Goal: Information Seeking & Learning: Check status

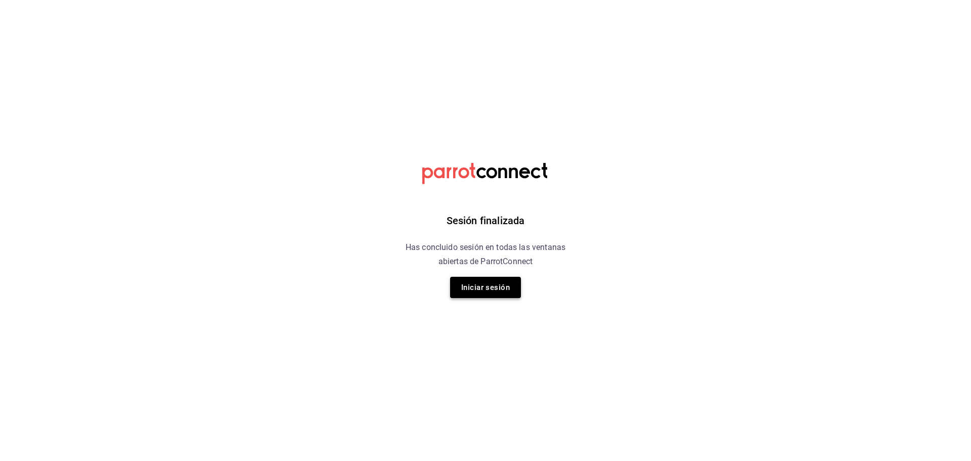
click at [498, 285] on button "Iniciar sesión" at bounding box center [485, 287] width 71 height 21
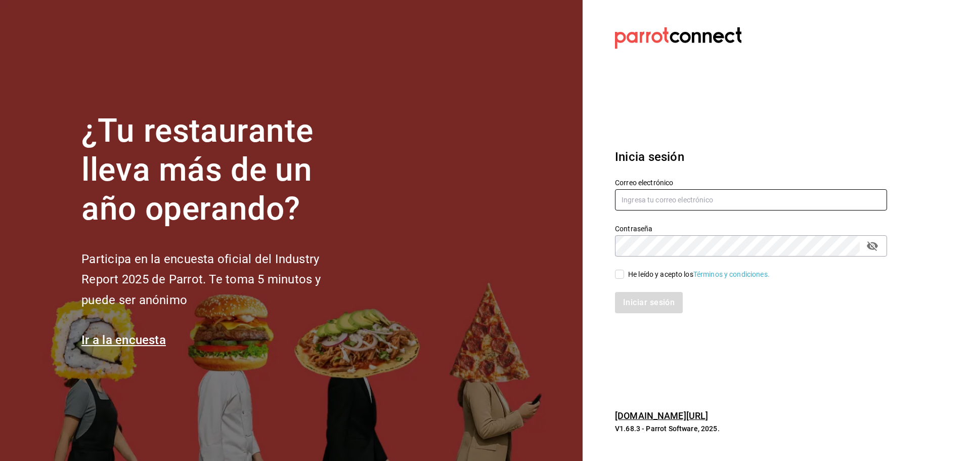
type input "multiuser@dairy.com"
click at [636, 274] on div "He leído y acepto los Términos y condiciones." at bounding box center [699, 274] width 142 height 11
click at [624, 274] on input "He leído y acepto los Términos y condiciones." at bounding box center [619, 274] width 9 height 9
checkbox input "true"
click at [633, 300] on button "Iniciar sesión" at bounding box center [649, 302] width 69 height 21
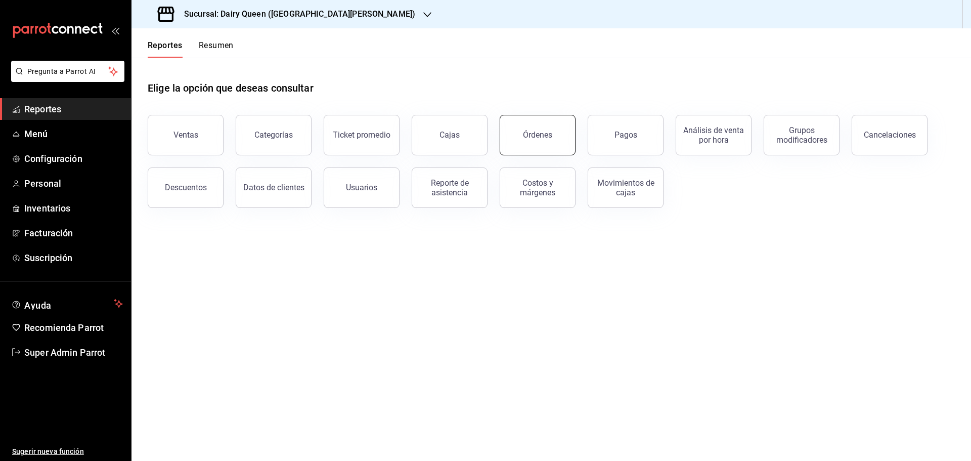
click at [533, 127] on button "Órdenes" at bounding box center [538, 135] width 76 height 40
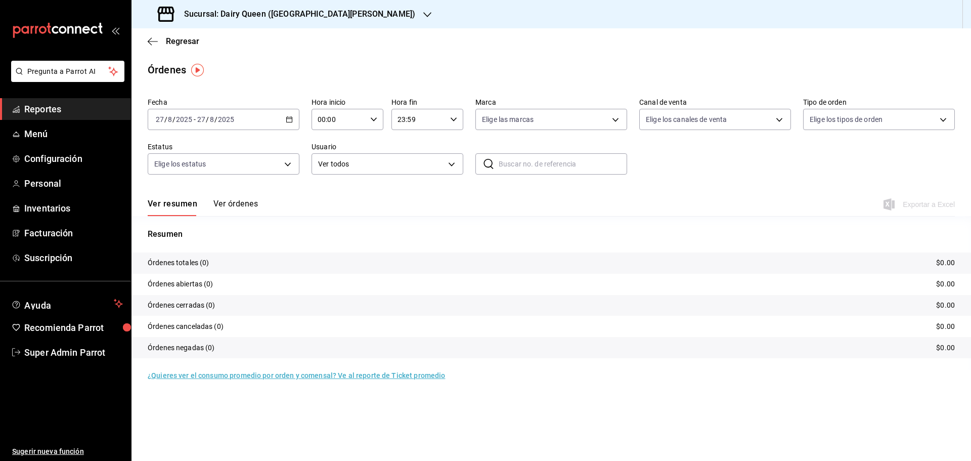
click at [200, 117] on input "27" at bounding box center [201, 119] width 9 height 8
click at [174, 260] on span "Rango de fechas" at bounding box center [195, 264] width 78 height 11
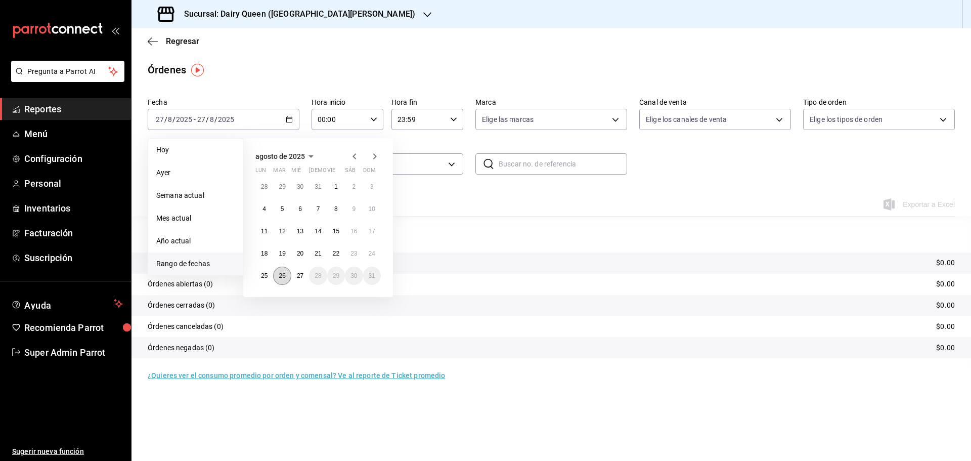
click at [282, 279] on abbr "26" at bounding box center [282, 275] width 7 height 7
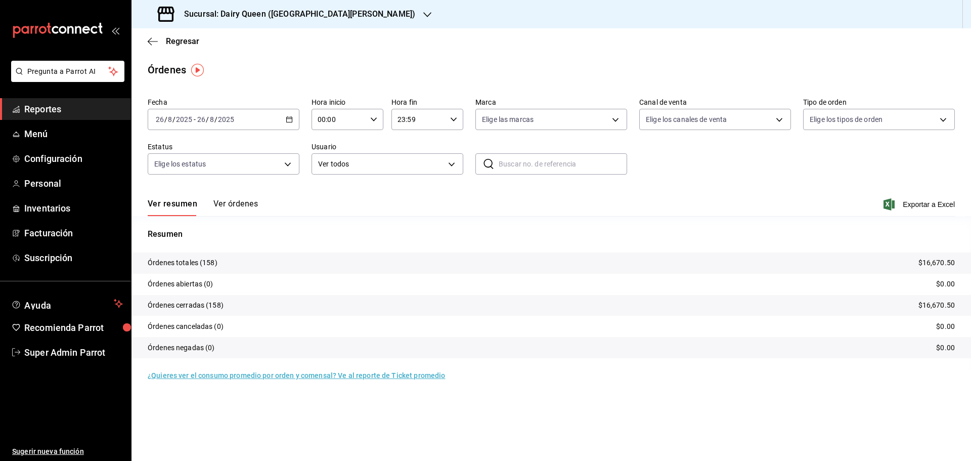
click at [320, 10] on h3 "Sucursal: Dairy Queen (GALERIAS VALLE ORIENTE)" at bounding box center [295, 14] width 239 height 12
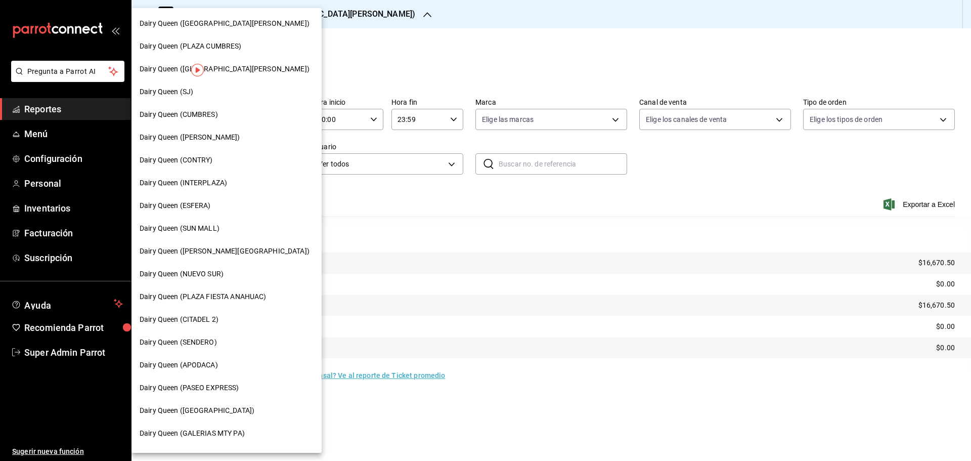
click at [216, 344] on span "Dairy Queen (SENDERO)" at bounding box center [178, 342] width 77 height 11
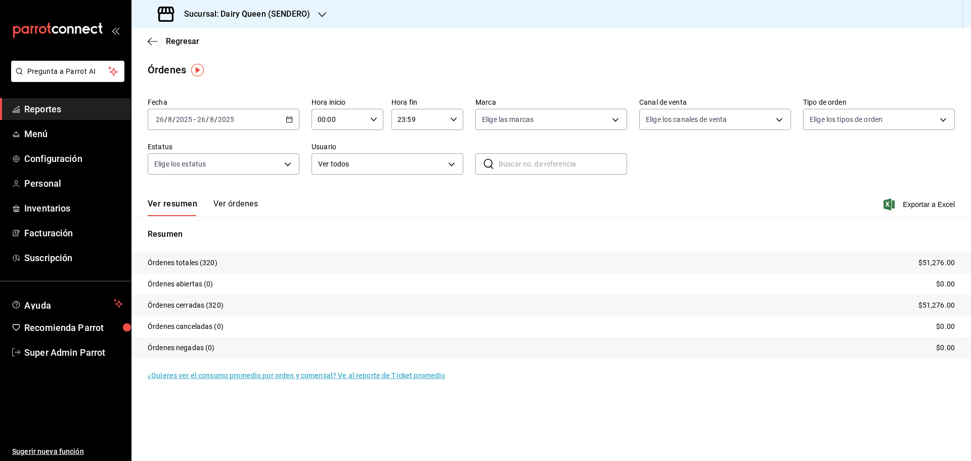
click at [286, 16] on h3 "Sucursal: Dairy Queen (SENDERO)" at bounding box center [243, 14] width 134 height 12
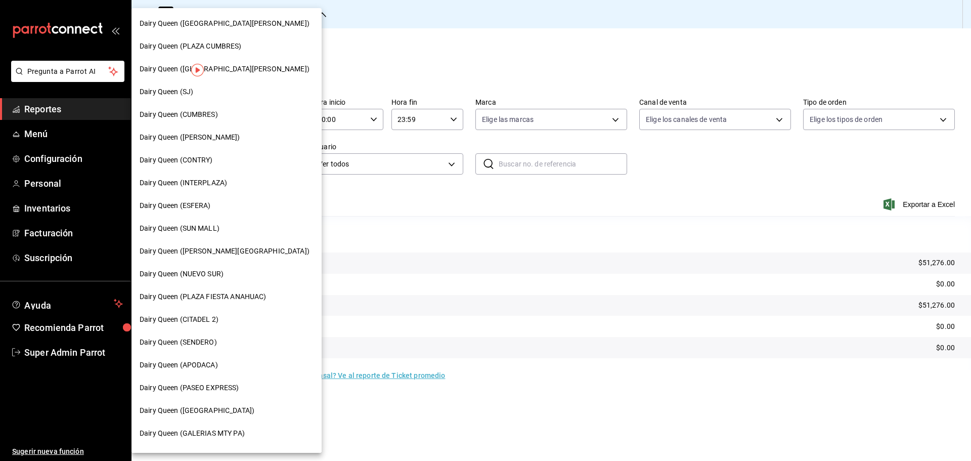
click at [211, 108] on div "Dairy Queen (CUMBRES)" at bounding box center [227, 114] width 190 height 23
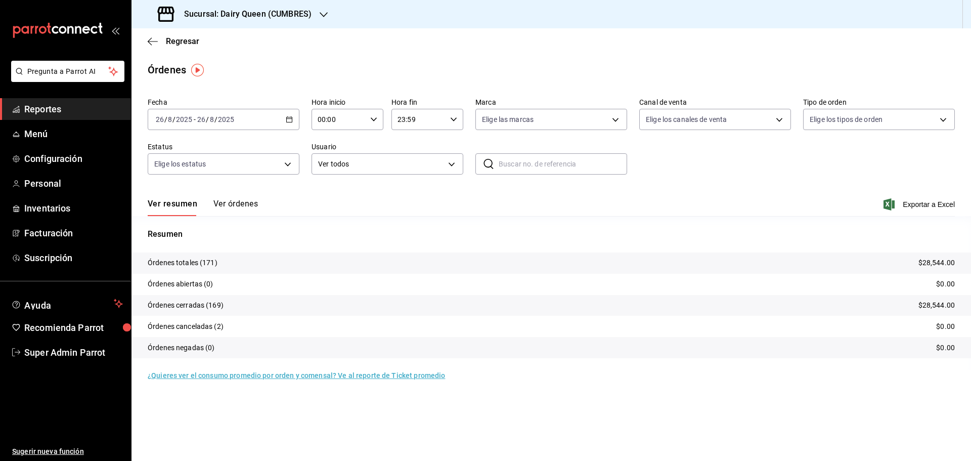
click at [229, 13] on h3 "Sucursal: Dairy Queen (CUMBRES)" at bounding box center [244, 14] width 136 height 12
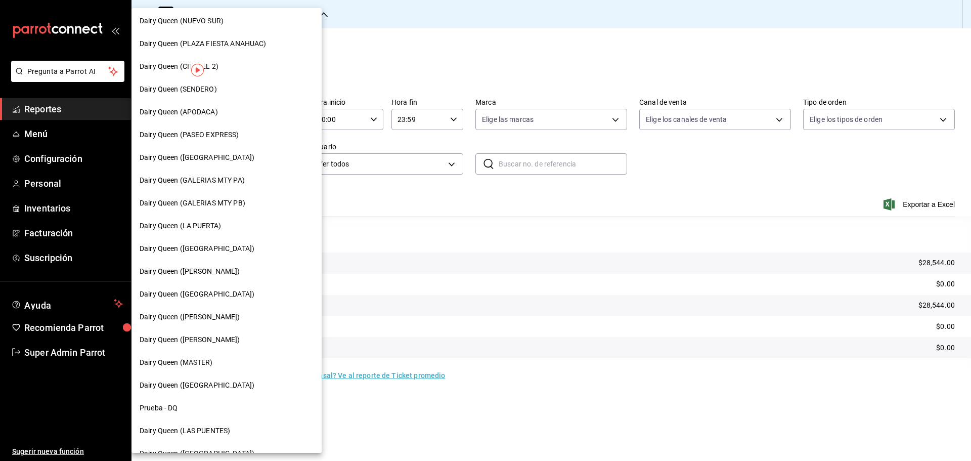
scroll to position [315, 0]
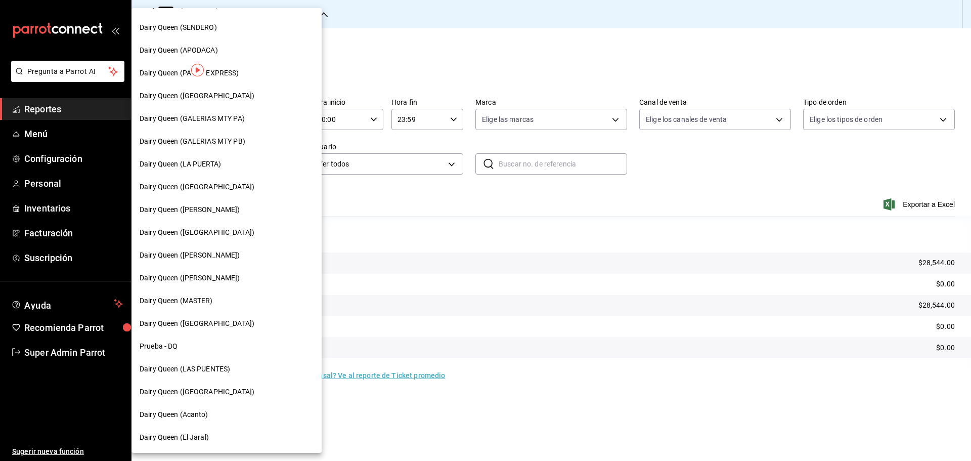
click at [229, 373] on span "Dairy Queen (LAS PUENTES)" at bounding box center [185, 369] width 91 height 11
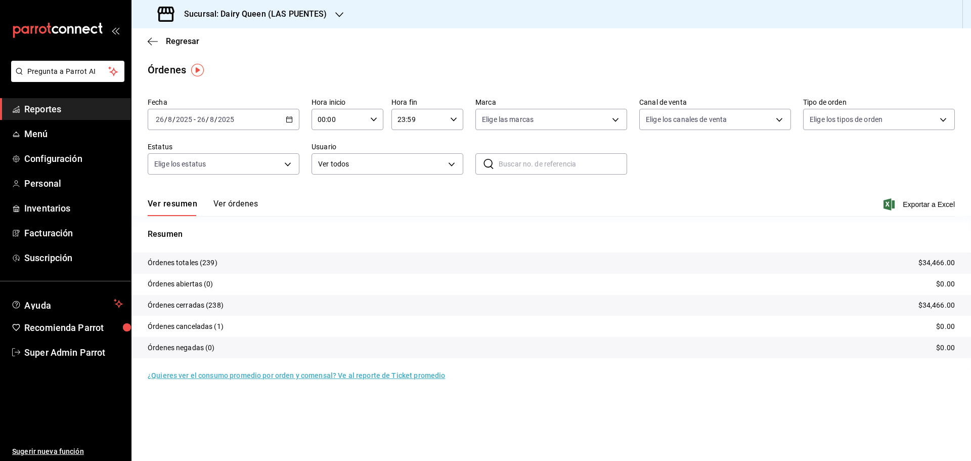
click at [287, 12] on h3 "Sucursal: Dairy Queen (LAS PUENTES)" at bounding box center [251, 14] width 151 height 12
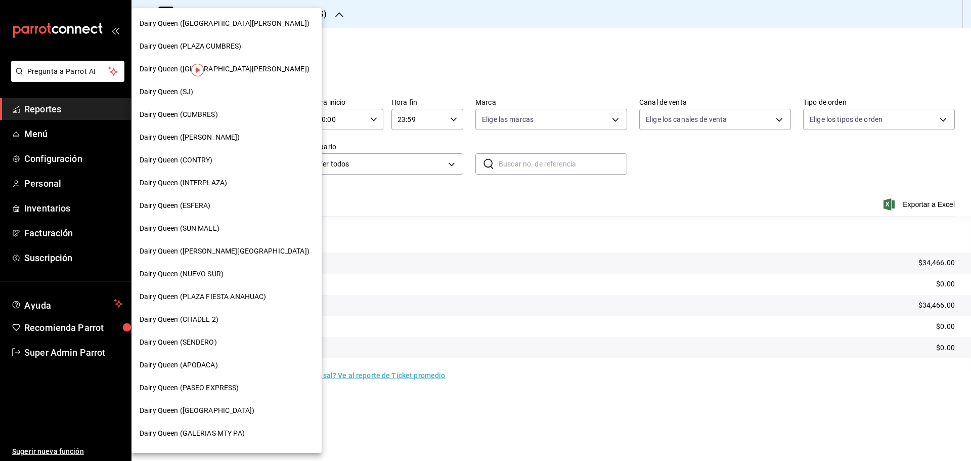
click at [235, 394] on div "Dairy Queen (PASEO EXPRESS)" at bounding box center [227, 387] width 190 height 23
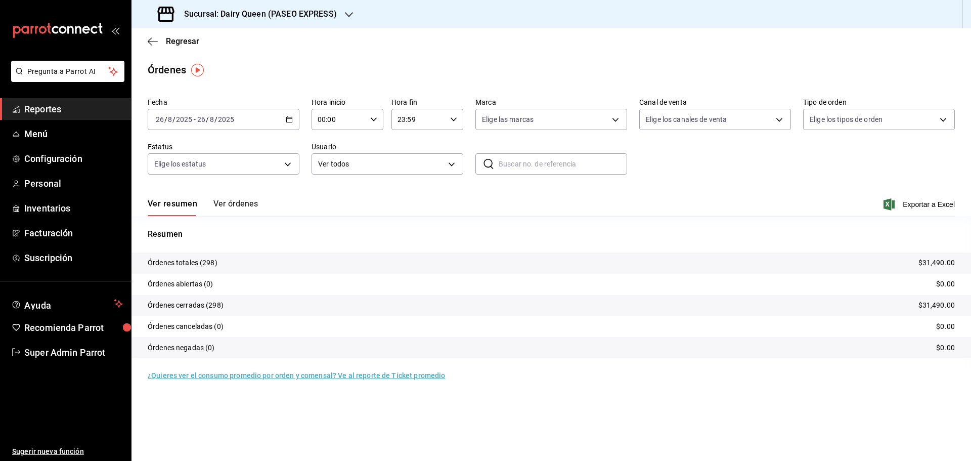
click at [283, 8] on h3 "Sucursal: Dairy Queen (PASEO EXPRESS)" at bounding box center [256, 14] width 161 height 12
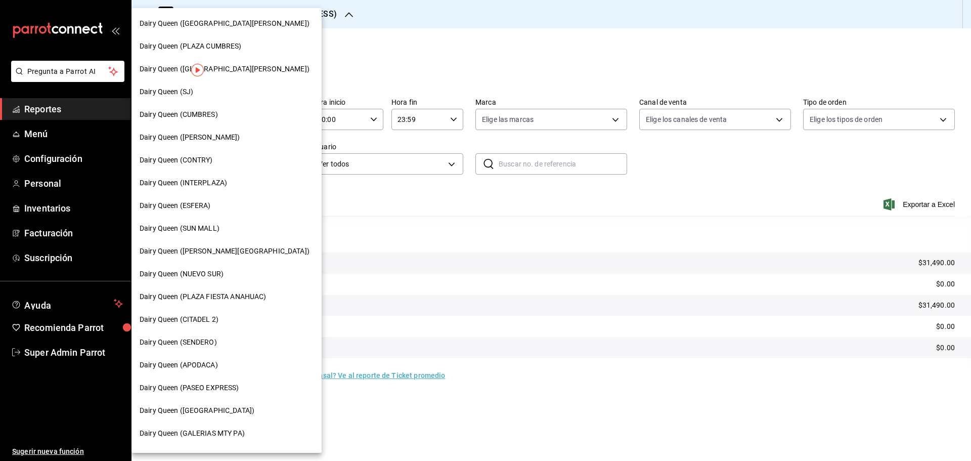
click at [200, 93] on div "Dairy Queen (SJ)" at bounding box center [227, 92] width 174 height 11
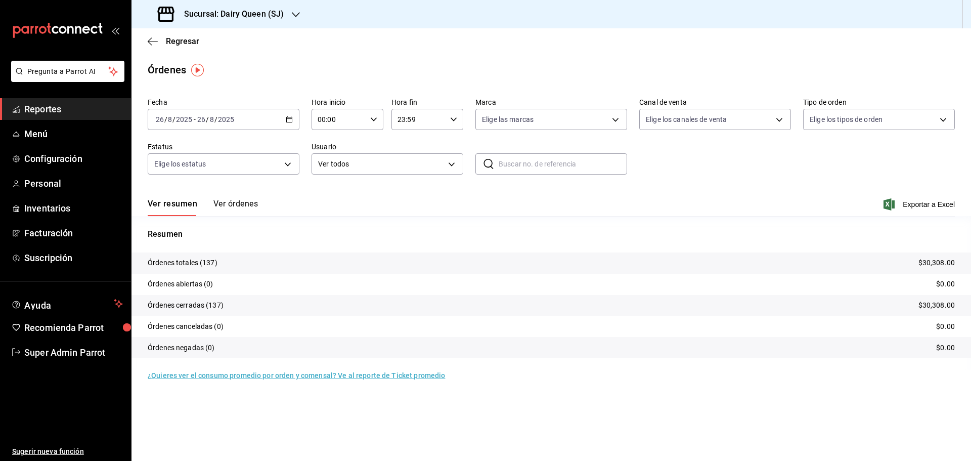
click at [256, 19] on h3 "Sucursal: Dairy Queen (SJ)" at bounding box center [230, 14] width 108 height 12
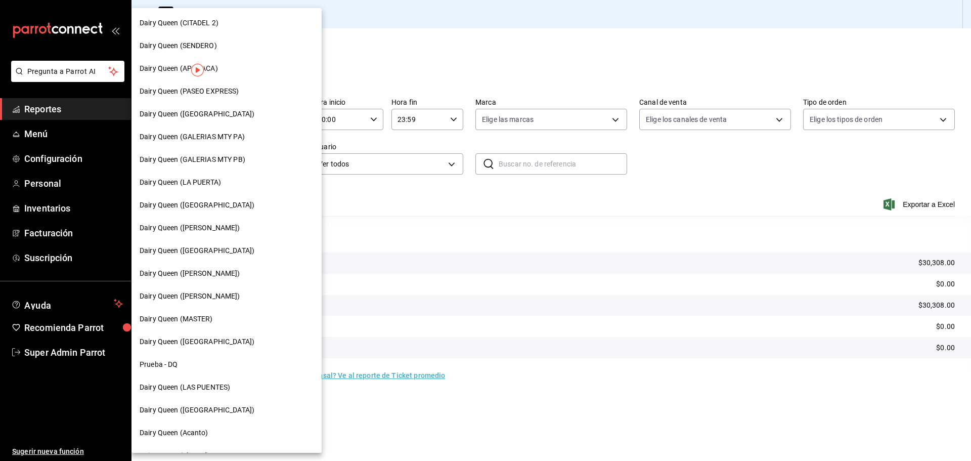
scroll to position [315, 0]
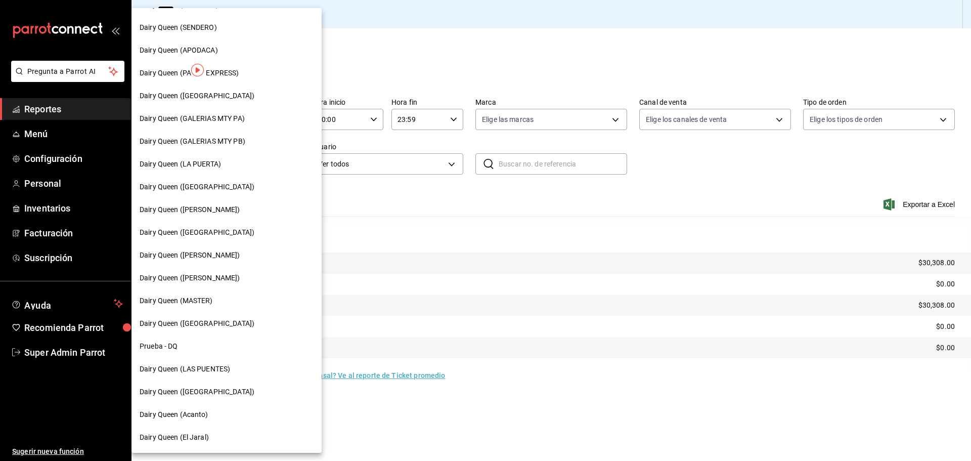
click at [232, 388] on div "Dairy Queen (PLAZA KUNE)" at bounding box center [227, 392] width 174 height 11
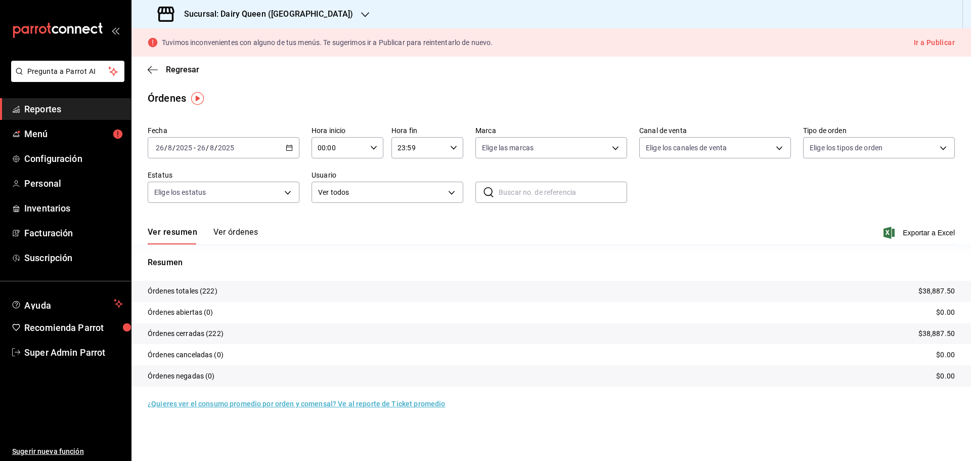
click at [203, 9] on h3 "Sucursal: Dairy Queen (PLAZA KUNE)" at bounding box center [264, 14] width 177 height 12
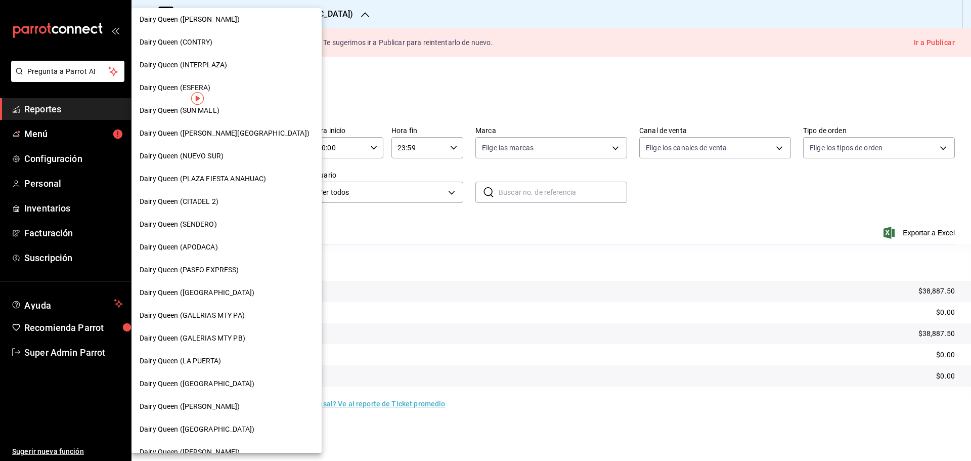
scroll to position [168, 0]
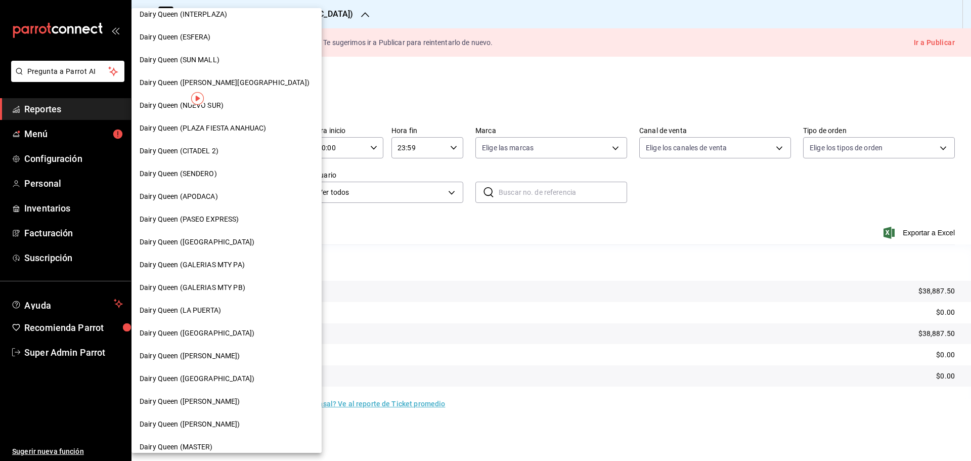
click at [221, 315] on span "Dairy Queen (LA PUERTA)" at bounding box center [180, 310] width 81 height 11
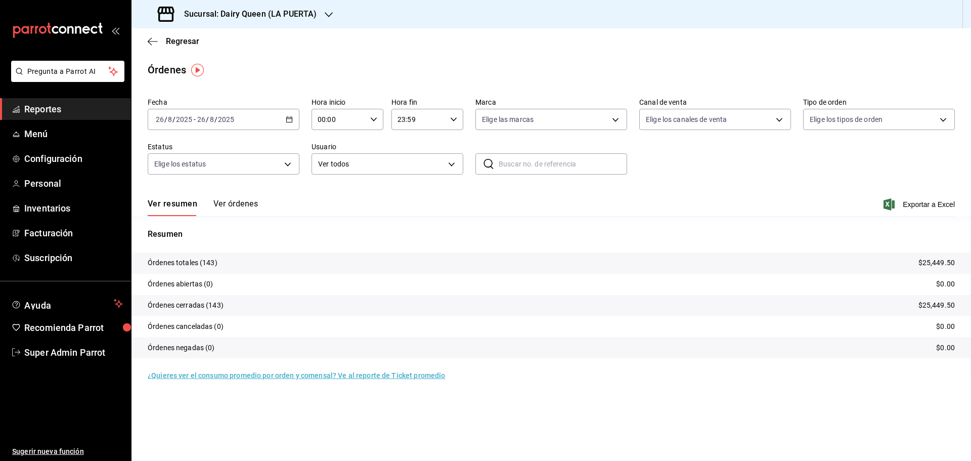
click at [271, 8] on h3 "Sucursal: Dairy Queen (LA PUERTA)" at bounding box center [246, 14] width 141 height 12
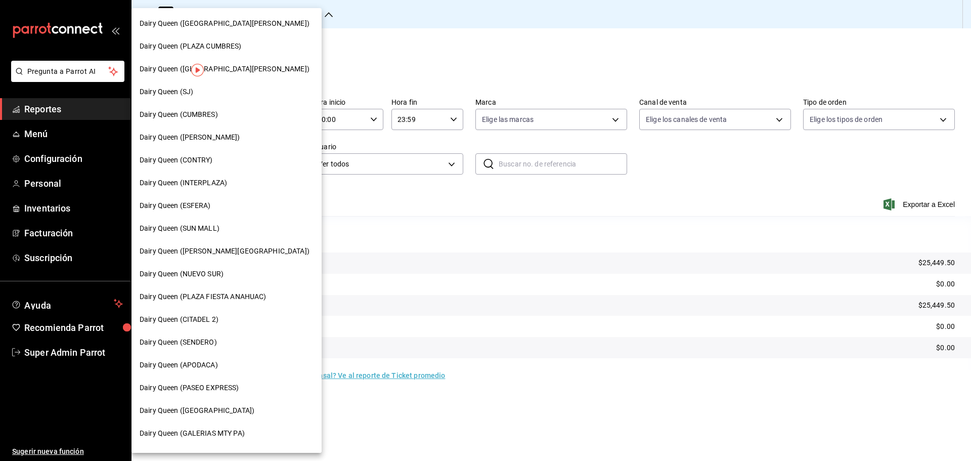
click at [223, 247] on span "Dairy Queen (VALLE ALTO)" at bounding box center [225, 251] width 170 height 11
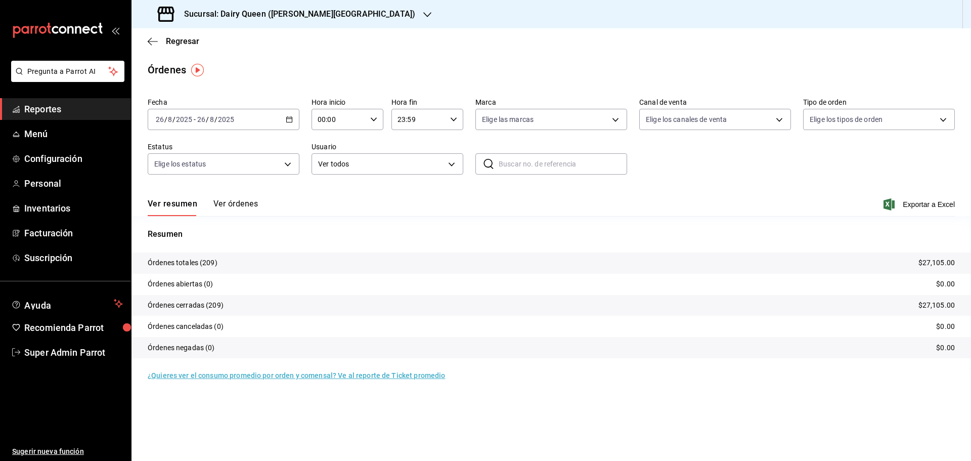
click at [283, 15] on h3 "Sucursal: Dairy Queen (VALLE ALTO)" at bounding box center [295, 14] width 239 height 12
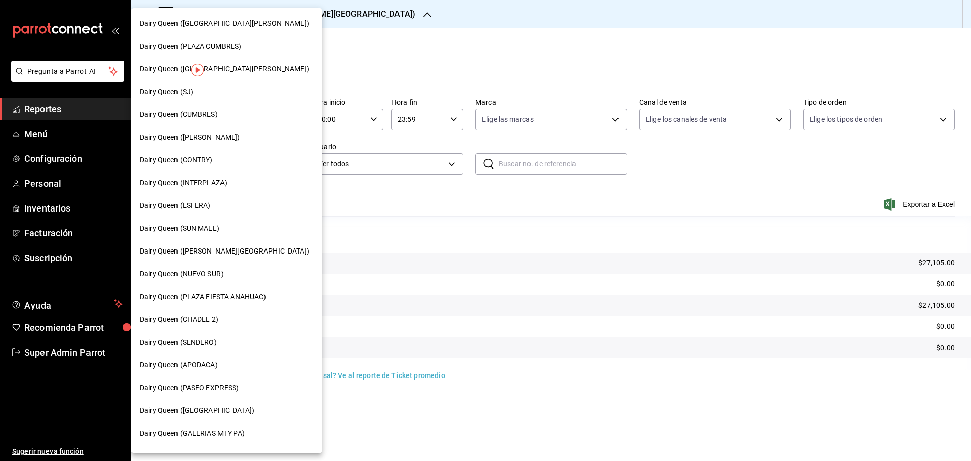
click at [196, 412] on span "Dairy Queen (CONCORDIA)" at bounding box center [197, 410] width 115 height 11
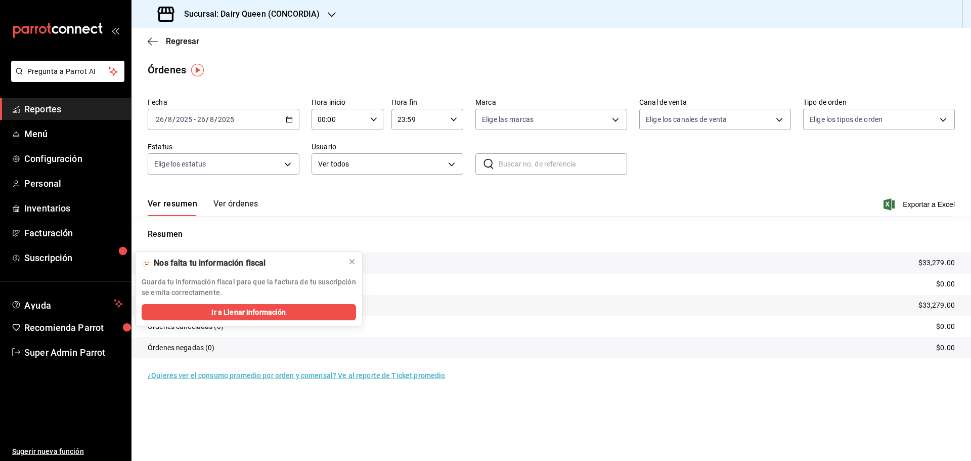
click at [297, 10] on h3 "Sucursal: Dairy Queen (CONCORDIA)" at bounding box center [248, 14] width 144 height 12
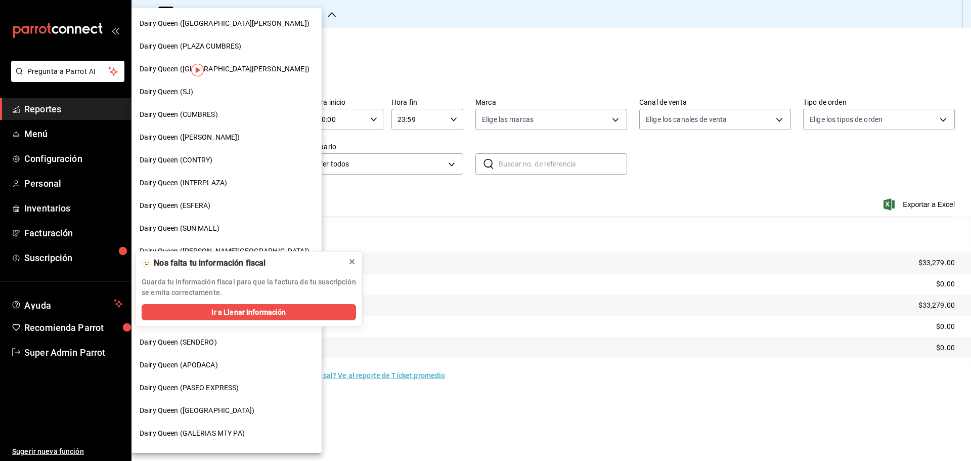
click at [352, 259] on icon at bounding box center [352, 262] width 8 height 8
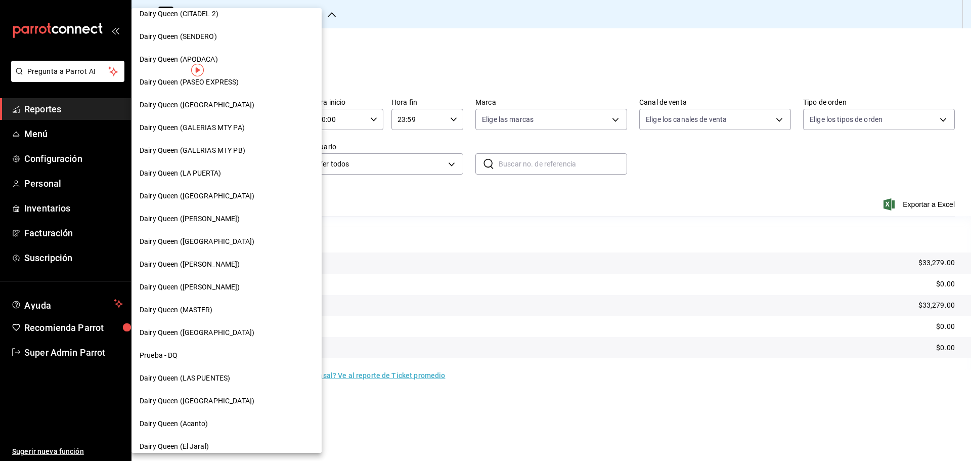
scroll to position [315, 0]
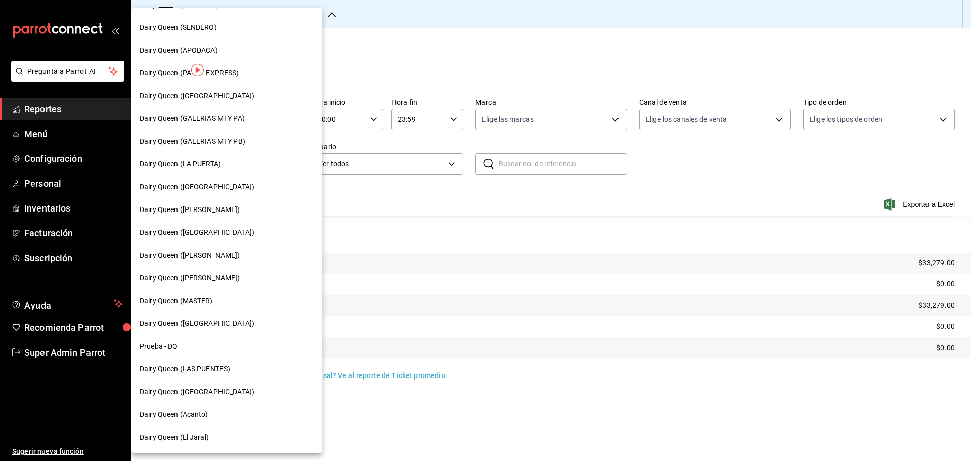
click at [223, 229] on span "Dairy Queen (Plaza Paraíso)" at bounding box center [197, 232] width 115 height 11
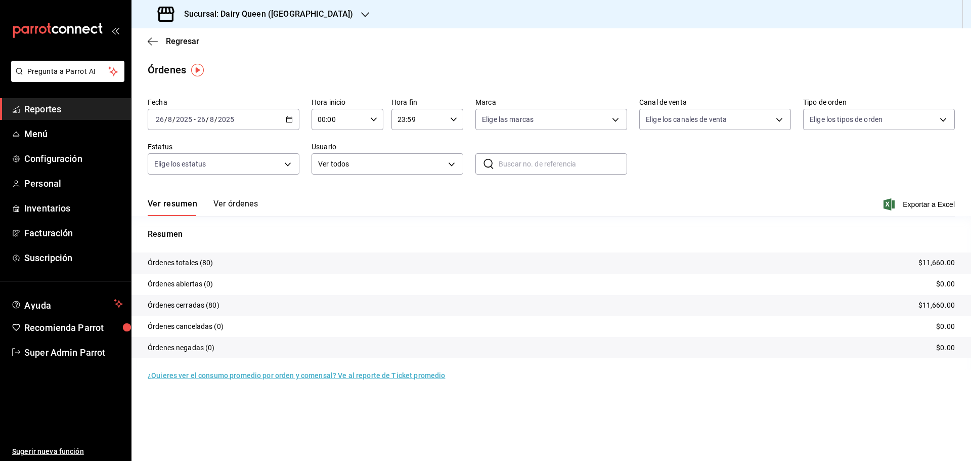
click at [278, 20] on div "Sucursal: Dairy Queen (Plaza Paraíso)" at bounding box center [257, 14] width 234 height 28
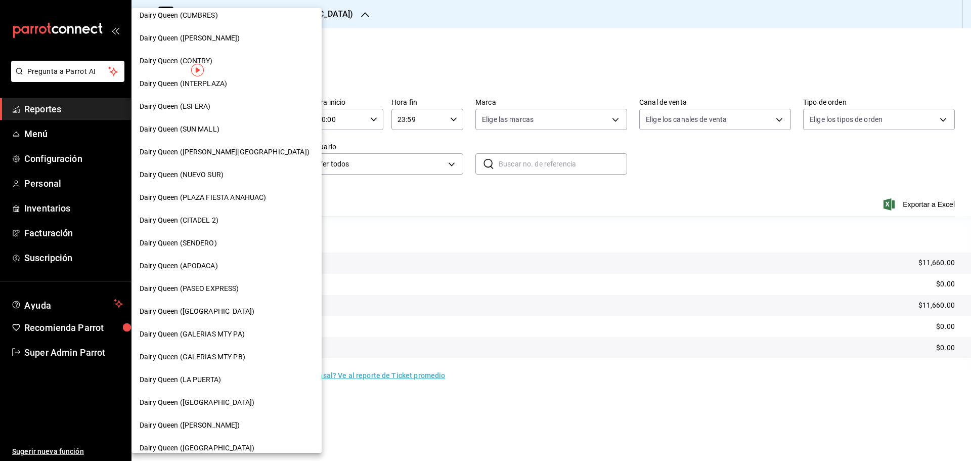
scroll to position [168, 0]
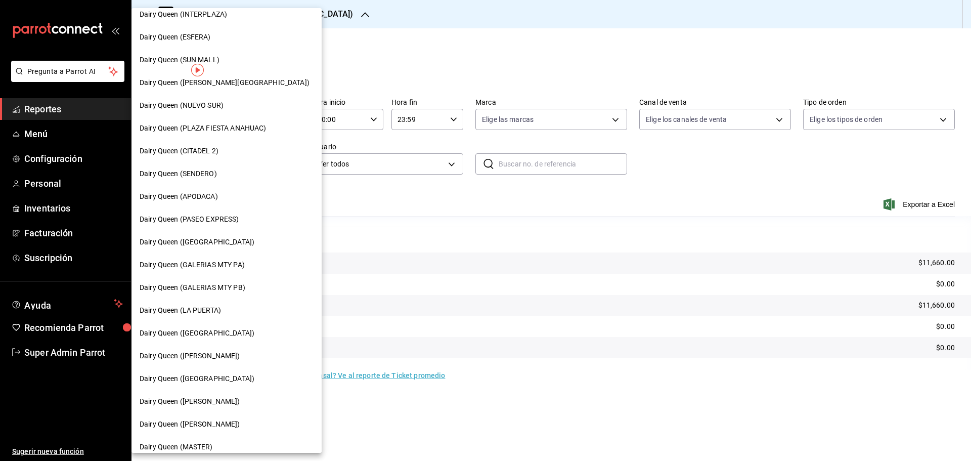
click at [219, 406] on span "Dairy Queen (Citadina Escobedo)" at bounding box center [190, 401] width 101 height 11
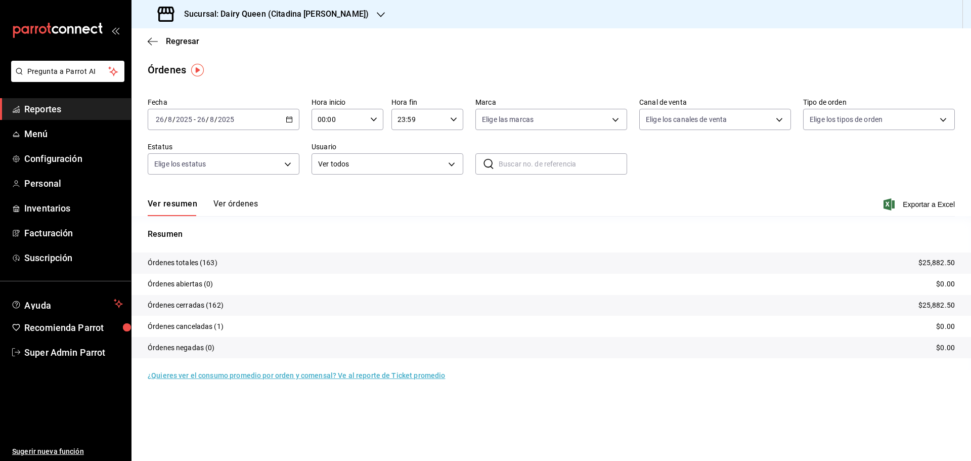
click at [258, 4] on div "Sucursal: Dairy Queen (Citadina Escobedo)" at bounding box center [264, 14] width 249 height 28
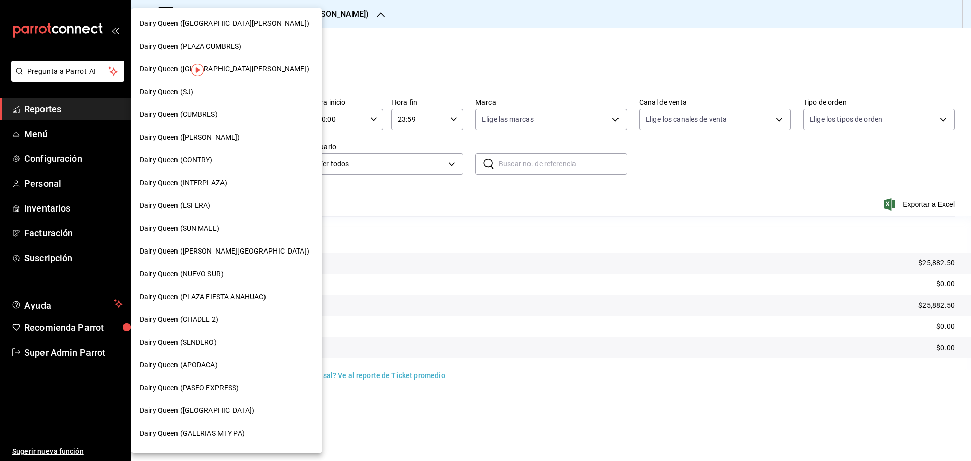
click at [247, 74] on span "Dairy Queen (PLAZA FIESTA SAN AGUSTIN)" at bounding box center [225, 69] width 170 height 11
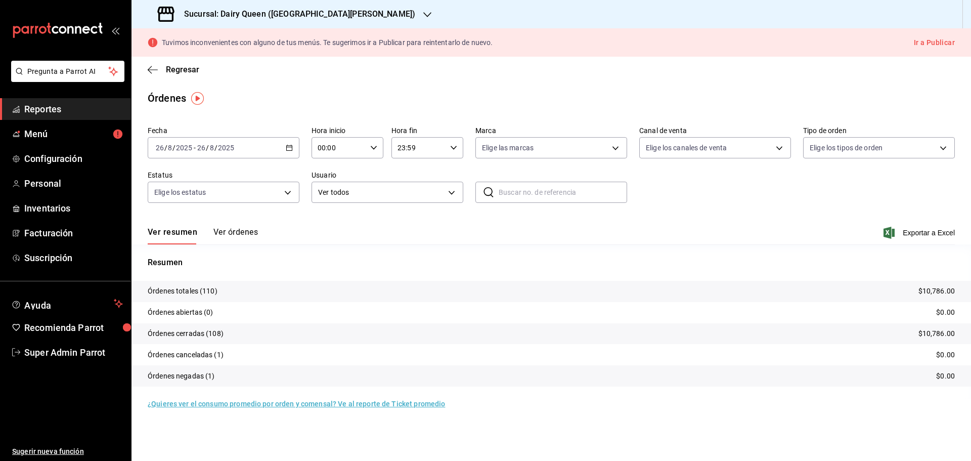
click at [261, 12] on h3 "Sucursal: Dairy Queen (PLAZA FIESTA SAN AGUSTIN)" at bounding box center [295, 14] width 239 height 12
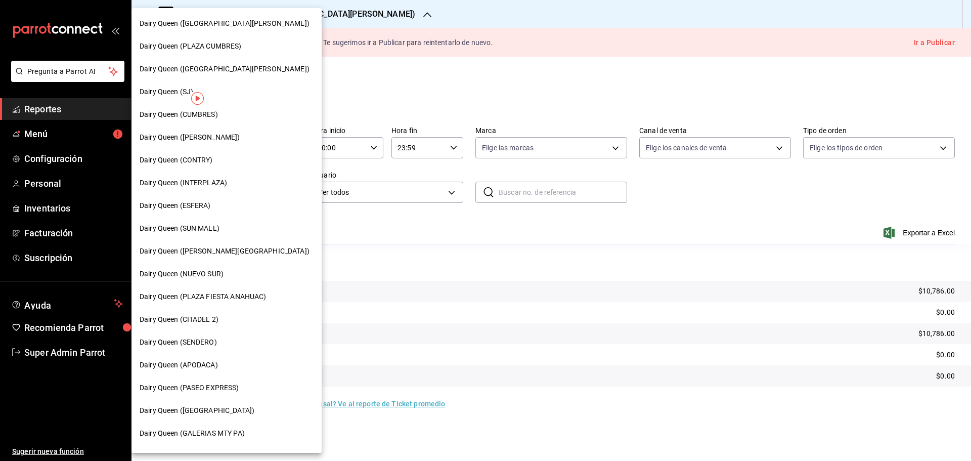
click at [231, 137] on div "Dairy Queen (HUMBERTO)" at bounding box center [227, 137] width 174 height 11
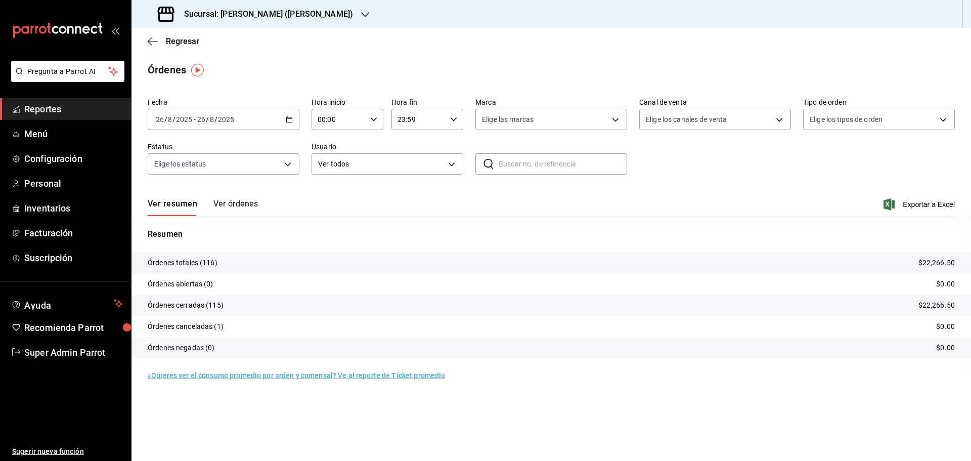
click at [252, 13] on h3 "Sucursal: Dairy Queen (HUMBERTO)" at bounding box center [264, 14] width 177 height 12
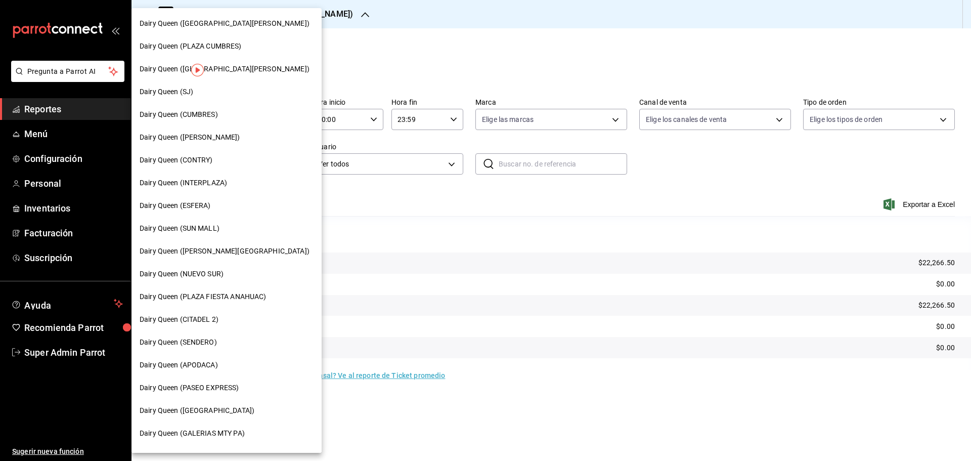
click at [251, 23] on span "Dairy Queen (GALERIAS VALLE ORIENTE)" at bounding box center [225, 23] width 170 height 11
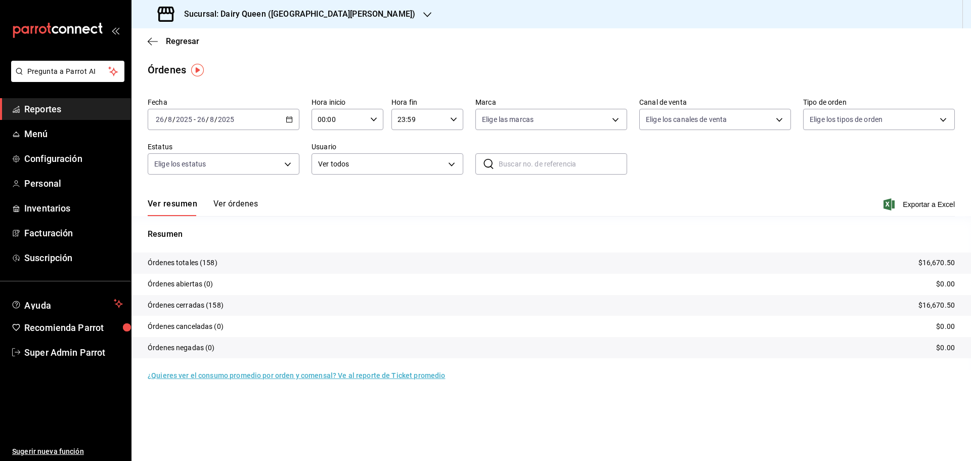
click at [315, 9] on h3 "Sucursal: Dairy Queen (GALERIAS VALLE ORIENTE)" at bounding box center [295, 14] width 239 height 12
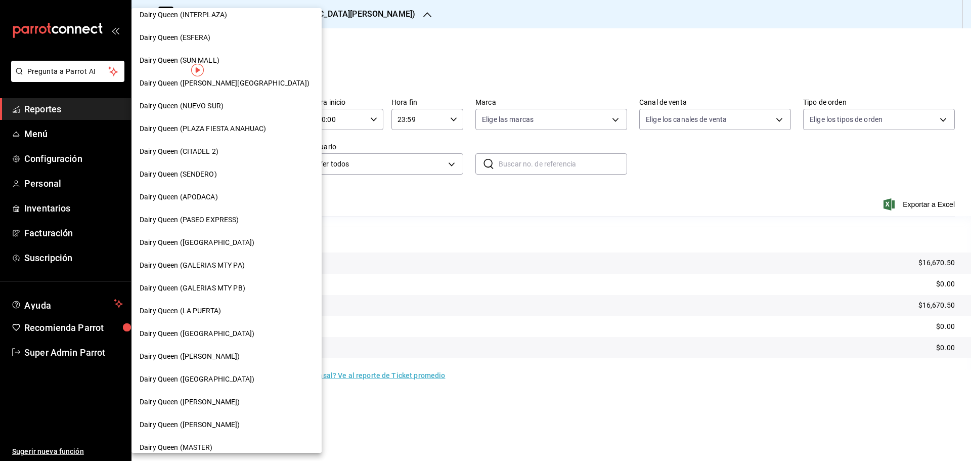
scroll to position [168, 0]
click at [251, 285] on div "Dairy Queen (GALERIAS MTY PB)" at bounding box center [227, 287] width 174 height 11
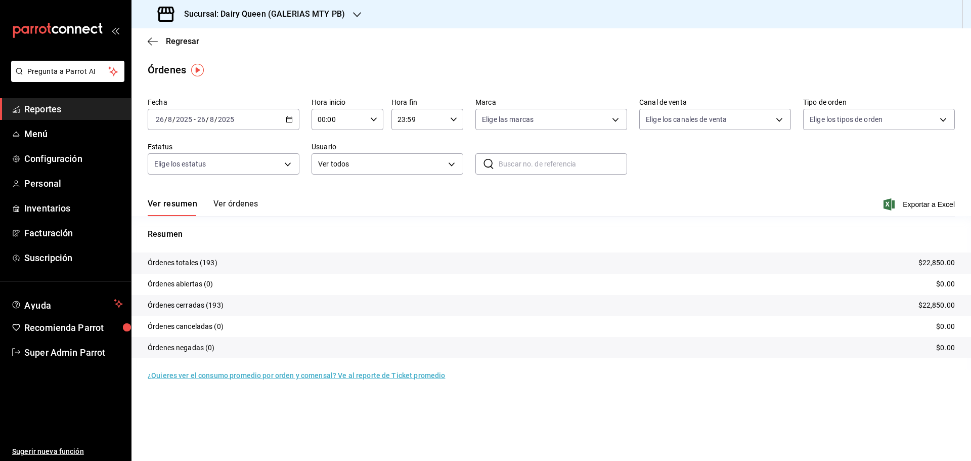
click at [238, 24] on div "Sucursal: Dairy Queen (GALERIAS MTY PB)" at bounding box center [253, 14] width 226 height 28
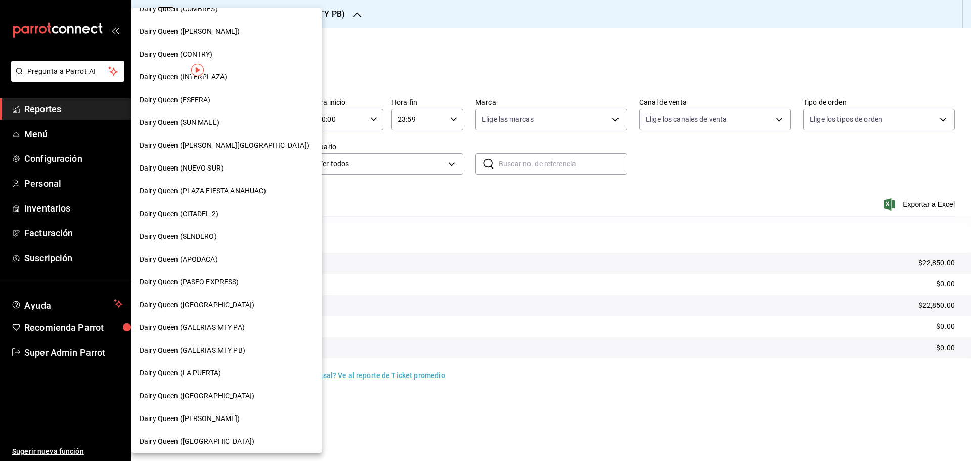
scroll to position [168, 0]
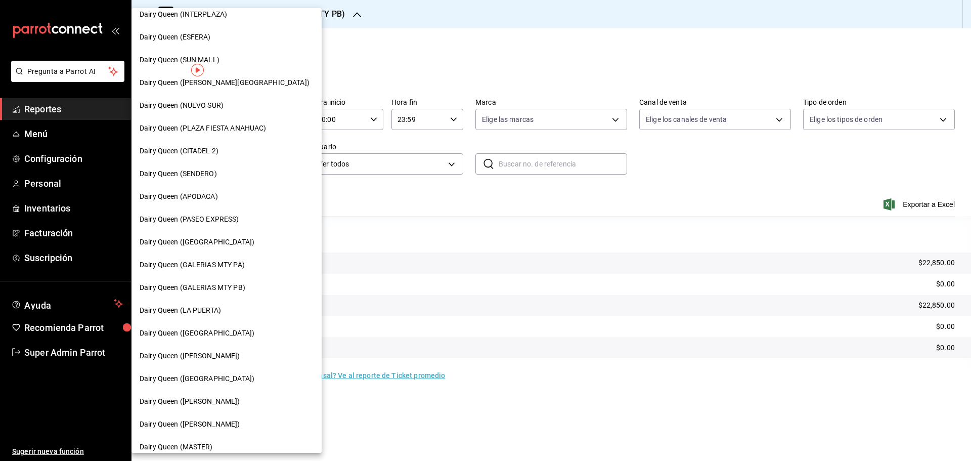
click at [236, 268] on span "Dairy Queen (GALERIAS MTY PA)" at bounding box center [192, 265] width 105 height 11
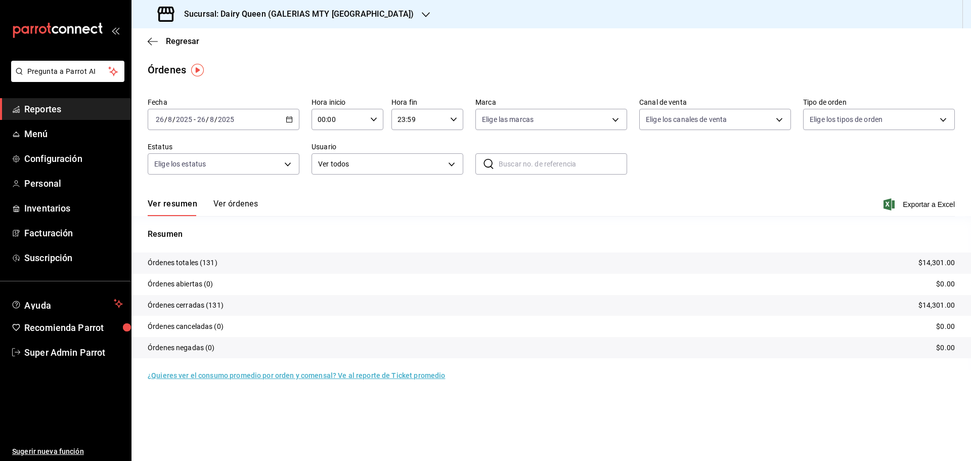
click at [327, 11] on h3 "Sucursal: Dairy Queen (GALERIAS MTY PA)" at bounding box center [295, 14] width 238 height 12
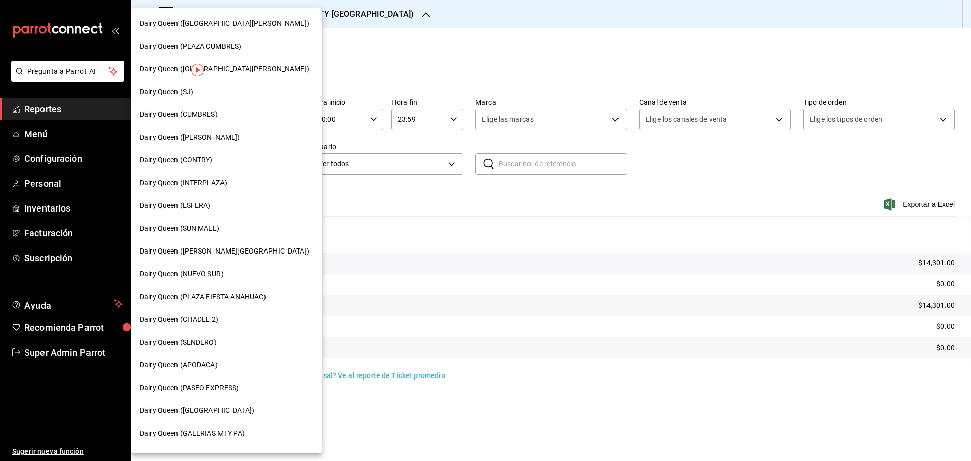
click at [221, 224] on div "Dairy Queen (SUN MALL)" at bounding box center [227, 228] width 174 height 11
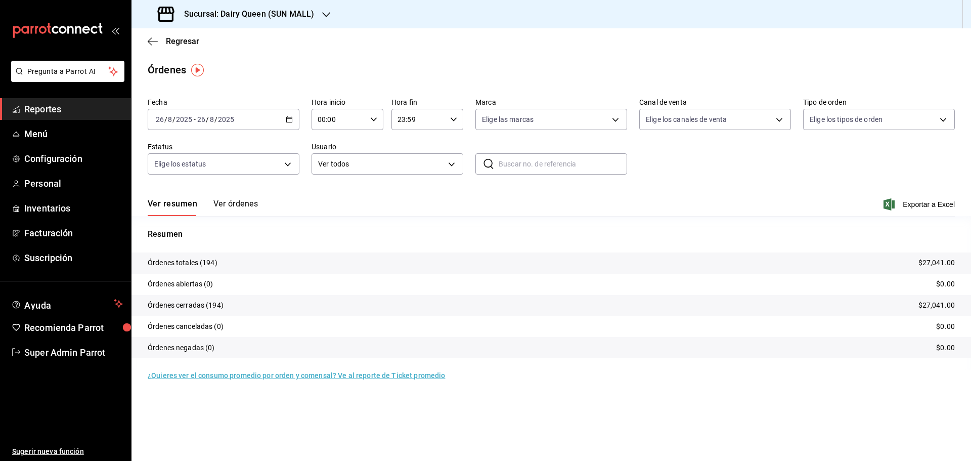
click at [288, 17] on h3 "Sucursal: Dairy Queen (SUN MALL)" at bounding box center [245, 14] width 138 height 12
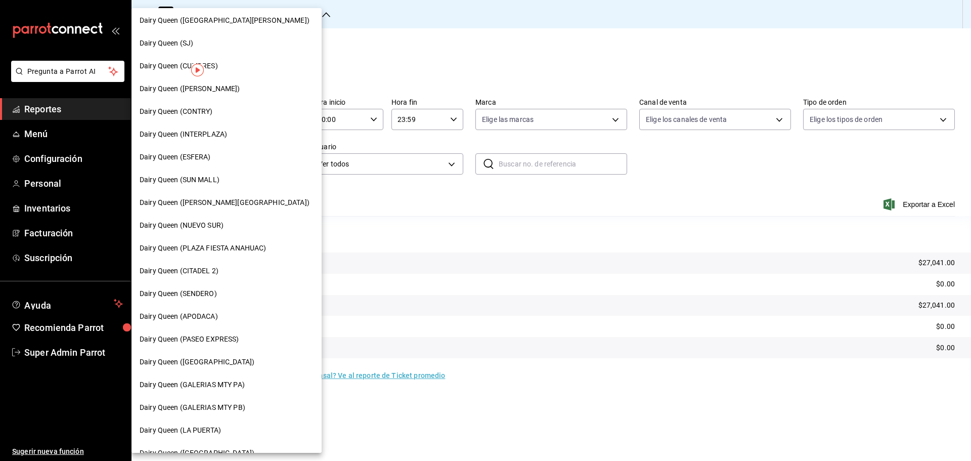
scroll to position [84, 0]
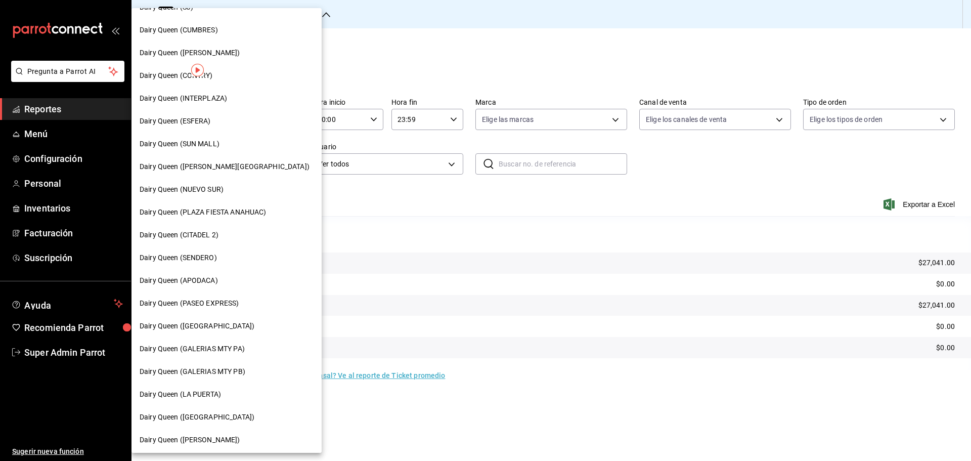
click at [196, 276] on span "Dairy Queen (APODACA)" at bounding box center [179, 280] width 78 height 11
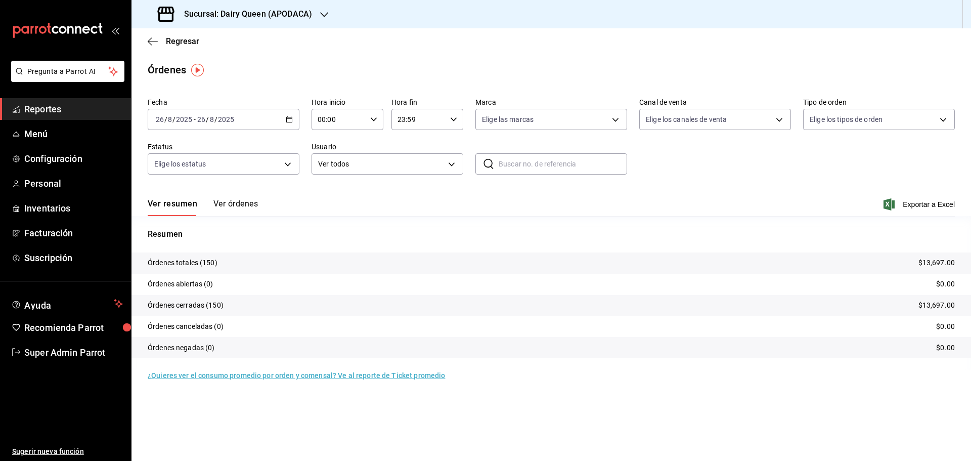
click at [267, 8] on h3 "Sucursal: Dairy Queen (APODACA)" at bounding box center [244, 14] width 136 height 12
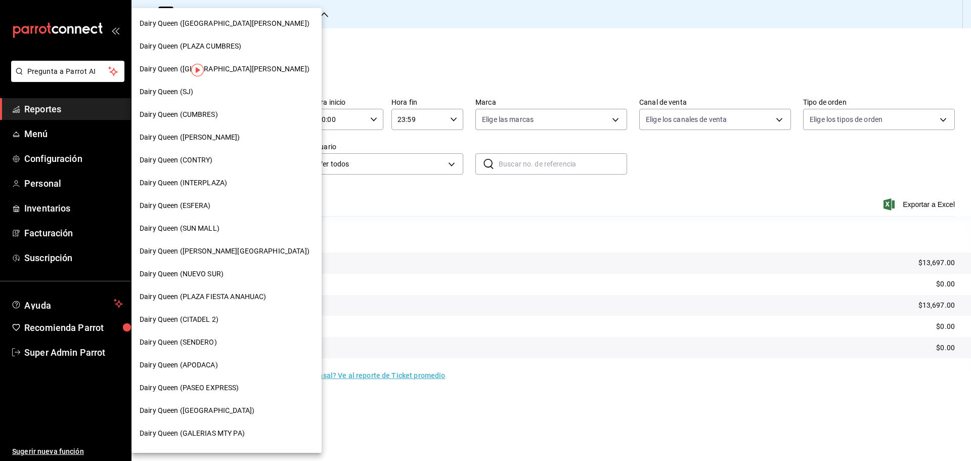
click at [207, 269] on span "Dairy Queen (NUEVO SUR)" at bounding box center [182, 274] width 84 height 11
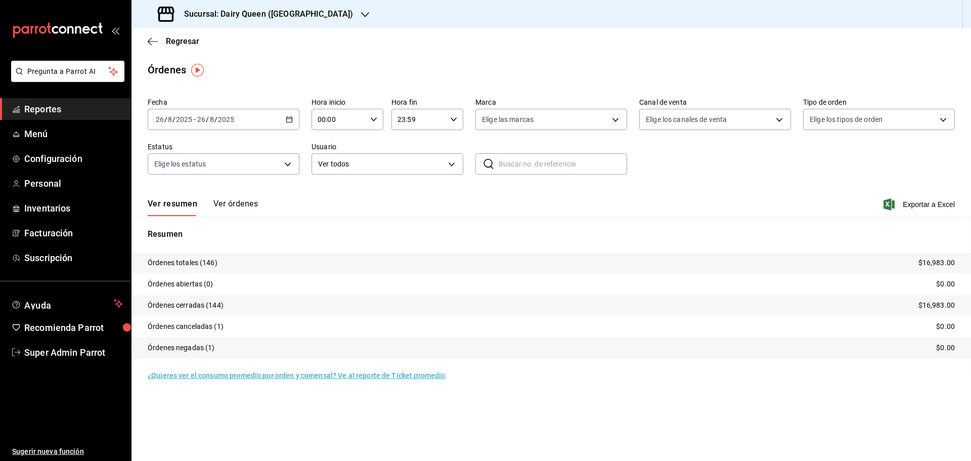
click at [266, 4] on div "Sucursal: Dairy Queen (NUEVO SUR)" at bounding box center [257, 14] width 234 height 28
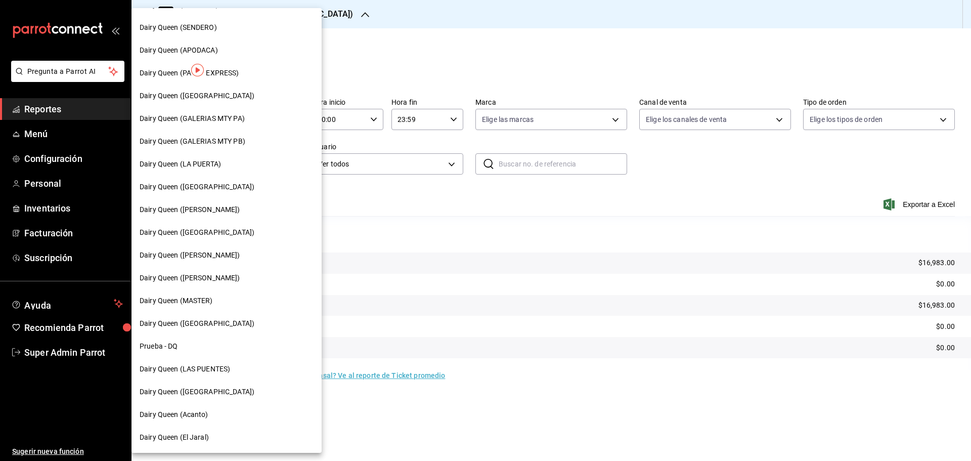
scroll to position [146, 0]
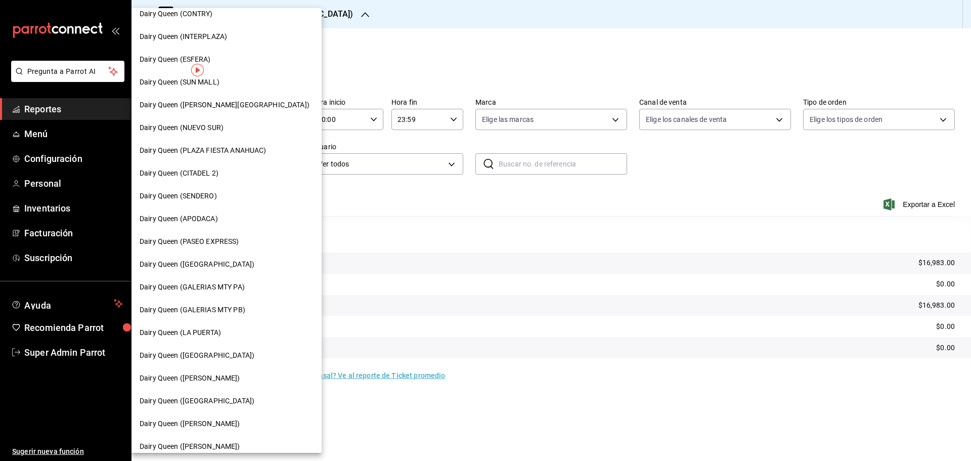
click at [229, 57] on div "Dairy Queen (ESFERA)" at bounding box center [227, 59] width 174 height 11
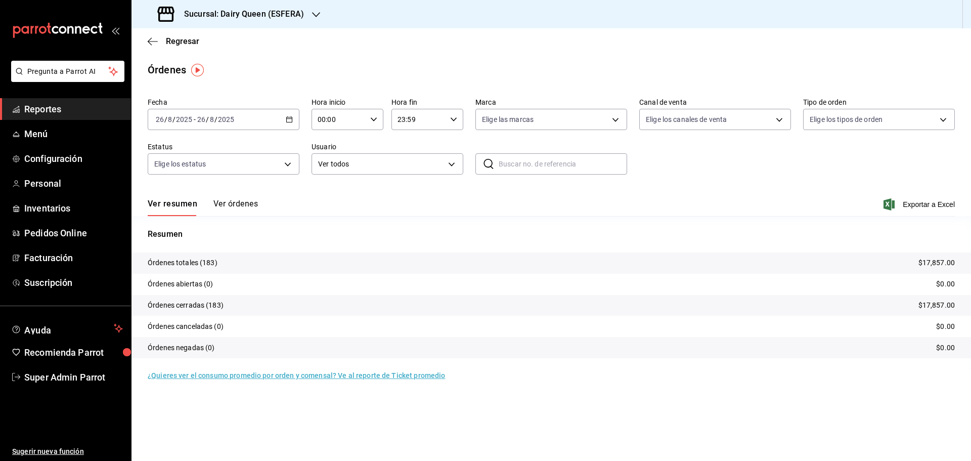
click at [281, 16] on h3 "Sucursal: Dairy Queen (ESFERA)" at bounding box center [240, 14] width 128 height 12
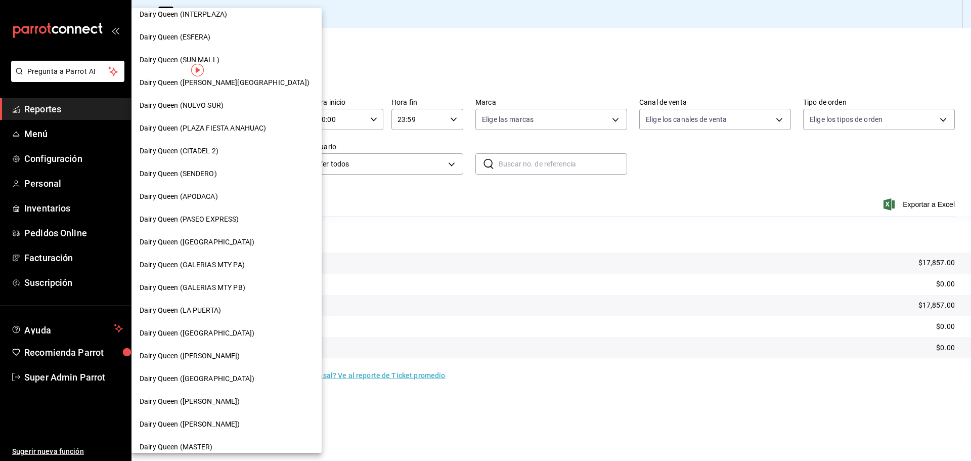
scroll to position [253, 0]
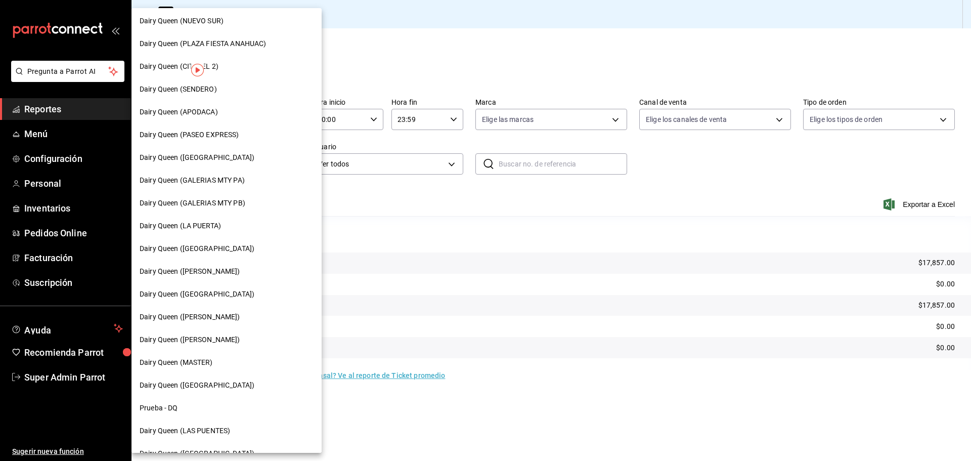
click at [204, 273] on span "Dairy Queen (GARCIA)" at bounding box center [190, 271] width 101 height 11
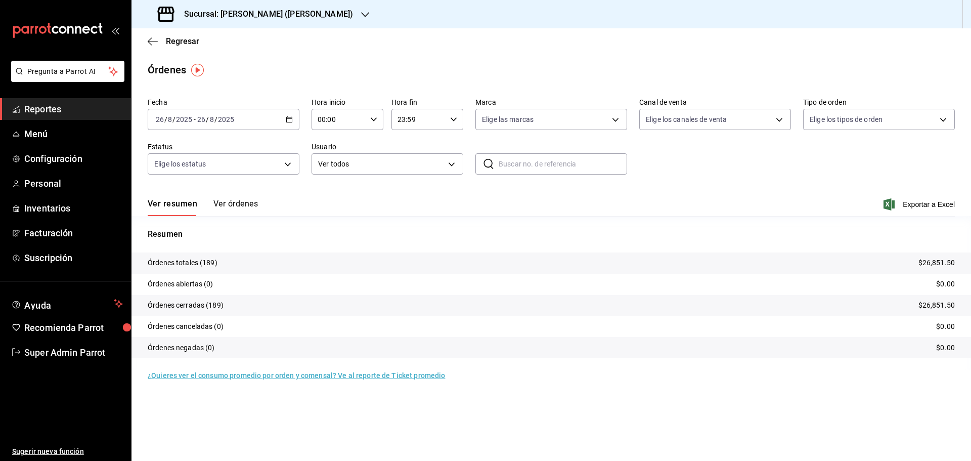
click at [200, 29] on div "Regresar" at bounding box center [552, 41] width 840 height 26
click at [238, 9] on h3 "Sucursal: Dairy Queen (GARCIA)" at bounding box center [264, 14] width 177 height 12
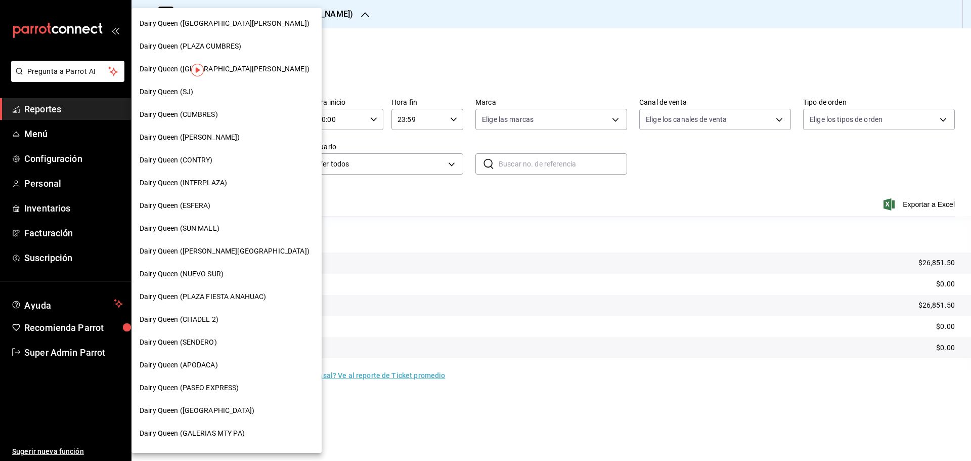
click at [211, 181] on span "Dairy Queen (INTERPLAZA)" at bounding box center [184, 183] width 88 height 11
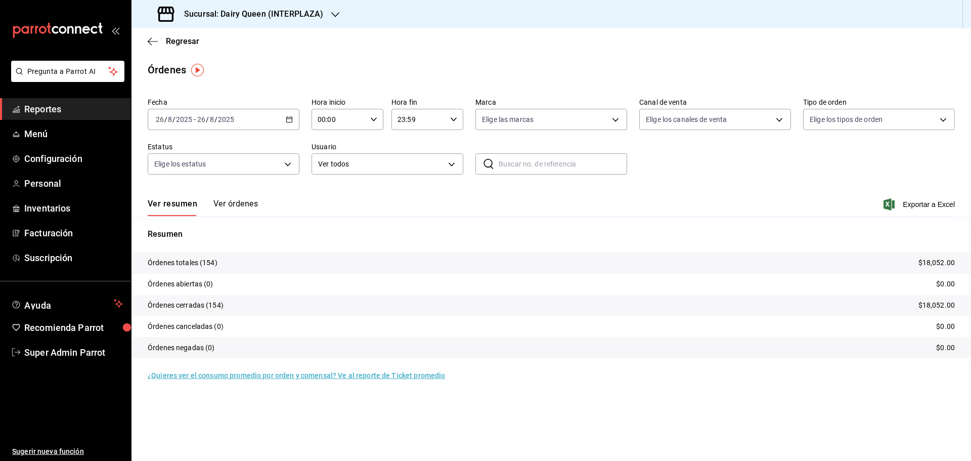
click at [276, 12] on h3 "Sucursal: Dairy Queen (INTERPLAZA)" at bounding box center [249, 14] width 147 height 12
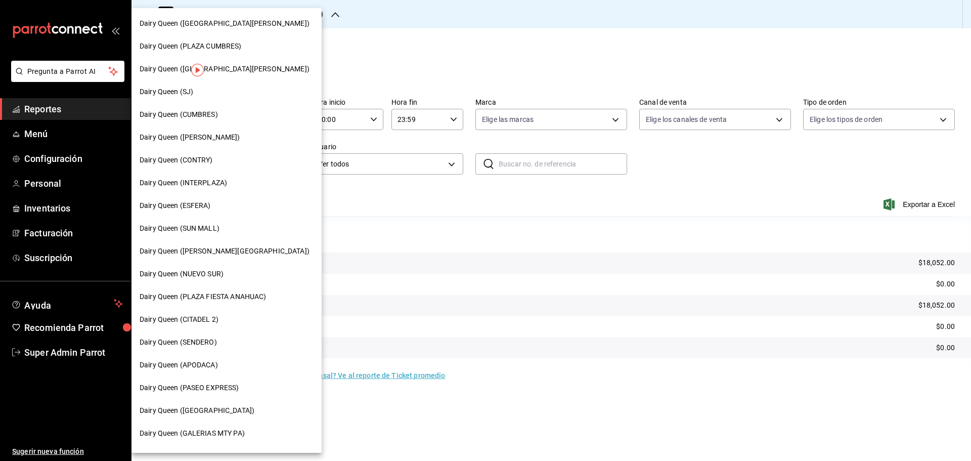
click at [227, 322] on div "Dairy Queen (CITADEL 2)" at bounding box center [227, 319] width 174 height 11
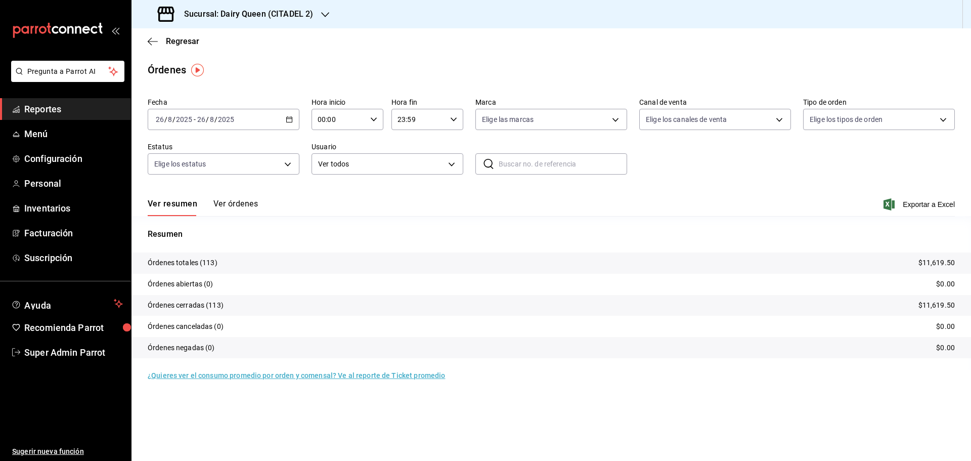
click at [271, 16] on h3 "Sucursal: Dairy Queen (CITADEL 2)" at bounding box center [244, 14] width 137 height 12
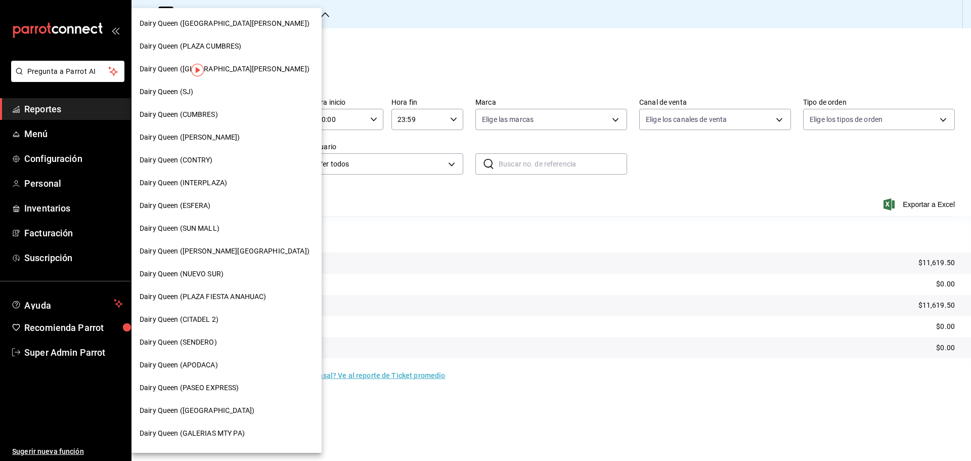
click at [236, 39] on div "Dairy Queen (PLAZA CUMBRES)" at bounding box center [227, 46] width 190 height 23
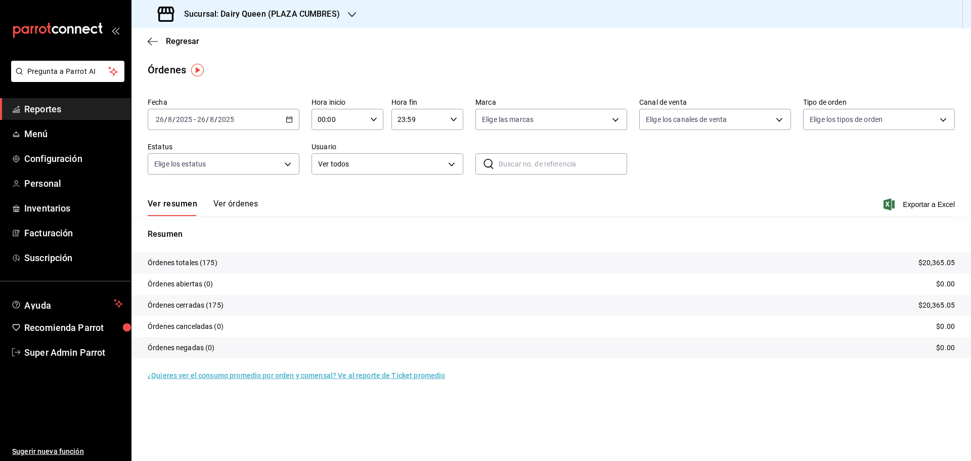
click at [202, 12] on h3 "Sucursal: Dairy Queen (PLAZA CUMBRES)" at bounding box center [258, 14] width 164 height 12
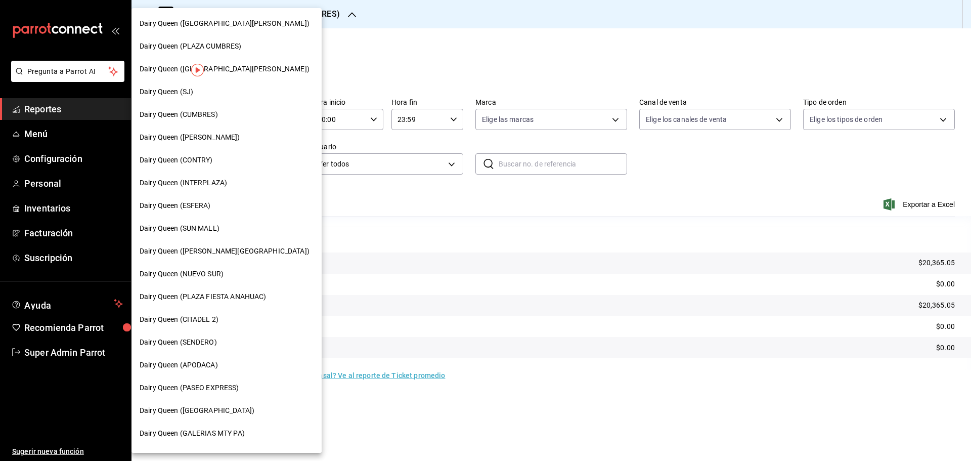
click at [240, 289] on div "Dairy Queen (PLAZA FIESTA ANAHUAC)" at bounding box center [227, 296] width 190 height 23
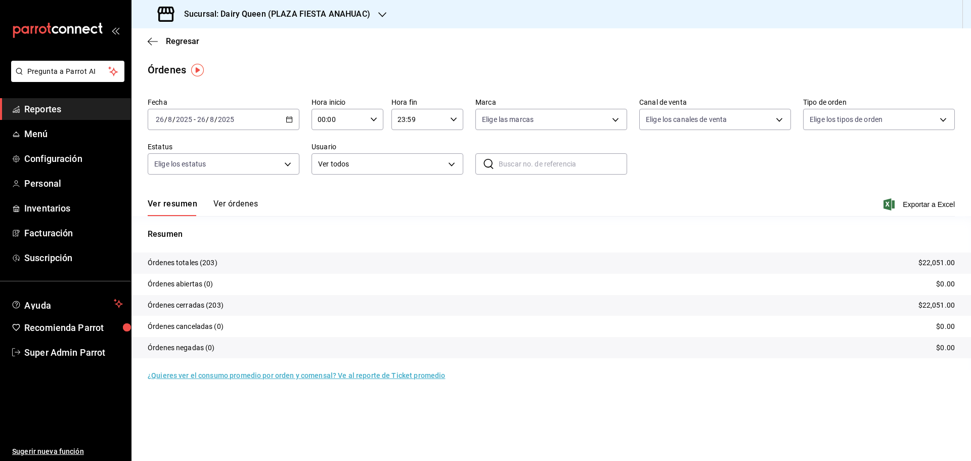
click at [291, 16] on h3 "Sucursal: Dairy Queen (PLAZA FIESTA ANAHUAC)" at bounding box center [273, 14] width 194 height 12
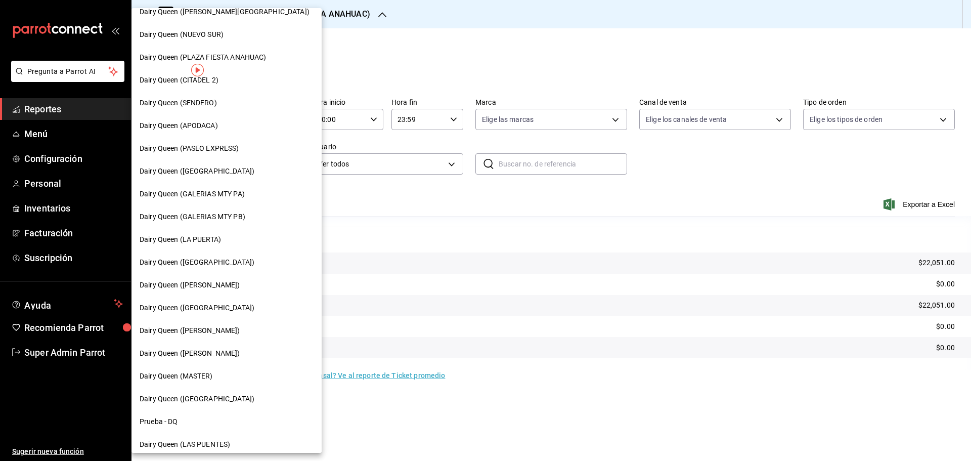
scroll to position [253, 0]
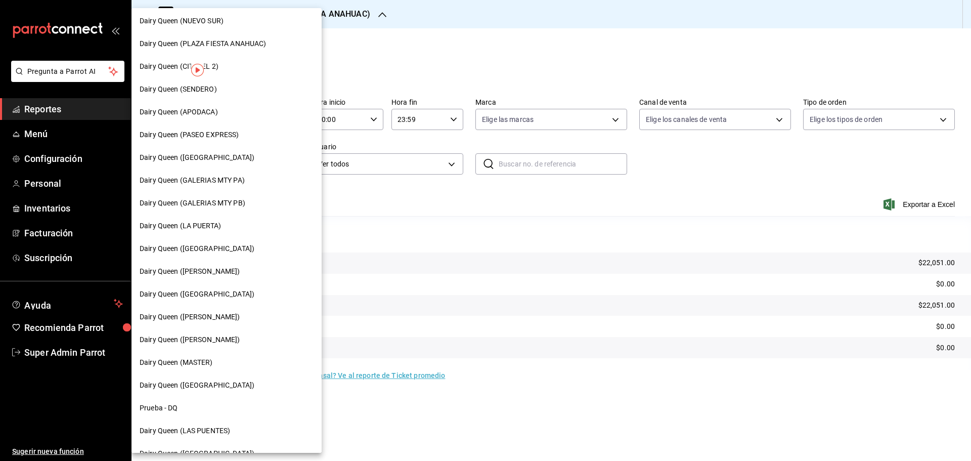
click at [207, 337] on span "Dairy Queen (Romulo Garza)" at bounding box center [190, 339] width 101 height 11
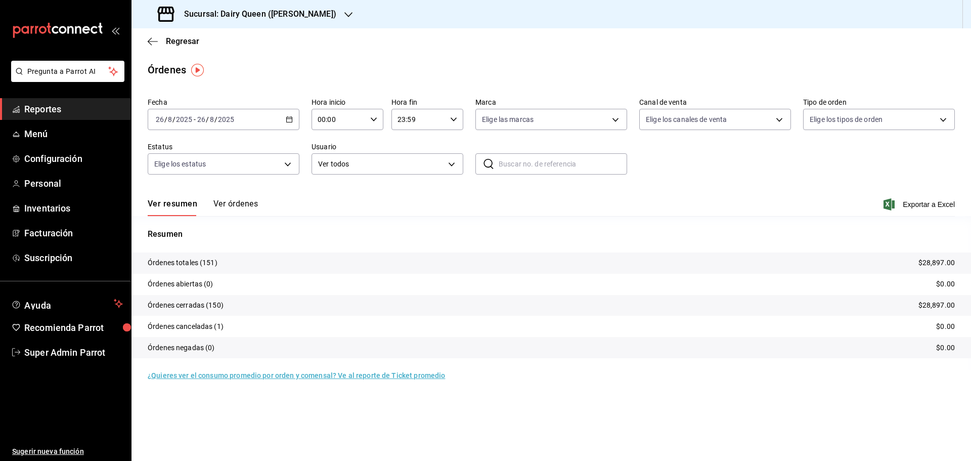
click at [278, 13] on h3 "Sucursal: Dairy Queen (Romulo Garza)" at bounding box center [256, 14] width 160 height 12
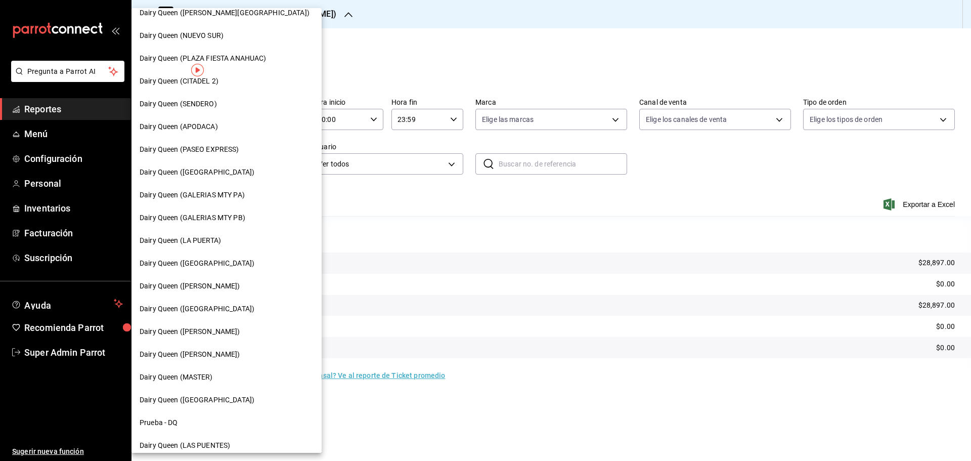
scroll to position [315, 0]
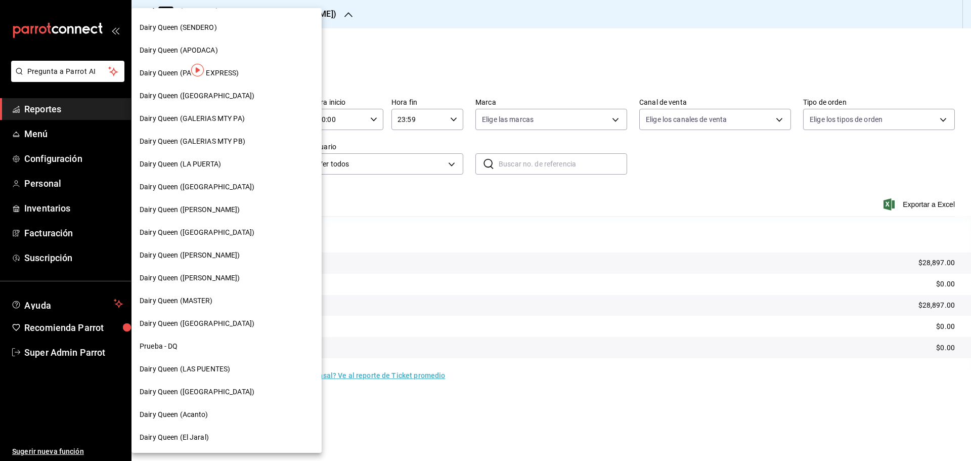
click at [204, 320] on span "Dairy Queen (Riviera del sol)" at bounding box center [197, 323] width 115 height 11
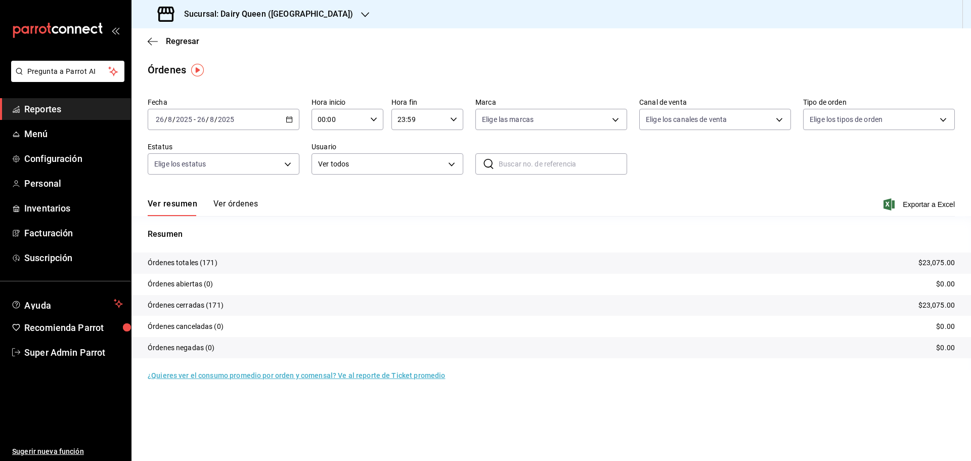
click at [246, 15] on h3 "Sucursal: Dairy Queen (Riviera del sol)" at bounding box center [264, 14] width 177 height 12
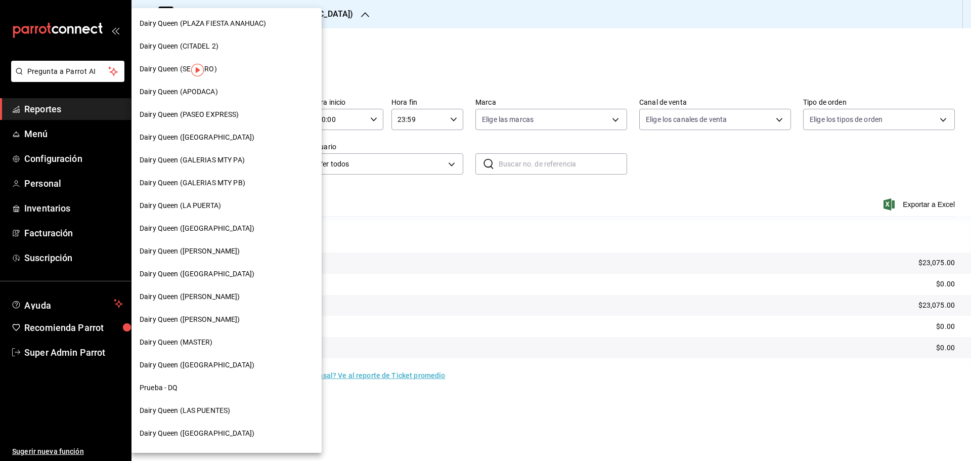
scroll to position [315, 0]
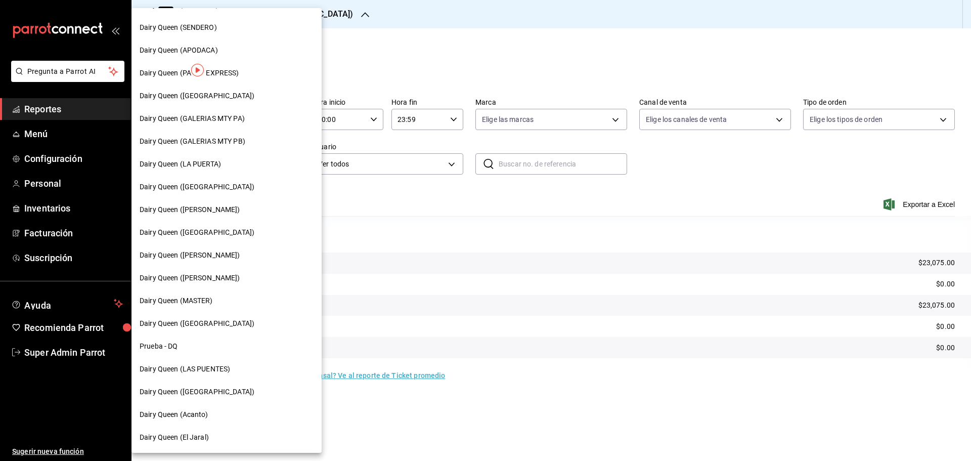
click at [213, 416] on div "Dairy Queen (Acanto)" at bounding box center [227, 414] width 174 height 11
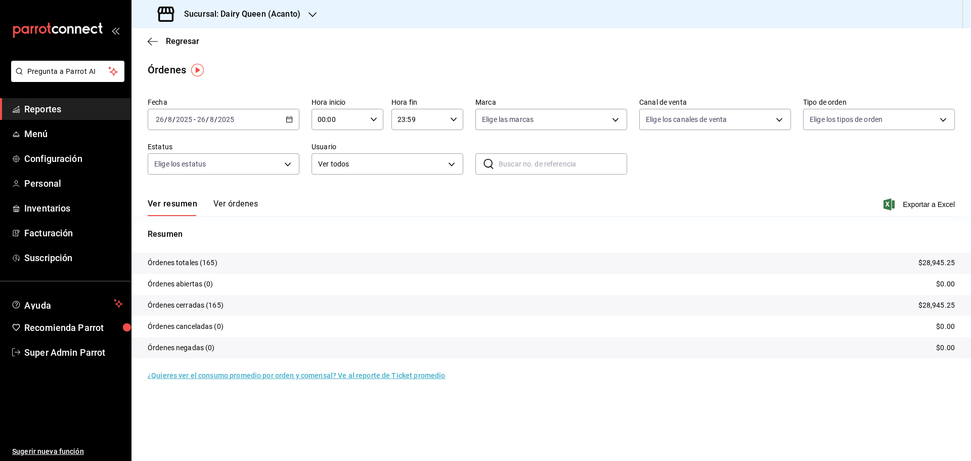
click at [77, 104] on span "Reportes" at bounding box center [73, 109] width 99 height 14
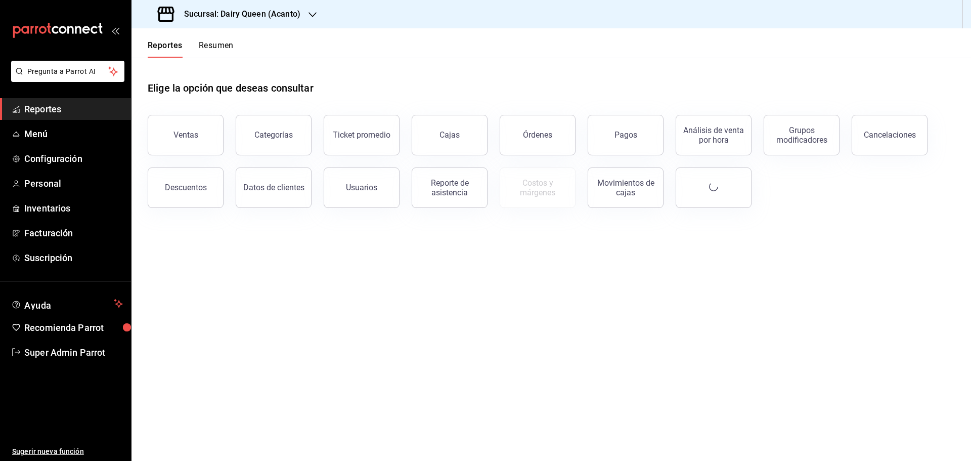
click at [215, 41] on button "Resumen" at bounding box center [216, 48] width 35 height 17
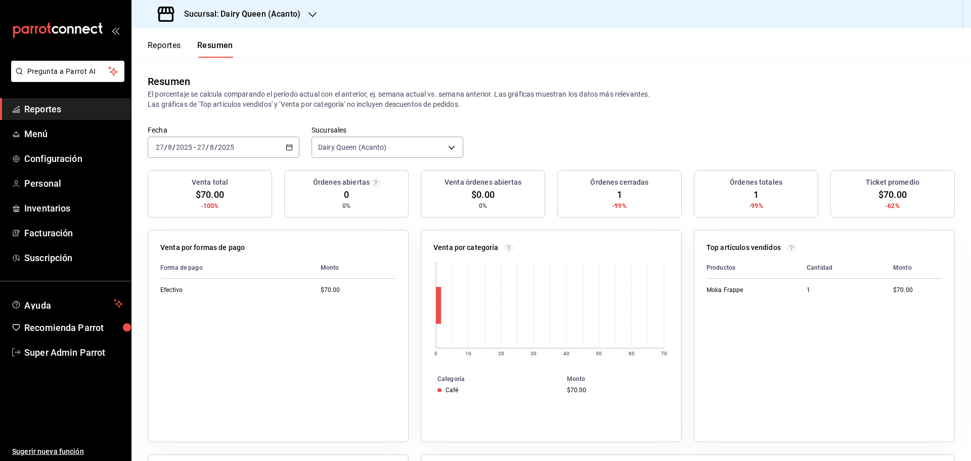
click at [207, 137] on div "2025-08-27 27 / 8 / 2025 - 2025-08-27 27 / 8 / 2025" at bounding box center [224, 147] width 152 height 21
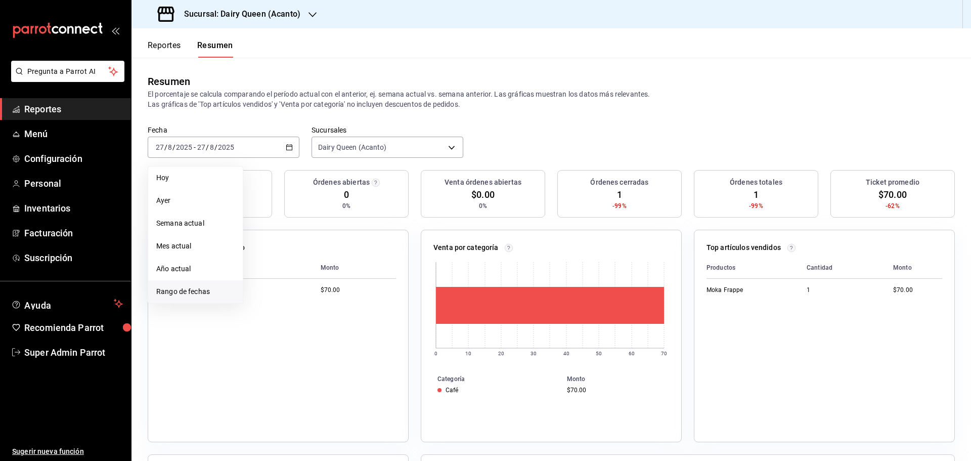
click at [185, 295] on span "Rango de fechas" at bounding box center [195, 291] width 78 height 11
click at [284, 307] on abbr "26" at bounding box center [282, 303] width 7 height 7
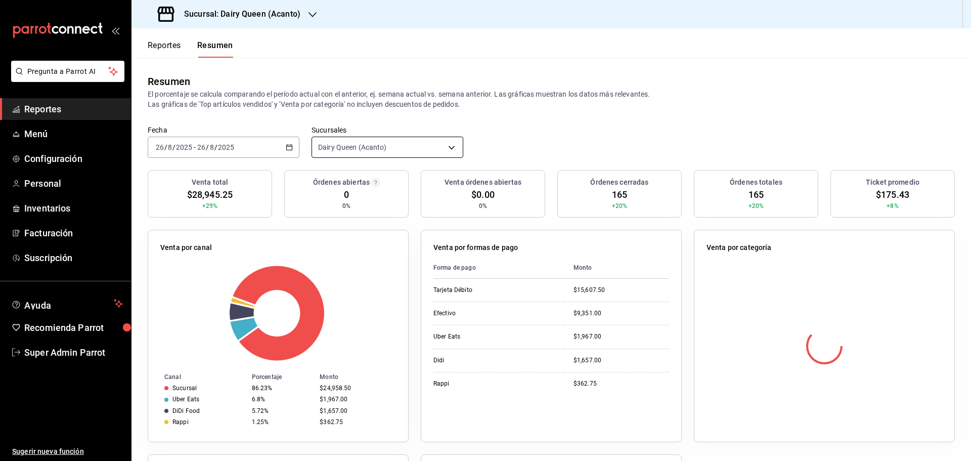
click at [334, 151] on body "Pregunta a Parrot AI Reportes Menú Configuración Personal Inventarios Facturaci…" at bounding box center [485, 230] width 971 height 461
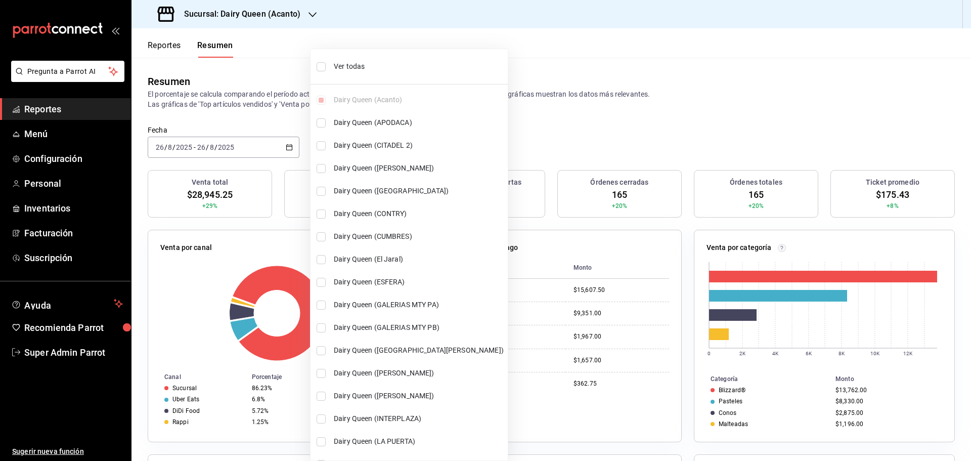
click at [352, 65] on span "Ver todas" at bounding box center [419, 66] width 170 height 11
type input "[object Object],[object Object],[object Object],[object Object],[object Object]…"
checkbox input "true"
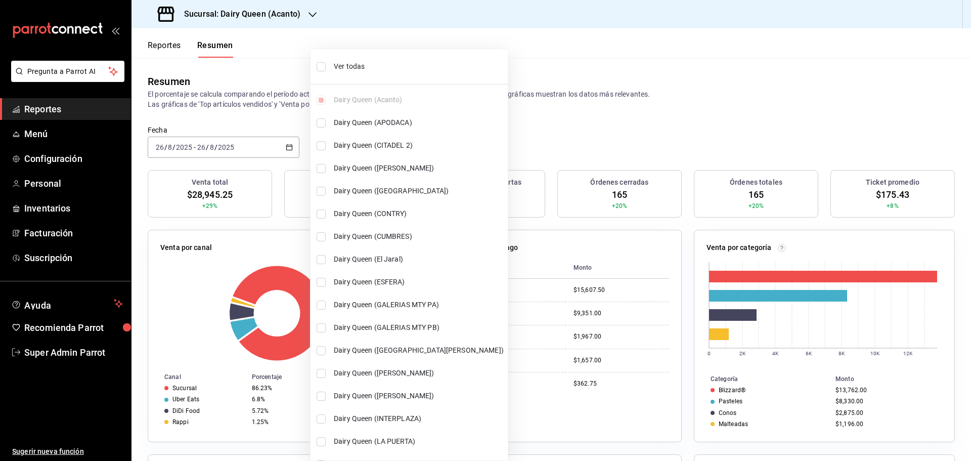
checkbox input "true"
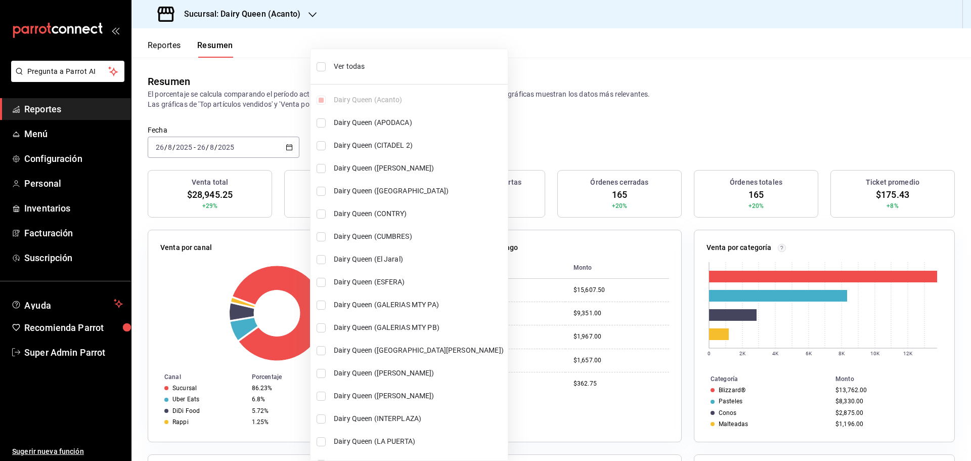
checkbox input "true"
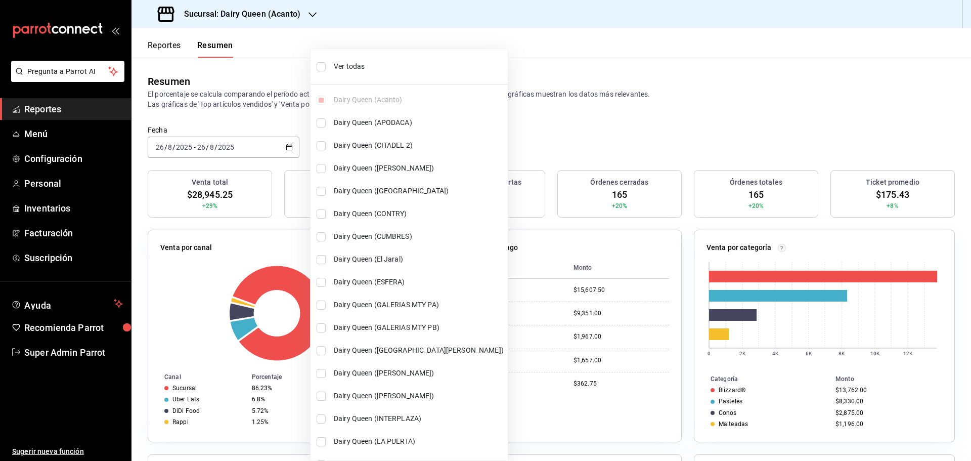
checkbox input "true"
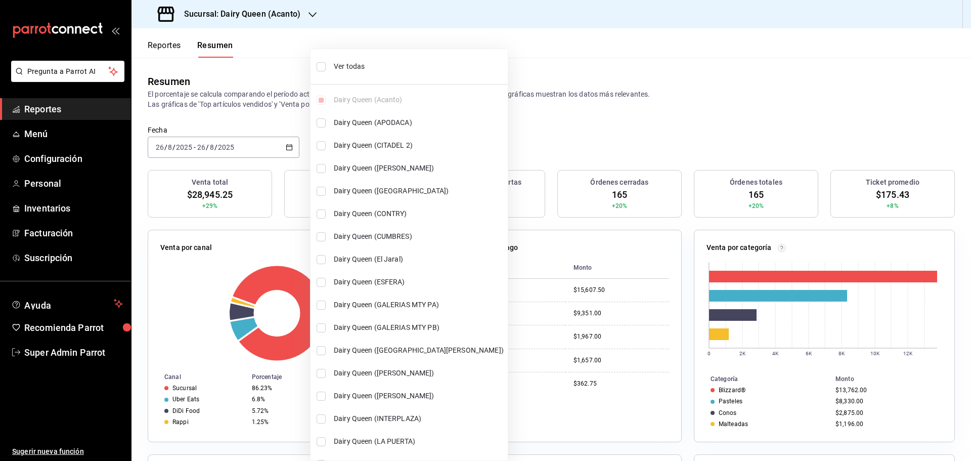
checkbox input "true"
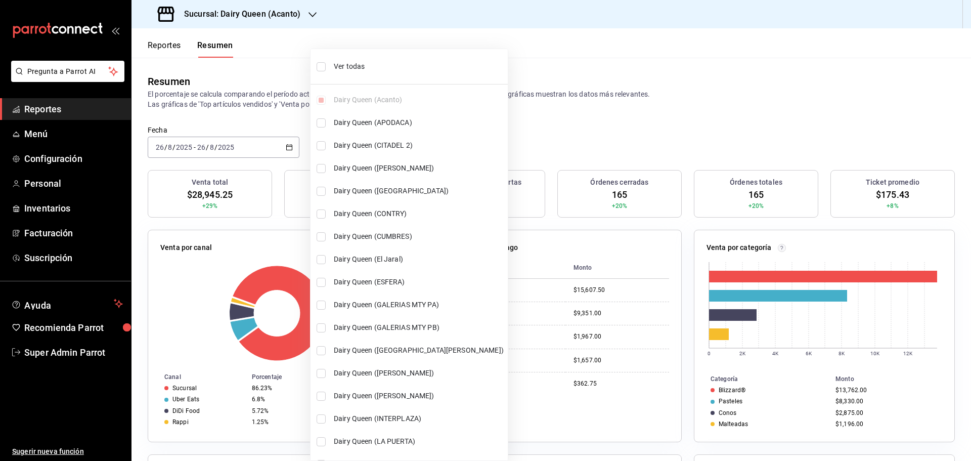
checkbox input "true"
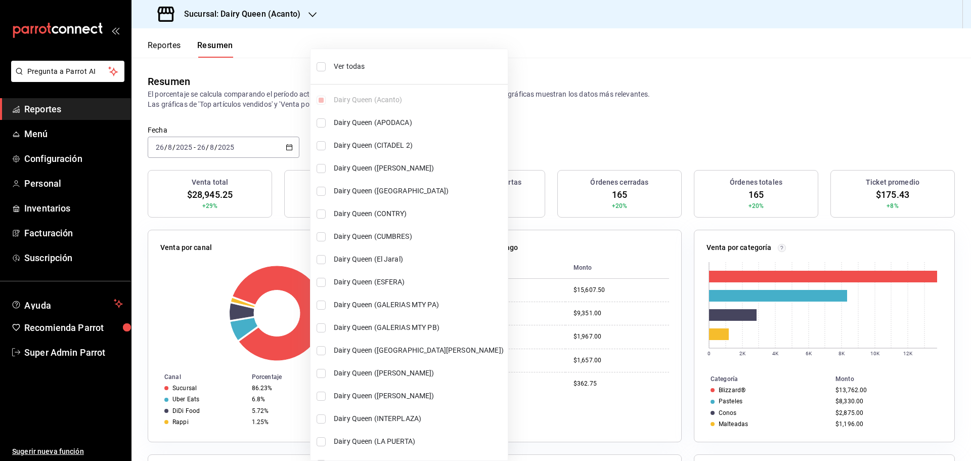
checkbox input "true"
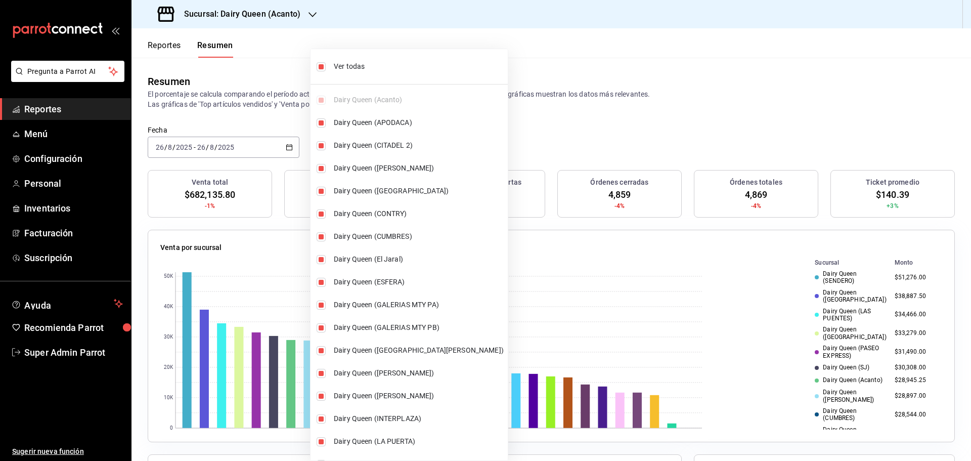
click at [240, 100] on div at bounding box center [485, 230] width 971 height 461
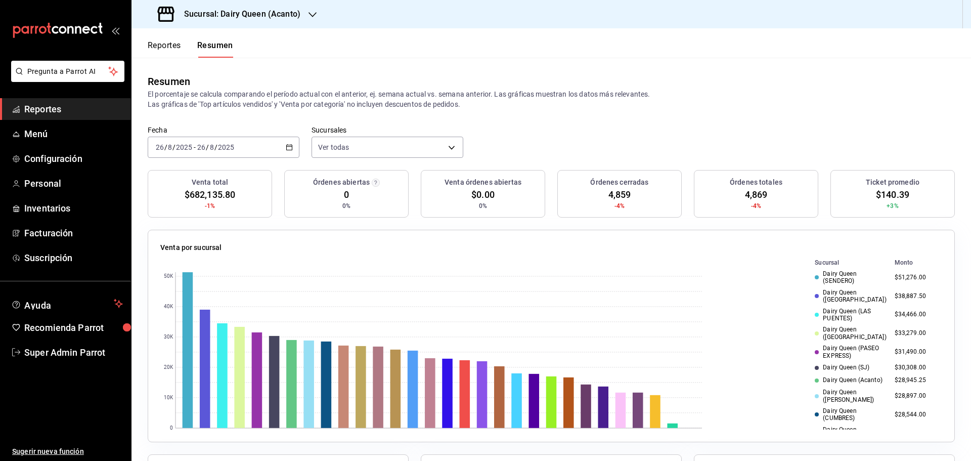
click at [270, 14] on h3 "Sucursal: Dairy Queen (Acanto)" at bounding box center [238, 14] width 124 height 12
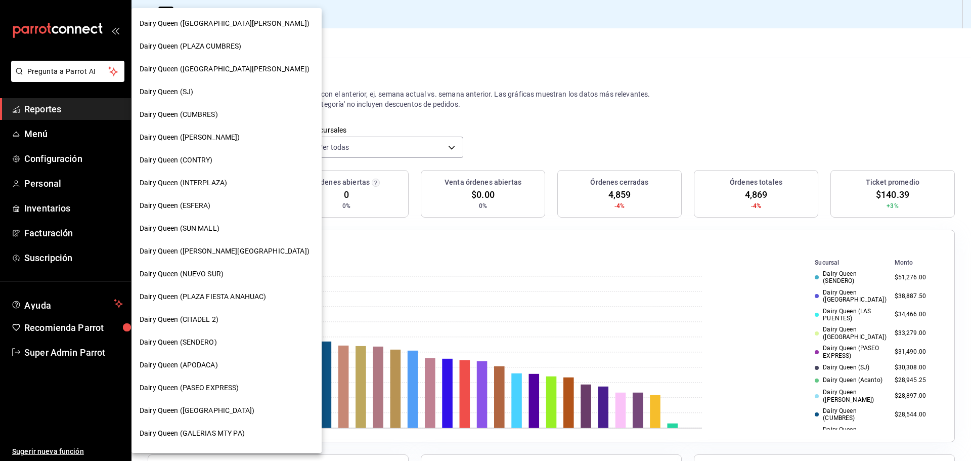
click at [215, 159] on div "Dairy Queen (CONTRY)" at bounding box center [227, 160] width 174 height 11
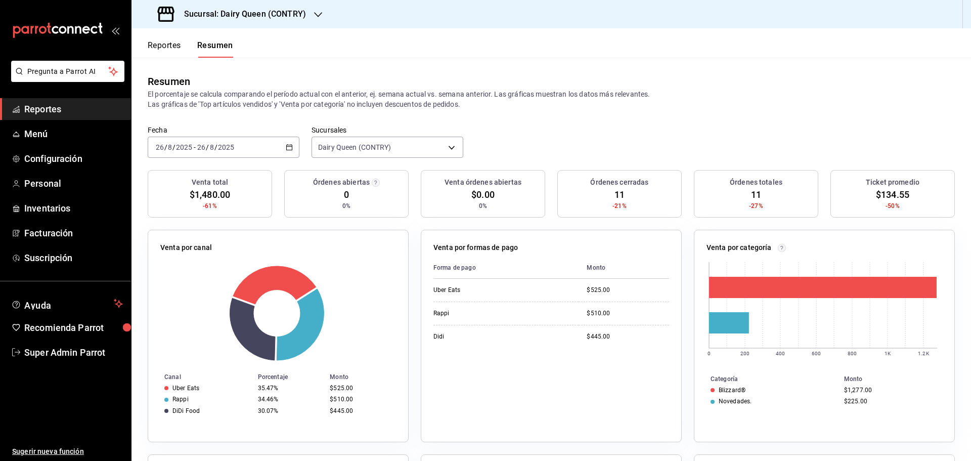
click at [291, 146] on \(Stroke\) "button" at bounding box center [289, 148] width 6 height 6
click at [189, 287] on span "Rango de fechas" at bounding box center [195, 291] width 78 height 11
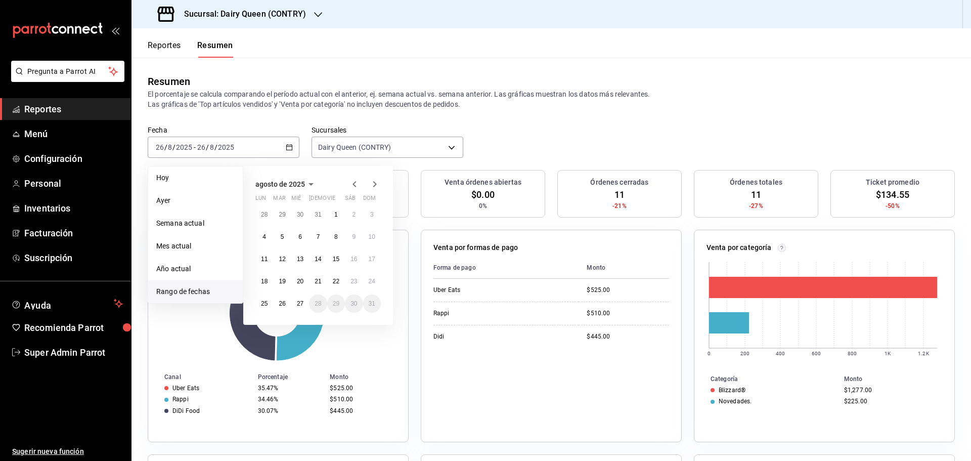
click at [270, 185] on span "agosto de 2025" at bounding box center [281, 184] width 50 height 8
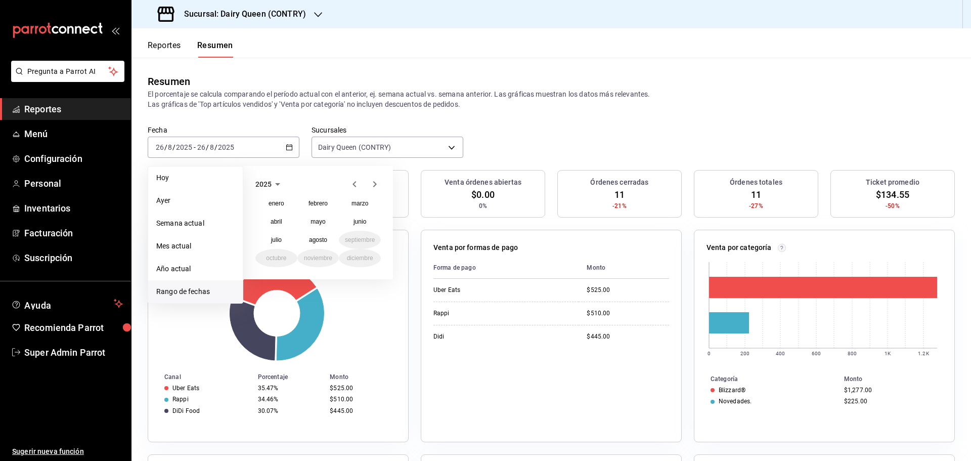
click at [265, 184] on span "2025" at bounding box center [264, 184] width 16 height 8
click at [282, 225] on button "2024" at bounding box center [277, 222] width 42 height 18
click at [309, 204] on abbr "febrero" at bounding box center [318, 203] width 19 height 7
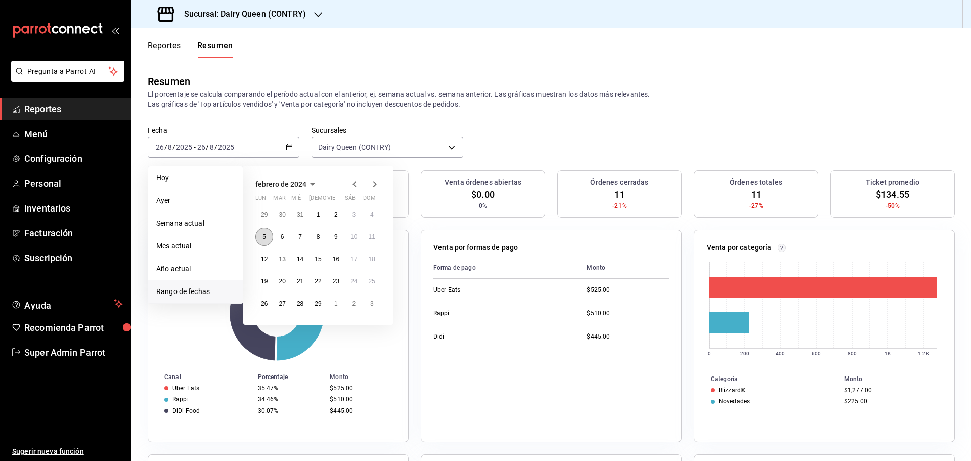
click at [264, 238] on abbr "5" at bounding box center [265, 236] width 4 height 7
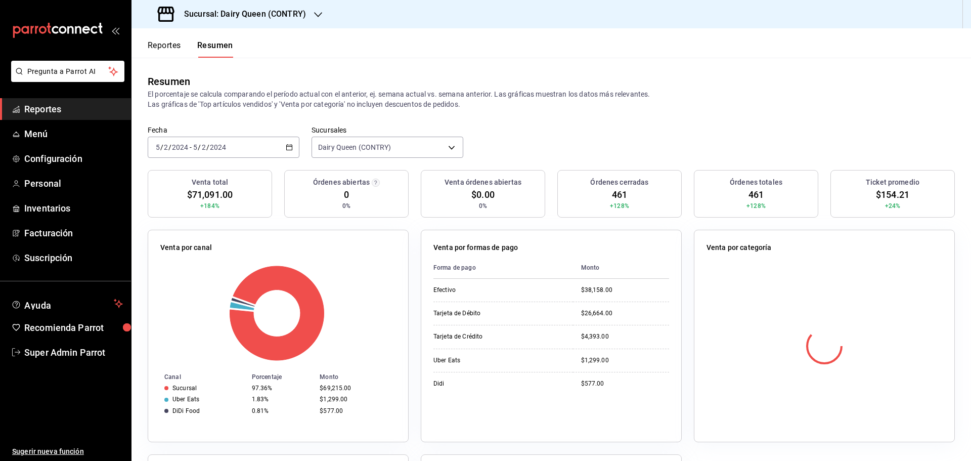
click at [230, 142] on div "2024-02-05 5 / 2 / 2024 - 2024-02-05 5 / 2 / 2024" at bounding box center [224, 147] width 152 height 21
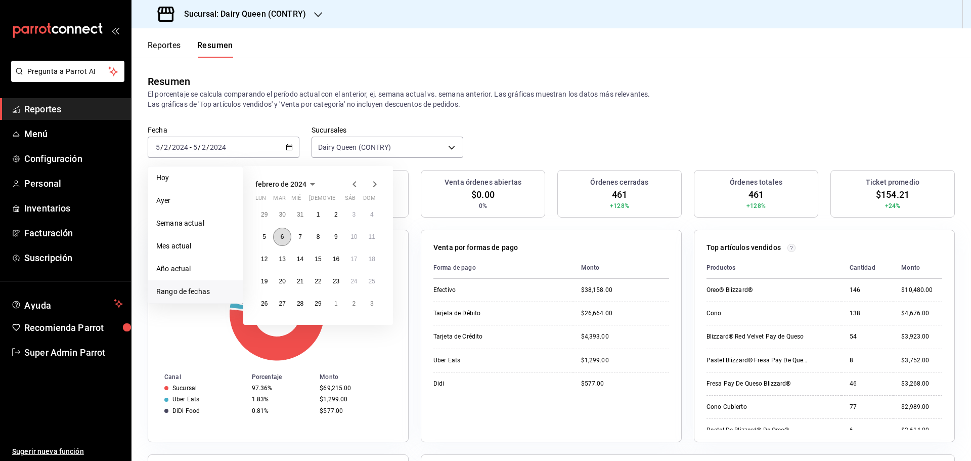
click at [287, 240] on button "6" at bounding box center [282, 237] width 18 height 18
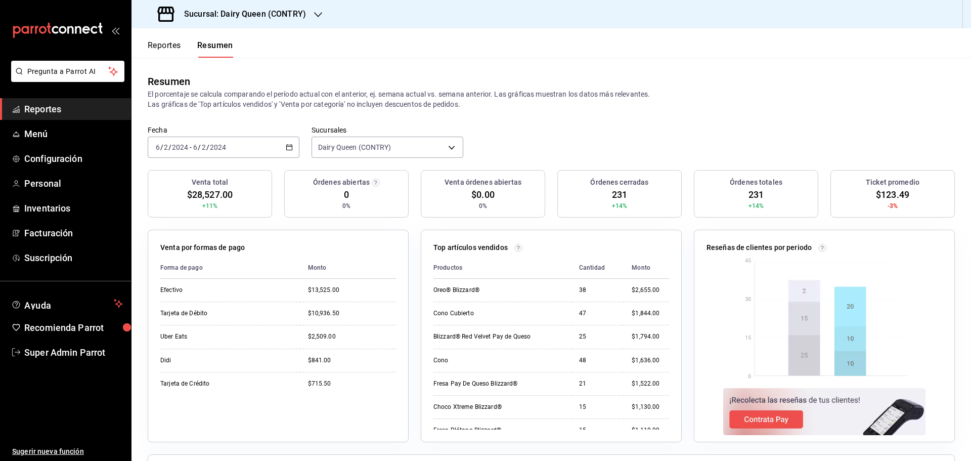
click at [239, 153] on div "2024-02-06 6 / 2 / 2024 - 2024-02-06 6 / 2 / 2024" at bounding box center [224, 147] width 152 height 21
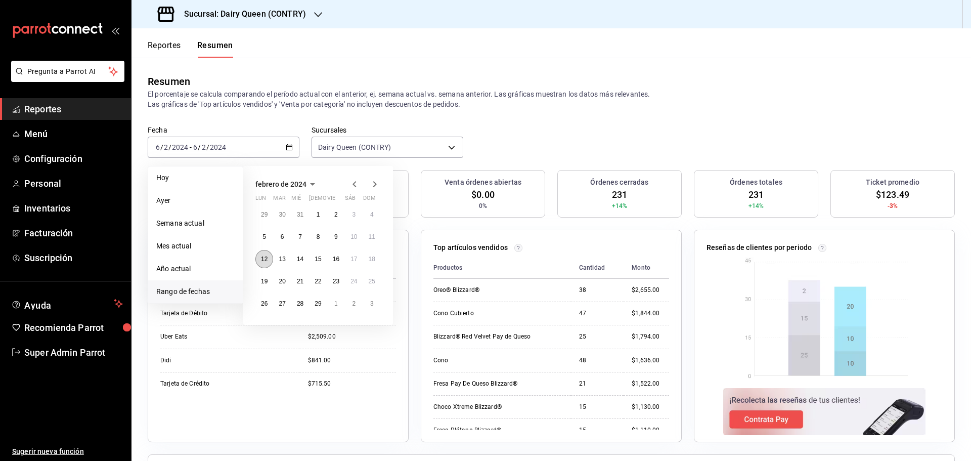
click at [268, 259] on abbr "12" at bounding box center [264, 259] width 7 height 7
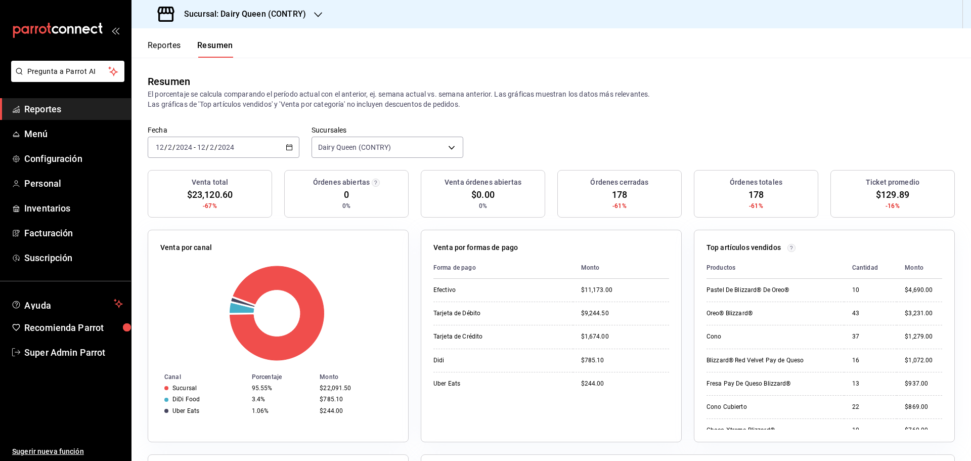
click at [264, 150] on div "2024-02-12 12 / 2 / 2024 - 2024-02-12 12 / 2 / 2024" at bounding box center [224, 147] width 152 height 21
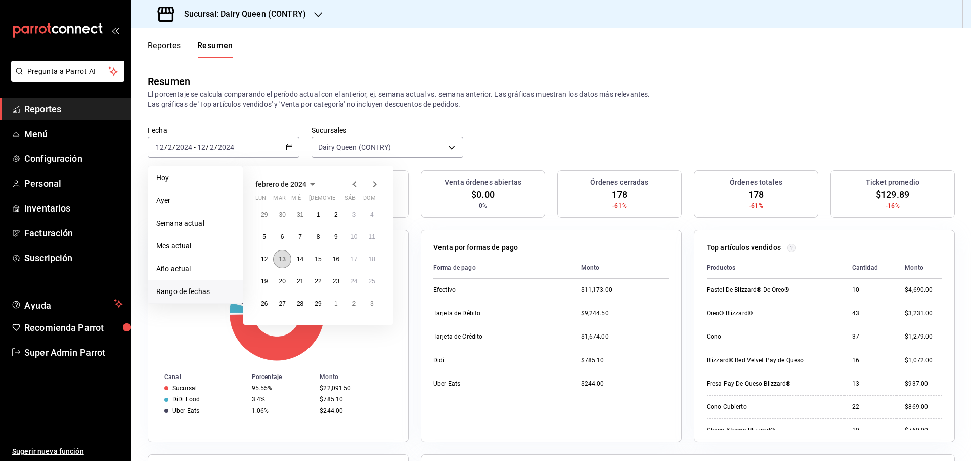
click at [287, 264] on button "13" at bounding box center [282, 259] width 18 height 18
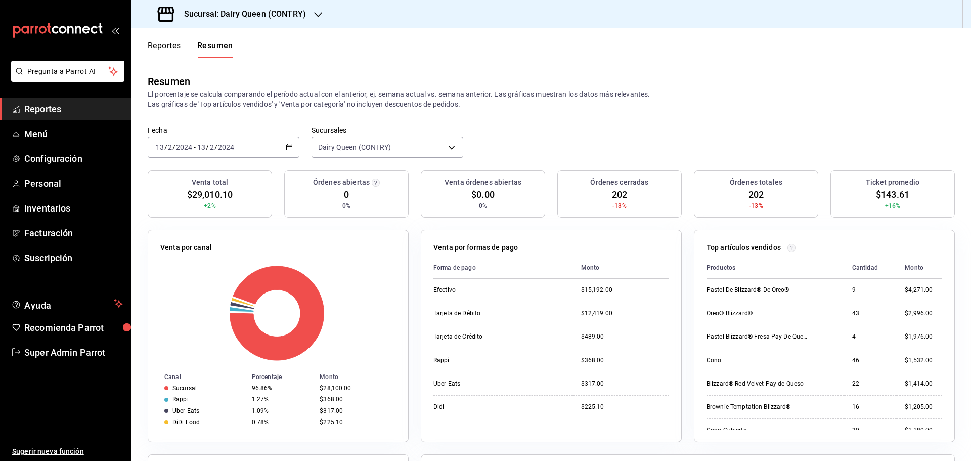
click at [260, 133] on label "Fecha" at bounding box center [224, 129] width 152 height 7
click at [257, 144] on div "2024-02-13 13 / 2 / 2024 - 2024-02-13 13 / 2 / 2024" at bounding box center [224, 147] width 152 height 21
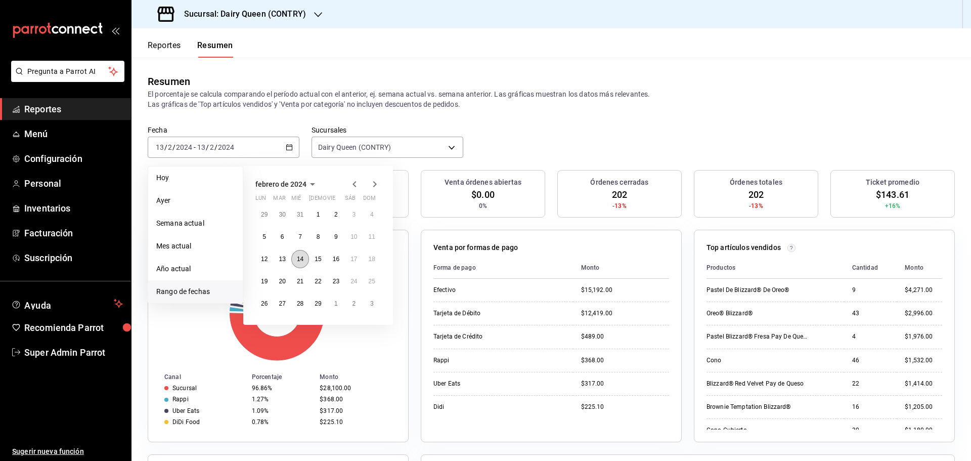
click at [302, 262] on abbr "14" at bounding box center [300, 259] width 7 height 7
click at [302, 261] on abbr "14" at bounding box center [300, 259] width 7 height 7
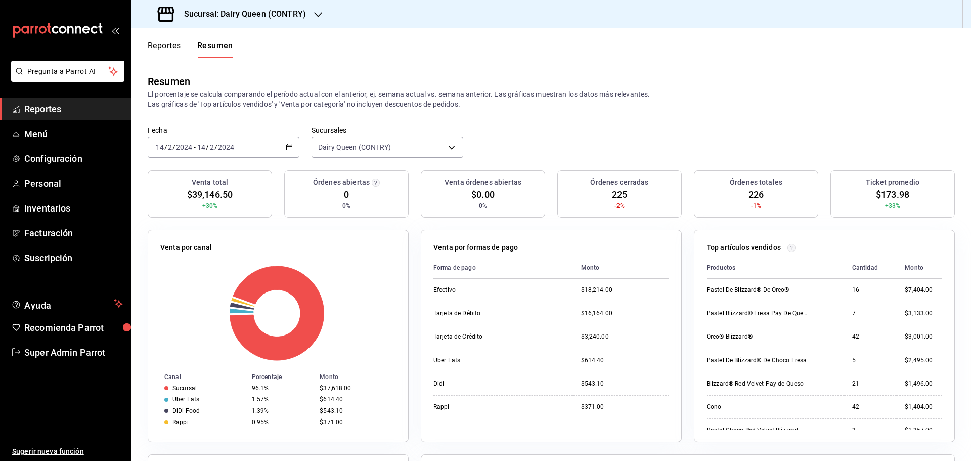
click at [219, 147] on input "2024" at bounding box center [226, 147] width 17 height 8
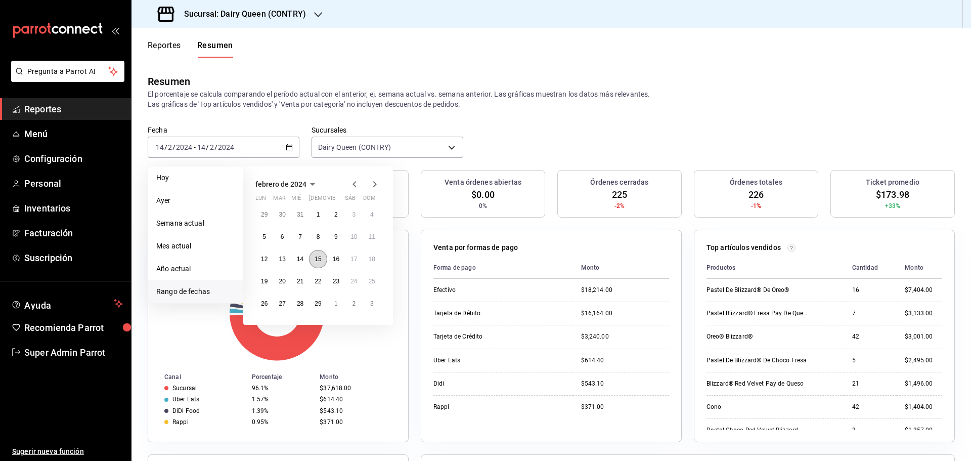
click at [322, 261] on button "15" at bounding box center [318, 259] width 18 height 18
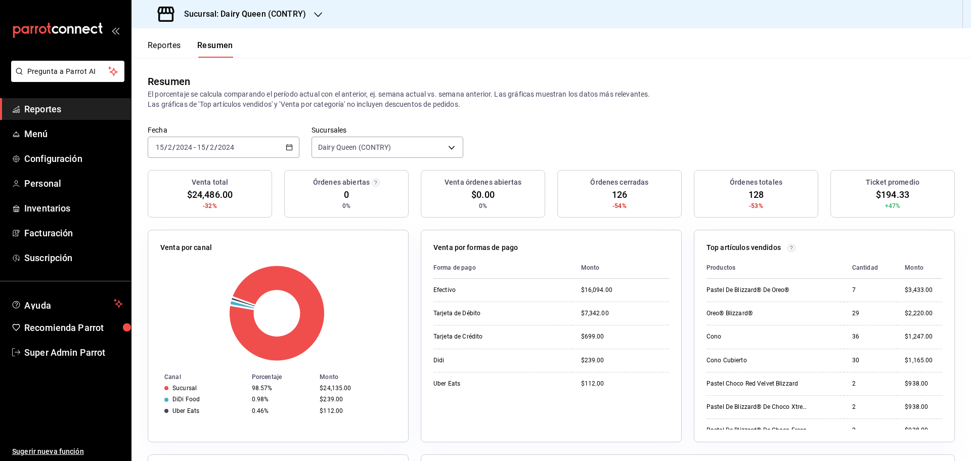
click at [259, 145] on div "2024-02-15 15 / 2 / 2024 - 2024-02-15 15 / 2 / 2024" at bounding box center [224, 147] width 152 height 21
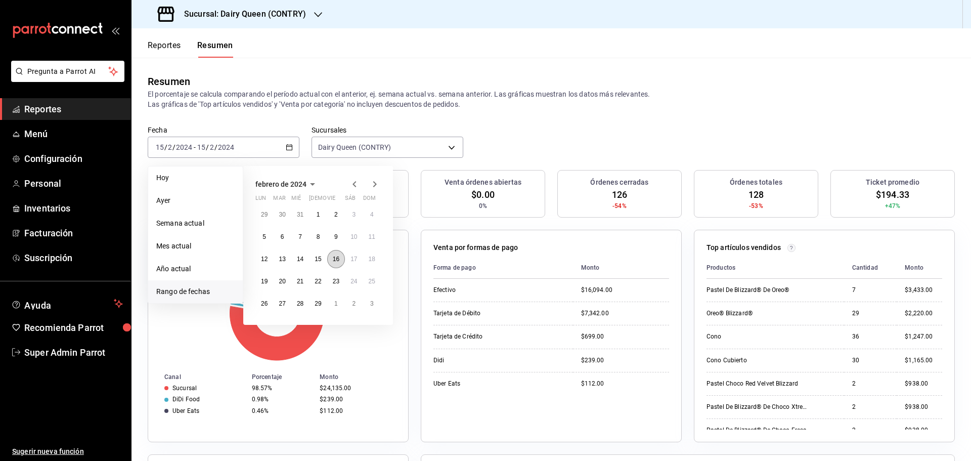
click at [339, 259] on abbr "16" at bounding box center [336, 259] width 7 height 7
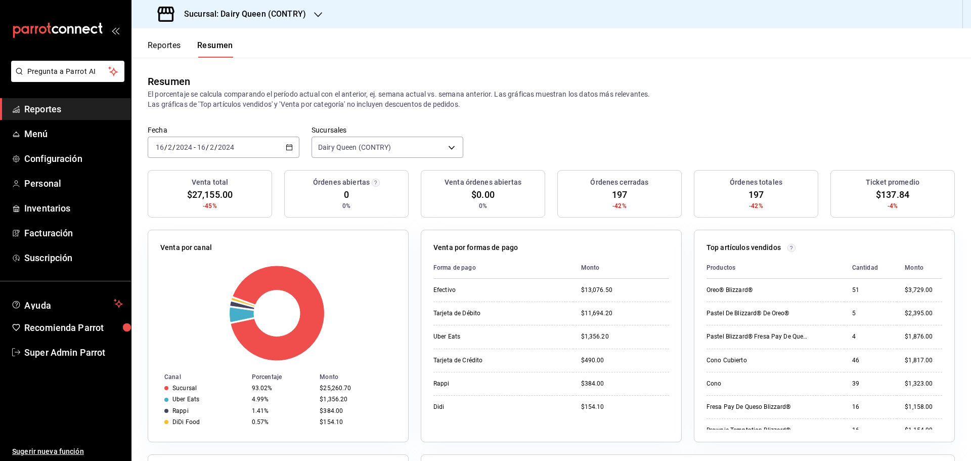
click at [234, 147] on div "2024-02-16 16 / 2 / 2024" at bounding box center [215, 147] width 39 height 8
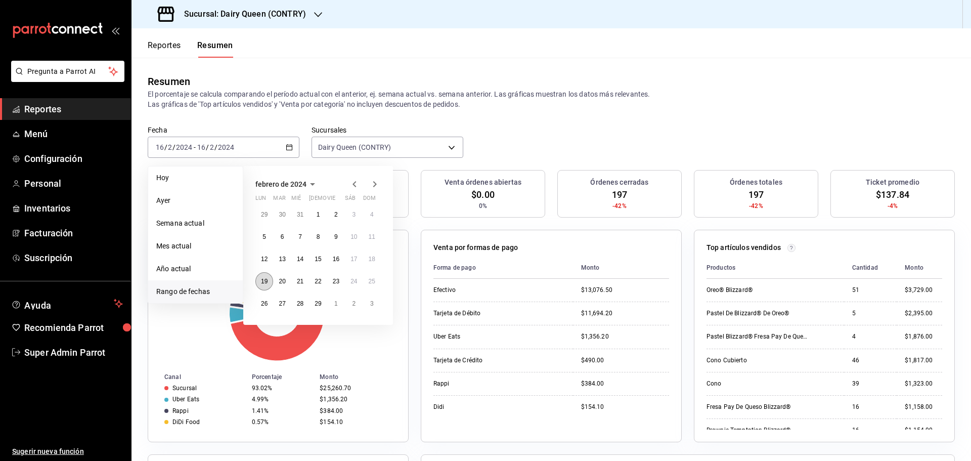
click at [270, 283] on button "19" at bounding box center [265, 281] width 18 height 18
click at [267, 282] on abbr "19" at bounding box center [264, 281] width 7 height 7
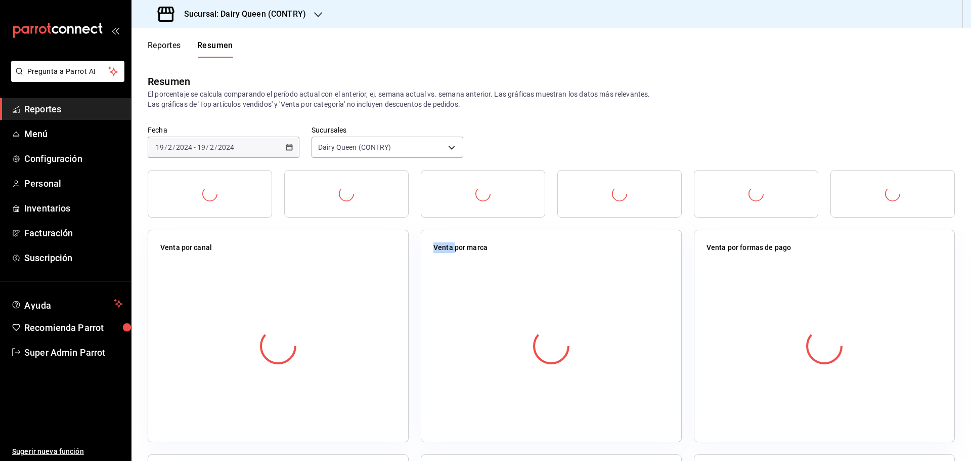
click at [267, 282] on div at bounding box center [278, 346] width 236 height 178
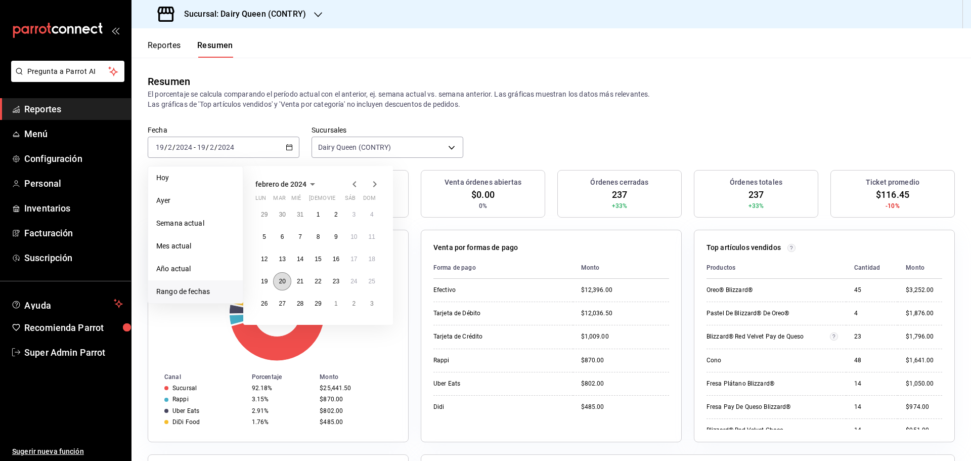
click at [287, 285] on button "20" at bounding box center [282, 281] width 18 height 18
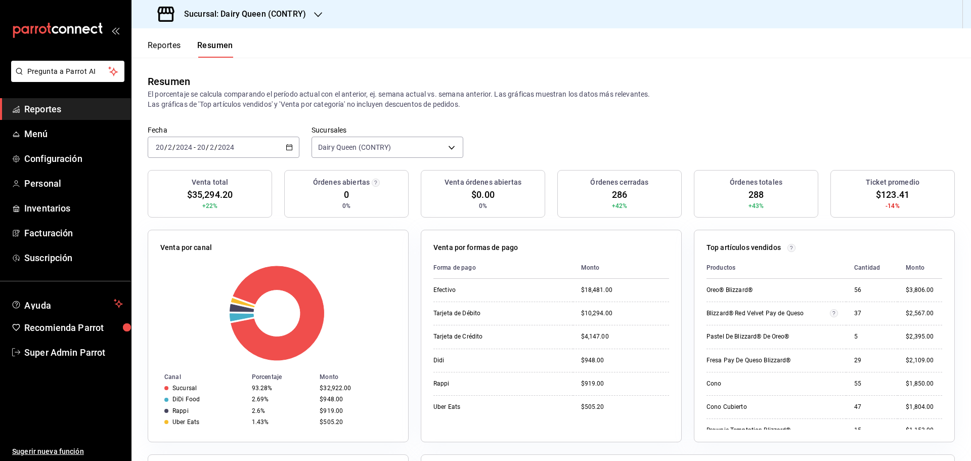
click at [257, 147] on div "2024-02-20 20 / 2 / 2024 - 2024-02-20 20 / 2 / 2024" at bounding box center [224, 147] width 152 height 21
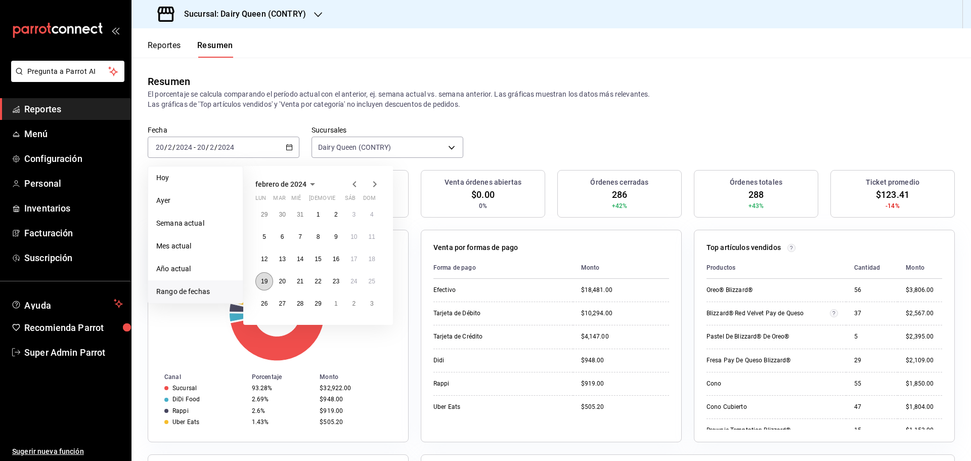
click at [265, 282] on abbr "19" at bounding box center [264, 281] width 7 height 7
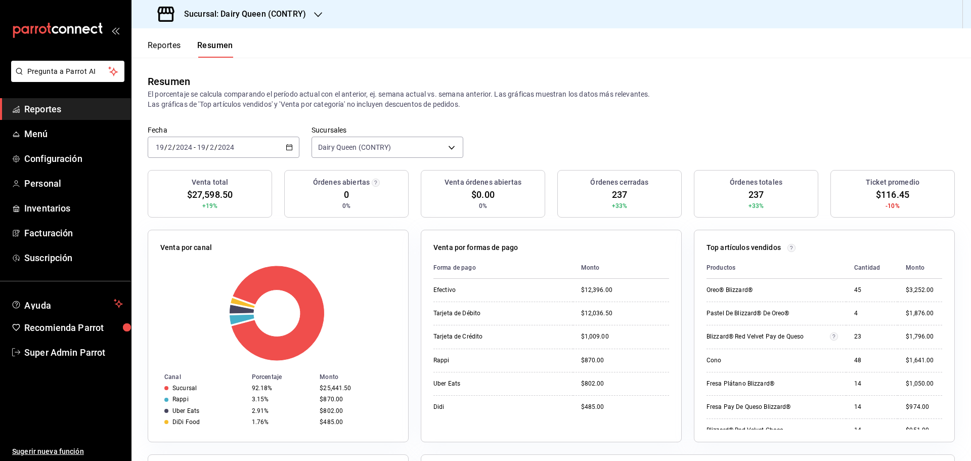
click at [188, 146] on input "2024" at bounding box center [184, 147] width 17 height 8
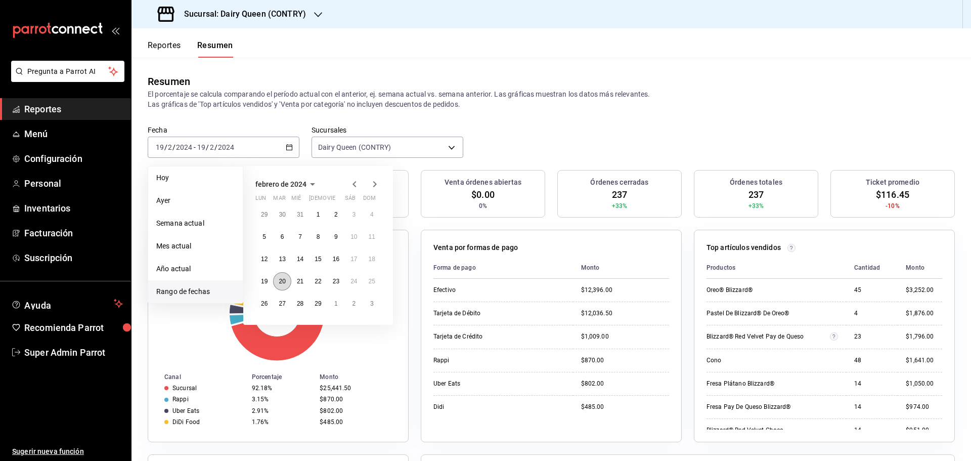
click at [284, 282] on abbr "20" at bounding box center [282, 281] width 7 height 7
click at [284, 283] on abbr "20" at bounding box center [282, 281] width 7 height 7
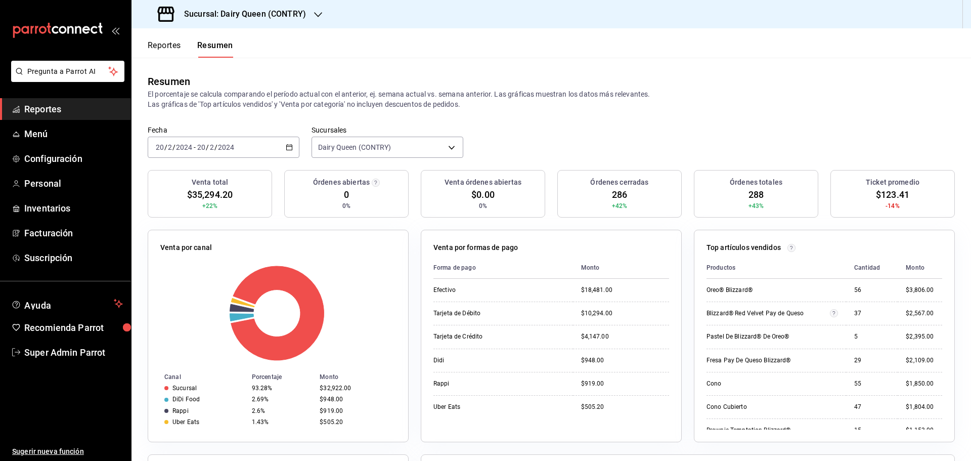
click at [236, 145] on div "2024-02-20 20 / 2 / 2024 - 2024-02-20 20 / 2 / 2024" at bounding box center [224, 147] width 152 height 21
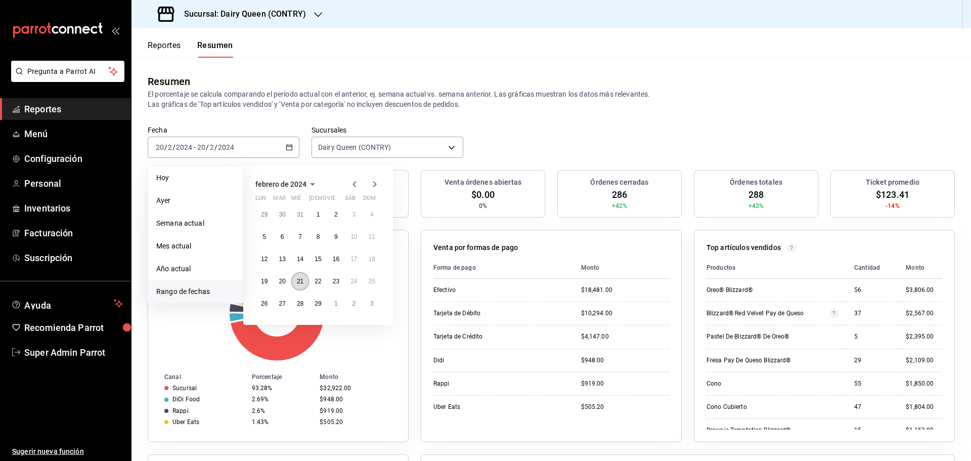
click at [306, 284] on button "21" at bounding box center [300, 281] width 18 height 18
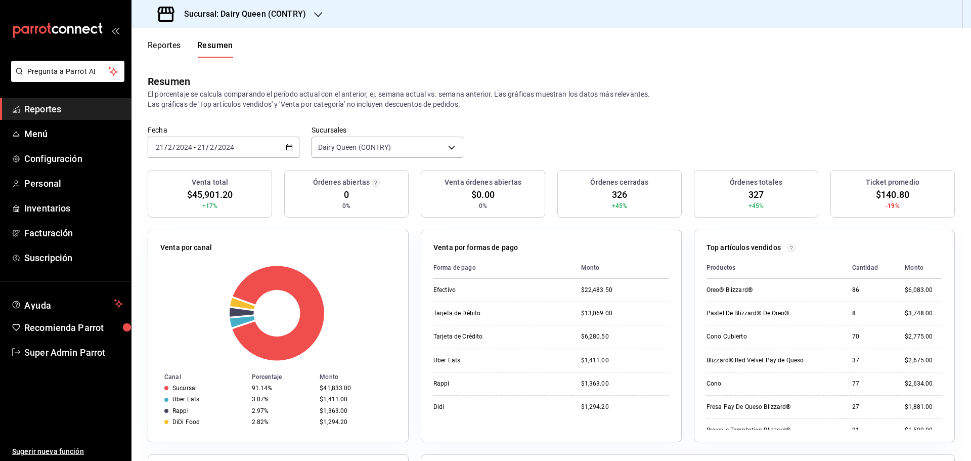
click at [225, 145] on input "2024" at bounding box center [226, 147] width 17 height 8
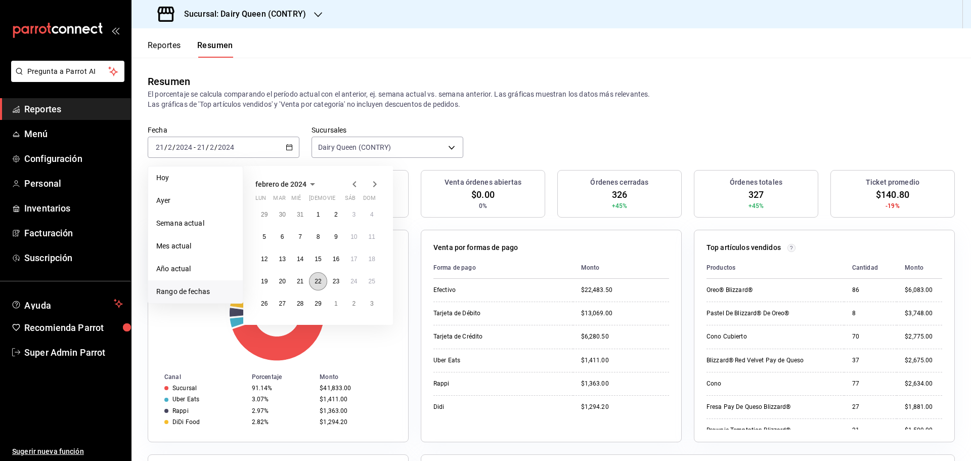
click at [324, 283] on button "22" at bounding box center [318, 281] width 18 height 18
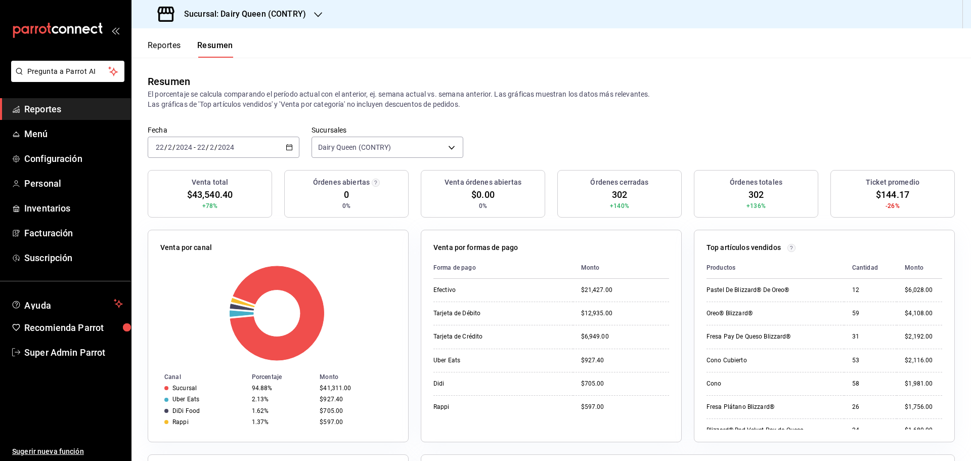
click at [198, 139] on div "2024-02-22 22 / 2 / 2024 - 2024-02-22 22 / 2 / 2024" at bounding box center [224, 147] width 152 height 21
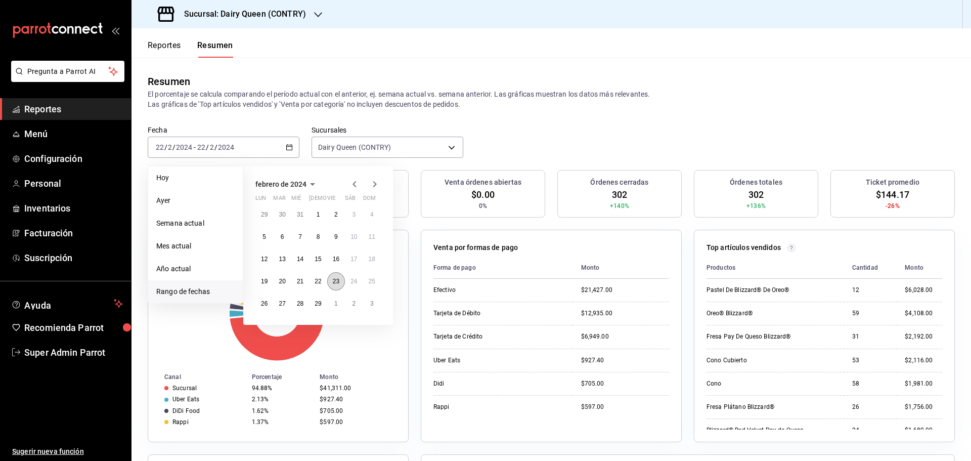
click at [332, 279] on button "23" at bounding box center [336, 281] width 18 height 18
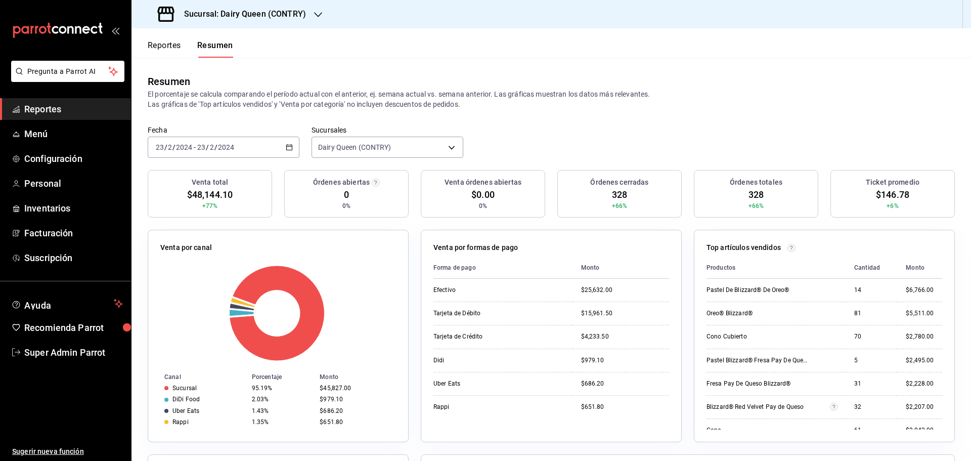
click at [228, 148] on input "2024" at bounding box center [226, 147] width 17 height 8
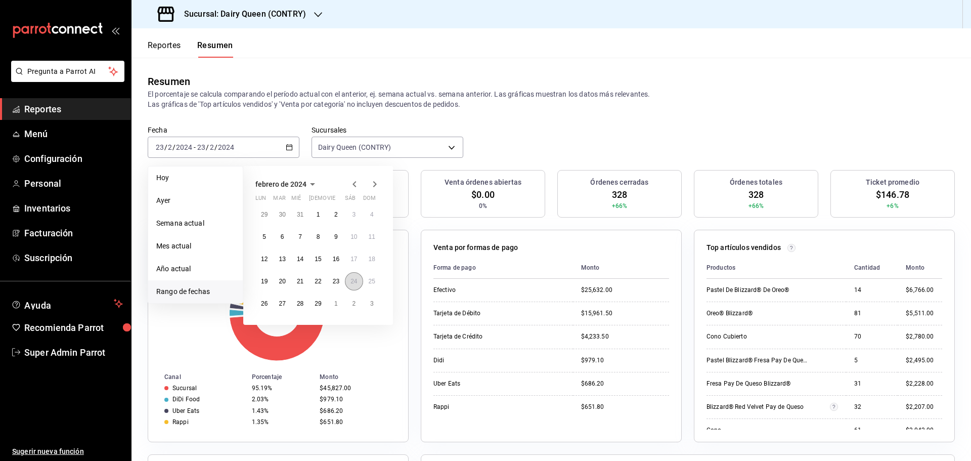
click at [352, 282] on abbr "24" at bounding box center [354, 281] width 7 height 7
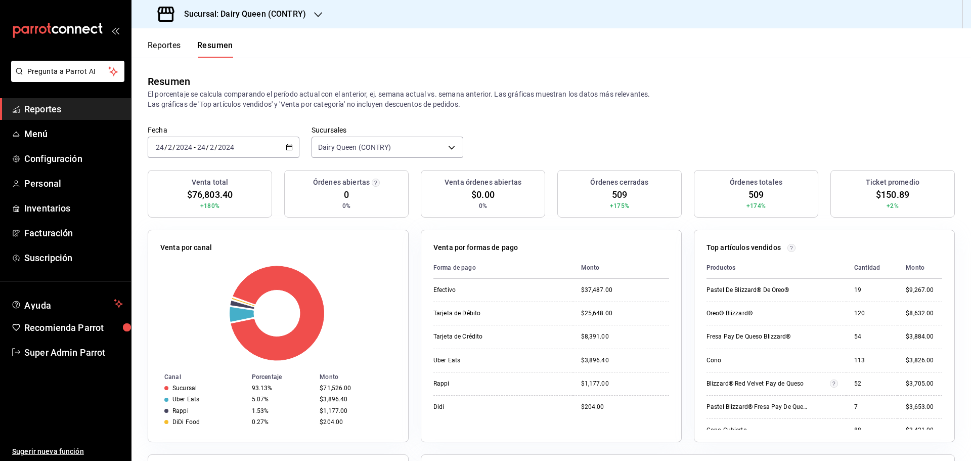
click at [253, 147] on div "2024-02-24 24 / 2 / 2024 - 2024-02-24 24 / 2 / 2024" at bounding box center [224, 147] width 152 height 21
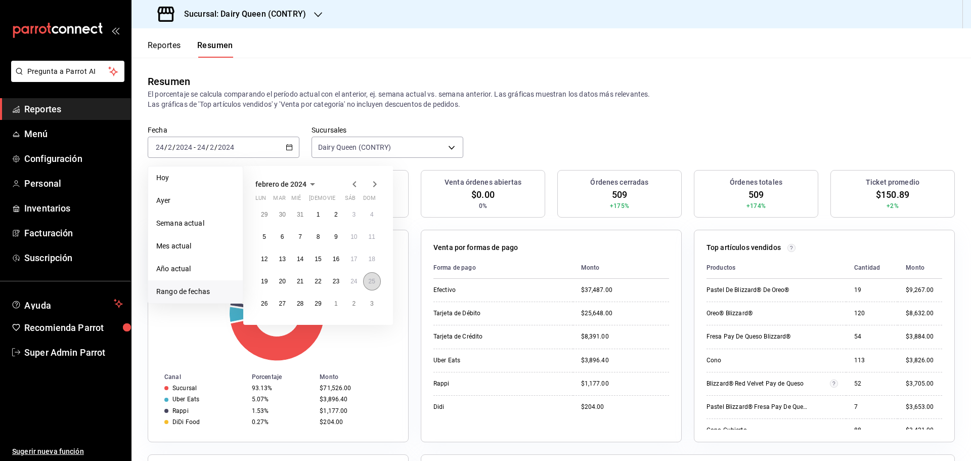
click at [368, 282] on button "25" at bounding box center [372, 281] width 18 height 18
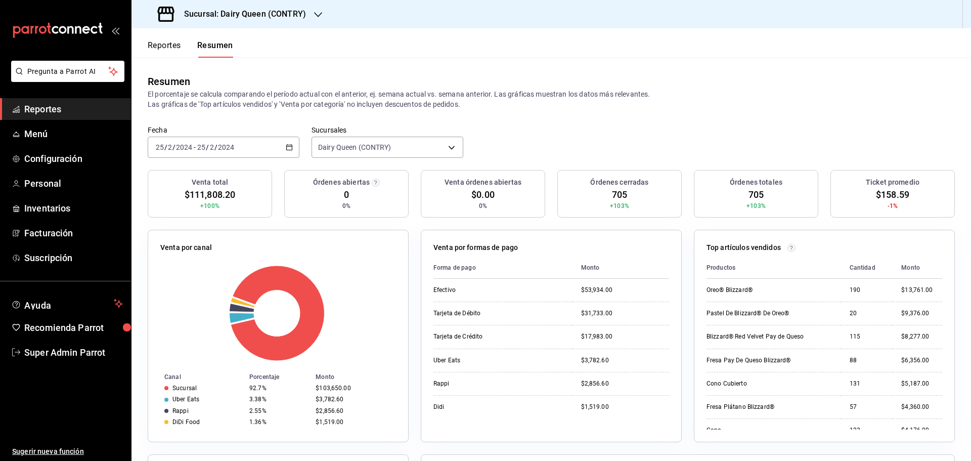
click at [251, 156] on div "2024-02-25 25 / 2 / 2024 - 2024-02-25 25 / 2 / 2024" at bounding box center [224, 147] width 152 height 21
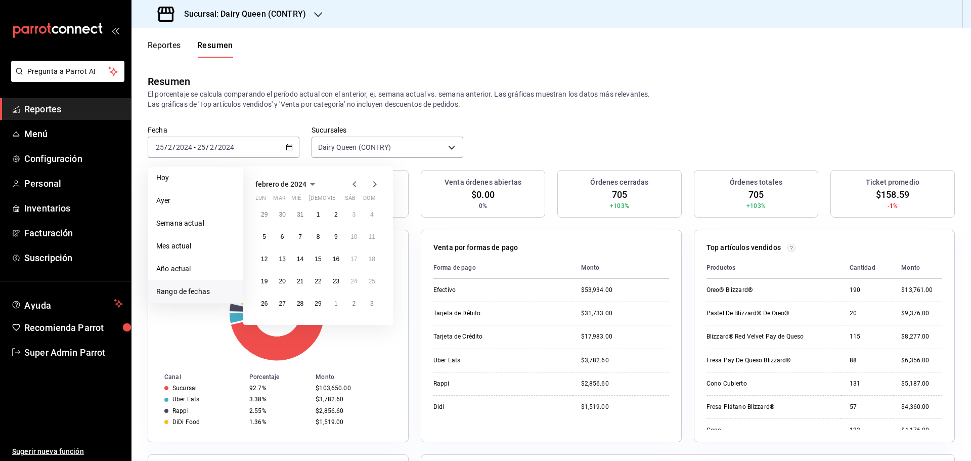
click at [375, 184] on icon "button" at bounding box center [375, 184] width 12 height 12
click at [263, 278] on abbr "18" at bounding box center [264, 281] width 7 height 7
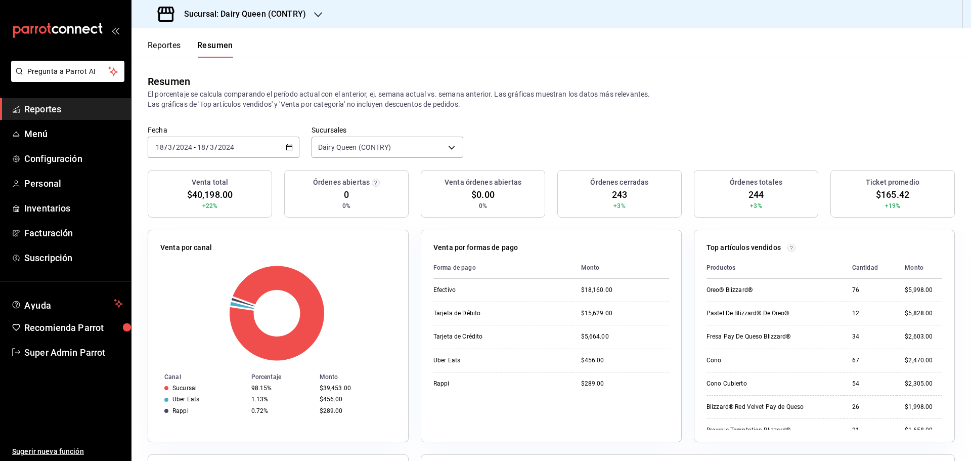
click at [241, 151] on div "2024-03-18 18 / 3 / 2024 - 2024-03-18 18 / 3 / 2024" at bounding box center [224, 147] width 152 height 21
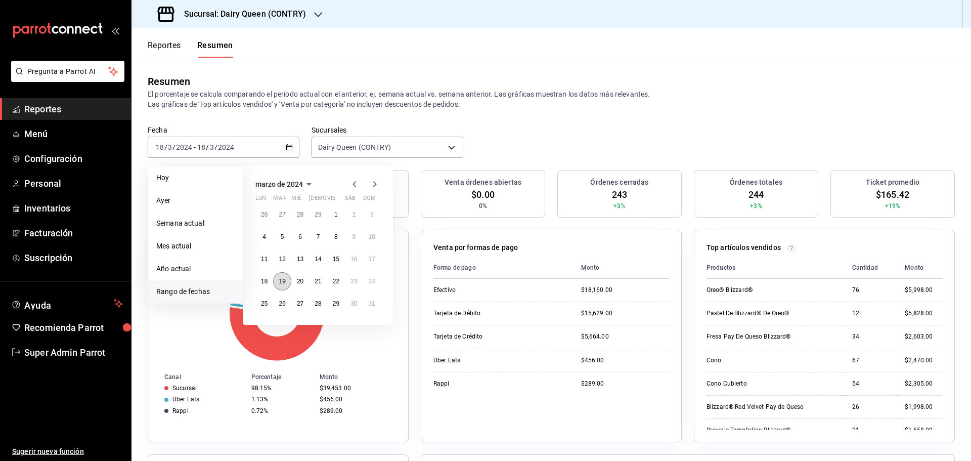
click at [283, 283] on abbr "19" at bounding box center [282, 281] width 7 height 7
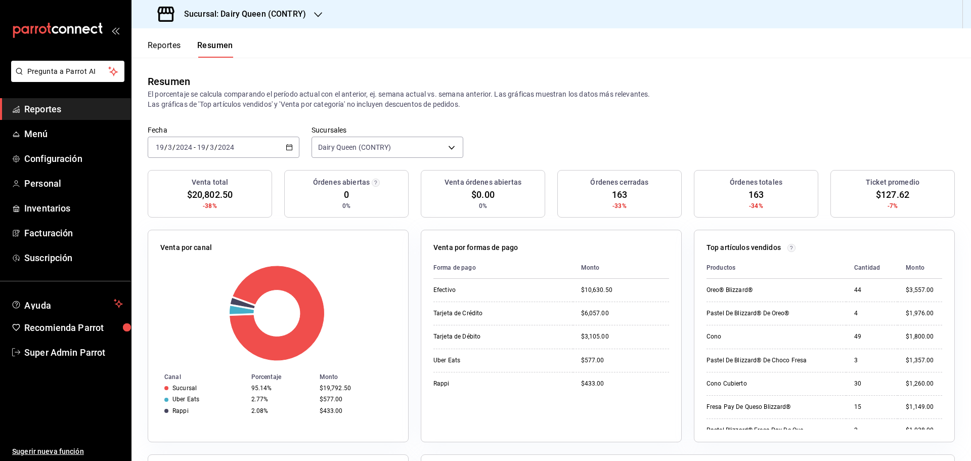
click at [242, 152] on div "2024-03-19 19 / 3 / 2024 - 2024-03-19 19 / 3 / 2024" at bounding box center [224, 147] width 152 height 21
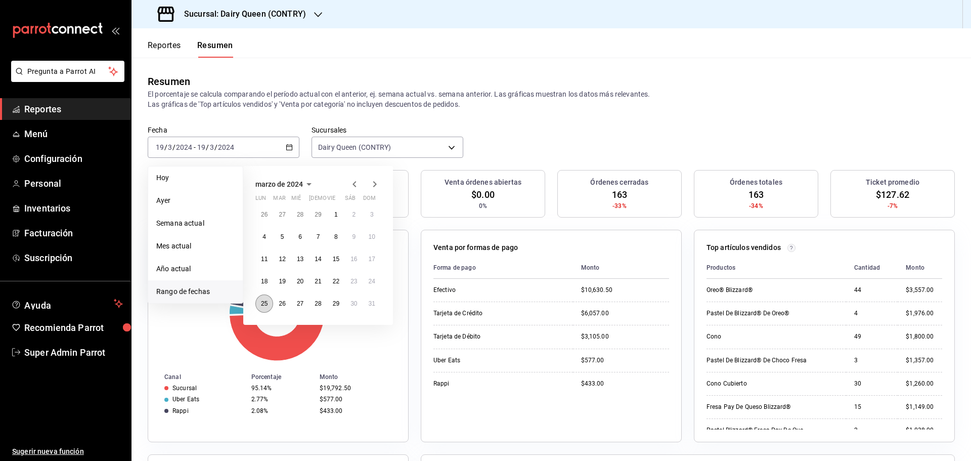
click at [267, 301] on abbr "25" at bounding box center [264, 303] width 7 height 7
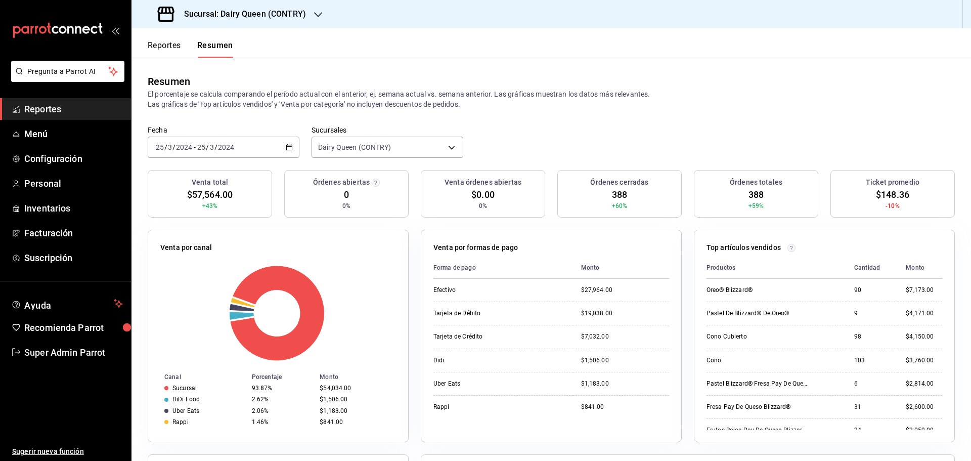
click at [228, 153] on div "2024-03-25 25 / 3 / 2024 - 2024-03-25 25 / 3 / 2024" at bounding box center [224, 147] width 152 height 21
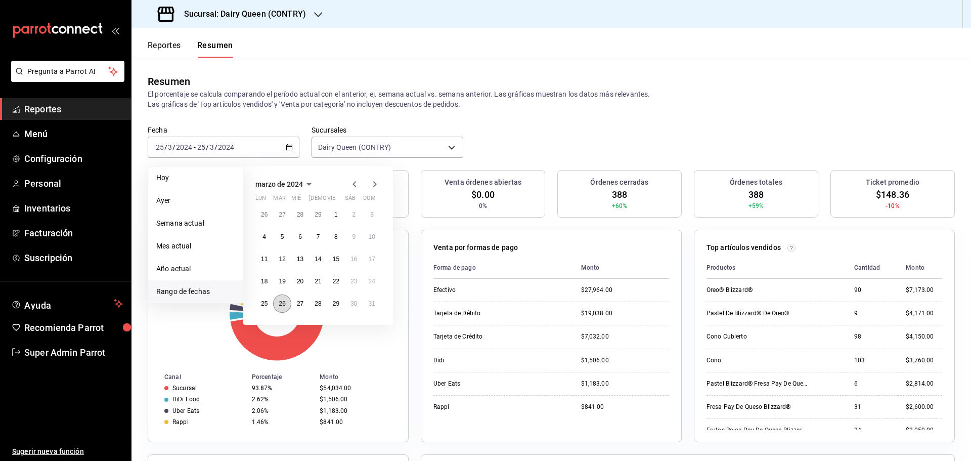
click at [281, 306] on abbr "26" at bounding box center [282, 303] width 7 height 7
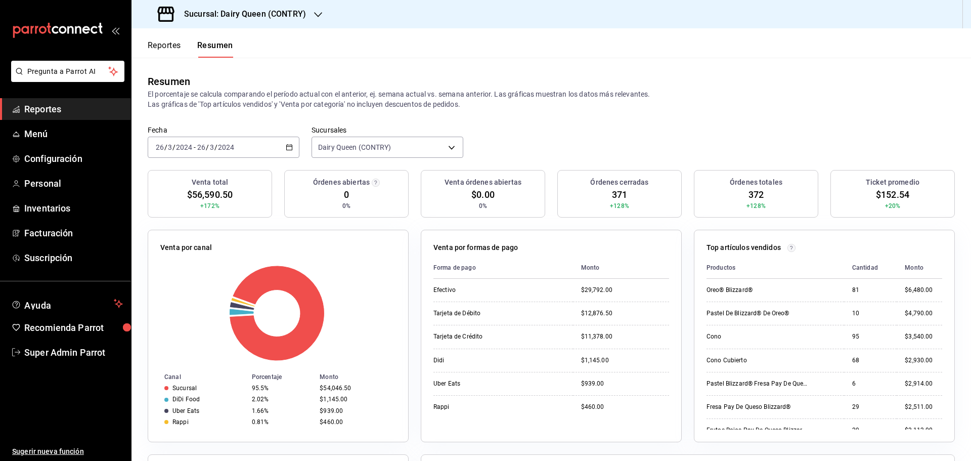
click at [258, 151] on div "2024-03-26 26 / 3 / 2024 - 2024-03-26 26 / 3 / 2024" at bounding box center [224, 147] width 152 height 21
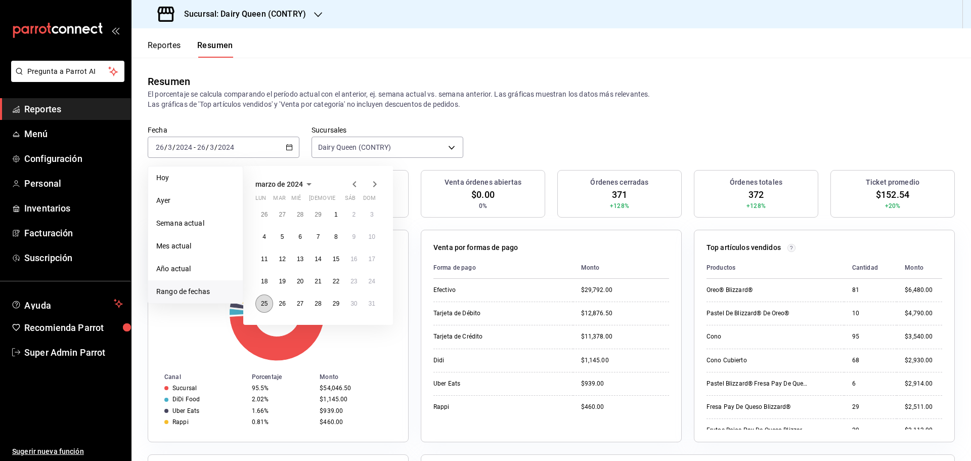
click at [267, 310] on button "25" at bounding box center [265, 303] width 18 height 18
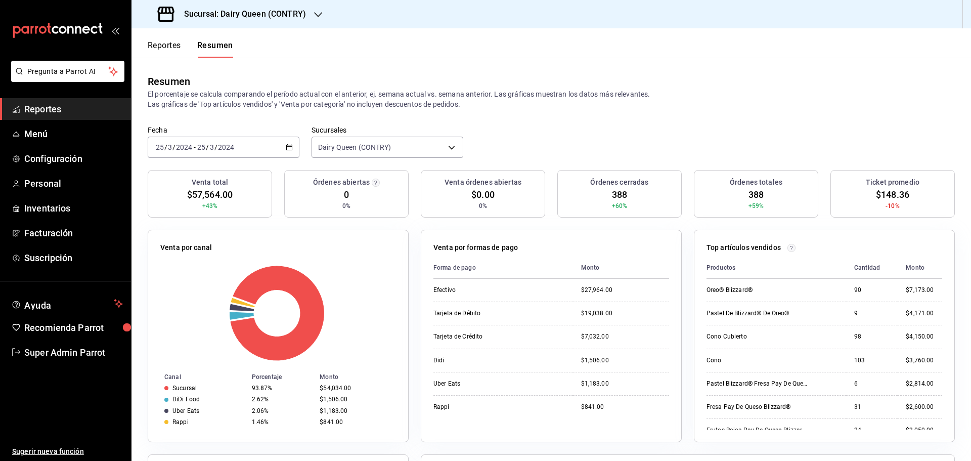
click at [220, 148] on input "2024" at bounding box center [226, 147] width 17 height 8
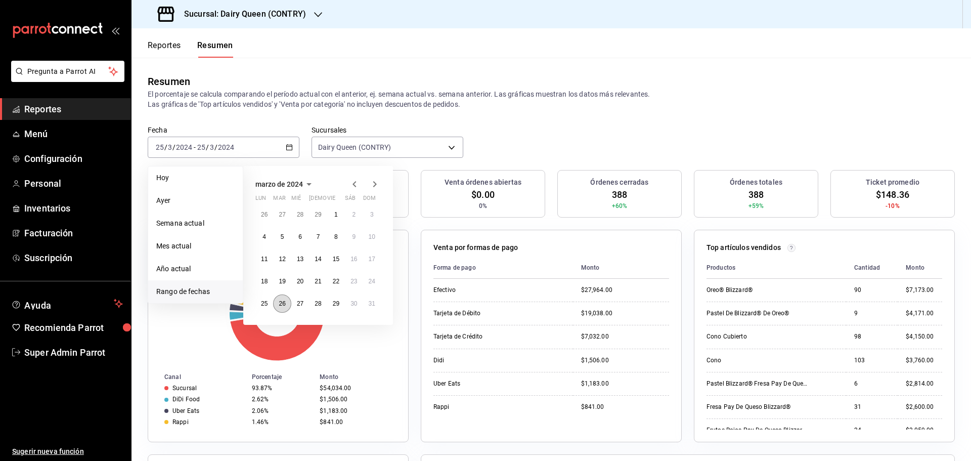
click at [287, 301] on button "26" at bounding box center [282, 303] width 18 height 18
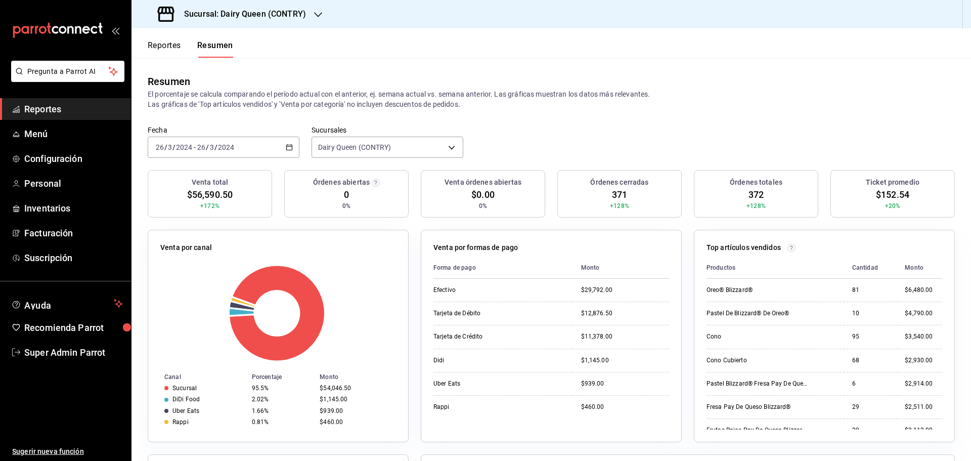
click at [203, 145] on input "26" at bounding box center [201, 147] width 9 height 8
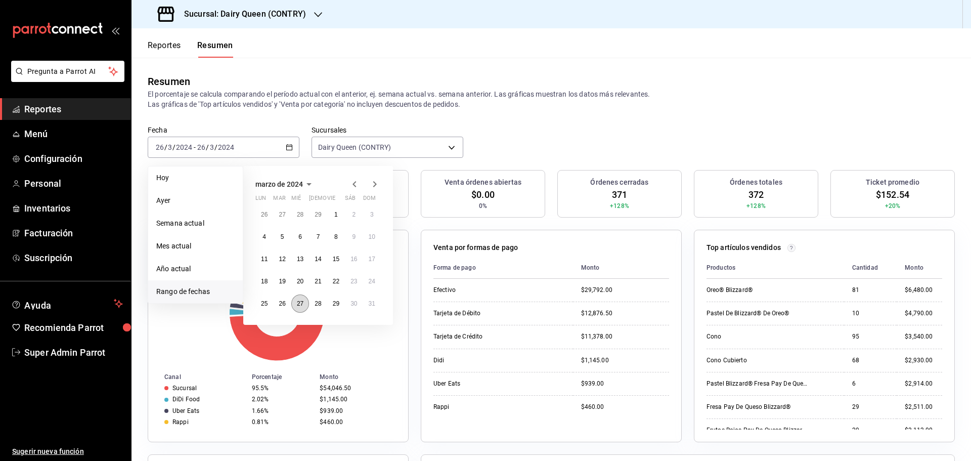
click at [301, 304] on abbr "27" at bounding box center [300, 303] width 7 height 7
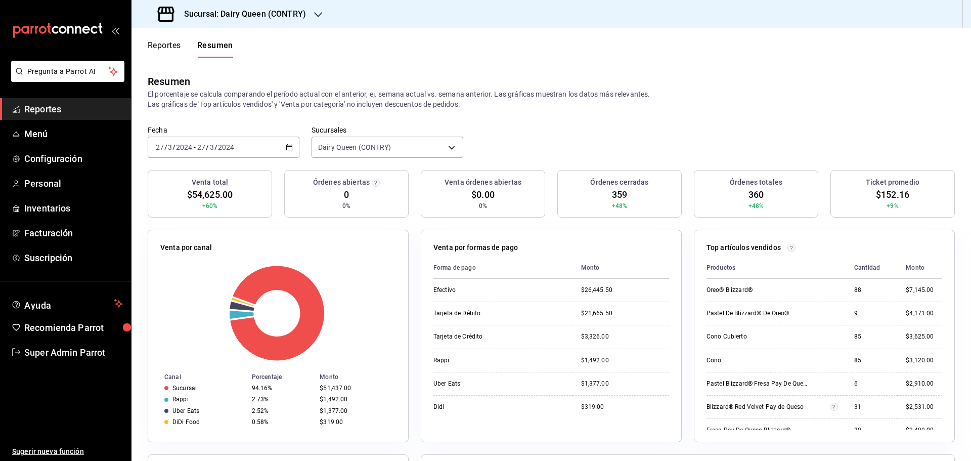
click at [215, 147] on span "/" at bounding box center [216, 147] width 3 height 8
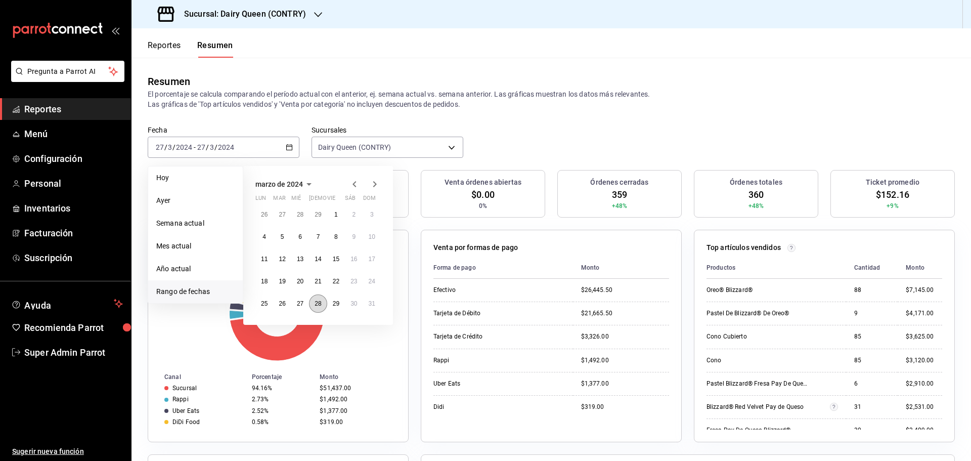
click at [314, 306] on button "28" at bounding box center [318, 303] width 18 height 18
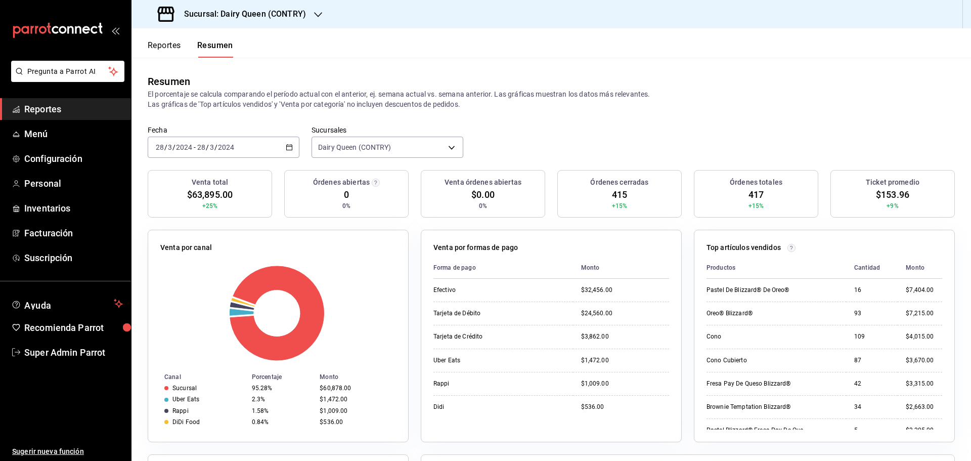
click at [187, 149] on input "2024" at bounding box center [184, 147] width 17 height 8
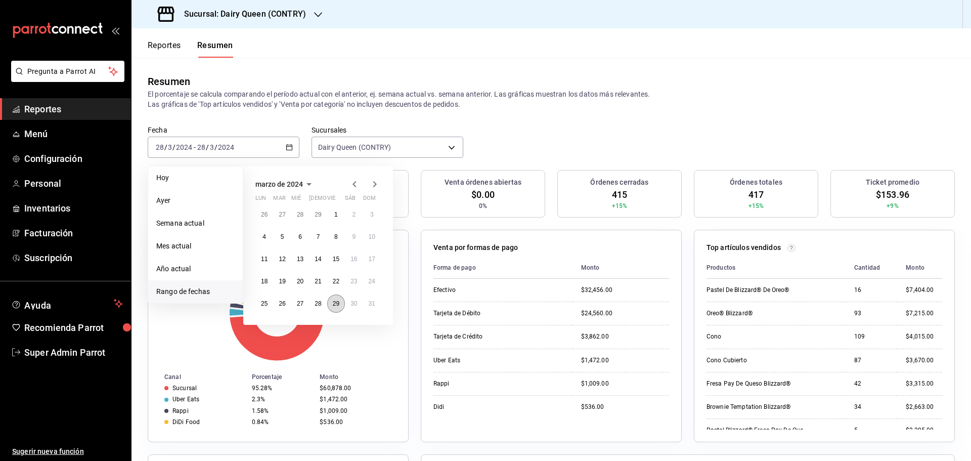
click at [336, 309] on button "29" at bounding box center [336, 303] width 18 height 18
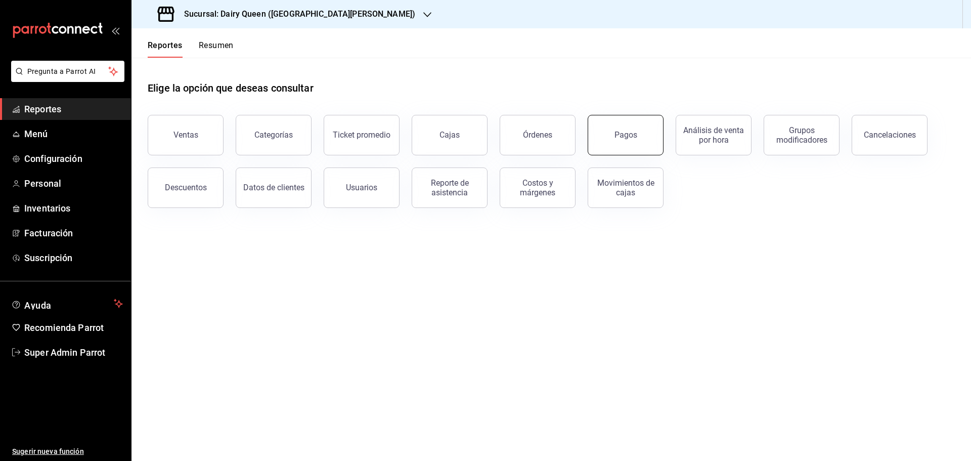
click at [626, 132] on div "Pagos" at bounding box center [626, 135] width 23 height 10
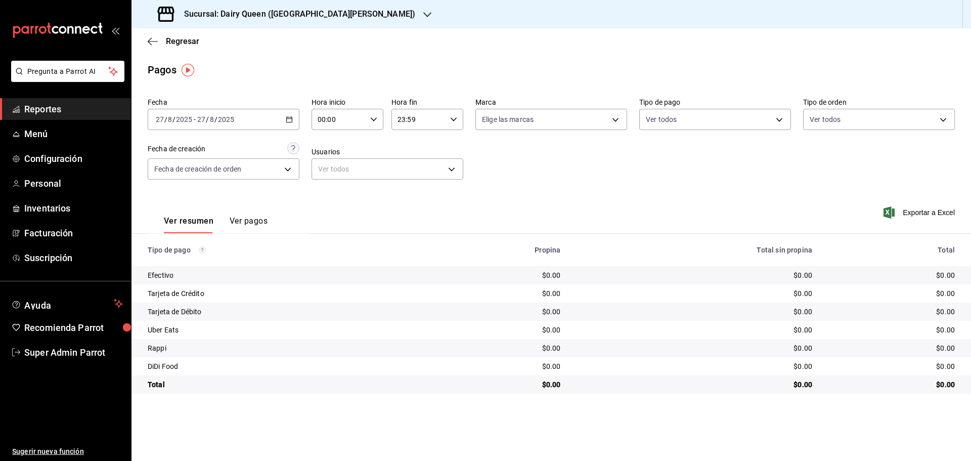
click at [239, 125] on div "[DATE] [DATE] - [DATE] [DATE]" at bounding box center [224, 119] width 152 height 21
click at [203, 261] on span "Rango de fechas" at bounding box center [195, 264] width 78 height 11
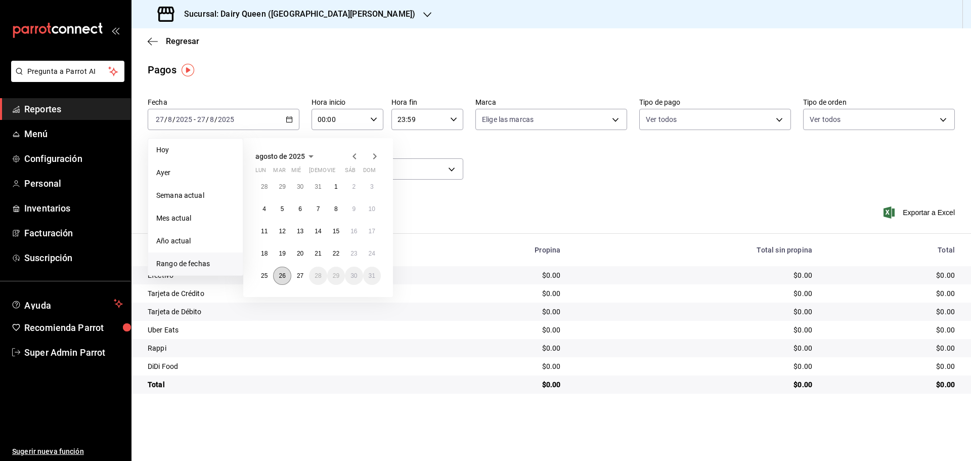
click at [287, 274] on button "26" at bounding box center [282, 276] width 18 height 18
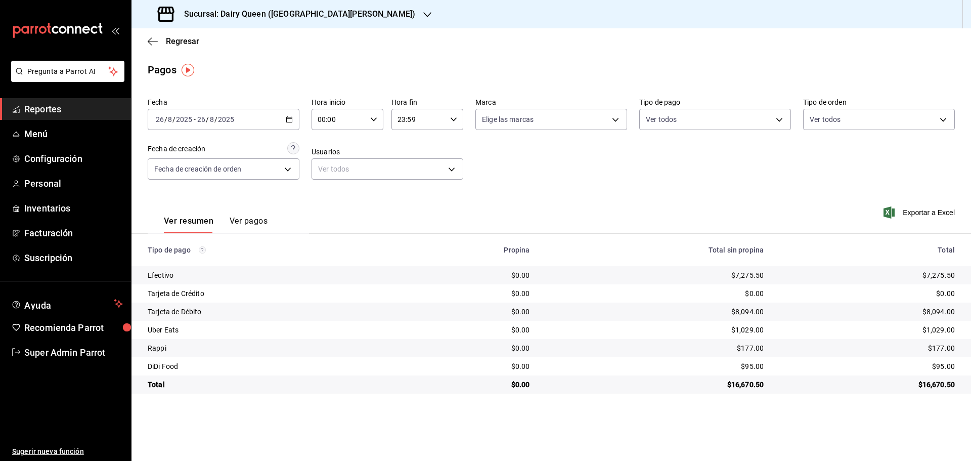
click at [298, 8] on div "Sucursal: Dairy Queen (GALERIAS VALLE ORIENTE)" at bounding box center [288, 14] width 296 height 28
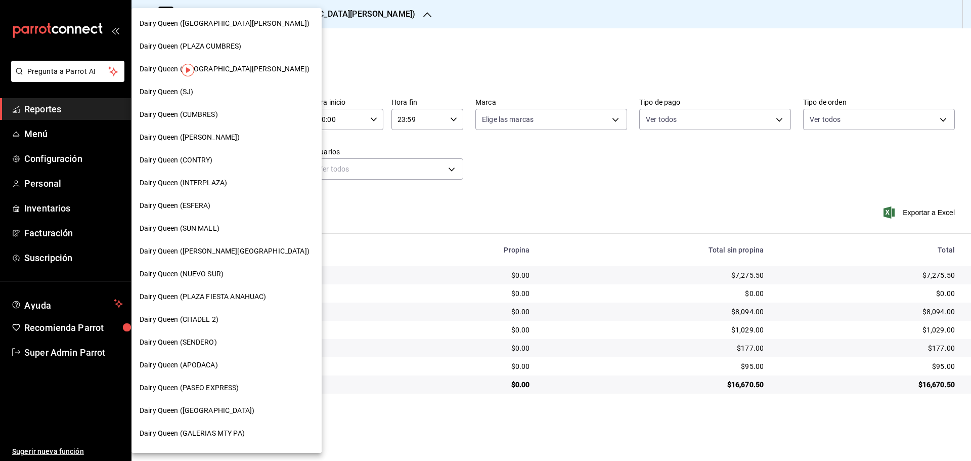
click at [195, 337] on span "Dairy Queen (SENDERO)" at bounding box center [178, 342] width 77 height 11
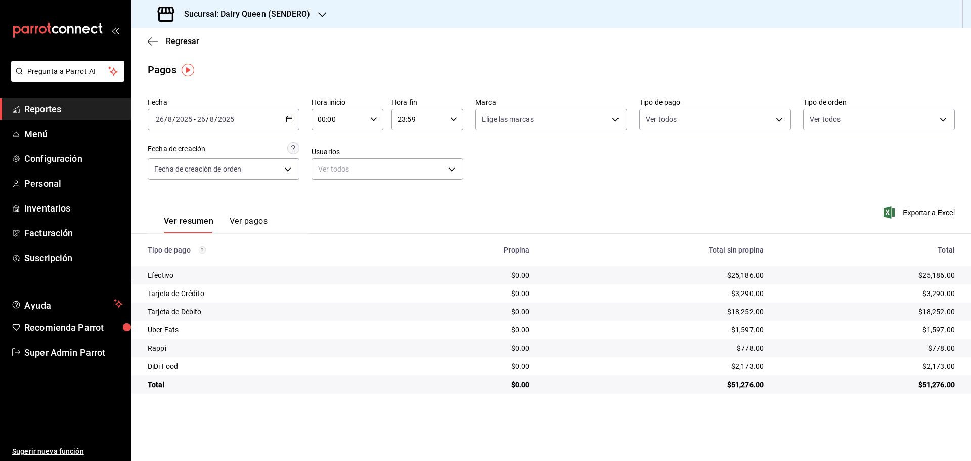
click at [270, 13] on h3 "Sucursal: Dairy Queen (SENDERO)" at bounding box center [243, 14] width 134 height 12
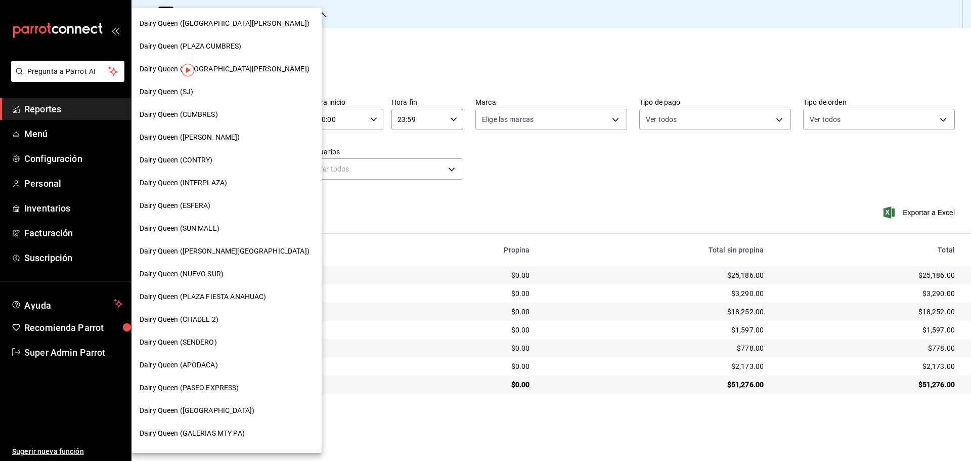
click at [214, 113] on span "Dairy Queen (CUMBRES)" at bounding box center [179, 114] width 78 height 11
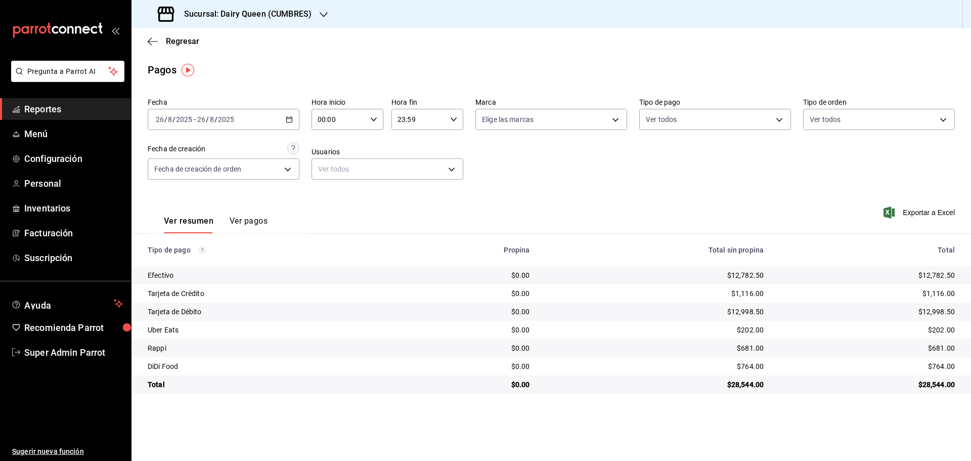
click at [283, 9] on h3 "Sucursal: Dairy Queen (CUMBRES)" at bounding box center [244, 14] width 136 height 12
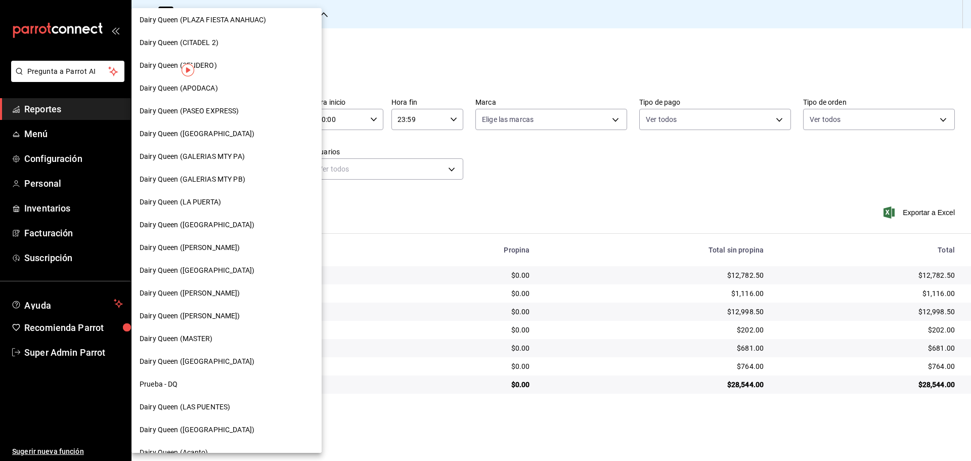
scroll to position [315, 0]
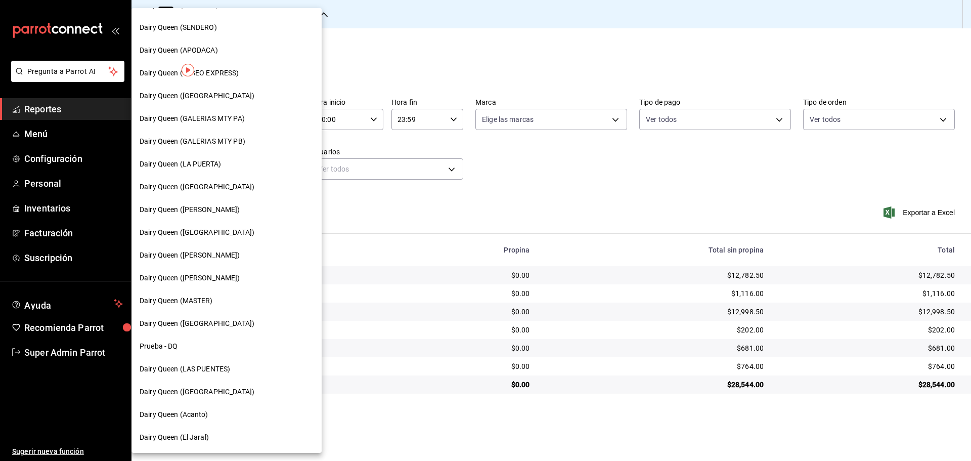
click at [229, 373] on span "Dairy Queen (LAS PUENTES)" at bounding box center [185, 369] width 91 height 11
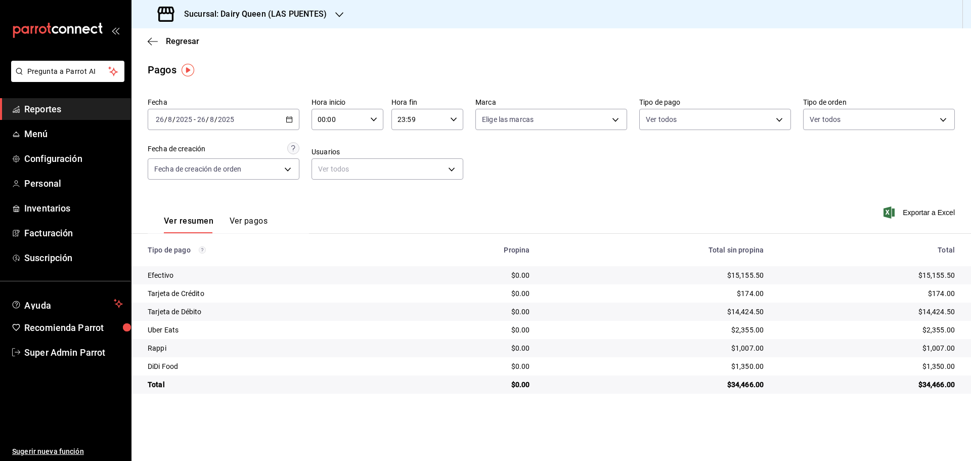
click at [237, 21] on div "Sucursal: Dairy Queen (LAS PUENTES)" at bounding box center [244, 14] width 208 height 28
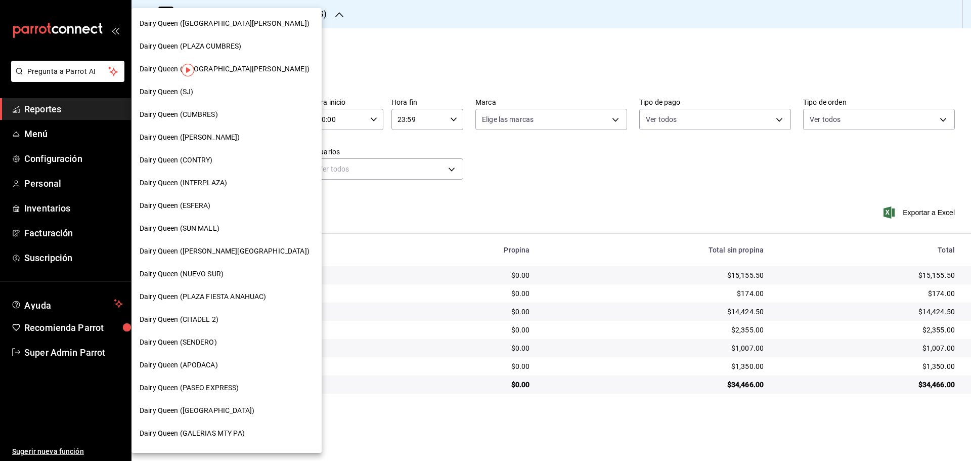
click at [200, 395] on div "Dairy Queen (PASEO EXPRESS)" at bounding box center [227, 387] width 190 height 23
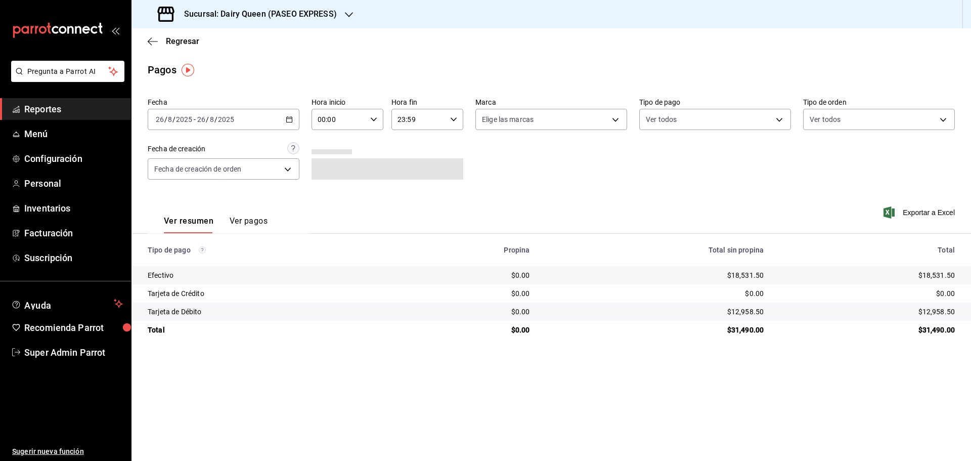
click at [299, 16] on h3 "Sucursal: Dairy Queen (PASEO EXPRESS)" at bounding box center [256, 14] width 161 height 12
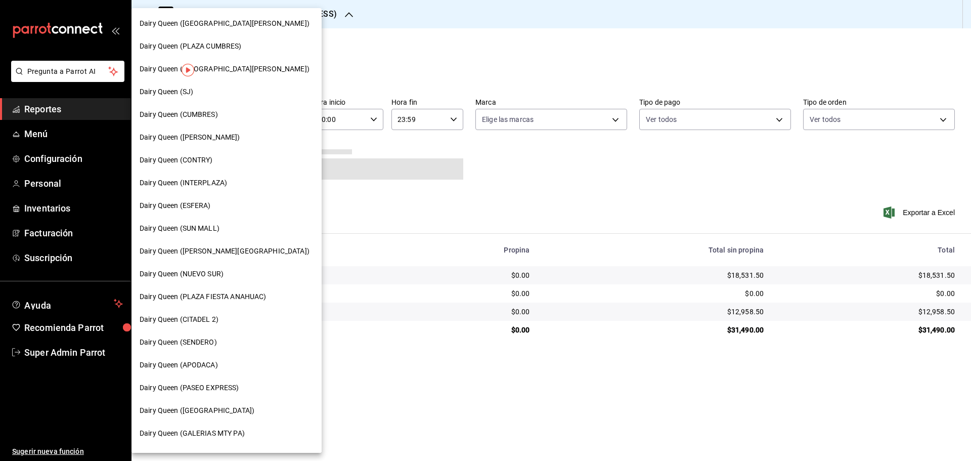
click at [180, 92] on span "Dairy Queen (SJ)" at bounding box center [167, 92] width 54 height 11
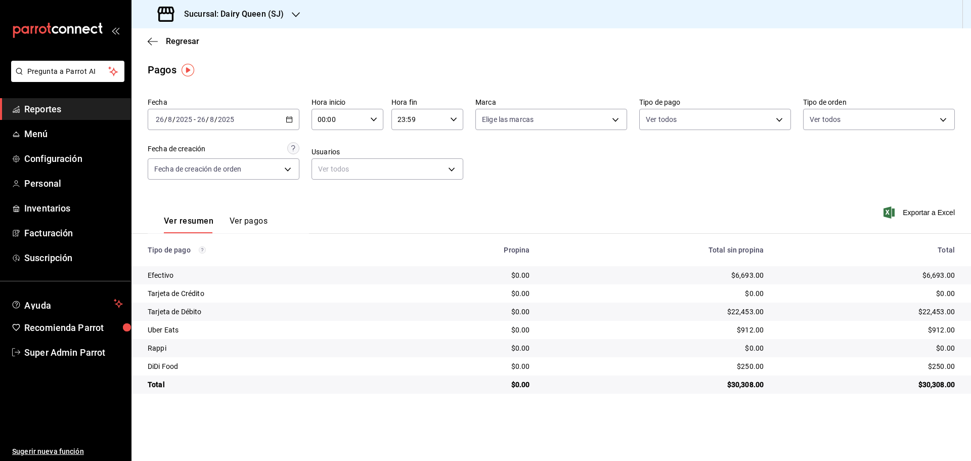
click at [271, 15] on h3 "Sucursal: Dairy Queen (SJ)" at bounding box center [230, 14] width 108 height 12
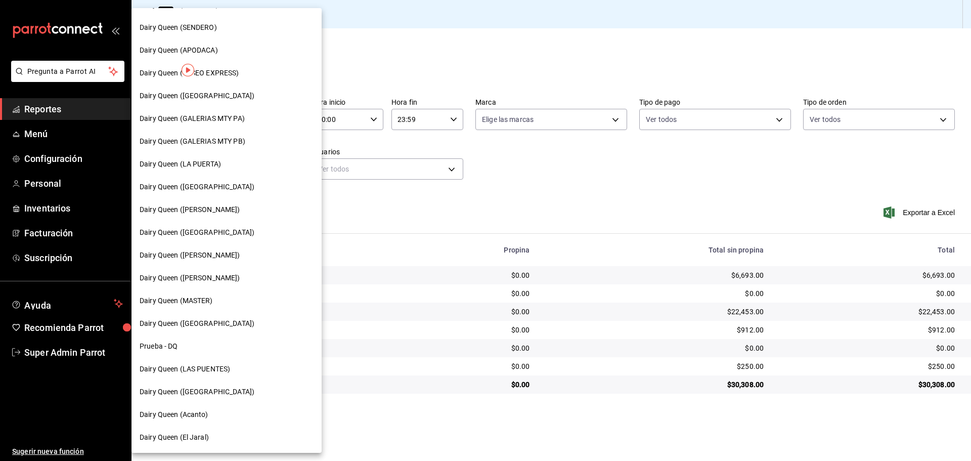
click at [208, 388] on span "Dairy Queen (PLAZA KUNE)" at bounding box center [197, 392] width 115 height 11
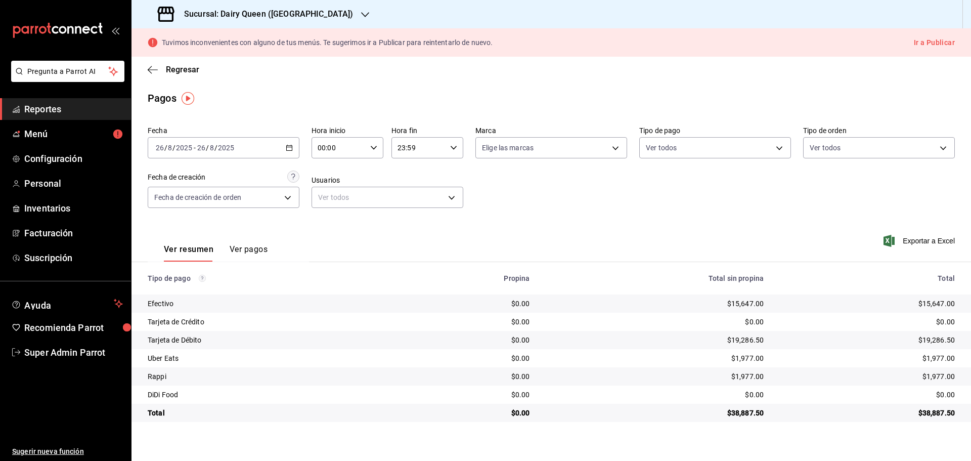
click at [262, 8] on div "Sucursal: Dairy Queen (PLAZA KUNE)" at bounding box center [257, 14] width 234 height 28
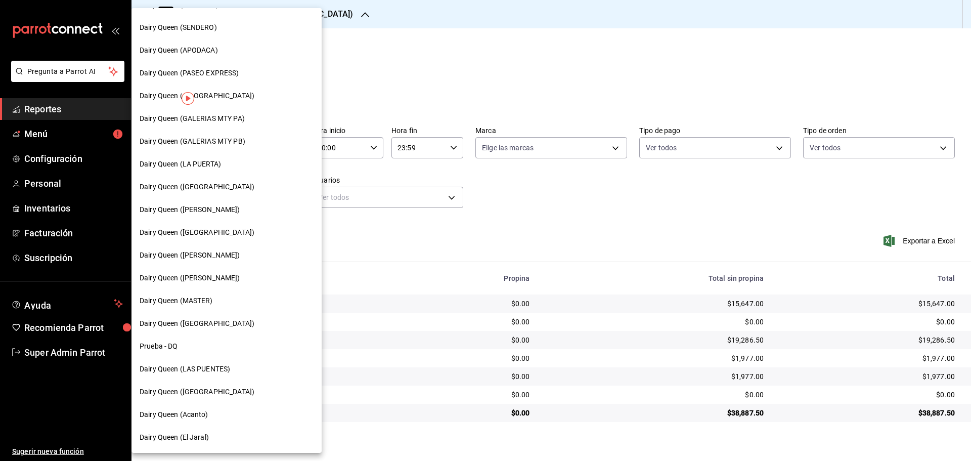
click at [221, 165] on span "Dairy Queen (LA PUERTA)" at bounding box center [180, 164] width 81 height 11
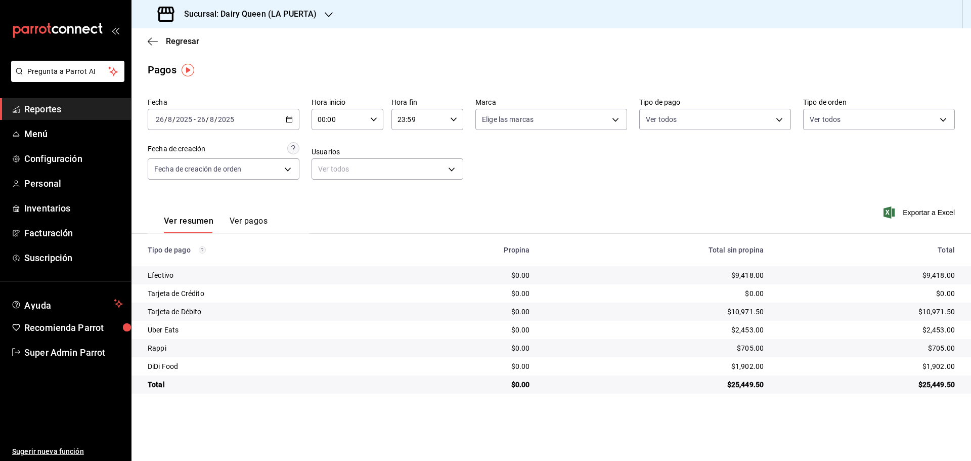
click at [277, 16] on h3 "Sucursal: Dairy Queen (LA PUERTA)" at bounding box center [246, 14] width 141 height 12
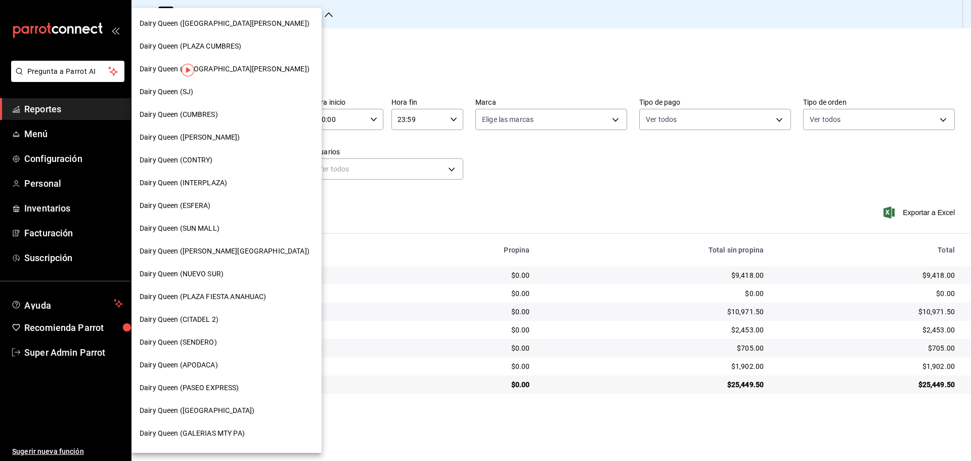
click at [212, 249] on span "Dairy Queen (VALLE ALTO)" at bounding box center [225, 251] width 170 height 11
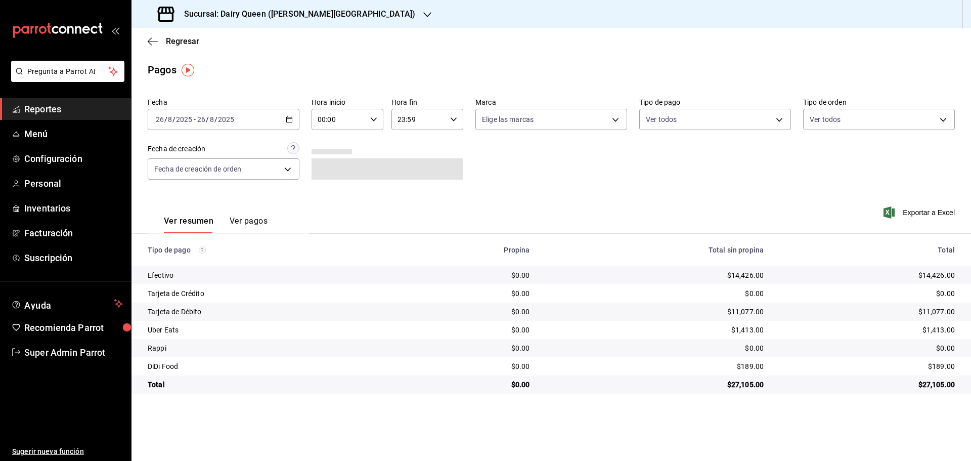
click at [313, 8] on h3 "Sucursal: Dairy Queen (VALLE ALTO)" at bounding box center [295, 14] width 239 height 12
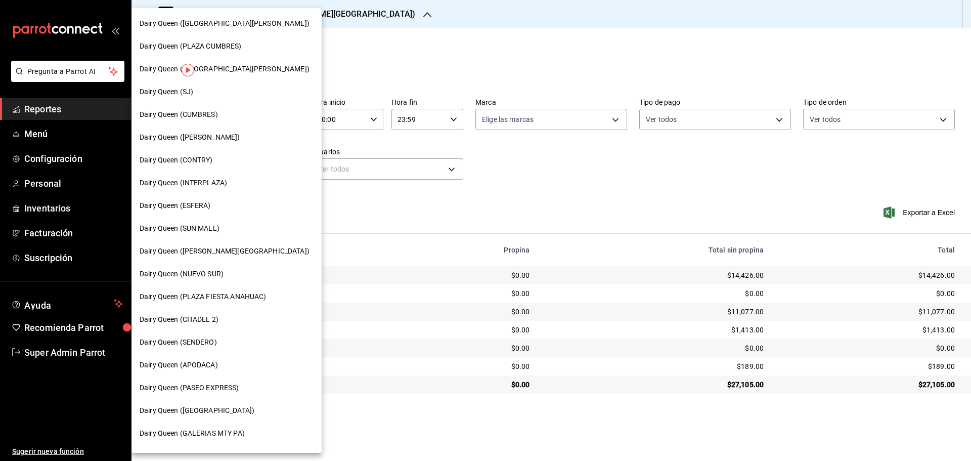
click at [217, 422] on nav "Dairy Queen (GALERIAS VALLE ORIENTE) Dairy Queen (PLAZA CUMBRES) Dairy Queen (P…" at bounding box center [227, 387] width 190 height 759
click at [221, 412] on span "Dairy Queen (CONCORDIA)" at bounding box center [197, 410] width 115 height 11
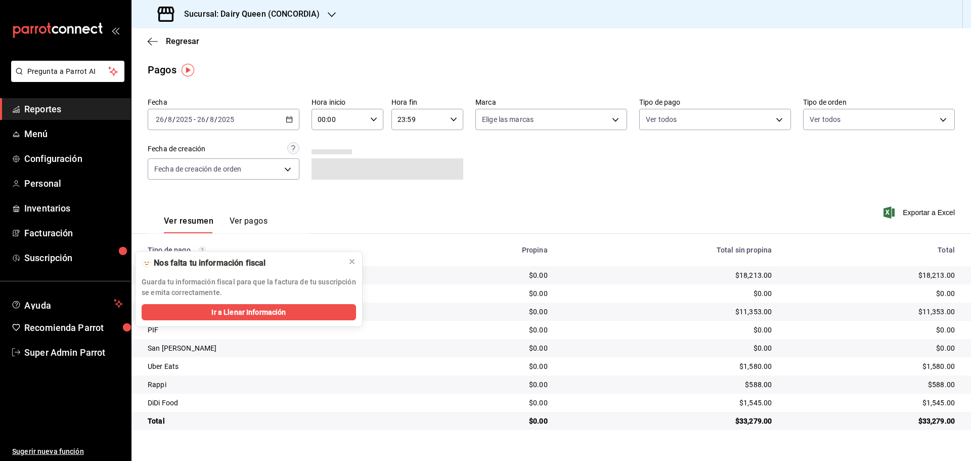
click at [227, 25] on div "Sucursal: Dairy Queen (CONCORDIA)" at bounding box center [240, 14] width 200 height 28
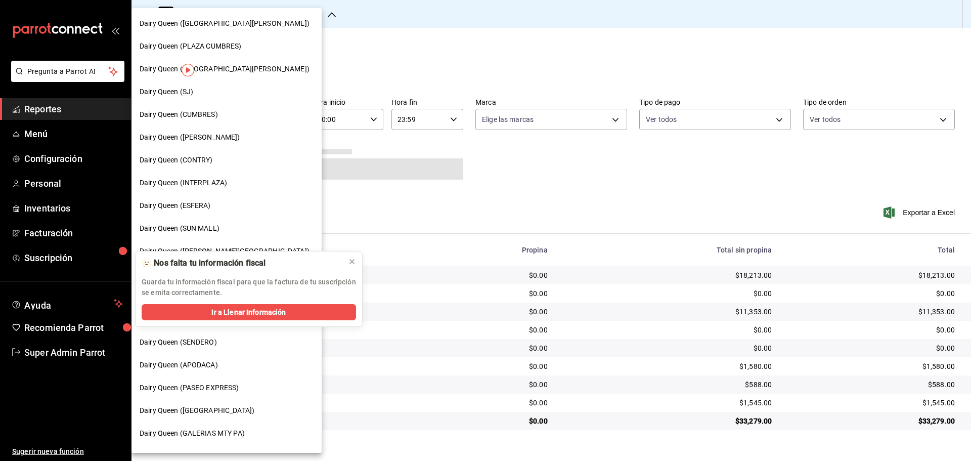
click at [353, 262] on icon at bounding box center [352, 262] width 8 height 8
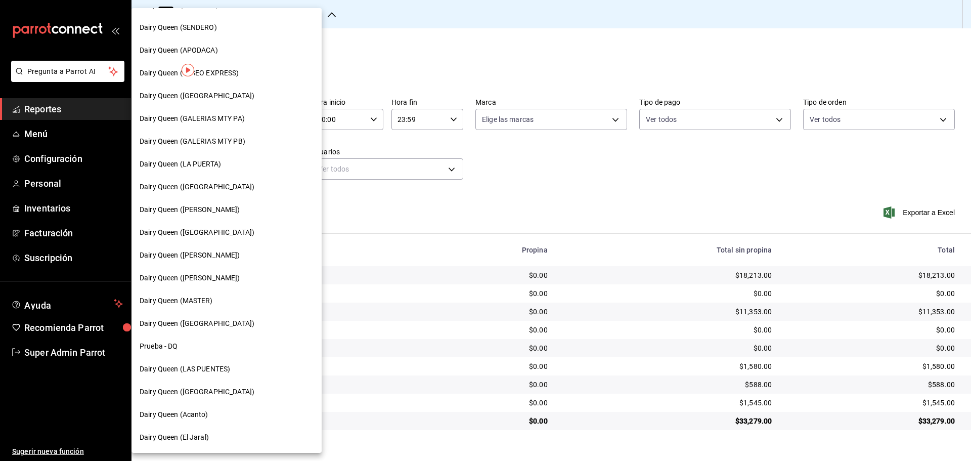
click at [208, 231] on span "Dairy Queen (Plaza Paraíso)" at bounding box center [197, 232] width 115 height 11
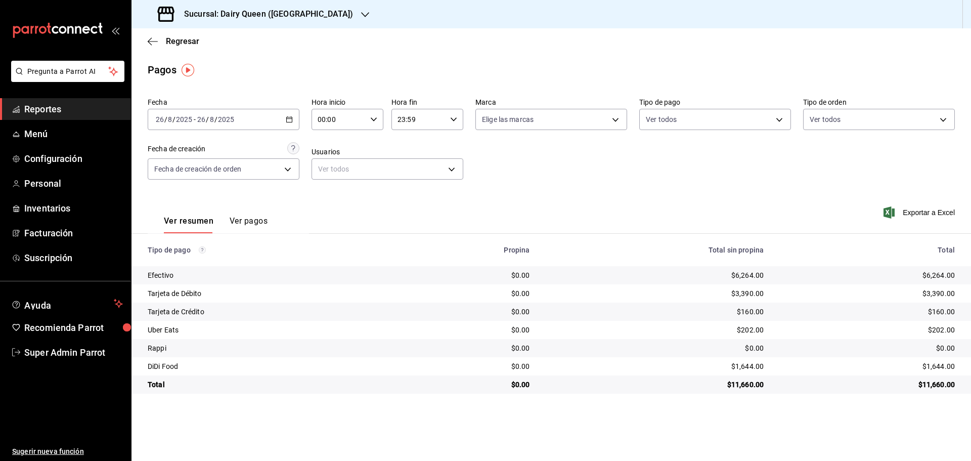
click at [303, 2] on div "Sucursal: Dairy Queen (Plaza Paraíso)" at bounding box center [257, 14] width 234 height 28
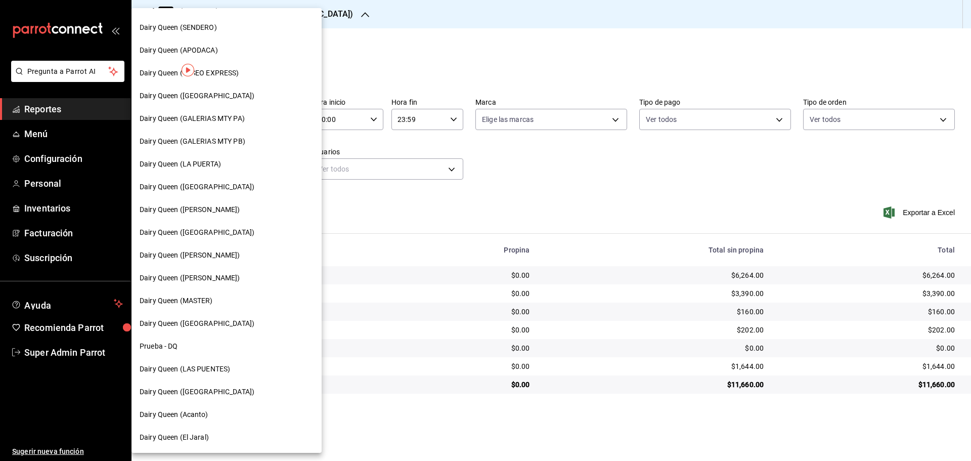
click at [240, 252] on span "Dairy Queen (Citadina Escobedo)" at bounding box center [190, 255] width 101 height 11
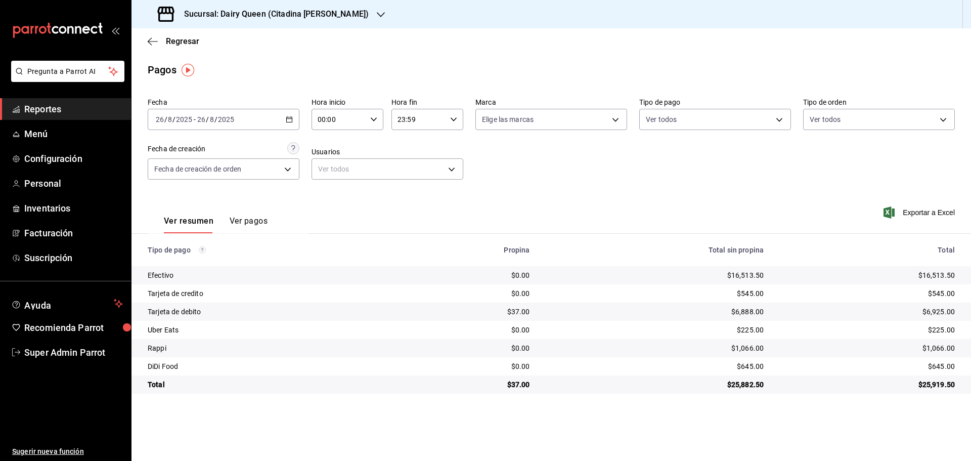
click at [335, 2] on div "Sucursal: Dairy Queen (Citadina Escobedo)" at bounding box center [264, 14] width 249 height 28
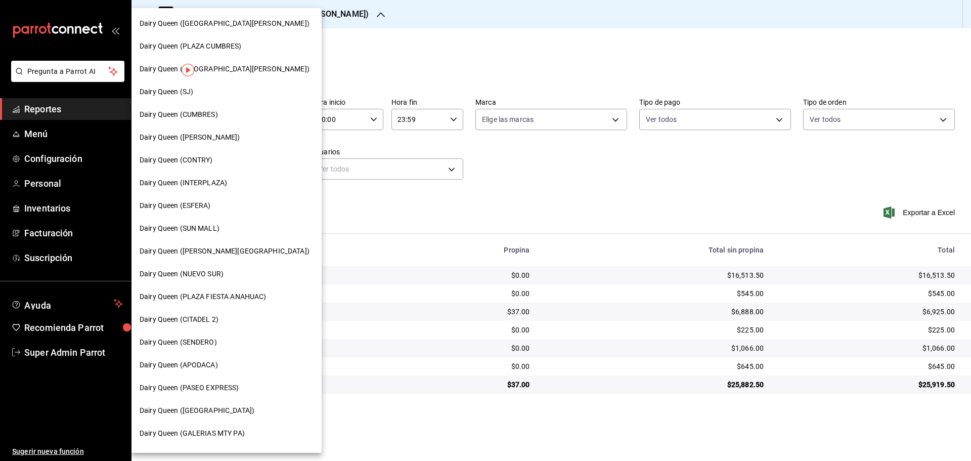
click at [248, 72] on span "Dairy Queen (PLAZA FIESTA SAN AGUSTIN)" at bounding box center [225, 69] width 170 height 11
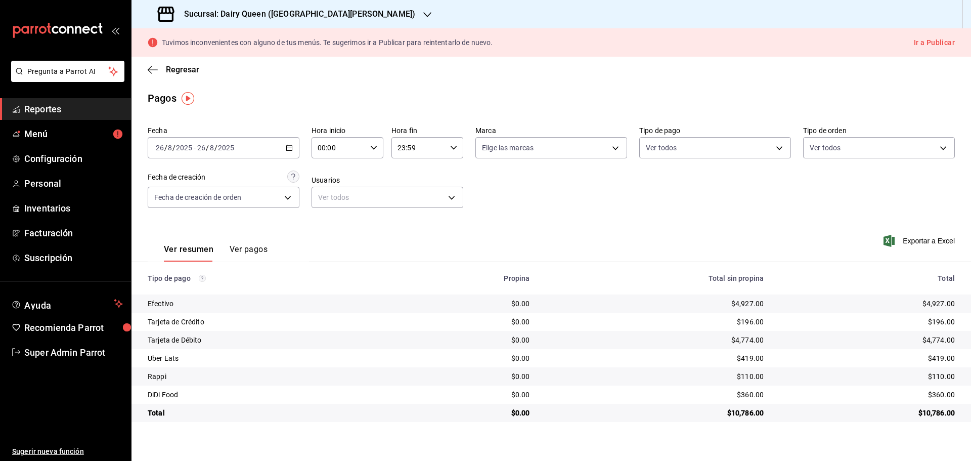
click at [378, 15] on h3 "Sucursal: Dairy Queen (PLAZA FIESTA SAN AGUSTIN)" at bounding box center [295, 14] width 239 height 12
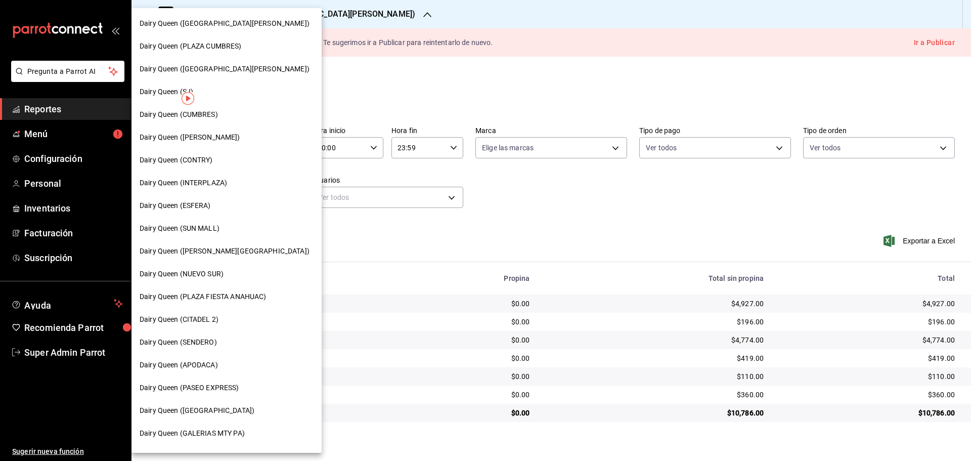
click at [212, 144] on div "Dairy Queen (HUMBERTO)" at bounding box center [227, 137] width 190 height 23
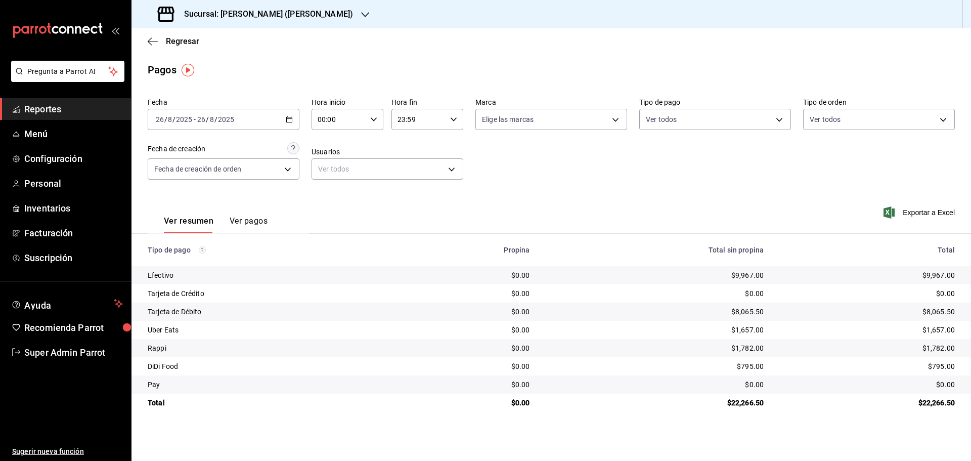
click at [302, 14] on h3 "Sucursal: Dairy Queen (HUMBERTO)" at bounding box center [264, 14] width 177 height 12
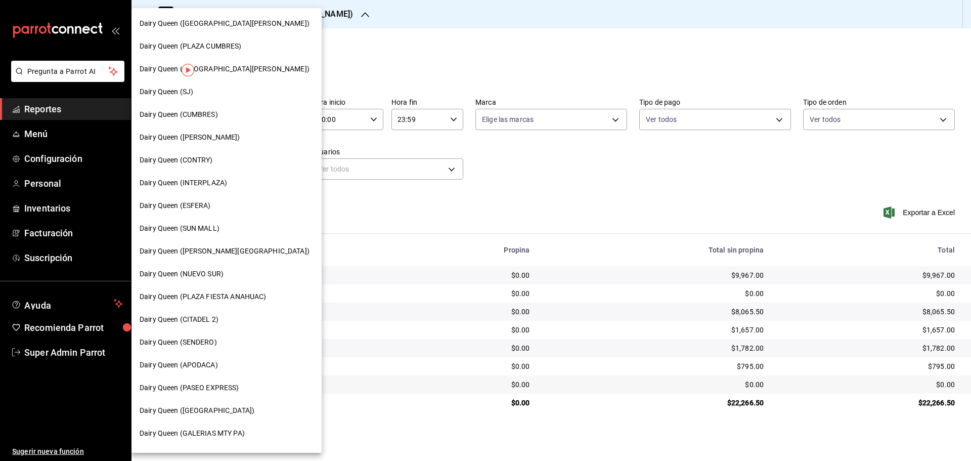
click at [264, 22] on span "Dairy Queen (GALERIAS VALLE ORIENTE)" at bounding box center [225, 23] width 170 height 11
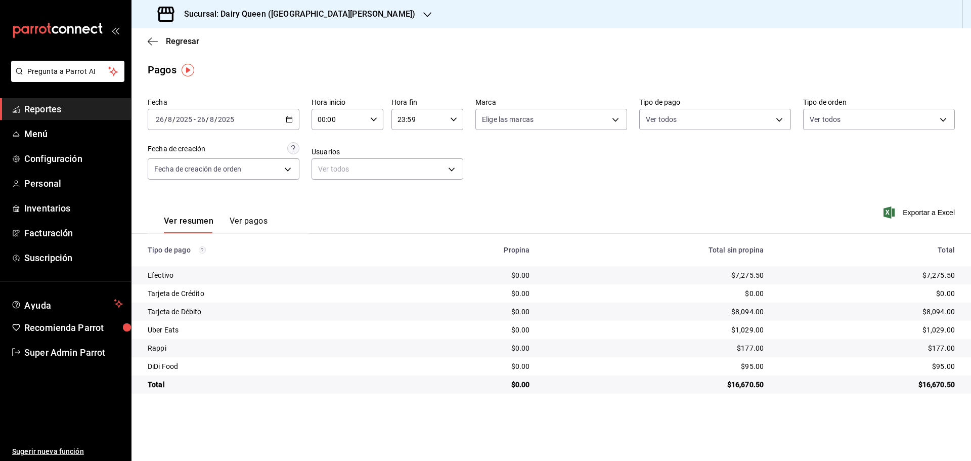
click at [361, 13] on h3 "Sucursal: Dairy Queen (GALERIAS VALLE ORIENTE)" at bounding box center [295, 14] width 239 height 12
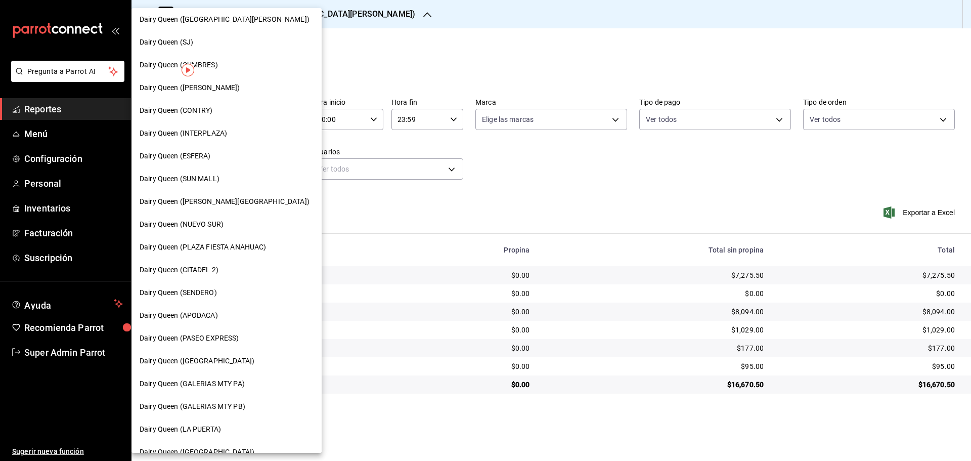
scroll to position [84, 0]
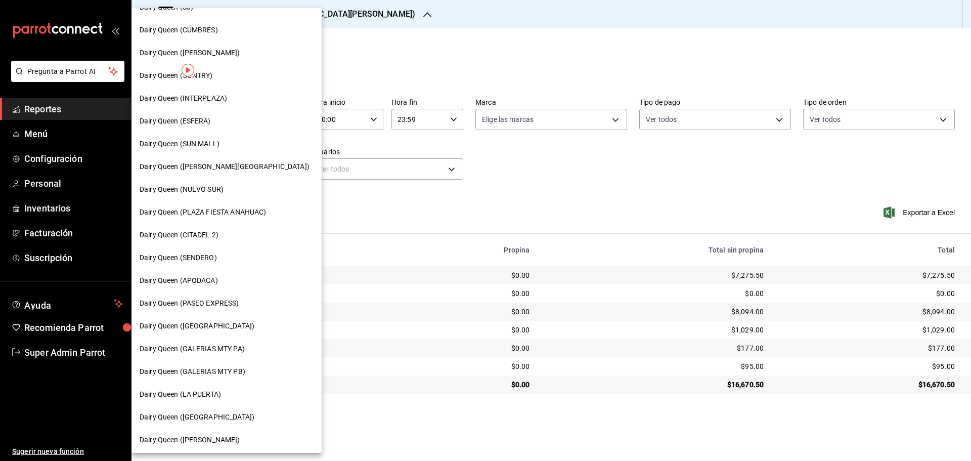
click at [227, 369] on span "Dairy Queen (GALERIAS MTY PB)" at bounding box center [193, 371] width 106 height 11
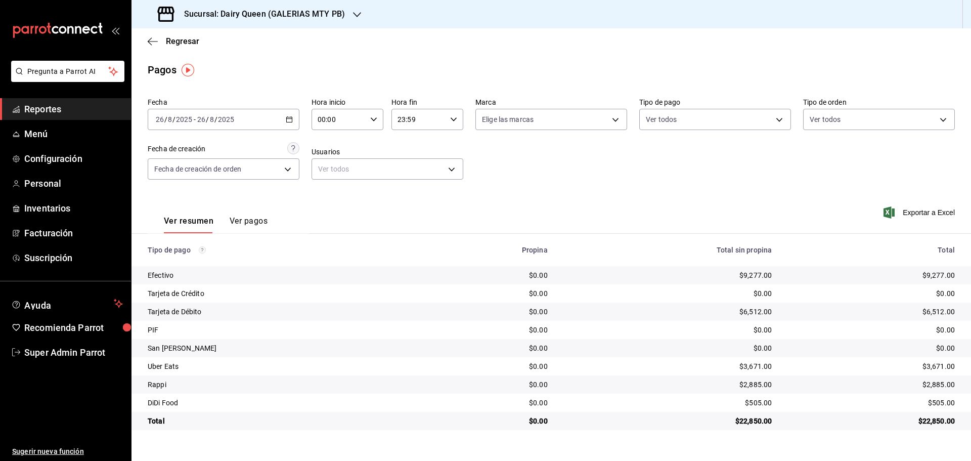
click at [240, 15] on h3 "Sucursal: Dairy Queen (GALERIAS MTY PB)" at bounding box center [260, 14] width 169 height 12
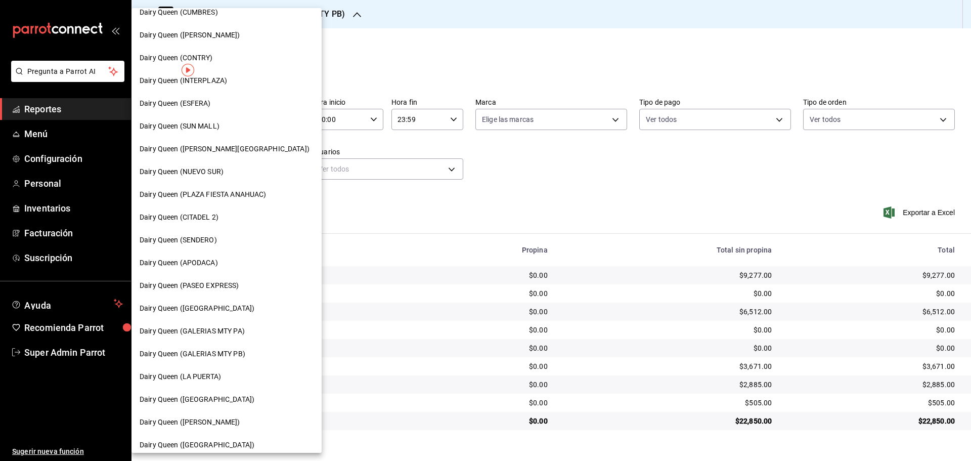
scroll to position [253, 0]
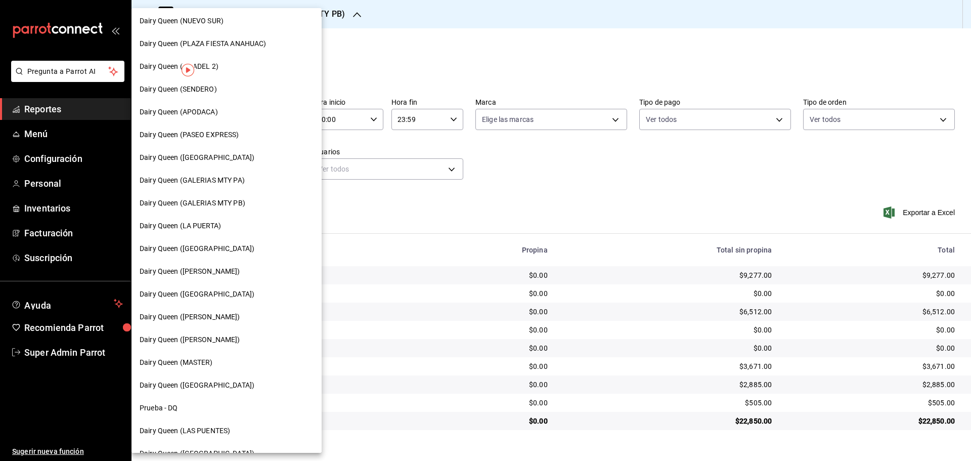
click at [240, 185] on span "Dairy Queen (GALERIAS MTY PA)" at bounding box center [192, 180] width 105 height 11
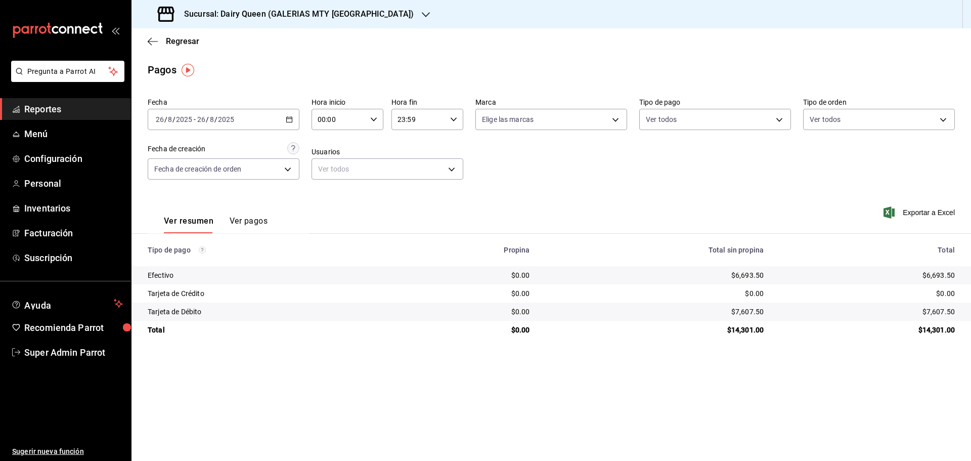
click at [247, 13] on h3 "Sucursal: Dairy Queen (GALERIAS MTY PA)" at bounding box center [295, 14] width 238 height 12
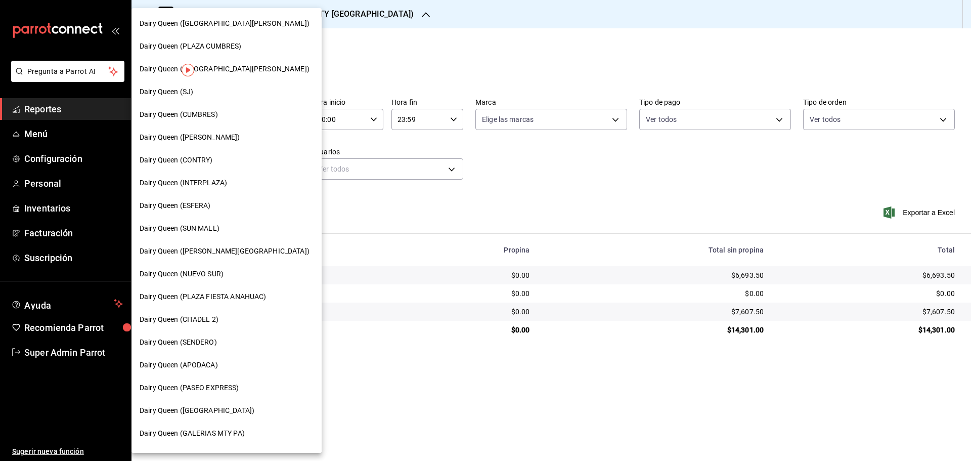
click at [190, 226] on span "Dairy Queen (SUN MALL)" at bounding box center [180, 228] width 80 height 11
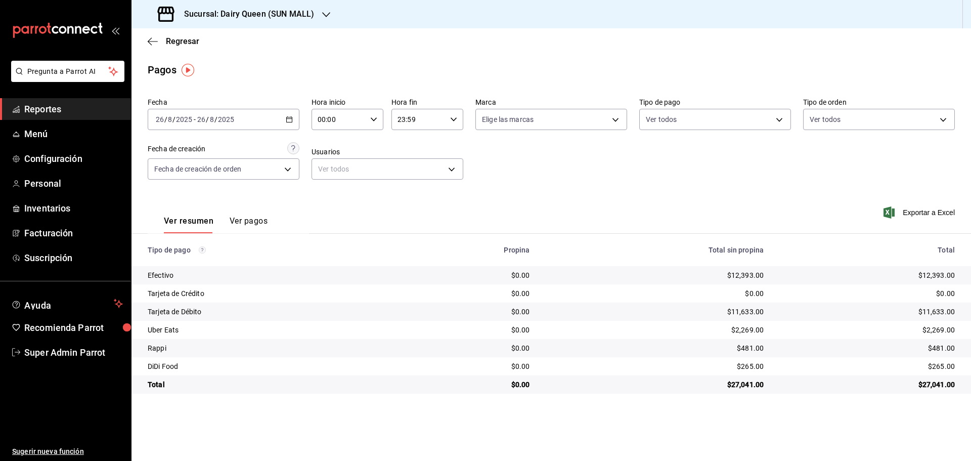
click at [312, 14] on h3 "Sucursal: Dairy Queen (SUN MALL)" at bounding box center [245, 14] width 138 height 12
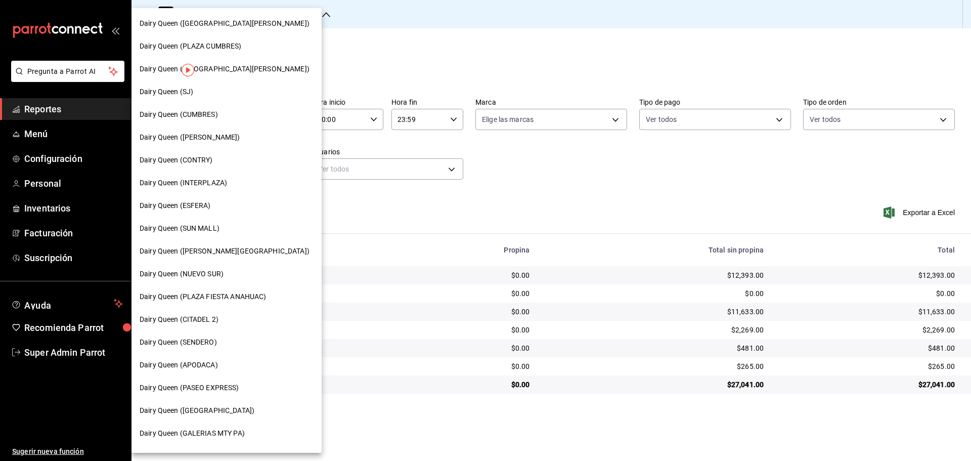
click at [192, 366] on span "Dairy Queen (APODACA)" at bounding box center [179, 365] width 78 height 11
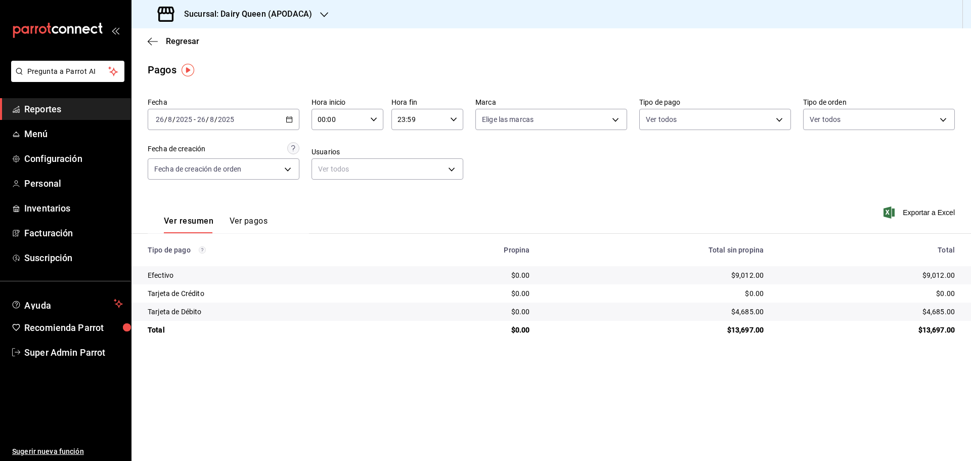
click at [240, 13] on h3 "Sucursal: Dairy Queen (APODACA)" at bounding box center [244, 14] width 136 height 12
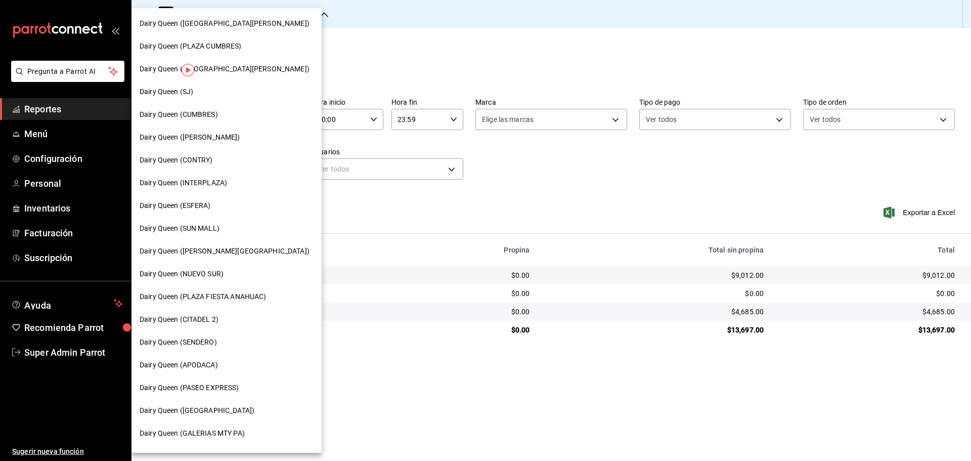
click at [212, 272] on span "Dairy Queen (NUEVO SUR)" at bounding box center [182, 274] width 84 height 11
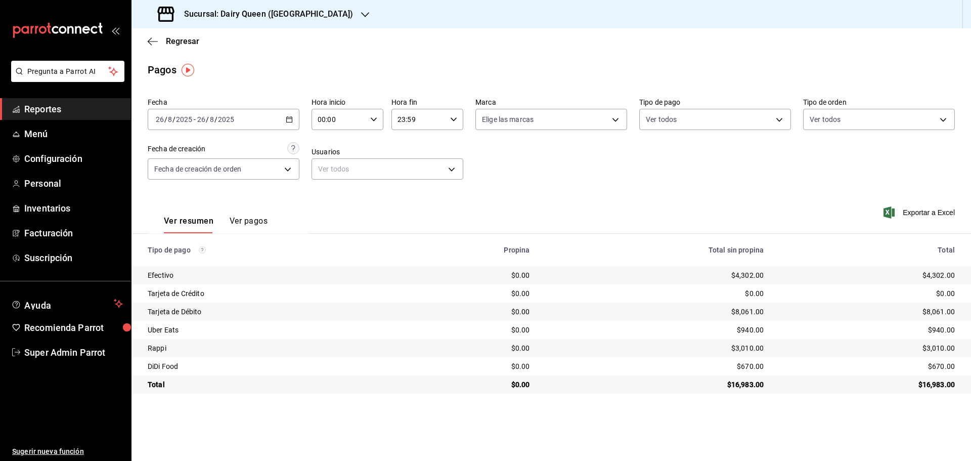
click at [263, 14] on h3 "Sucursal: Dairy Queen (NUEVO SUR)" at bounding box center [264, 14] width 177 height 12
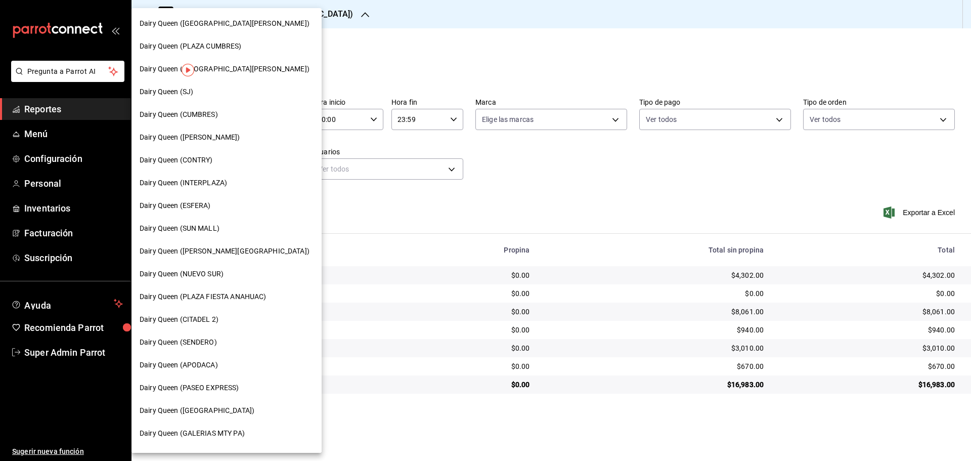
click at [225, 204] on div "Dairy Queen (ESFERA)" at bounding box center [227, 205] width 174 height 11
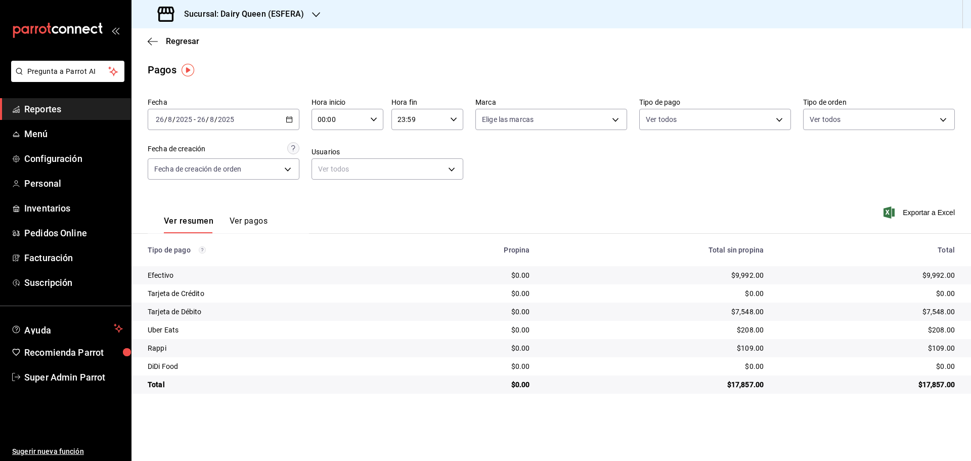
click at [234, 17] on h3 "Sucursal: Dairy Queen (ESFERA)" at bounding box center [240, 14] width 128 height 12
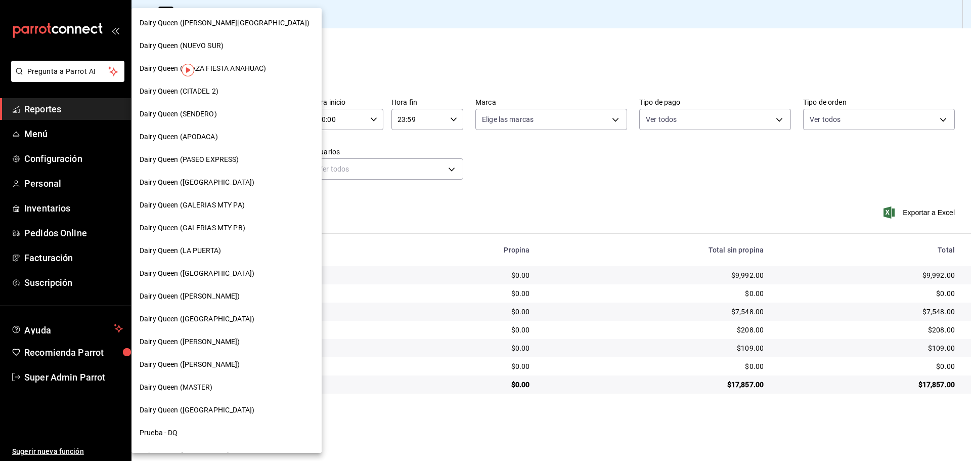
scroll to position [315, 0]
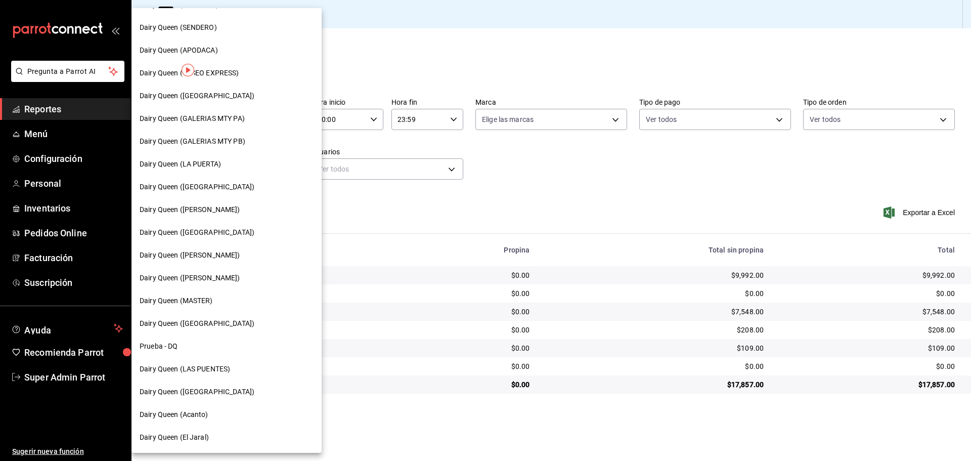
click at [189, 210] on span "Dairy Queen (GARCIA)" at bounding box center [190, 209] width 101 height 11
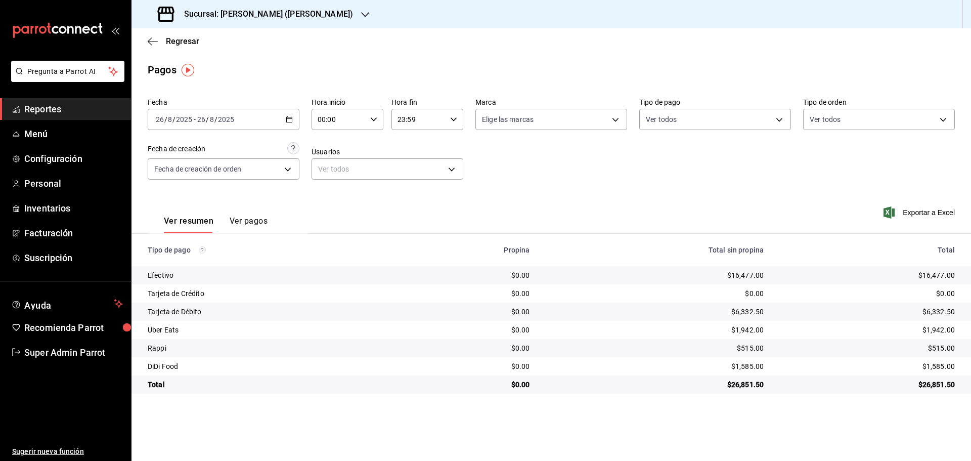
click at [198, 11] on h3 "Sucursal: Dairy Queen (GARCIA)" at bounding box center [264, 14] width 177 height 12
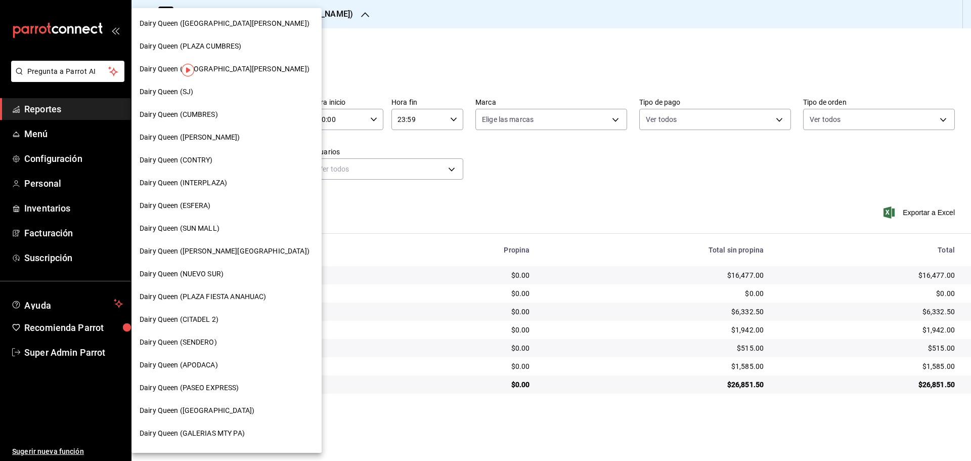
click at [224, 178] on span "Dairy Queen (INTERPLAZA)" at bounding box center [184, 183] width 88 height 11
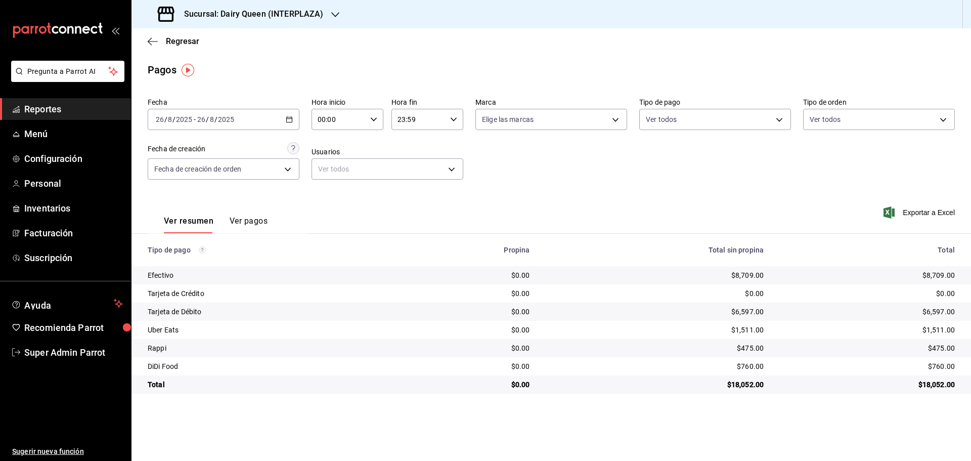
click at [413, 45] on div "Regresar" at bounding box center [552, 41] width 840 height 26
click at [194, 21] on div "Sucursal: Dairy Queen (INTERPLAZA)" at bounding box center [242, 14] width 204 height 28
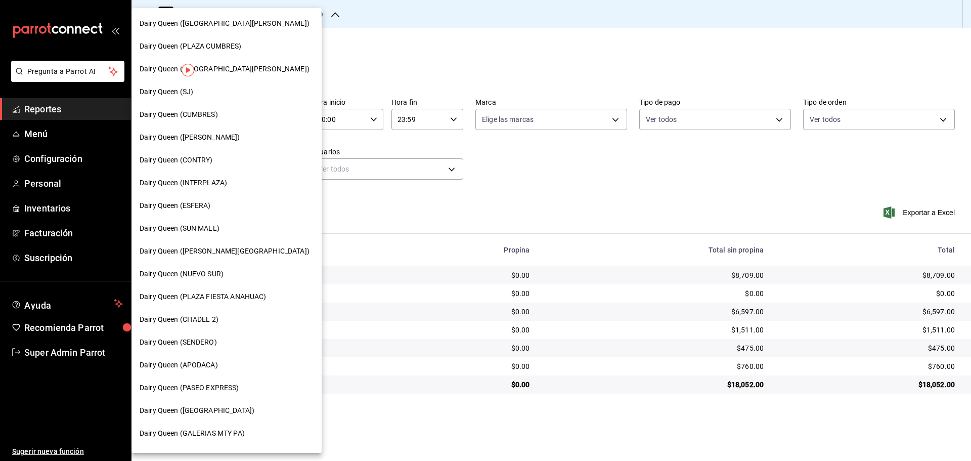
click at [206, 321] on span "Dairy Queen (CITADEL 2)" at bounding box center [179, 319] width 79 height 11
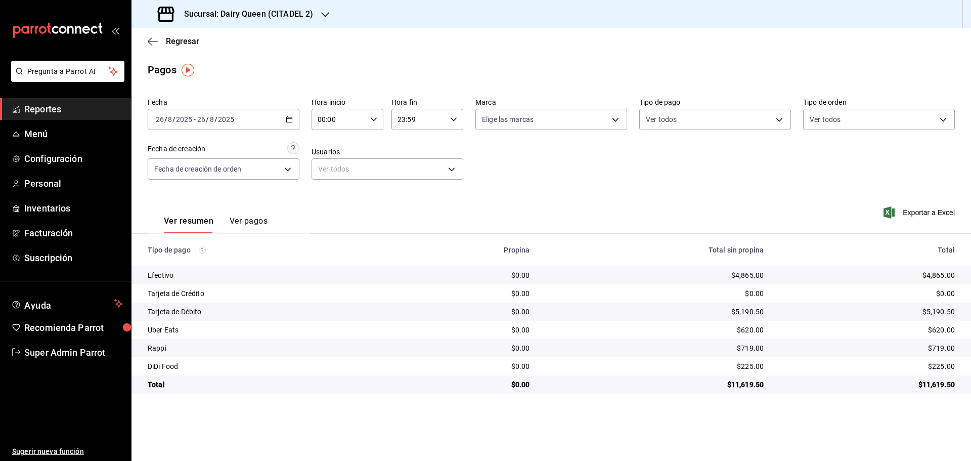
click at [260, 15] on h3 "Sucursal: Dairy Queen (CITADEL 2)" at bounding box center [244, 14] width 137 height 12
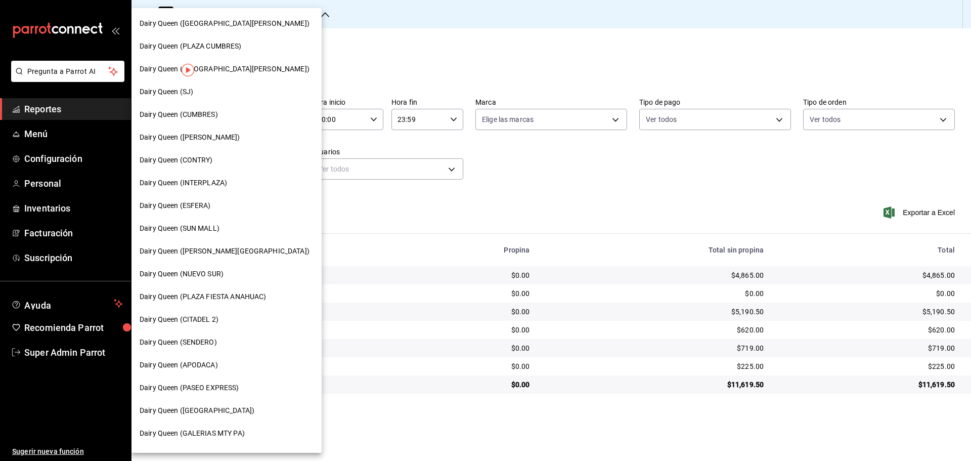
click at [235, 45] on span "Dairy Queen (PLAZA CUMBRES)" at bounding box center [191, 46] width 102 height 11
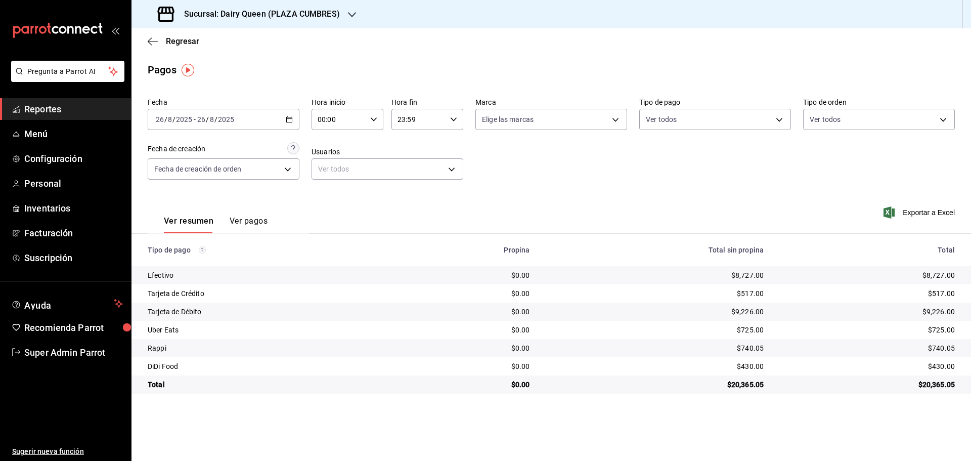
click at [211, 16] on h3 "Sucursal: Dairy Queen (PLAZA CUMBRES)" at bounding box center [258, 14] width 164 height 12
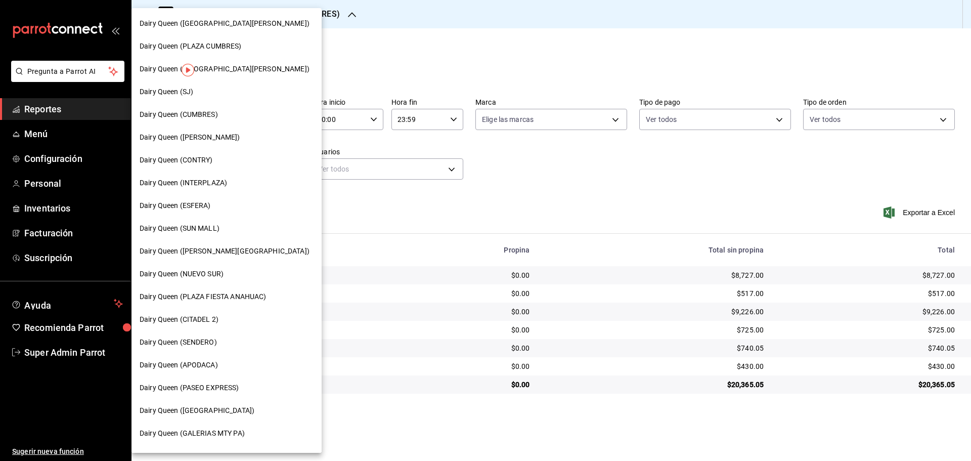
click at [208, 291] on span "Dairy Queen (PLAZA FIESTA ANAHUAC)" at bounding box center [203, 296] width 126 height 11
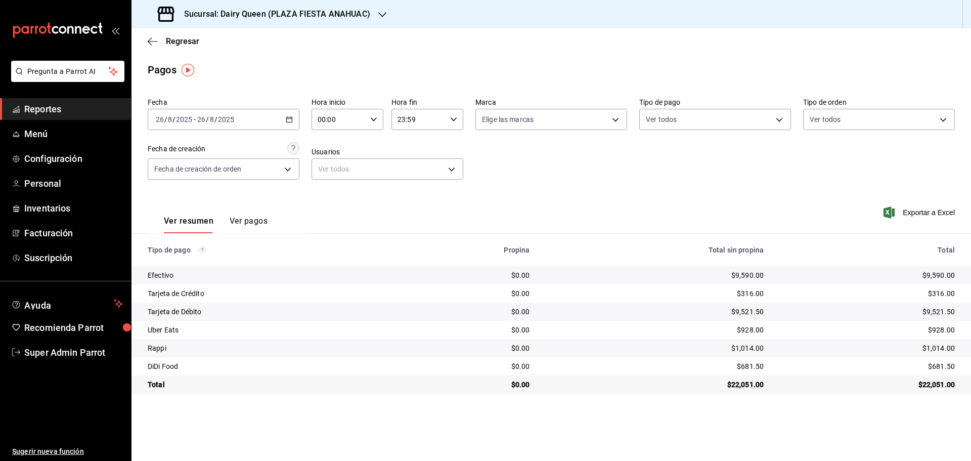
click at [333, 21] on div "Sucursal: Dairy Queen (PLAZA FIESTA ANAHUAC)" at bounding box center [265, 14] width 251 height 28
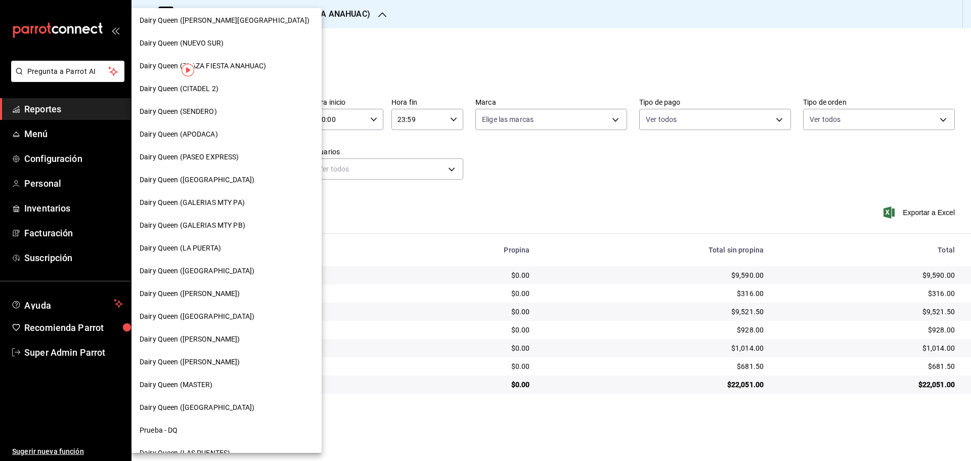
scroll to position [253, 0]
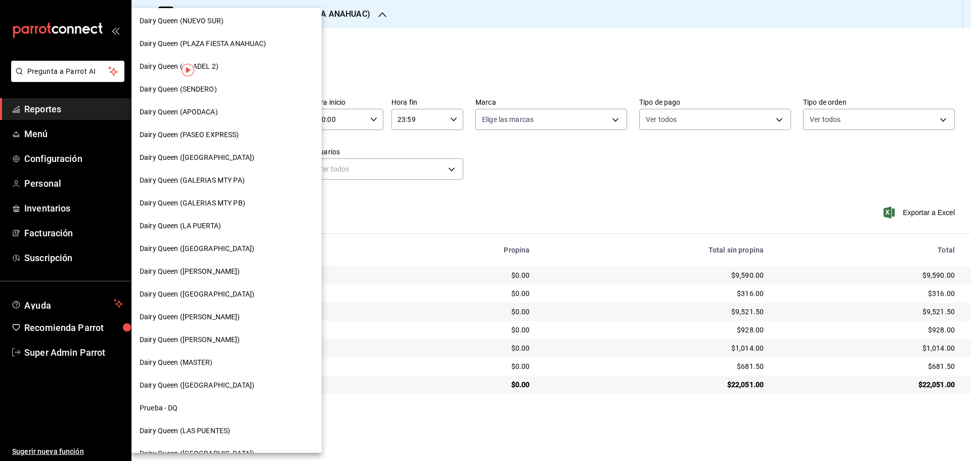
click at [213, 335] on span "Dairy Queen (Romulo Garza)" at bounding box center [190, 339] width 101 height 11
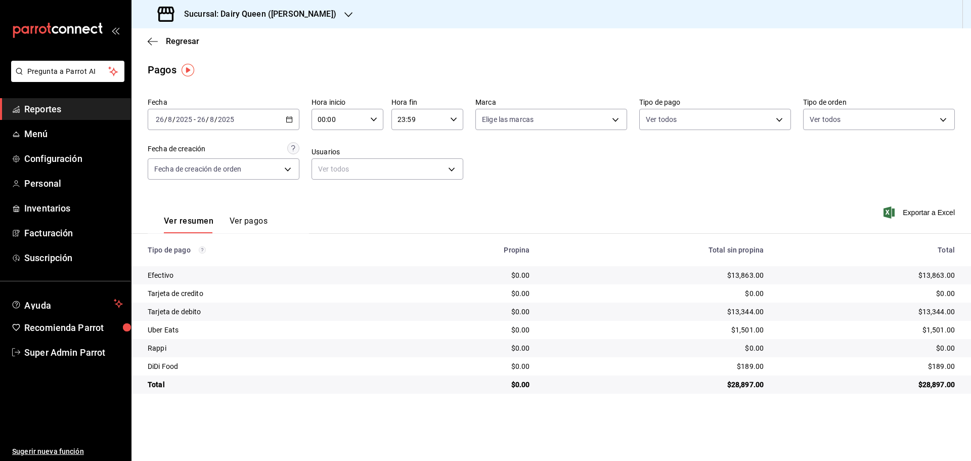
click at [176, 16] on div "Sucursal: Dairy Queen (Romulo Garza)" at bounding box center [248, 14] width 217 height 28
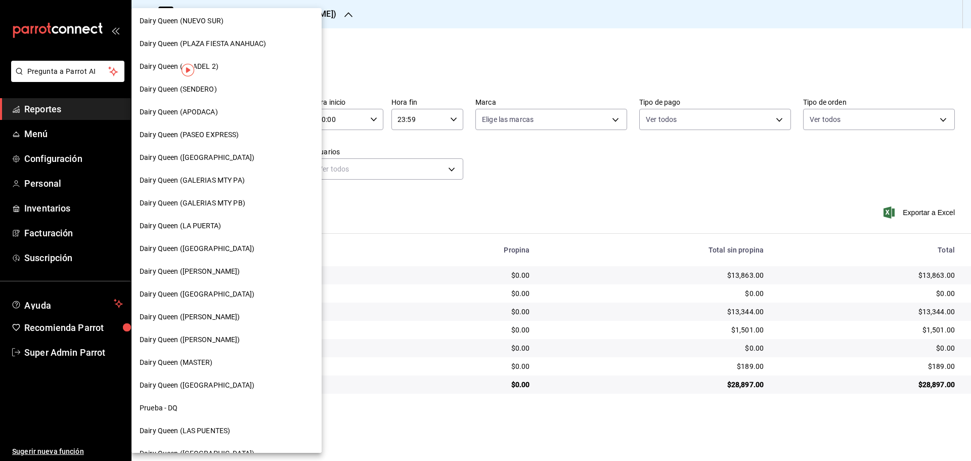
click at [200, 376] on div "Dairy Queen (Riviera del sol)" at bounding box center [227, 385] width 190 height 23
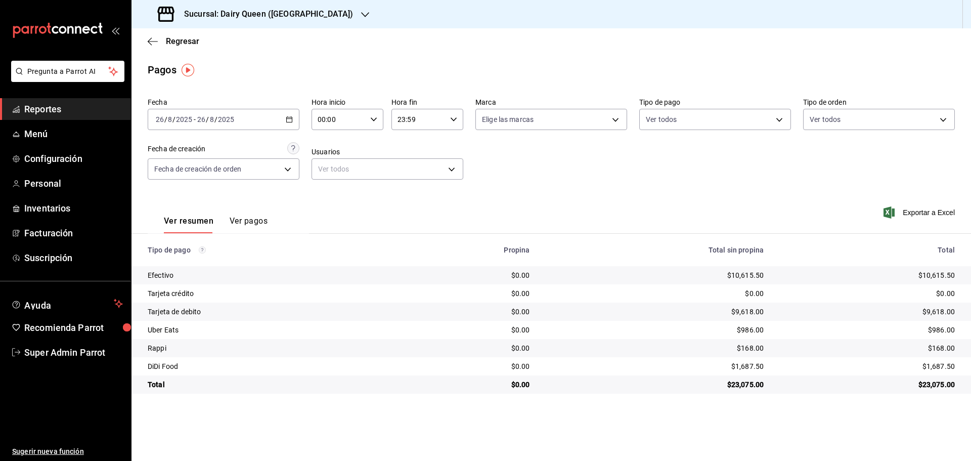
click at [261, 17] on h3 "Sucursal: Dairy Queen (Riviera del sol)" at bounding box center [264, 14] width 177 height 12
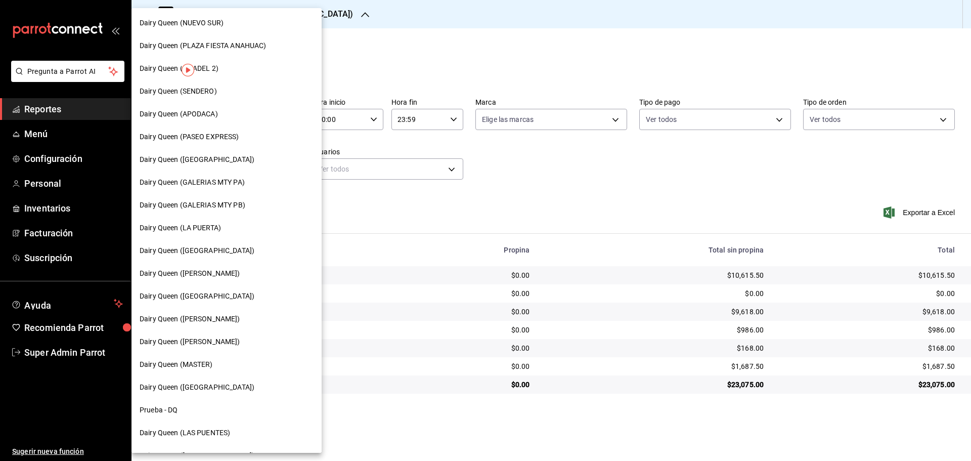
scroll to position [315, 0]
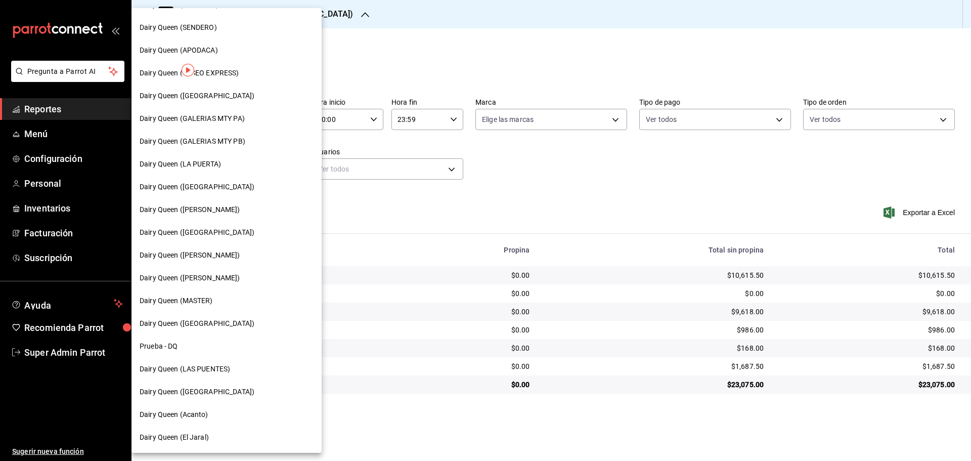
click at [200, 415] on span "Dairy Queen (Acanto)" at bounding box center [174, 414] width 69 height 11
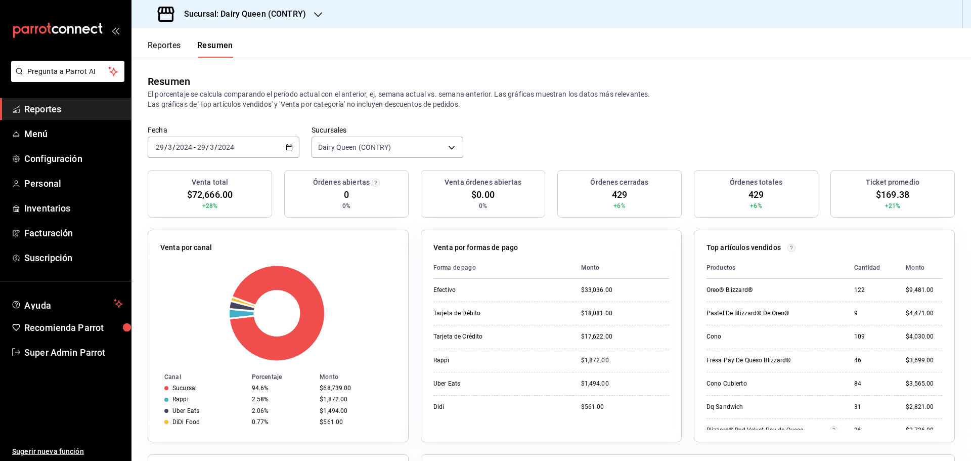
click at [258, 140] on div "[DATE] [DATE] - [DATE] [DATE]" at bounding box center [224, 147] width 152 height 21
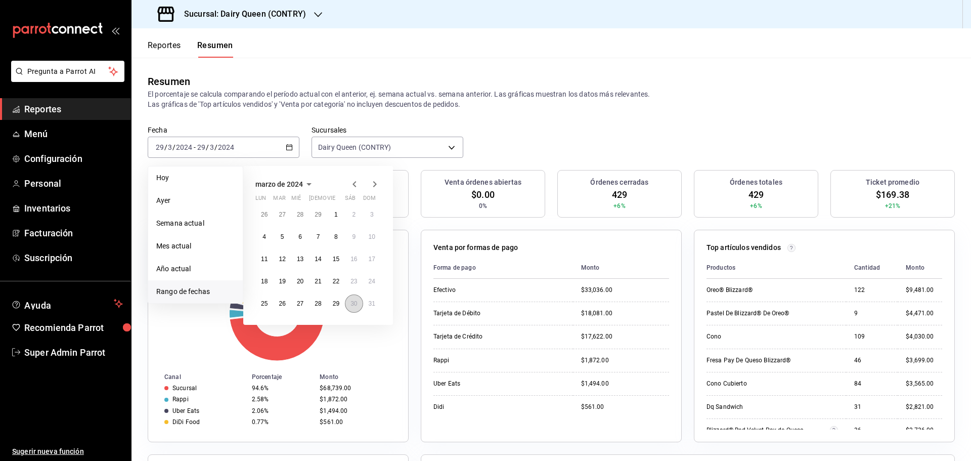
click at [353, 307] on abbr "30" at bounding box center [354, 303] width 7 height 7
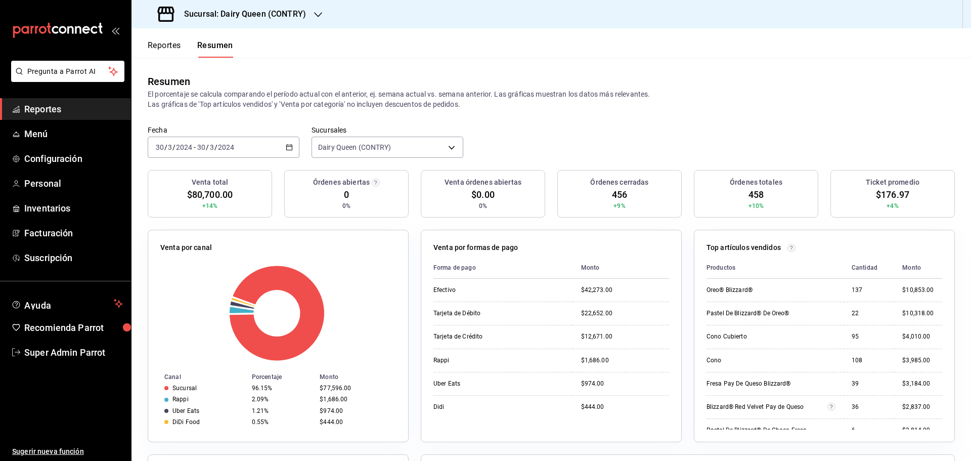
click at [209, 148] on input "3" at bounding box center [211, 147] width 5 height 8
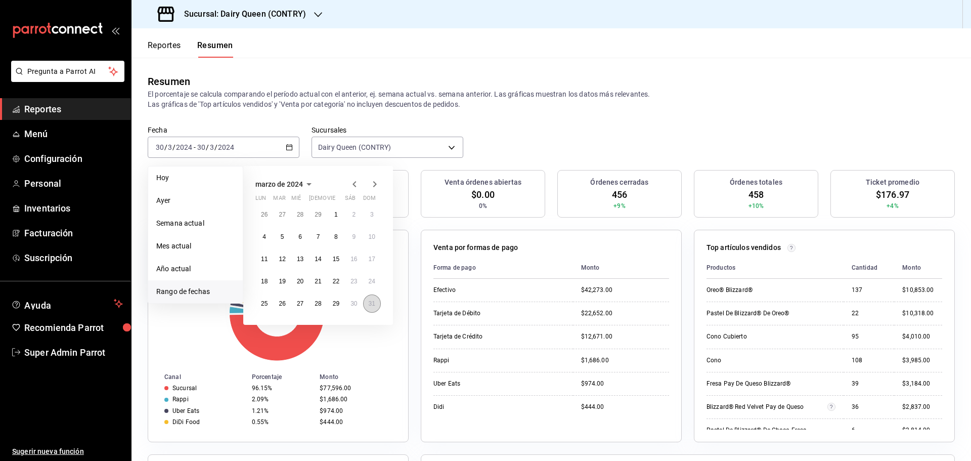
click at [370, 302] on abbr "31" at bounding box center [372, 303] width 7 height 7
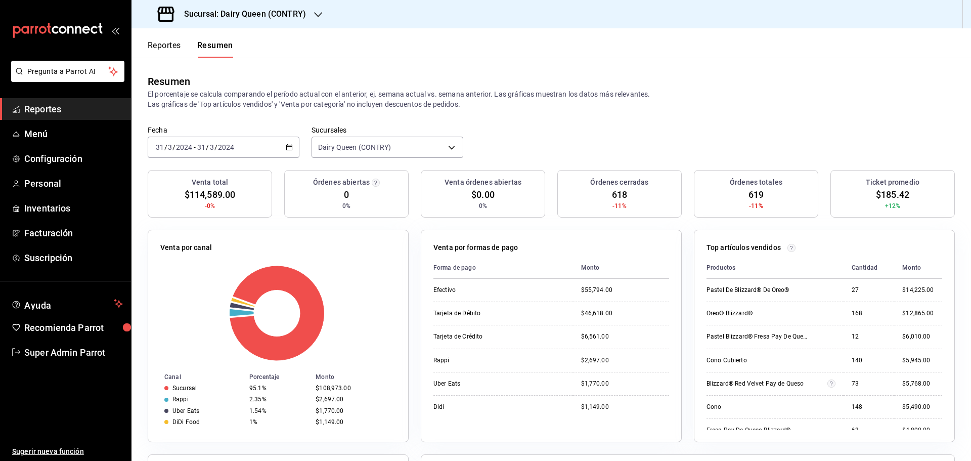
click at [173, 145] on span "/" at bounding box center [174, 147] width 3 height 8
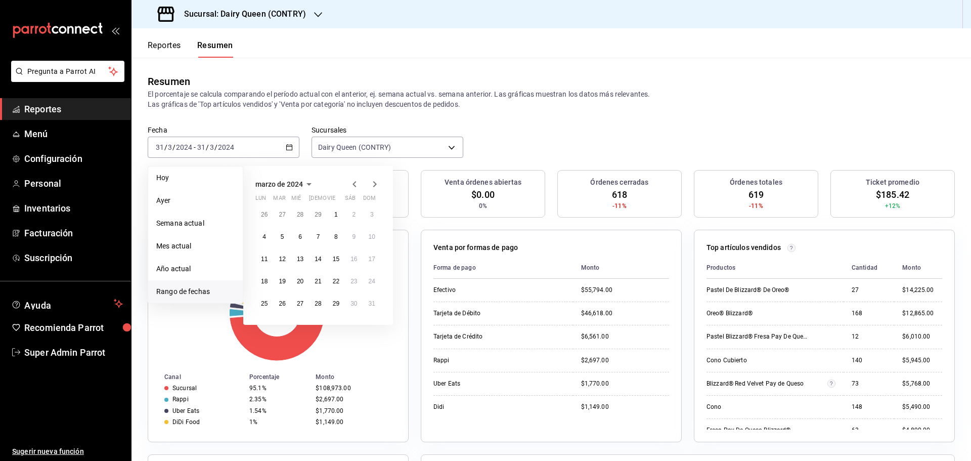
click at [373, 186] on icon "button" at bounding box center [375, 184] width 12 height 12
click at [263, 278] on abbr "22" at bounding box center [264, 281] width 7 height 7
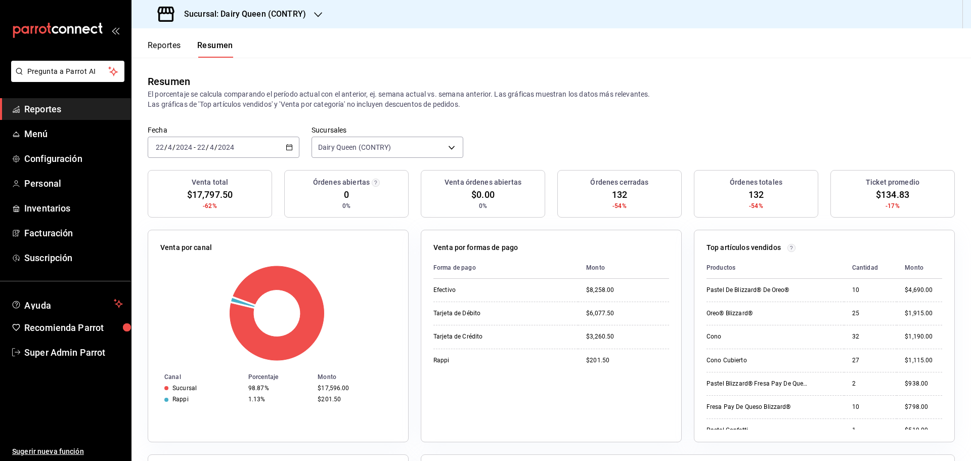
drag, startPoint x: 227, startPoint y: 167, endPoint x: 229, endPoint y: 159, distance: 8.0
click at [227, 152] on div "[DATE] [DATE] - [DATE] [DATE]" at bounding box center [224, 147] width 152 height 21
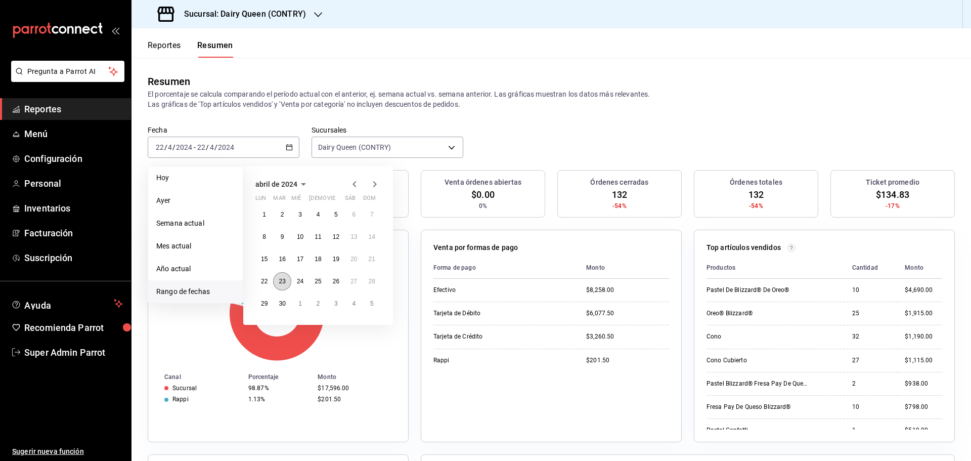
click at [279, 282] on abbr "23" at bounding box center [282, 281] width 7 height 7
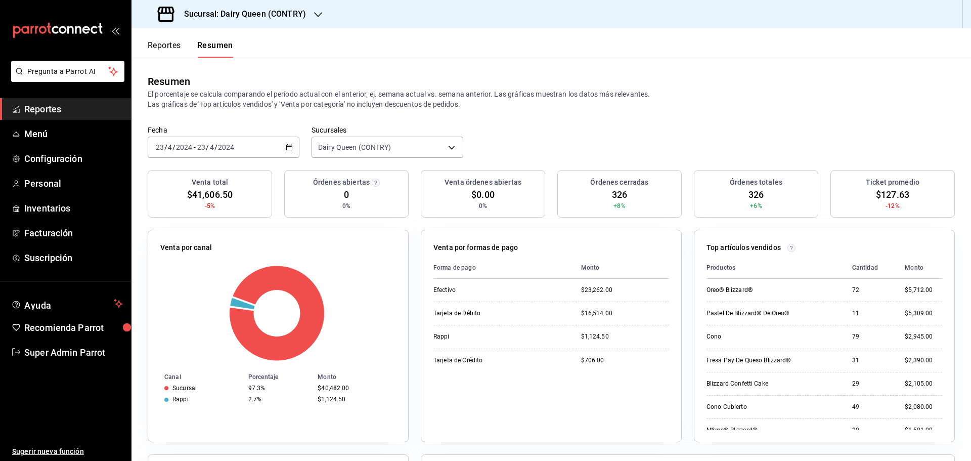
click at [248, 144] on div "2024-04-23 23 / 4 / 2024 - 2024-04-23 23 / 4 / 2024" at bounding box center [224, 147] width 152 height 21
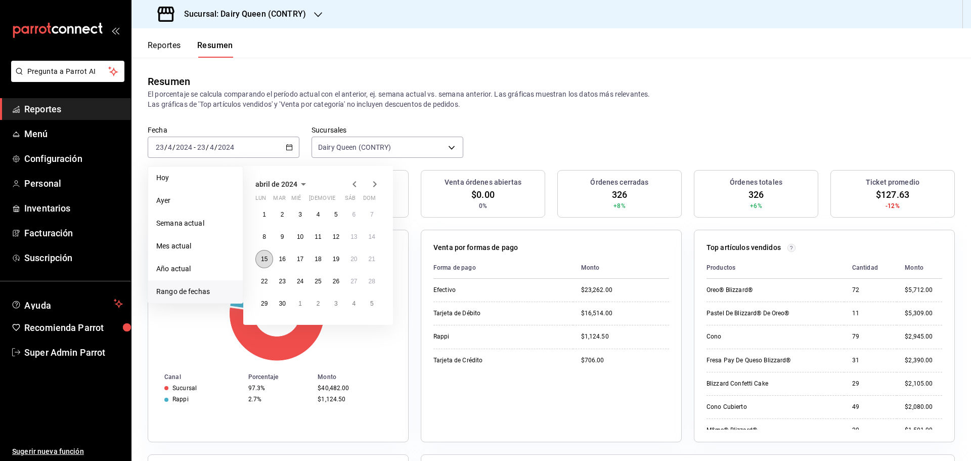
click at [265, 259] on abbr "15" at bounding box center [264, 259] width 7 height 7
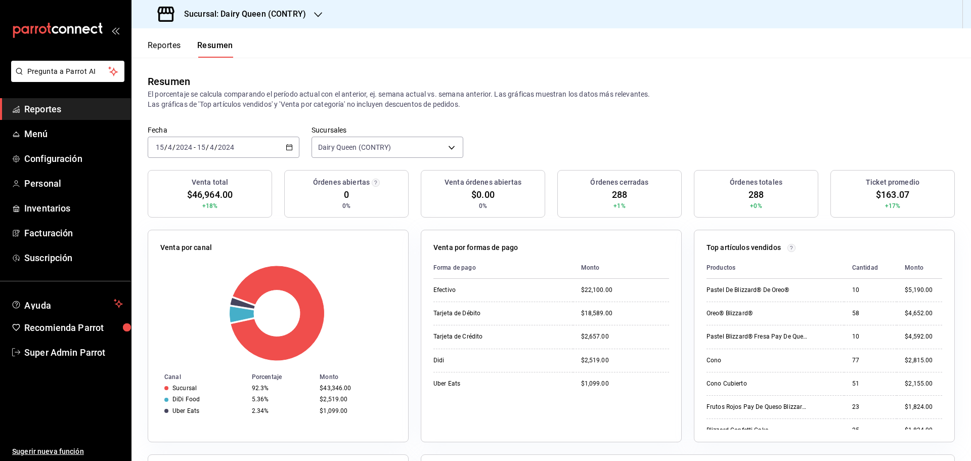
click at [264, 148] on div "2024-04-15 15 / 4 / 2024 - 2024-04-15 15 / 4 / 2024" at bounding box center [224, 147] width 152 height 21
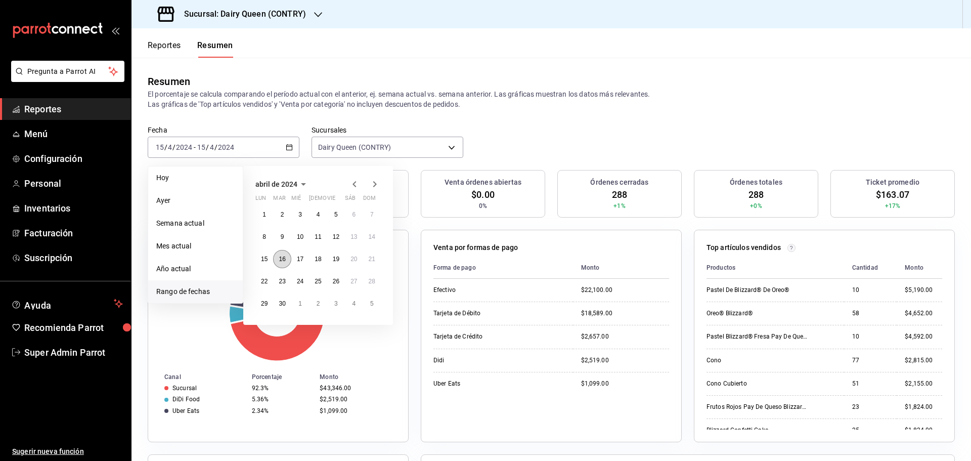
click at [285, 262] on abbr "16" at bounding box center [282, 259] width 7 height 7
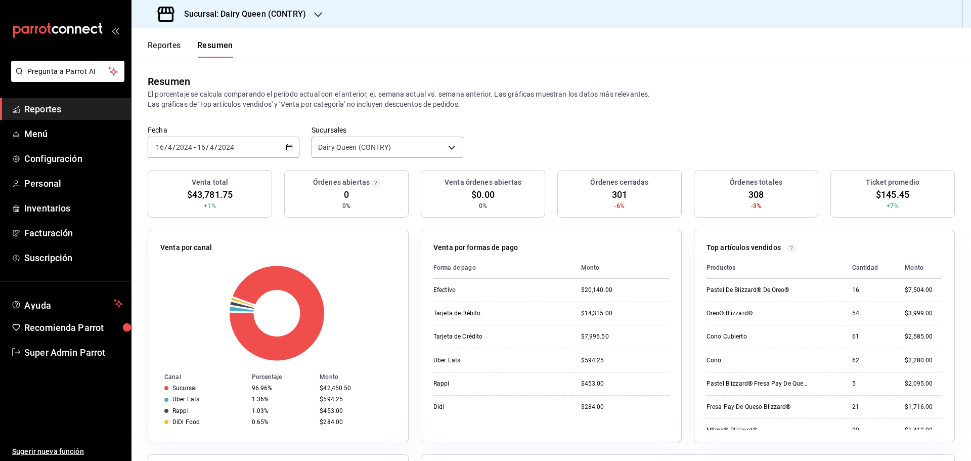
click at [258, 145] on div "2024-04-16 16 / 4 / 2024 - 2024-04-16 16 / 4 / 2024" at bounding box center [224, 147] width 152 height 21
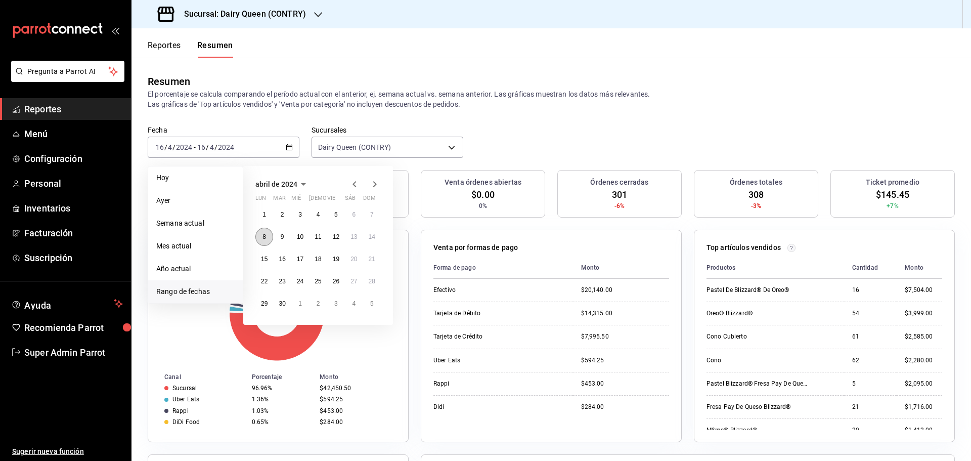
click at [265, 241] on button "8" at bounding box center [265, 237] width 18 height 18
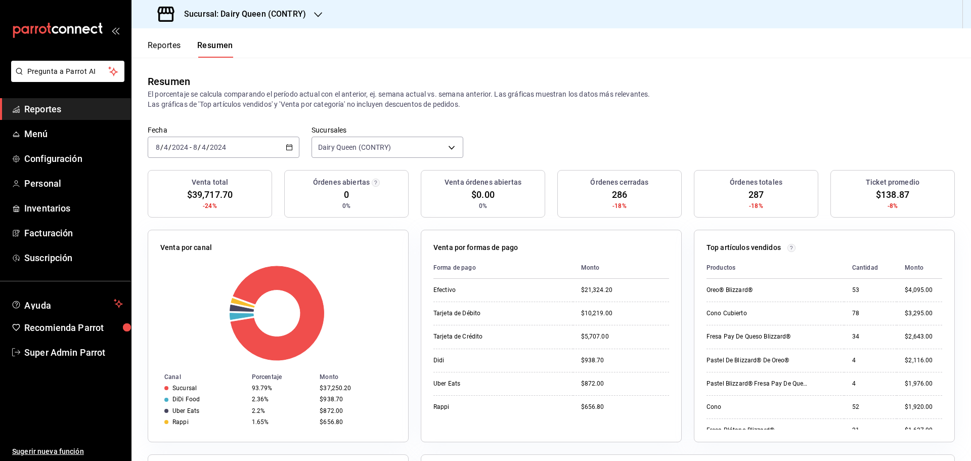
click at [238, 151] on div "2024-04-08 8 / 4 / 2024 - 2024-04-08 8 / 4 / 2024" at bounding box center [224, 147] width 152 height 21
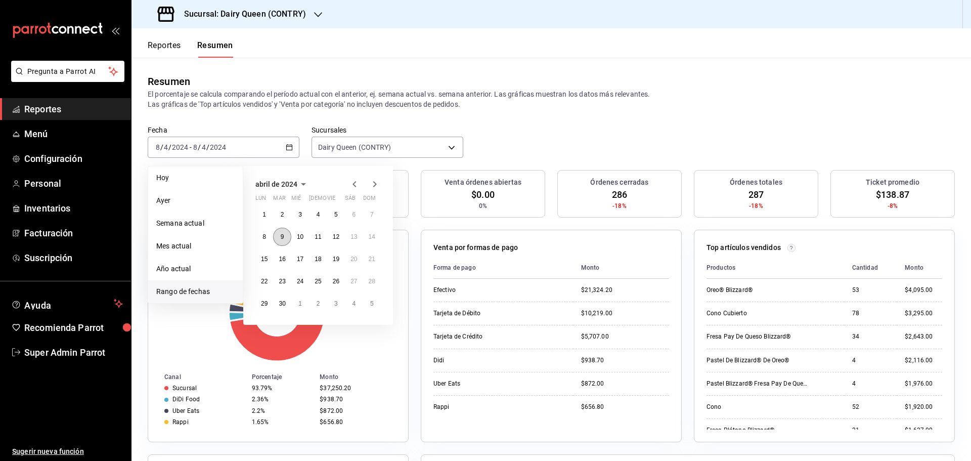
click at [286, 235] on button "9" at bounding box center [282, 237] width 18 height 18
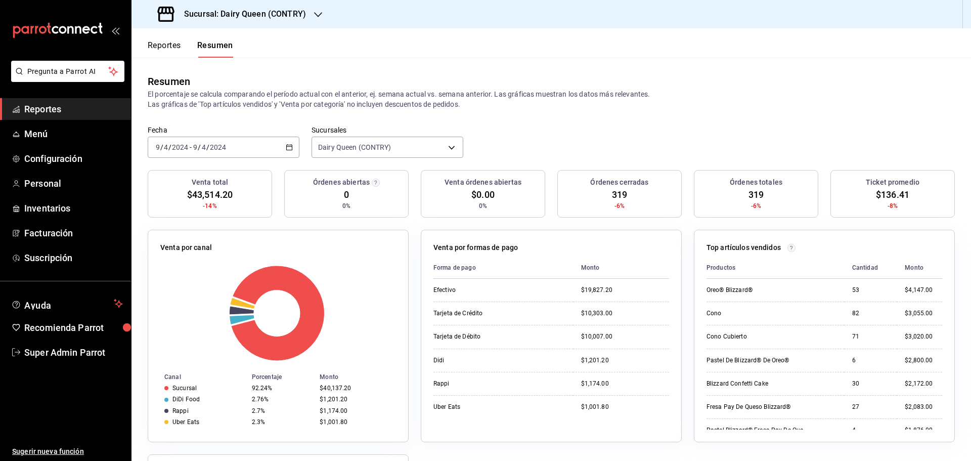
click at [260, 144] on div "2024-04-09 9 / 4 / 2024 - 2024-04-09 9 / 4 / 2024" at bounding box center [224, 147] width 152 height 21
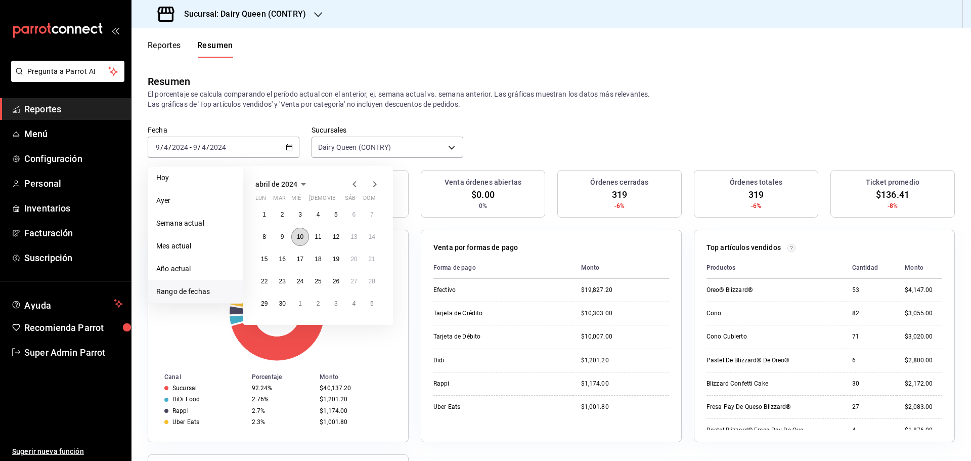
click at [293, 238] on button "10" at bounding box center [300, 237] width 18 height 18
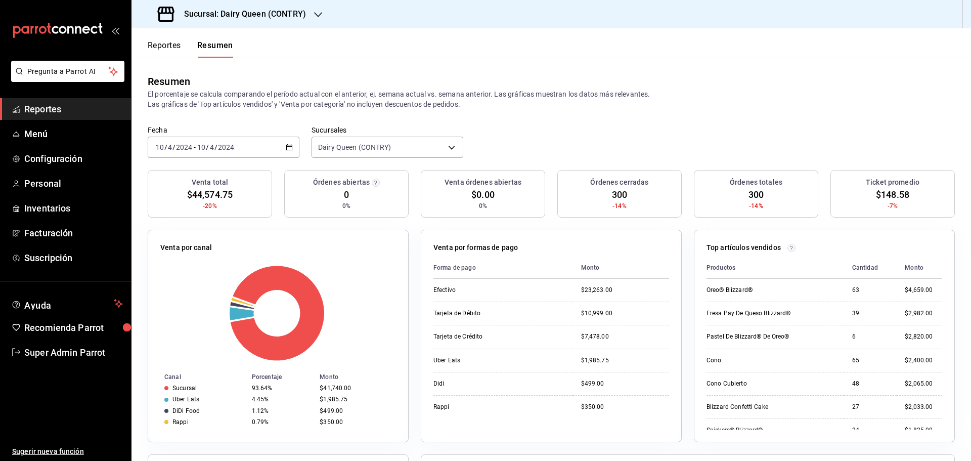
click at [250, 144] on div "2024-04-10 10 / 4 / 2024 - 2024-04-10 10 / 4 / 2024" at bounding box center [224, 147] width 152 height 21
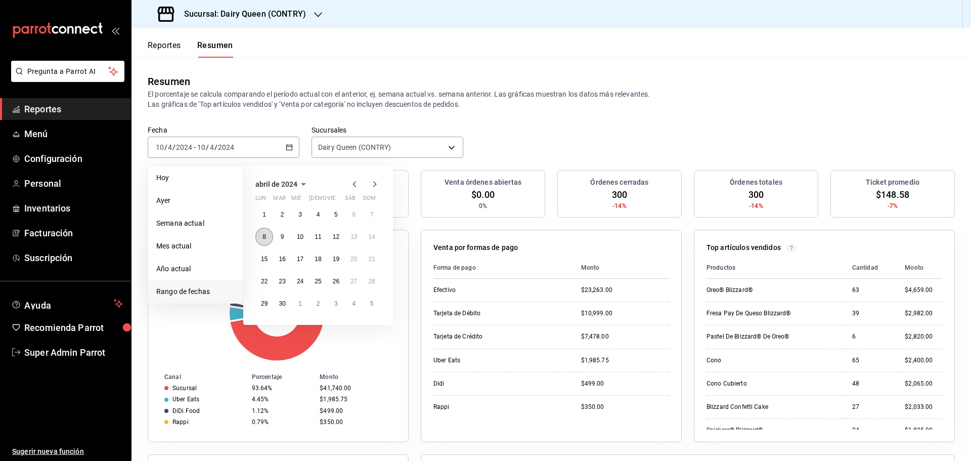
click at [266, 241] on button "8" at bounding box center [265, 237] width 18 height 18
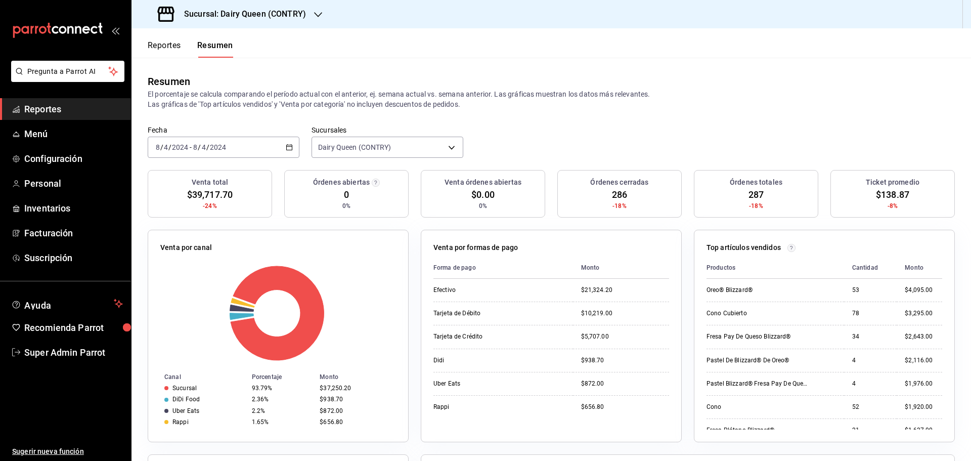
click at [236, 150] on div "2024-04-08 8 / 4 / 2024 - 2024-04-08 8 / 4 / 2024" at bounding box center [224, 147] width 152 height 21
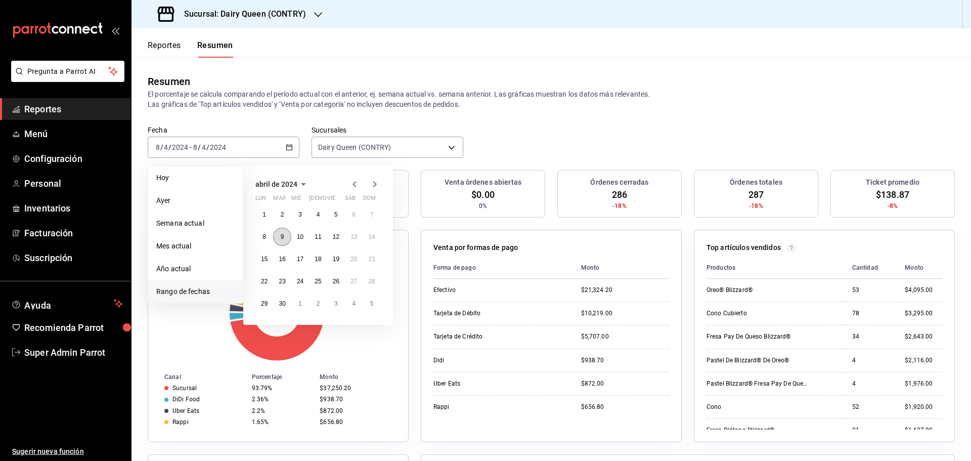
click at [282, 235] on abbr "9" at bounding box center [283, 236] width 4 height 7
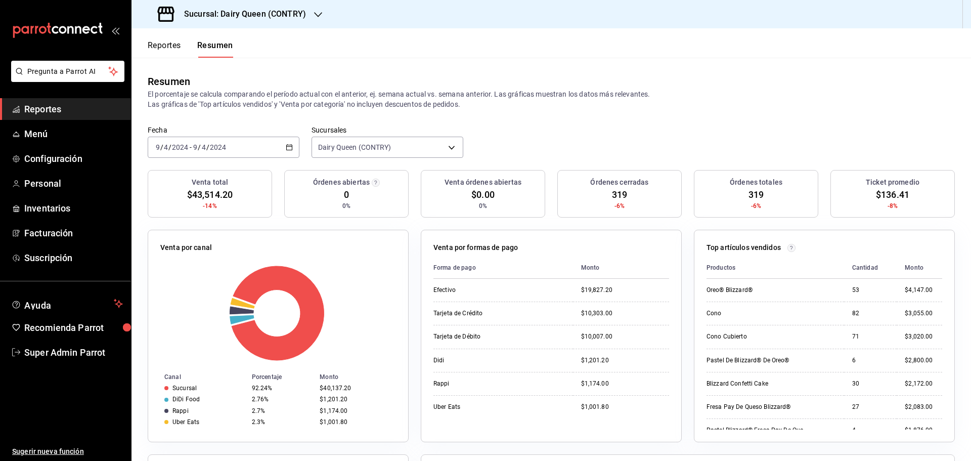
click at [174, 149] on input "2024" at bounding box center [180, 147] width 17 height 8
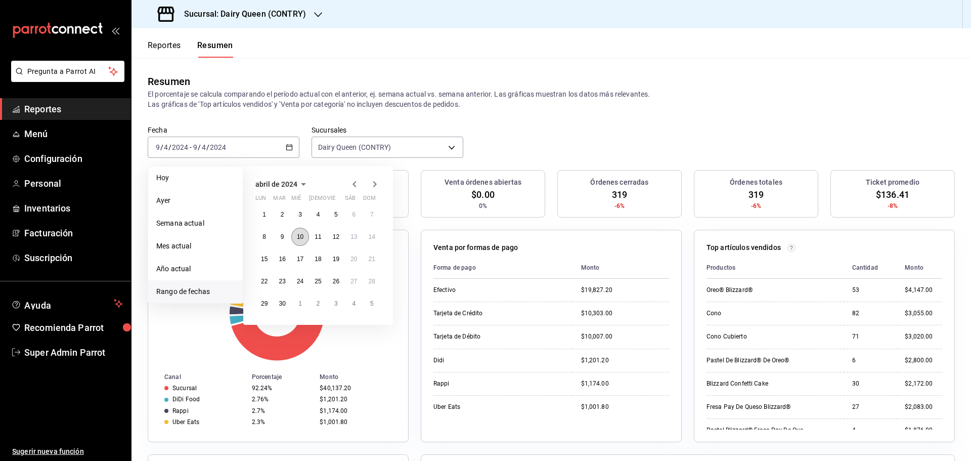
click at [305, 236] on button "10" at bounding box center [300, 237] width 18 height 18
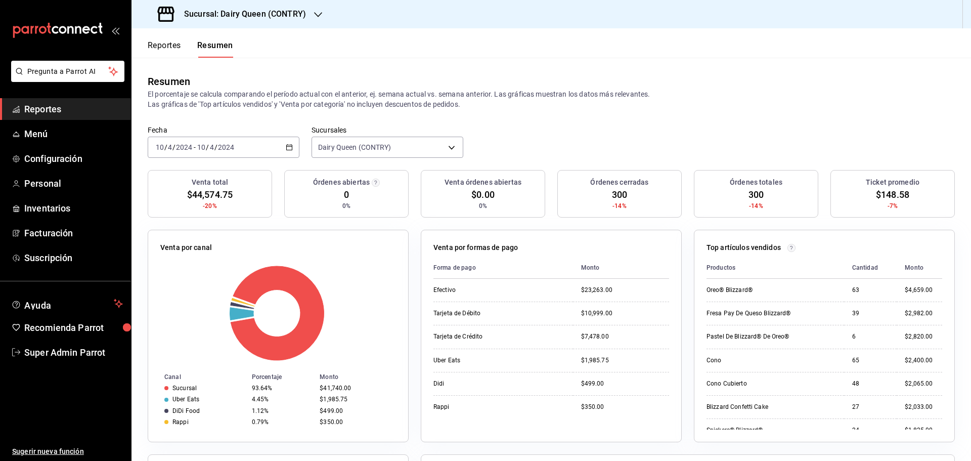
drag, startPoint x: 191, startPoint y: 160, endPoint x: 195, endPoint y: 151, distance: 10.6
click at [191, 160] on div "Fecha 2024-04-10 10 / 4 / 2024 - 2024-04-10 10 / 4 / 2024 Sucursales Dairy Quee…" at bounding box center [552, 147] width 840 height 45
click at [197, 148] on input "10" at bounding box center [201, 147] width 9 height 8
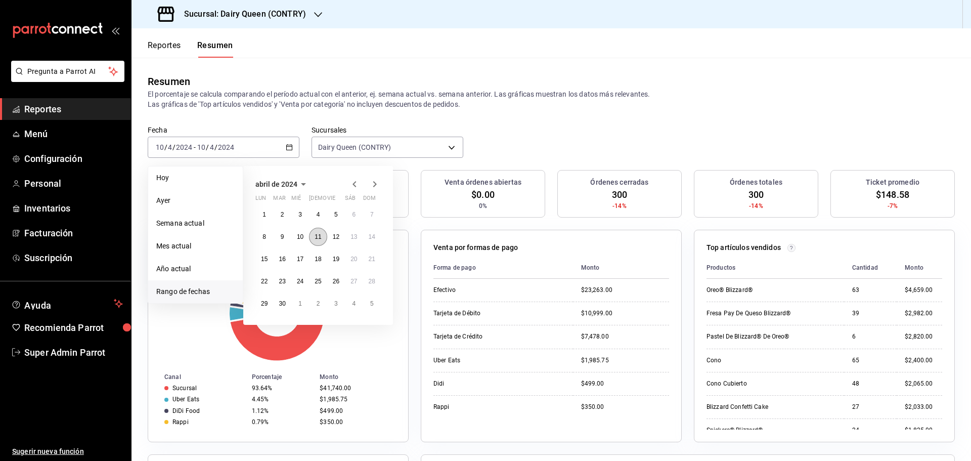
click at [314, 239] on button "11" at bounding box center [318, 237] width 18 height 18
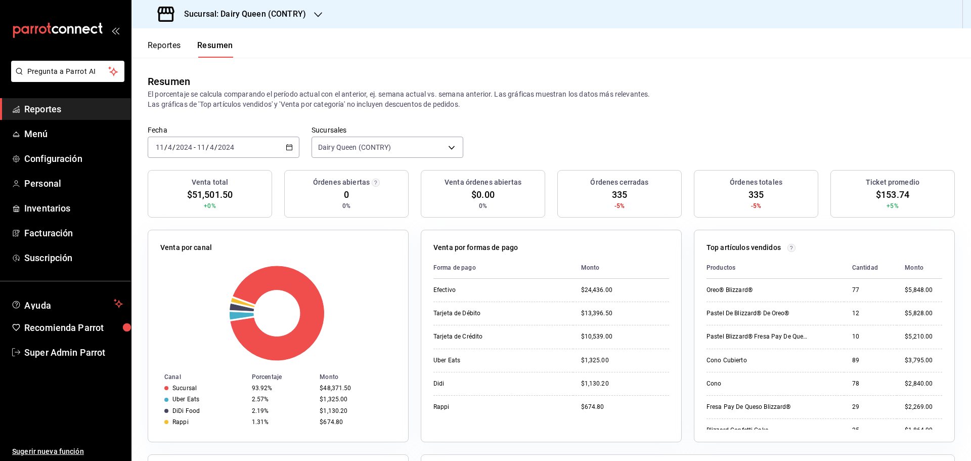
click at [286, 148] on \(Stroke\) "button" at bounding box center [289, 148] width 6 height 6
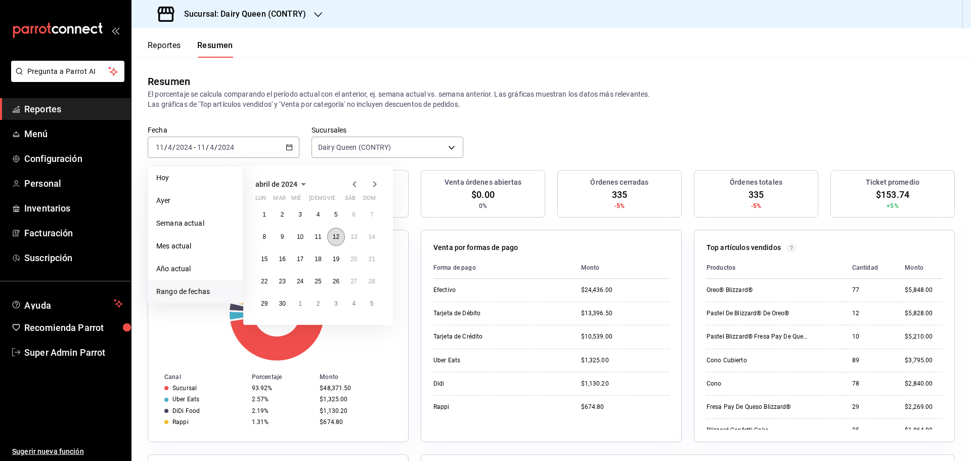
click at [331, 236] on button "12" at bounding box center [336, 237] width 18 height 18
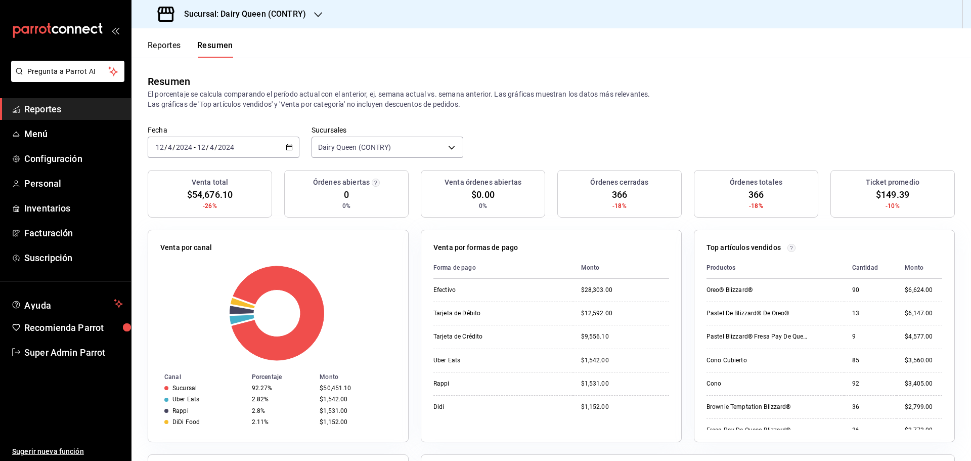
click at [211, 146] on input "4" at bounding box center [211, 147] width 5 height 8
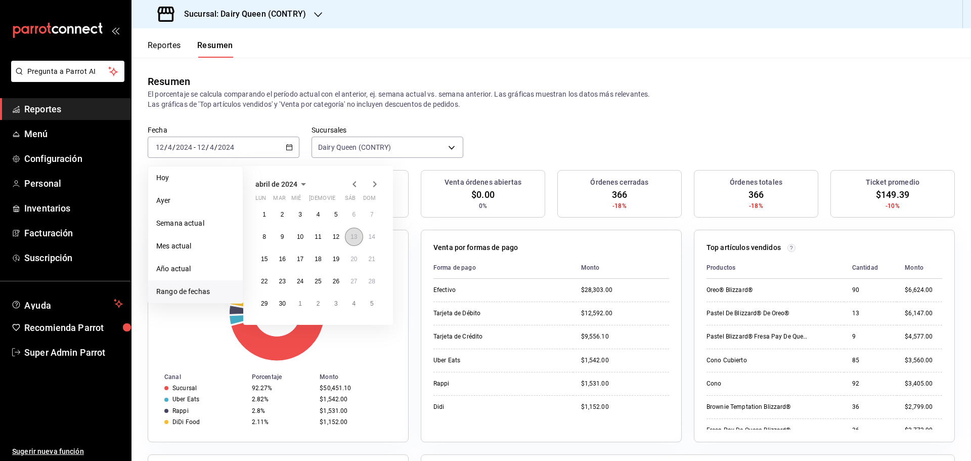
click at [347, 233] on button "13" at bounding box center [354, 237] width 18 height 18
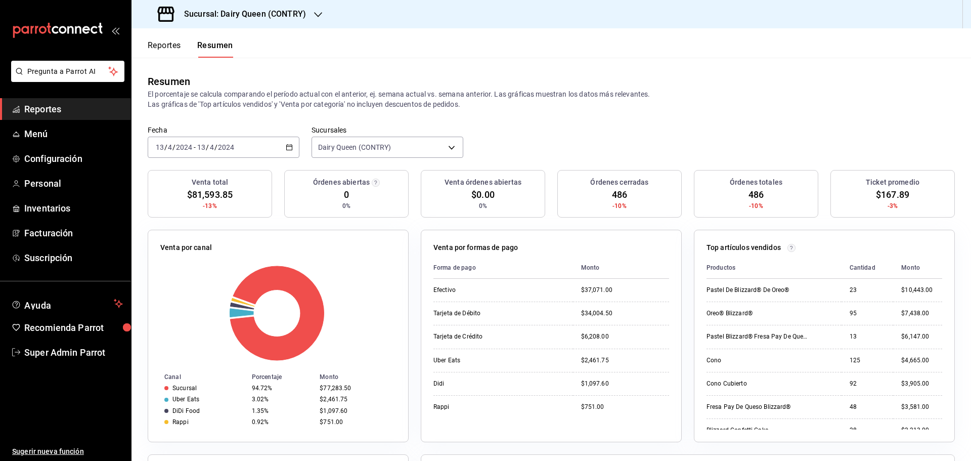
click at [231, 148] on input "2024" at bounding box center [226, 147] width 17 height 8
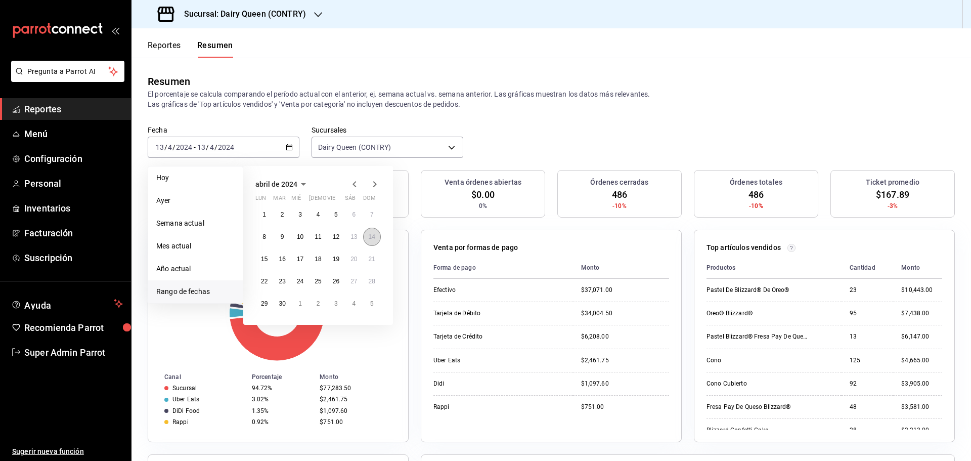
click at [372, 238] on abbr "14" at bounding box center [372, 236] width 7 height 7
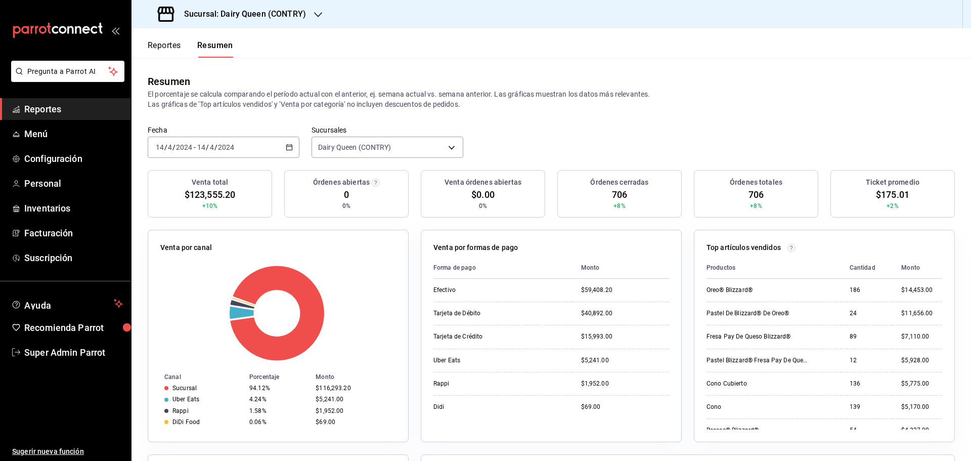
click at [234, 147] on input "2024" at bounding box center [226, 147] width 17 height 8
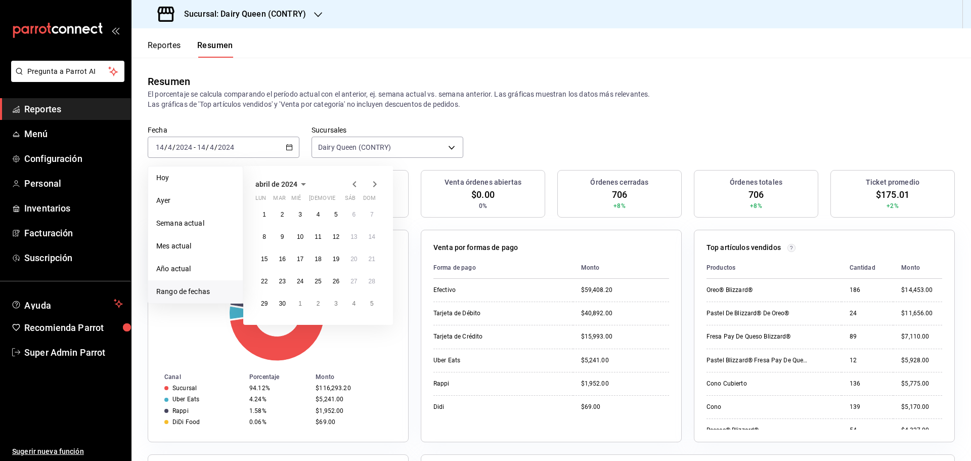
click at [371, 185] on icon "button" at bounding box center [375, 184] width 12 height 12
click at [265, 282] on abbr "20" at bounding box center [264, 281] width 7 height 7
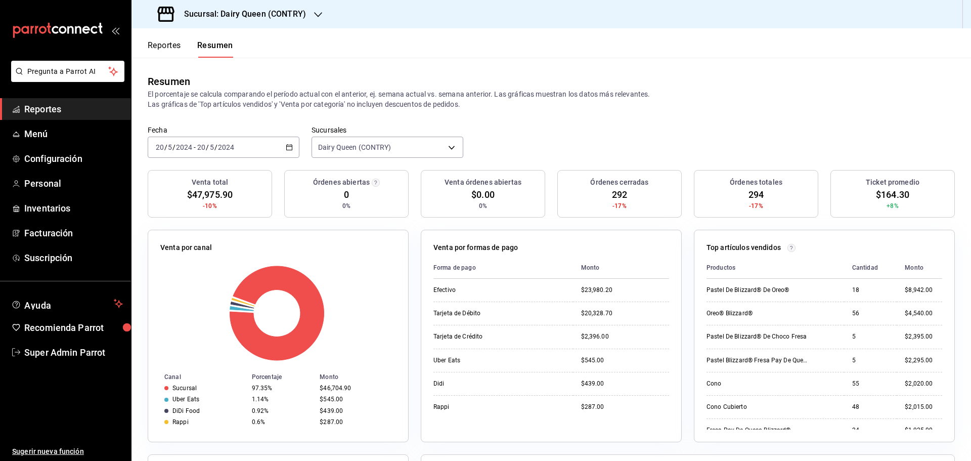
click at [245, 148] on div "2024-05-20 20 / 5 / 2024 - 2024-05-20 20 / 5 / 2024" at bounding box center [224, 147] width 152 height 21
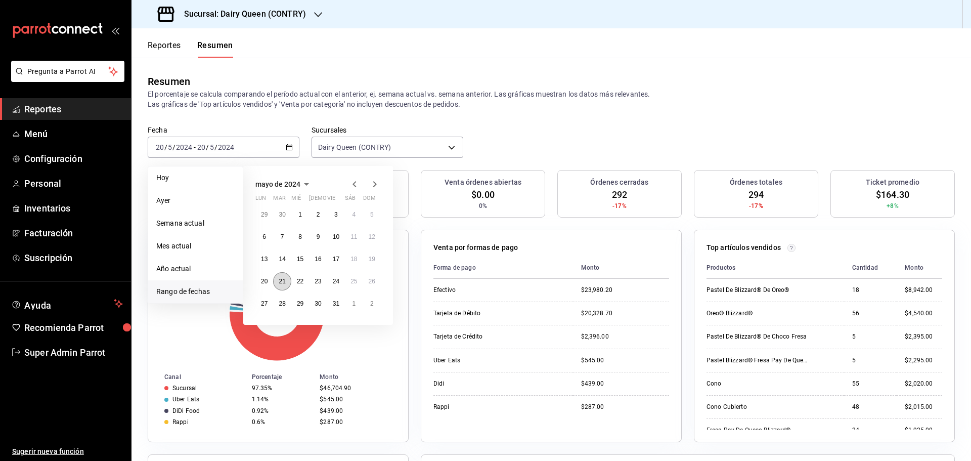
click at [280, 284] on abbr "21" at bounding box center [282, 281] width 7 height 7
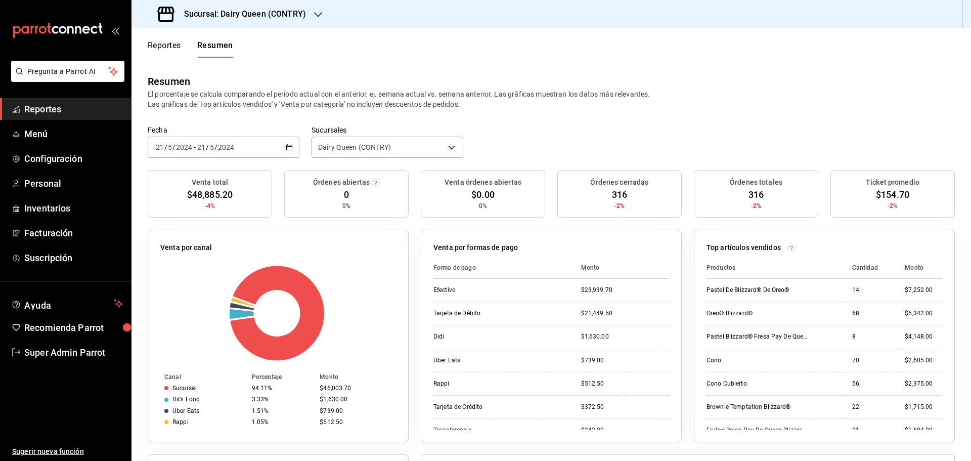
click at [252, 144] on div "2024-05-21 21 / 5 / 2024 - 2024-05-21 21 / 5 / 2024" at bounding box center [224, 147] width 152 height 21
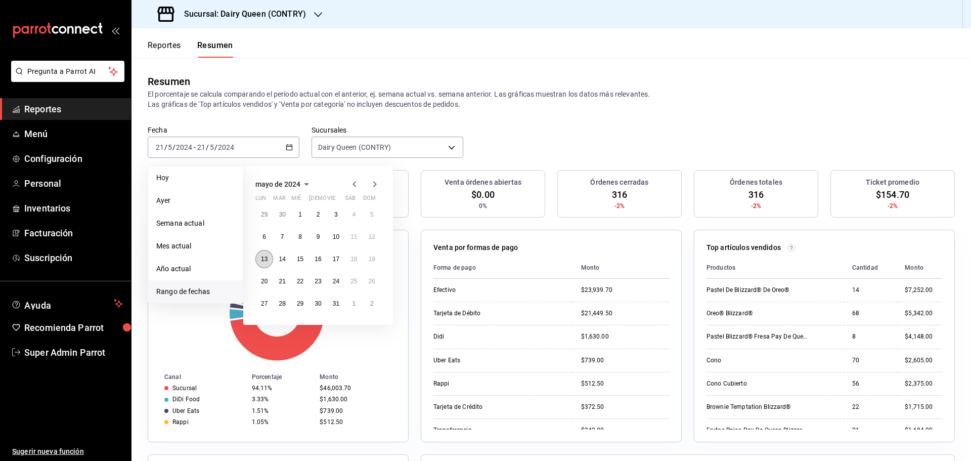
click at [265, 259] on abbr "13" at bounding box center [264, 259] width 7 height 7
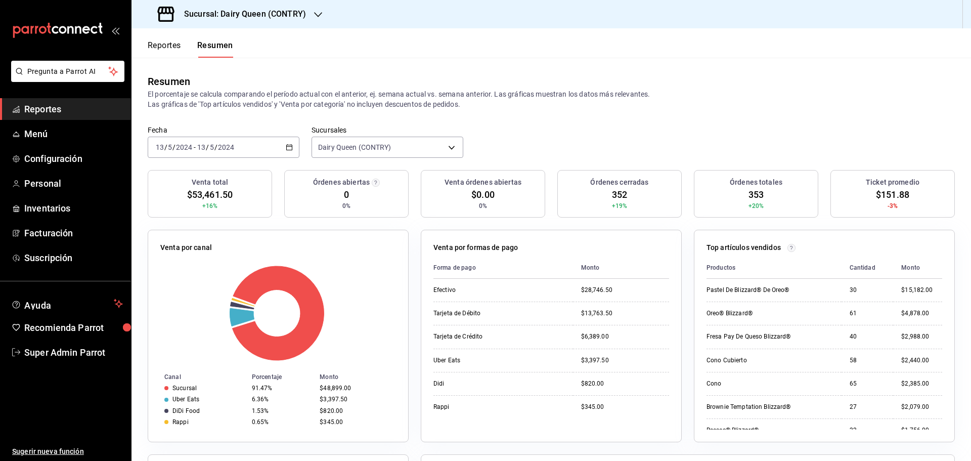
click at [243, 148] on div "2024-05-13 13 / 5 / 2024 - 2024-05-13 13 / 5 / 2024" at bounding box center [224, 147] width 152 height 21
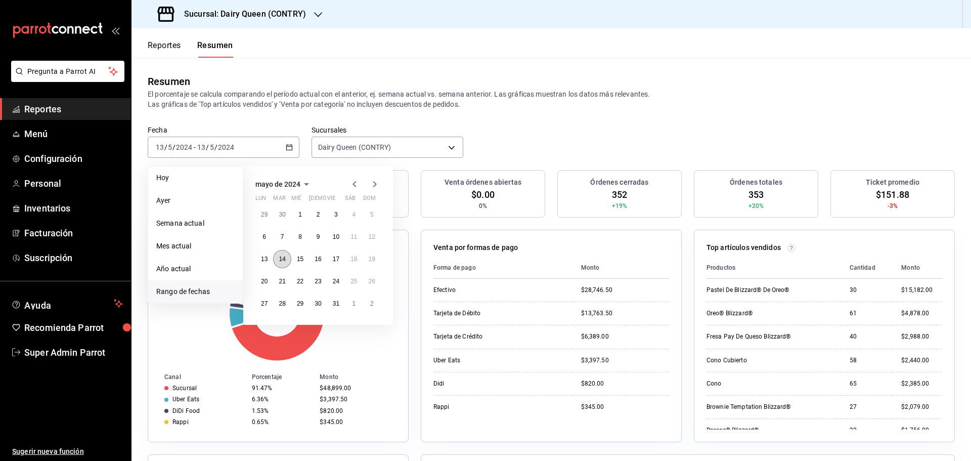
click at [286, 262] on button "14" at bounding box center [282, 259] width 18 height 18
click at [287, 262] on button "14" at bounding box center [282, 259] width 18 height 18
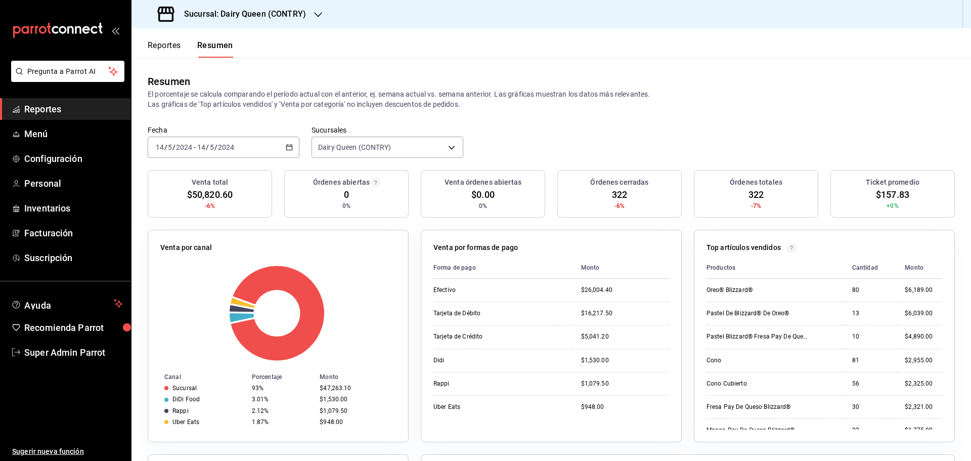
click at [255, 144] on div "2024-05-14 14 / 5 / 2024 - 2024-05-14 14 / 5 / 2024" at bounding box center [224, 147] width 152 height 21
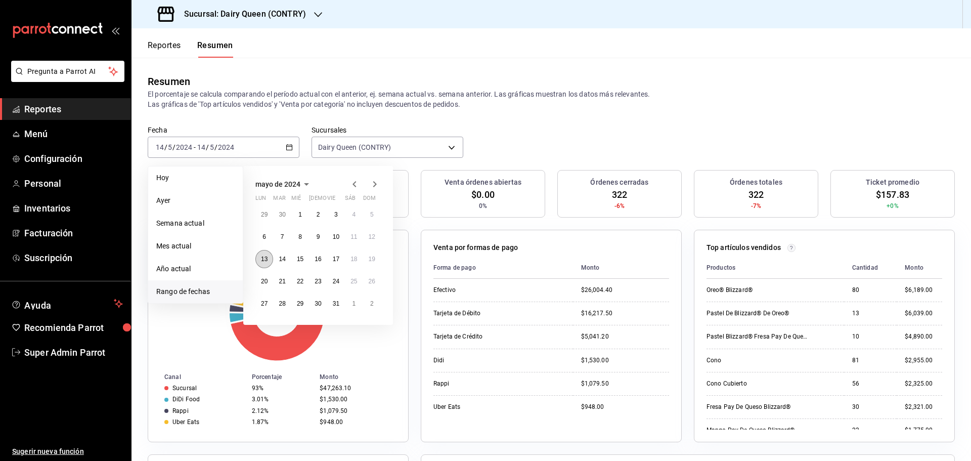
click at [266, 266] on button "13" at bounding box center [265, 259] width 18 height 18
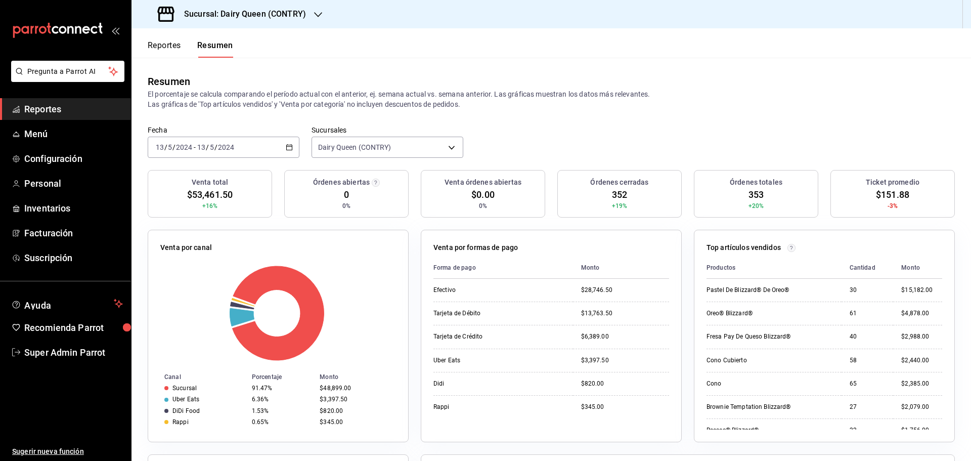
click at [204, 150] on input "13" at bounding box center [201, 147] width 9 height 8
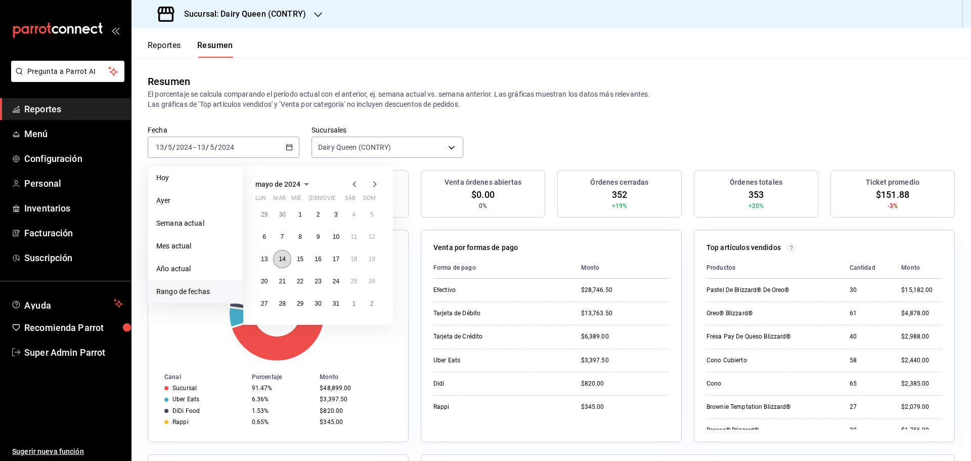
click at [282, 264] on button "14" at bounding box center [282, 259] width 18 height 18
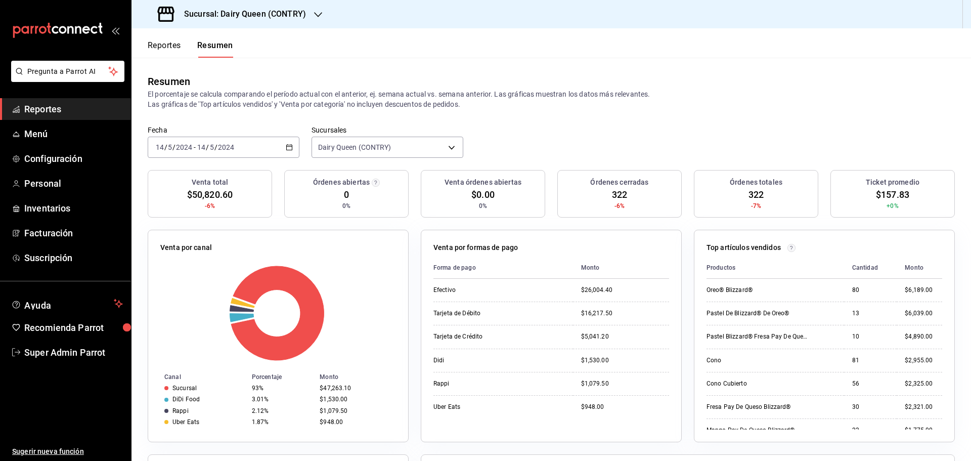
click at [241, 145] on div "2024-05-14 14 / 5 / 2024 - 2024-05-14 14 / 5 / 2024" at bounding box center [224, 147] width 152 height 21
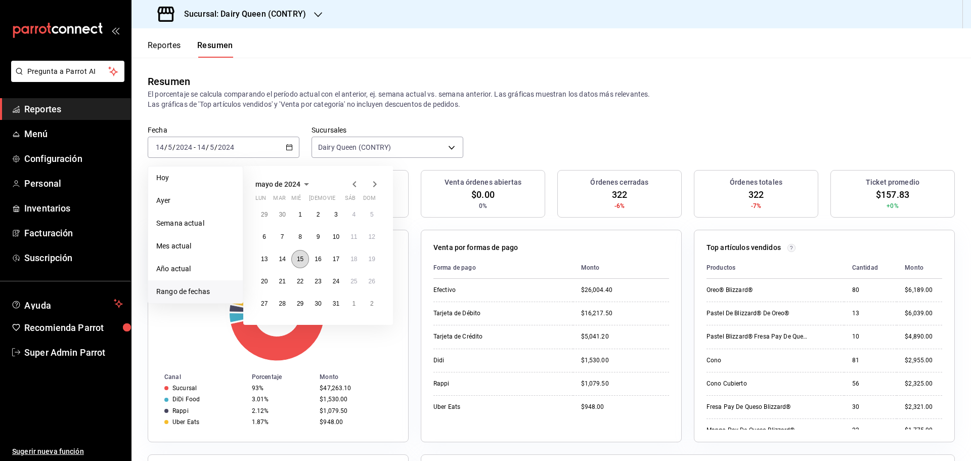
click at [305, 262] on button "15" at bounding box center [300, 259] width 18 height 18
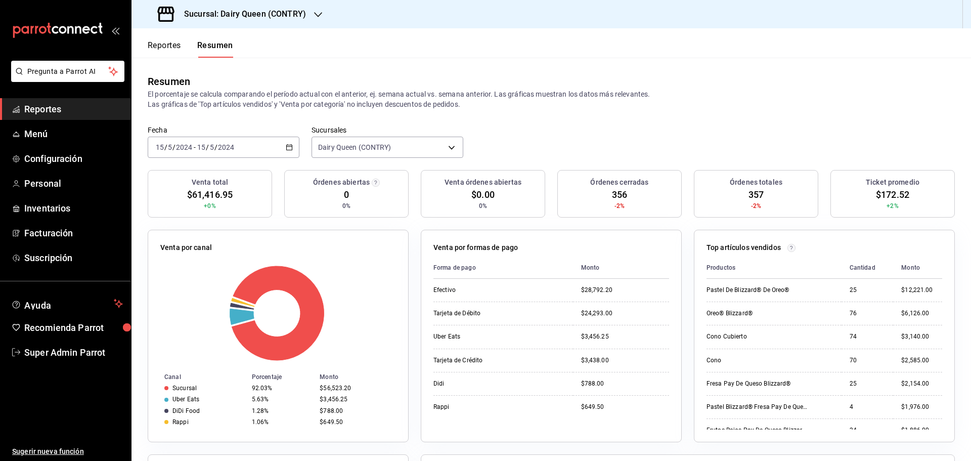
click at [196, 148] on div "2024-05-15 15 / 5 / 2024" at bounding box center [215, 147] width 39 height 8
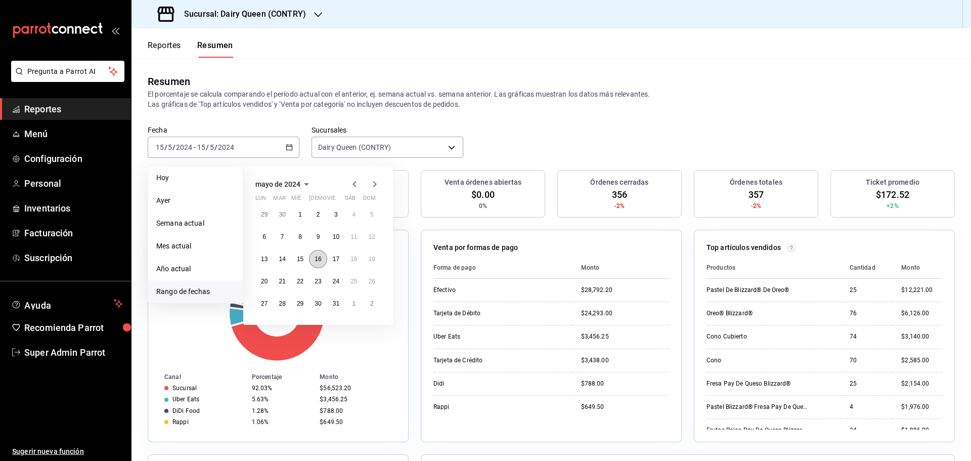
click at [323, 262] on button "16" at bounding box center [318, 259] width 18 height 18
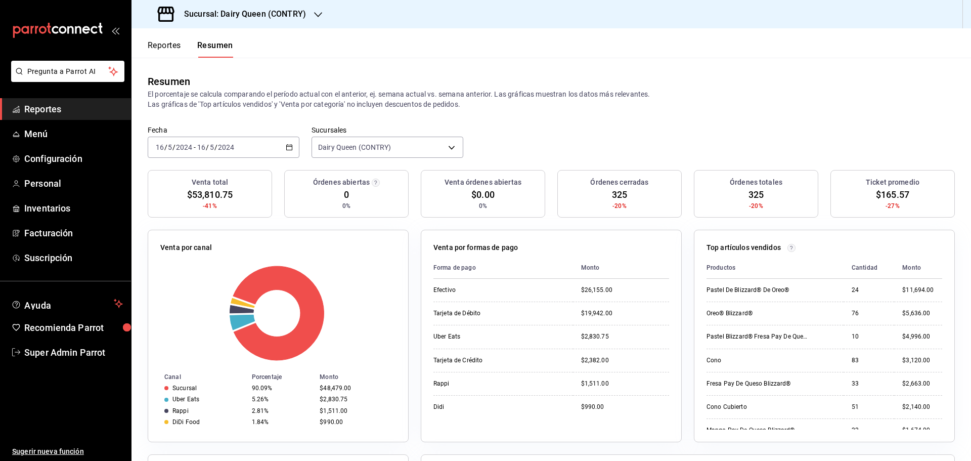
click at [237, 141] on div "2024-05-16 16 / 5 / 2024 - 2024-05-16 16 / 5 / 2024" at bounding box center [224, 147] width 152 height 21
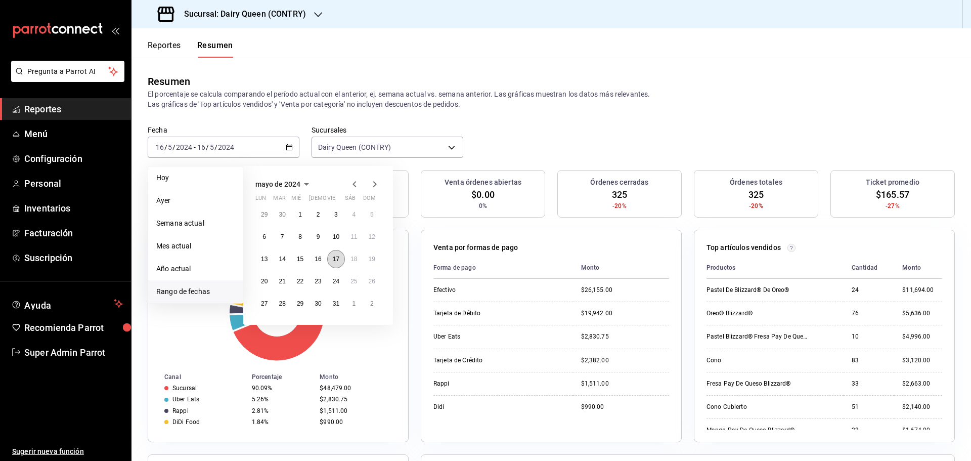
click at [334, 260] on abbr "17" at bounding box center [336, 259] width 7 height 7
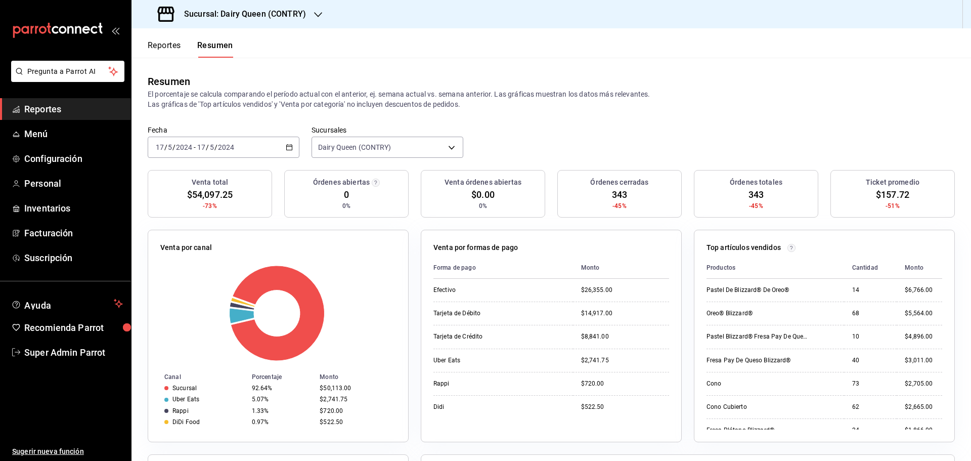
click at [233, 155] on div "2024-05-17 17 / 5 / 2024 - 2024-05-17 17 / 5 / 2024" at bounding box center [224, 147] width 152 height 21
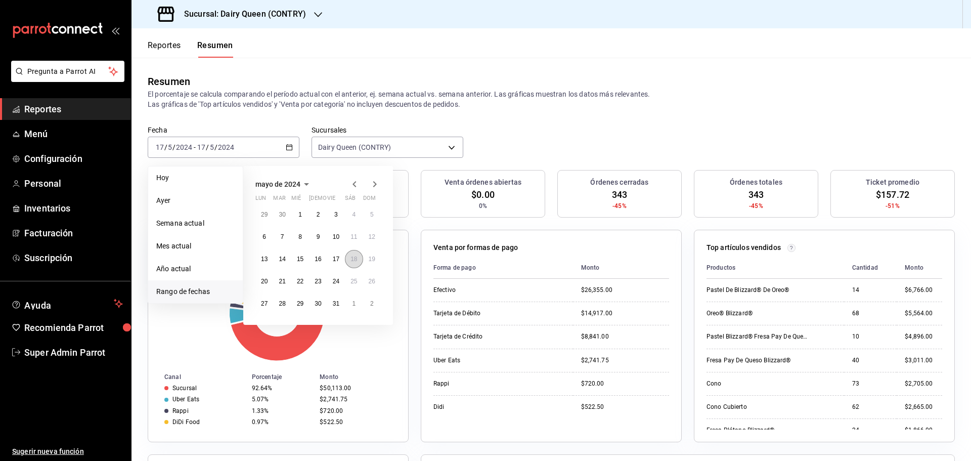
click at [355, 256] on abbr "18" at bounding box center [354, 259] width 7 height 7
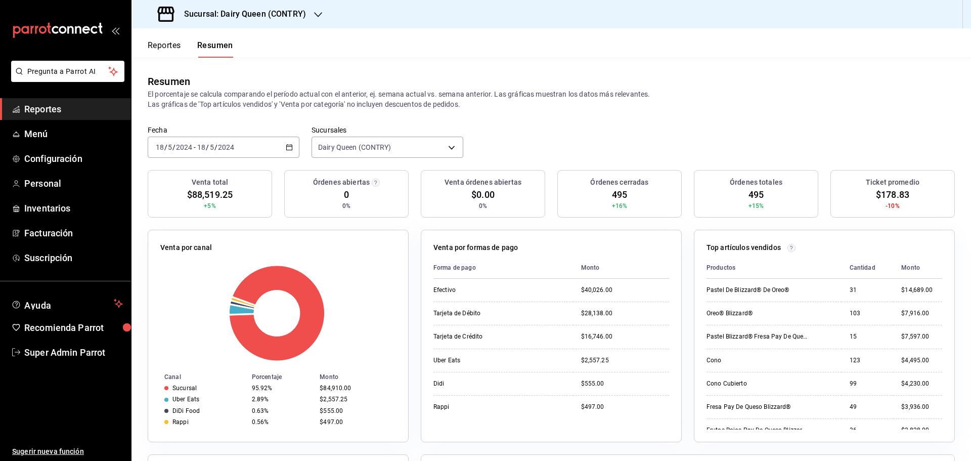
click at [190, 144] on input "2024" at bounding box center [184, 147] width 17 height 8
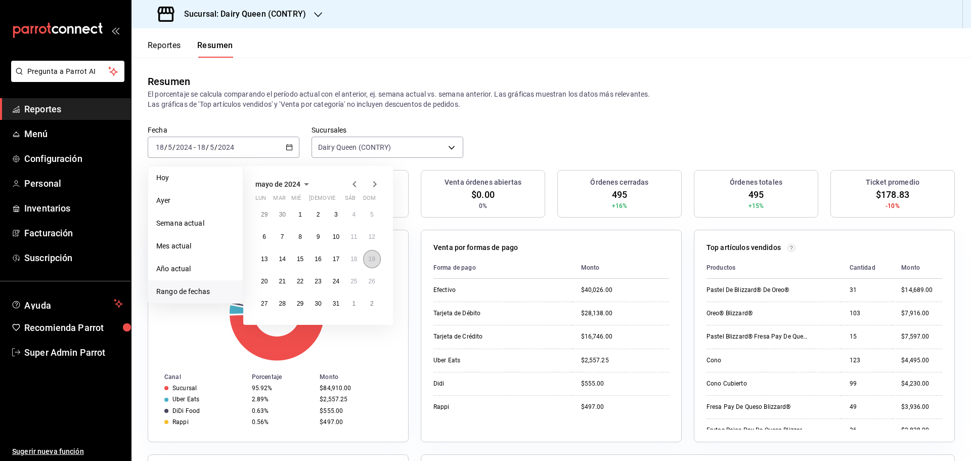
click at [378, 262] on button "19" at bounding box center [372, 259] width 18 height 18
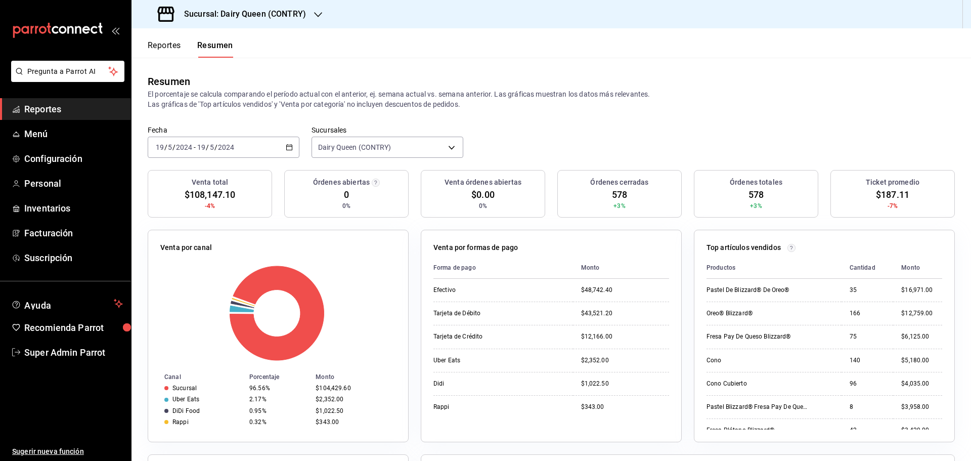
click at [237, 141] on div "2024-05-19 19 / 5 / 2024 - 2024-05-19 19 / 5 / 2024" at bounding box center [224, 147] width 152 height 21
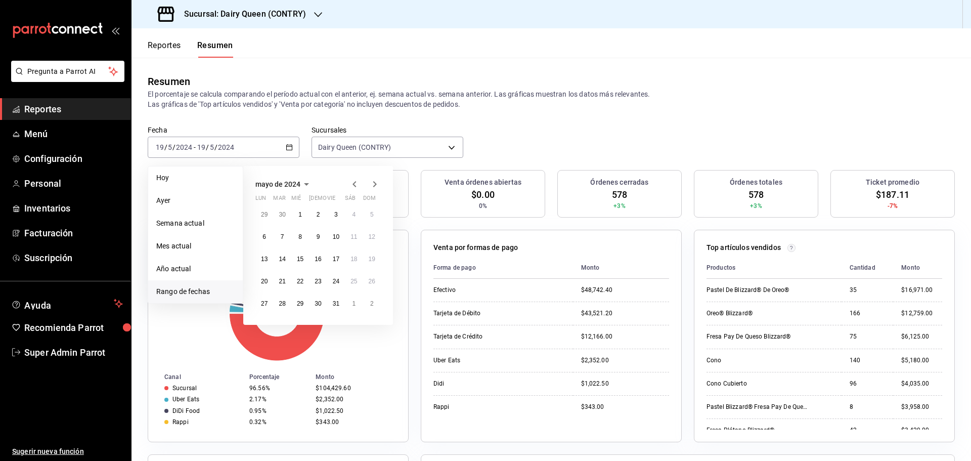
click at [374, 184] on icon "button" at bounding box center [375, 184] width 12 height 12
click at [260, 236] on button "3" at bounding box center [265, 237] width 18 height 18
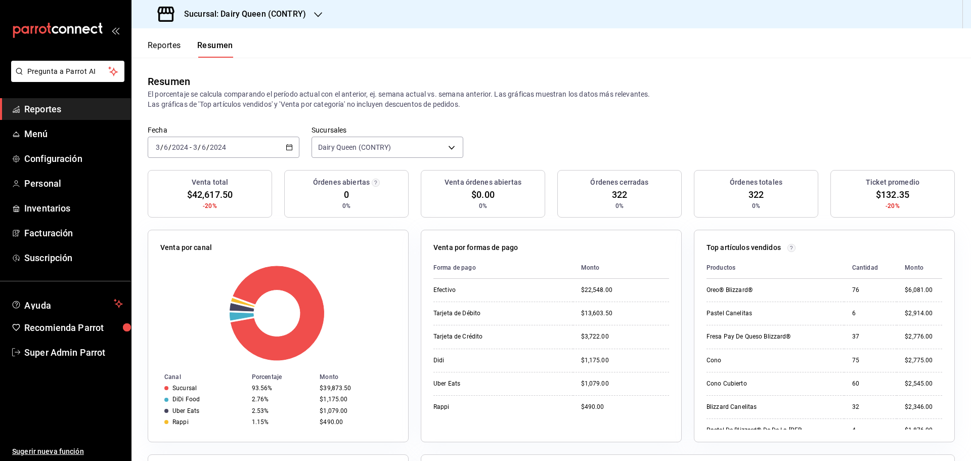
click at [243, 152] on div "2024-06-03 3 / 6 / 2024 - 2024-06-03 3 / 6 / 2024" at bounding box center [224, 147] width 152 height 21
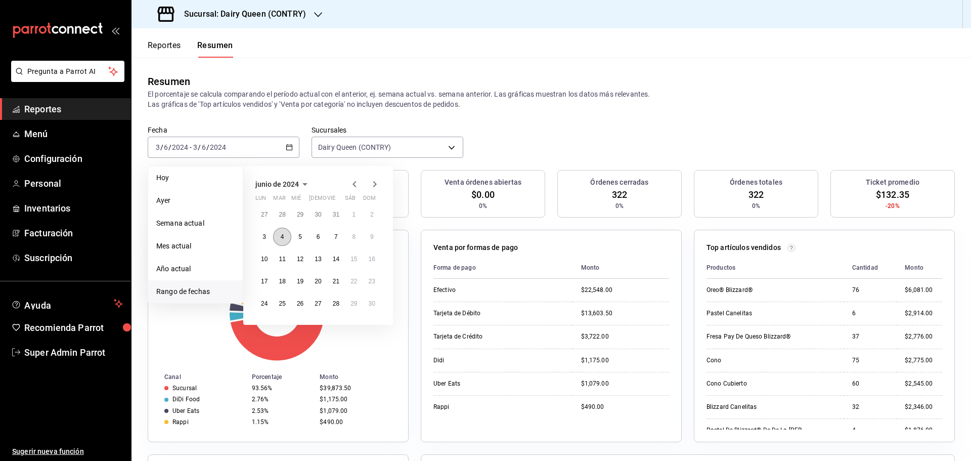
click at [278, 238] on button "4" at bounding box center [282, 237] width 18 height 18
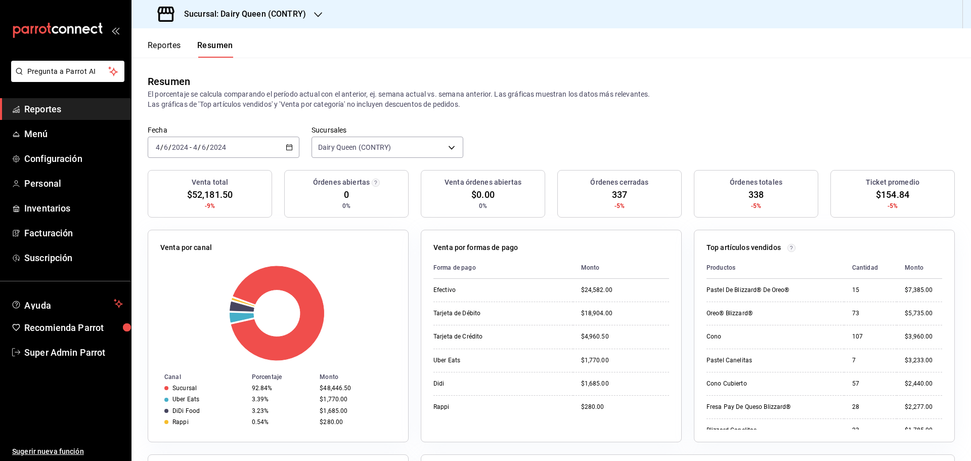
click at [245, 146] on div "2024-06-04 4 / 6 / 2024 - 2024-06-04 4 / 6 / 2024" at bounding box center [224, 147] width 152 height 21
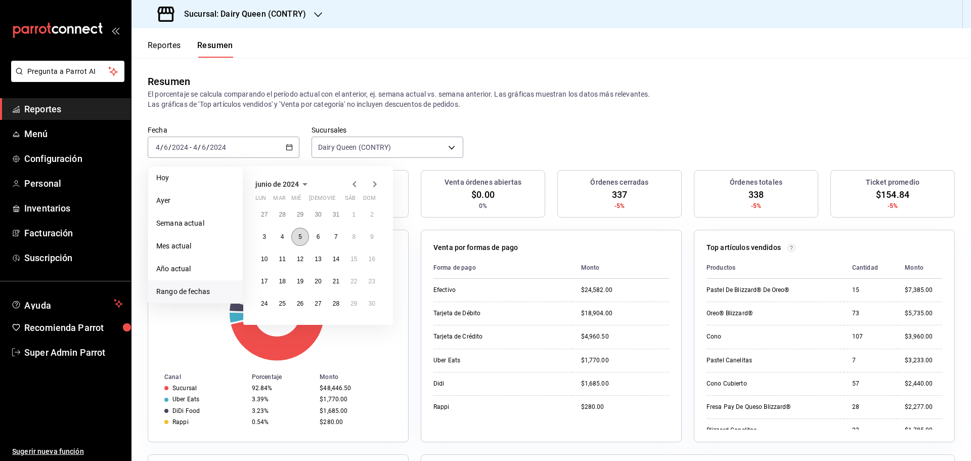
click at [301, 234] on abbr "5" at bounding box center [301, 236] width 4 height 7
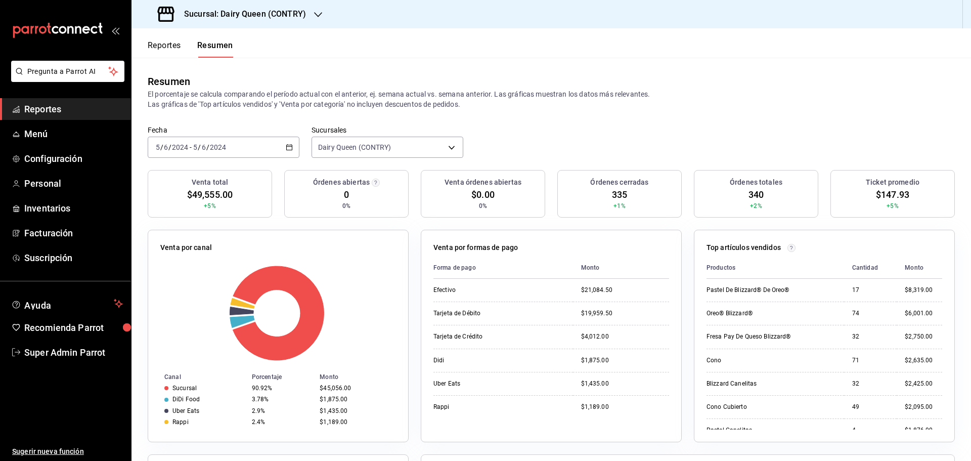
click at [240, 148] on div "2024-06-05 5 / 6 / 2024 - 2024-06-05 5 / 6 / 2024" at bounding box center [224, 147] width 152 height 21
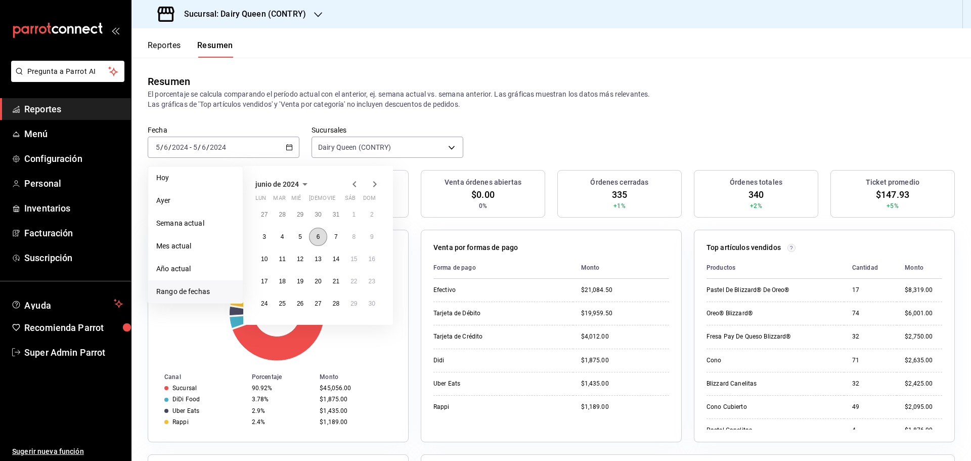
click at [324, 235] on button "6" at bounding box center [318, 237] width 18 height 18
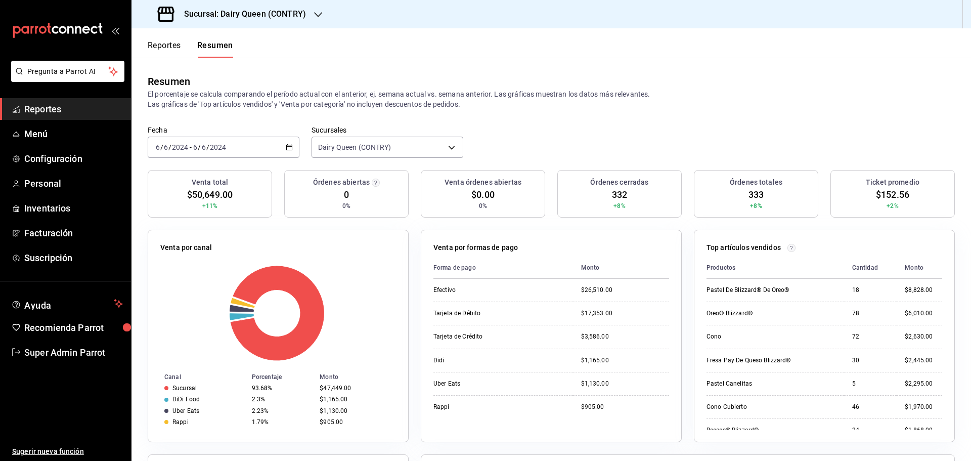
click at [267, 148] on div "2024-06-06 6 / 6 / 2024 - 2024-06-06 6 / 6 / 2024" at bounding box center [224, 147] width 152 height 21
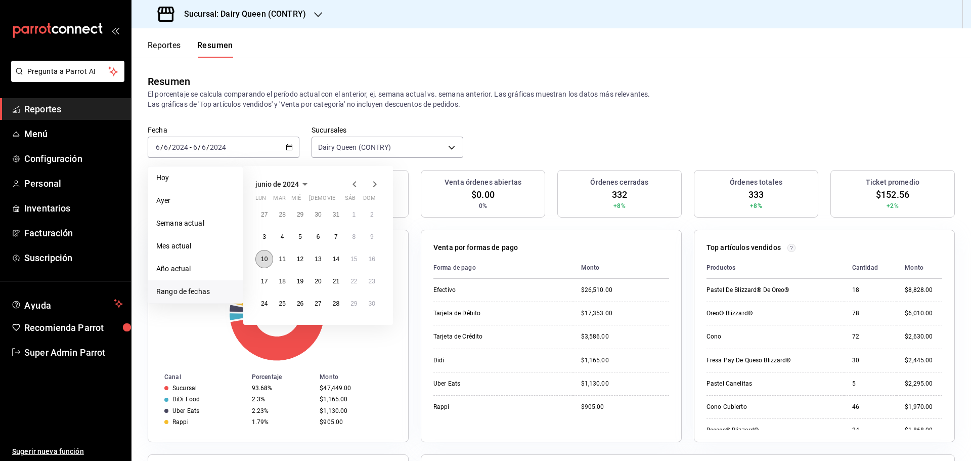
click at [262, 260] on abbr "10" at bounding box center [264, 259] width 7 height 7
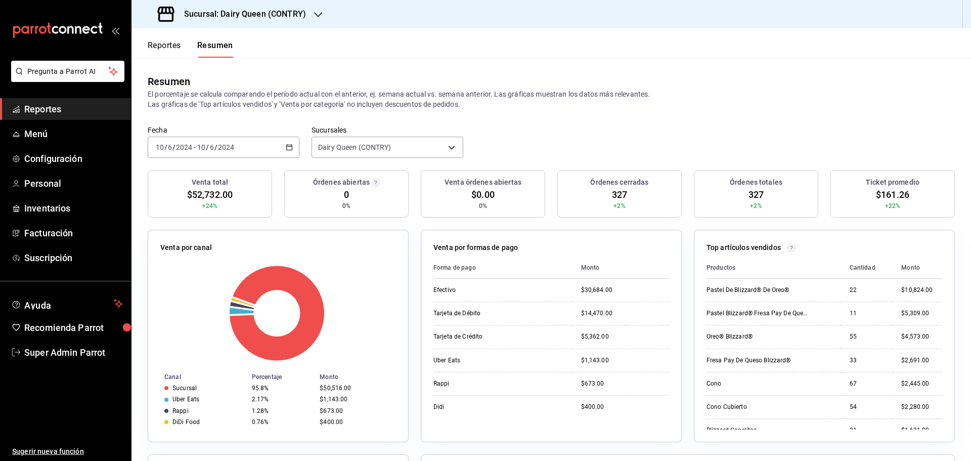
click at [234, 145] on div "2024-06-10 10 / 6 / 2024" at bounding box center [215, 147] width 39 height 8
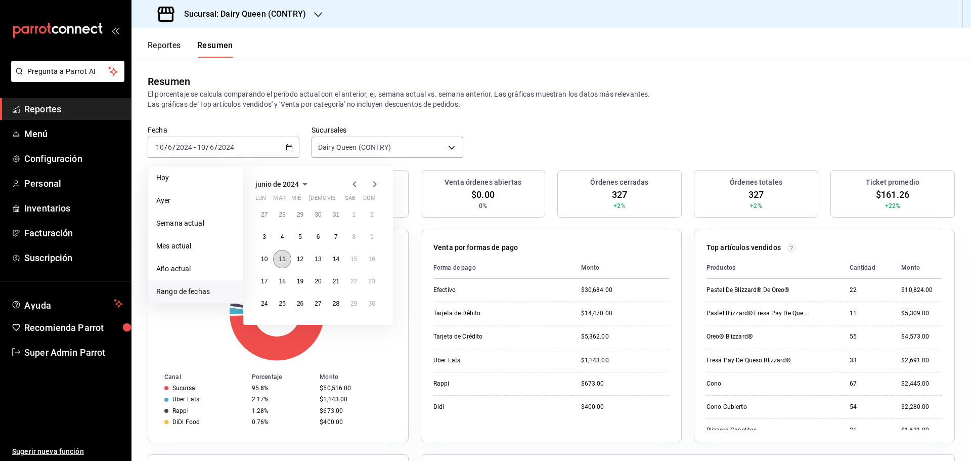
click at [285, 258] on abbr "11" at bounding box center [282, 259] width 7 height 7
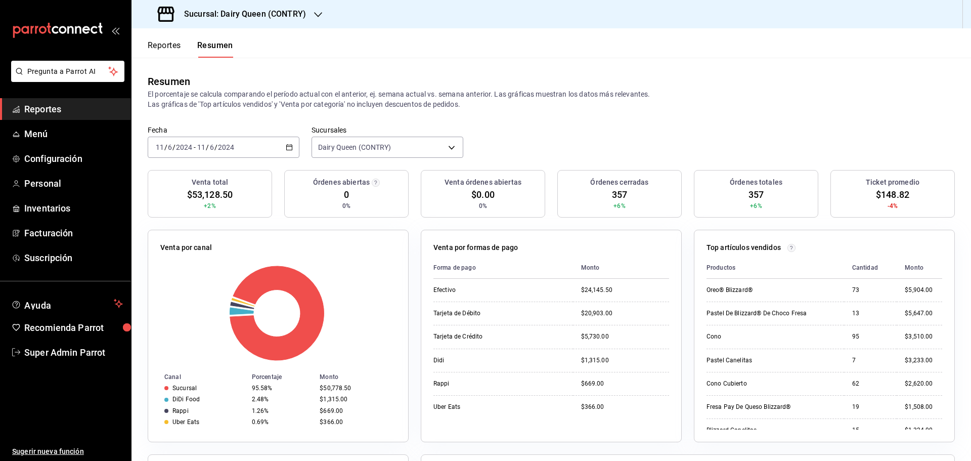
click at [227, 142] on div "2024-06-11 11 / 6 / 2024 - 2024-06-11 11 / 6 / 2024" at bounding box center [224, 147] width 152 height 21
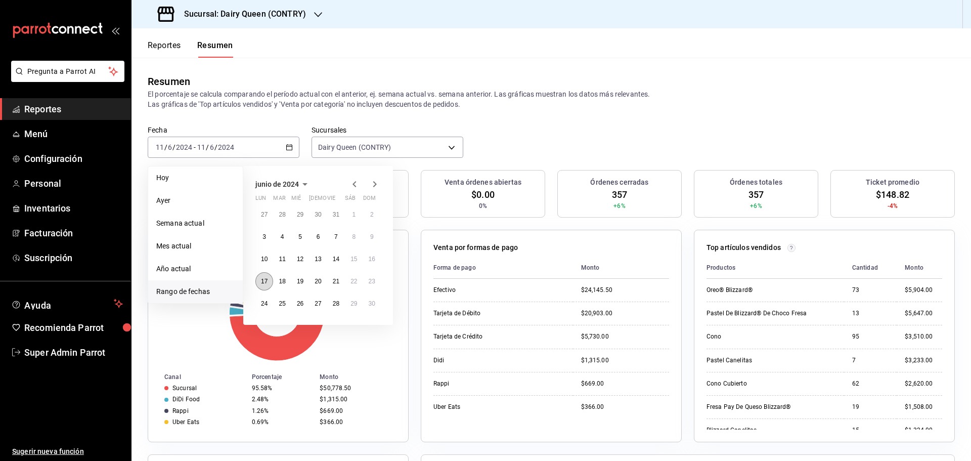
click at [267, 281] on abbr "17" at bounding box center [264, 281] width 7 height 7
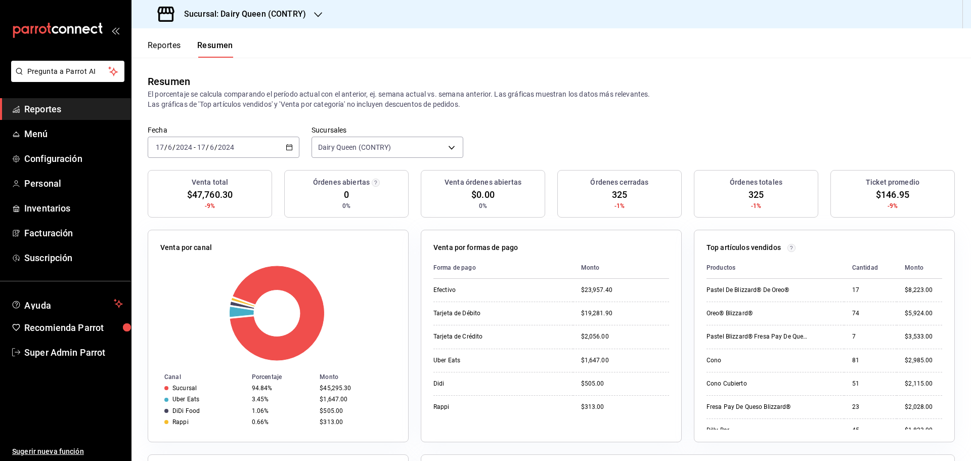
click at [237, 137] on div "2024-06-17 17 / 6 / 2024 - 2024-06-17 17 / 6 / 2024" at bounding box center [224, 147] width 152 height 21
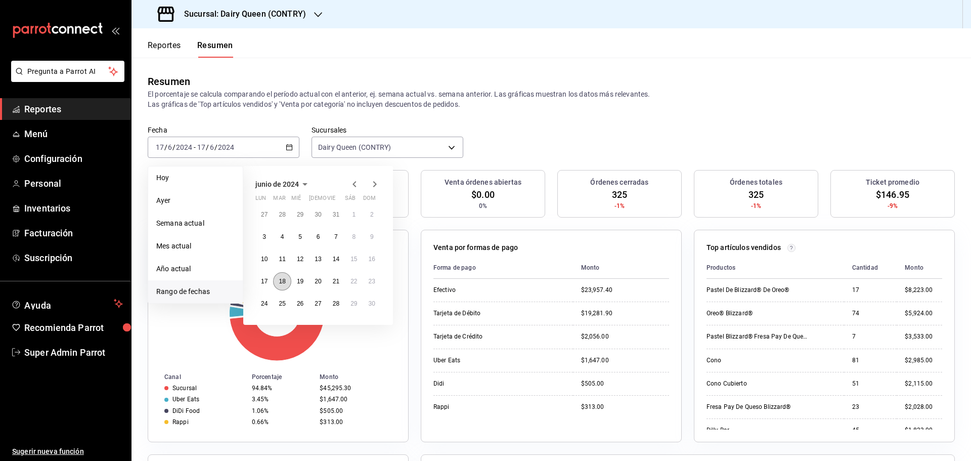
click at [283, 284] on abbr "18" at bounding box center [282, 281] width 7 height 7
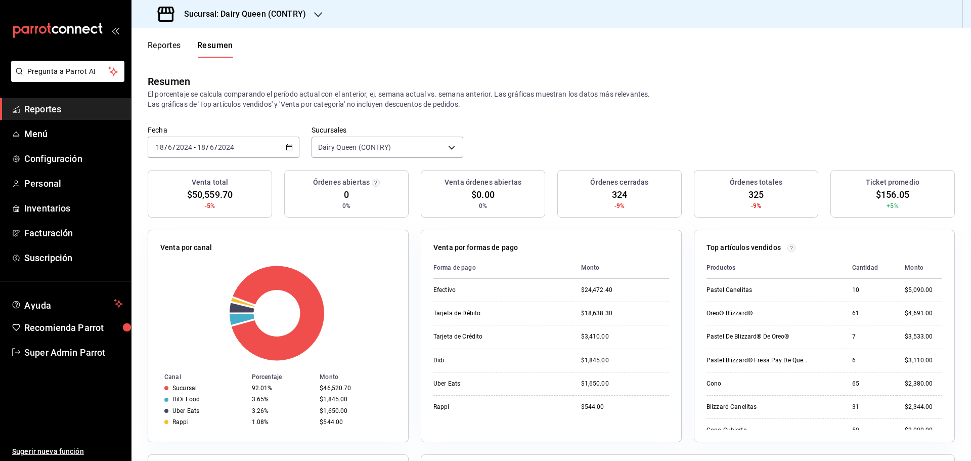
click at [237, 140] on div "2024-06-18 18 / 6 / 2024 - 2024-06-18 18 / 6 / 2024" at bounding box center [224, 147] width 152 height 21
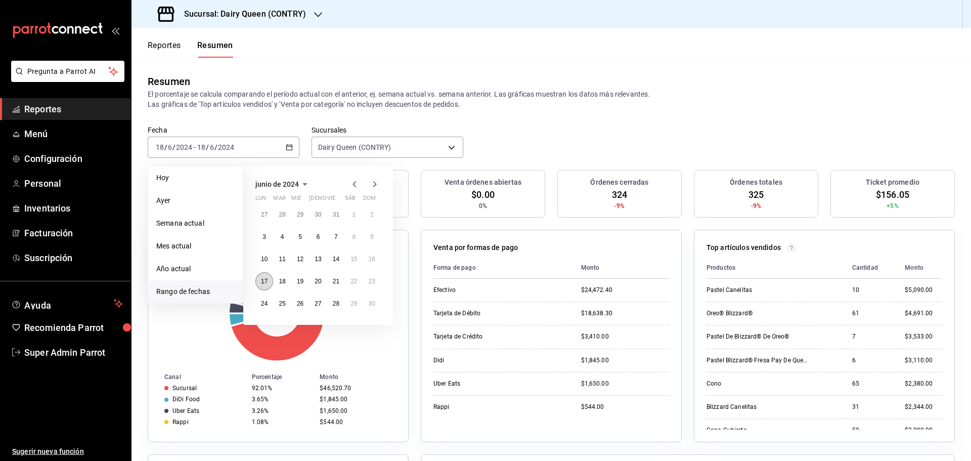
click at [268, 284] on button "17" at bounding box center [265, 281] width 18 height 18
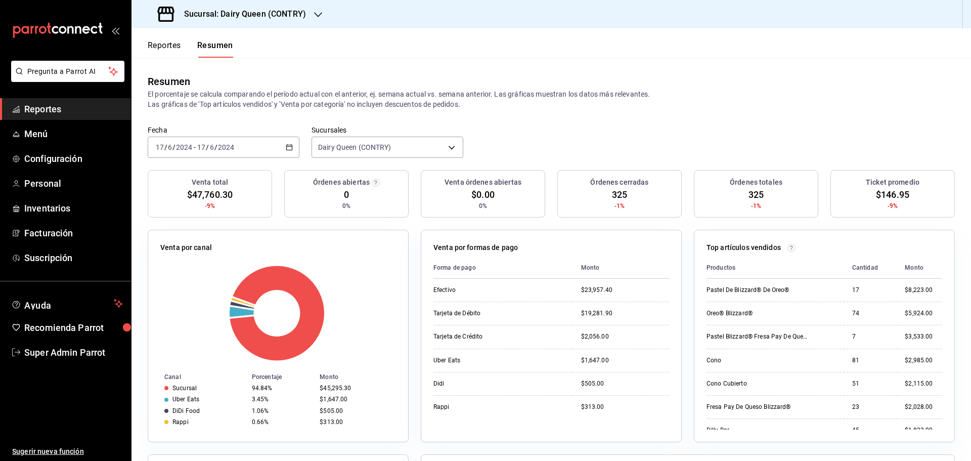
click at [176, 143] on div "2024-06-17 17 / 6 / 2024 - 2024-06-17 17 / 6 / 2024" at bounding box center [224, 147] width 152 height 21
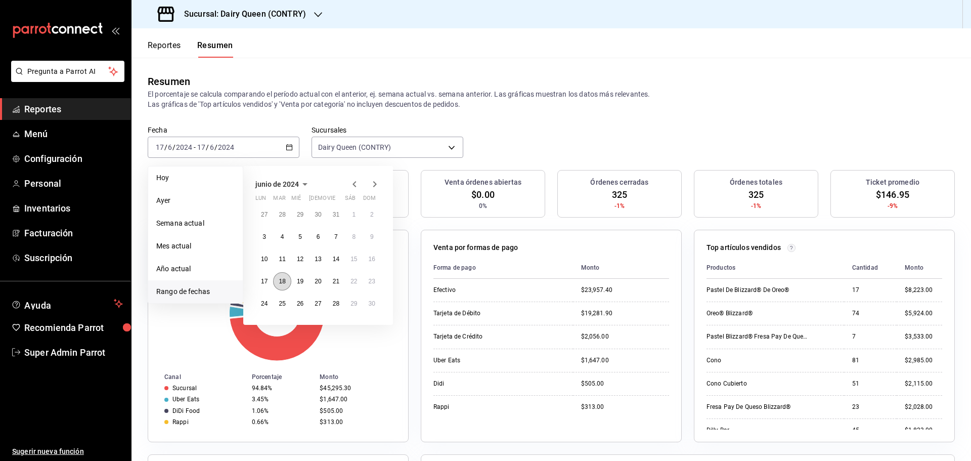
click at [282, 280] on abbr "18" at bounding box center [282, 281] width 7 height 7
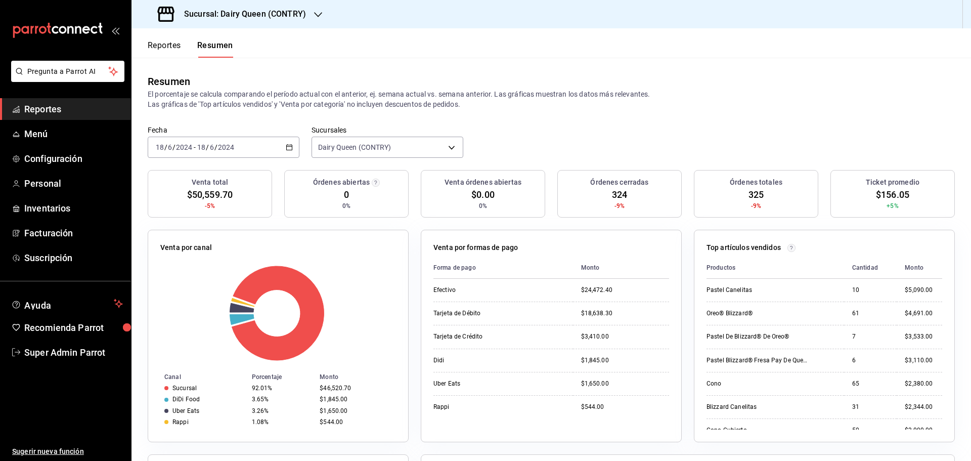
click at [215, 147] on span "/" at bounding box center [216, 147] width 3 height 8
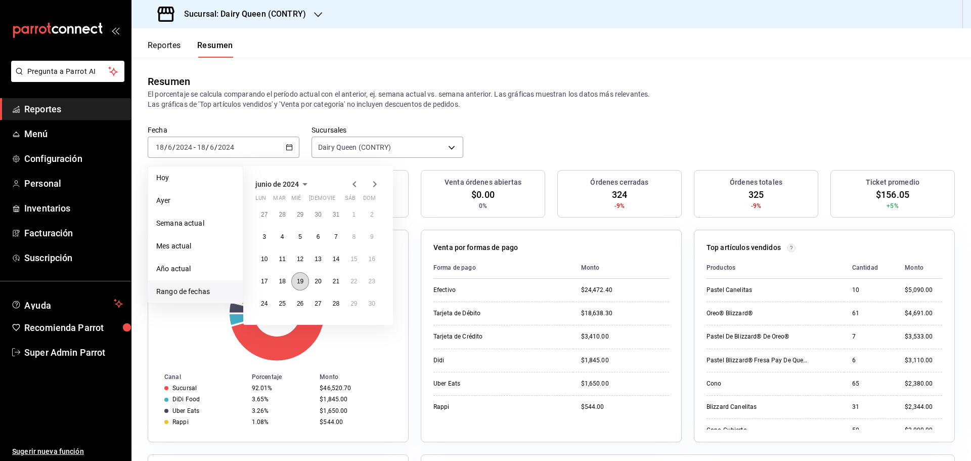
click at [302, 281] on abbr "19" at bounding box center [300, 281] width 7 height 7
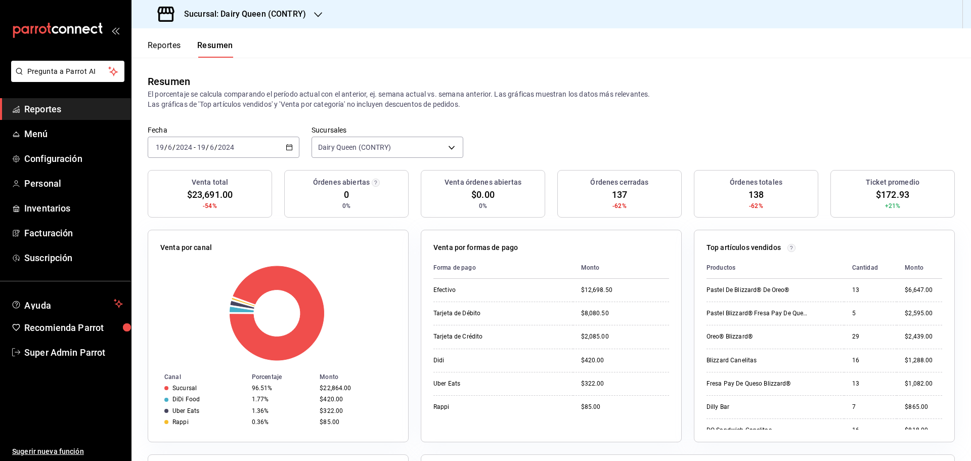
click at [224, 136] on div "Fecha 2024-06-19 19 / 6 / 2024 - 2024-06-19 19 / 6 / 2024" at bounding box center [224, 141] width 152 height 32
click at [214, 147] on input "6" at bounding box center [211, 147] width 5 height 8
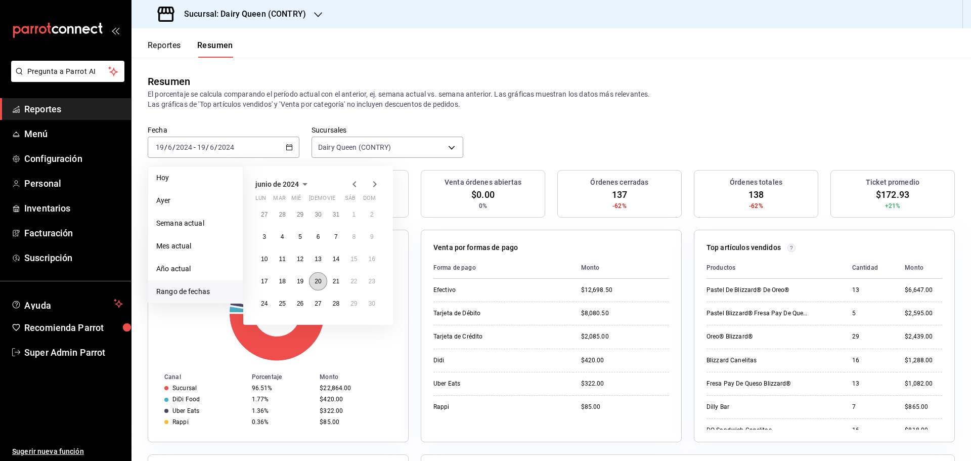
click at [317, 283] on abbr "20" at bounding box center [318, 281] width 7 height 7
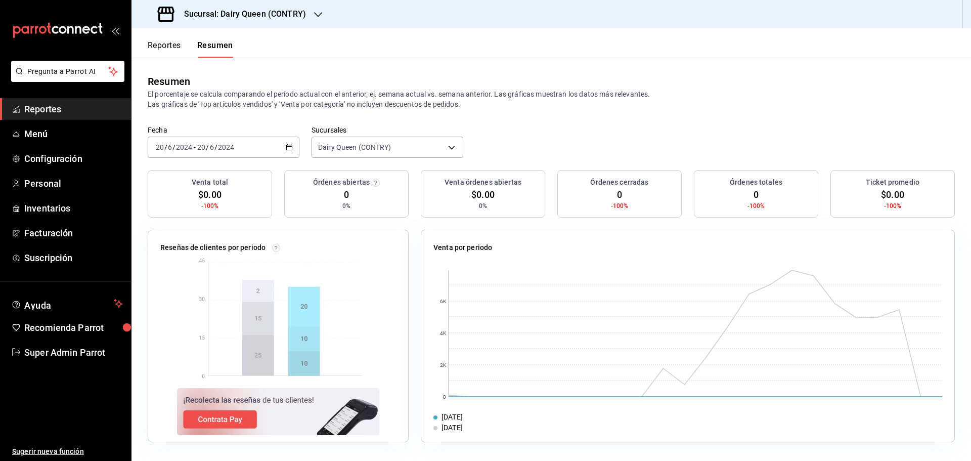
click at [239, 147] on div "2024-06-20 20 / 6 / 2024 - 2024-06-20 20 / 6 / 2024" at bounding box center [224, 147] width 152 height 21
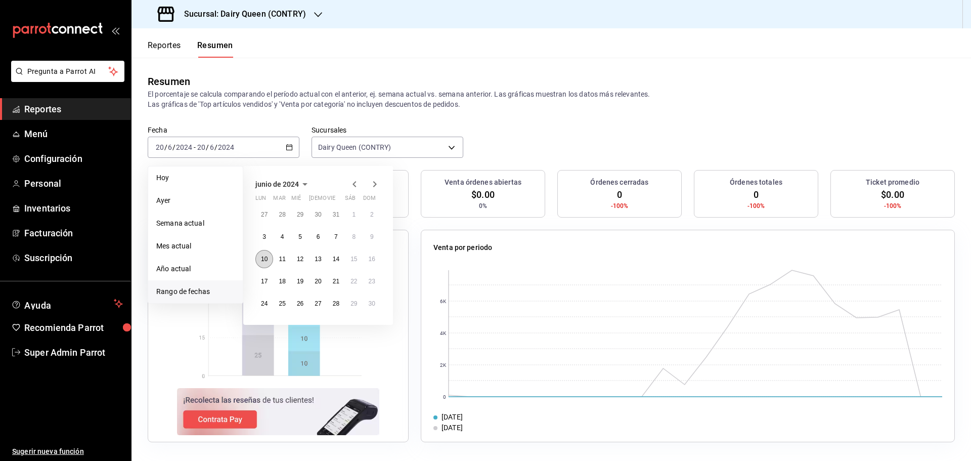
click at [262, 257] on abbr "10" at bounding box center [264, 259] width 7 height 7
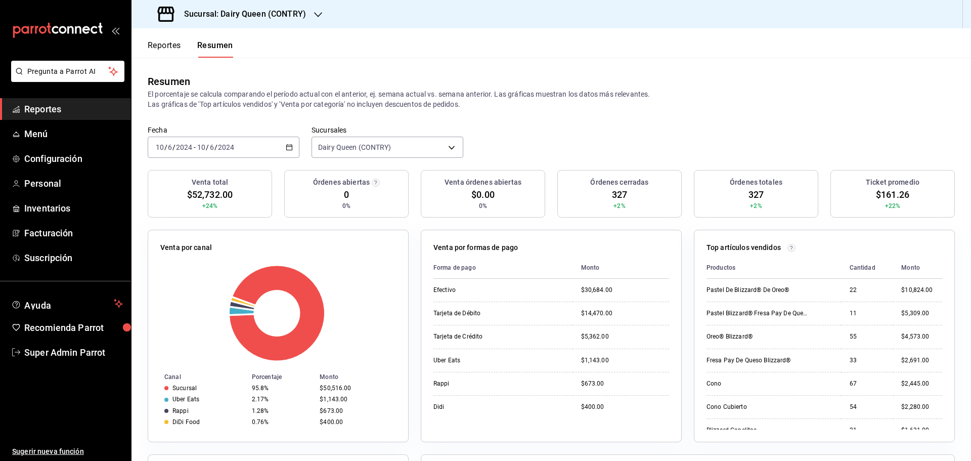
click at [245, 142] on div "2024-06-10 10 / 6 / 2024 - 2024-06-10 10 / 6 / 2024" at bounding box center [224, 147] width 152 height 21
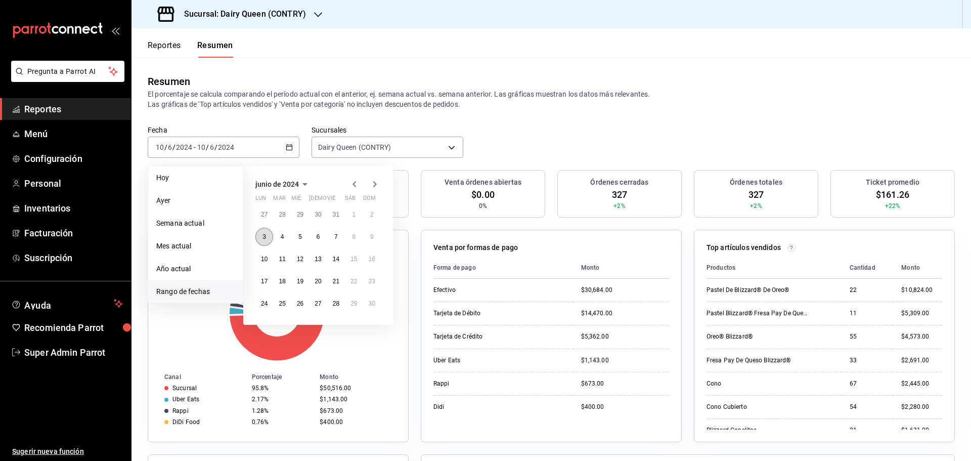
click at [264, 239] on abbr "3" at bounding box center [265, 236] width 4 height 7
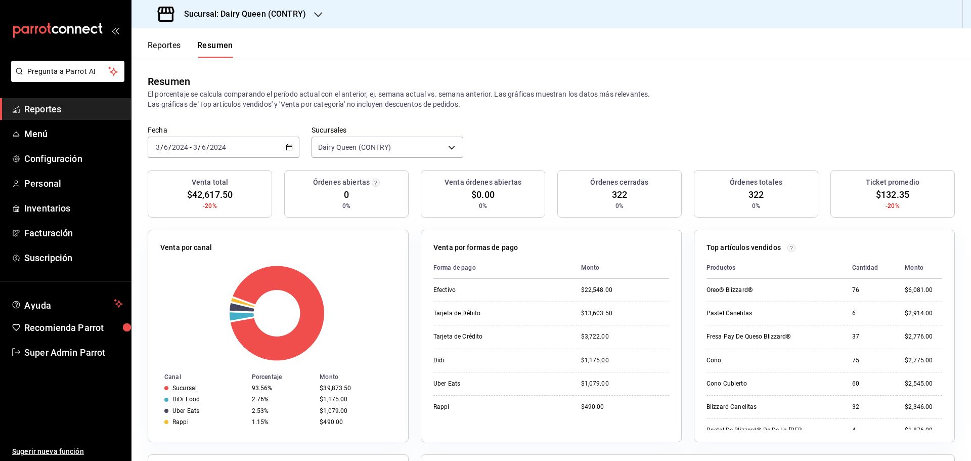
click at [223, 148] on input "2024" at bounding box center [217, 147] width 17 height 8
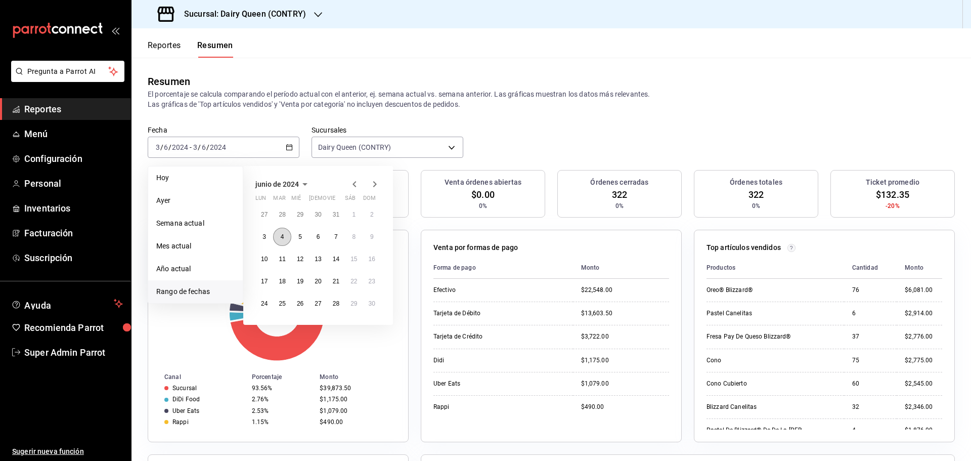
click at [278, 237] on button "4" at bounding box center [282, 237] width 18 height 18
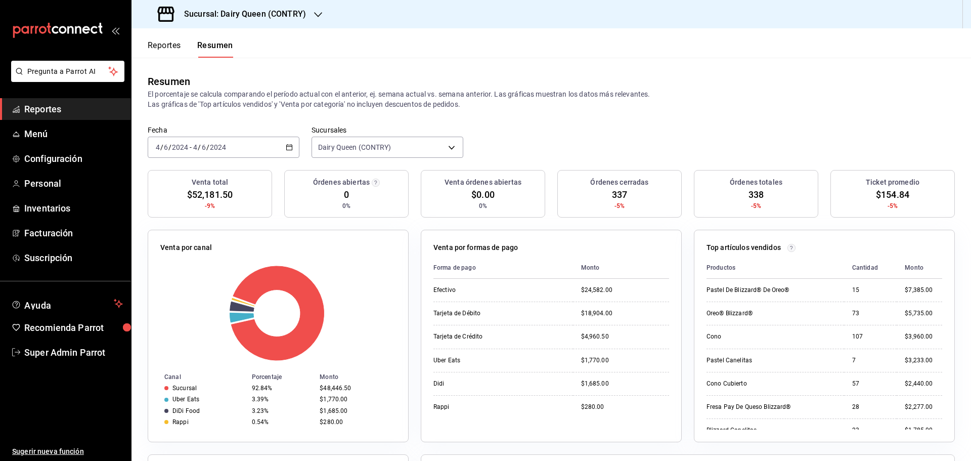
click at [208, 152] on div "2024-06-04 4 / 6 / 2024 - 2024-06-04 4 / 6 / 2024" at bounding box center [224, 147] width 152 height 21
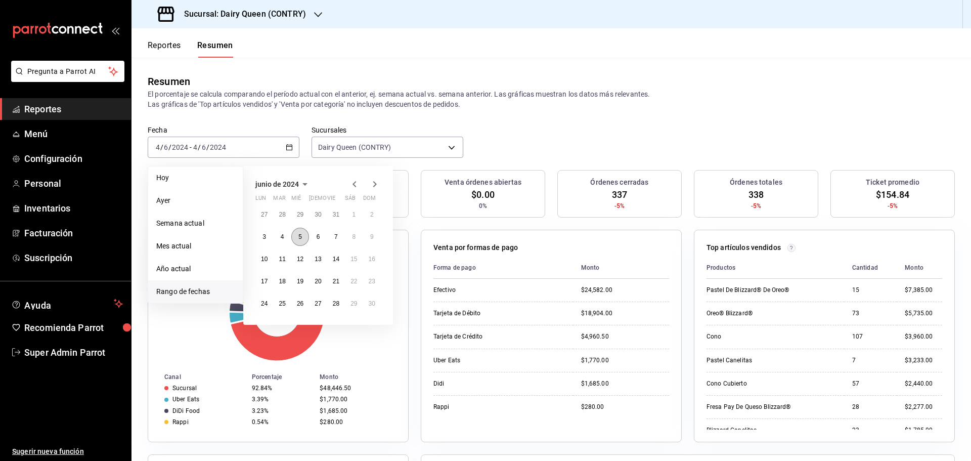
click at [300, 237] on abbr "5" at bounding box center [301, 236] width 4 height 7
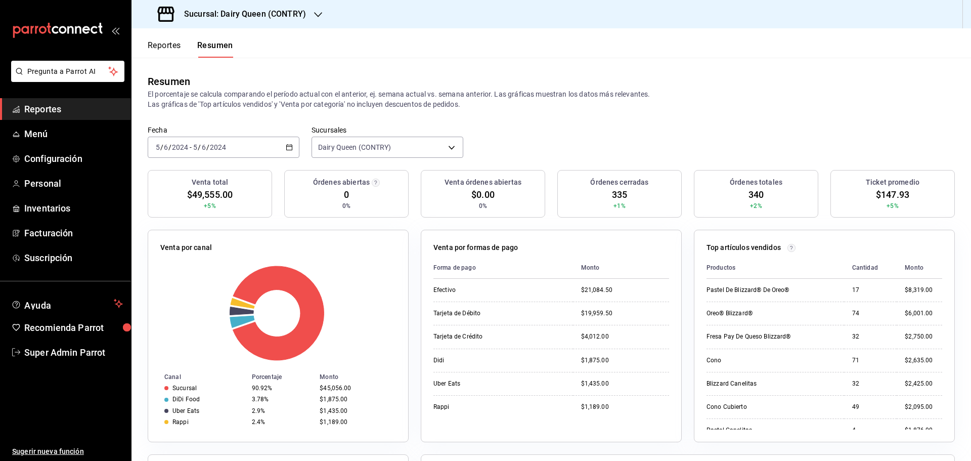
click at [196, 154] on div "2024-06-05 5 / 6 / 2024 - 2024-06-05 5 / 6 / 2024" at bounding box center [224, 147] width 152 height 21
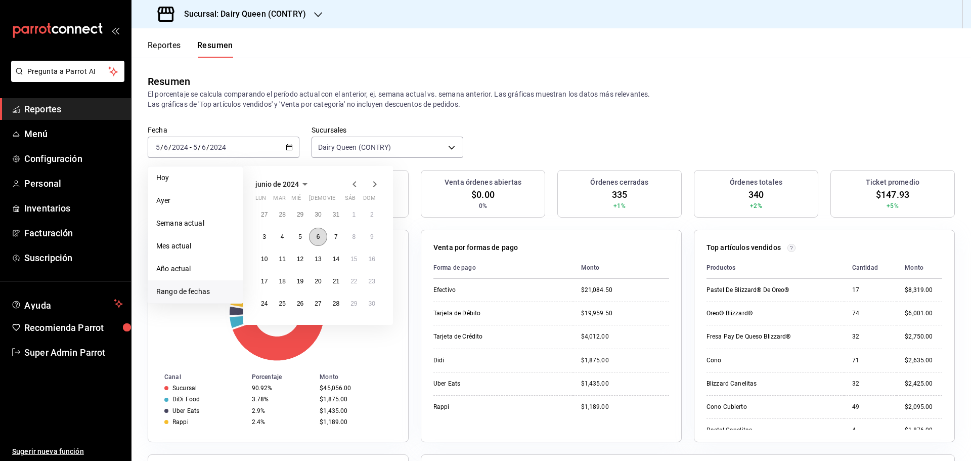
click at [319, 235] on abbr "6" at bounding box center [319, 236] width 4 height 7
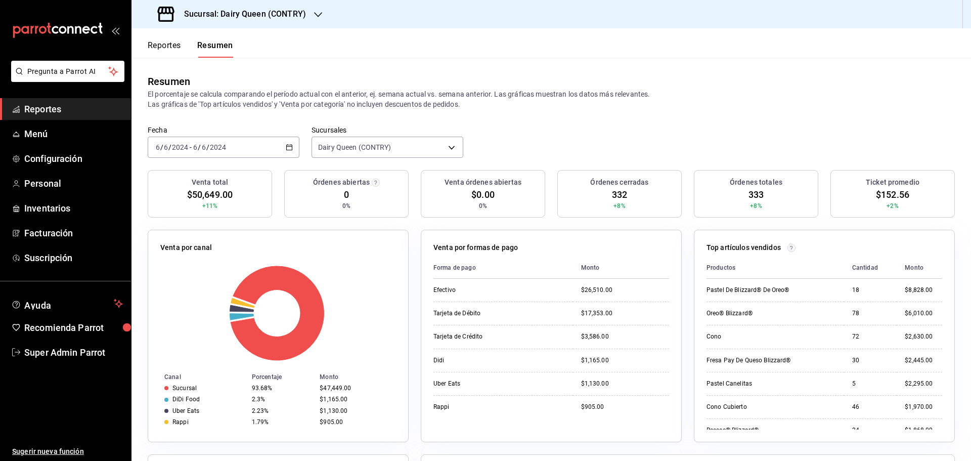
click at [186, 141] on div "2024-06-06 6 / 6 / 2024 - 2024-06-06 6 / 6 / 2024" at bounding box center [224, 147] width 152 height 21
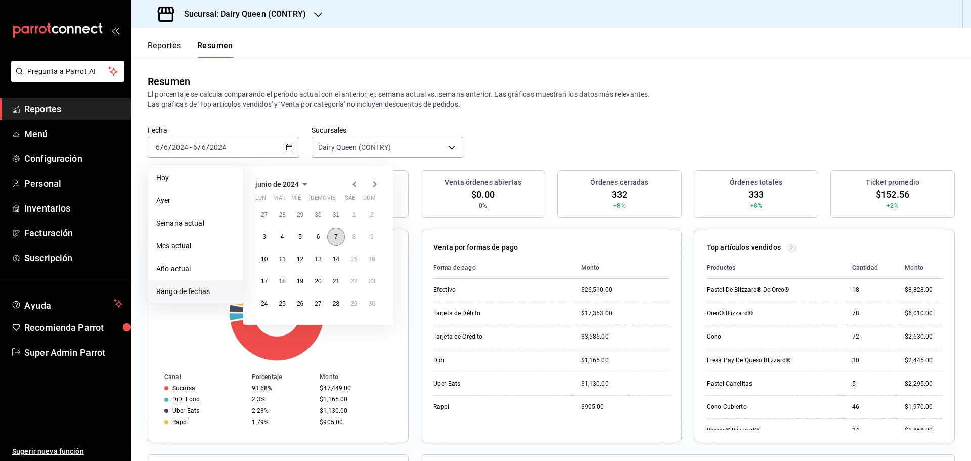
click at [337, 237] on abbr "7" at bounding box center [336, 236] width 4 height 7
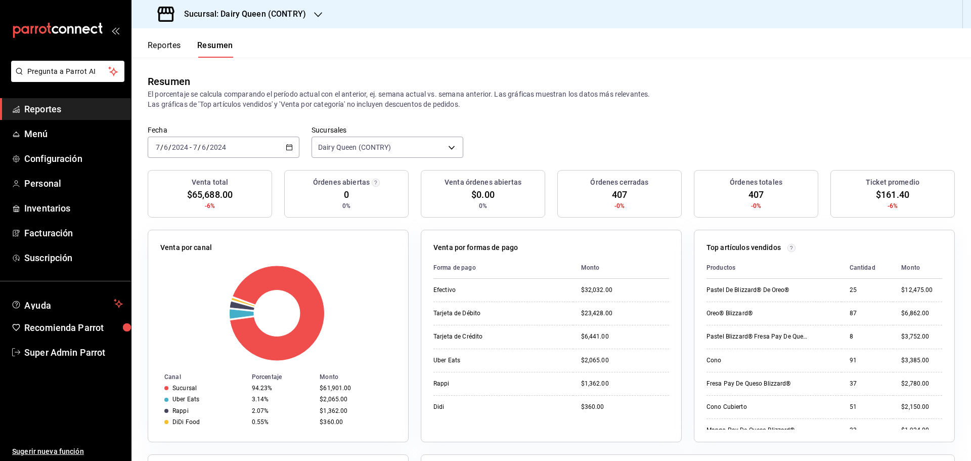
click at [182, 149] on input "2024" at bounding box center [180, 147] width 17 height 8
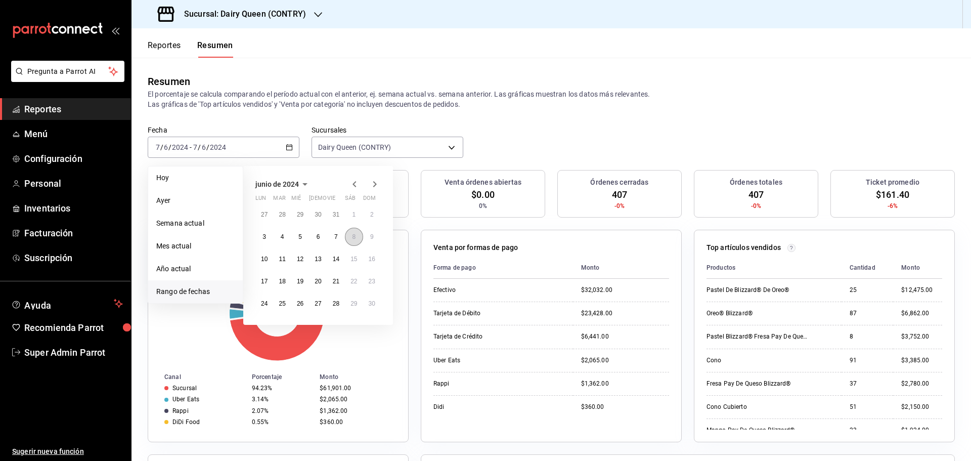
click at [357, 240] on button "8" at bounding box center [354, 237] width 18 height 18
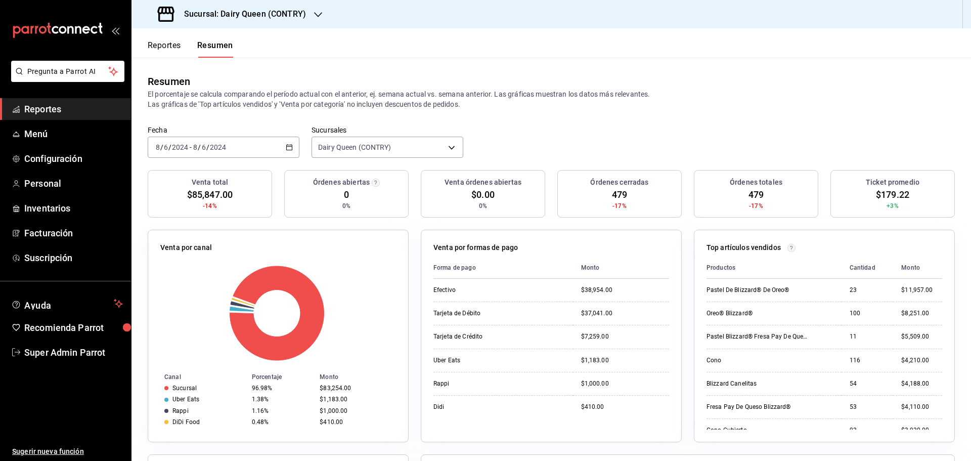
click at [242, 141] on div "2024-06-08 8 / 6 / 2024 - 2024-06-08 8 / 6 / 2024" at bounding box center [224, 147] width 152 height 21
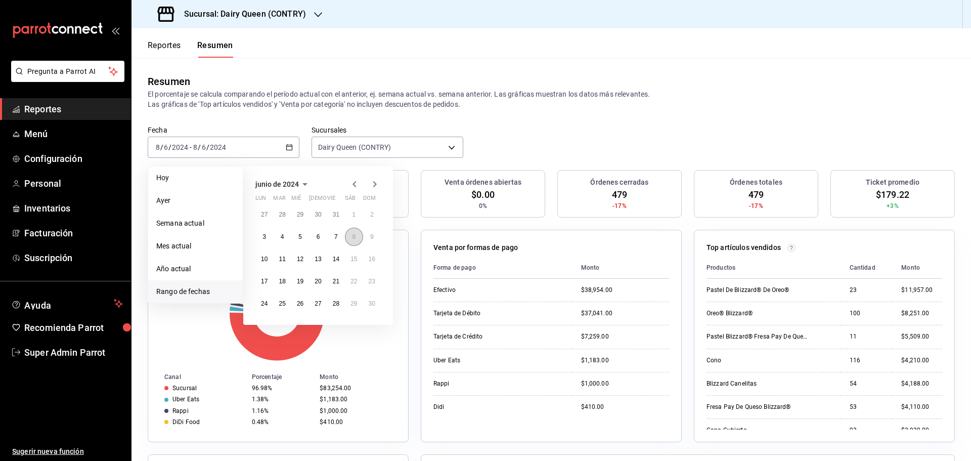
click at [362, 239] on button "8" at bounding box center [354, 237] width 18 height 18
click at [371, 239] on abbr "9" at bounding box center [372, 236] width 4 height 7
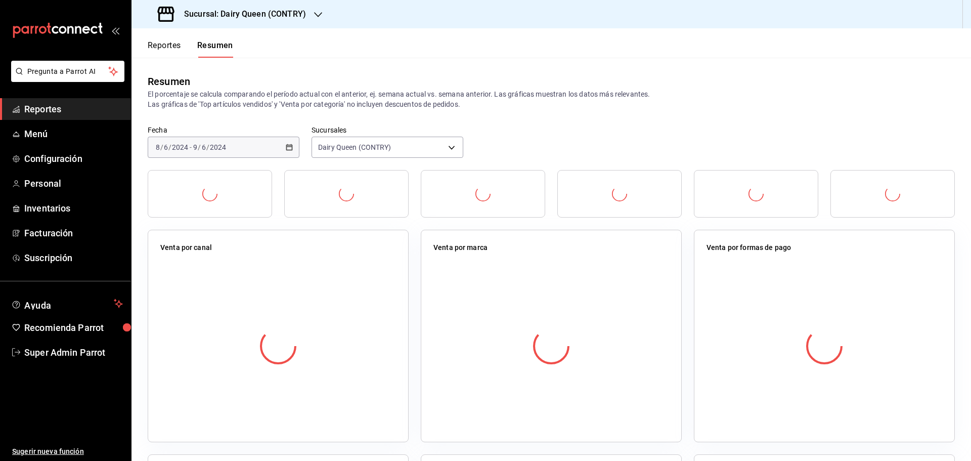
click at [371, 239] on div "Venta por canal" at bounding box center [278, 336] width 261 height 213
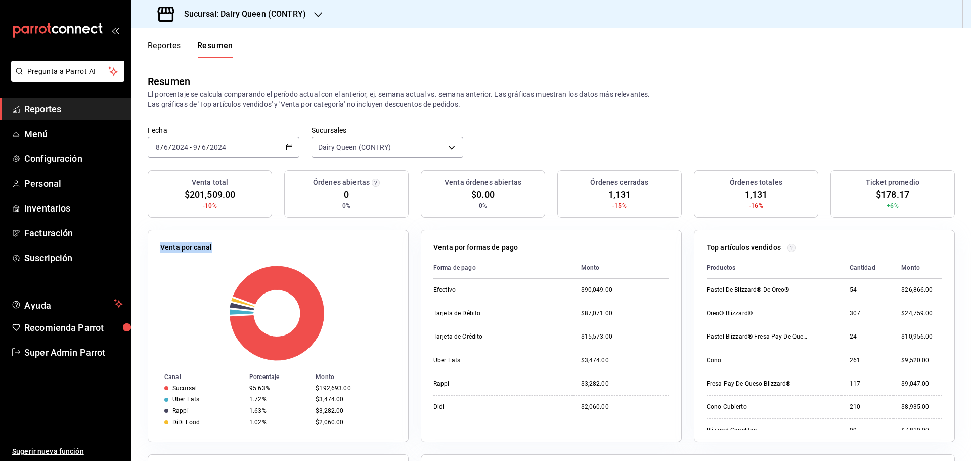
click at [205, 138] on div "2024-06-08 8 / 6 / 2024 - 2024-06-09 9 / 6 / 2024" at bounding box center [224, 147] width 152 height 21
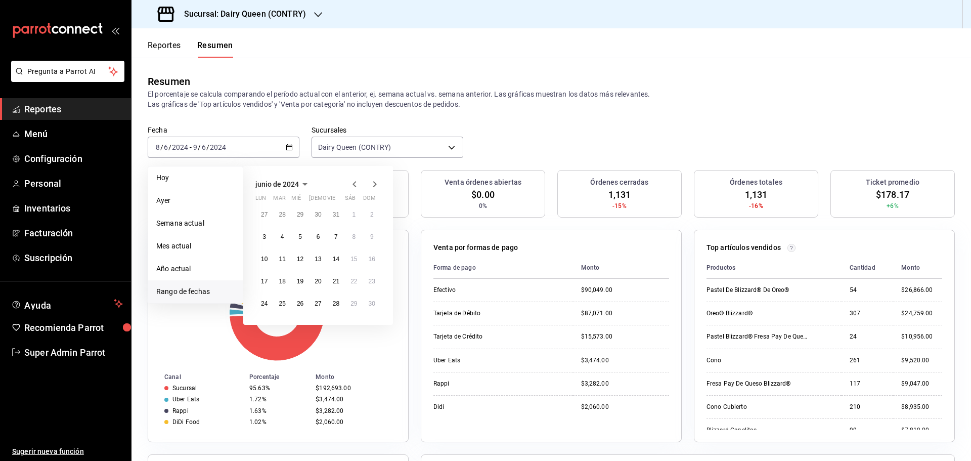
click at [374, 182] on icon "button" at bounding box center [375, 184] width 4 height 6
click at [265, 242] on button "8" at bounding box center [265, 241] width 18 height 18
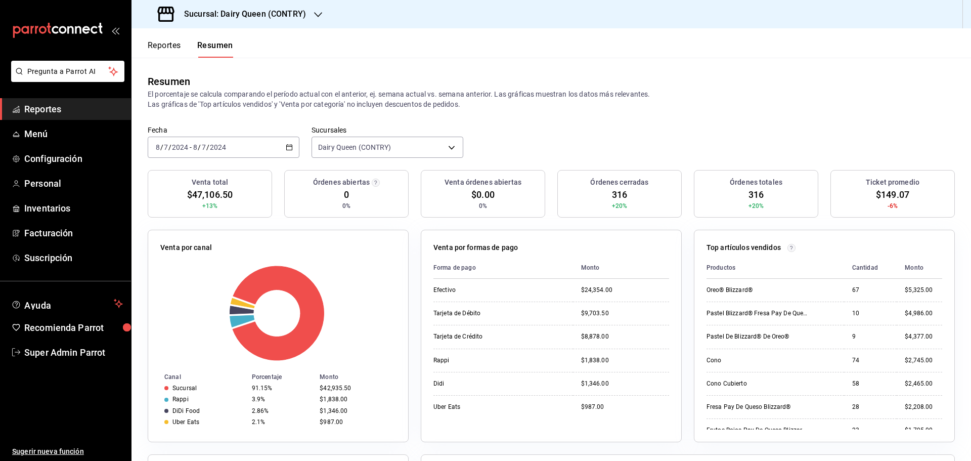
click at [264, 134] on div "Fecha 2024-07-08 8 / 7 / 2024 - 2024-07-08 8 / 7 / 2024" at bounding box center [224, 141] width 152 height 32
click at [232, 123] on div "Resumen El porcentaje se calcula comparando el período actual con el anterior, …" at bounding box center [552, 92] width 840 height 68
click at [227, 147] on div "2024-07-08 8 / 7 / 2024 - 2024-07-08 8 / 7 / 2024" at bounding box center [224, 147] width 152 height 21
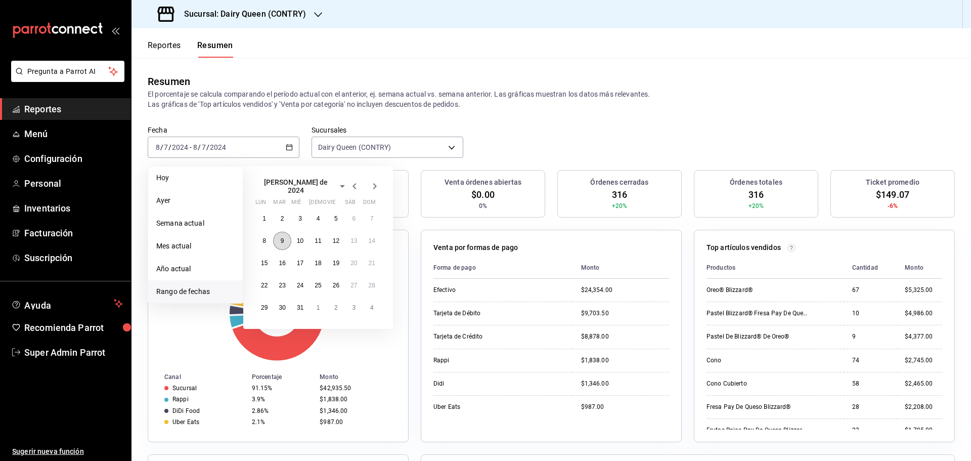
click at [277, 238] on button "9" at bounding box center [282, 241] width 18 height 18
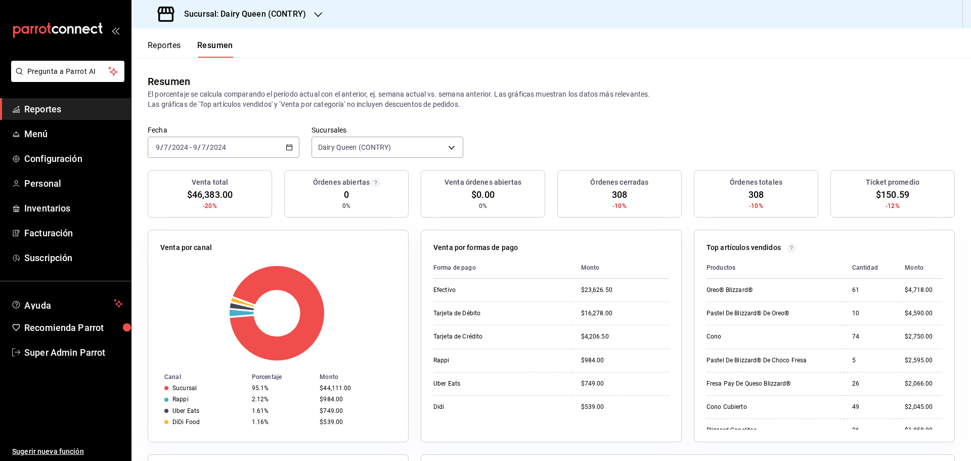
click at [256, 150] on div "2024-07-09 9 / 7 / 2024 - 2024-07-09 9 / 7 / 2024" at bounding box center [224, 147] width 152 height 21
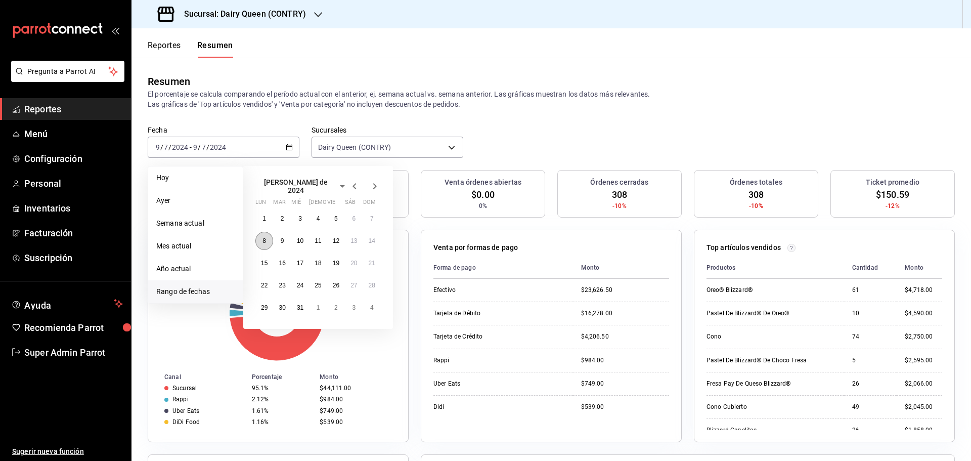
click at [261, 232] on button "8" at bounding box center [265, 241] width 18 height 18
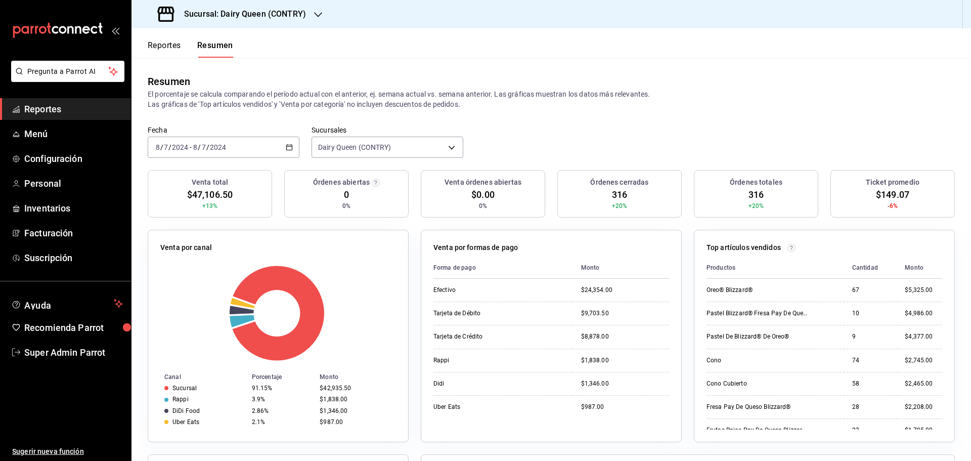
click at [211, 146] on input "2024" at bounding box center [217, 147] width 17 height 8
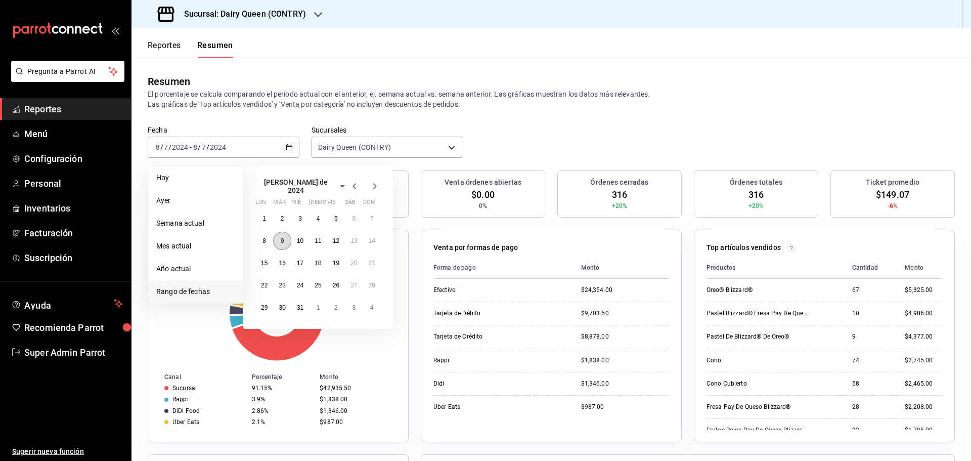
click at [279, 242] on button "9" at bounding box center [282, 241] width 18 height 18
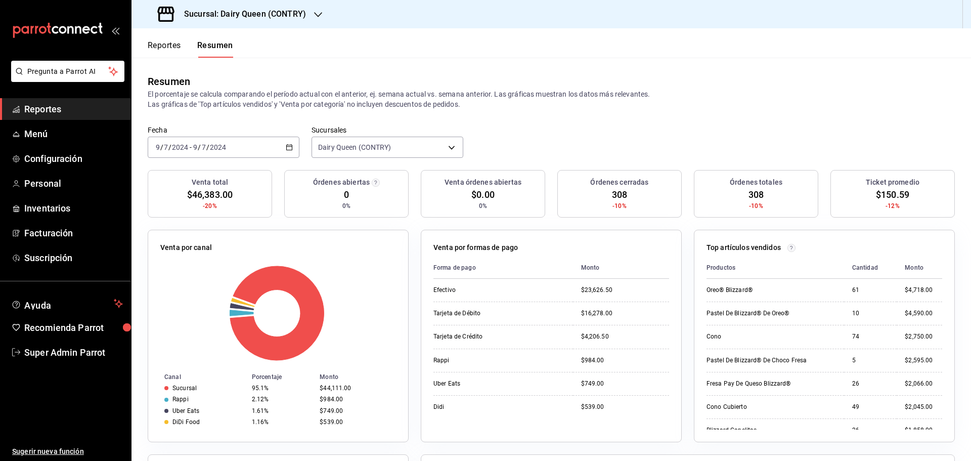
click at [185, 154] on div "2024-07-09 9 / 7 / 2024 - 2024-07-09 9 / 7 / 2024" at bounding box center [224, 147] width 152 height 21
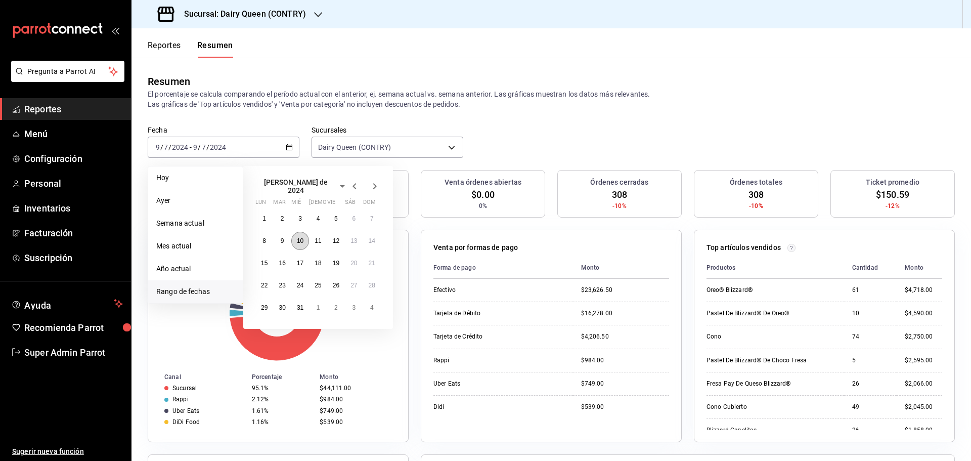
click at [295, 239] on button "10" at bounding box center [300, 241] width 18 height 18
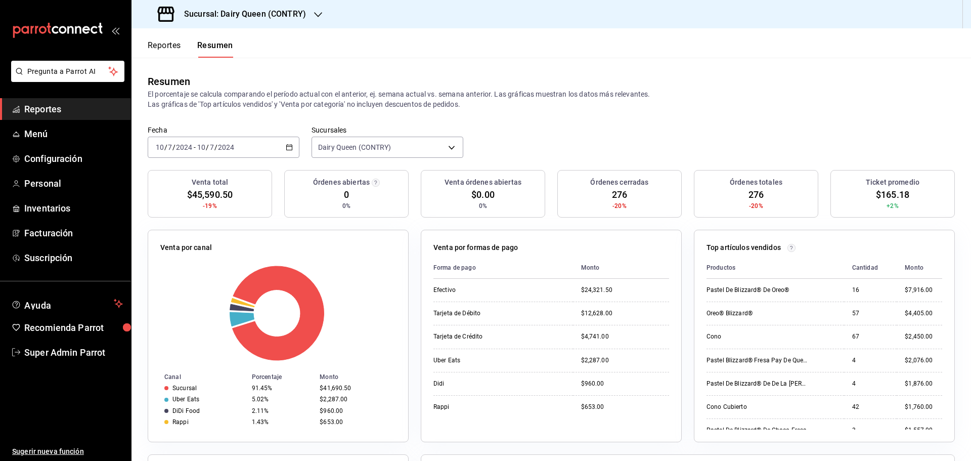
click at [182, 153] on div "2024-07-10 10 / 7 / 2024 - 2024-07-10 10 / 7 / 2024" at bounding box center [224, 147] width 152 height 21
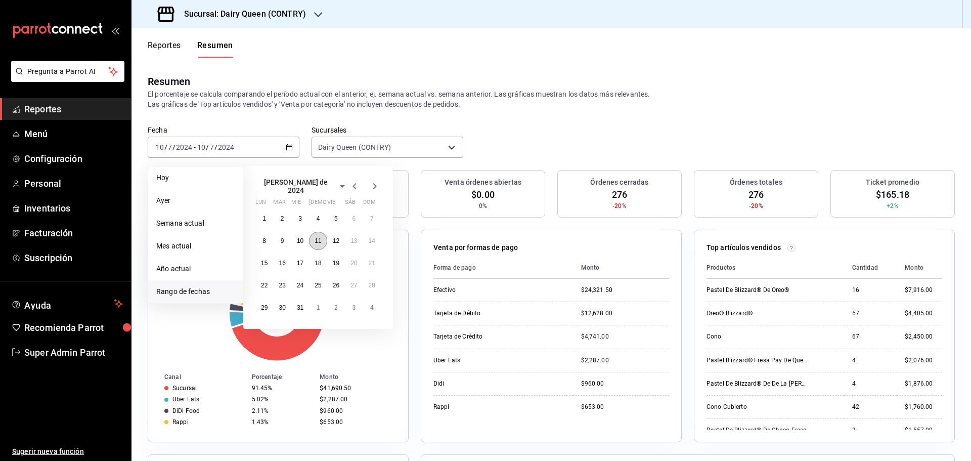
click at [320, 239] on abbr "11" at bounding box center [318, 240] width 7 height 7
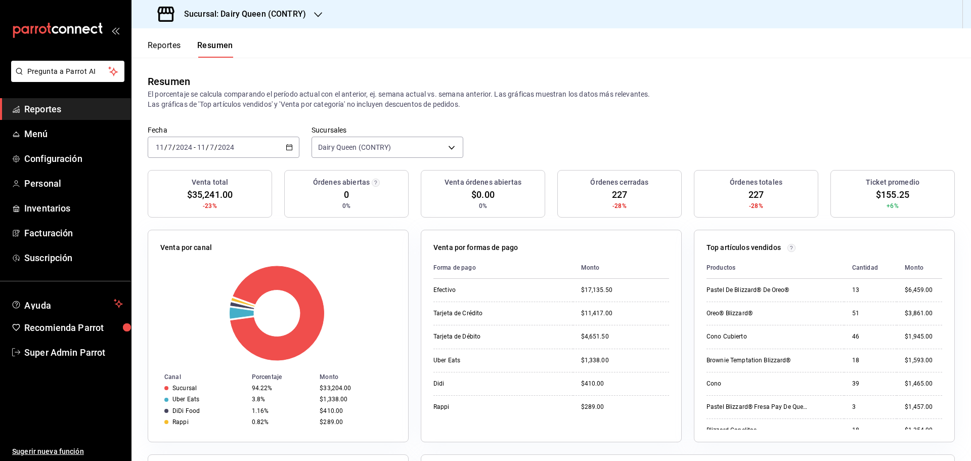
click at [202, 151] on input "11" at bounding box center [201, 147] width 9 height 8
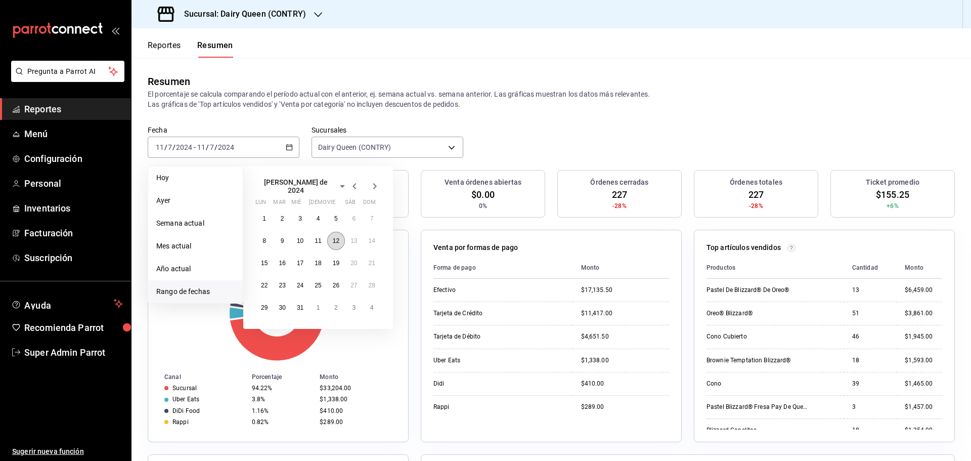
click at [339, 242] on button "12" at bounding box center [336, 241] width 18 height 18
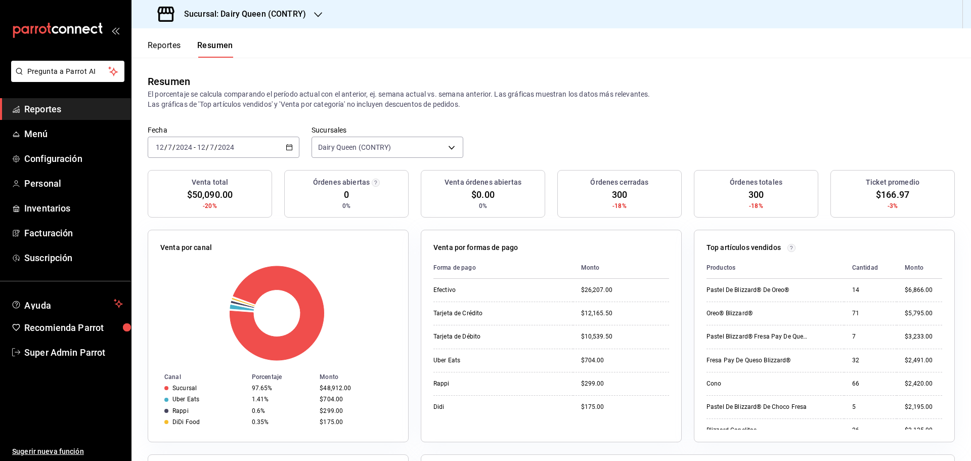
click at [234, 151] on div "2024-07-12 12 / 7 / 2024" at bounding box center [215, 147] width 39 height 8
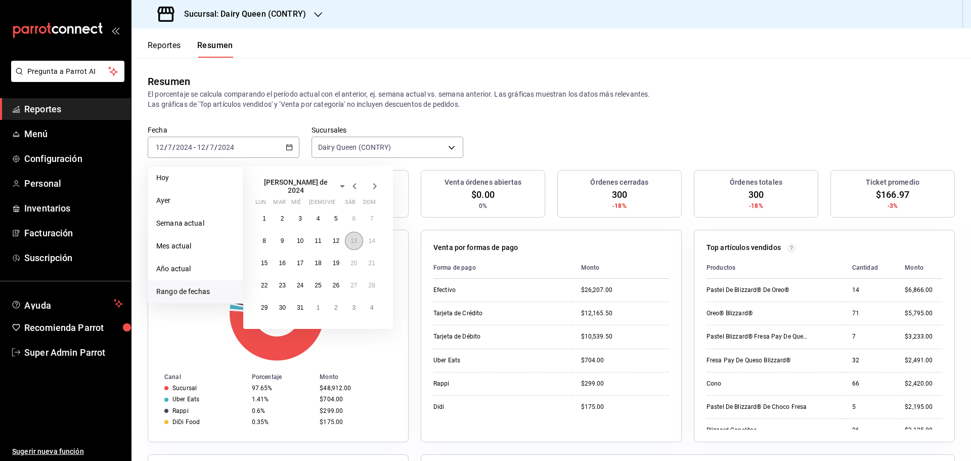
click at [359, 235] on button "13" at bounding box center [354, 241] width 18 height 18
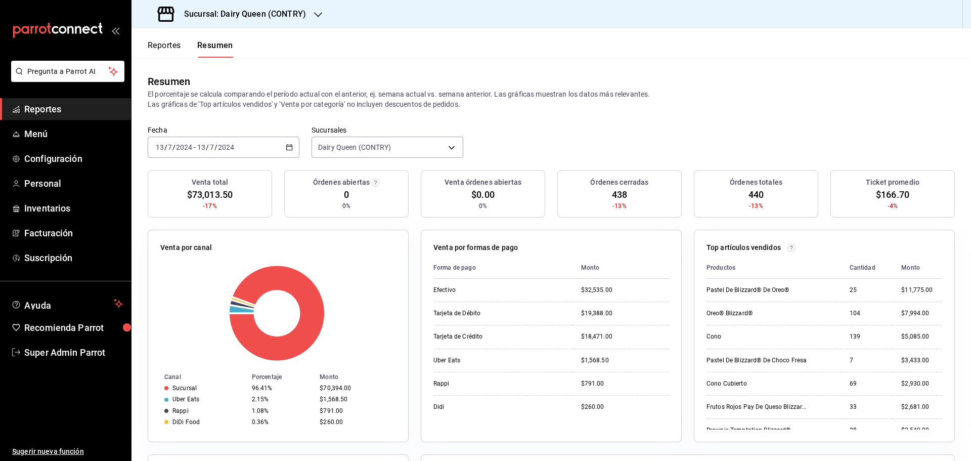
click at [195, 152] on div "2024-07-13 13 / 7 / 2024 - 2024-07-13 13 / 7 / 2024" at bounding box center [224, 147] width 152 height 21
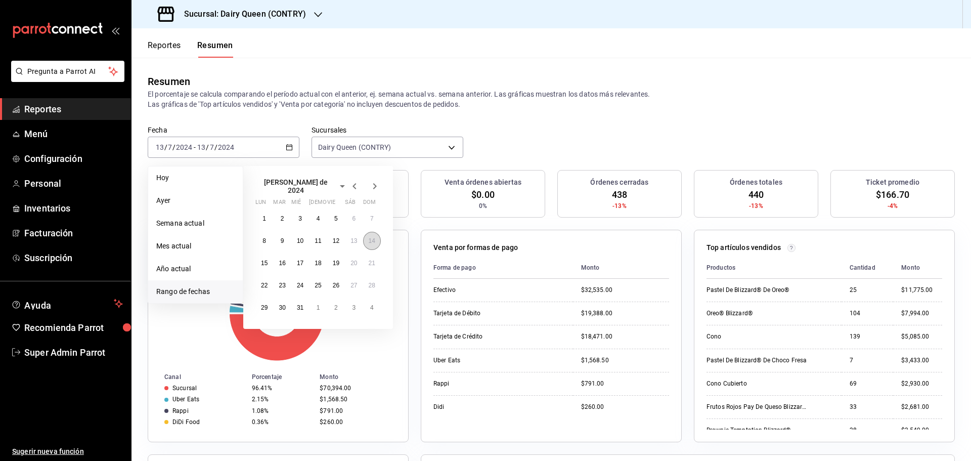
click at [371, 242] on button "14" at bounding box center [372, 241] width 18 height 18
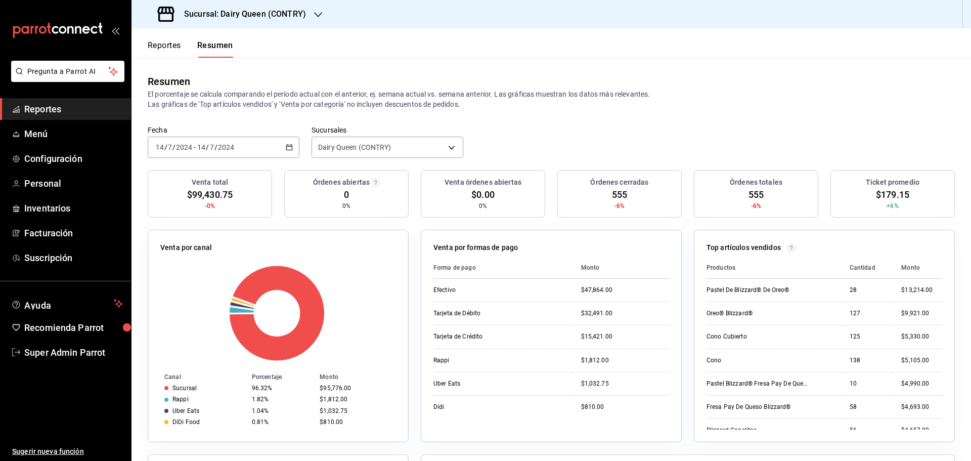
click at [212, 142] on div "2024-07-14 14 / 7 / 2024 - 2024-07-14 14 / 7 / 2024" at bounding box center [224, 147] width 152 height 21
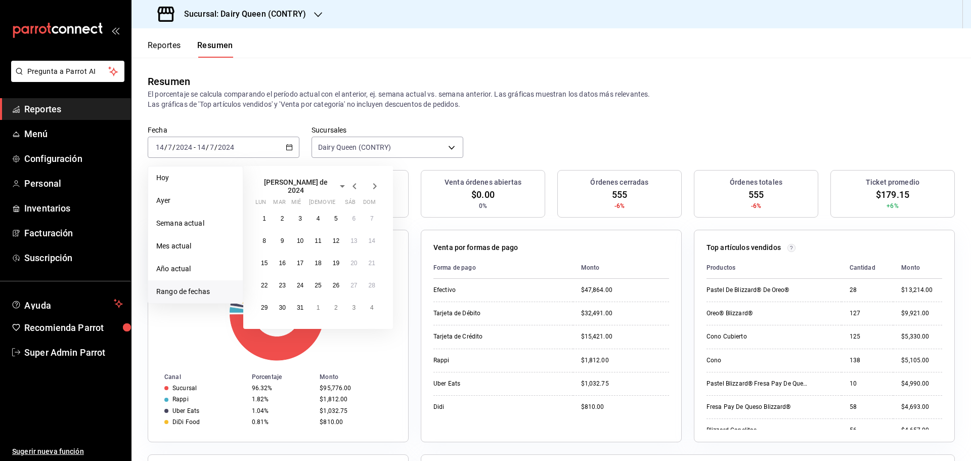
click at [376, 182] on icon "button" at bounding box center [375, 186] width 12 height 12
click at [262, 237] on button "5" at bounding box center [265, 237] width 18 height 18
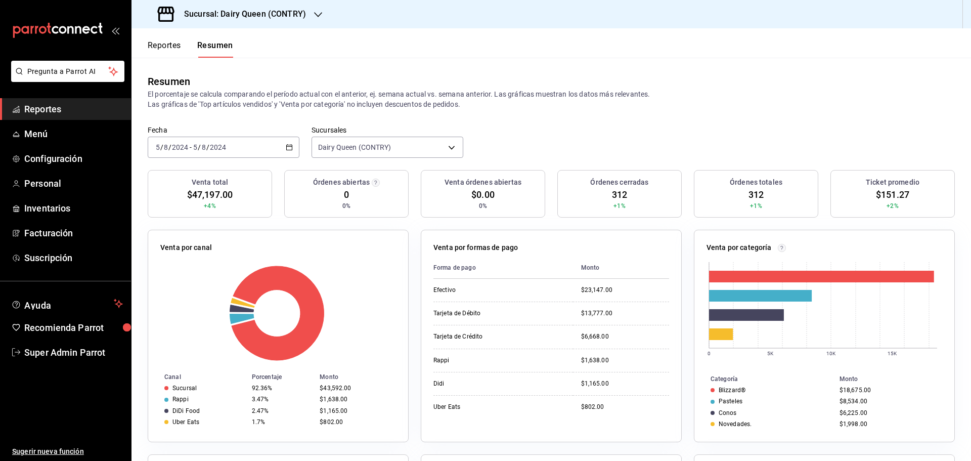
click at [246, 148] on div "2024-08-05 5 / 8 / 2024 - 2024-08-05 5 / 8 / 2024" at bounding box center [224, 147] width 152 height 21
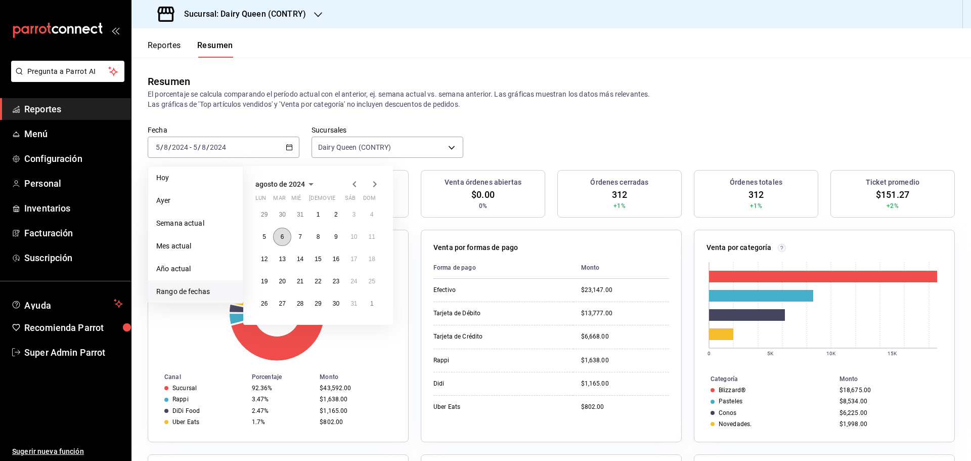
click at [279, 238] on button "6" at bounding box center [282, 237] width 18 height 18
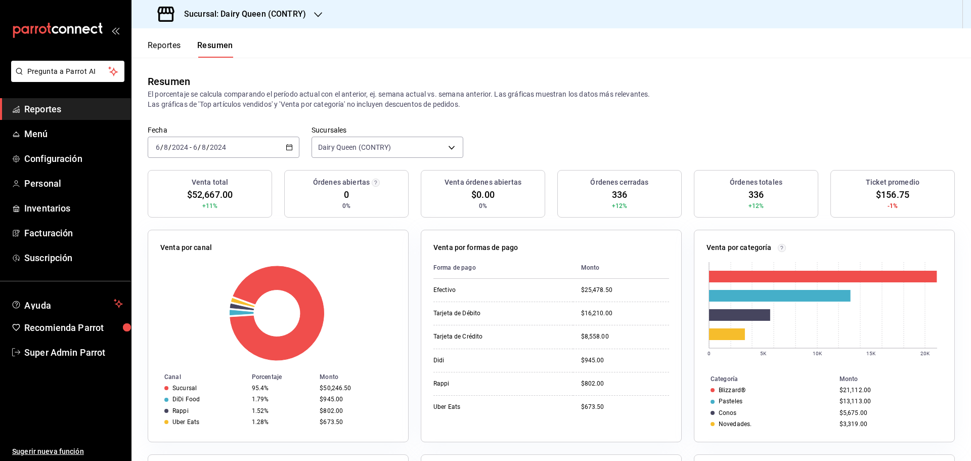
click at [263, 145] on div "2024-08-06 6 / 8 / 2024 - 2024-08-06 6 / 8 / 2024" at bounding box center [224, 147] width 152 height 21
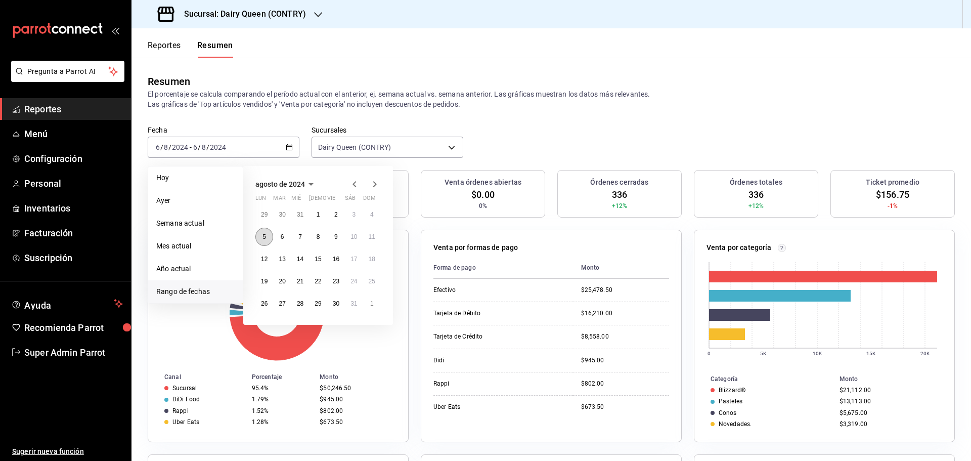
click at [267, 237] on button "5" at bounding box center [265, 237] width 18 height 18
click at [266, 237] on abbr "5" at bounding box center [265, 236] width 4 height 7
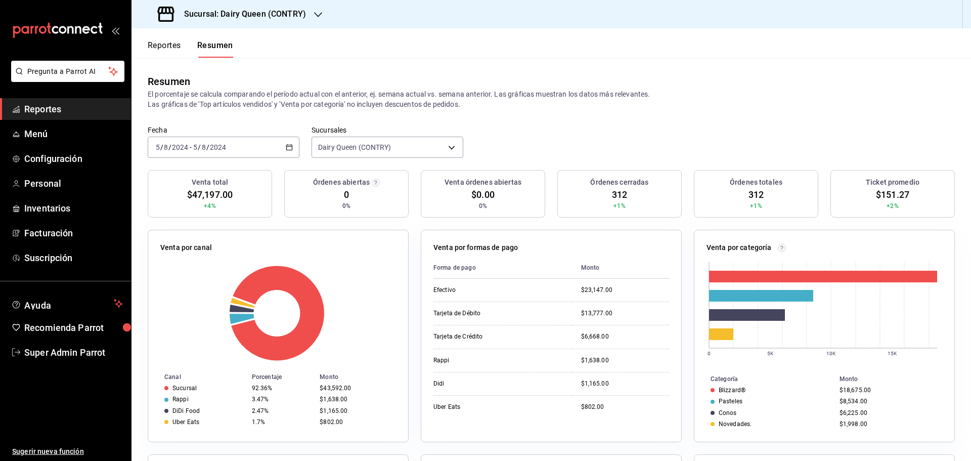
click at [195, 148] on input "5" at bounding box center [195, 147] width 5 height 8
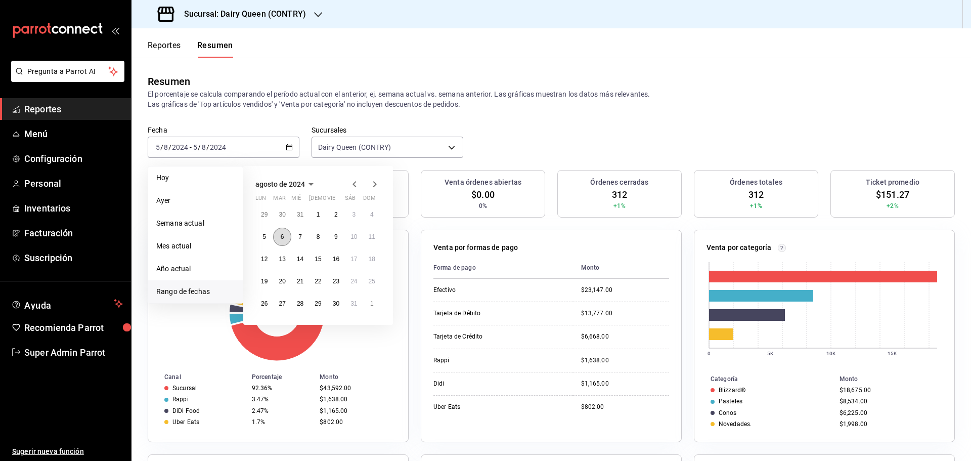
click at [283, 229] on button "6" at bounding box center [282, 237] width 18 height 18
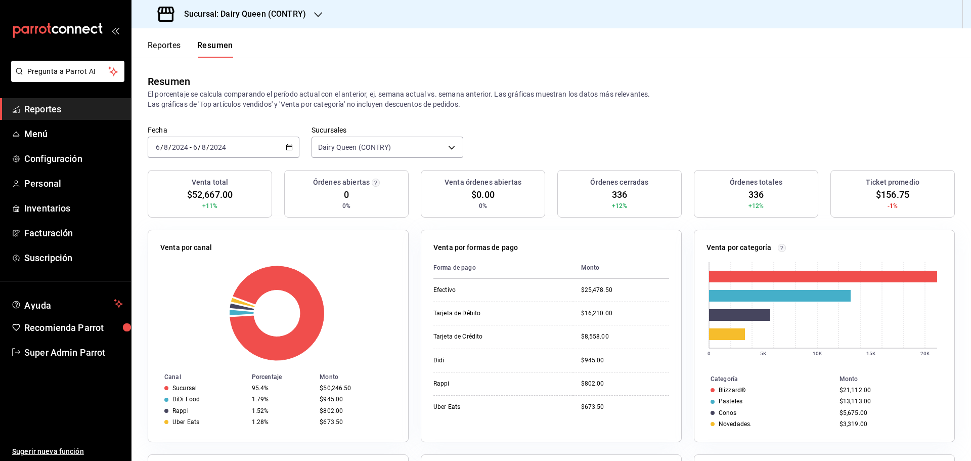
click at [175, 150] on input "2024" at bounding box center [180, 147] width 17 height 8
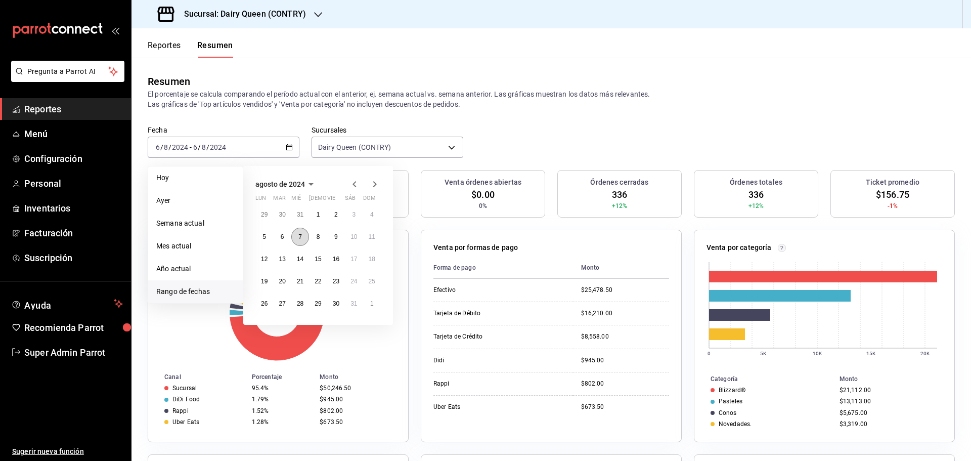
click at [293, 237] on button "7" at bounding box center [300, 237] width 18 height 18
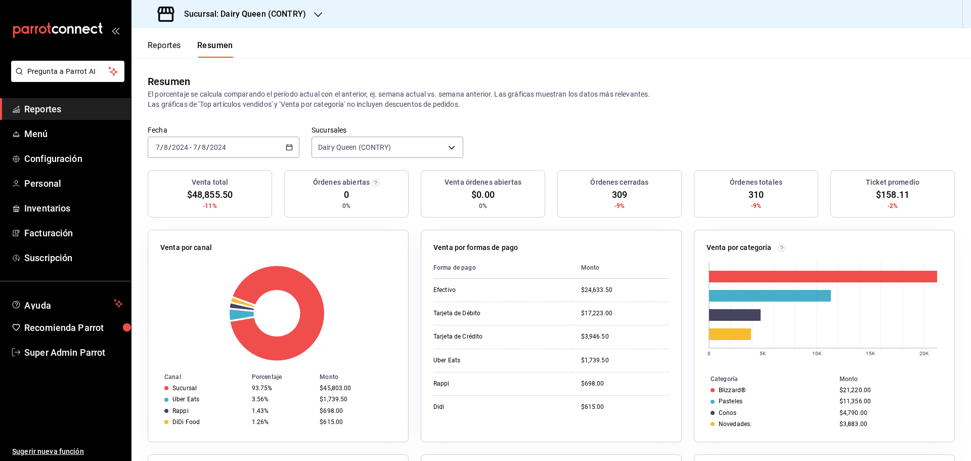
click at [211, 137] on div "2024-08-07 7 / 8 / 2024 - 2024-08-07 7 / 8 / 2024" at bounding box center [224, 147] width 152 height 21
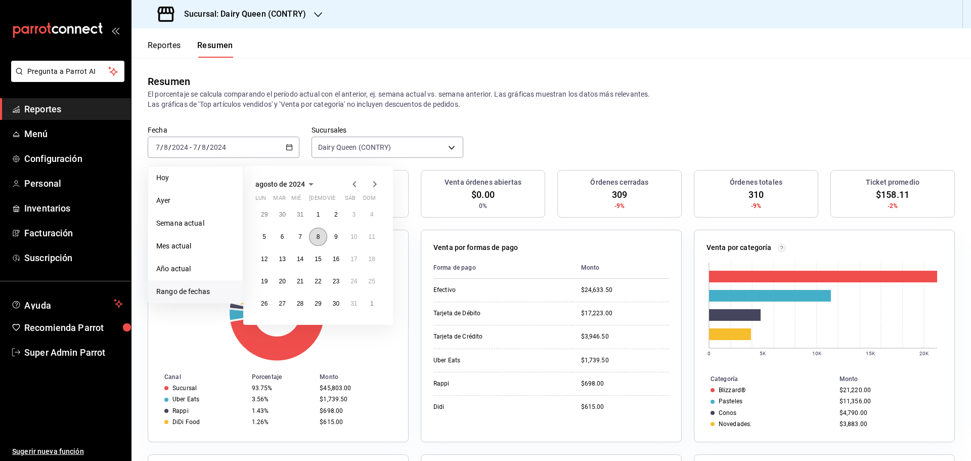
click at [320, 237] on button "8" at bounding box center [318, 237] width 18 height 18
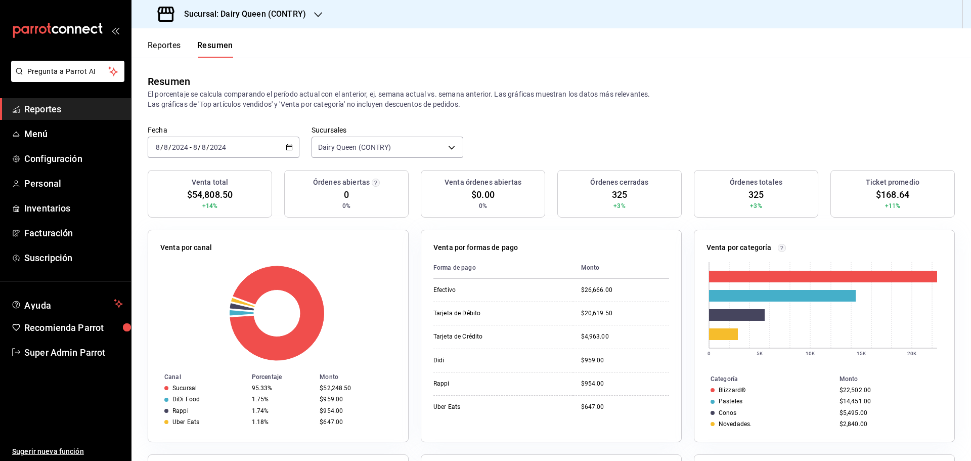
click at [199, 151] on span "/" at bounding box center [199, 147] width 3 height 8
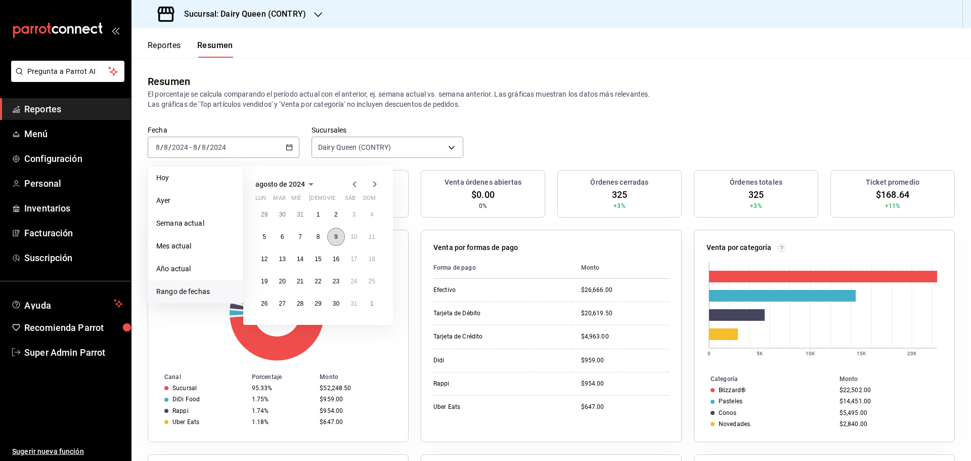
click at [338, 237] on button "9" at bounding box center [336, 237] width 18 height 18
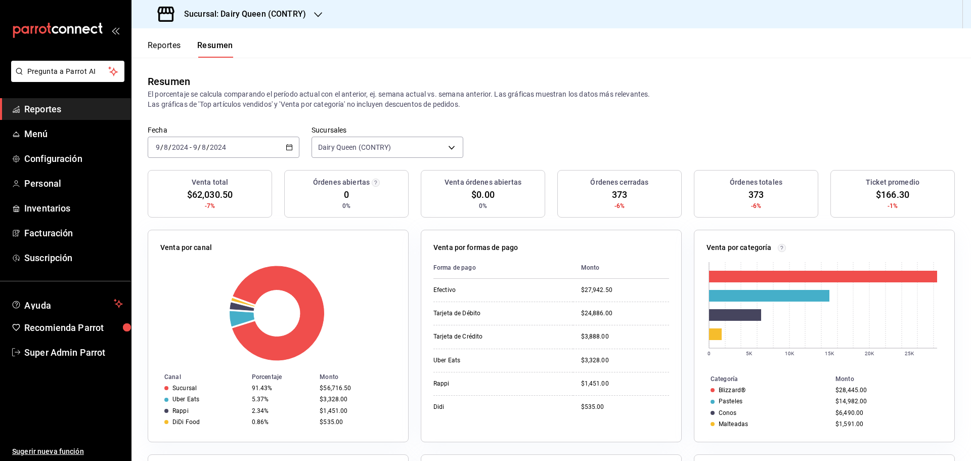
click at [201, 143] on input "8" at bounding box center [203, 147] width 5 height 8
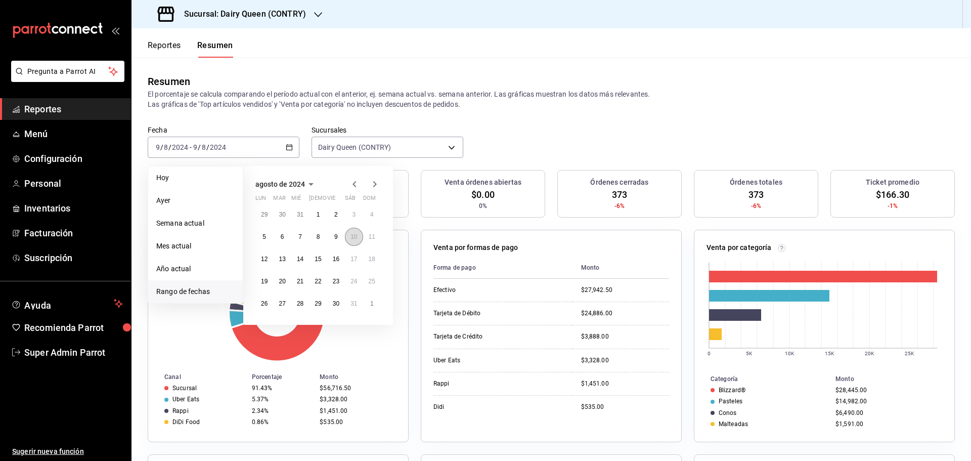
click at [358, 235] on button "10" at bounding box center [354, 237] width 18 height 18
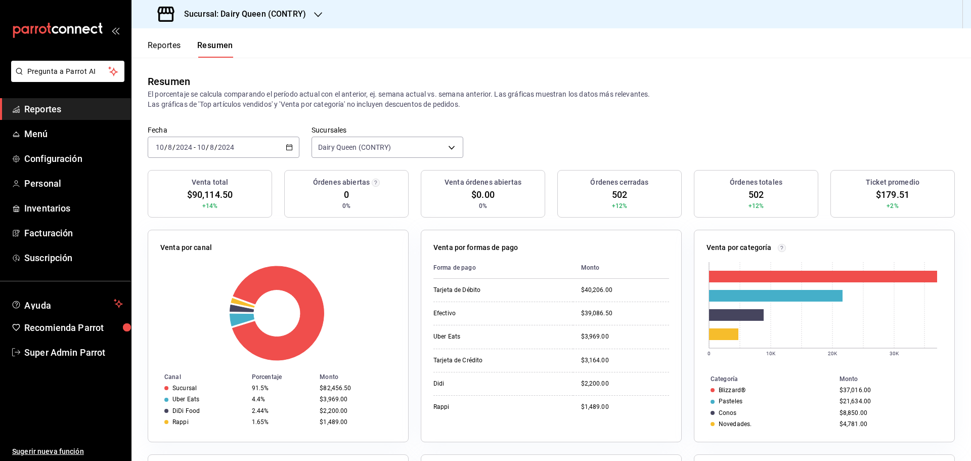
click at [170, 145] on input "8" at bounding box center [169, 147] width 5 height 8
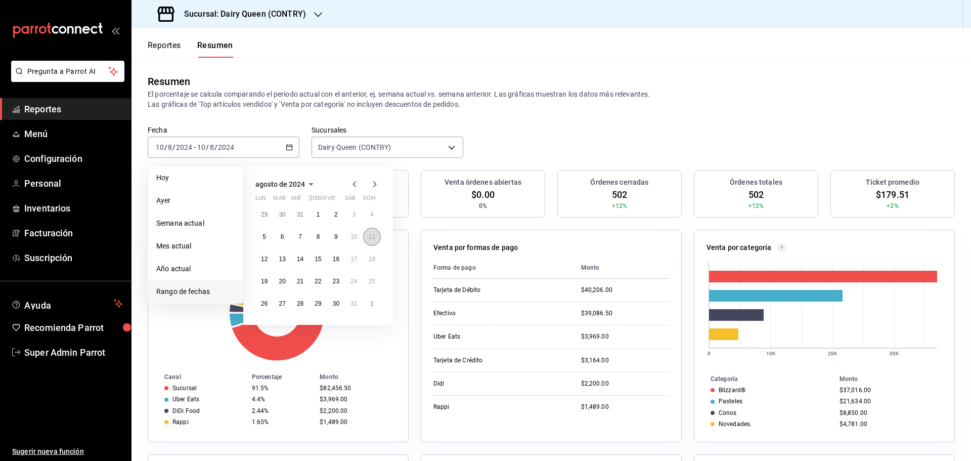
click at [367, 239] on button "11" at bounding box center [372, 237] width 18 height 18
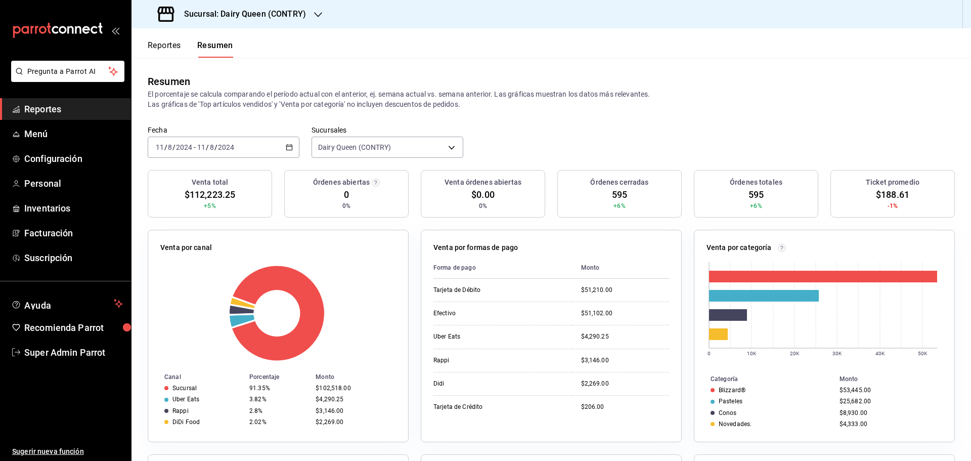
click at [224, 145] on input "2024" at bounding box center [226, 147] width 17 height 8
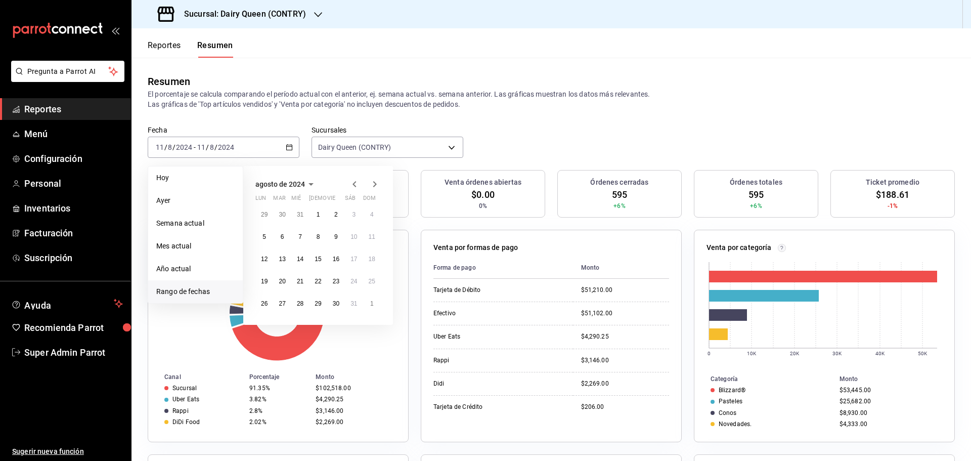
click at [373, 181] on icon "button" at bounding box center [375, 184] width 12 height 12
click at [260, 257] on button "9" at bounding box center [265, 259] width 18 height 18
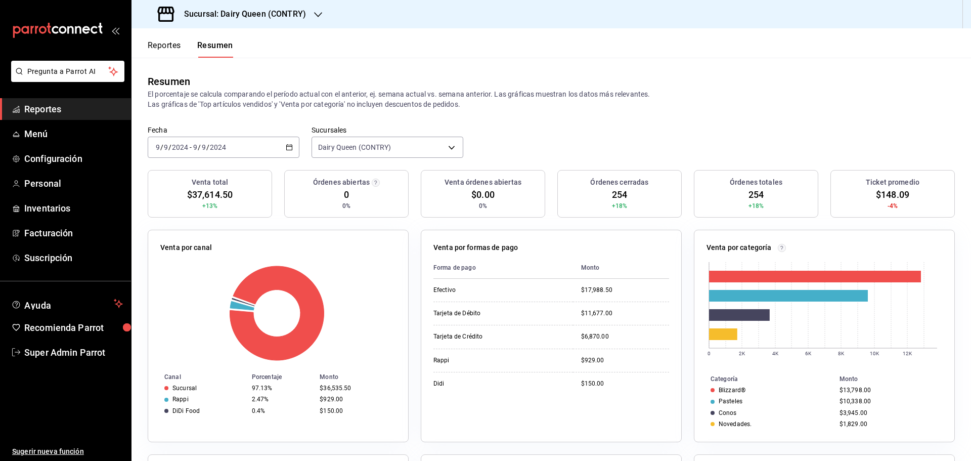
click at [254, 137] on div "2024-09-09 9 / 9 / 2024 - 2024-09-09 9 / 9 / 2024" at bounding box center [224, 147] width 152 height 21
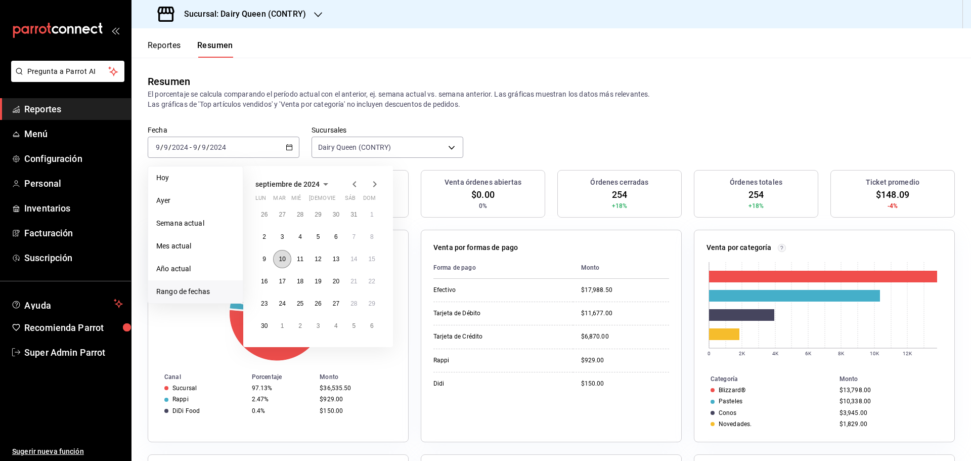
click at [283, 259] on abbr "10" at bounding box center [282, 259] width 7 height 7
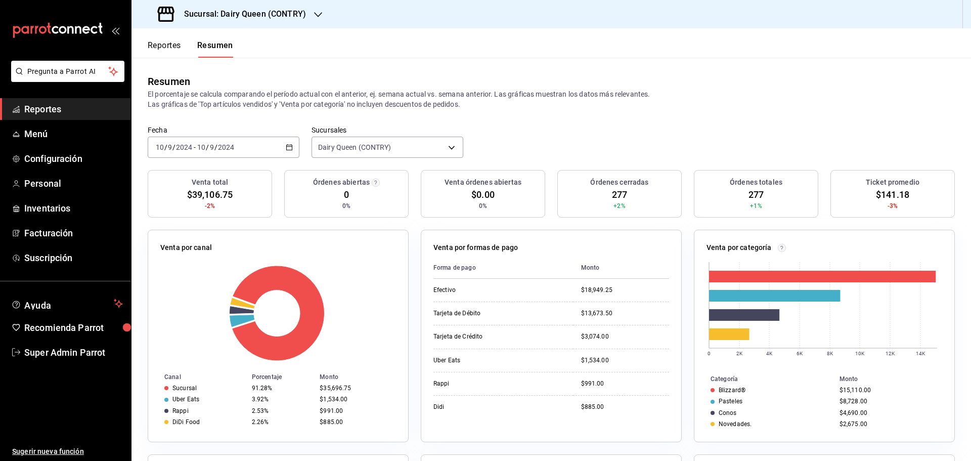
click at [272, 147] on div "2024-09-10 10 / 9 / 2024 - 2024-09-10 10 / 9 / 2024" at bounding box center [224, 147] width 152 height 21
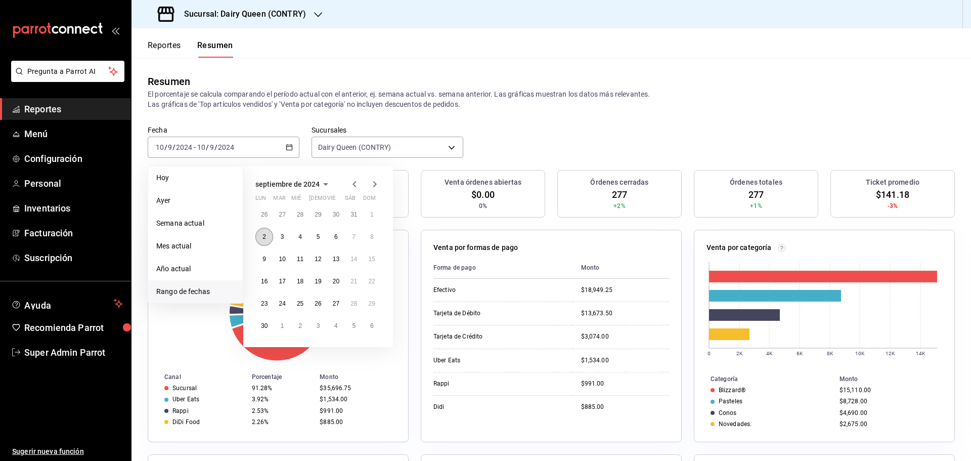
click at [267, 237] on button "2" at bounding box center [265, 237] width 18 height 18
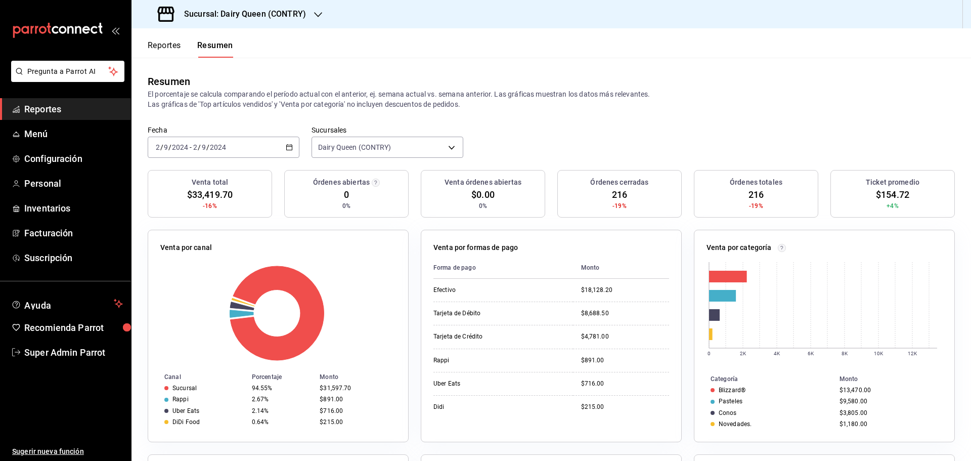
click at [246, 147] on div "2024-09-02 2 / 9 / 2024 - 2024-09-02 2 / 9 / 2024" at bounding box center [224, 147] width 152 height 21
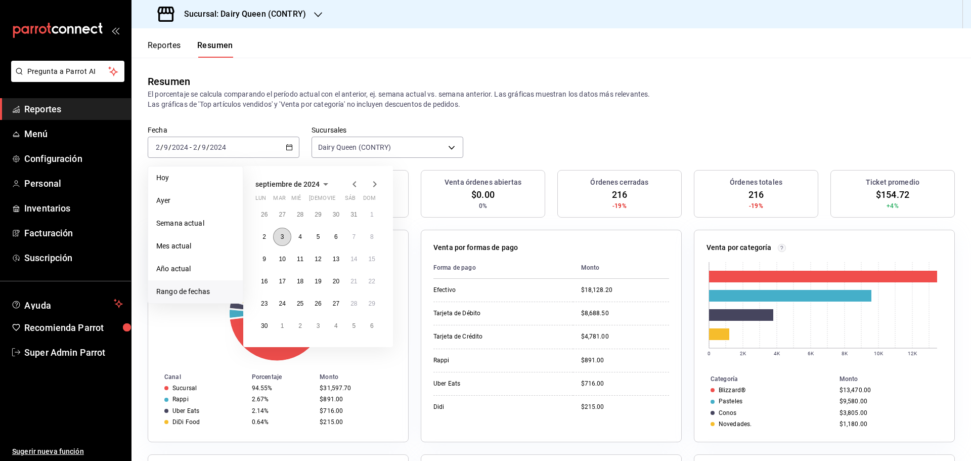
click at [279, 240] on button "3" at bounding box center [282, 237] width 18 height 18
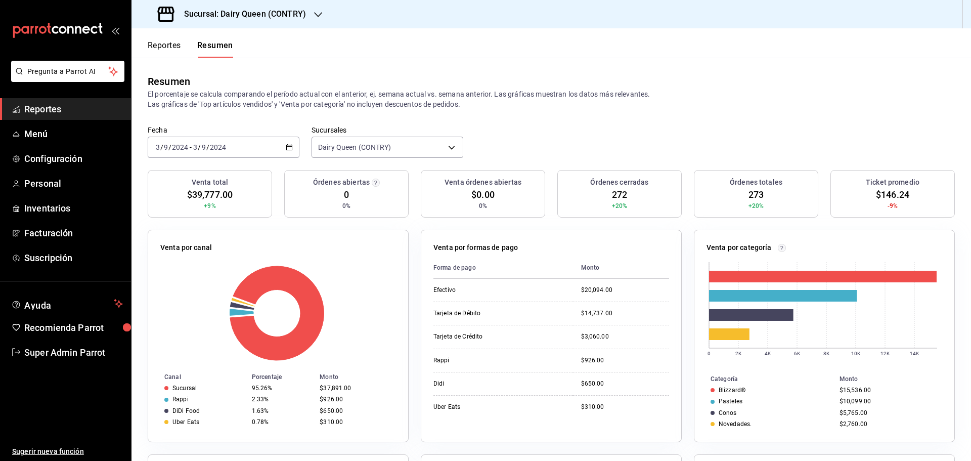
click at [265, 144] on div "2024-09-03 3 / 9 / 2024 - 2024-09-03 3 / 9 / 2024" at bounding box center [224, 147] width 152 height 21
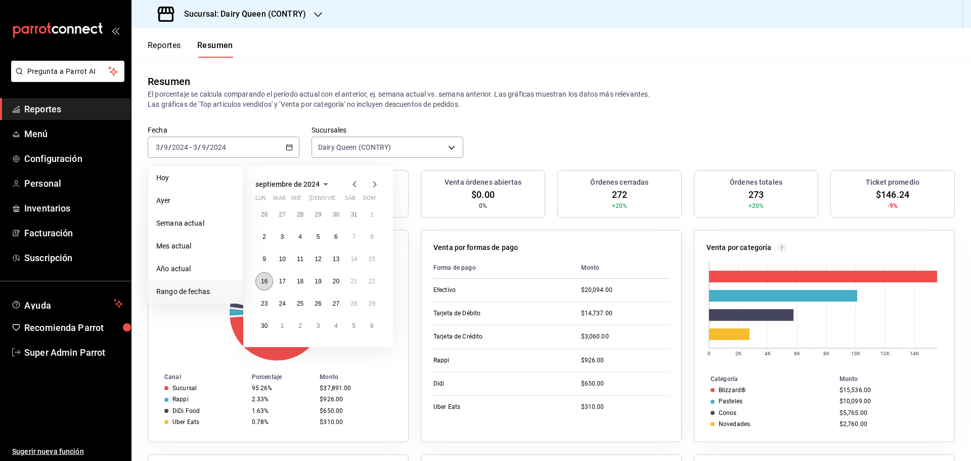
click at [270, 285] on button "16" at bounding box center [265, 281] width 18 height 18
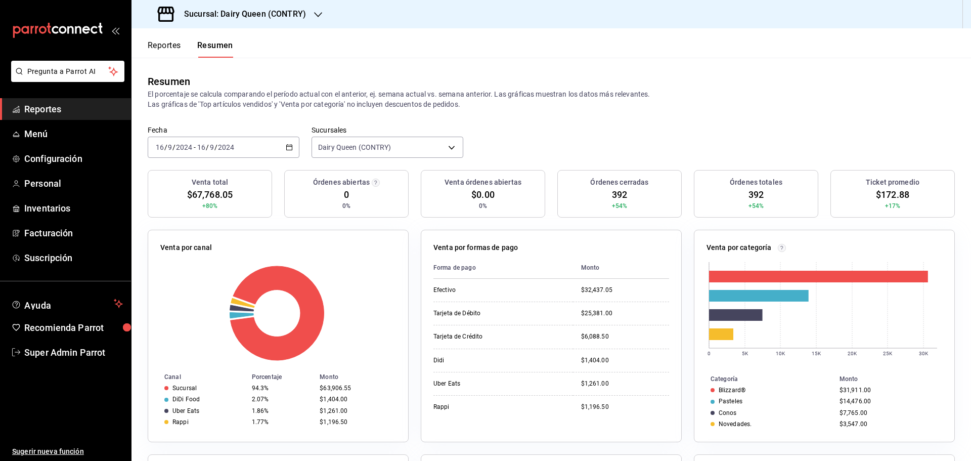
click at [239, 143] on div "2024-09-16 16 / 9 / 2024 - 2024-09-16 16 / 9 / 2024" at bounding box center [224, 147] width 152 height 21
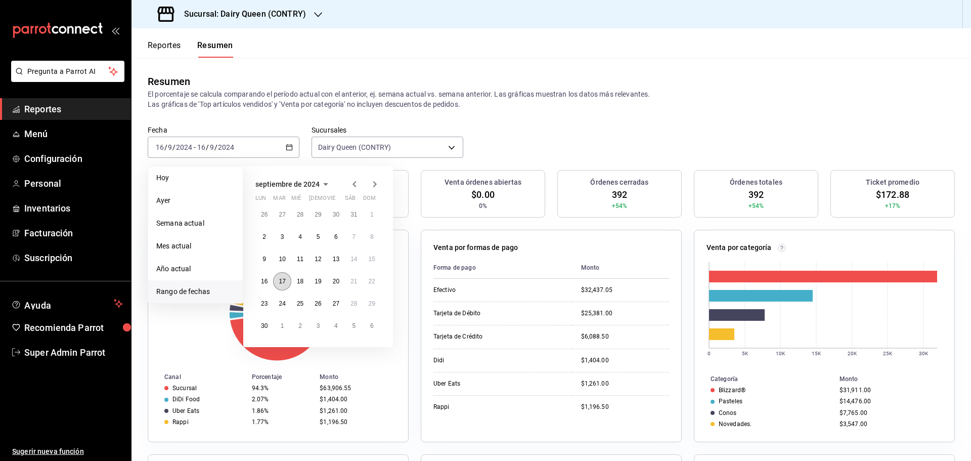
click at [285, 283] on abbr "17" at bounding box center [282, 281] width 7 height 7
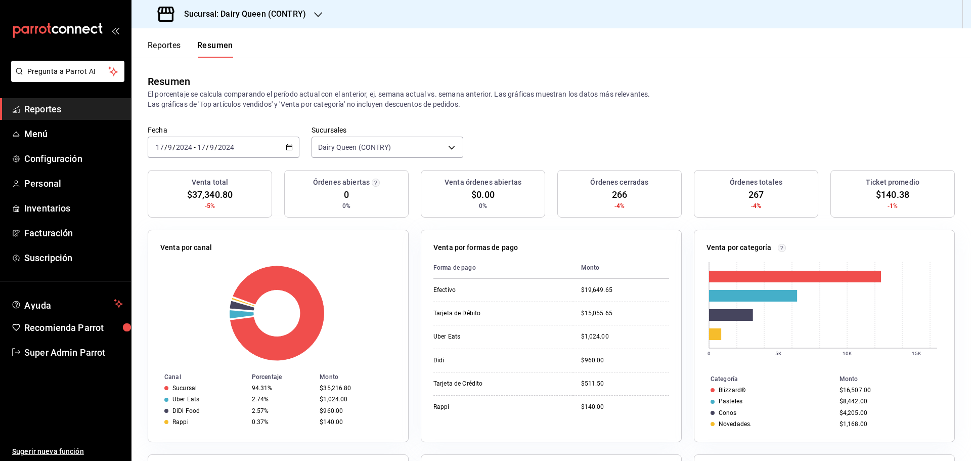
click at [264, 137] on div "2024-09-17 17 / 9 / 2024 - 2024-09-17 17 / 9 / 2024" at bounding box center [224, 147] width 152 height 21
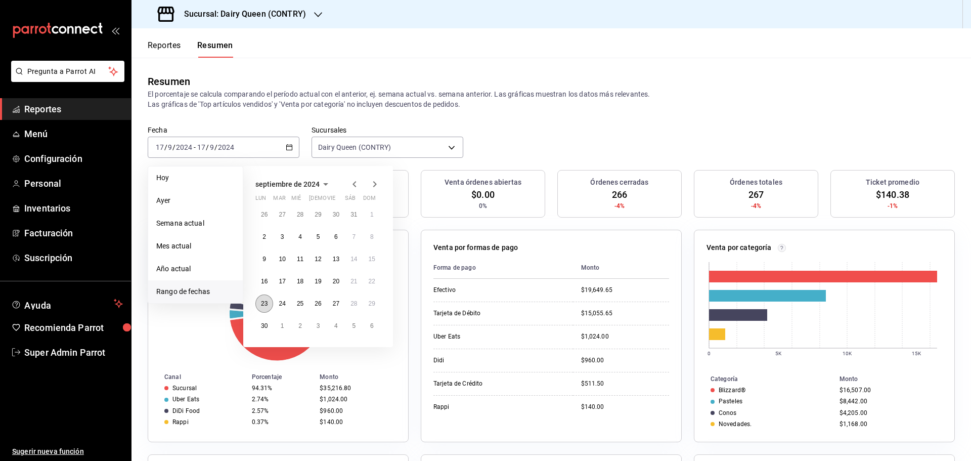
click at [268, 304] on button "23" at bounding box center [265, 303] width 18 height 18
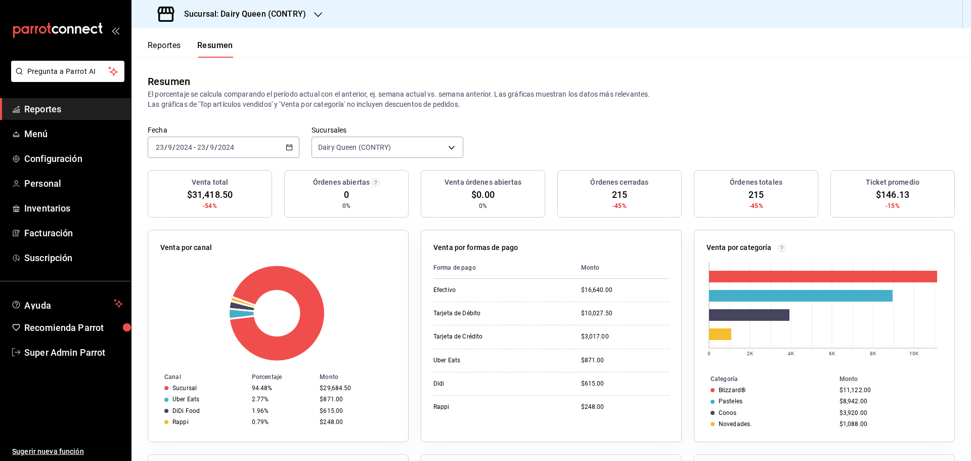
click at [257, 153] on div "2024-09-23 23 / 9 / 2024 - 2024-09-23 23 / 9 / 2024" at bounding box center [224, 147] width 152 height 21
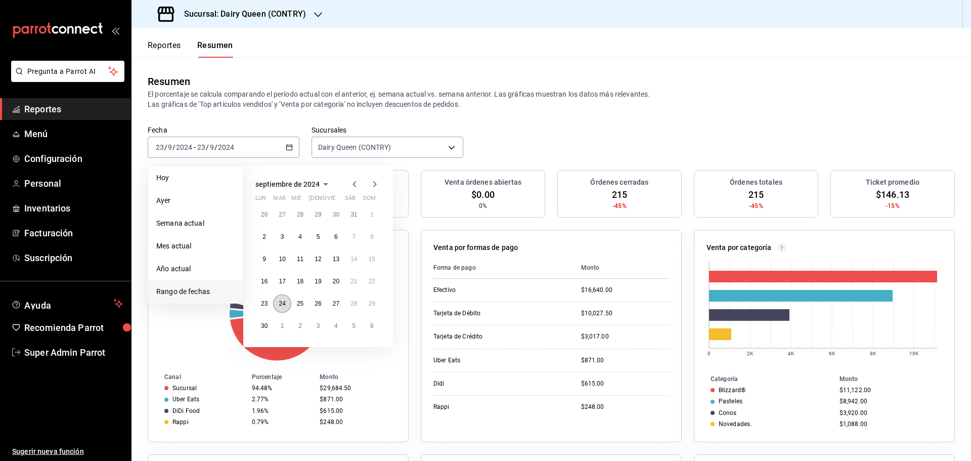
click at [283, 303] on abbr "24" at bounding box center [282, 303] width 7 height 7
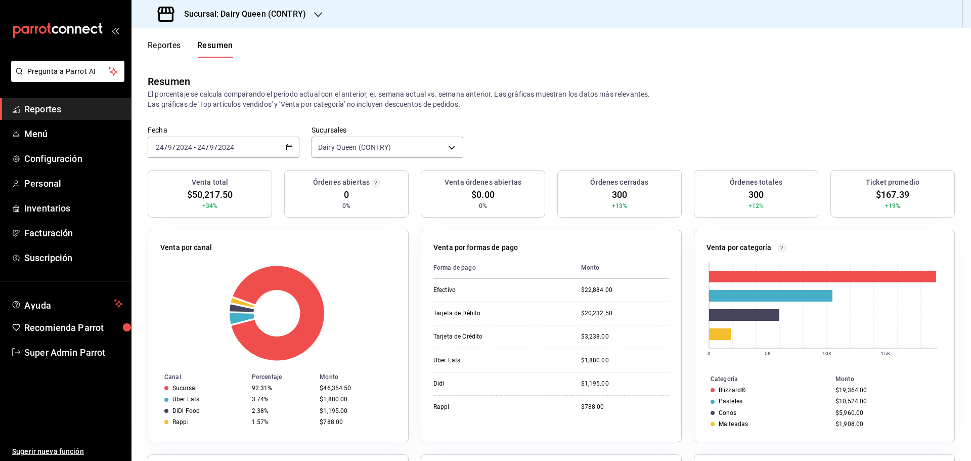
click at [222, 151] on input "2024" at bounding box center [226, 147] width 17 height 8
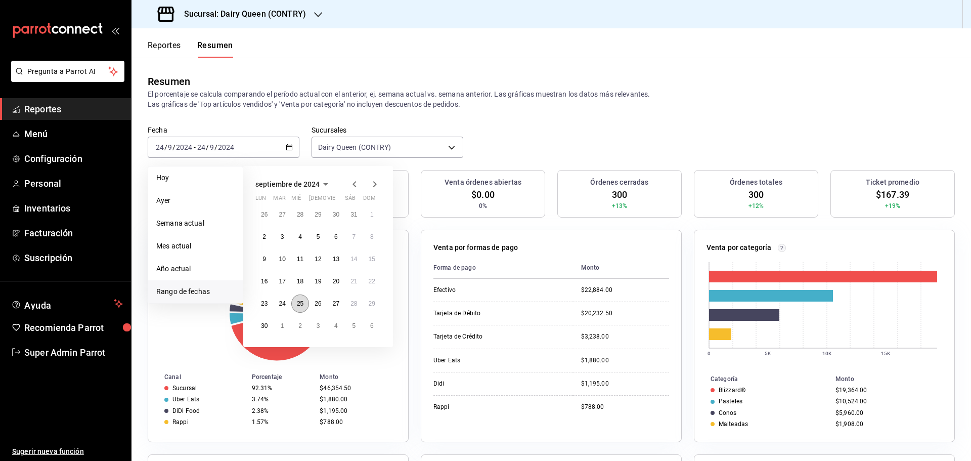
click at [301, 308] on button "25" at bounding box center [300, 303] width 18 height 18
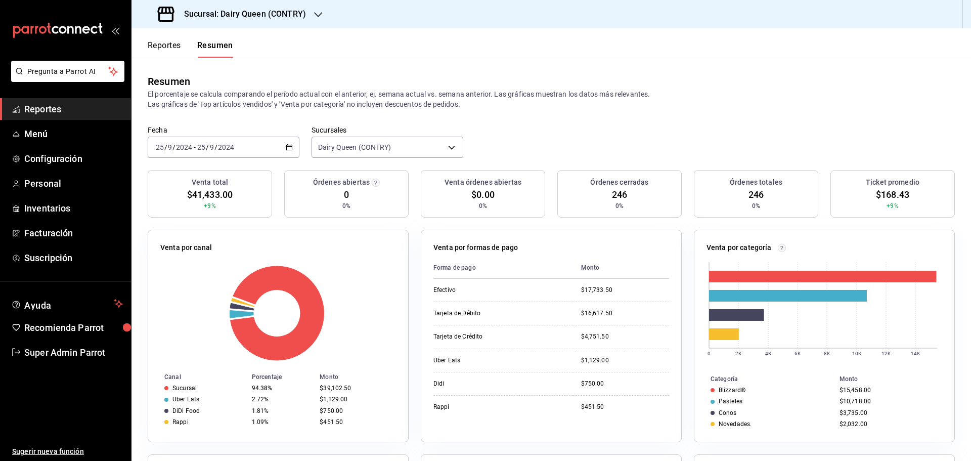
click at [243, 147] on div "2024-09-25 25 / 9 / 2024 - 2024-09-25 25 / 9 / 2024" at bounding box center [224, 147] width 152 height 21
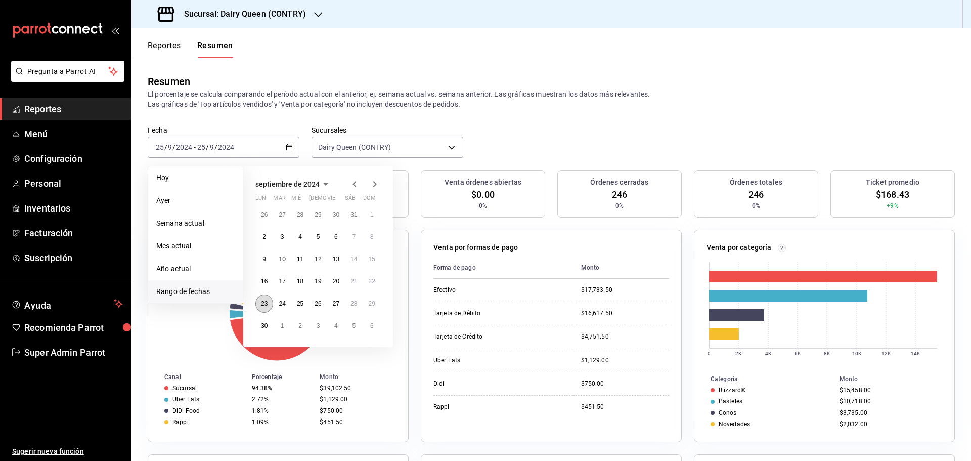
click at [264, 301] on abbr "23" at bounding box center [264, 303] width 7 height 7
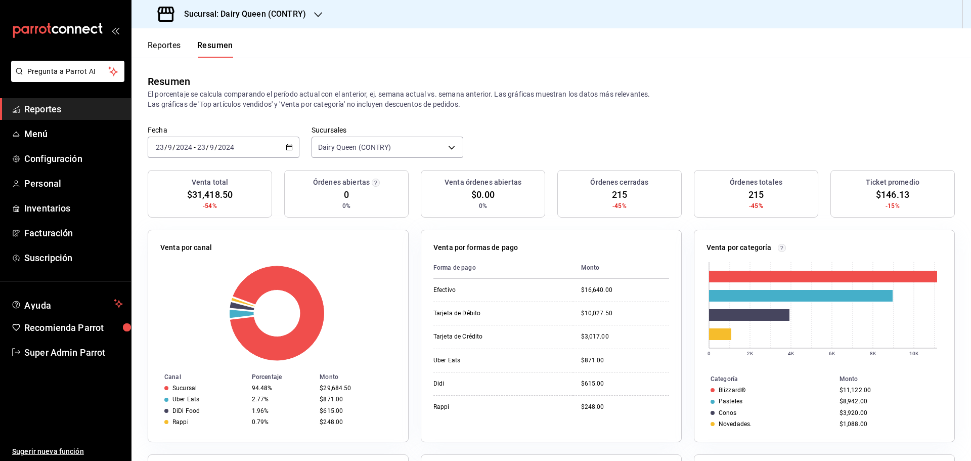
drag, startPoint x: 170, startPoint y: 135, endPoint x: 170, endPoint y: 145, distance: 10.6
click at [170, 135] on div "Fecha 2024-09-23 23 / 9 / 2024 - 2024-09-23 23 / 9 / 2024" at bounding box center [224, 141] width 152 height 32
click at [169, 149] on input "9" at bounding box center [169, 147] width 5 height 8
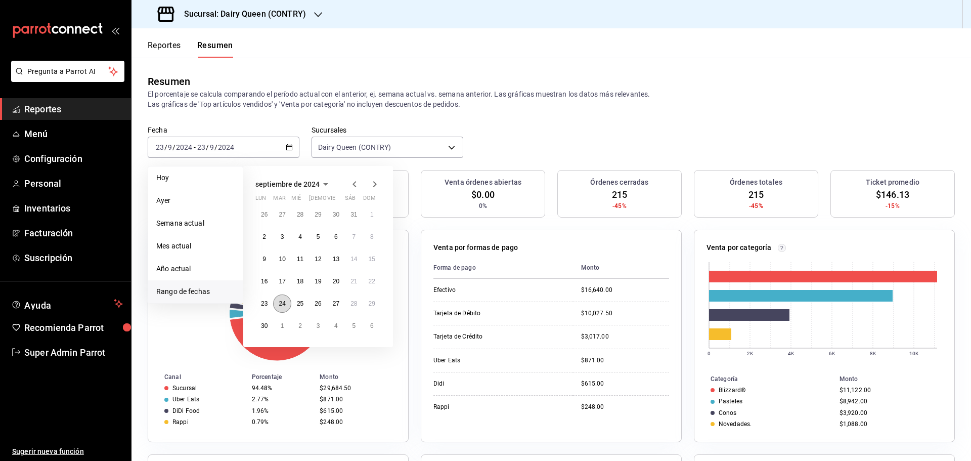
click at [283, 306] on abbr "24" at bounding box center [282, 303] width 7 height 7
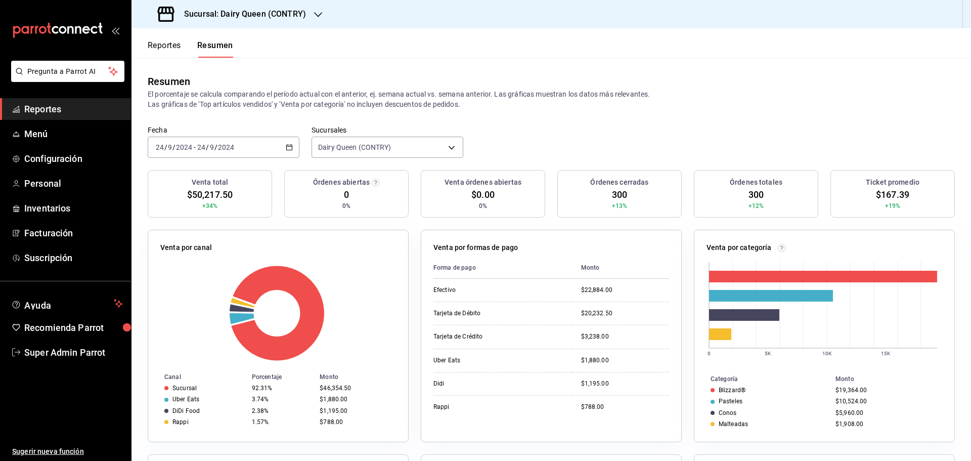
click at [233, 150] on input "2024" at bounding box center [226, 147] width 17 height 8
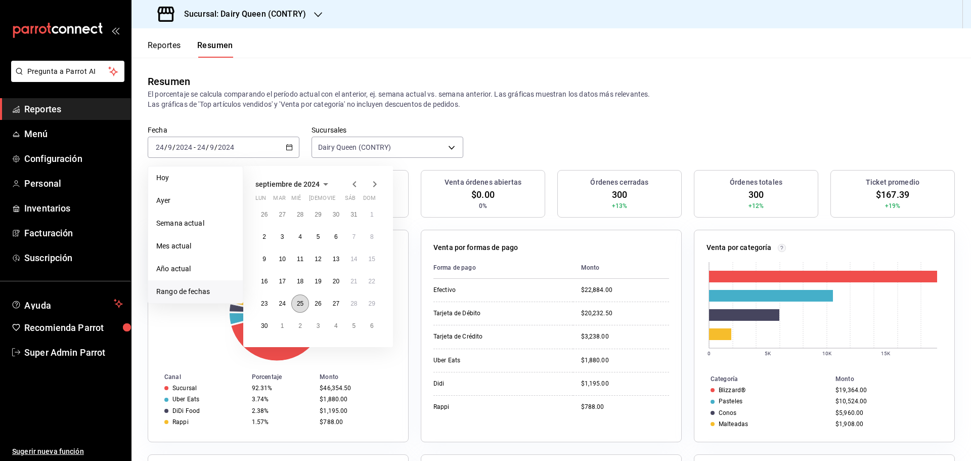
click at [303, 306] on abbr "25" at bounding box center [300, 303] width 7 height 7
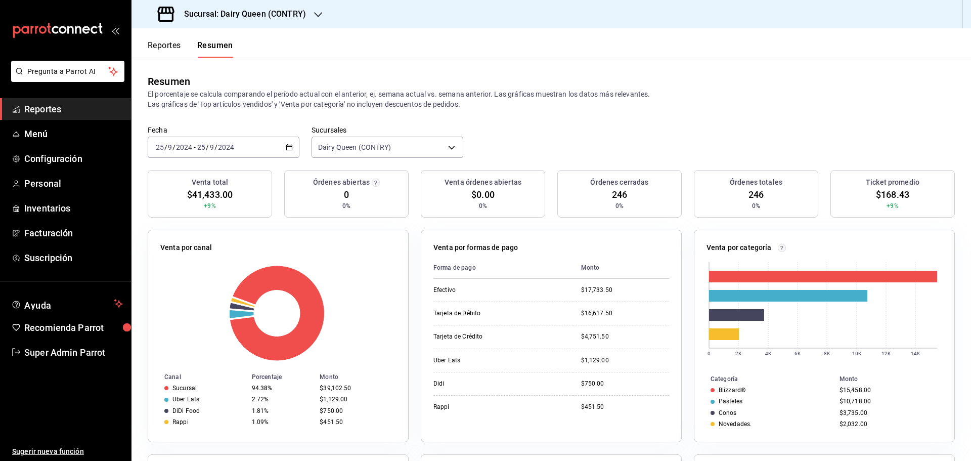
click at [197, 148] on input "25" at bounding box center [201, 147] width 9 height 8
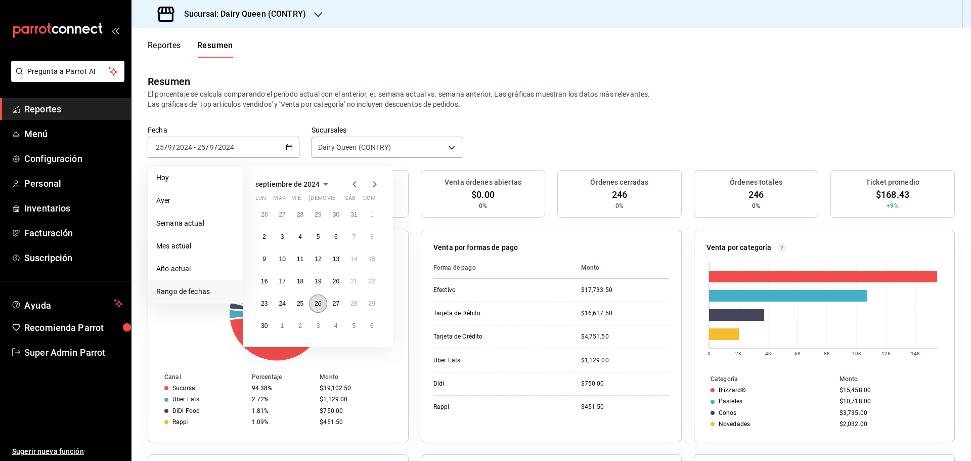
click at [325, 306] on button "26" at bounding box center [318, 303] width 18 height 18
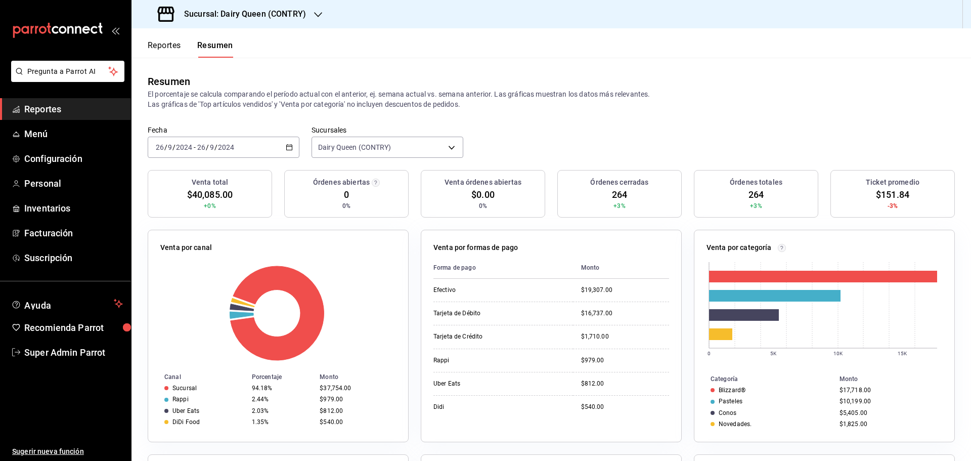
click at [228, 149] on input "2024" at bounding box center [226, 147] width 17 height 8
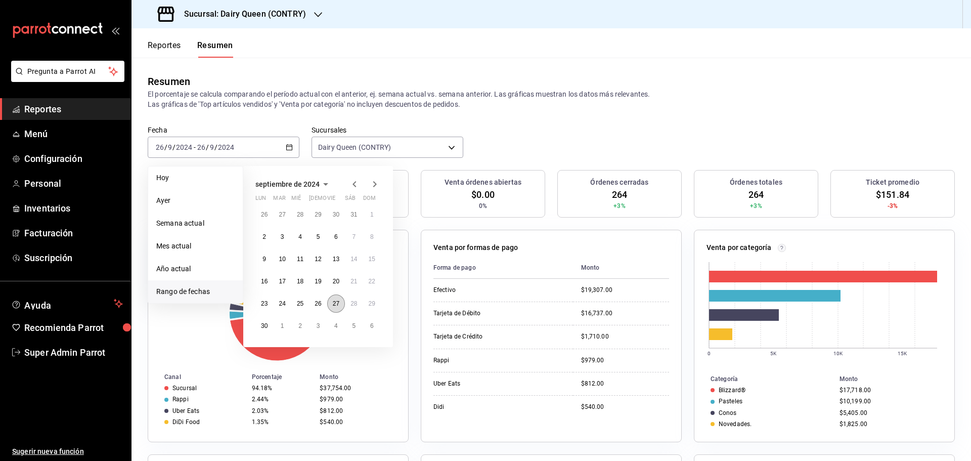
click at [329, 305] on button "27" at bounding box center [336, 303] width 18 height 18
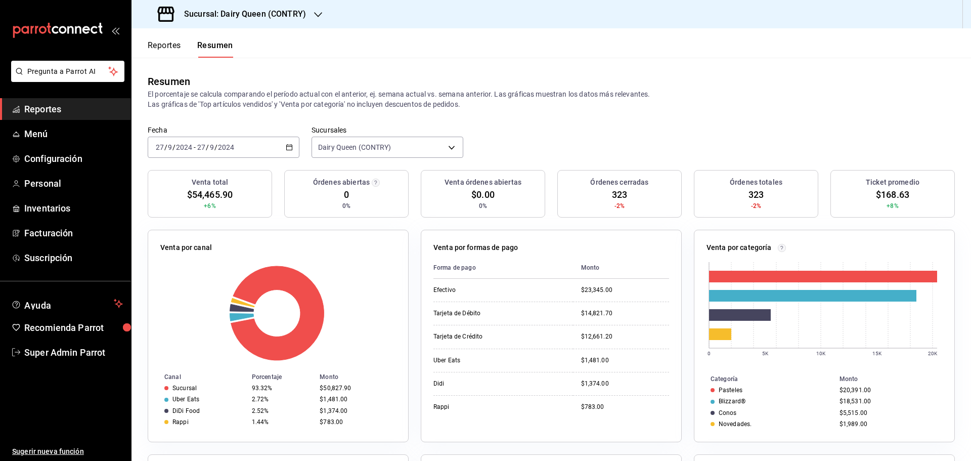
click at [185, 148] on input "2024" at bounding box center [184, 147] width 17 height 8
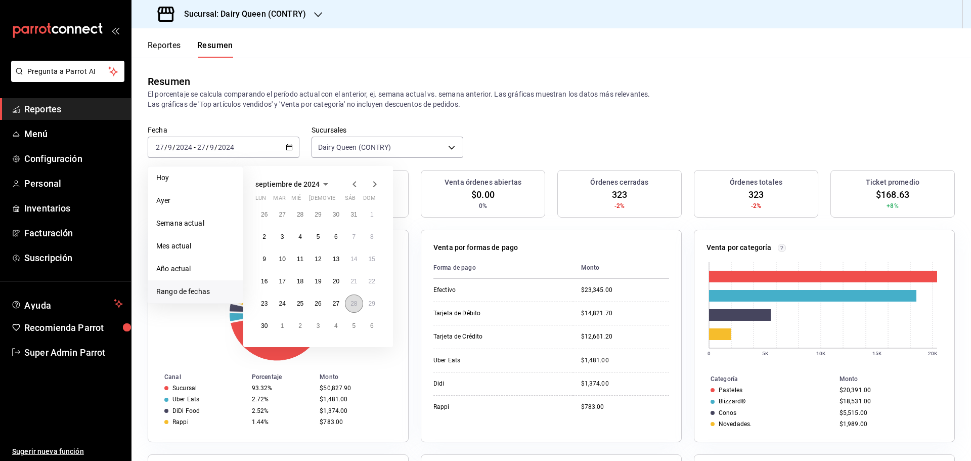
click at [357, 306] on abbr "28" at bounding box center [354, 303] width 7 height 7
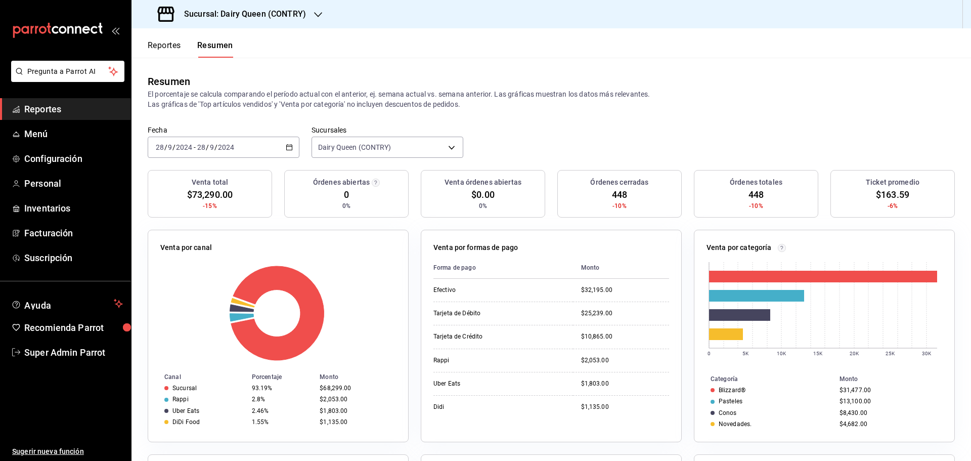
click at [197, 146] on input "28" at bounding box center [201, 147] width 9 height 8
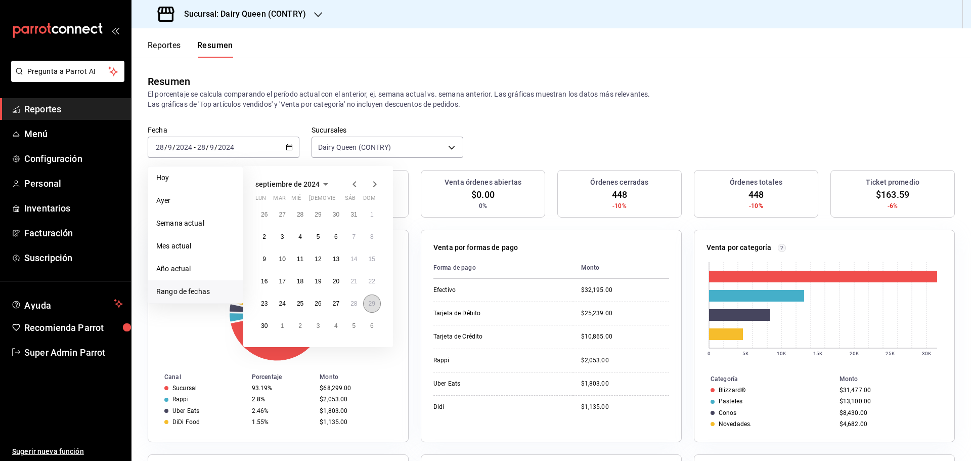
click at [371, 303] on abbr "29" at bounding box center [372, 303] width 7 height 7
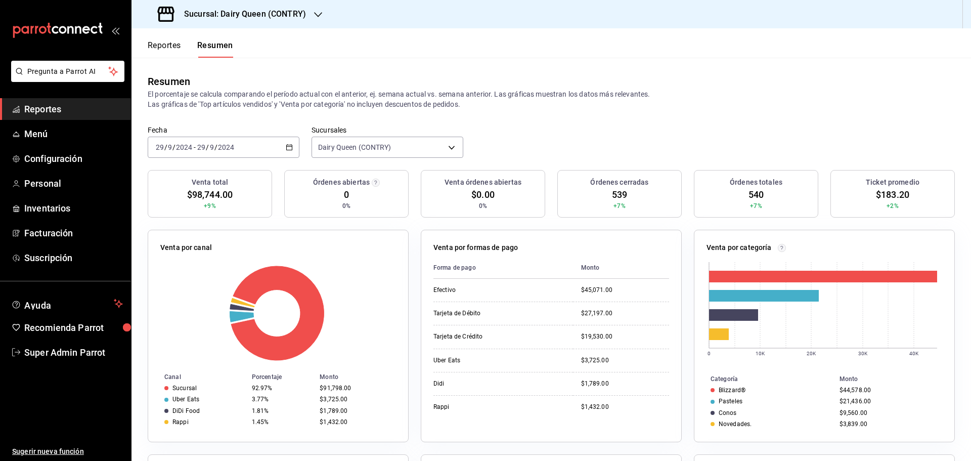
click at [248, 147] on div "2024-09-29 29 / 9 / 2024 - 2024-09-29 29 / 9 / 2024" at bounding box center [224, 147] width 152 height 21
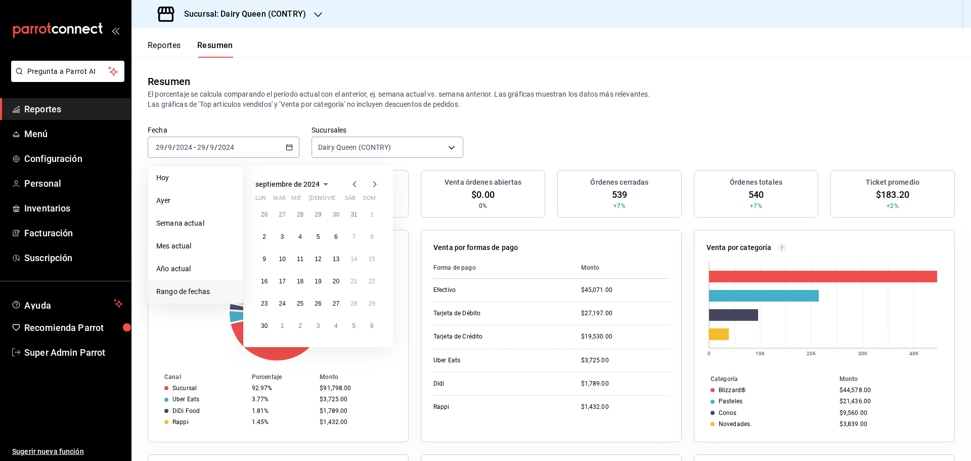
click at [366, 182] on div at bounding box center [365, 184] width 32 height 12
click at [377, 183] on icon "button" at bounding box center [375, 184] width 12 height 12
click at [267, 256] on abbr "14" at bounding box center [264, 259] width 7 height 7
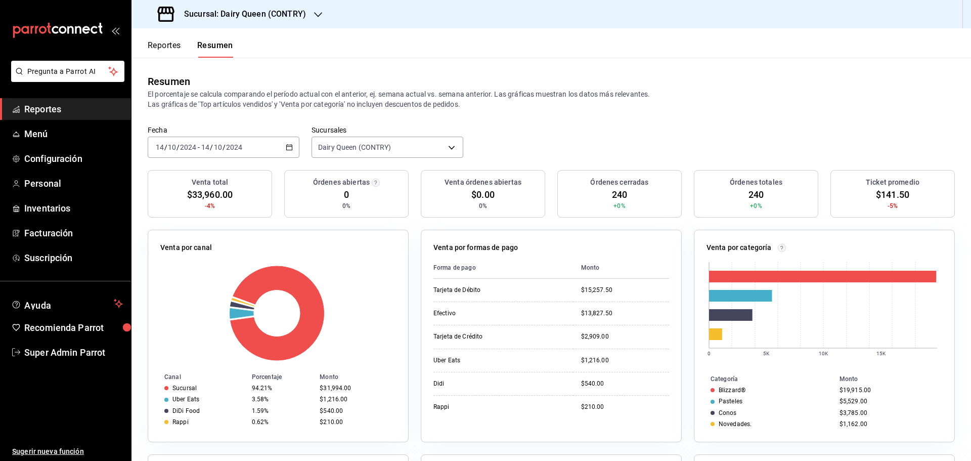
click at [236, 147] on input "2024" at bounding box center [234, 147] width 17 height 8
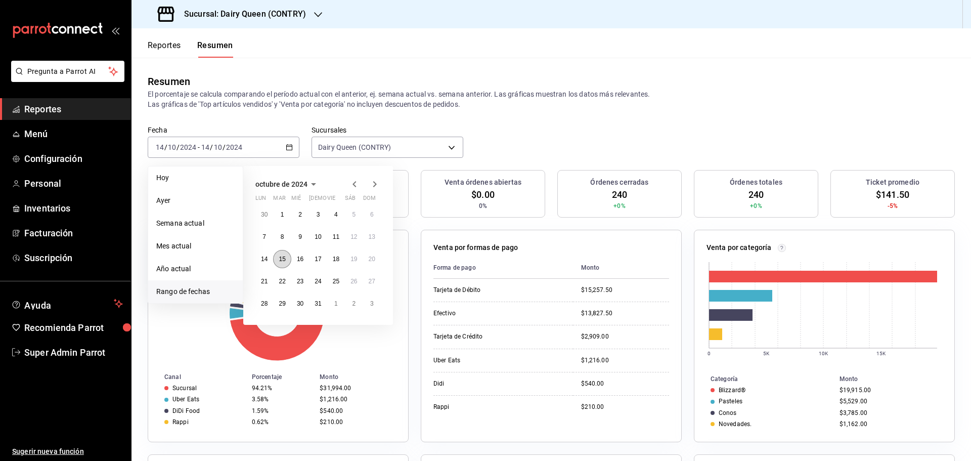
click at [280, 262] on abbr "15" at bounding box center [282, 259] width 7 height 7
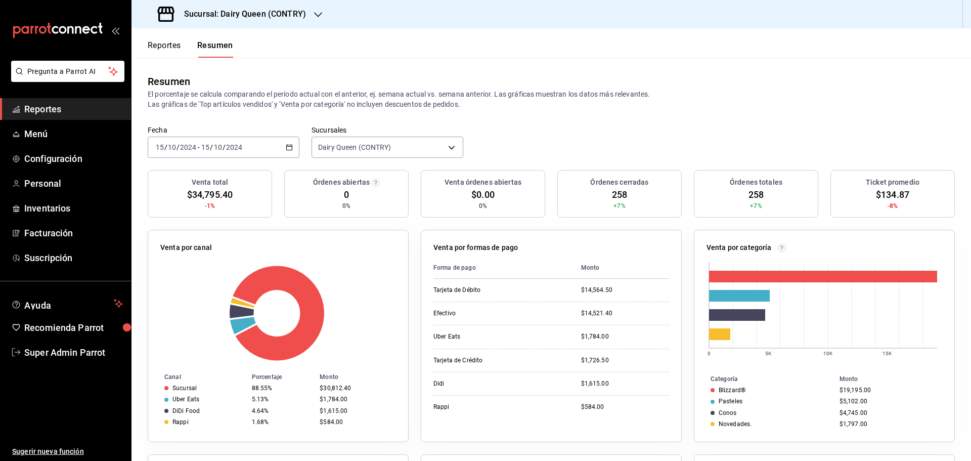
click at [238, 150] on input "2024" at bounding box center [234, 147] width 17 height 8
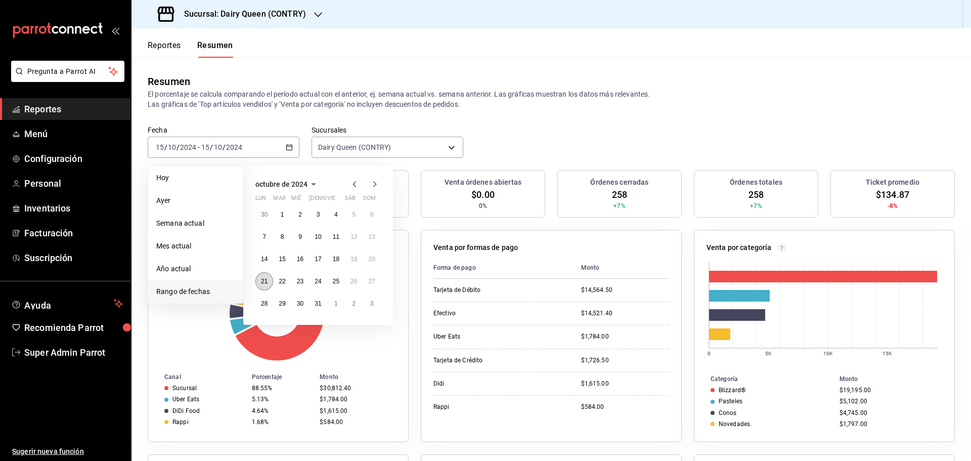
click at [263, 280] on abbr "21" at bounding box center [264, 281] width 7 height 7
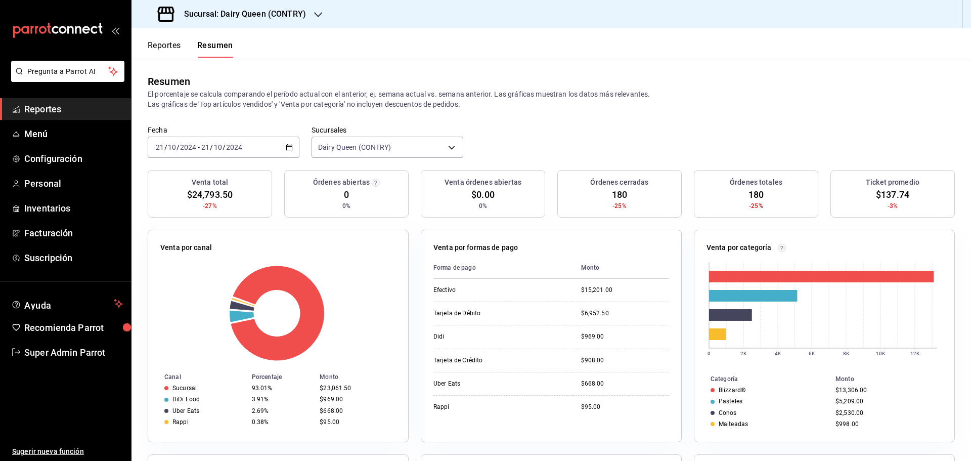
click at [220, 156] on div "2024-10-21 21 / 10 / 2024 - 2024-10-21 21 / 10 / 2024" at bounding box center [224, 147] width 152 height 21
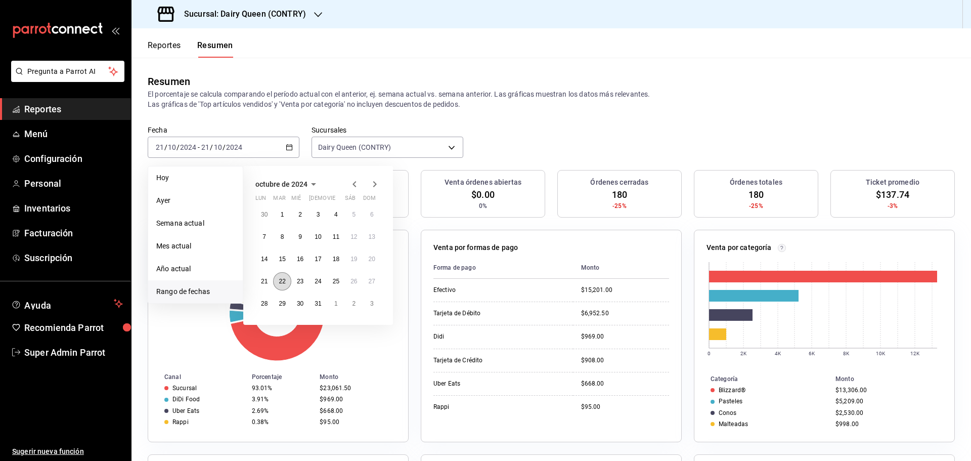
click at [278, 277] on button "22" at bounding box center [282, 281] width 18 height 18
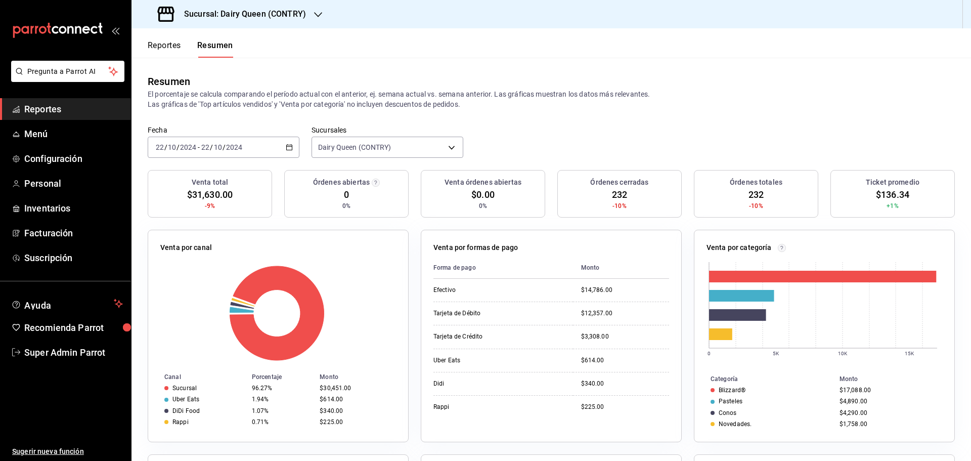
click at [249, 150] on div "2024-10-22 22 / 10 / 2024 - 2024-10-22 22 / 10 / 2024" at bounding box center [224, 147] width 152 height 21
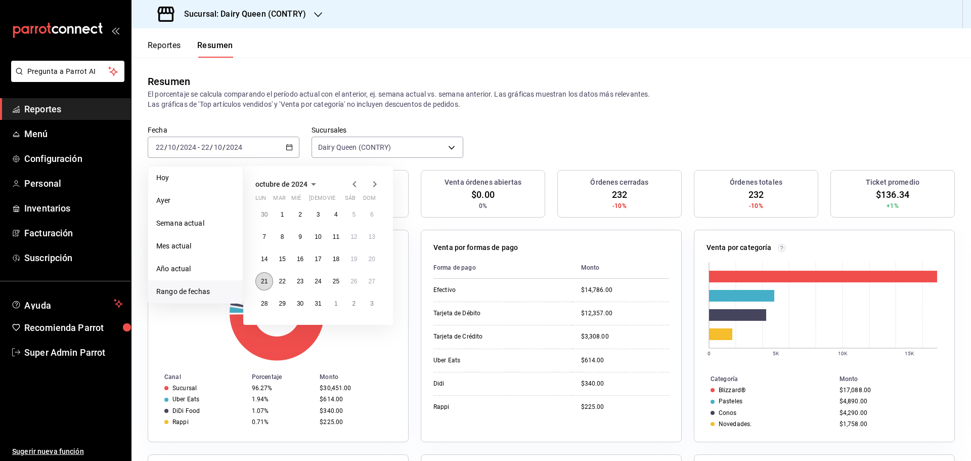
click at [262, 287] on button "21" at bounding box center [265, 281] width 18 height 18
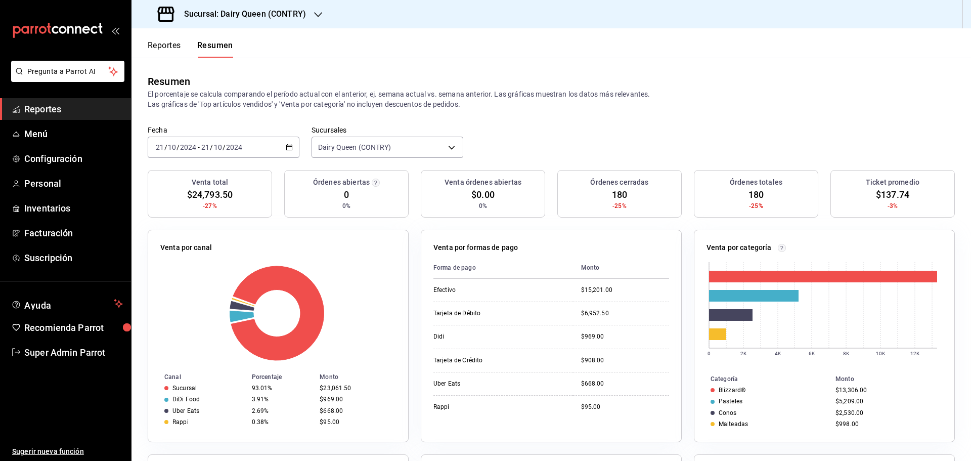
click at [198, 143] on span "-" at bounding box center [199, 147] width 2 height 8
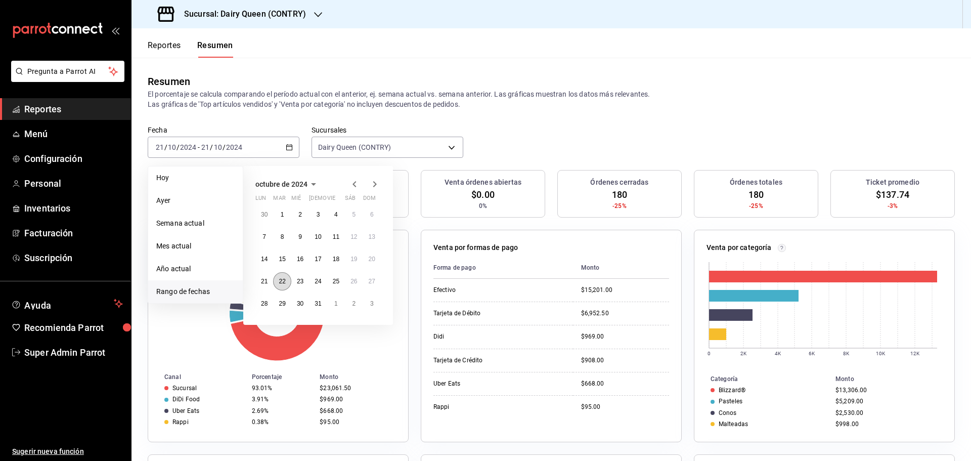
click at [284, 281] on abbr "22" at bounding box center [282, 281] width 7 height 7
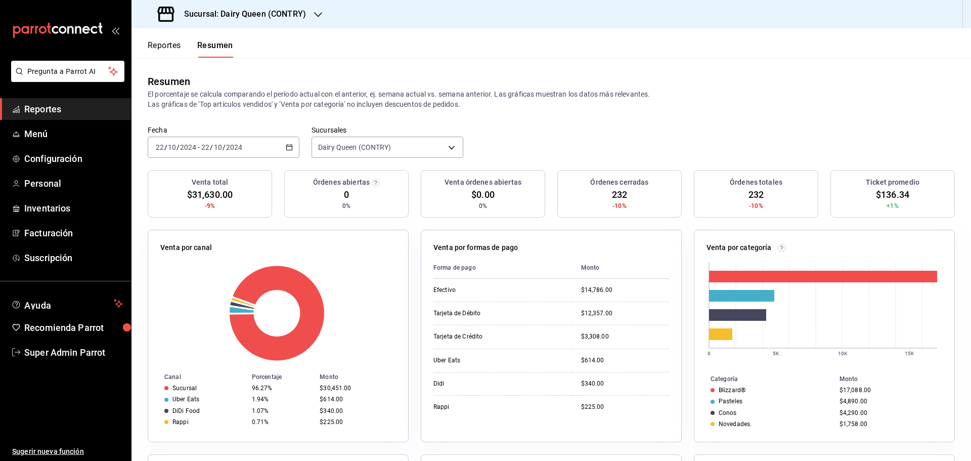
click at [199, 145] on span "-" at bounding box center [199, 147] width 2 height 8
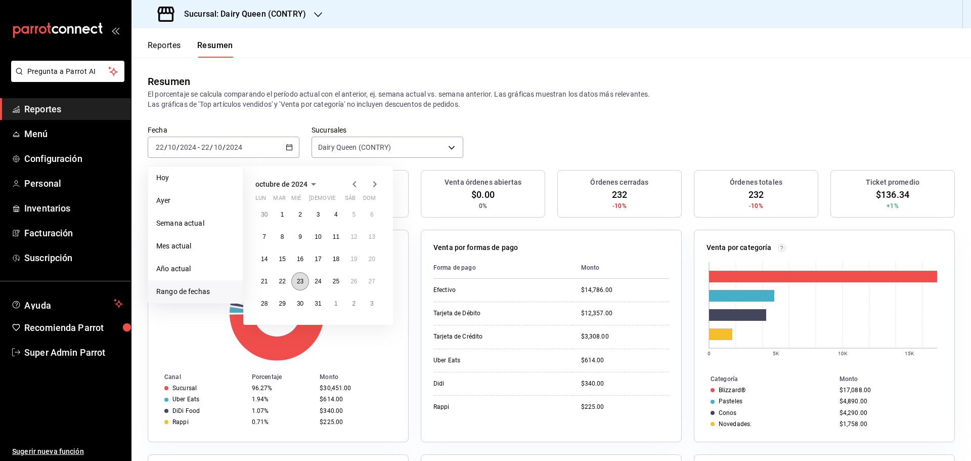
click at [294, 281] on button "23" at bounding box center [300, 281] width 18 height 18
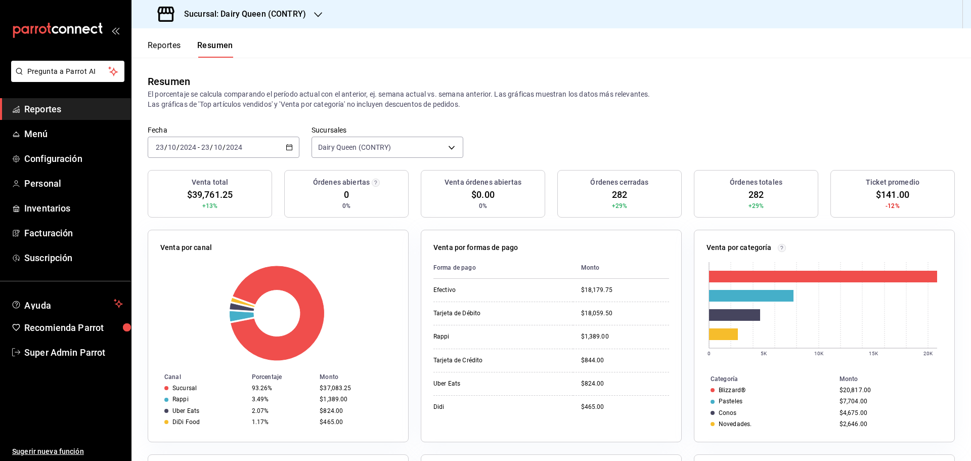
click at [201, 145] on input "23" at bounding box center [205, 147] width 9 height 8
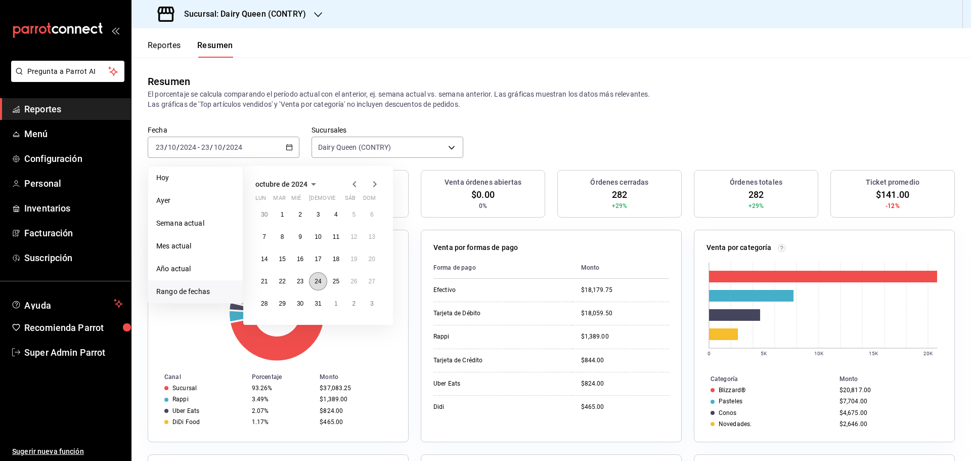
click at [319, 282] on abbr "24" at bounding box center [318, 281] width 7 height 7
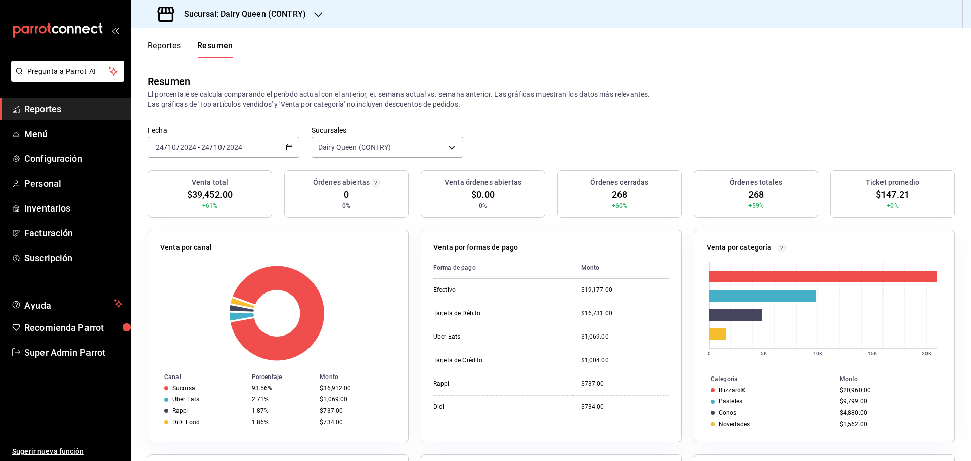
click at [221, 157] on div "2024-10-24 24 / 10 / 2024 - 2024-10-24 24 / 10 / 2024" at bounding box center [224, 147] width 152 height 21
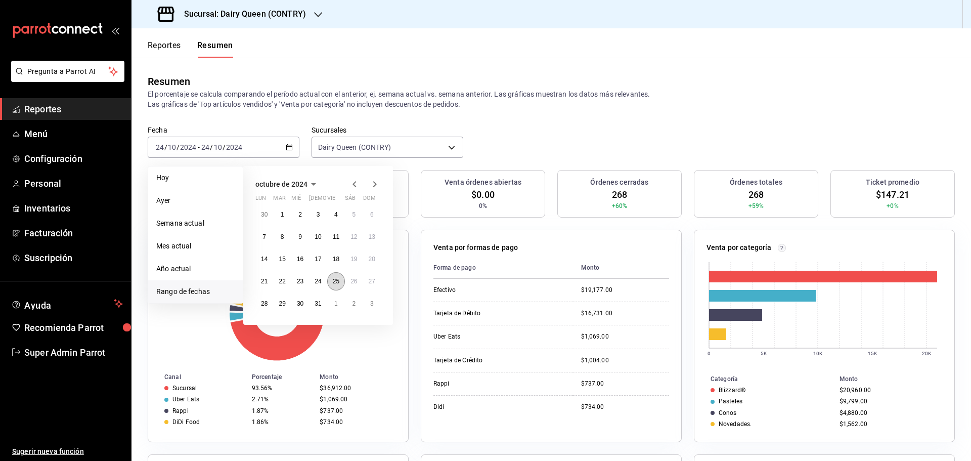
click at [332, 284] on button "25" at bounding box center [336, 281] width 18 height 18
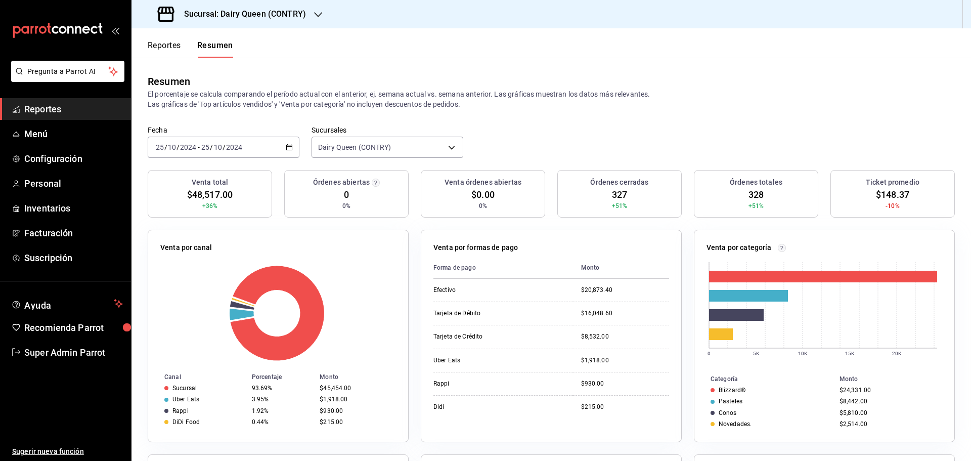
click at [203, 144] on input "25" at bounding box center [205, 147] width 9 height 8
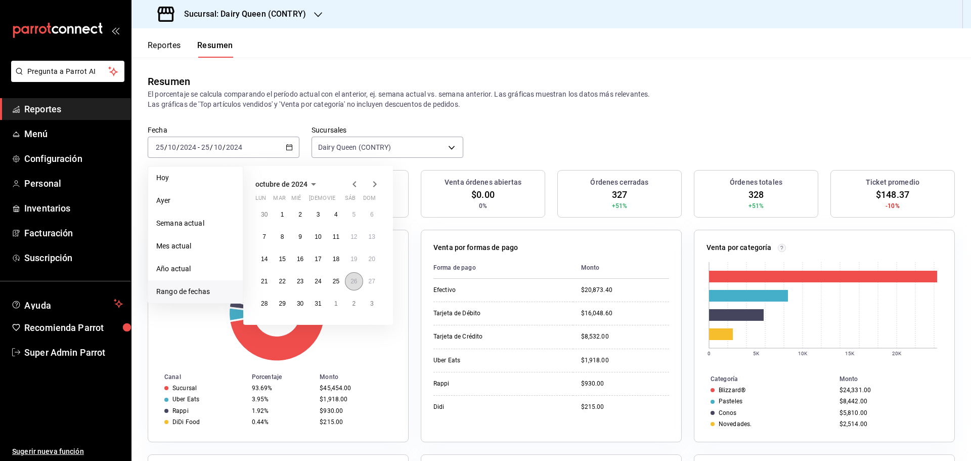
click at [349, 281] on button "26" at bounding box center [354, 281] width 18 height 18
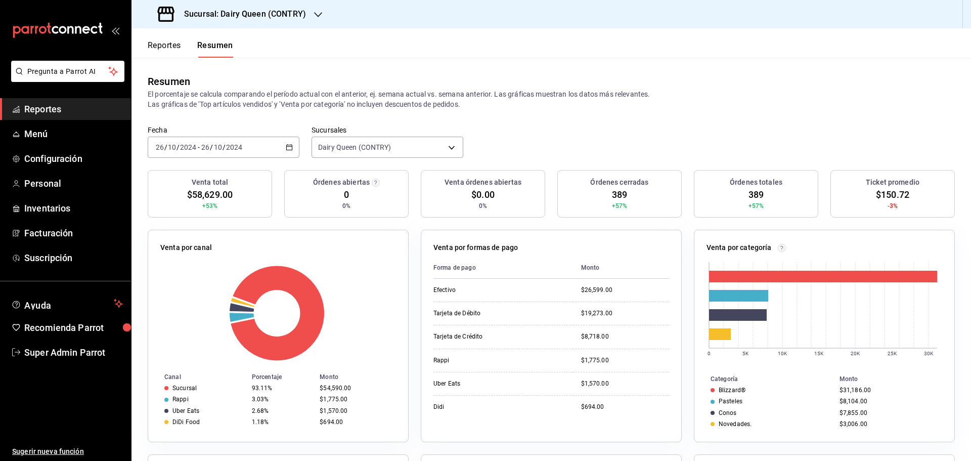
click at [214, 148] on input "10" at bounding box center [218, 147] width 9 height 8
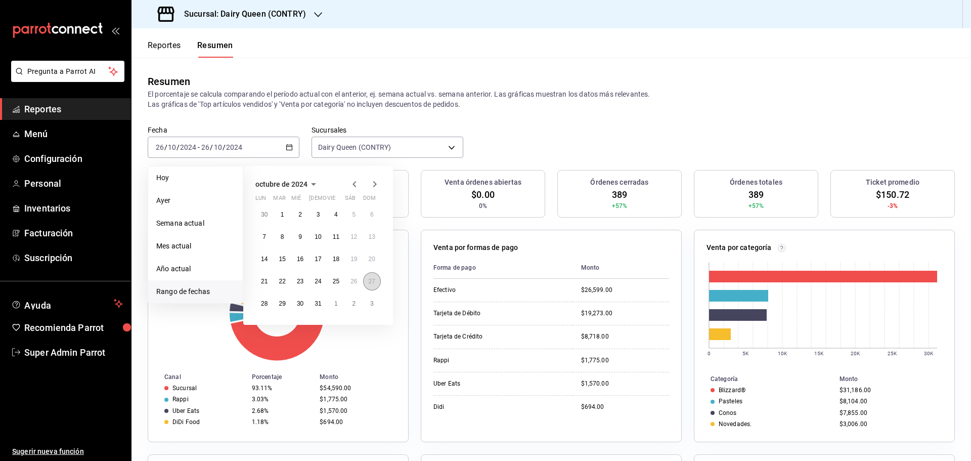
click at [367, 280] on button "27" at bounding box center [372, 281] width 18 height 18
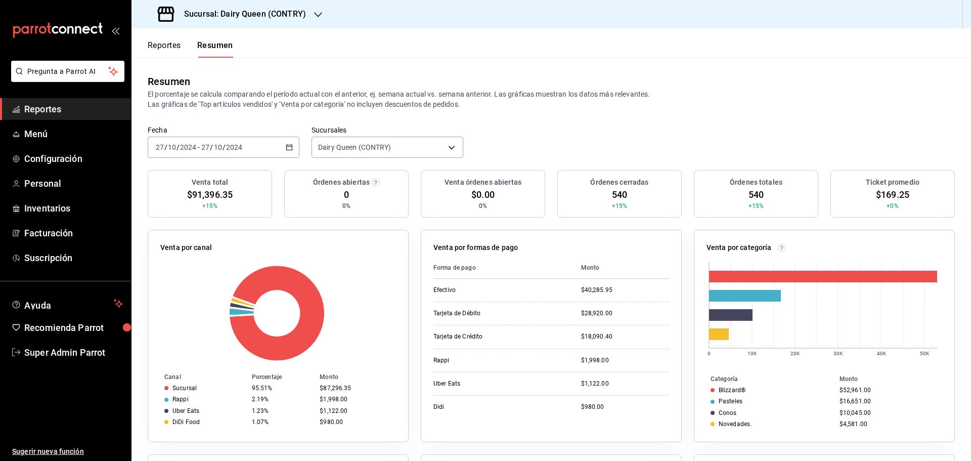
click at [165, 149] on span "/" at bounding box center [165, 147] width 3 height 8
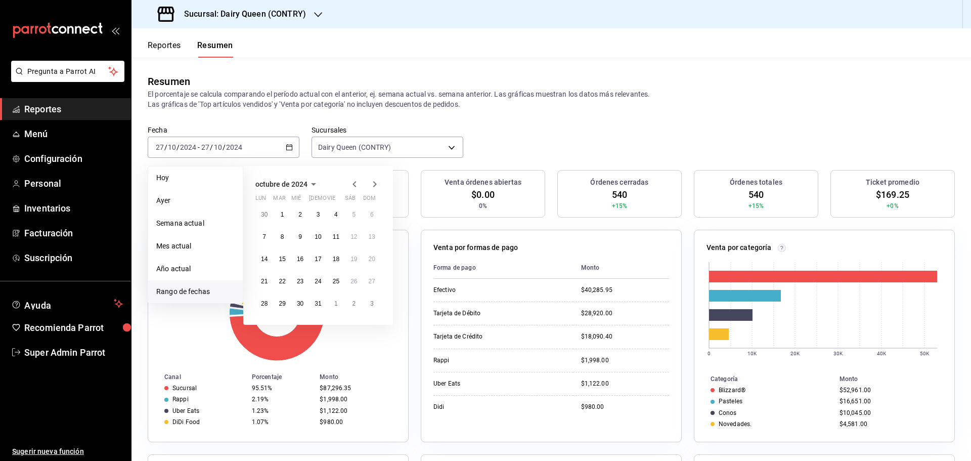
click at [376, 186] on icon "button" at bounding box center [375, 184] width 12 height 12
click at [265, 278] on abbr "18" at bounding box center [264, 281] width 7 height 7
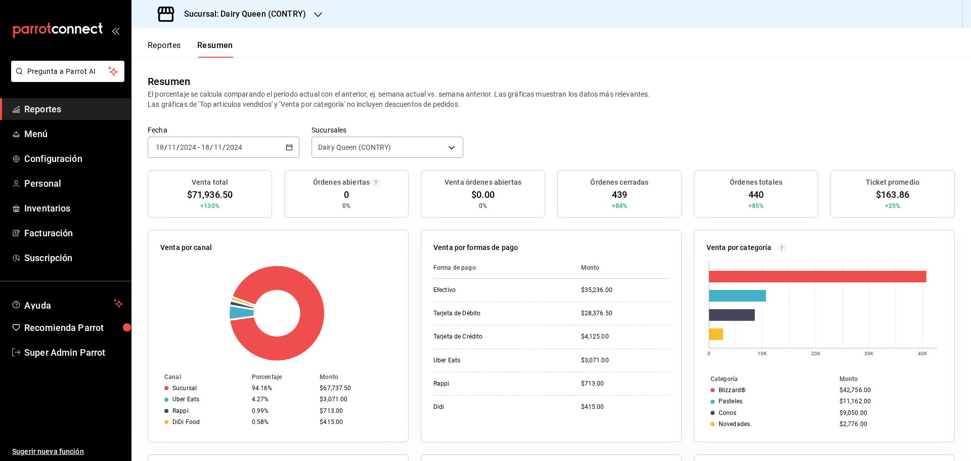
click at [238, 150] on input "2024" at bounding box center [234, 147] width 17 height 8
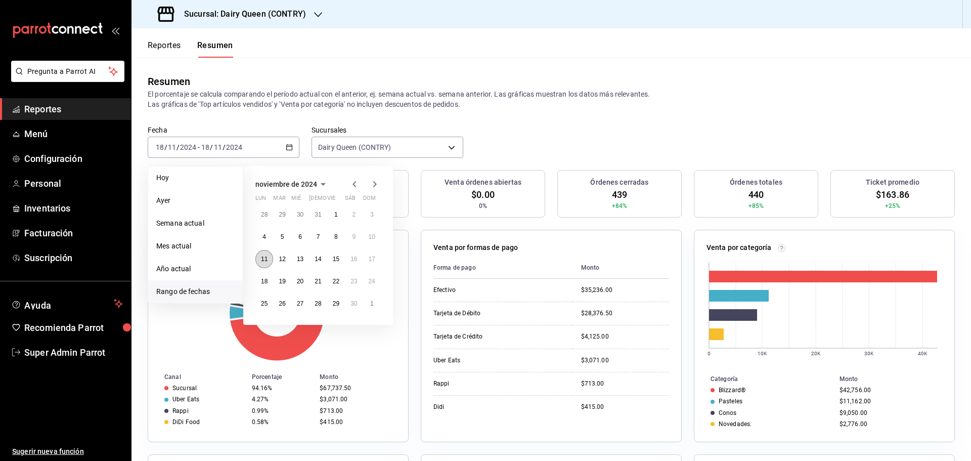
click at [265, 259] on abbr "11" at bounding box center [264, 259] width 7 height 7
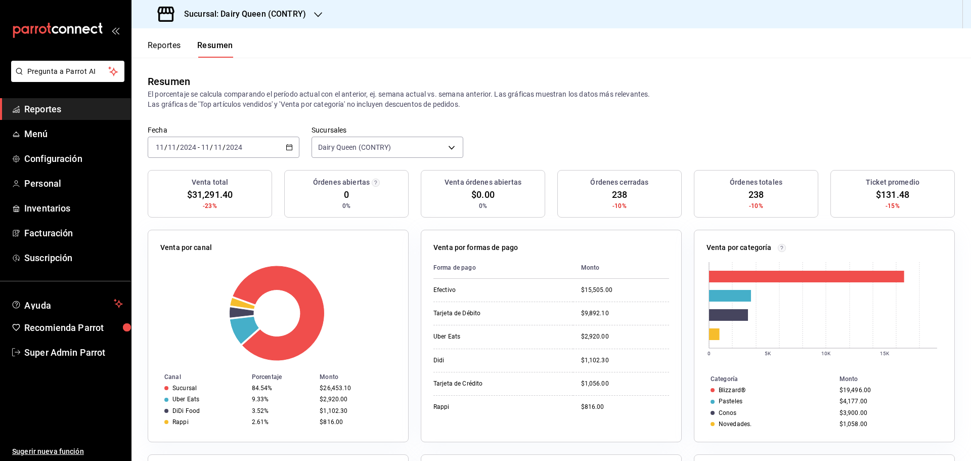
click at [234, 126] on label "Fecha" at bounding box center [224, 129] width 152 height 7
click at [193, 147] on input "2024" at bounding box center [188, 147] width 17 height 8
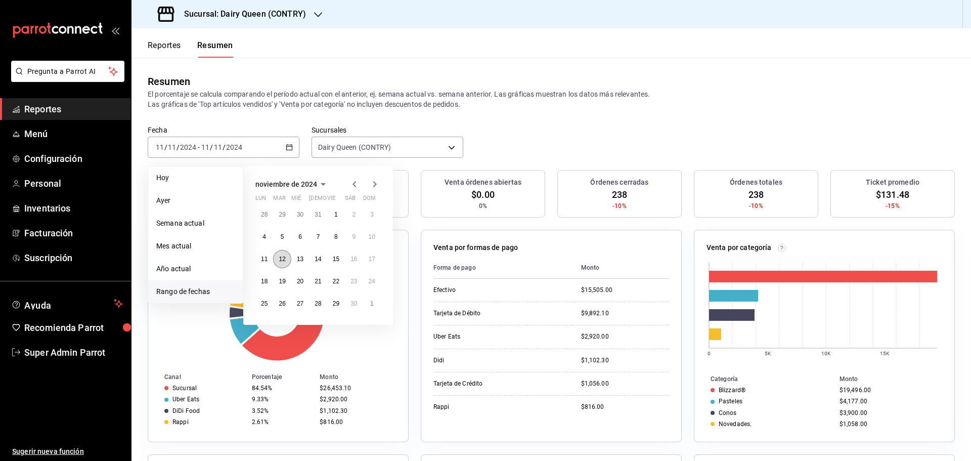
click at [280, 254] on button "12" at bounding box center [282, 259] width 18 height 18
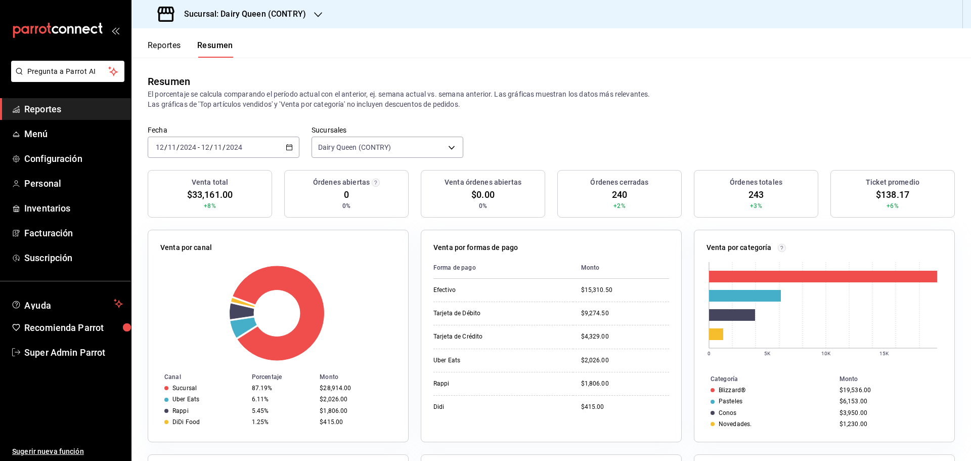
click at [230, 144] on input "2024" at bounding box center [234, 147] width 17 height 8
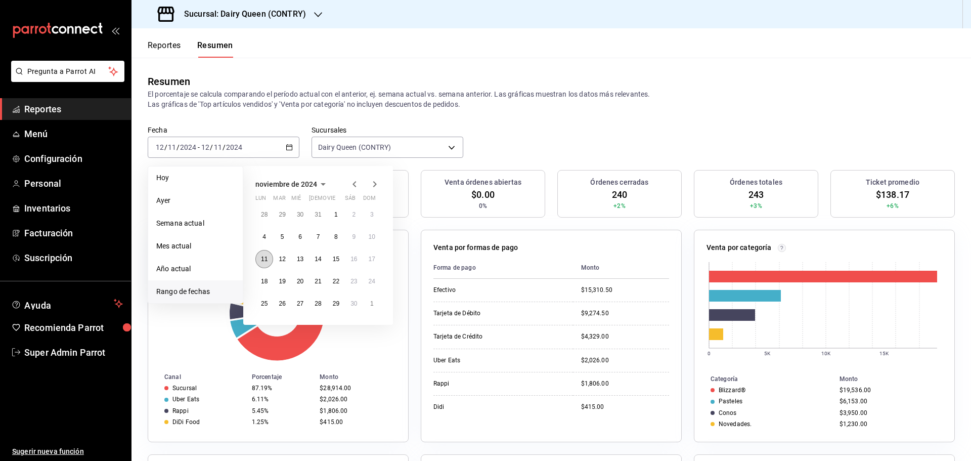
click at [260, 258] on button "11" at bounding box center [265, 259] width 18 height 18
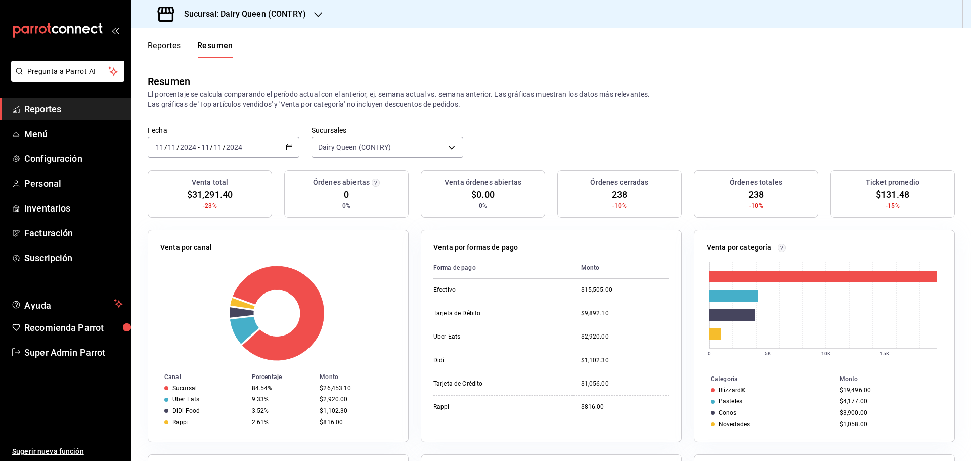
click at [163, 147] on input "11" at bounding box center [159, 147] width 9 height 8
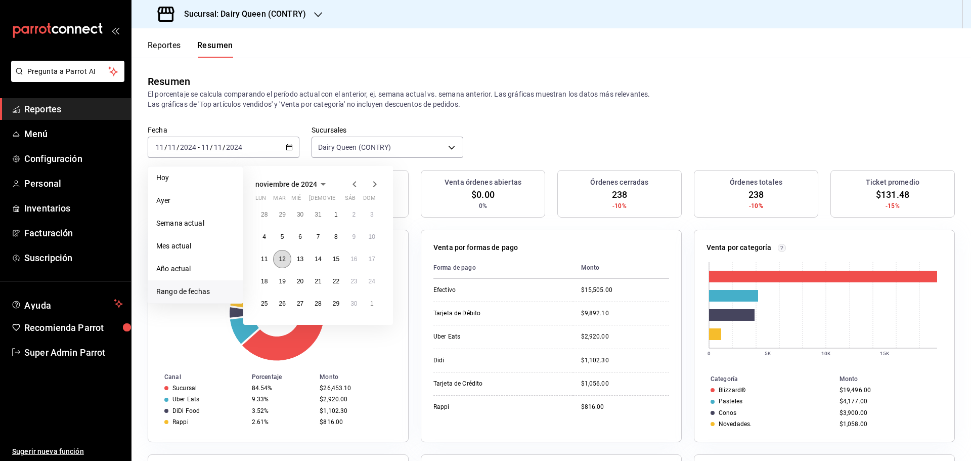
click at [284, 261] on abbr "12" at bounding box center [282, 259] width 7 height 7
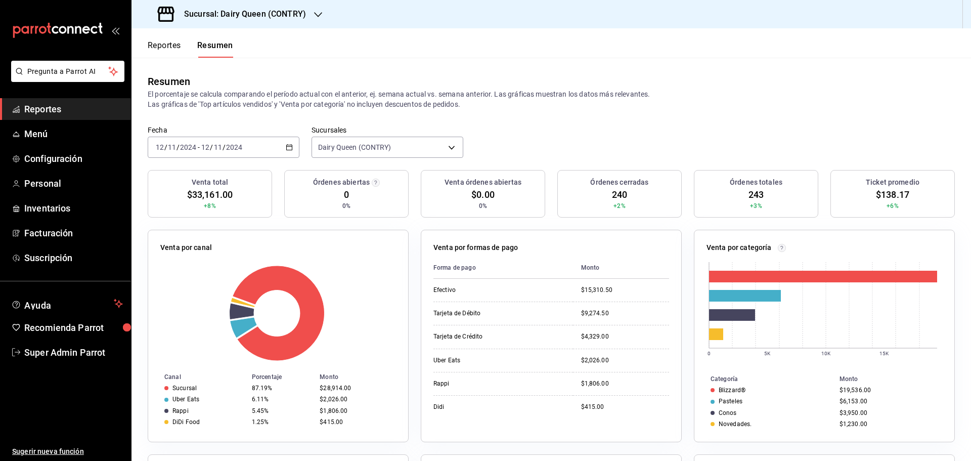
click at [186, 149] on input "2024" at bounding box center [188, 147] width 17 height 8
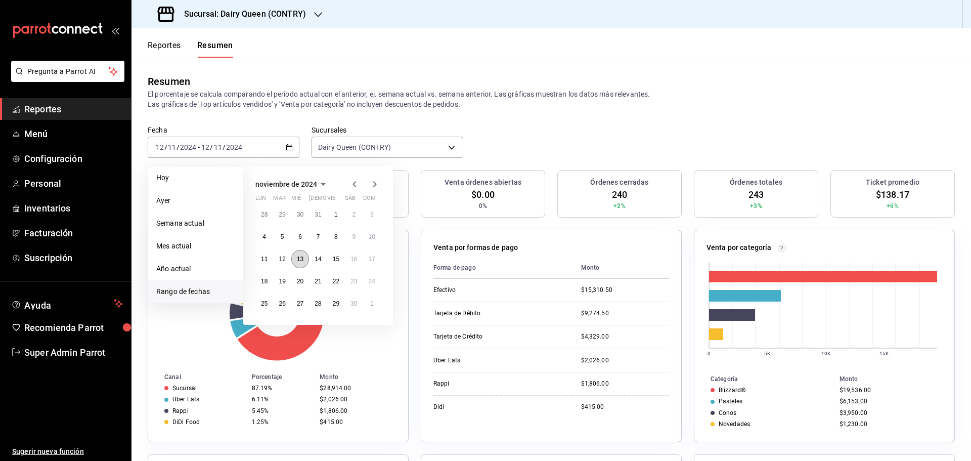
click at [302, 260] on abbr "13" at bounding box center [300, 259] width 7 height 7
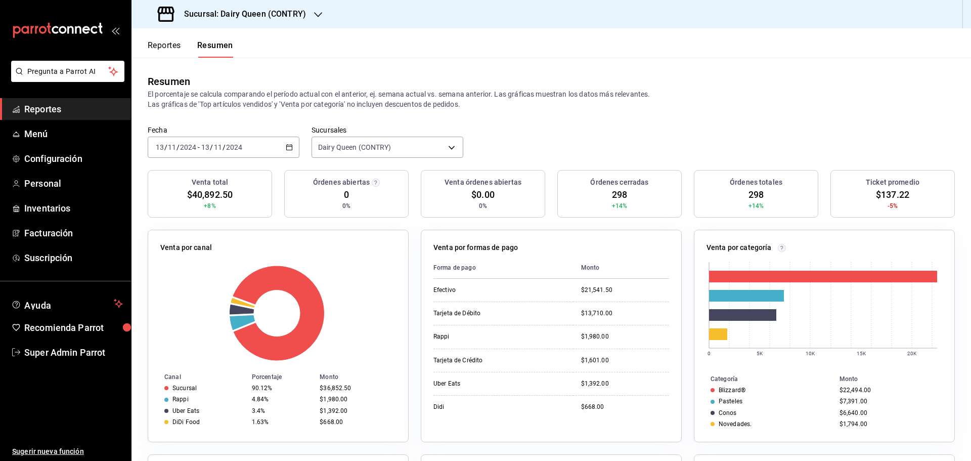
click at [210, 144] on span "/" at bounding box center [211, 147] width 3 height 8
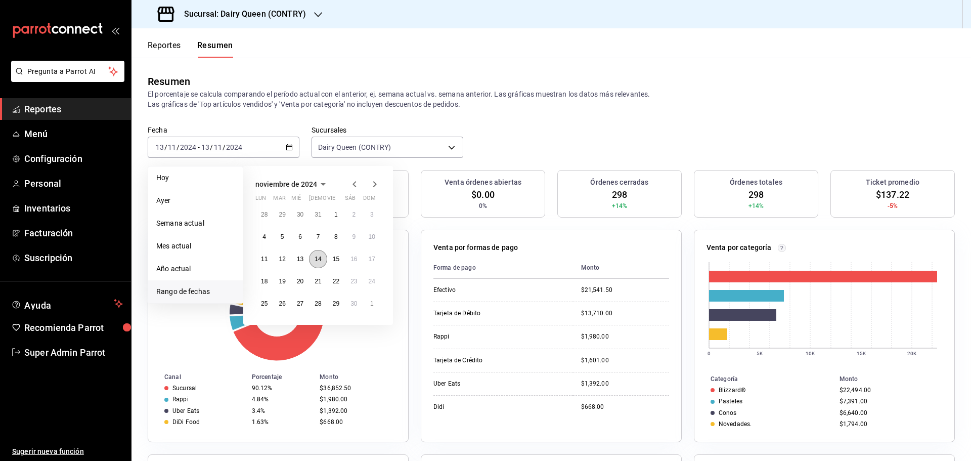
click at [315, 261] on abbr "14" at bounding box center [318, 259] width 7 height 7
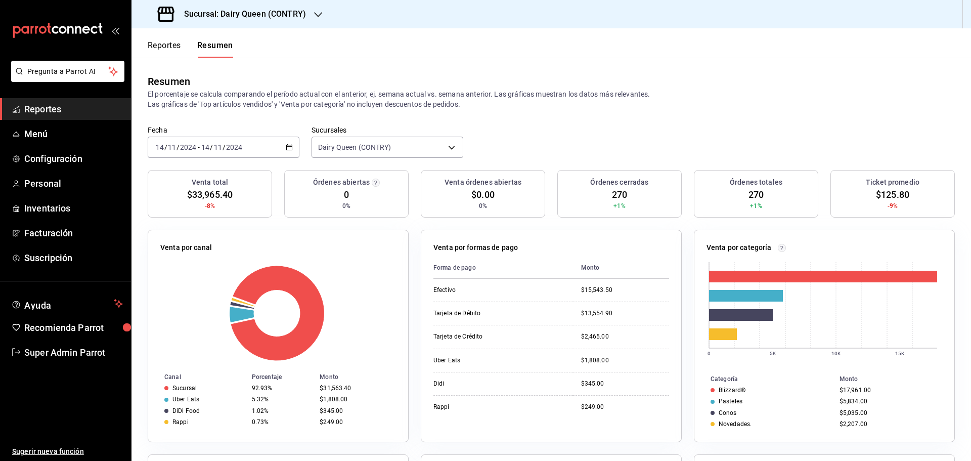
click at [204, 138] on div "2024-11-14 14 / 11 / 2024 - 2024-11-14 14 / 11 / 2024" at bounding box center [224, 147] width 152 height 21
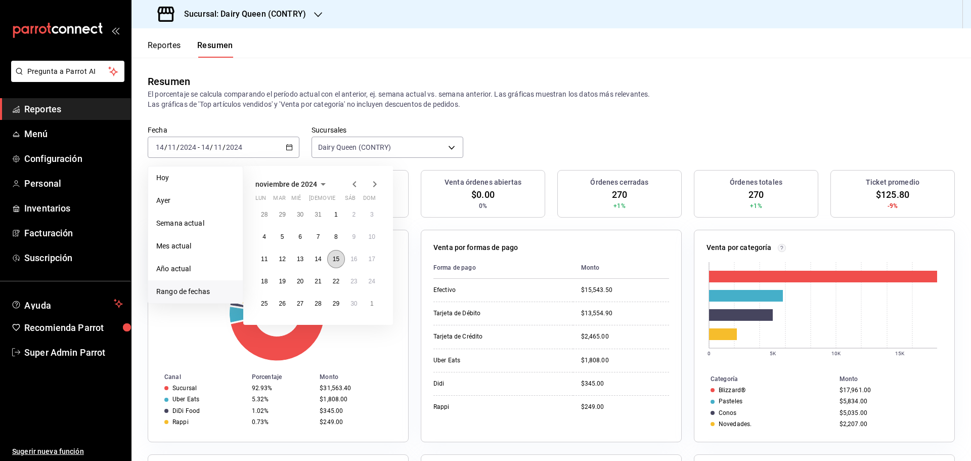
click at [334, 259] on abbr "15" at bounding box center [336, 259] width 7 height 7
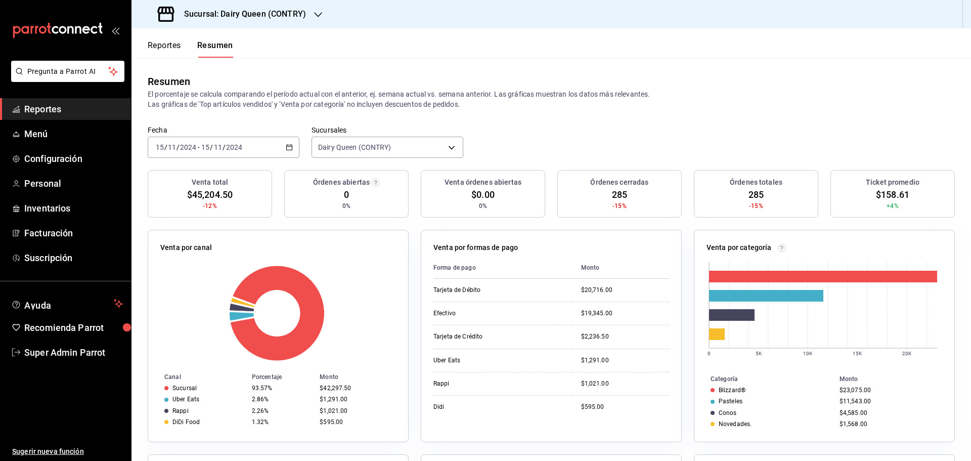
click at [195, 146] on input "2024" at bounding box center [188, 147] width 17 height 8
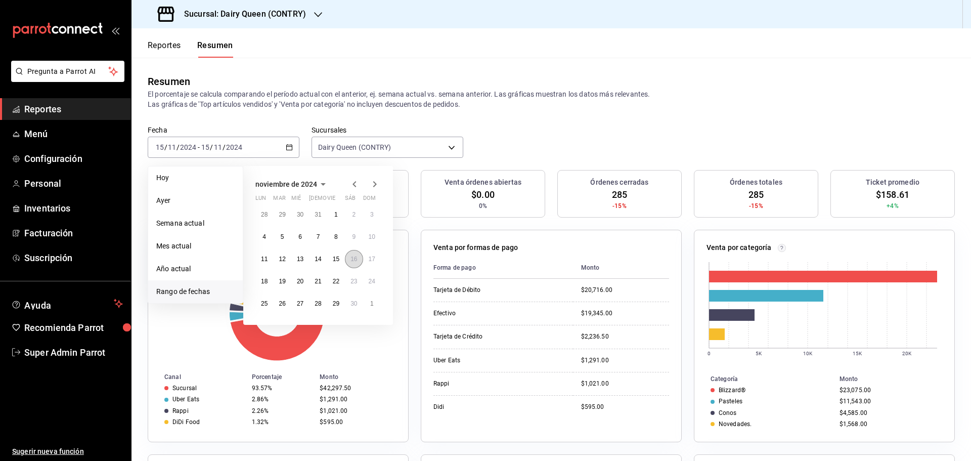
click at [351, 260] on abbr "16" at bounding box center [354, 259] width 7 height 7
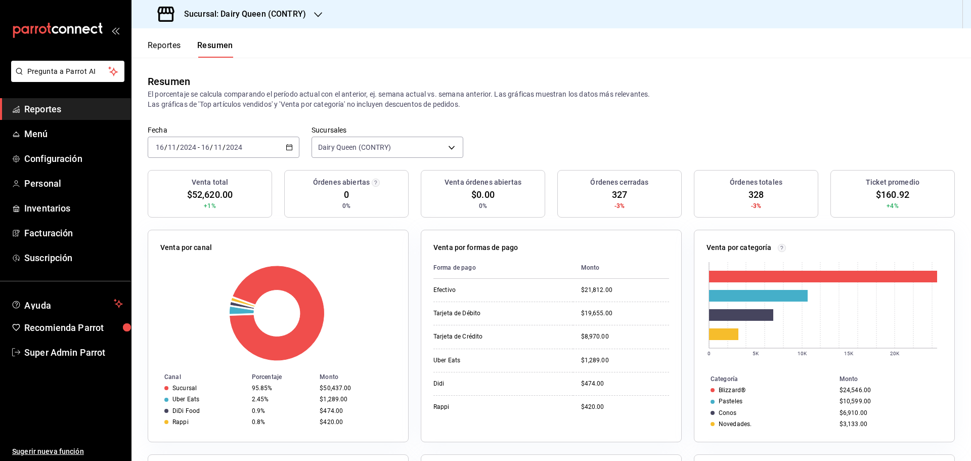
click at [239, 154] on div "2024-11-16 16 / 11 / 2024 - 2024-11-16 16 / 11 / 2024" at bounding box center [224, 147] width 152 height 21
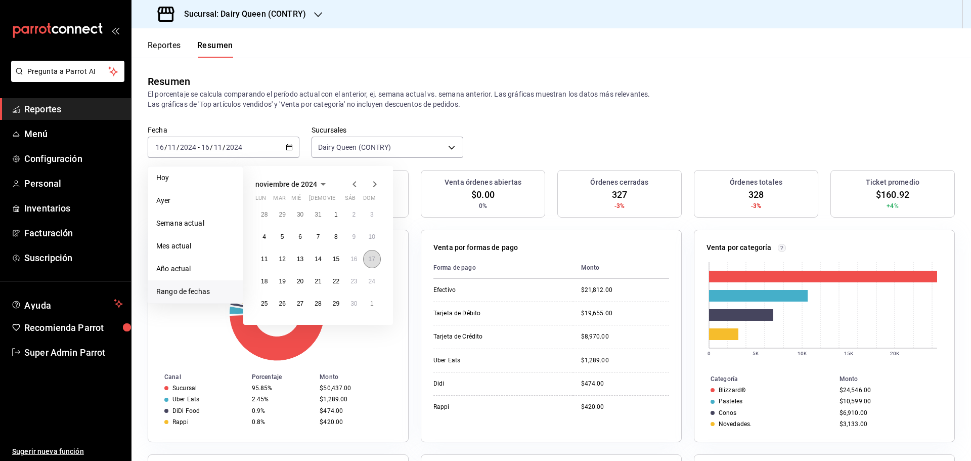
click at [373, 262] on abbr "17" at bounding box center [372, 259] width 7 height 7
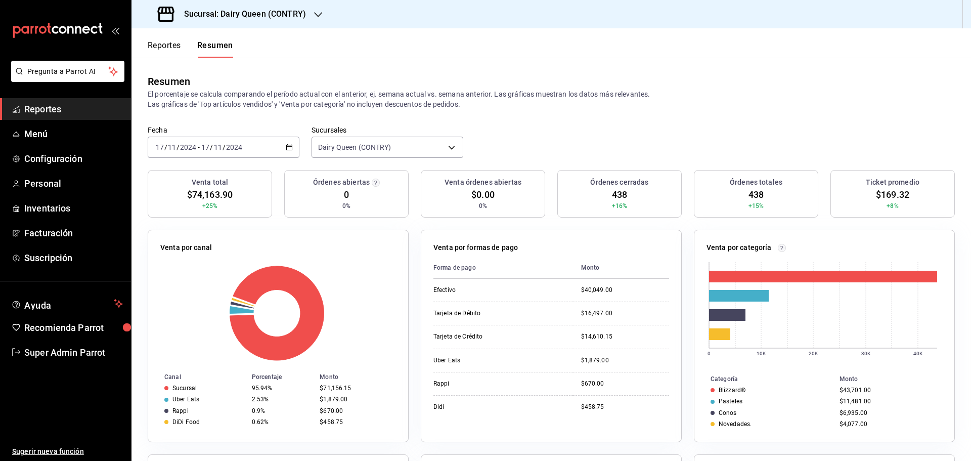
click at [201, 145] on input "17" at bounding box center [205, 147] width 9 height 8
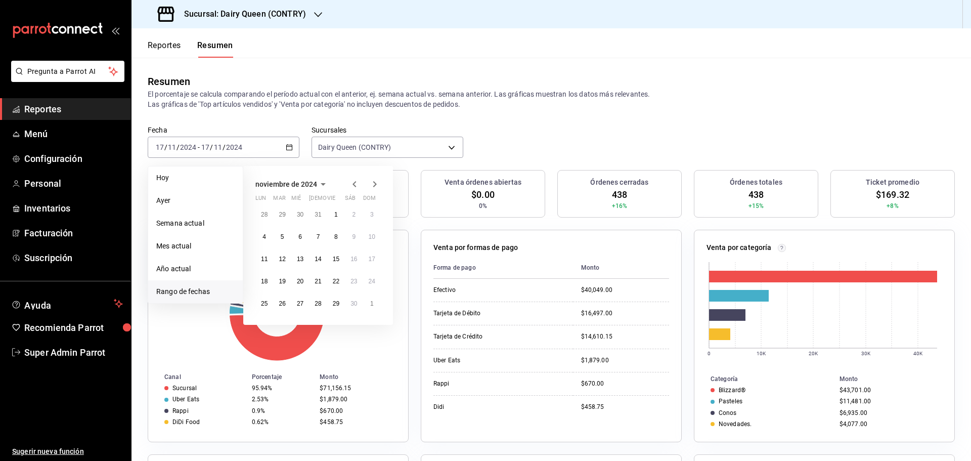
click at [373, 182] on icon "button" at bounding box center [375, 184] width 12 height 12
click at [261, 260] on button "9" at bounding box center [265, 259] width 18 height 18
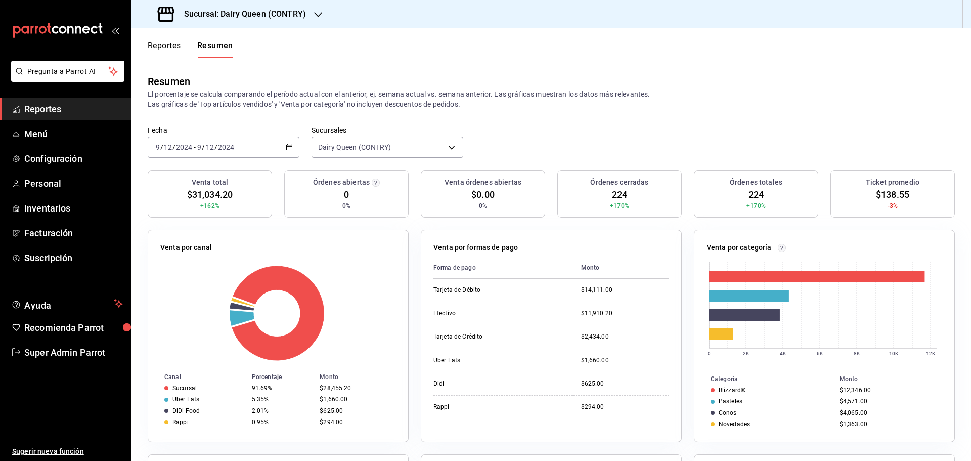
click at [239, 149] on div "2024-12-09 9 / 12 / 2024 - 2024-12-09 9 / 12 / 2024" at bounding box center [224, 147] width 152 height 21
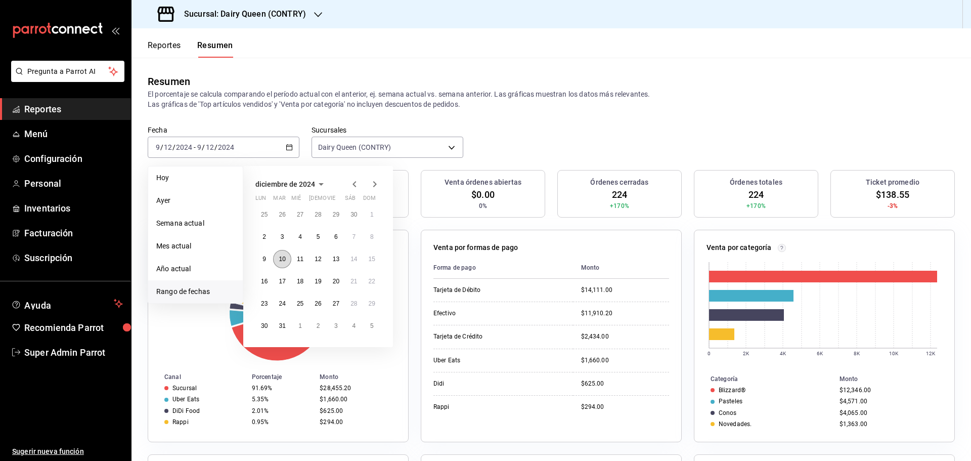
click at [283, 258] on abbr "10" at bounding box center [282, 259] width 7 height 7
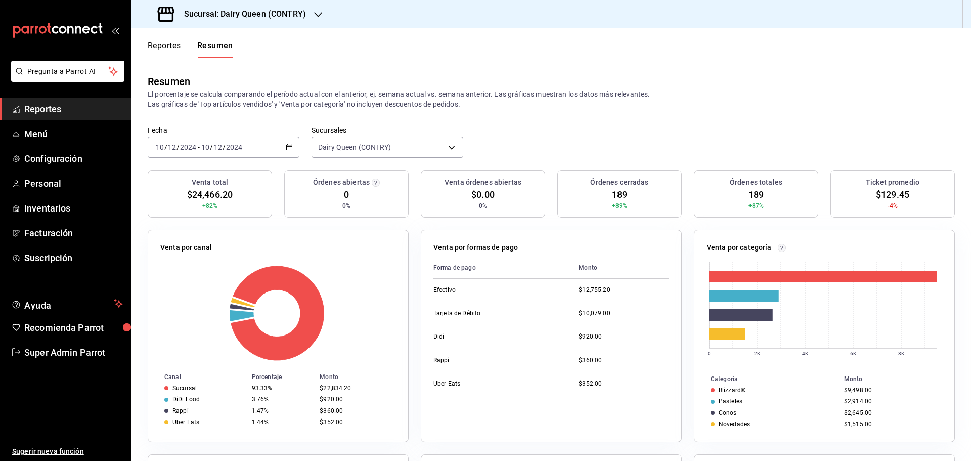
click at [248, 149] on div "2024-12-10 10 / 12 / 2024 - 2024-12-10 10 / 12 / 2024" at bounding box center [224, 147] width 152 height 21
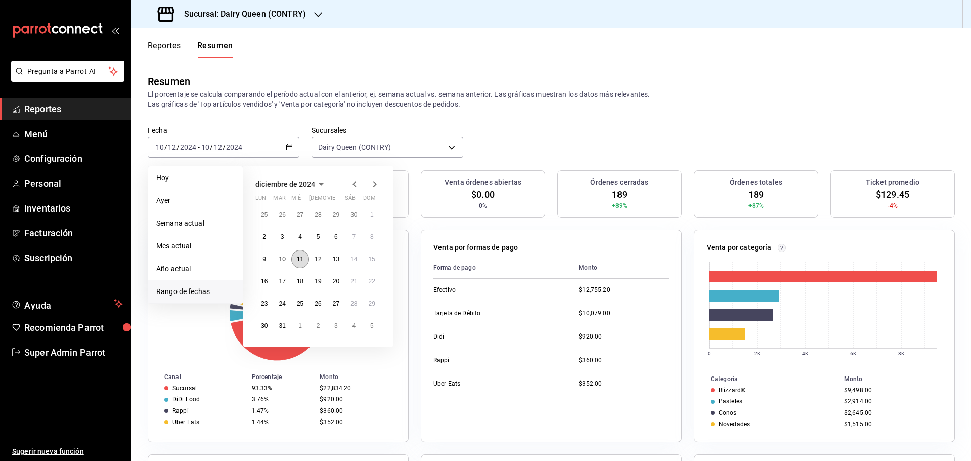
click at [301, 267] on button "11" at bounding box center [300, 259] width 18 height 18
click at [302, 267] on button "11" at bounding box center [300, 259] width 18 height 18
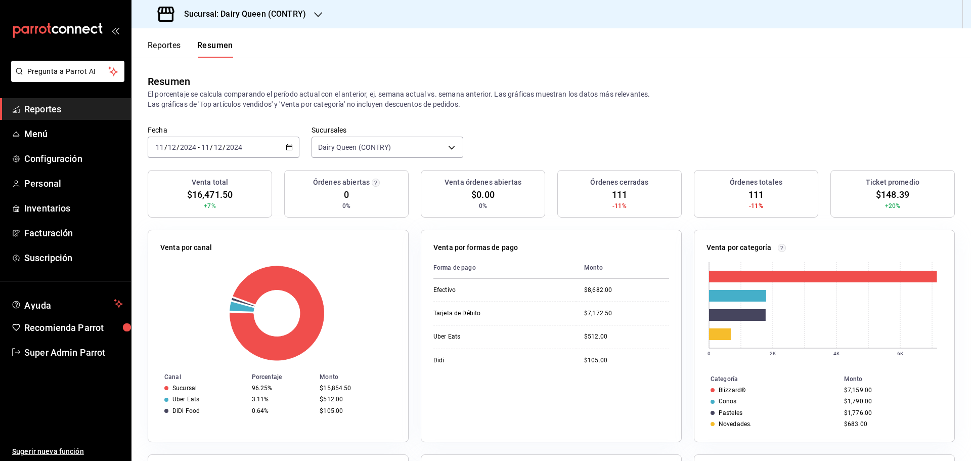
click at [269, 149] on div "2024-12-11 11 / 12 / 2024 - 2024-12-11 11 / 12 / 2024" at bounding box center [224, 147] width 152 height 21
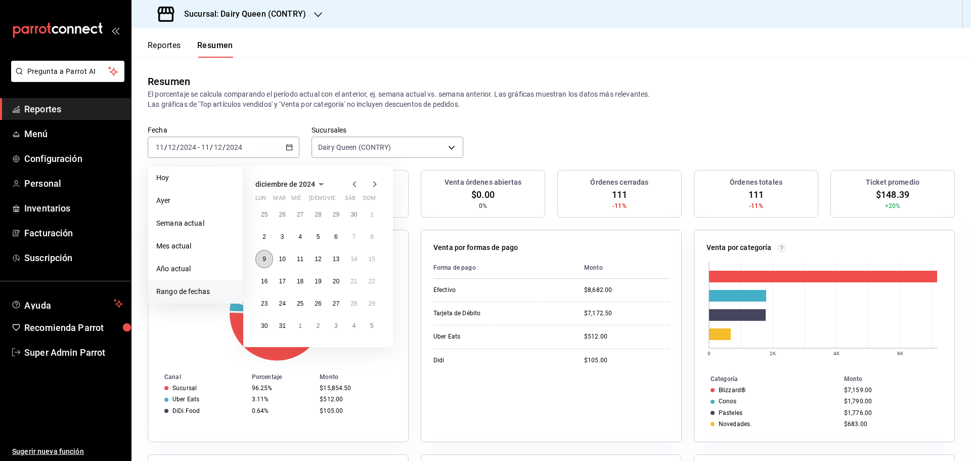
click at [259, 257] on button "9" at bounding box center [265, 259] width 18 height 18
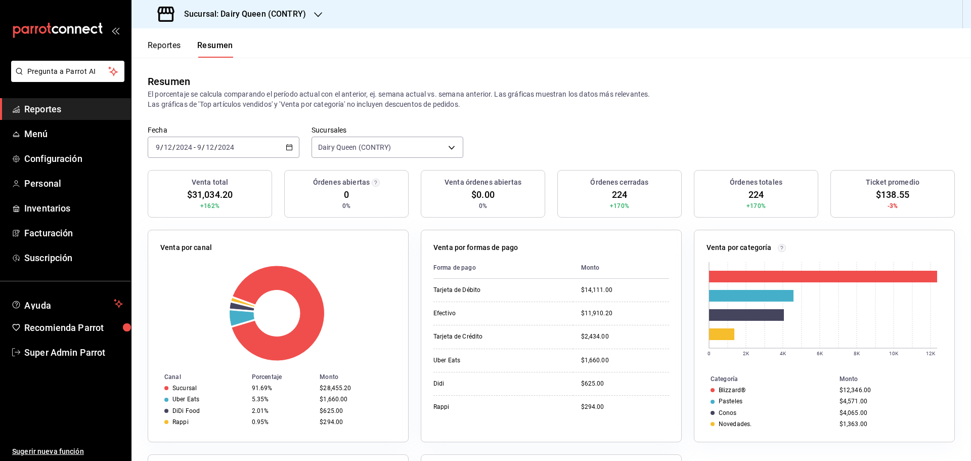
click at [222, 154] on div "2024-12-09 9 / 12 / 2024 - 2024-12-09 9 / 12 / 2024" at bounding box center [224, 147] width 152 height 21
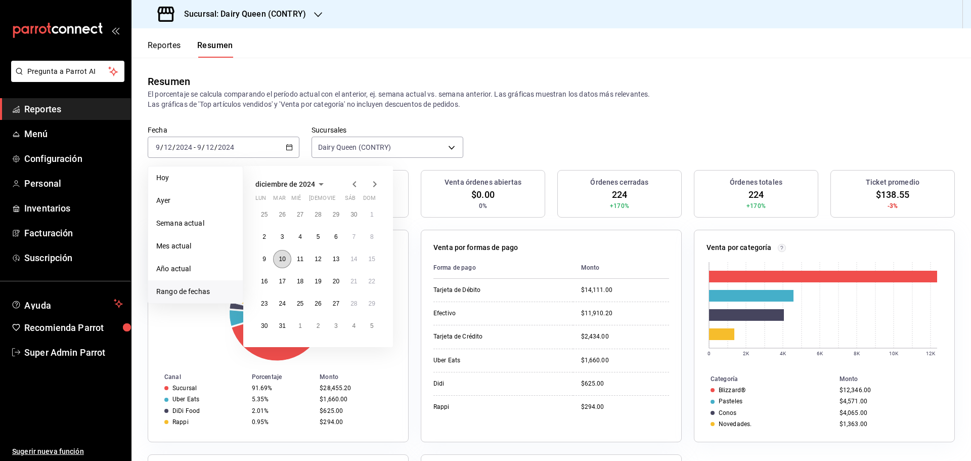
click at [283, 260] on abbr "10" at bounding box center [282, 259] width 7 height 7
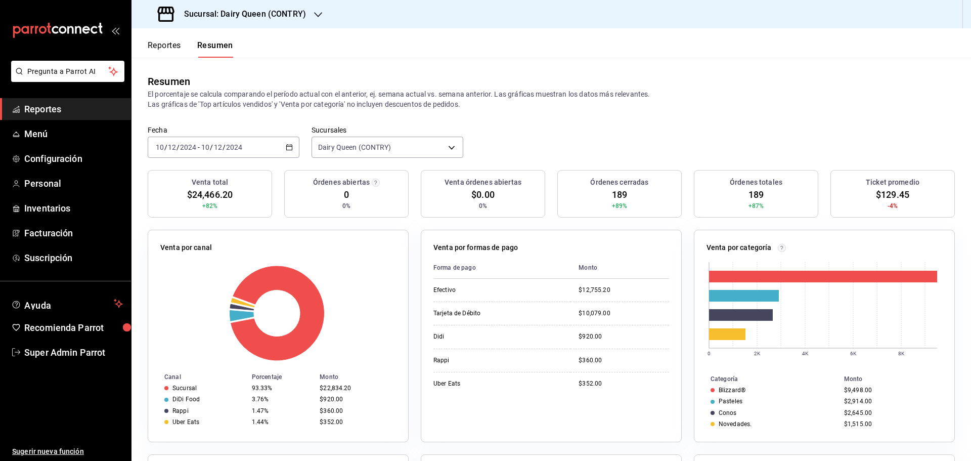
click at [190, 150] on input "2024" at bounding box center [188, 147] width 17 height 8
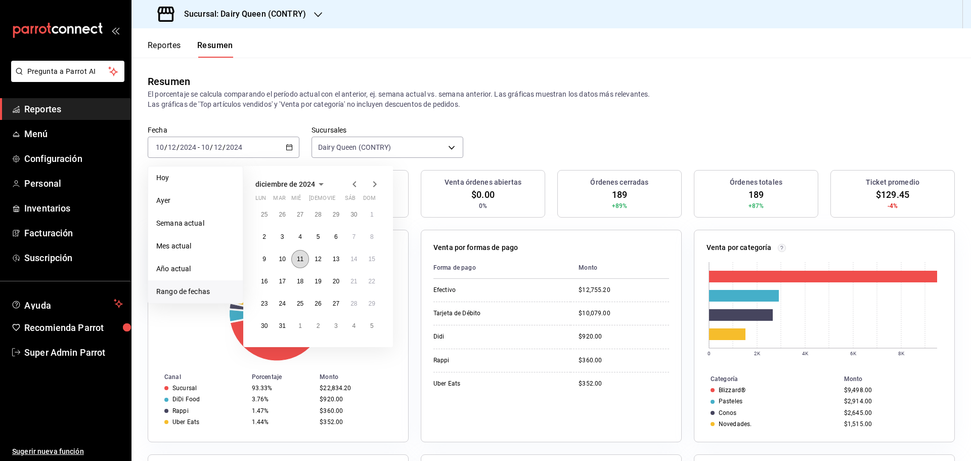
click at [297, 261] on abbr "11" at bounding box center [300, 259] width 7 height 7
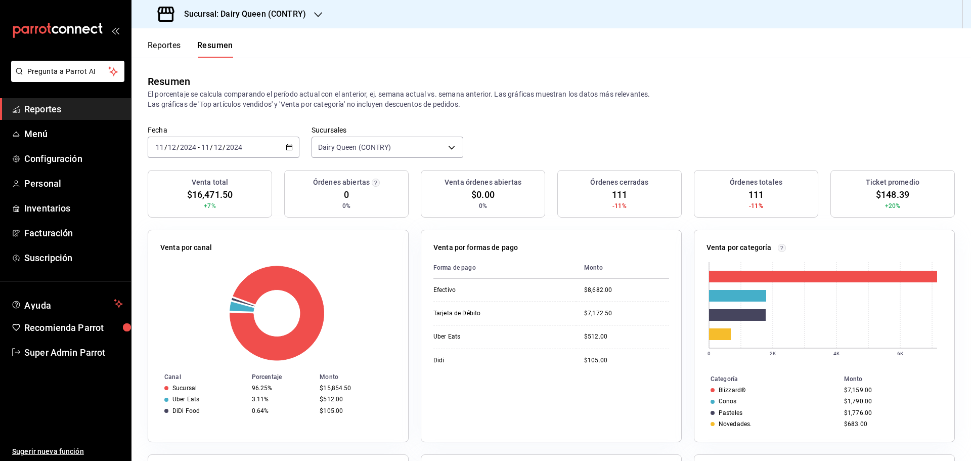
click at [193, 147] on input "2024" at bounding box center [188, 147] width 17 height 8
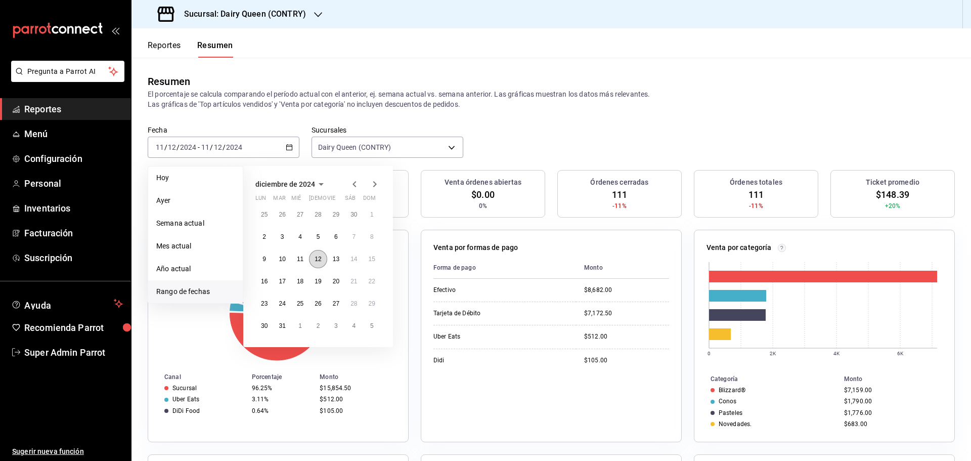
click at [316, 261] on abbr "12" at bounding box center [318, 259] width 7 height 7
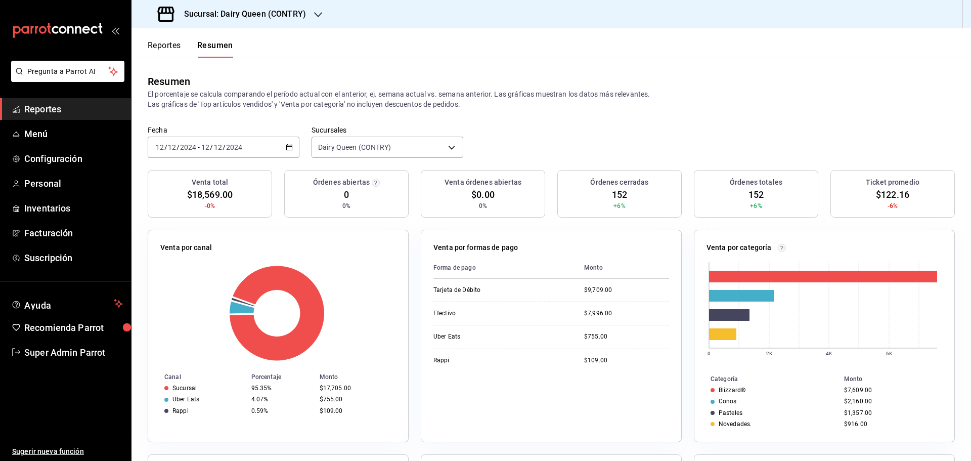
click at [246, 143] on div "2024-12-12 12 / 12 / 2024 - 2024-12-12 12 / 12 / 2024" at bounding box center [224, 147] width 152 height 21
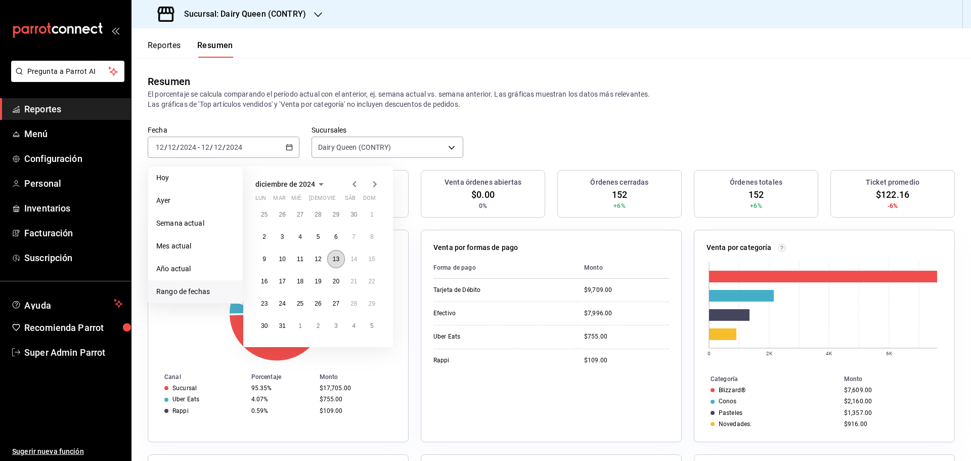
click at [340, 261] on button "13" at bounding box center [336, 259] width 18 height 18
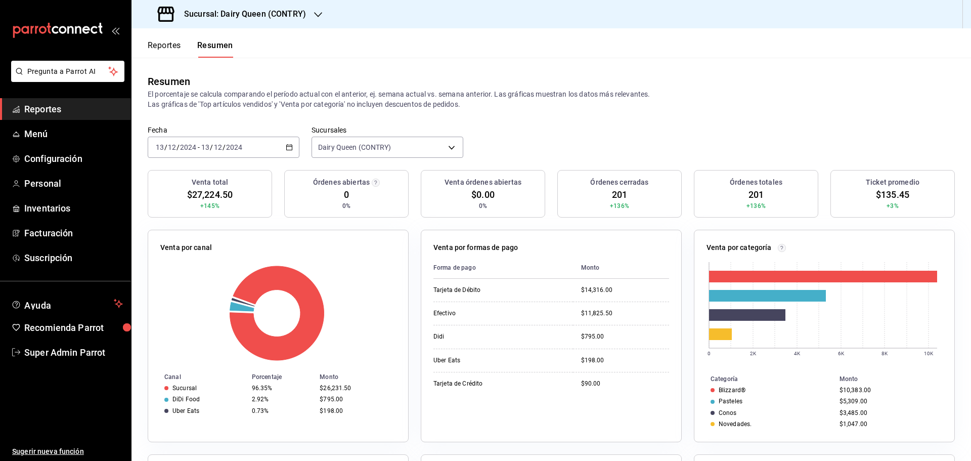
click at [246, 148] on div "2024-12-13 13 / 12 / 2024 - 2024-12-13 13 / 12 / 2024" at bounding box center [224, 147] width 152 height 21
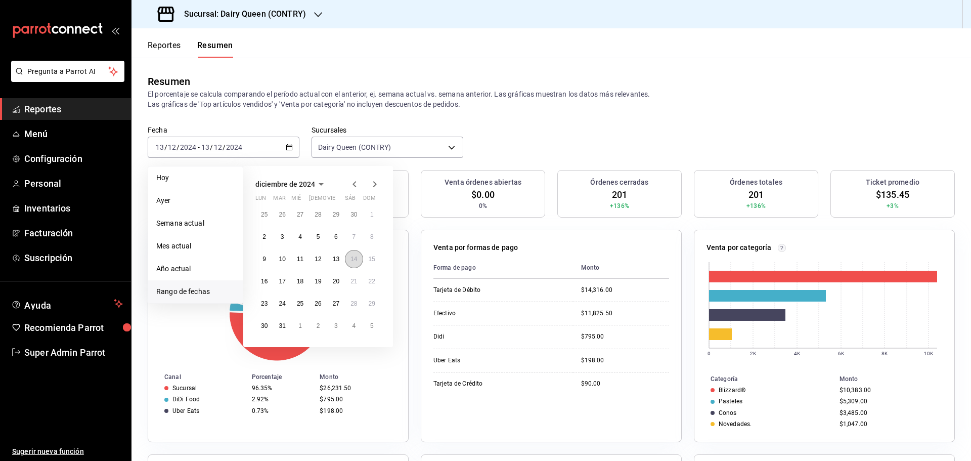
click at [351, 255] on button "14" at bounding box center [354, 259] width 18 height 18
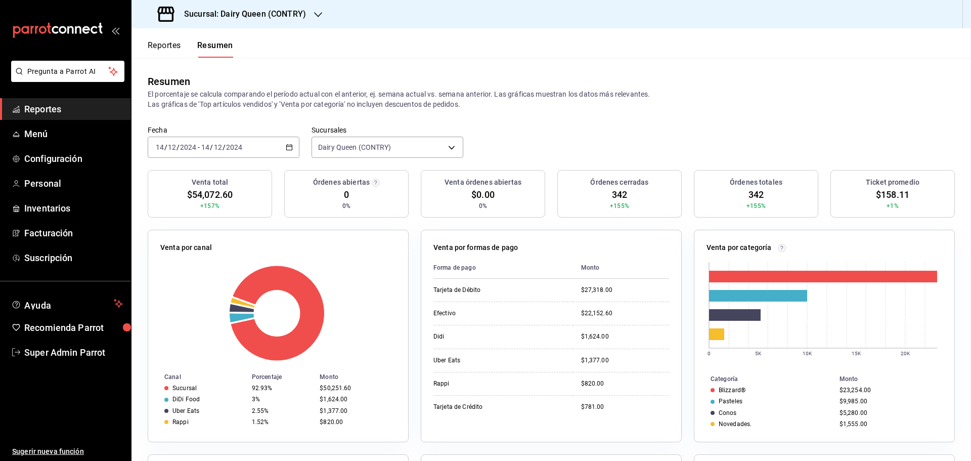
click at [190, 154] on div "2024-12-14 14 / 12 / 2024 - 2024-12-14 14 / 12 / 2024" at bounding box center [224, 147] width 152 height 21
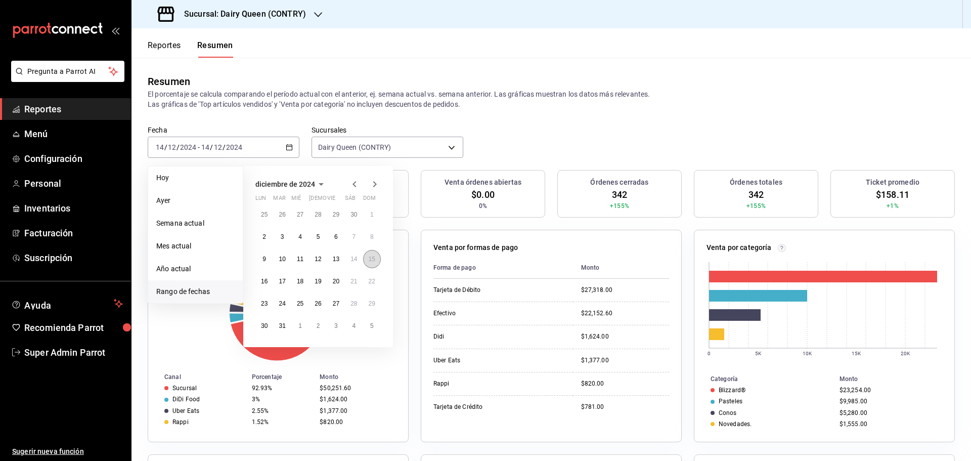
click at [370, 254] on button "15" at bounding box center [372, 259] width 18 height 18
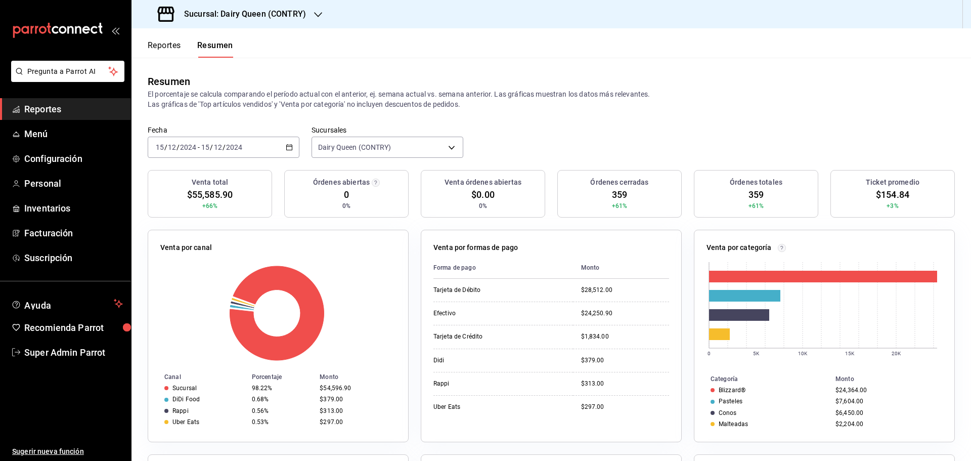
click at [247, 151] on div "2024-12-15 15 / 12 / 2024 - 2024-12-15 15 / 12 / 2024" at bounding box center [224, 147] width 152 height 21
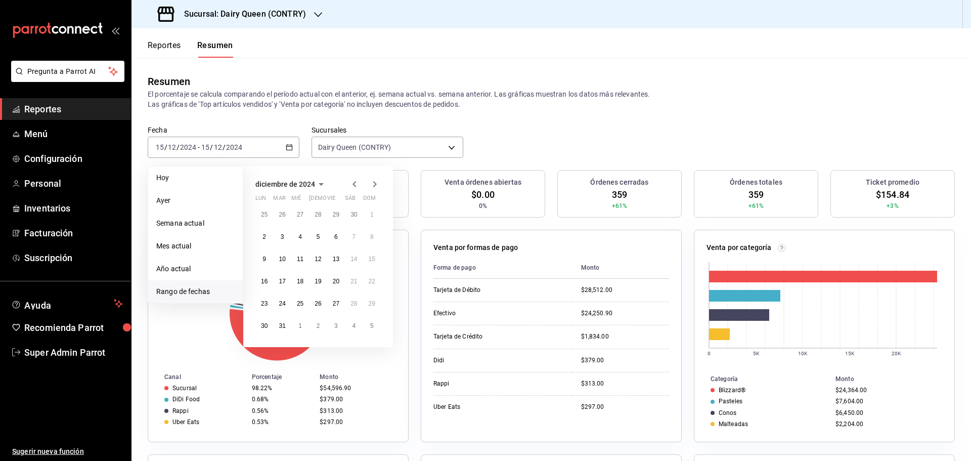
click at [371, 184] on icon "button" at bounding box center [375, 184] width 12 height 12
click at [267, 259] on abbr "13" at bounding box center [264, 259] width 7 height 7
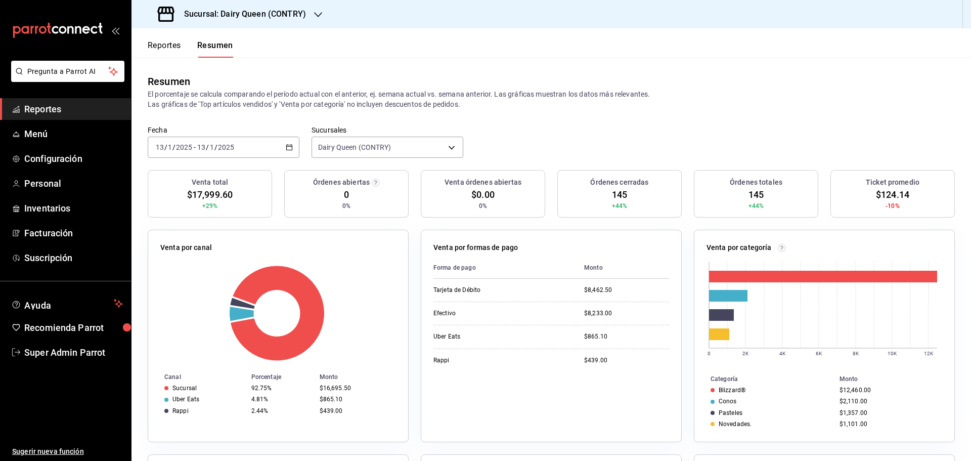
click at [217, 152] on div "2025-01-13 13 / 1 / 2025 - 2025-01-13 13 / 1 / 2025" at bounding box center [224, 147] width 152 height 21
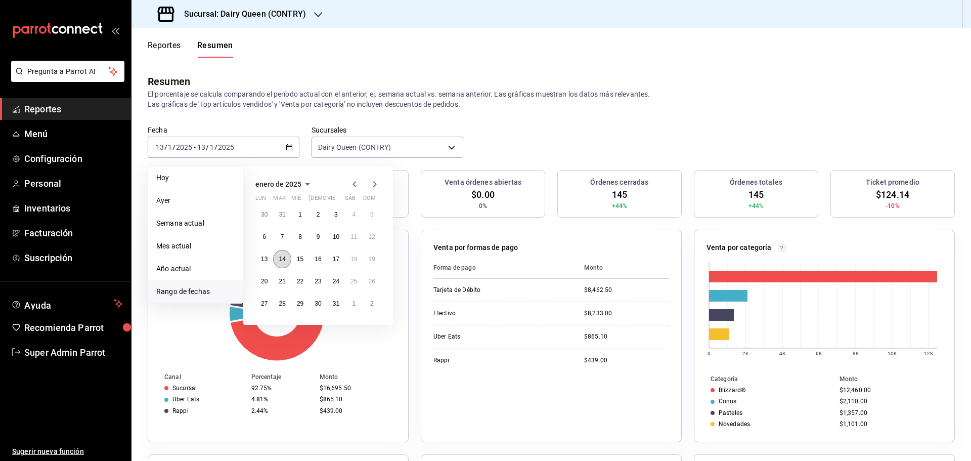
click at [274, 261] on button "14" at bounding box center [282, 259] width 18 height 18
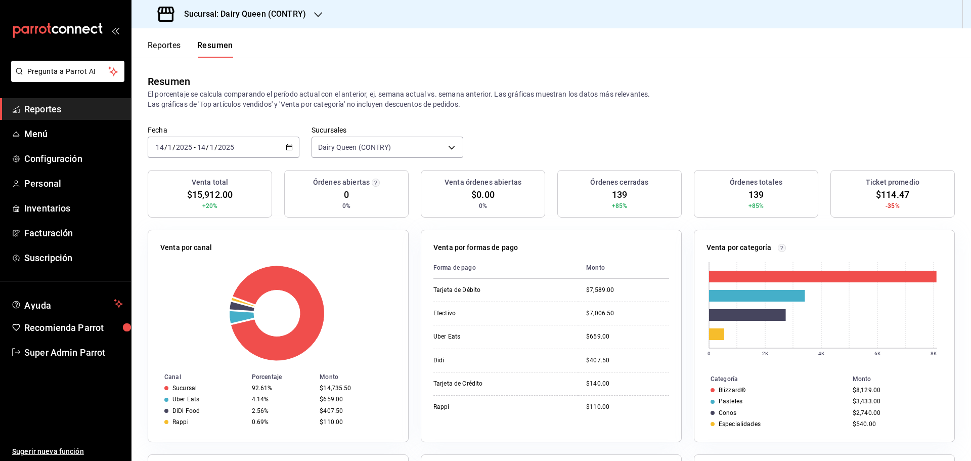
click at [256, 146] on div "2025-01-14 14 / 1 / 2025 - 2025-01-14 14 / 1 / 2025" at bounding box center [224, 147] width 152 height 21
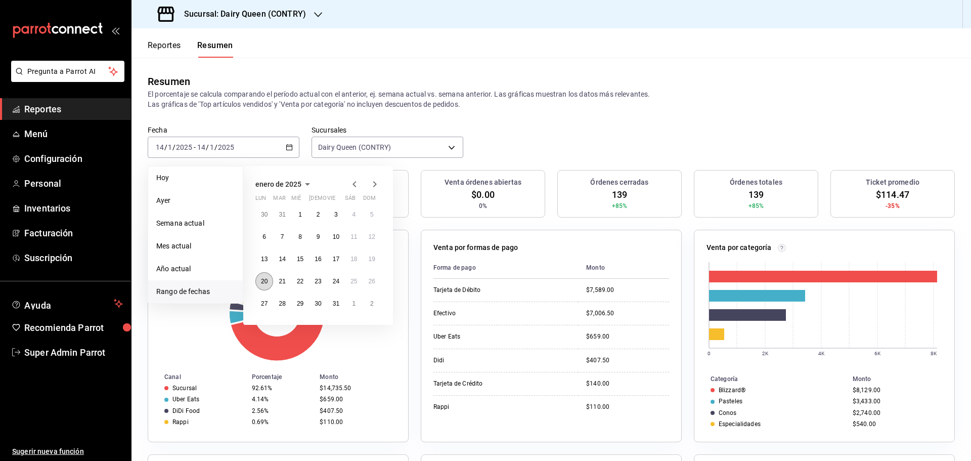
click at [265, 281] on abbr "20" at bounding box center [264, 281] width 7 height 7
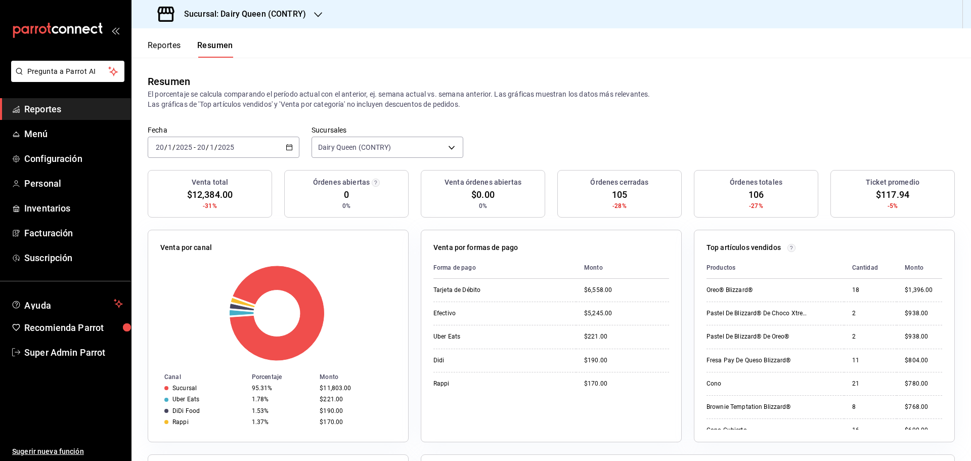
click at [225, 142] on div "2025-01-20 20 / 1 / 2025 - 2025-01-20 20 / 1 / 2025" at bounding box center [224, 147] width 152 height 21
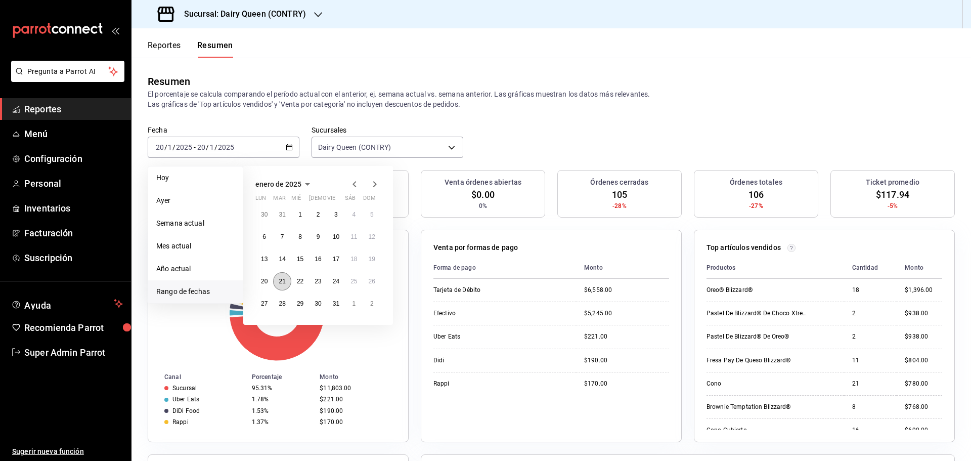
click at [277, 282] on button "21" at bounding box center [282, 281] width 18 height 18
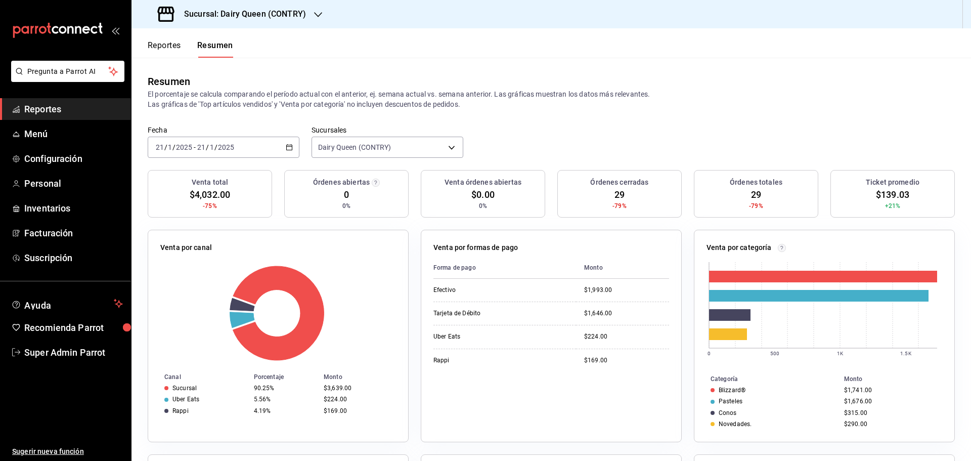
click at [245, 148] on div "2025-01-21 21 / 1 / 2025 - 2025-01-21 21 / 1 / 2025" at bounding box center [224, 147] width 152 height 21
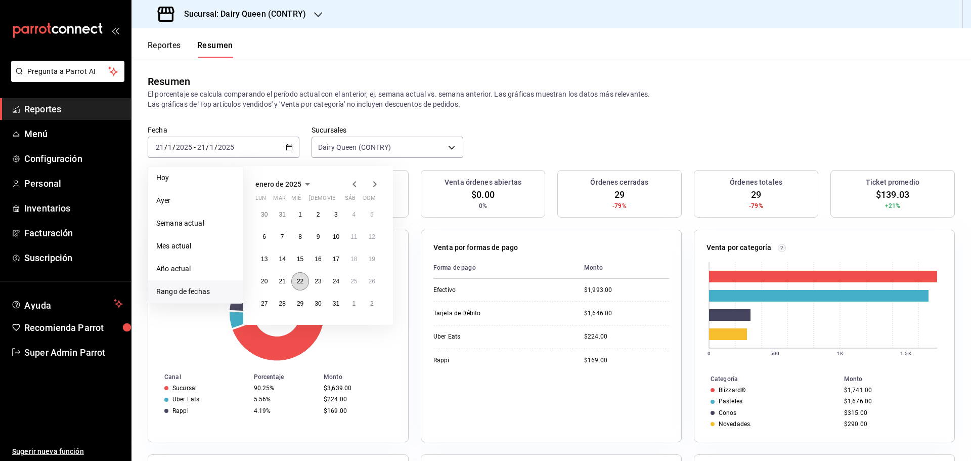
click at [300, 285] on button "22" at bounding box center [300, 281] width 18 height 18
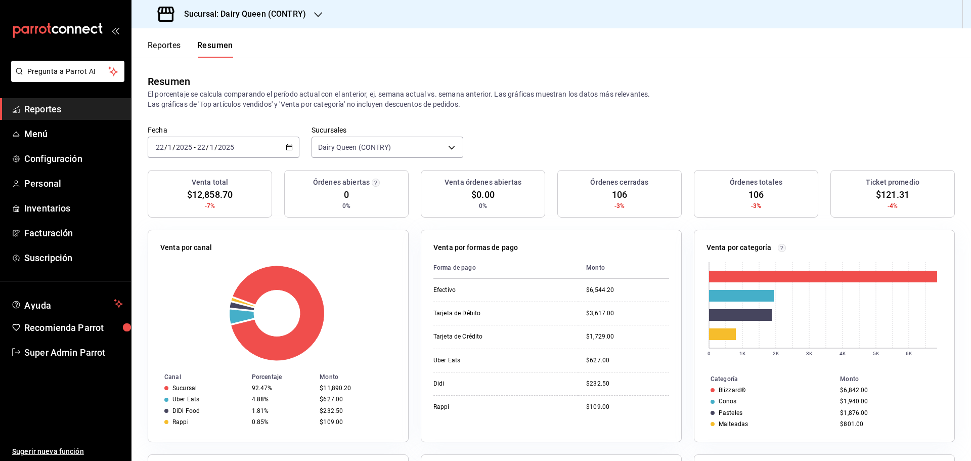
click at [246, 150] on div "2025-01-22 22 / 1 / 2025 - 2025-01-22 22 / 1 / 2025" at bounding box center [224, 147] width 152 height 21
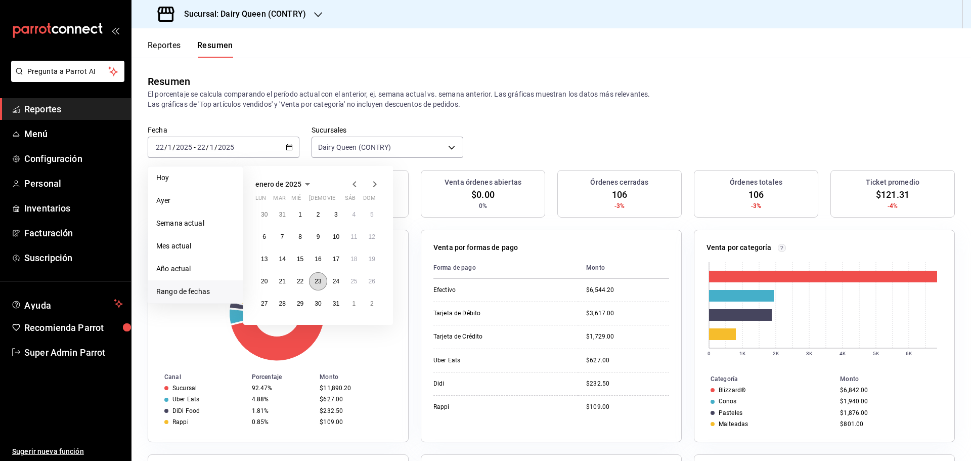
click at [317, 288] on button "23" at bounding box center [318, 281] width 18 height 18
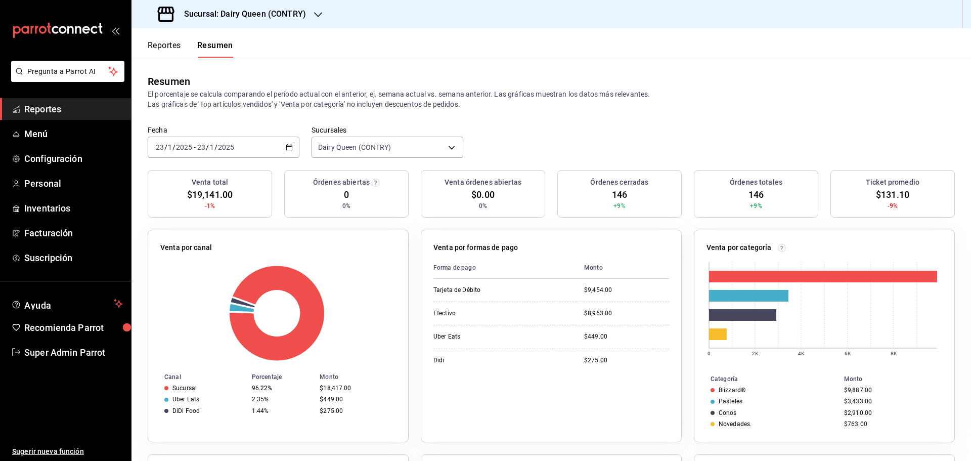
click at [240, 138] on div "2025-01-23 23 / 1 / 2025 - 2025-01-23 23 / 1 / 2025" at bounding box center [224, 147] width 152 height 21
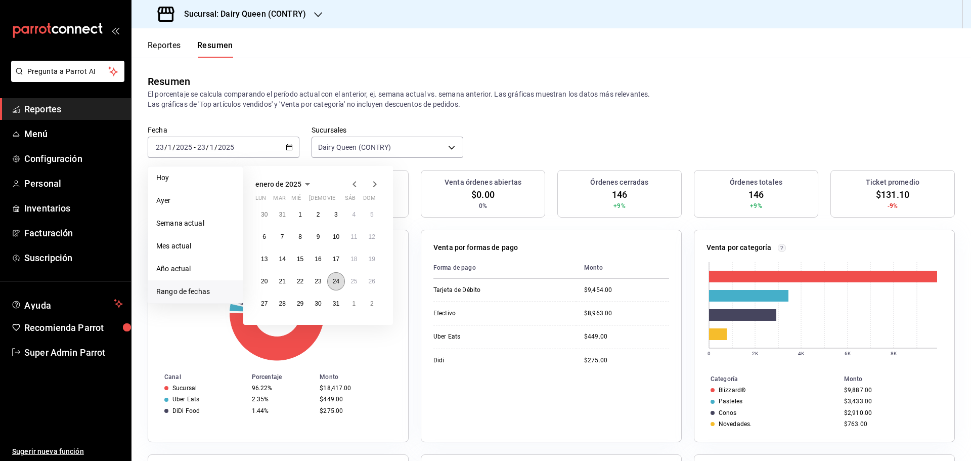
click at [333, 282] on abbr "24" at bounding box center [336, 281] width 7 height 7
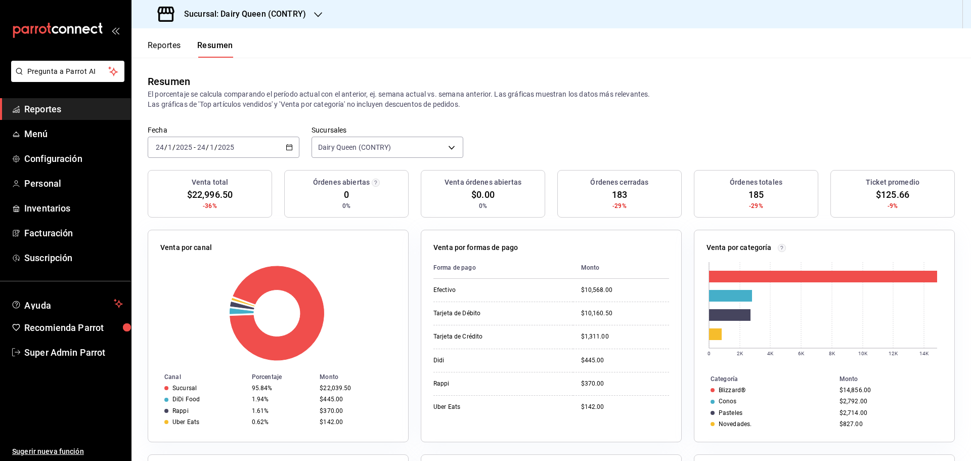
click at [248, 142] on div "2025-01-24 24 / 1 / 2025 - 2025-01-24 24 / 1 / 2025" at bounding box center [224, 147] width 152 height 21
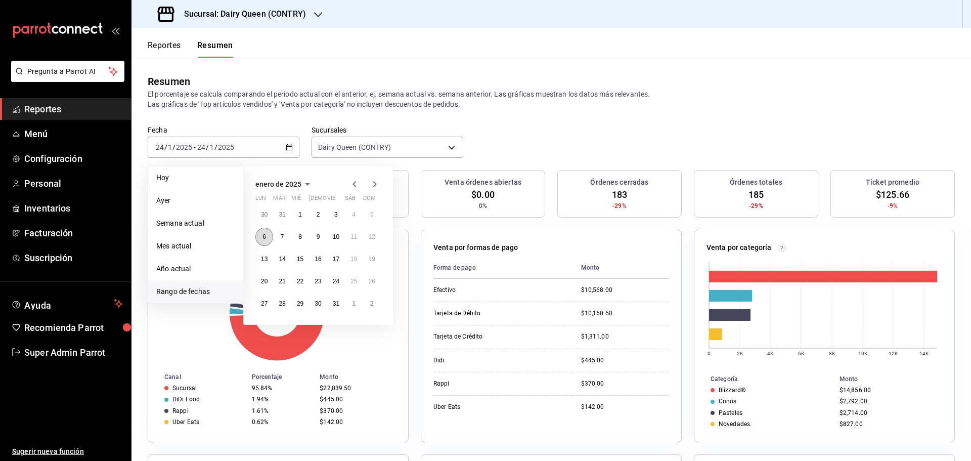
click at [265, 236] on abbr "6" at bounding box center [265, 236] width 4 height 7
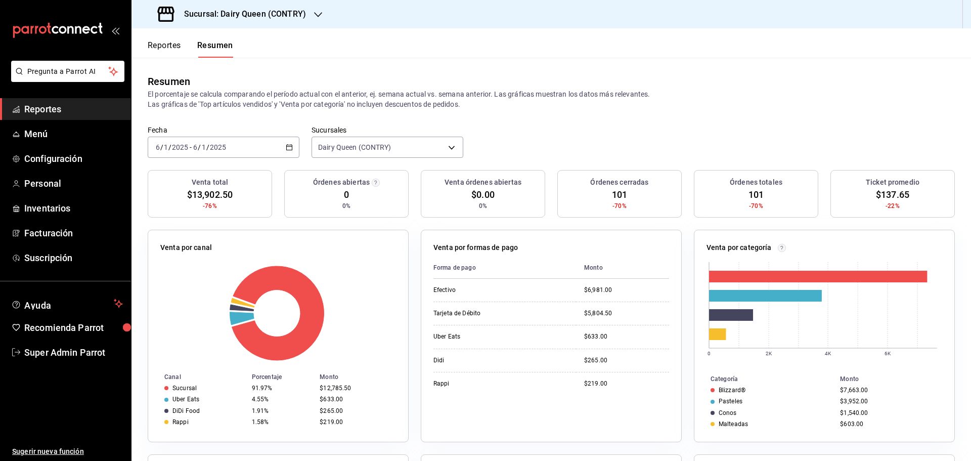
click at [256, 150] on div "2025-01-06 6 / 1 / 2025 - 2025-01-06 6 / 1 / 2025" at bounding box center [224, 147] width 152 height 21
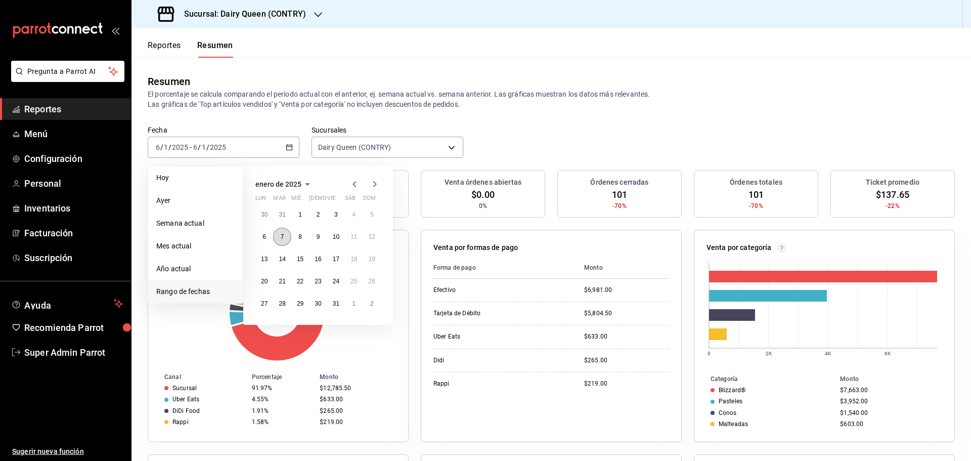
click at [285, 238] on button "7" at bounding box center [282, 237] width 18 height 18
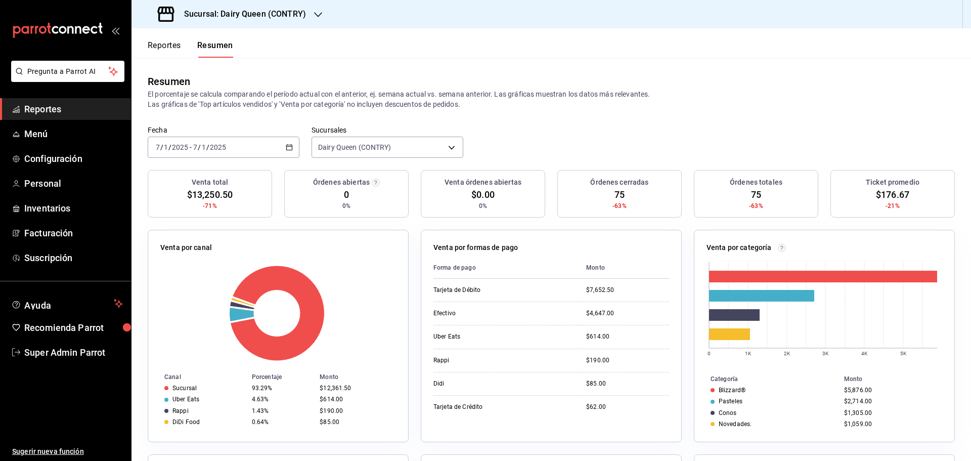
drag, startPoint x: 206, startPoint y: 158, endPoint x: 210, endPoint y: 156, distance: 5.2
click at [207, 158] on div "Fecha 2025-01-07 7 / 1 / 2025 - 2025-01-07 7 / 1 / 2025 Sucursales Dairy Queen …" at bounding box center [552, 147] width 840 height 45
click at [232, 153] on div "2025-01-07 7 / 1 / 2025 - 2025-01-07 7 / 1 / 2025" at bounding box center [224, 147] width 152 height 21
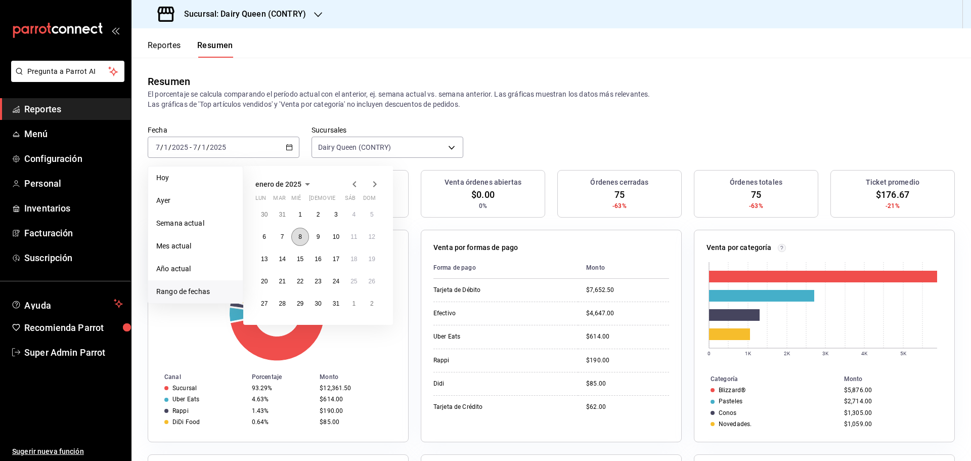
click at [300, 238] on abbr "8" at bounding box center [301, 236] width 4 height 7
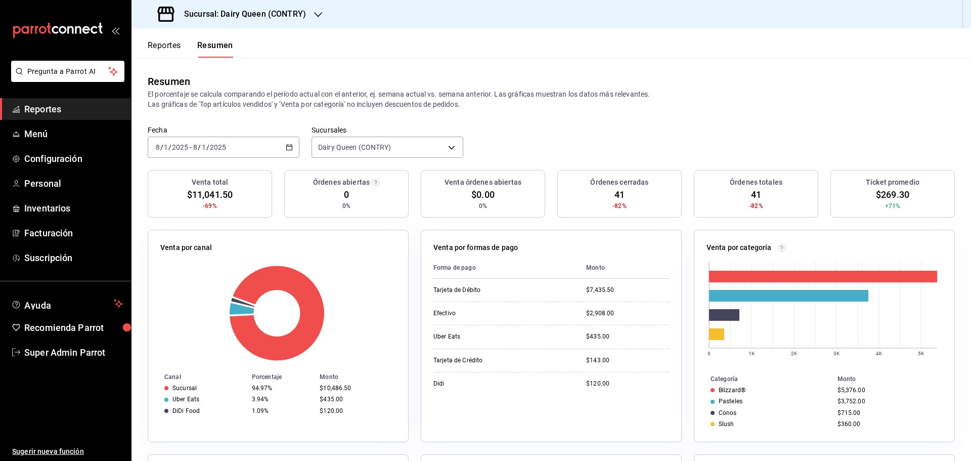
click at [244, 145] on div "2025-01-08 8 / 1 / 2025 - 2025-01-08 8 / 1 / 2025" at bounding box center [224, 147] width 152 height 21
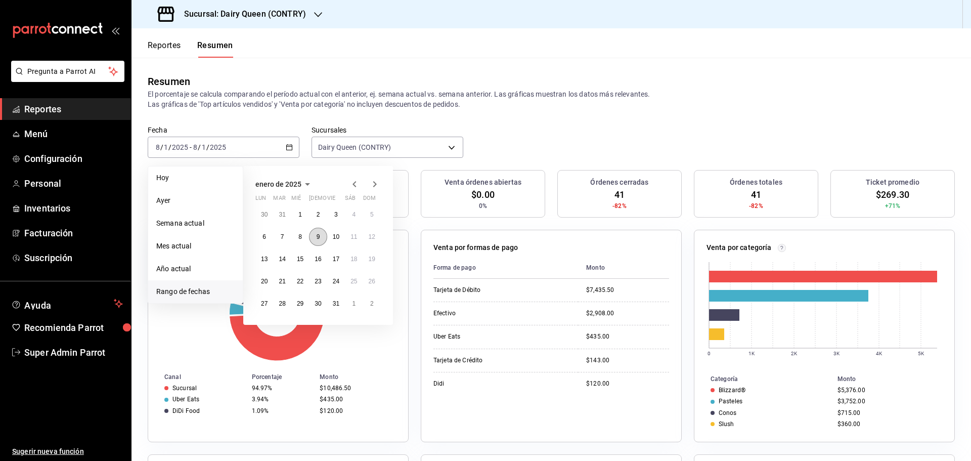
click at [321, 238] on button "9" at bounding box center [318, 237] width 18 height 18
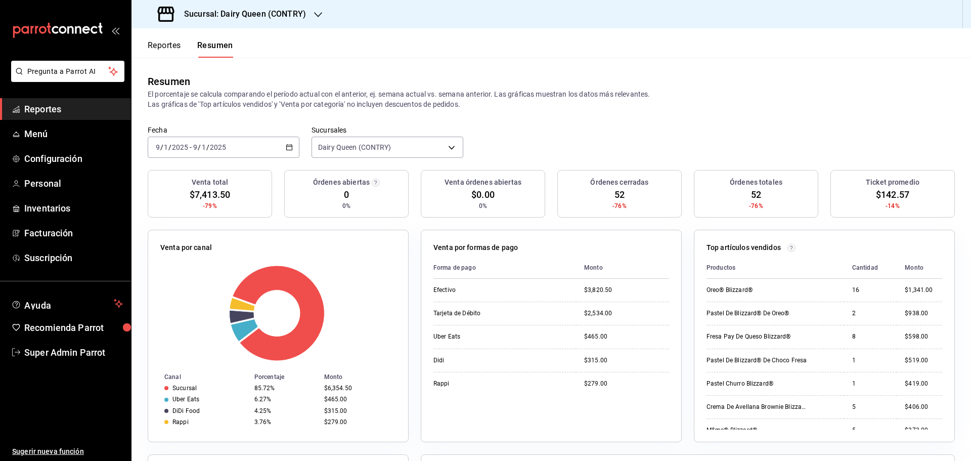
click at [242, 135] on div "Fecha 2025-01-09 9 / 1 / 2025 - 2025-01-09 9 / 1 / 2025" at bounding box center [224, 141] width 152 height 32
click at [244, 151] on div "2025-01-09 9 / 1 / 2025 - 2025-01-09 9 / 1 / 2025" at bounding box center [224, 147] width 152 height 21
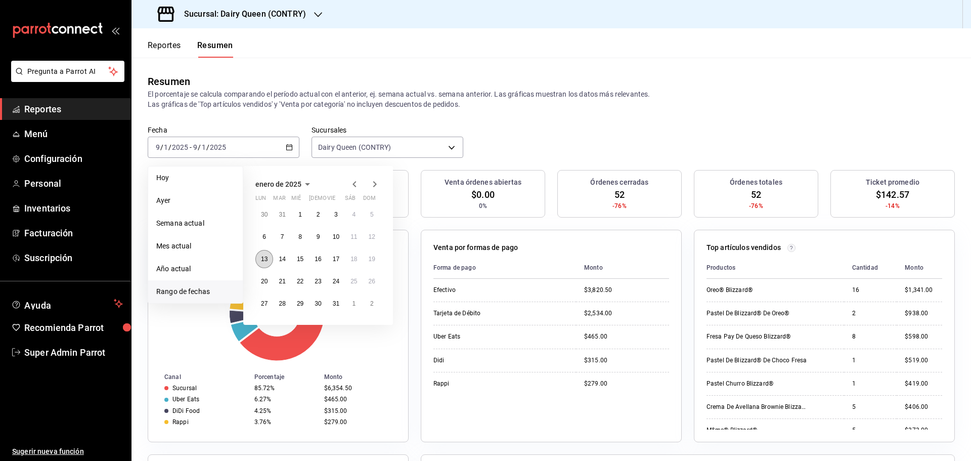
click at [264, 267] on button "13" at bounding box center [265, 259] width 18 height 18
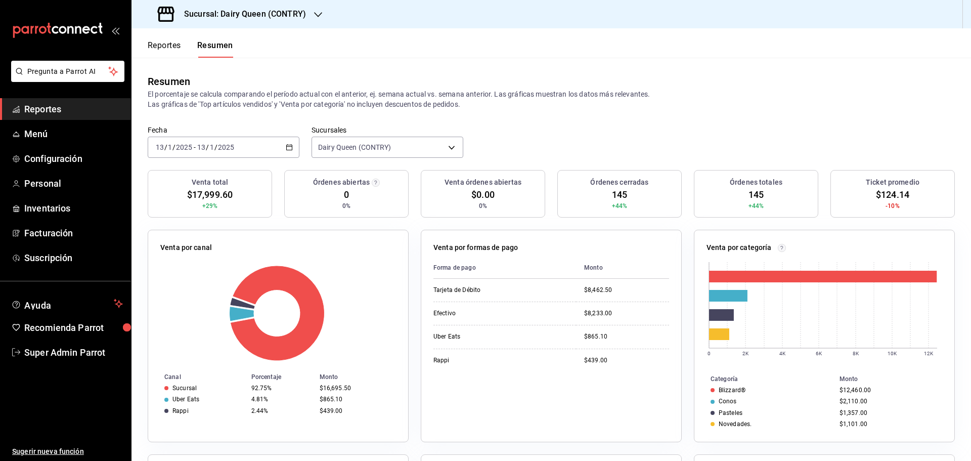
click at [250, 147] on div "2025-01-13 13 / 1 / 2025 - 2025-01-13 13 / 1 / 2025" at bounding box center [224, 147] width 152 height 21
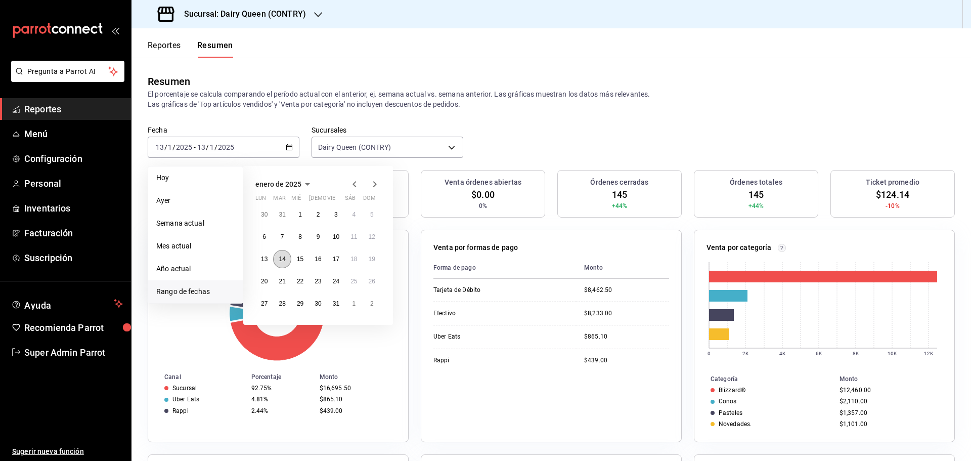
click at [285, 264] on button "14" at bounding box center [282, 259] width 18 height 18
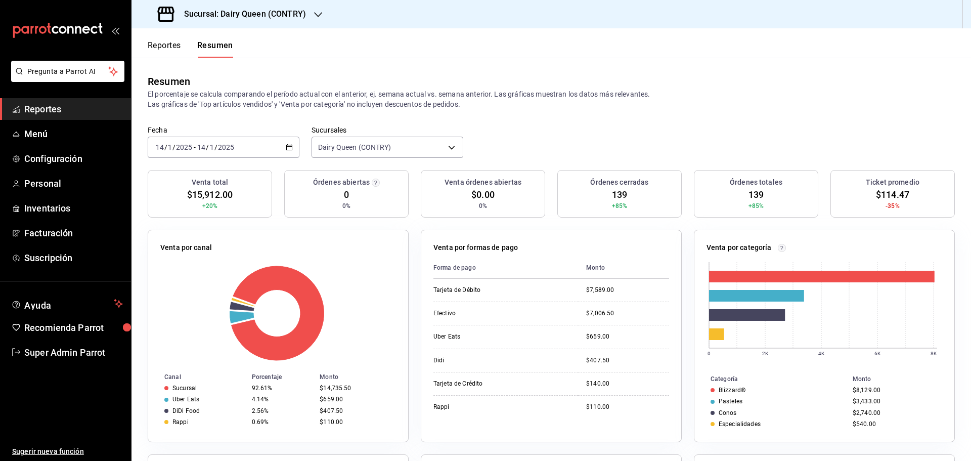
click at [259, 142] on div "2025-01-14 14 / 1 / 2025 - 2025-01-14 14 / 1 / 2025" at bounding box center [224, 147] width 152 height 21
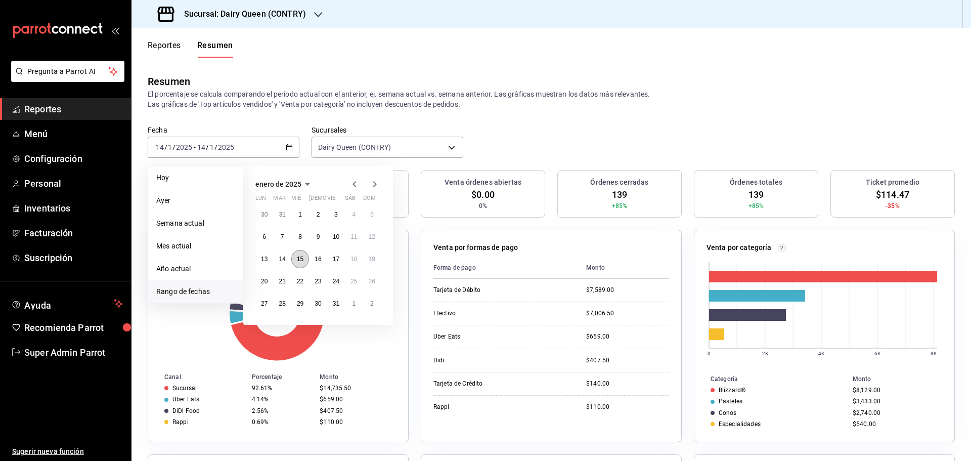
click at [298, 263] on abbr "15" at bounding box center [300, 259] width 7 height 7
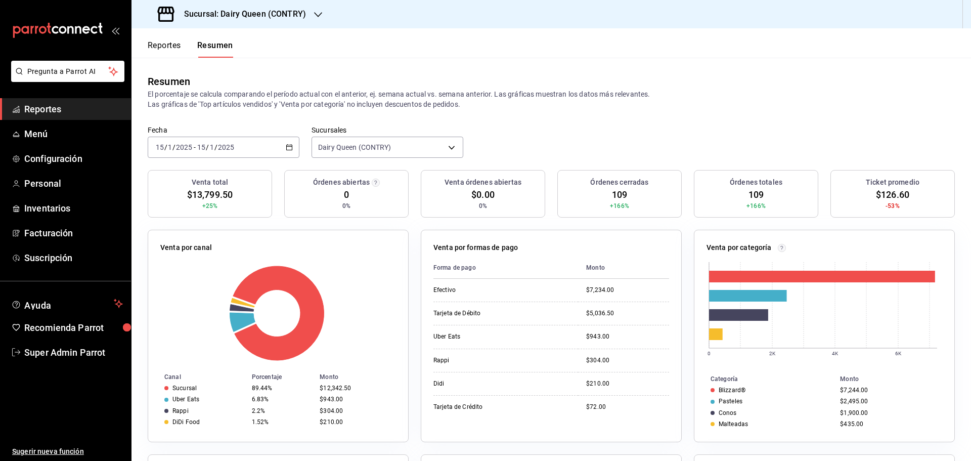
click at [268, 147] on div "2025-01-15 15 / 1 / 2025 - 2025-01-15 15 / 1 / 2025" at bounding box center [224, 147] width 152 height 21
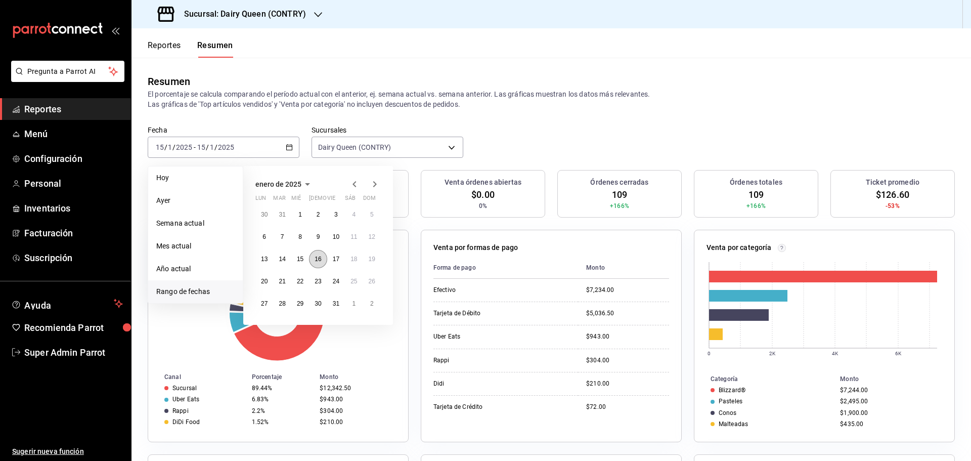
click at [313, 260] on button "16" at bounding box center [318, 259] width 18 height 18
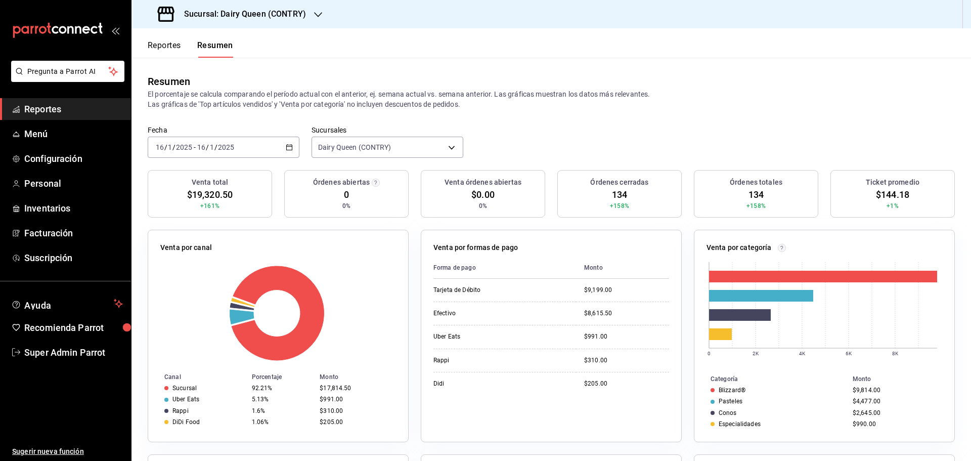
click at [242, 152] on div "2025-01-16 16 / 1 / 2025 - 2025-01-16 16 / 1 / 2025" at bounding box center [224, 147] width 152 height 21
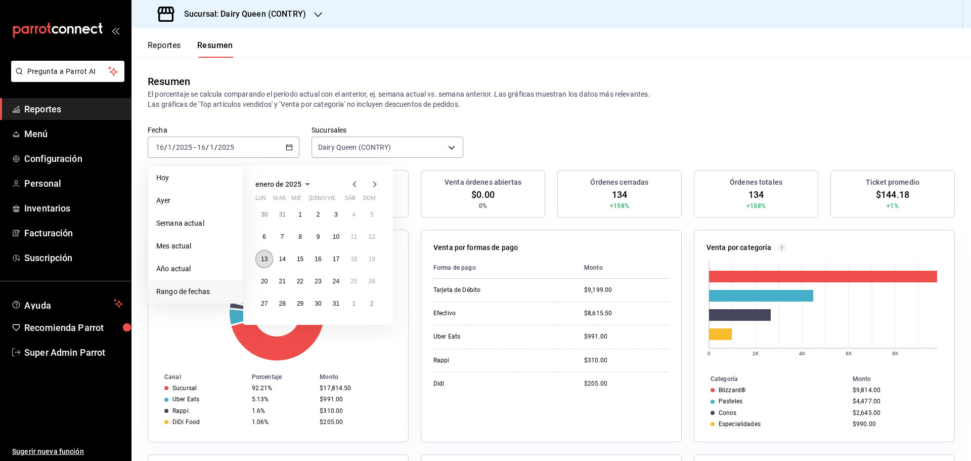
click at [259, 260] on button "13" at bounding box center [265, 259] width 18 height 18
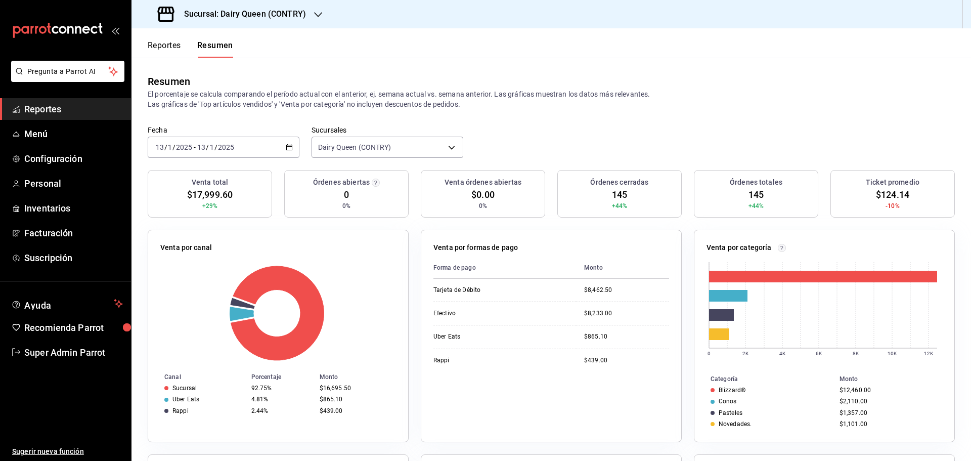
click at [198, 141] on div "2025-01-13 13 / 1 / 2025 - 2025-01-13 13 / 1 / 2025" at bounding box center [224, 147] width 152 height 21
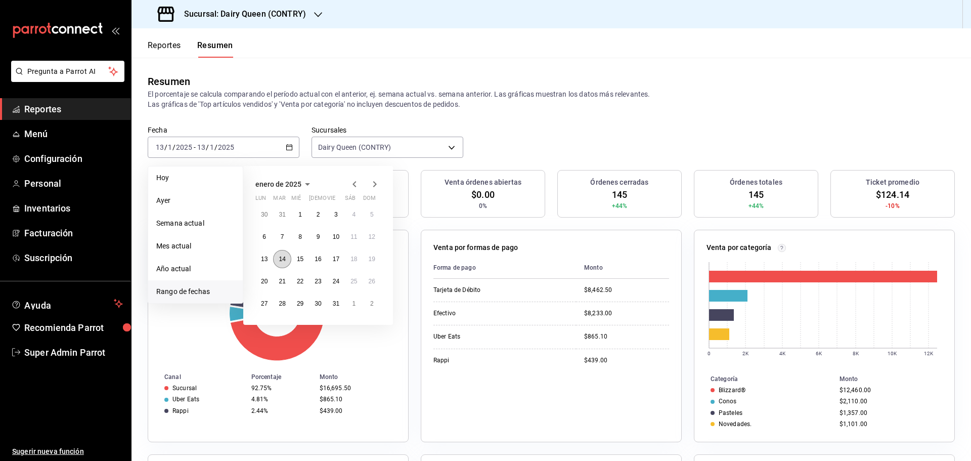
click at [284, 260] on abbr "14" at bounding box center [282, 259] width 7 height 7
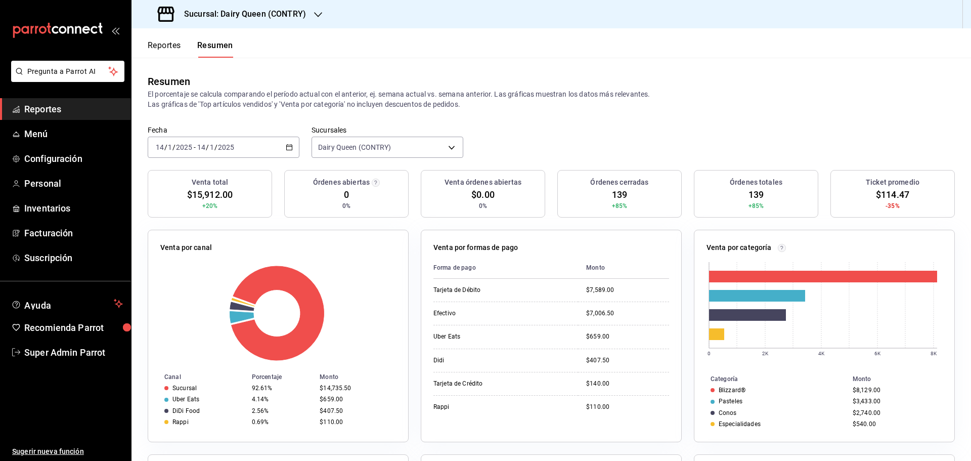
click at [234, 148] on input "2025" at bounding box center [226, 147] width 17 height 8
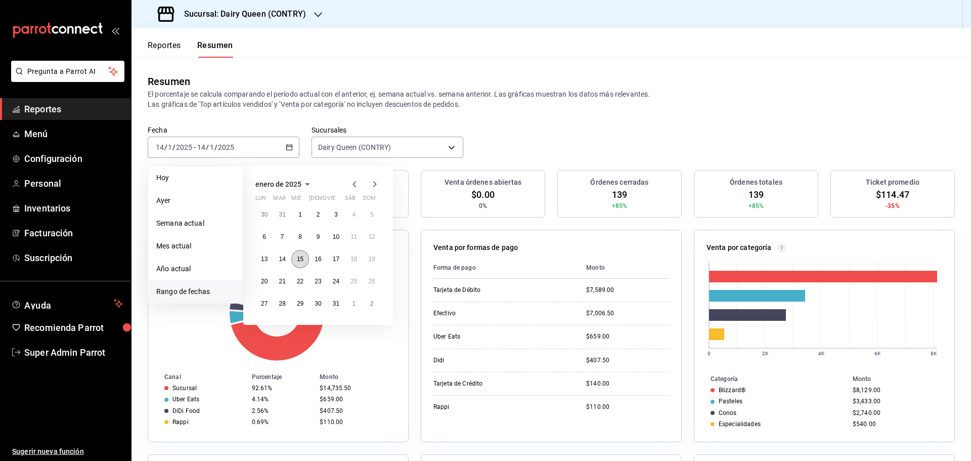
click at [299, 260] on abbr "15" at bounding box center [300, 259] width 7 height 7
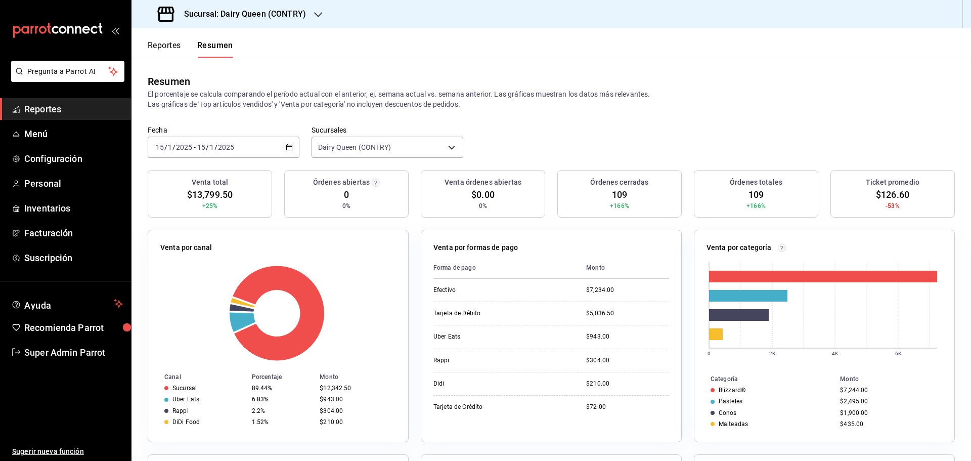
click at [215, 140] on div "2025-01-15 15 / 1 / 2025 - 2025-01-15 15 / 1 / 2025" at bounding box center [224, 147] width 152 height 21
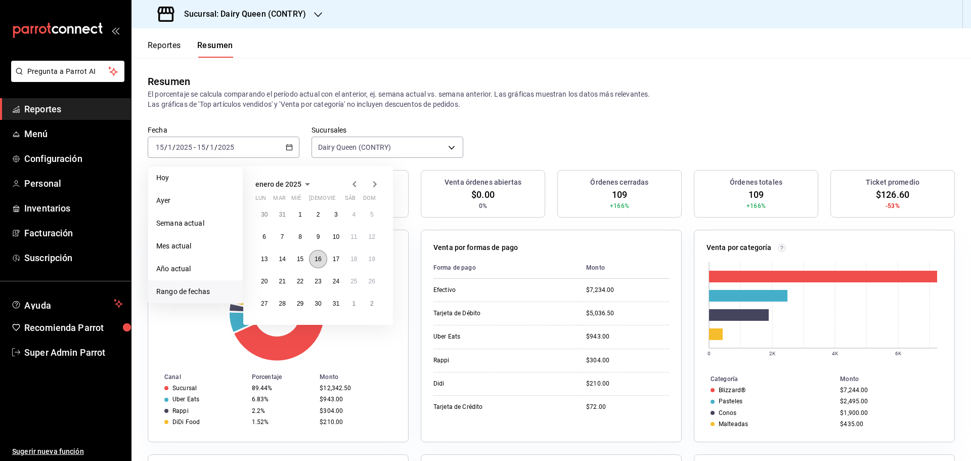
click at [318, 260] on abbr "16" at bounding box center [318, 259] width 7 height 7
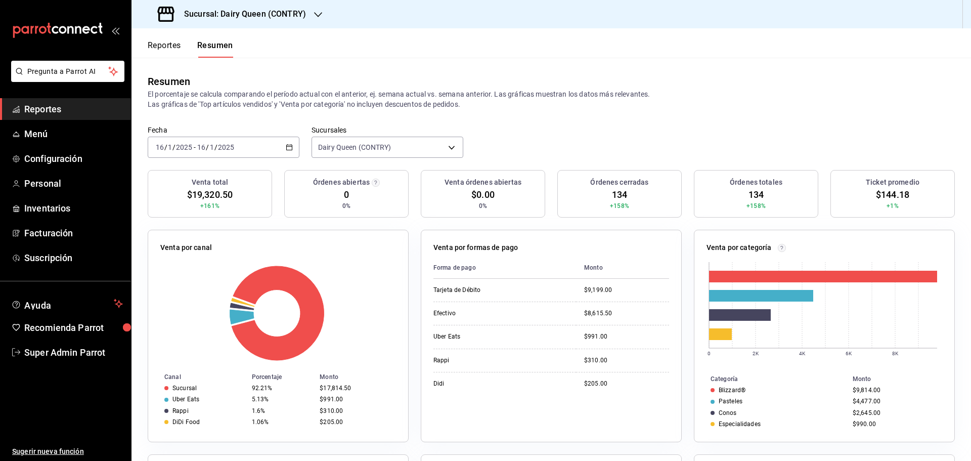
click at [190, 151] on input "2025" at bounding box center [184, 147] width 17 height 8
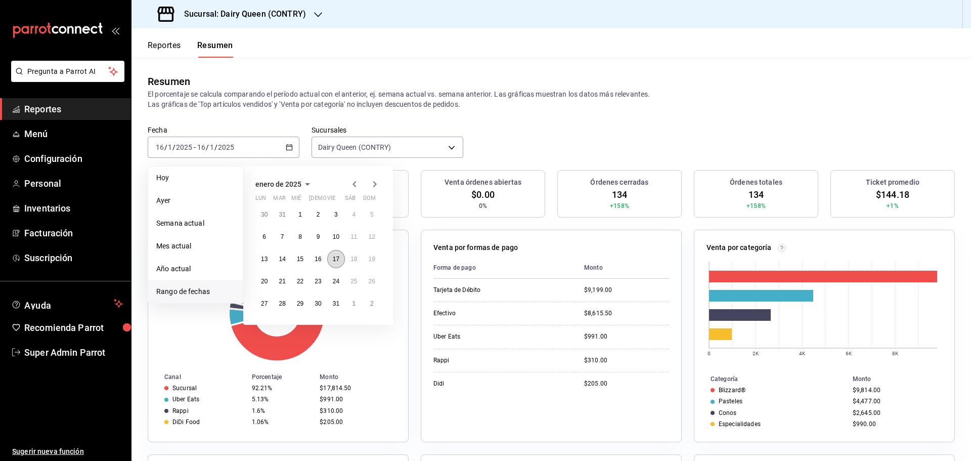
click at [332, 259] on button "17" at bounding box center [336, 259] width 18 height 18
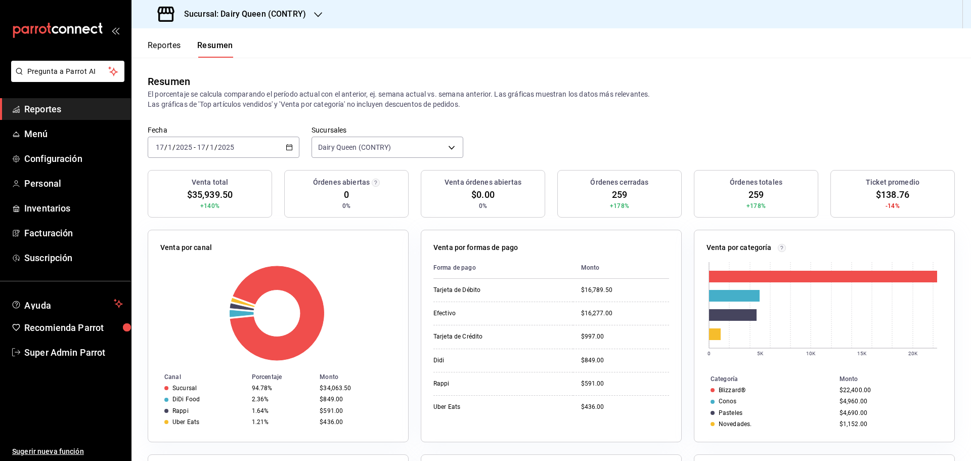
click at [190, 143] on input "2025" at bounding box center [184, 147] width 17 height 8
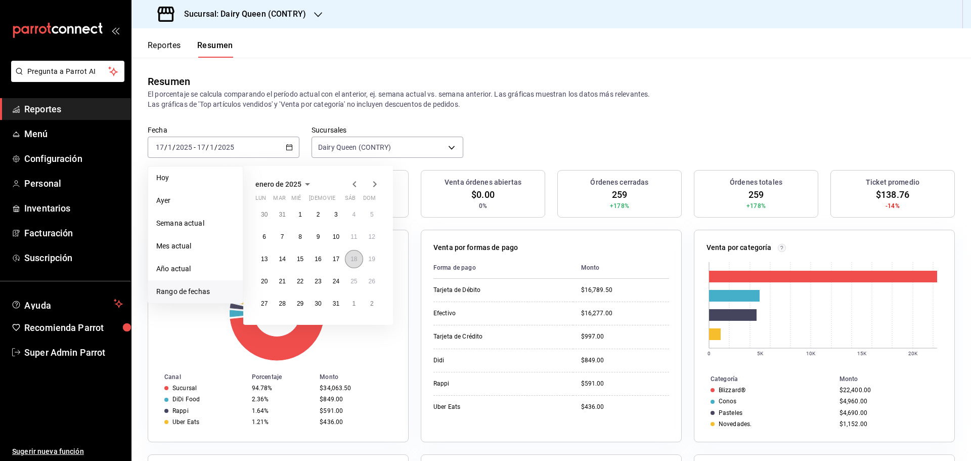
click at [351, 266] on button "18" at bounding box center [354, 259] width 18 height 18
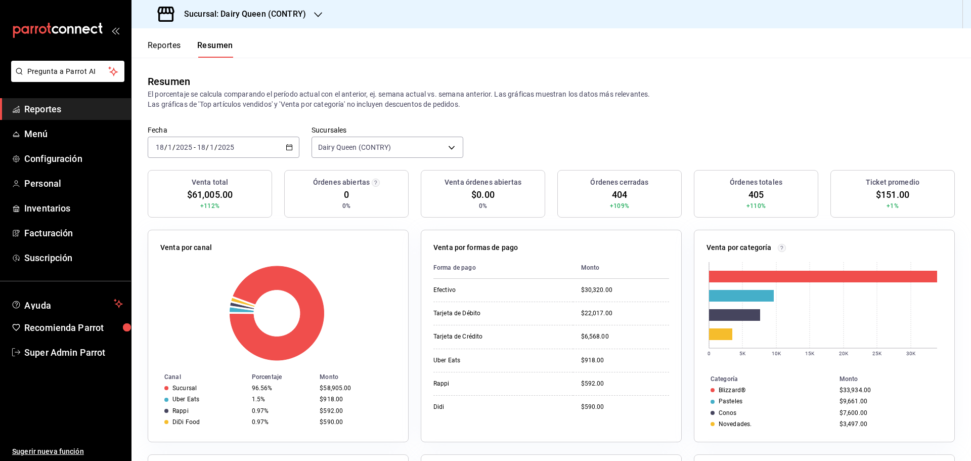
click at [163, 147] on input "18" at bounding box center [159, 147] width 9 height 8
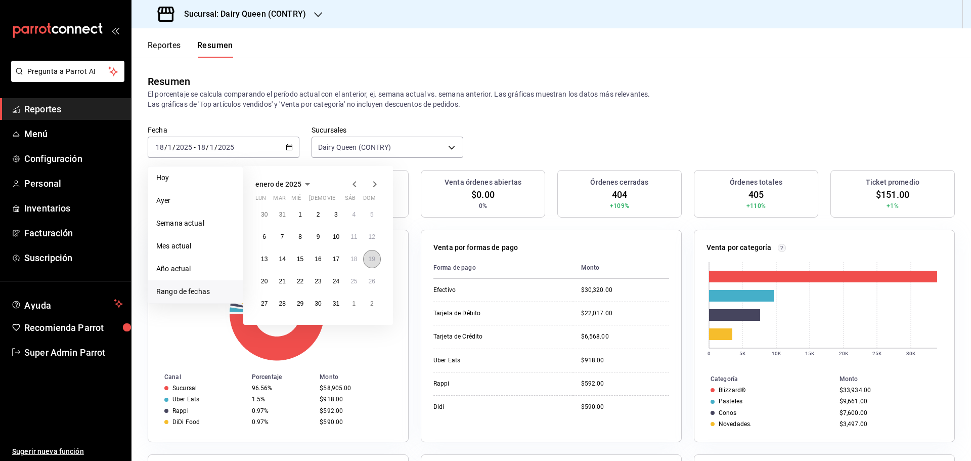
click at [371, 264] on button "19" at bounding box center [372, 259] width 18 height 18
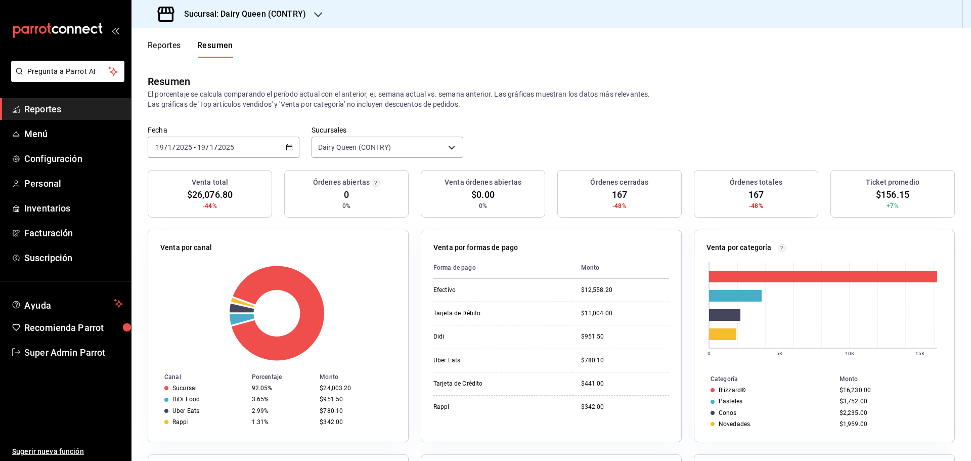
click at [221, 144] on input "2025" at bounding box center [226, 147] width 17 height 8
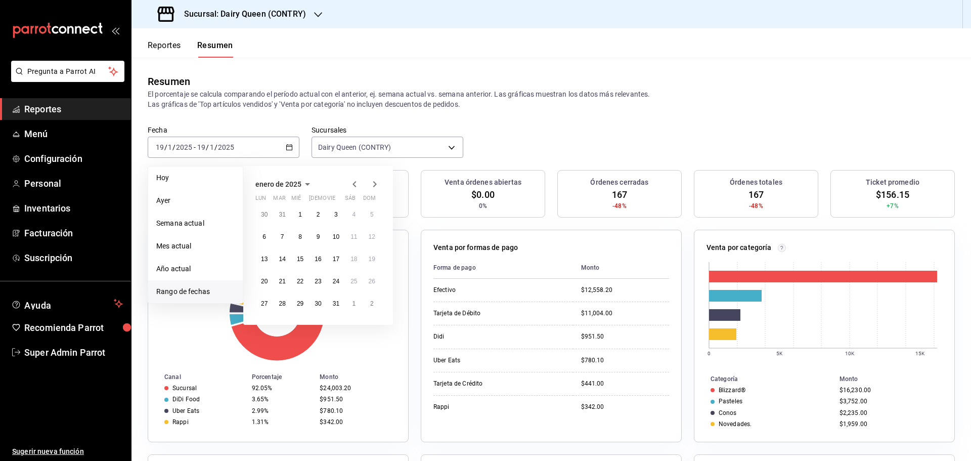
click at [370, 186] on icon "button" at bounding box center [375, 184] width 12 height 12
click at [260, 258] on button "10" at bounding box center [265, 259] width 18 height 18
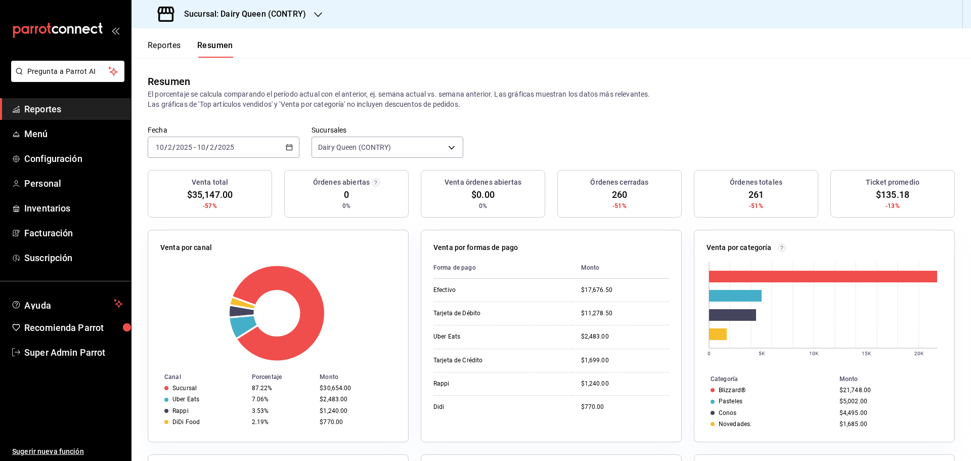
click at [235, 147] on div "2025-02-10 10 / 2 / 2025 - 2025-02-10 10 / 2 / 2025" at bounding box center [224, 147] width 152 height 21
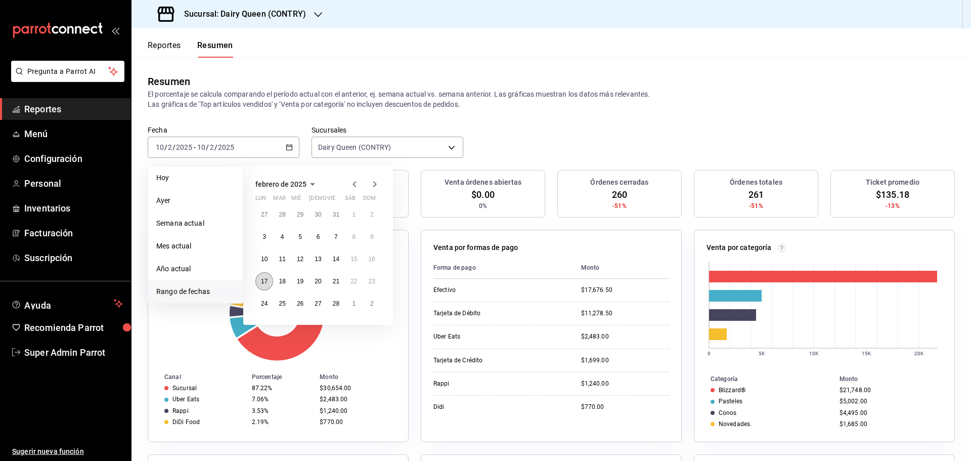
click at [263, 282] on abbr "17" at bounding box center [264, 281] width 7 height 7
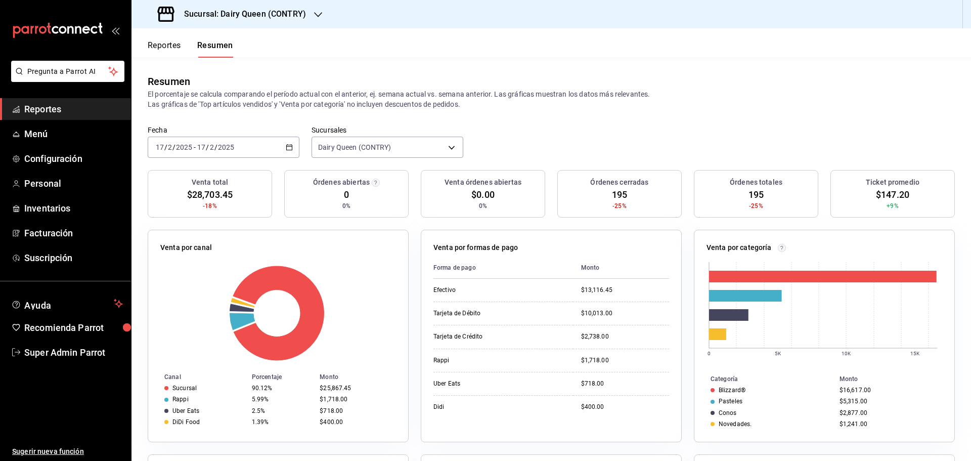
click at [237, 151] on div "2025-02-17 17 / 2 / 2025 - 2025-02-17 17 / 2 / 2025" at bounding box center [224, 147] width 152 height 21
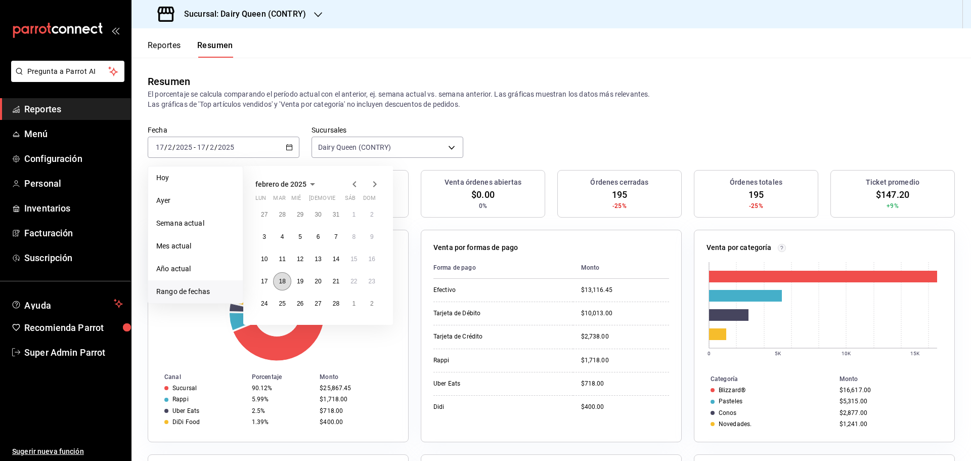
click at [276, 283] on button "18" at bounding box center [282, 281] width 18 height 18
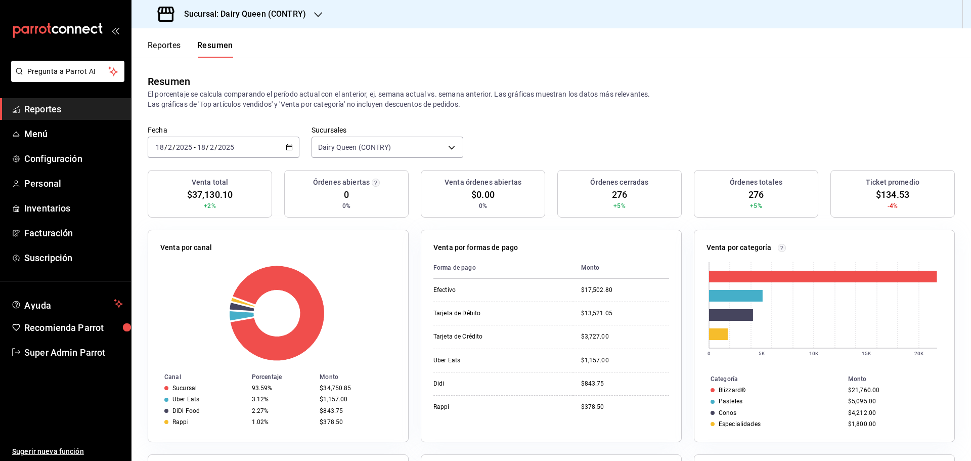
click at [239, 154] on div "2025-02-18 18 / 2 / 2025 - 2025-02-18 18 / 2 / 2025" at bounding box center [224, 147] width 152 height 21
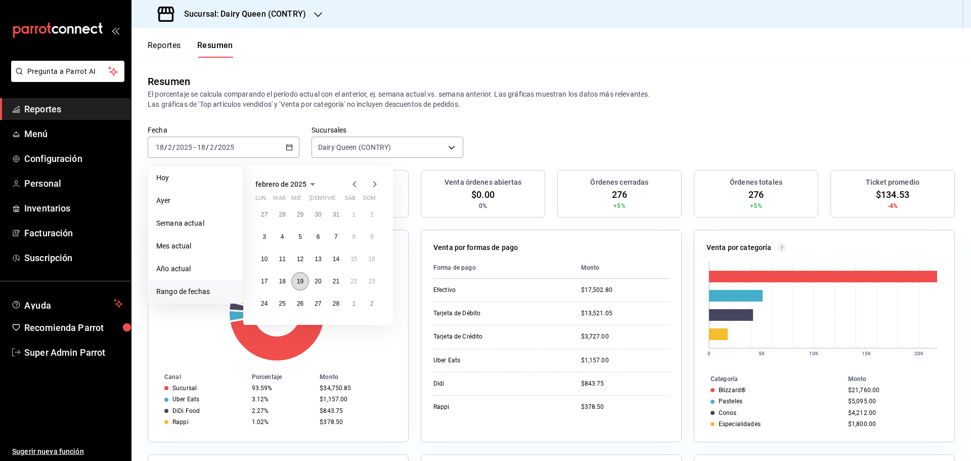
click at [301, 283] on abbr "19" at bounding box center [300, 281] width 7 height 7
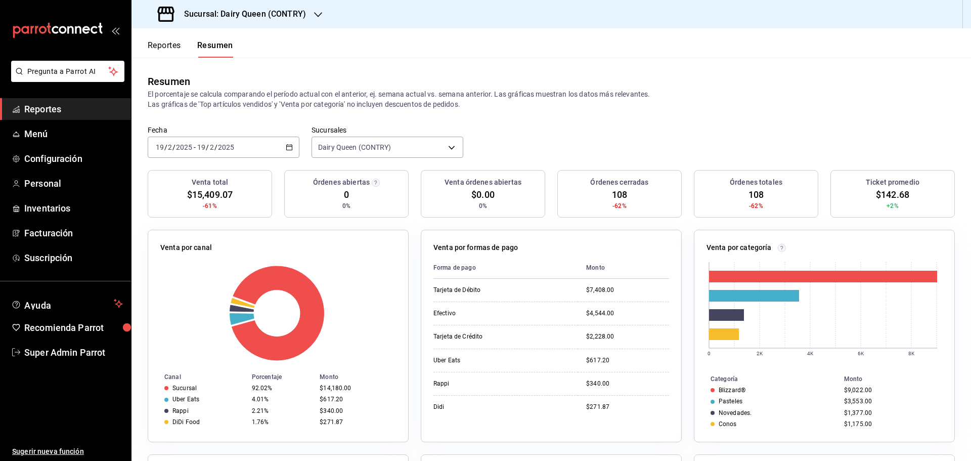
click at [237, 143] on div "2025-02-19 19 / 2 / 2025 - 2025-02-19 19 / 2 / 2025" at bounding box center [224, 147] width 152 height 21
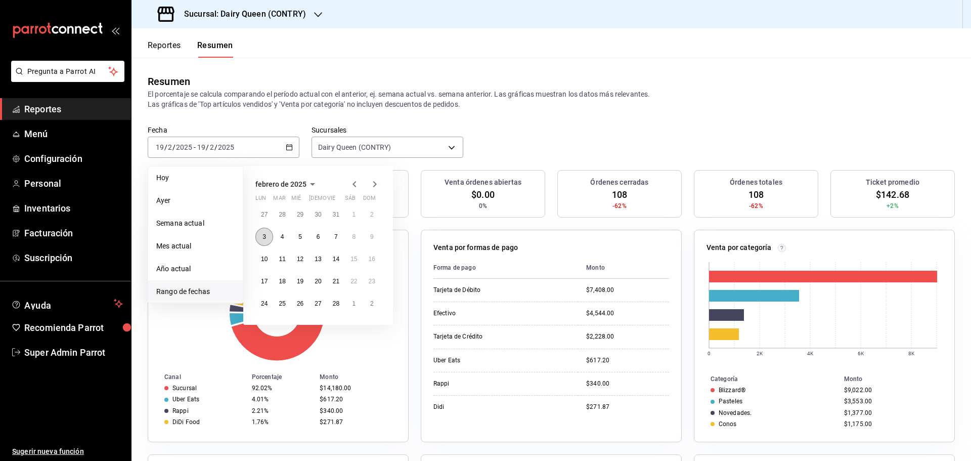
click at [268, 241] on button "3" at bounding box center [265, 237] width 18 height 18
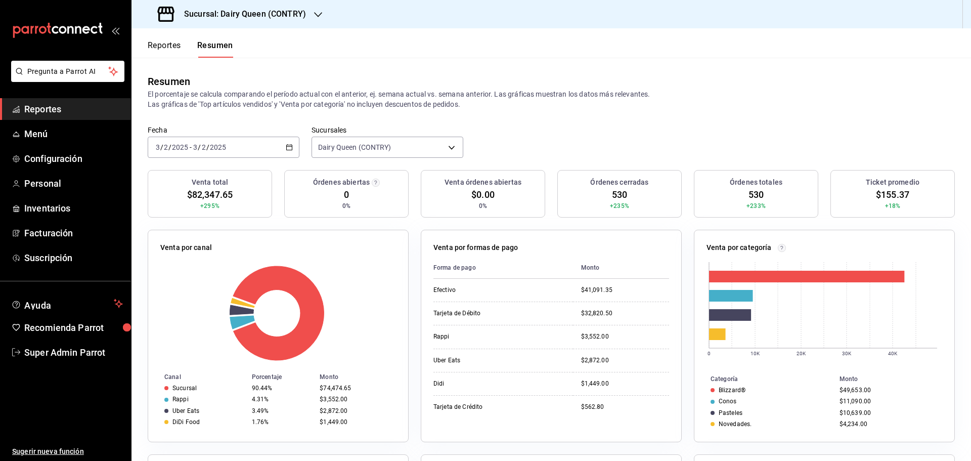
click at [256, 146] on div "2025-02-03 3 / 2 / 2025 - 2025-02-03 3 / 2 / 2025" at bounding box center [224, 147] width 152 height 21
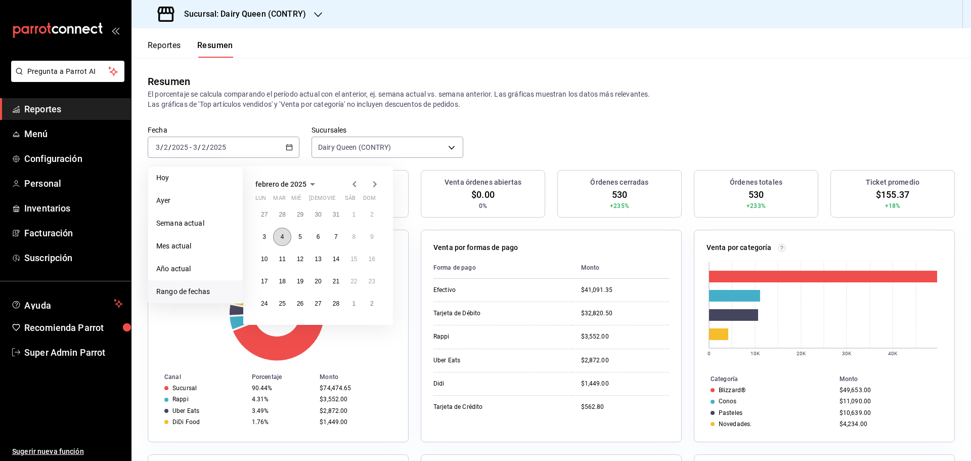
click at [285, 238] on button "4" at bounding box center [282, 237] width 18 height 18
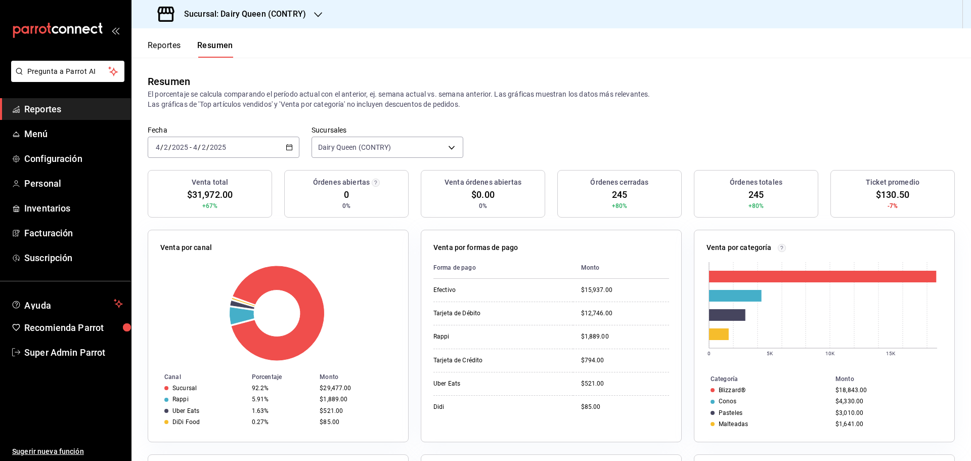
click at [232, 150] on div "2025-02-04 4 / 2 / 2025 - 2025-02-04 4 / 2 / 2025" at bounding box center [224, 147] width 152 height 21
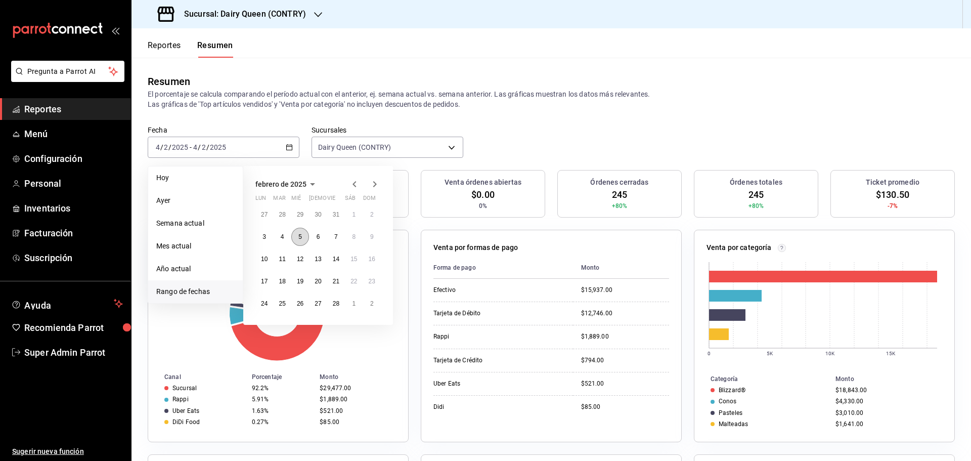
click at [302, 234] on abbr "5" at bounding box center [301, 236] width 4 height 7
click at [302, 235] on abbr "5" at bounding box center [301, 236] width 4 height 7
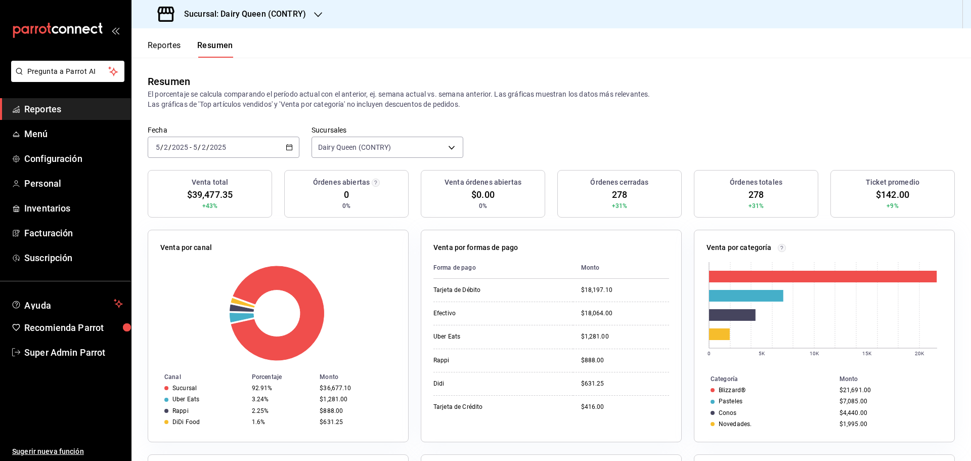
click at [231, 145] on div "2025-02-05 5 / 2 / 2025 - 2025-02-05 5 / 2 / 2025" at bounding box center [224, 147] width 152 height 21
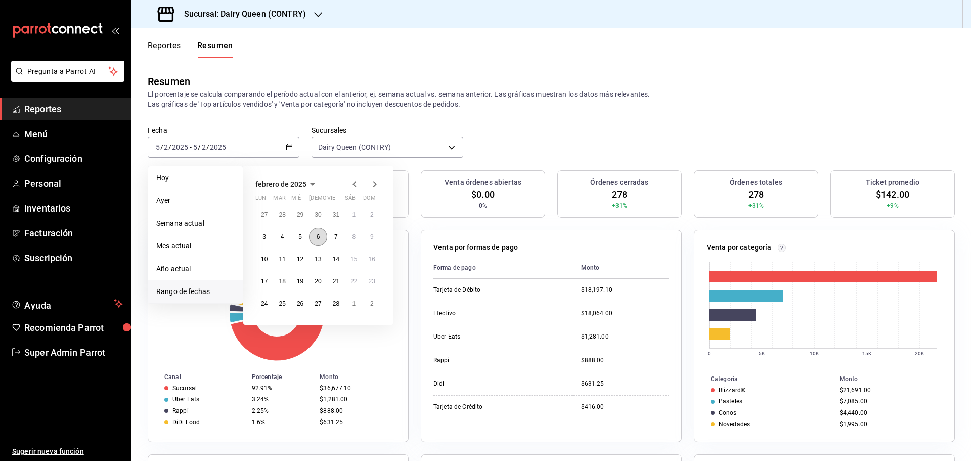
click at [324, 237] on button "6" at bounding box center [318, 237] width 18 height 18
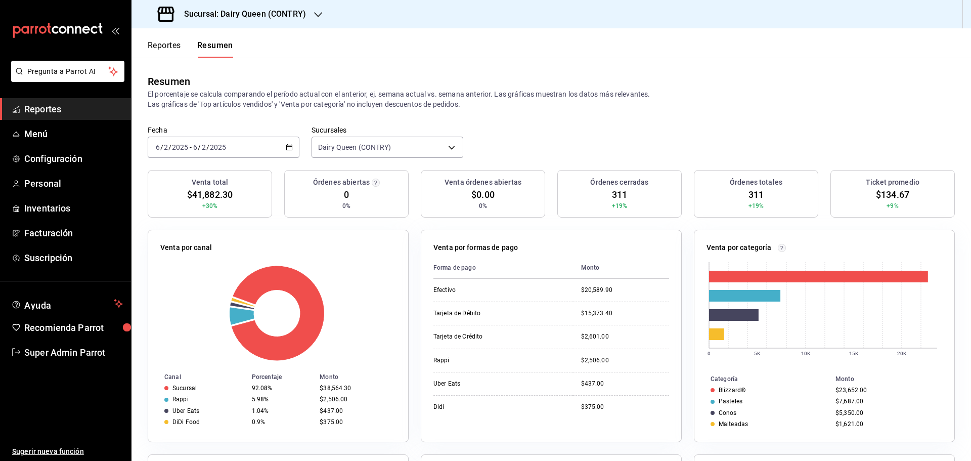
click at [243, 152] on div "2025-02-06 6 / 2 / 2025 - 2025-02-06 6 / 2 / 2025" at bounding box center [224, 147] width 152 height 21
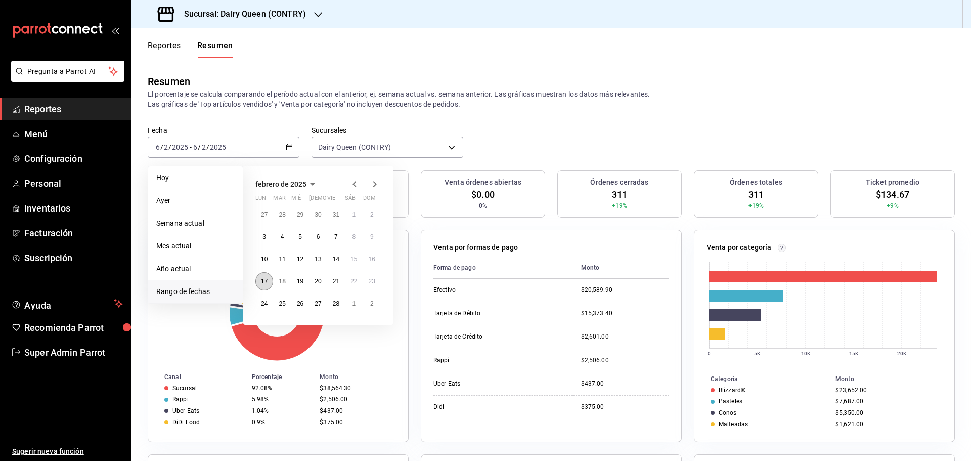
click at [263, 281] on abbr "17" at bounding box center [264, 281] width 7 height 7
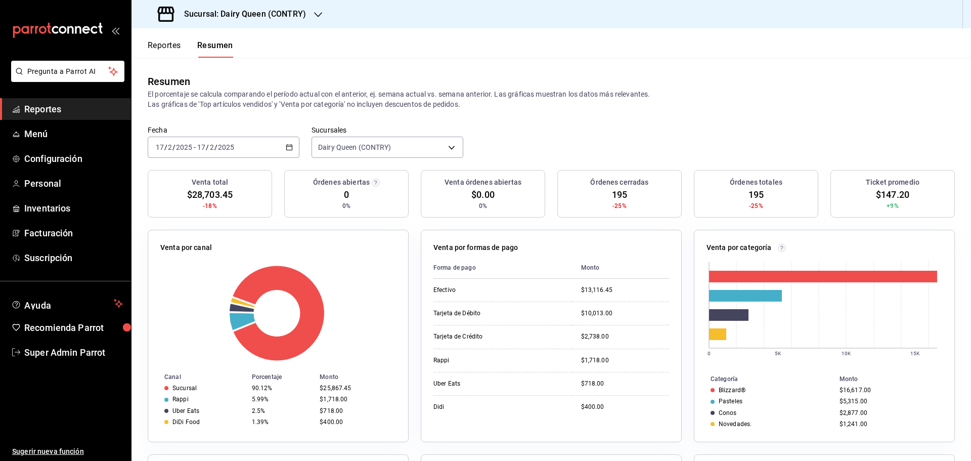
click at [188, 149] on input "2025" at bounding box center [184, 147] width 17 height 8
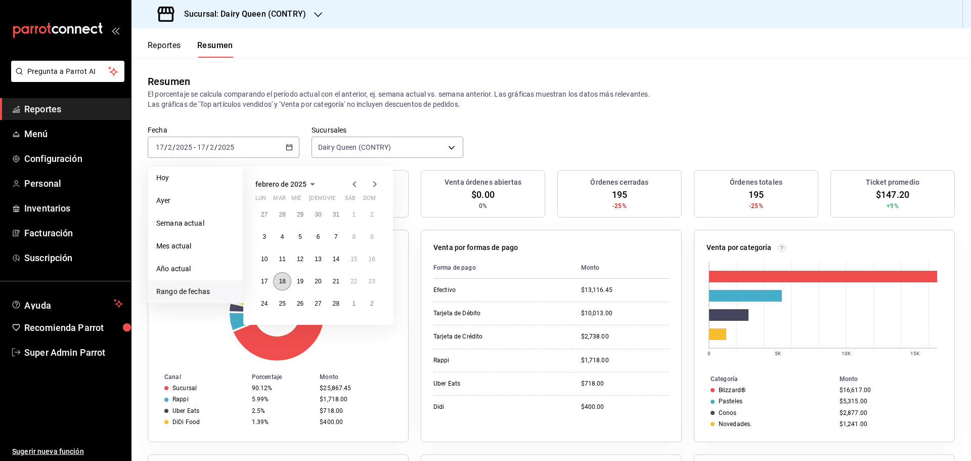
click at [286, 286] on button "18" at bounding box center [282, 281] width 18 height 18
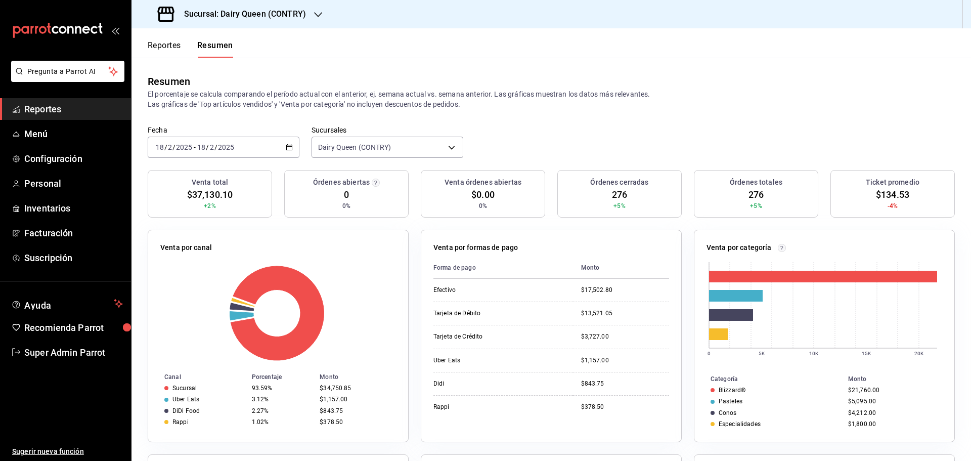
click at [193, 147] on div "[DATE] [DATE]" at bounding box center [173, 147] width 39 height 8
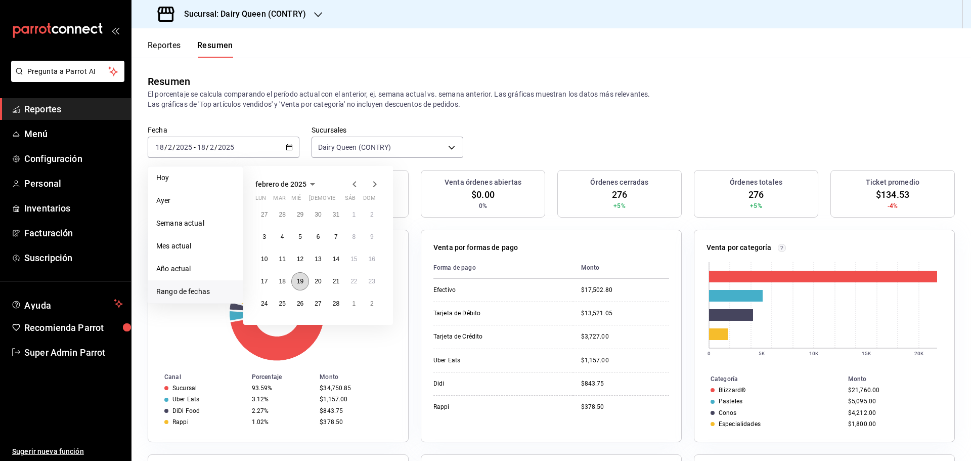
click at [304, 284] on abbr "19" at bounding box center [300, 281] width 7 height 7
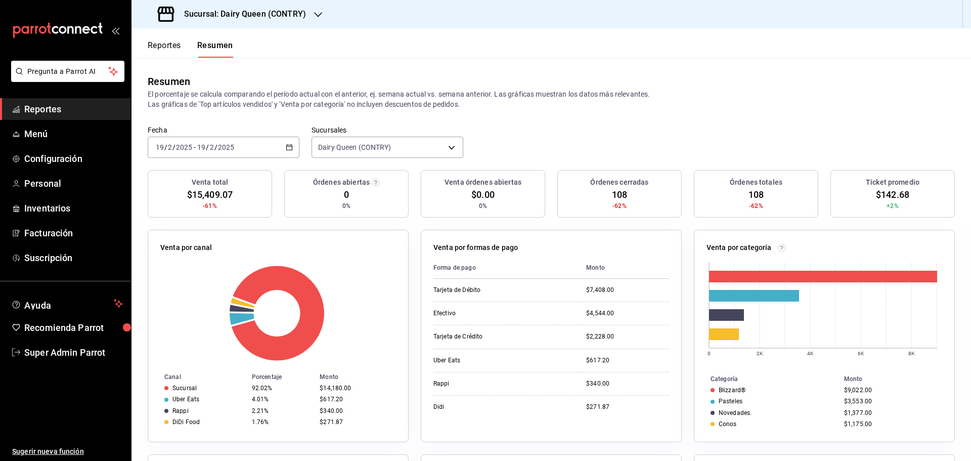
click at [190, 148] on input "2025" at bounding box center [184, 147] width 17 height 8
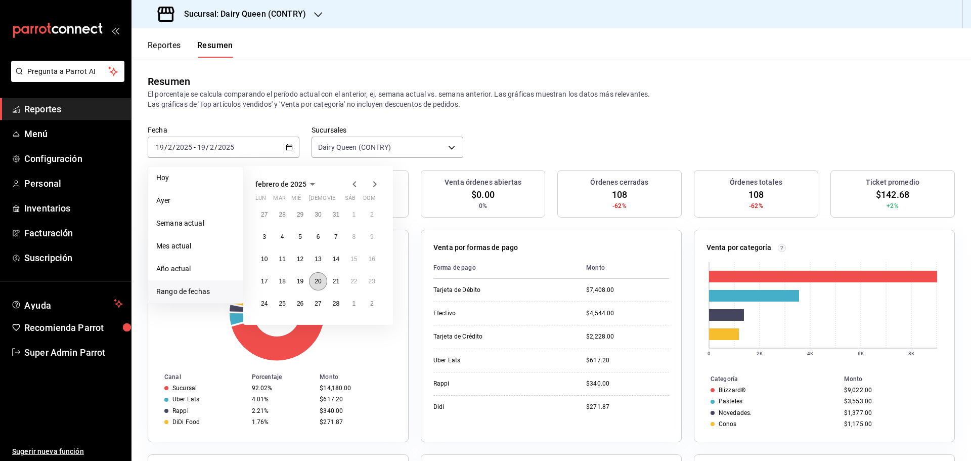
click at [314, 281] on button "20" at bounding box center [318, 281] width 18 height 18
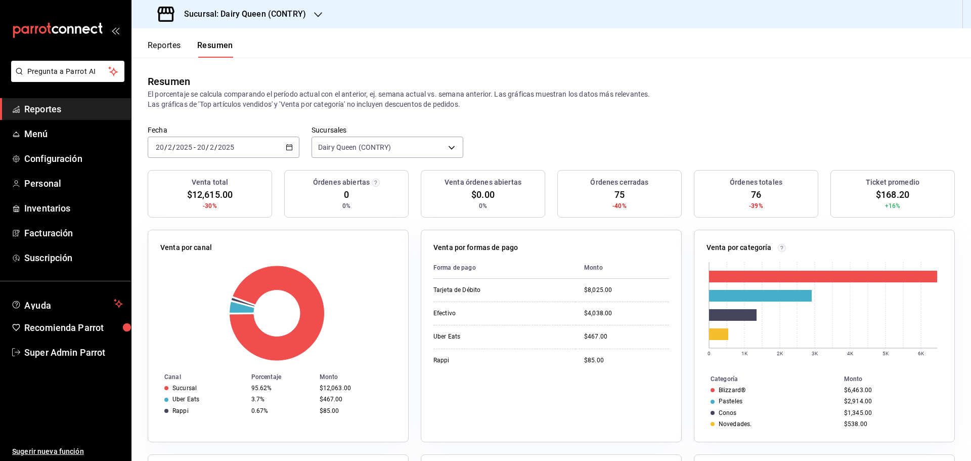
click at [203, 147] on input "20" at bounding box center [201, 147] width 9 height 8
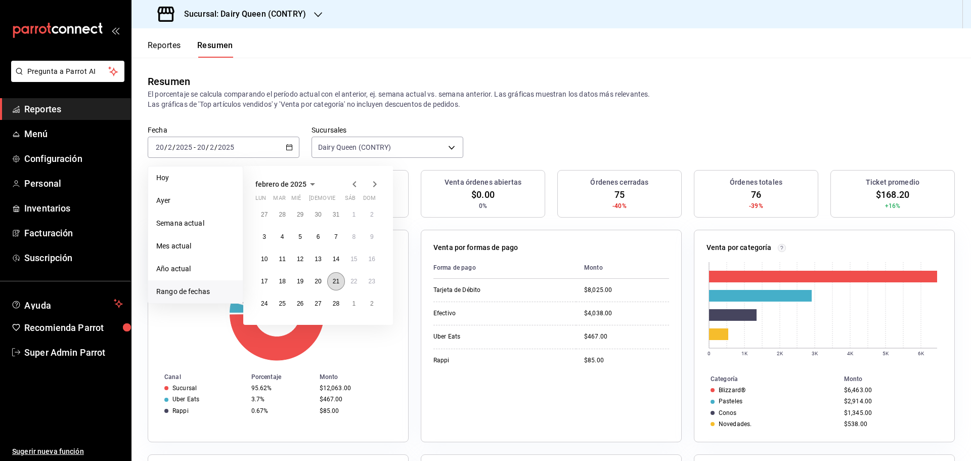
click at [333, 284] on button "21" at bounding box center [336, 281] width 18 height 18
click at [333, 284] on abbr "21" at bounding box center [336, 281] width 7 height 7
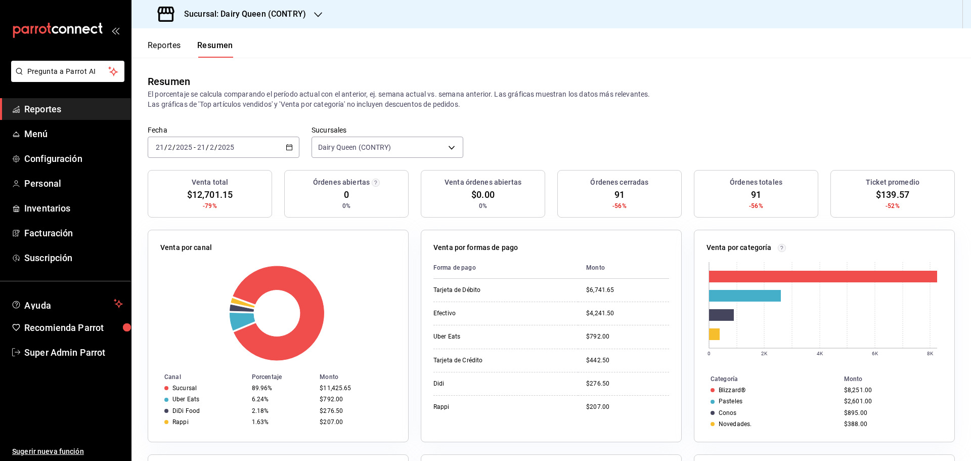
click at [219, 148] on input "2025" at bounding box center [226, 147] width 17 height 8
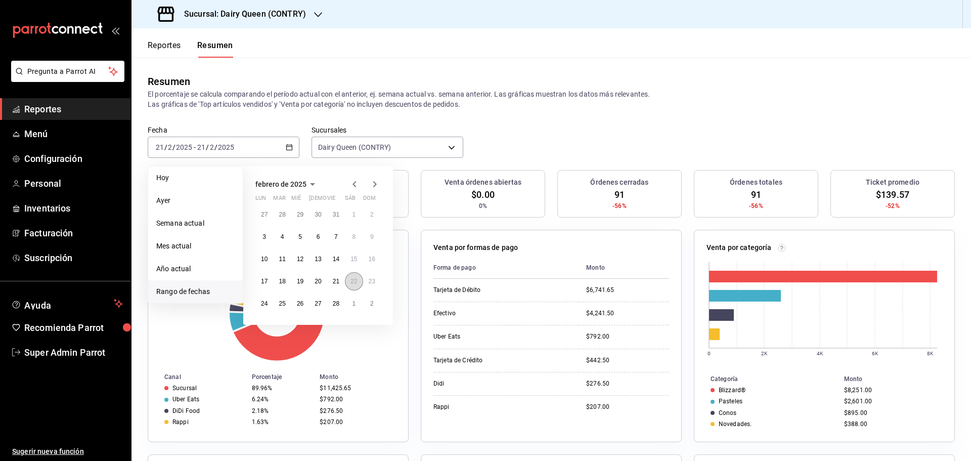
click at [358, 284] on button "22" at bounding box center [354, 281] width 18 height 18
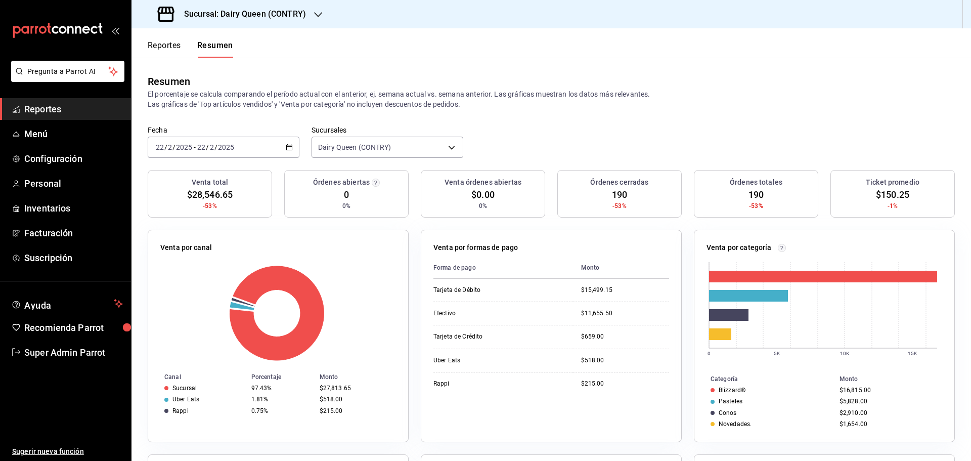
click at [215, 144] on span "/" at bounding box center [216, 147] width 3 height 8
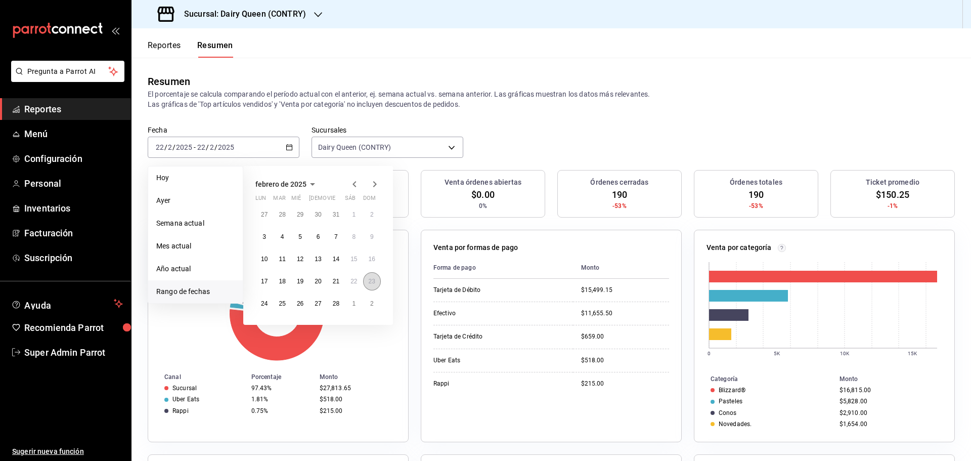
click at [369, 282] on abbr "23" at bounding box center [372, 281] width 7 height 7
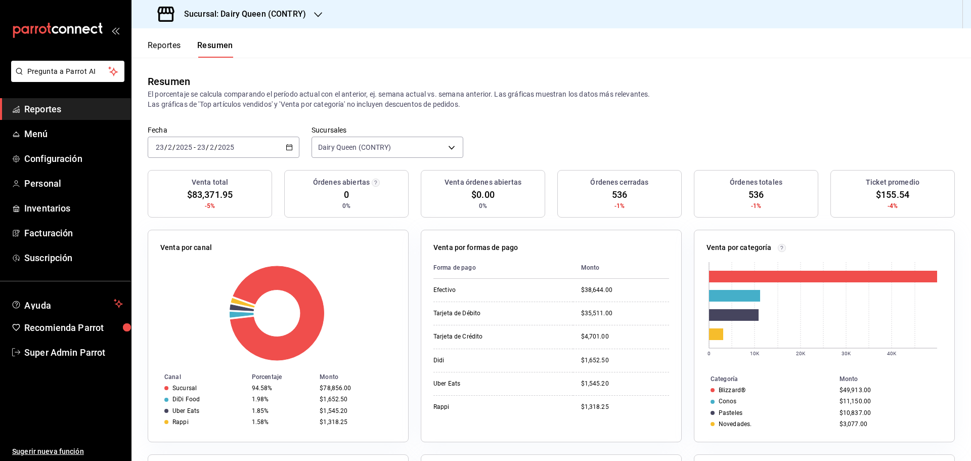
click at [216, 143] on span "/" at bounding box center [216, 147] width 3 height 8
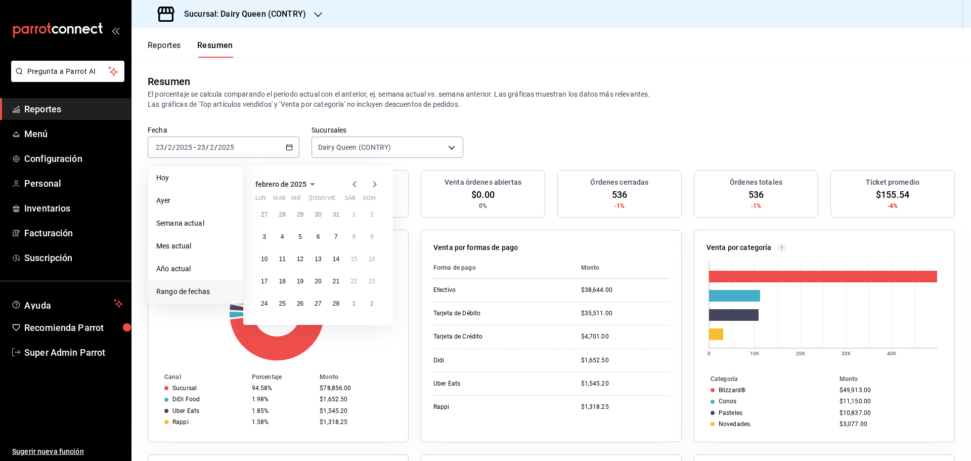
click at [372, 187] on icon "button" at bounding box center [375, 184] width 12 height 12
click at [259, 260] on button "10" at bounding box center [265, 259] width 18 height 18
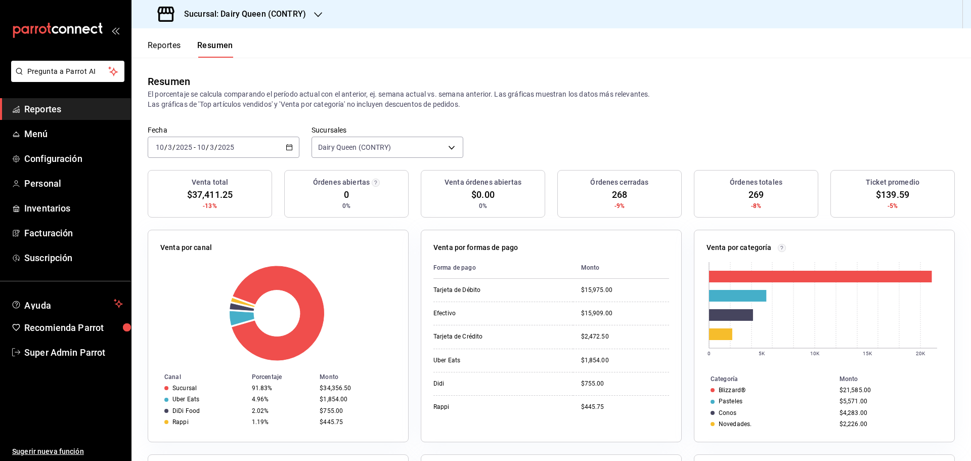
click at [255, 145] on div "[DATE] [DATE] - [DATE] [DATE]" at bounding box center [224, 147] width 152 height 21
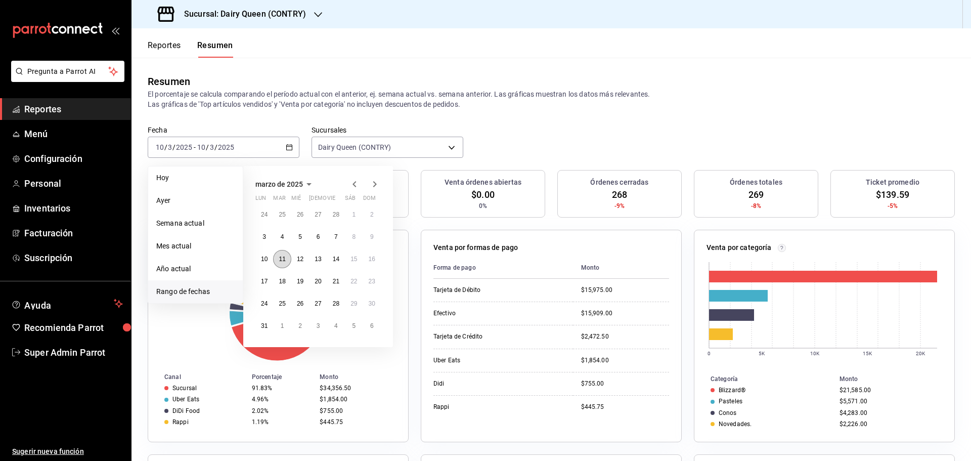
click at [283, 265] on button "11" at bounding box center [282, 259] width 18 height 18
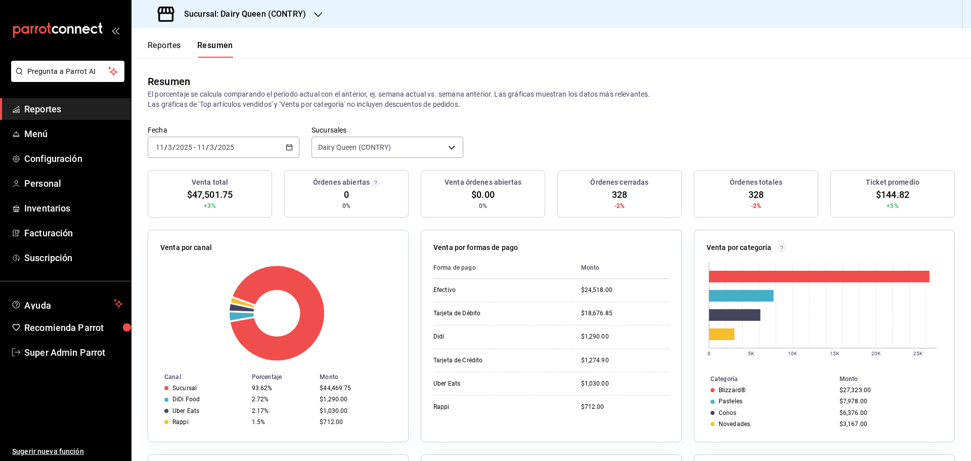
click at [253, 142] on div "[DATE] [DATE] - [DATE] [DATE]" at bounding box center [224, 147] width 152 height 21
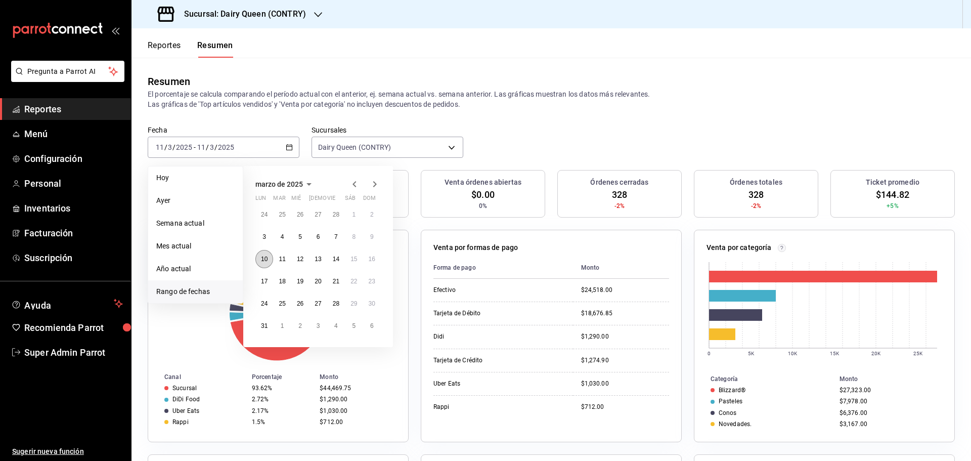
click at [267, 257] on abbr "10" at bounding box center [264, 259] width 7 height 7
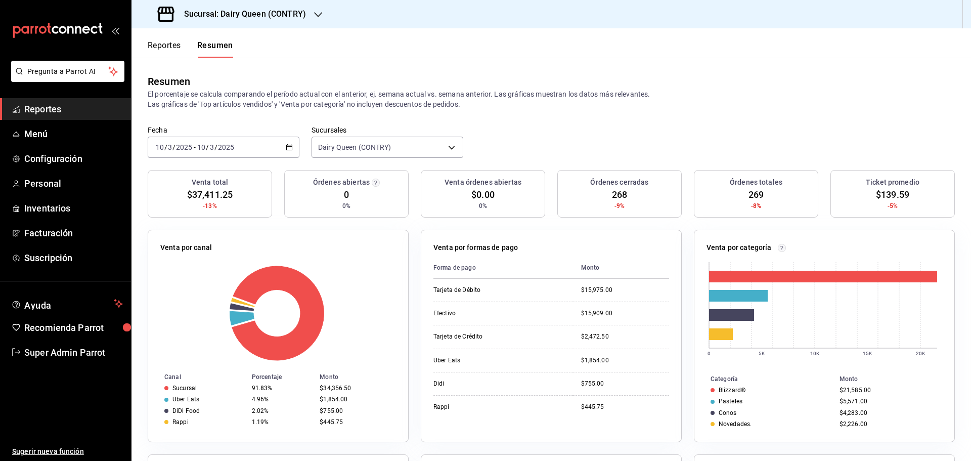
click at [203, 153] on div "[DATE] [DATE] - [DATE] [DATE]" at bounding box center [224, 147] width 152 height 21
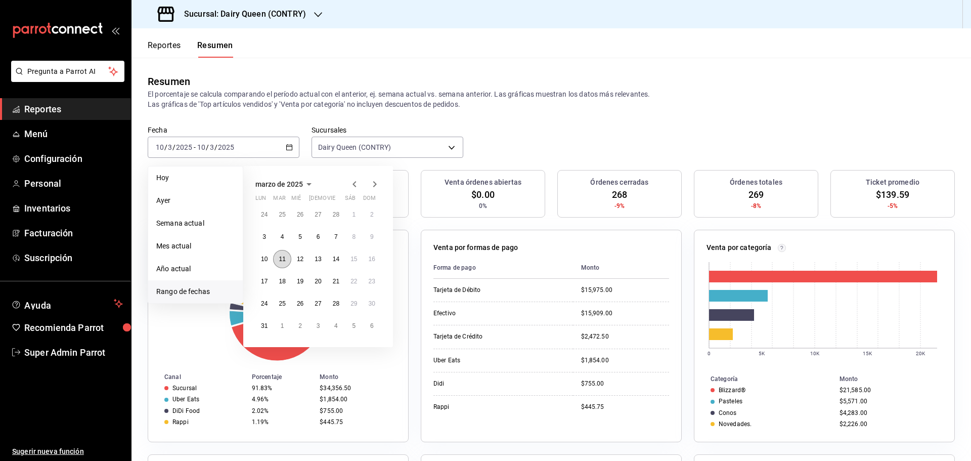
click at [279, 260] on abbr "11" at bounding box center [282, 259] width 7 height 7
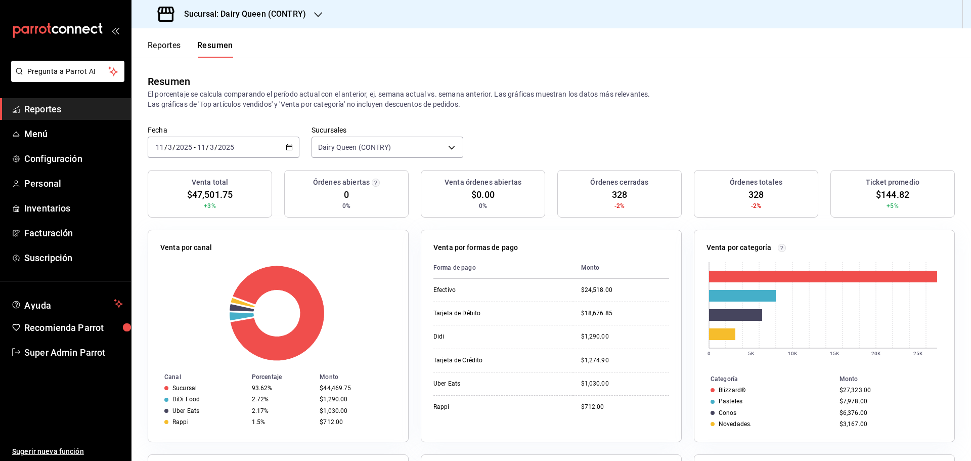
click at [218, 147] on input "2025" at bounding box center [226, 147] width 17 height 8
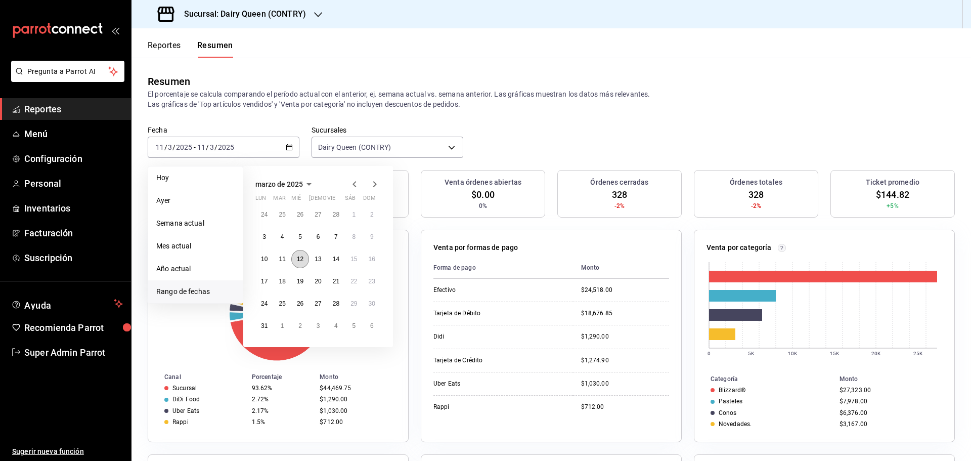
click at [297, 259] on abbr "12" at bounding box center [300, 259] width 7 height 7
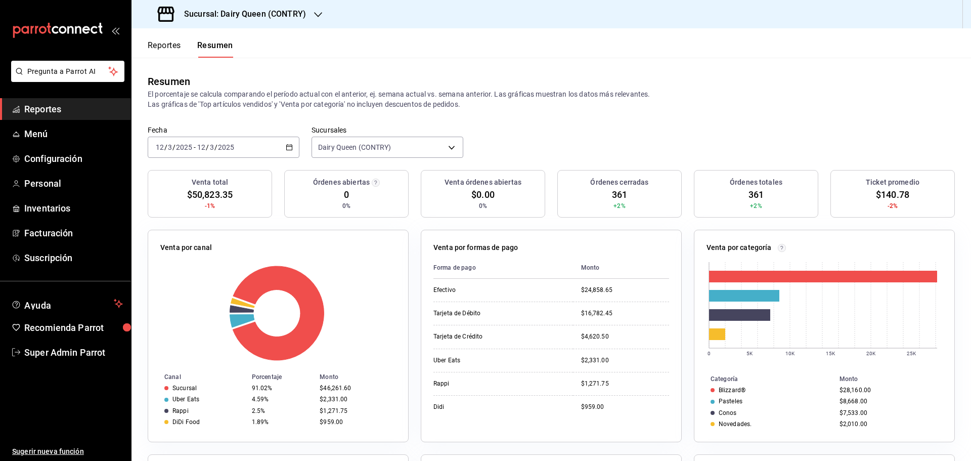
click at [194, 138] on div "[DATE] [DATE] - [DATE] [DATE]" at bounding box center [224, 147] width 152 height 21
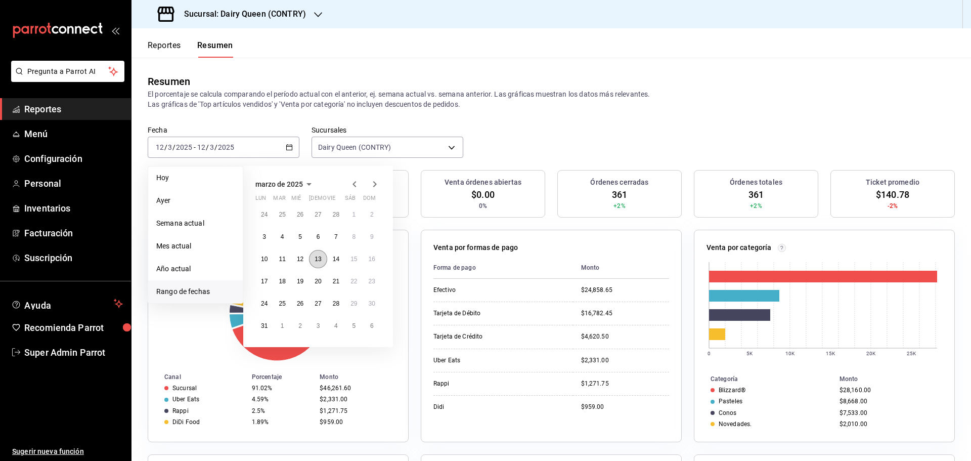
click at [325, 259] on button "13" at bounding box center [318, 259] width 18 height 18
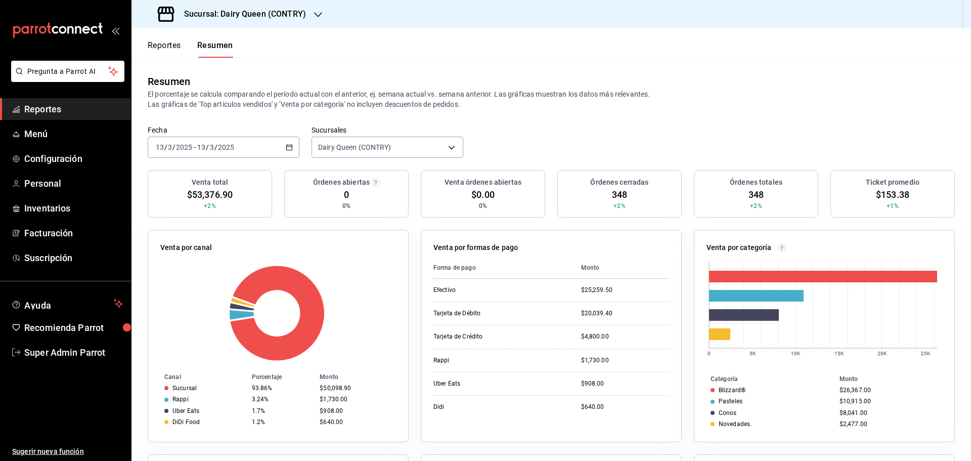
click at [212, 148] on input "3" at bounding box center [211, 147] width 5 height 8
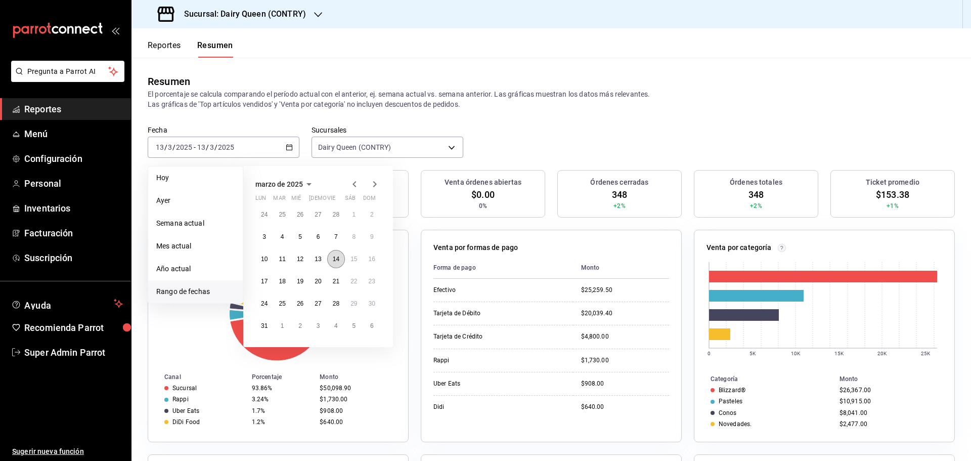
click at [333, 262] on abbr "14" at bounding box center [336, 259] width 7 height 7
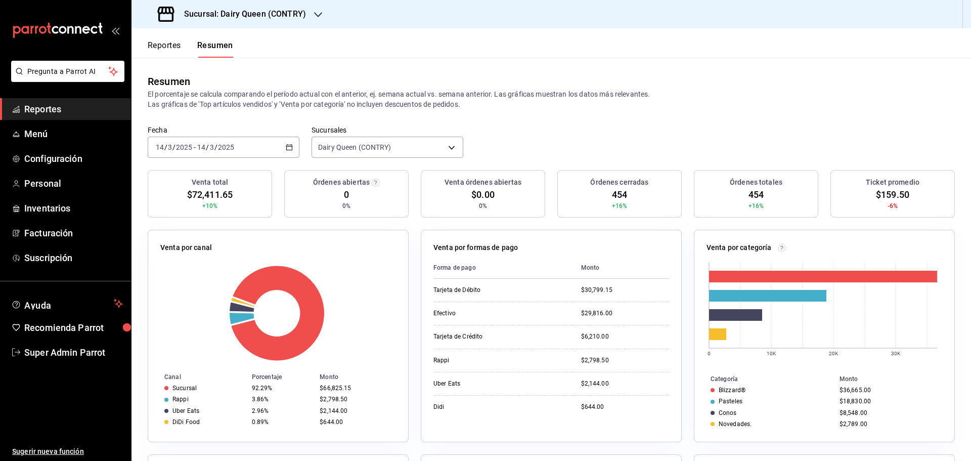
click at [203, 143] on input "14" at bounding box center [201, 147] width 9 height 8
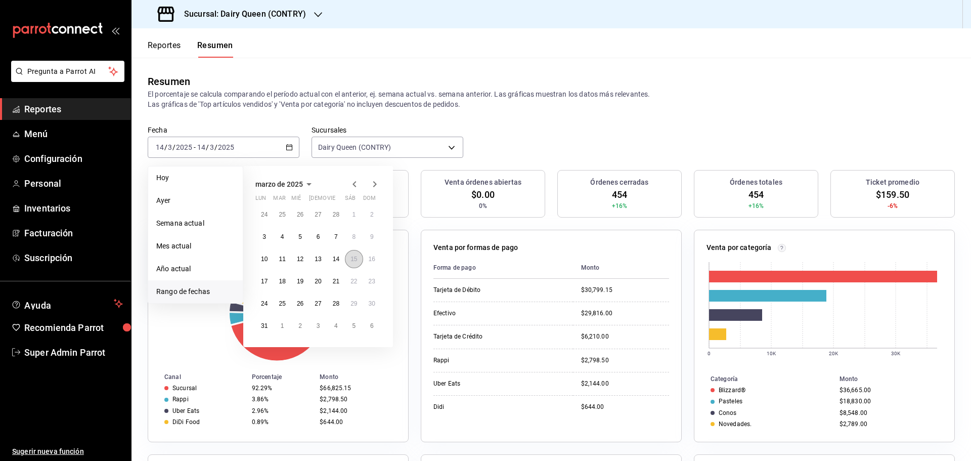
click at [353, 266] on button "15" at bounding box center [354, 259] width 18 height 18
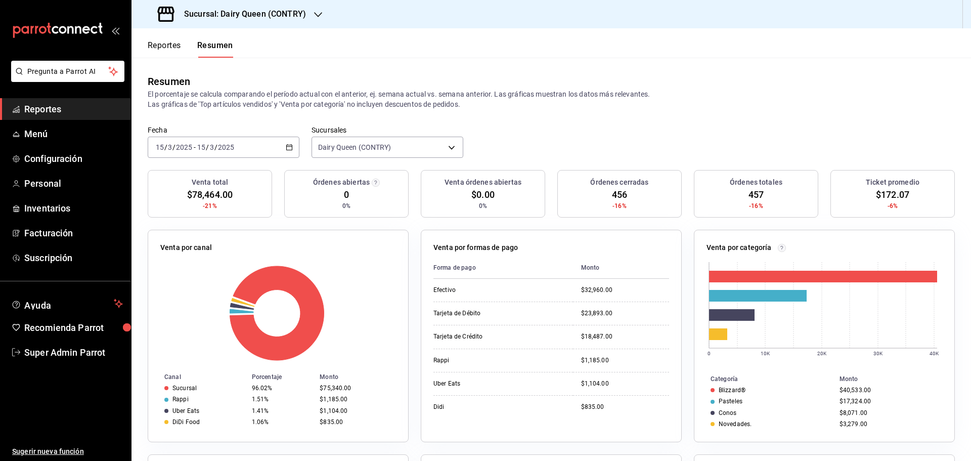
click at [188, 149] on input "2025" at bounding box center [184, 147] width 17 height 8
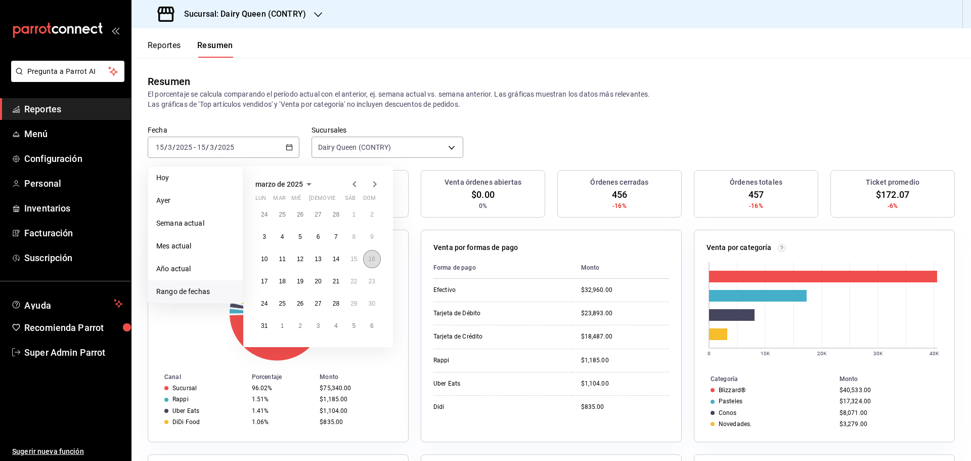
click at [373, 253] on button "16" at bounding box center [372, 259] width 18 height 18
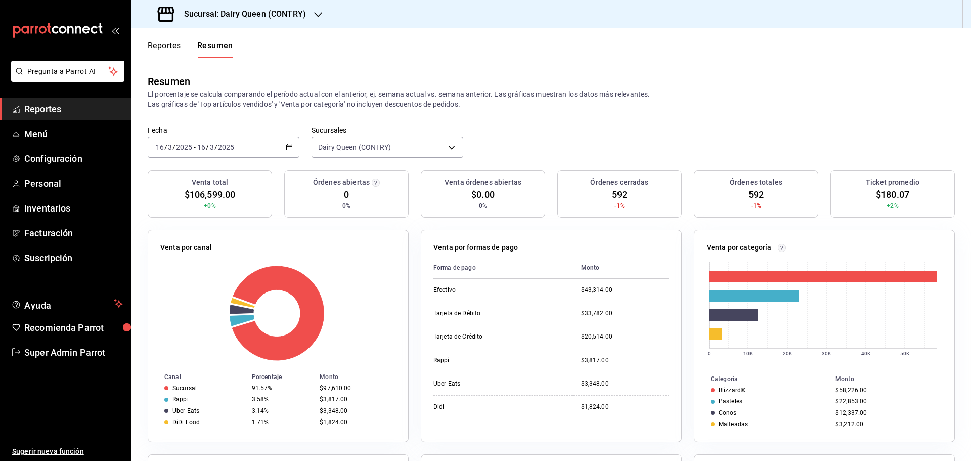
click at [199, 154] on div "[DATE] [DATE] - [DATE] [DATE]" at bounding box center [224, 147] width 152 height 21
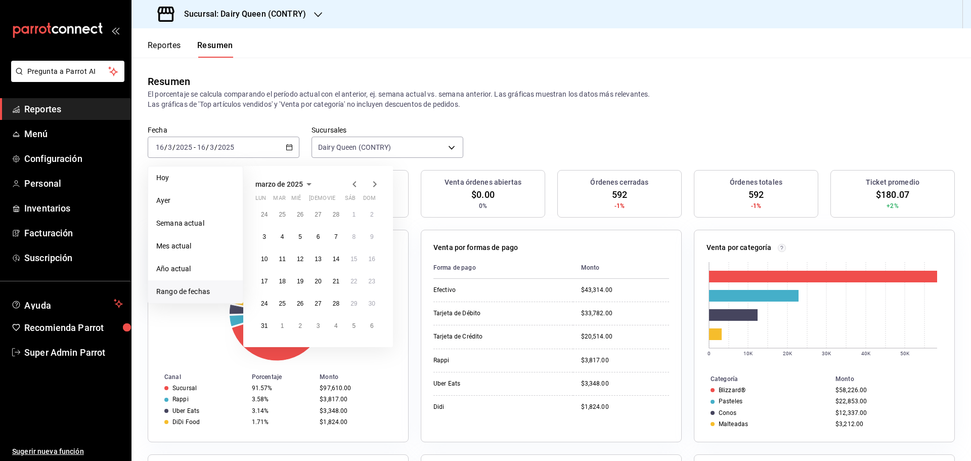
click at [378, 186] on icon "button" at bounding box center [375, 184] width 12 height 12
click at [262, 278] on abbr "21" at bounding box center [264, 281] width 7 height 7
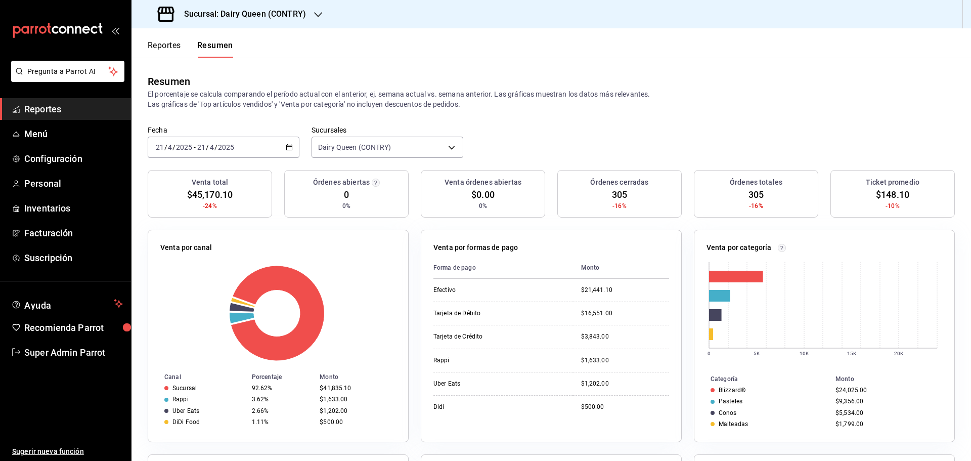
click at [247, 147] on div "[DATE] [DATE] - [DATE] [DATE]" at bounding box center [224, 147] width 152 height 21
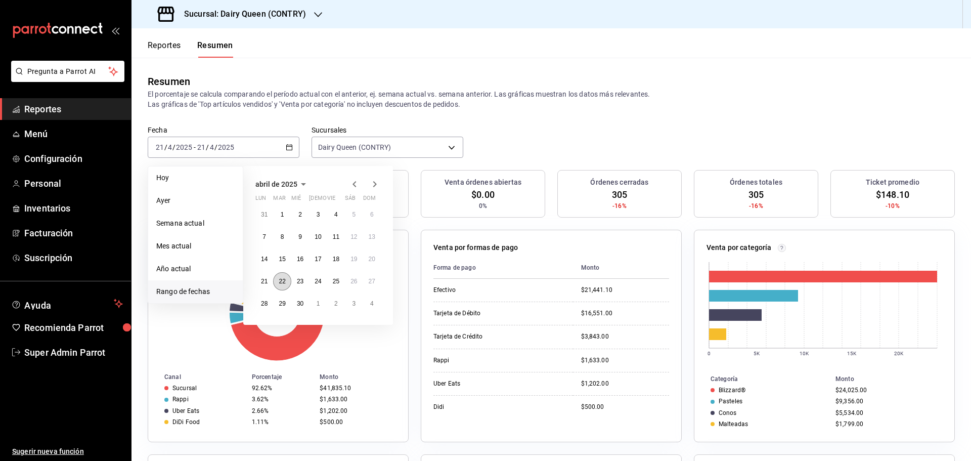
click at [285, 285] on abbr "22" at bounding box center [282, 281] width 7 height 7
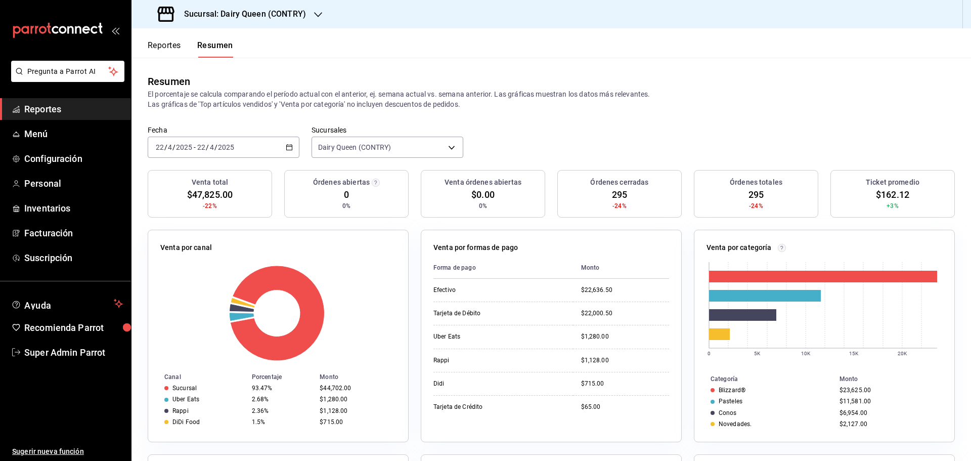
click at [245, 148] on div "[DATE] [DATE] - [DATE] [DATE]" at bounding box center [224, 147] width 152 height 21
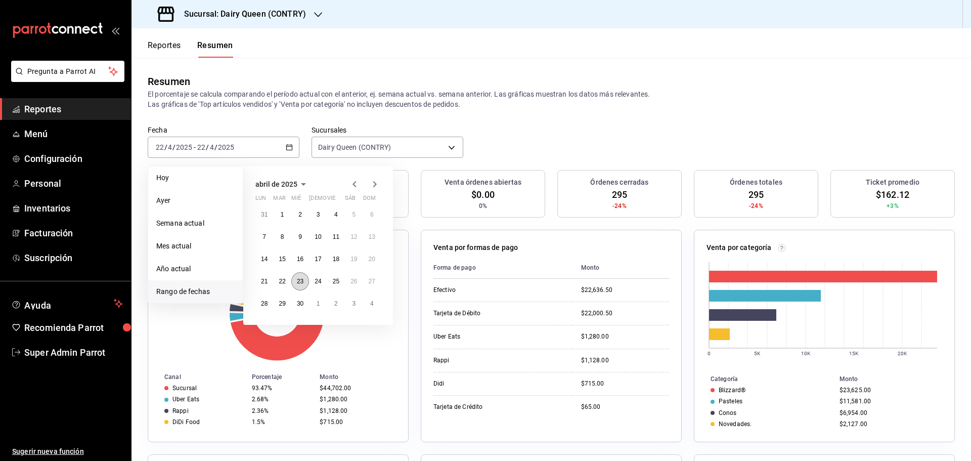
click at [303, 284] on abbr "23" at bounding box center [300, 281] width 7 height 7
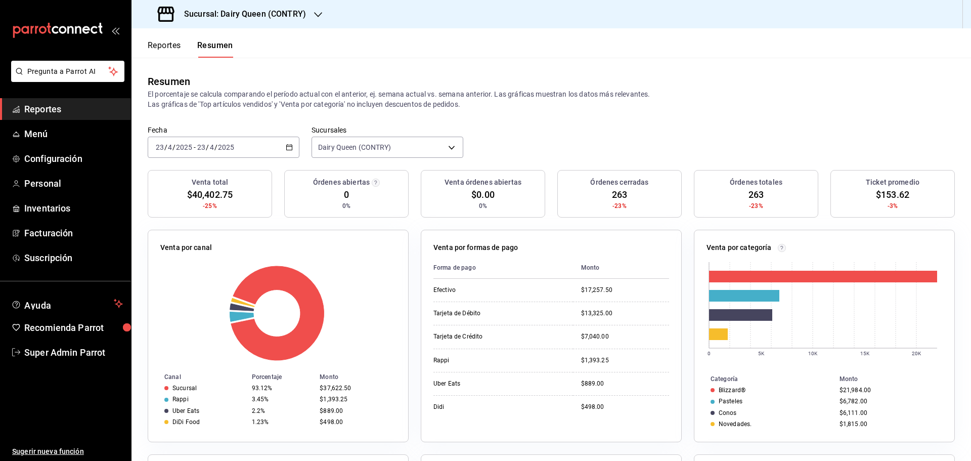
click at [250, 146] on div "[DATE] [DATE] - [DATE] [DATE]" at bounding box center [224, 147] width 152 height 21
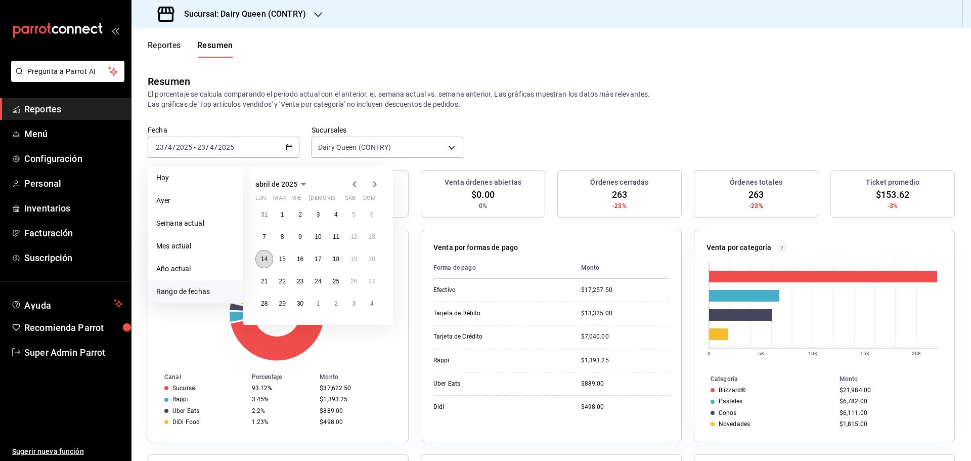
click at [266, 262] on abbr "14" at bounding box center [264, 259] width 7 height 7
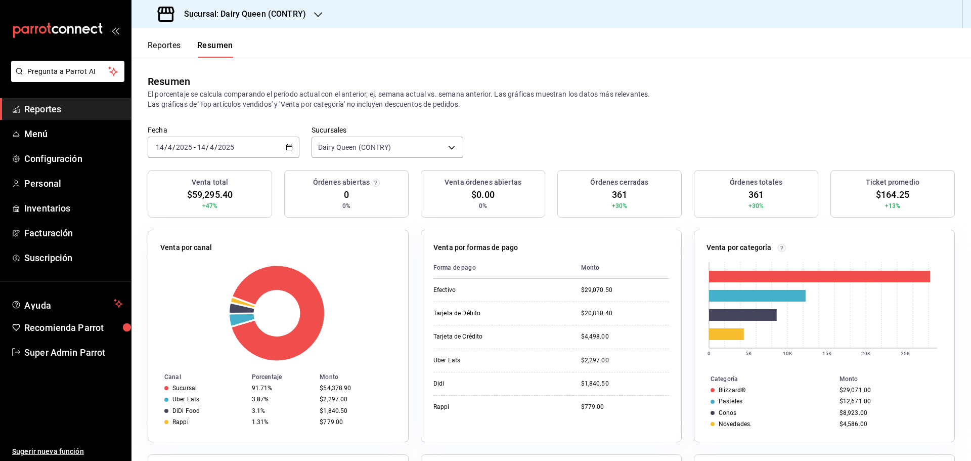
click at [245, 147] on div "[DATE] [DATE] - [DATE] [DATE]" at bounding box center [224, 147] width 152 height 21
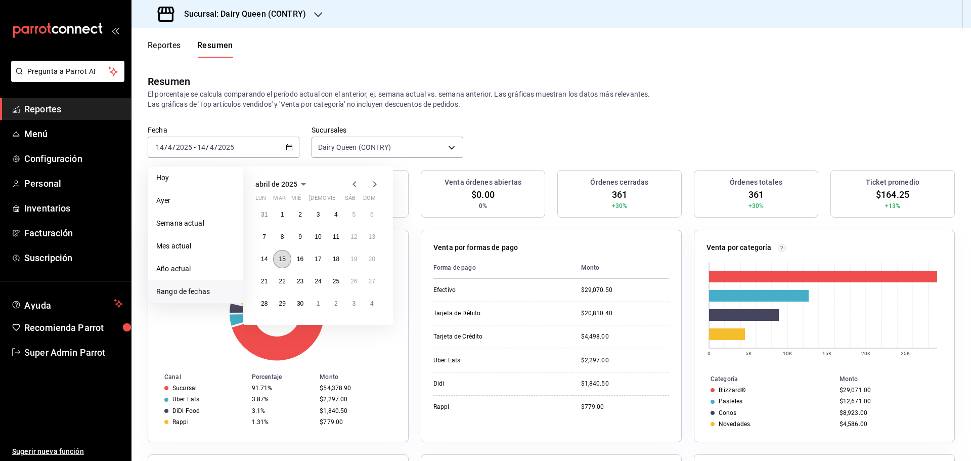
click at [283, 259] on abbr "15" at bounding box center [282, 259] width 7 height 7
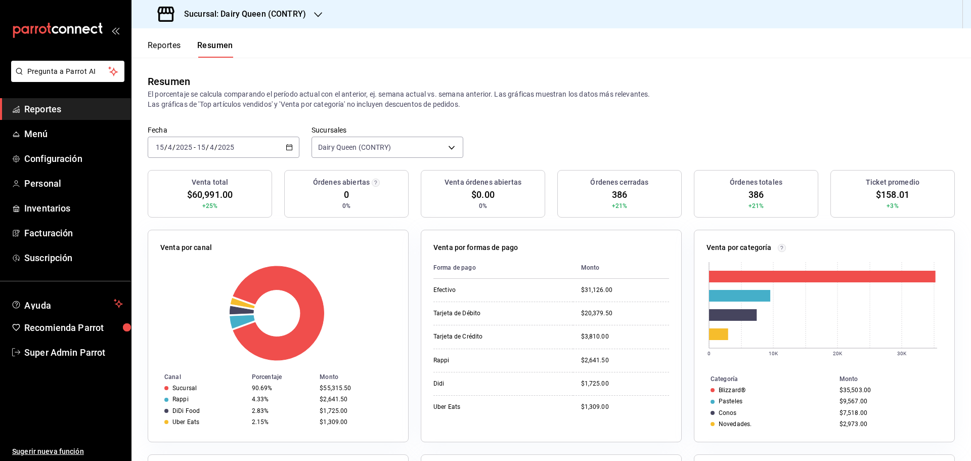
click at [232, 146] on input "2025" at bounding box center [226, 147] width 17 height 8
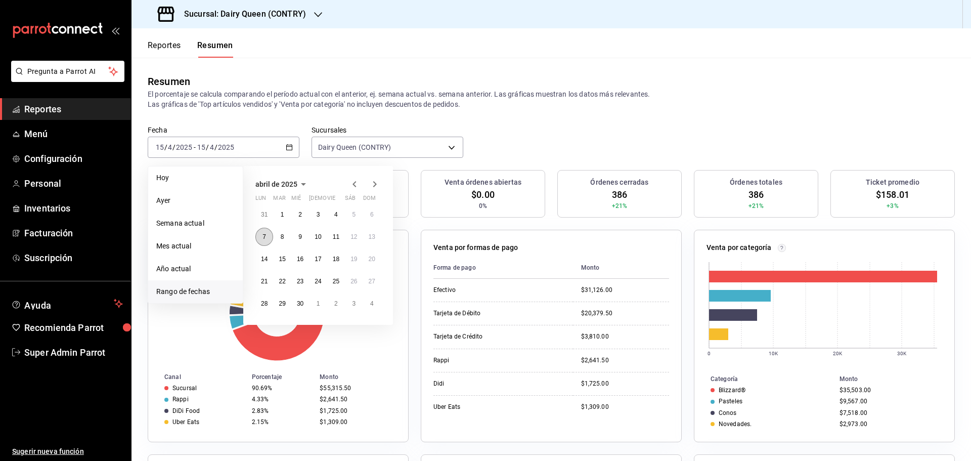
click at [263, 238] on abbr "7" at bounding box center [265, 236] width 4 height 7
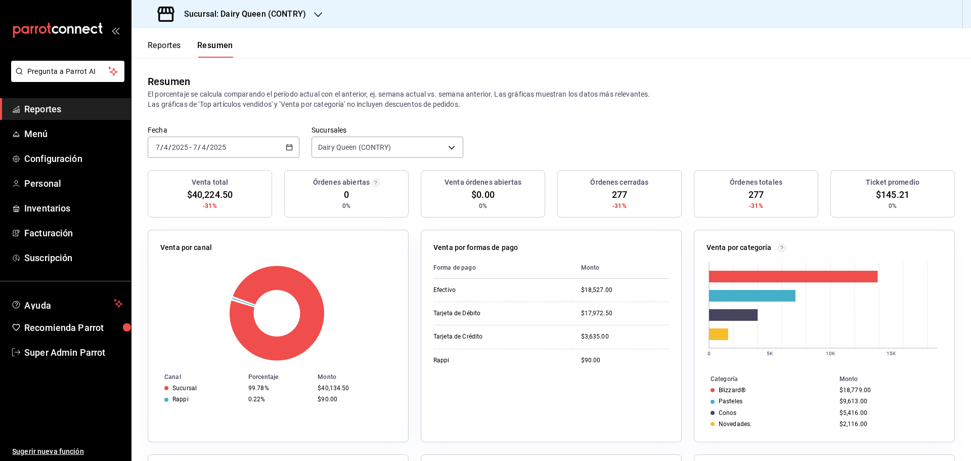
click at [249, 150] on div "[DATE] [DATE] - [DATE] [DATE]" at bounding box center [224, 147] width 152 height 21
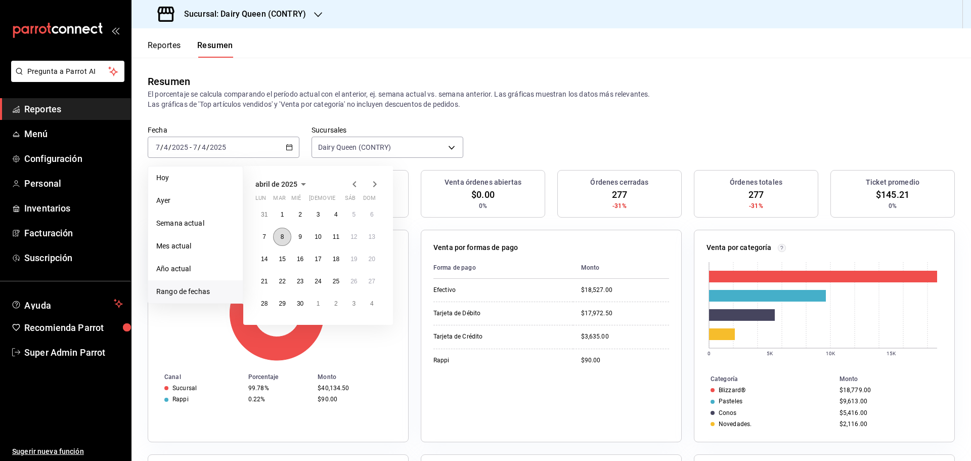
click at [284, 235] on button "8" at bounding box center [282, 237] width 18 height 18
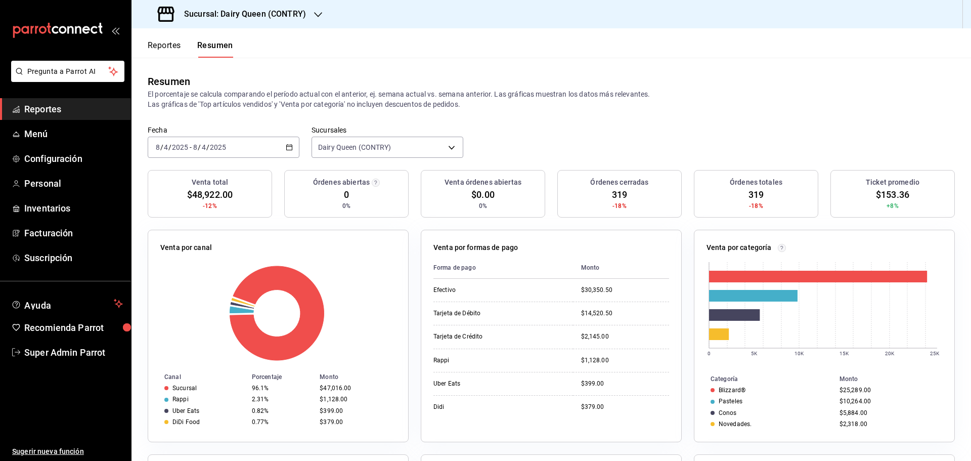
click at [264, 139] on div "[DATE] [DATE] - [DATE] [DATE]" at bounding box center [224, 147] width 152 height 21
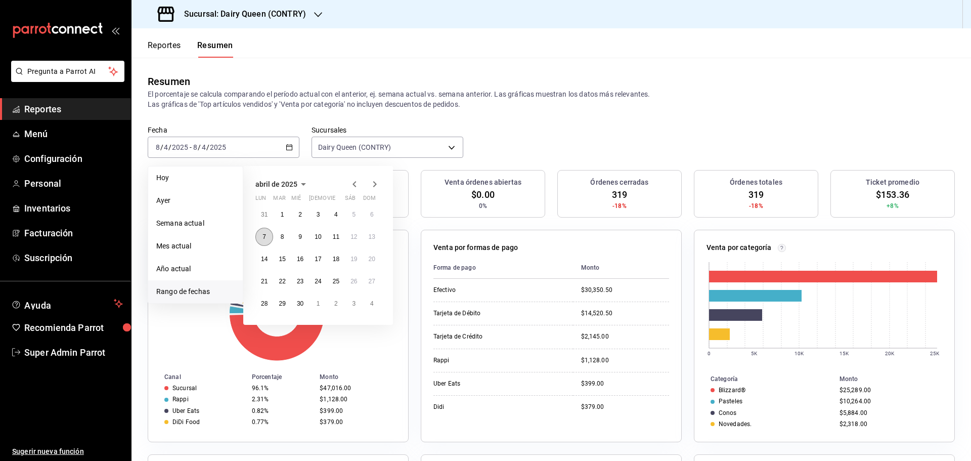
click at [268, 245] on button "7" at bounding box center [265, 237] width 18 height 18
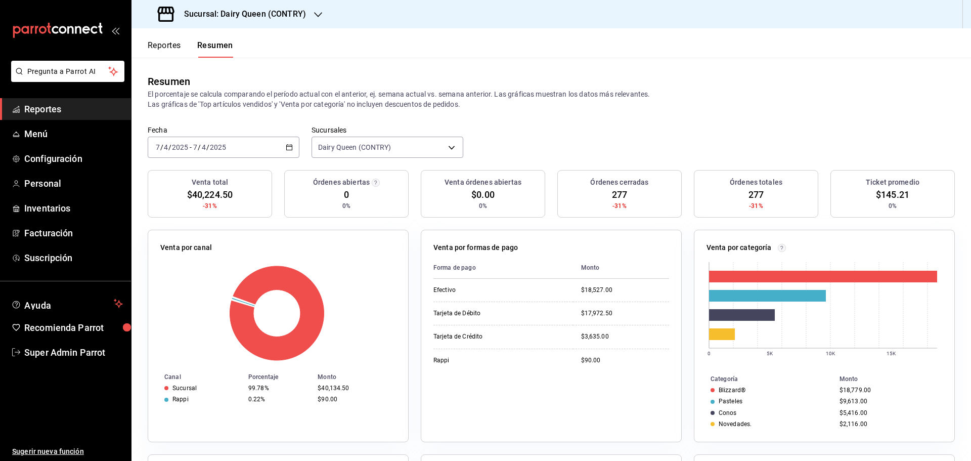
click at [167, 151] on input "4" at bounding box center [165, 147] width 5 height 8
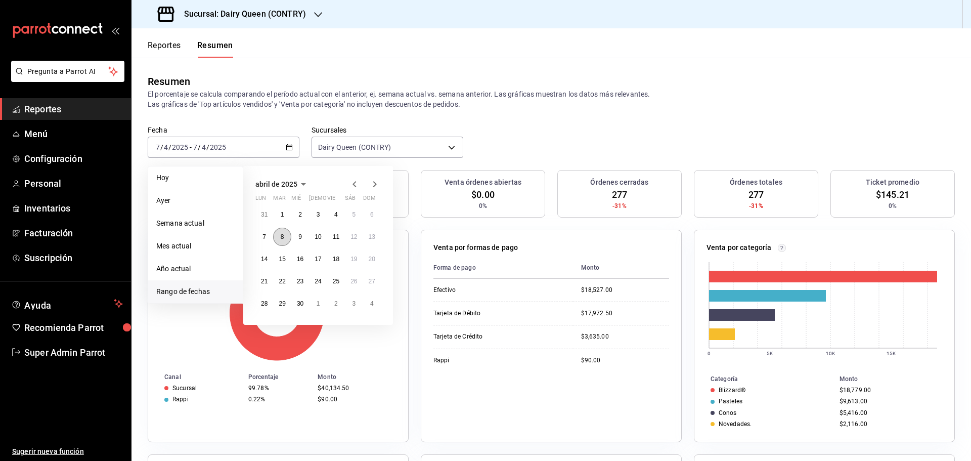
click at [275, 234] on button "8" at bounding box center [282, 237] width 18 height 18
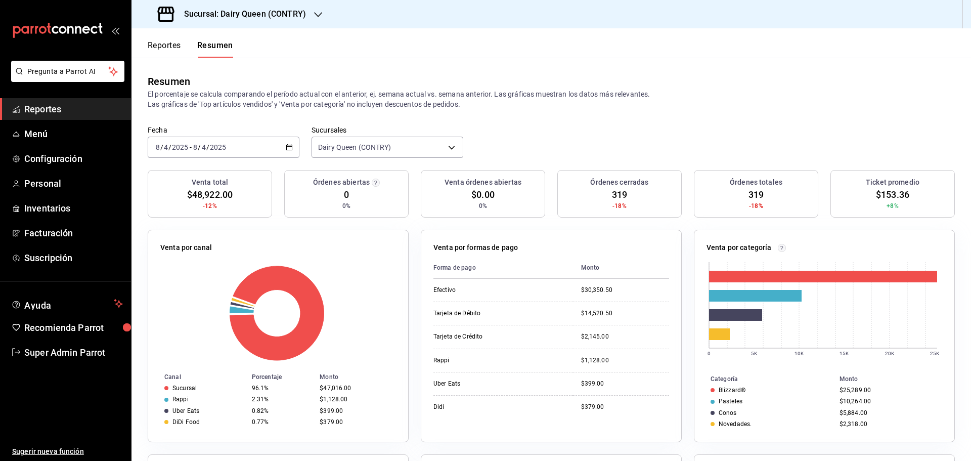
click at [219, 141] on div "[DATE] [DATE] - [DATE] [DATE]" at bounding box center [224, 147] width 152 height 21
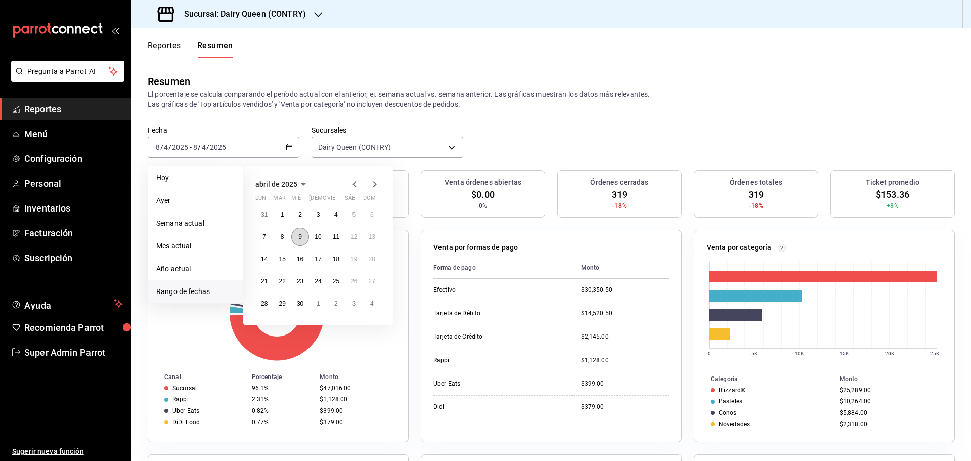
click at [296, 234] on button "9" at bounding box center [300, 237] width 18 height 18
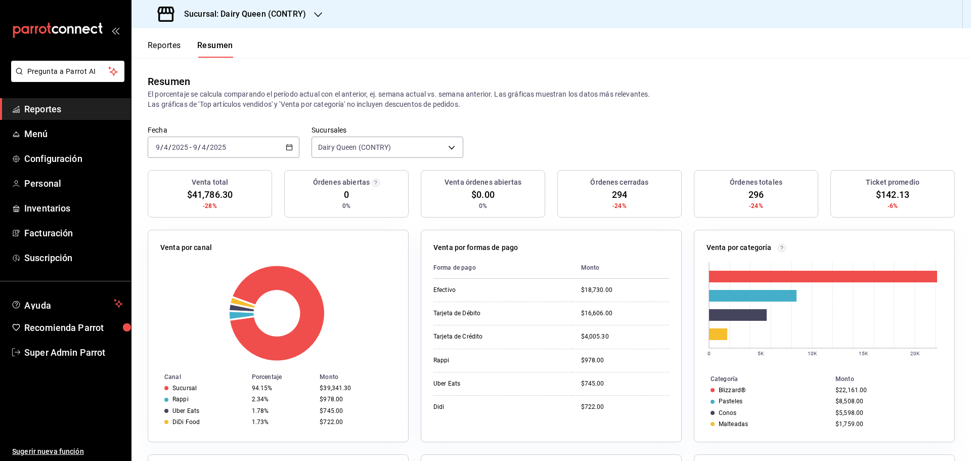
click at [183, 143] on input "2025" at bounding box center [180, 147] width 17 height 8
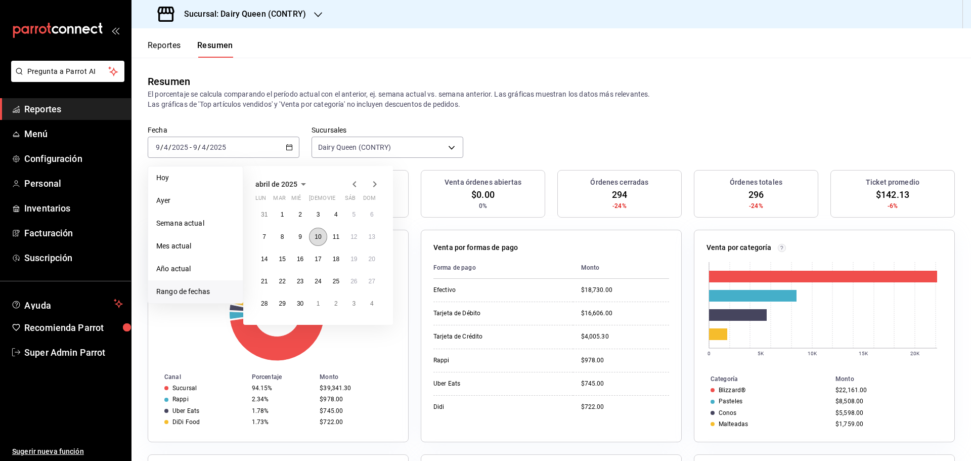
click at [320, 240] on abbr "10" at bounding box center [318, 236] width 7 height 7
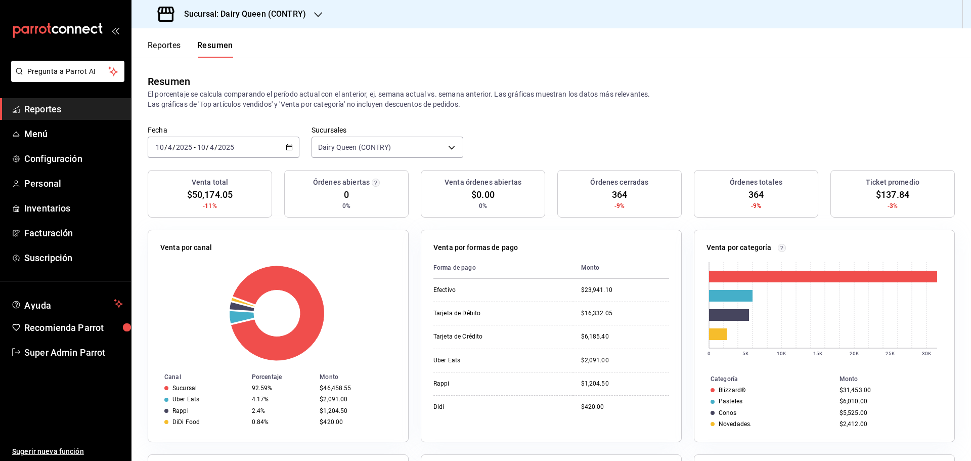
click at [191, 149] on input "2025" at bounding box center [184, 147] width 17 height 8
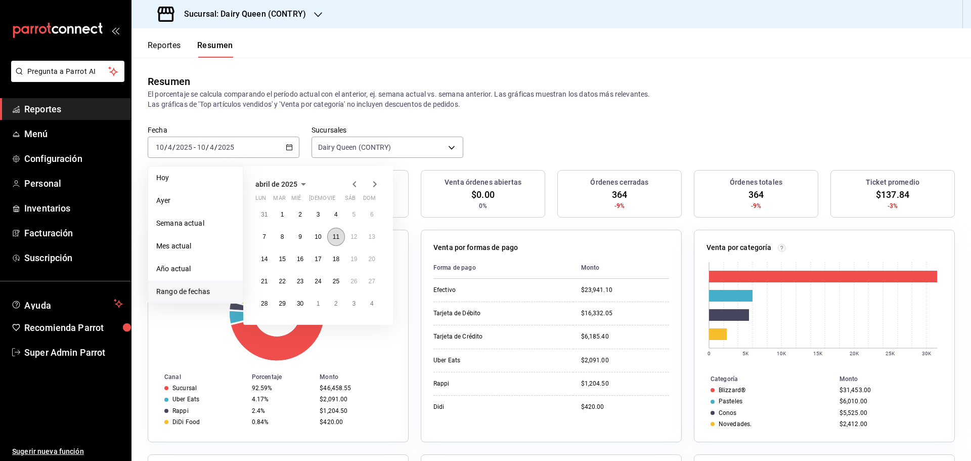
click at [336, 241] on button "11" at bounding box center [336, 237] width 18 height 18
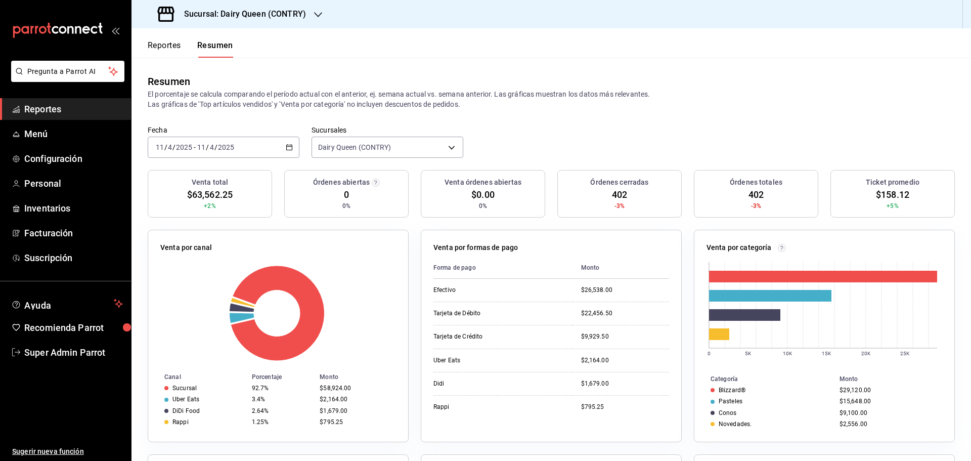
click at [195, 153] on div "[DATE] [DATE] - [DATE] [DATE]" at bounding box center [224, 147] width 152 height 21
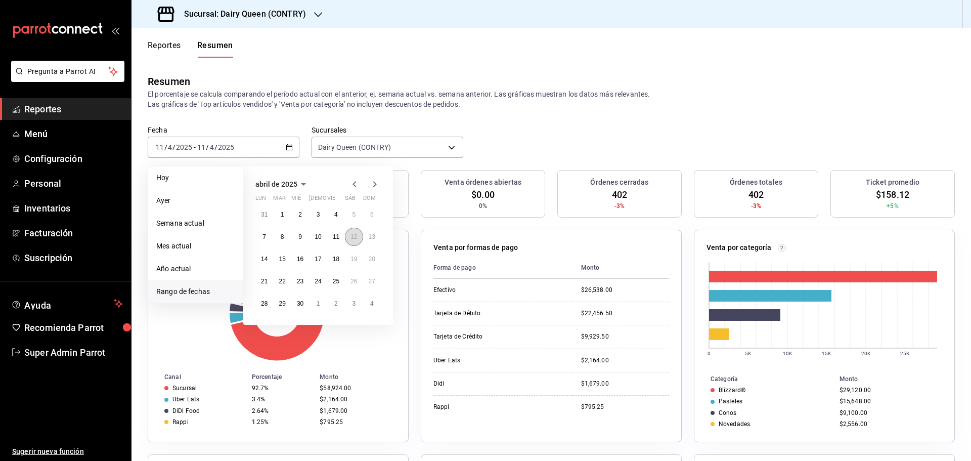
click at [355, 243] on button "12" at bounding box center [354, 237] width 18 height 18
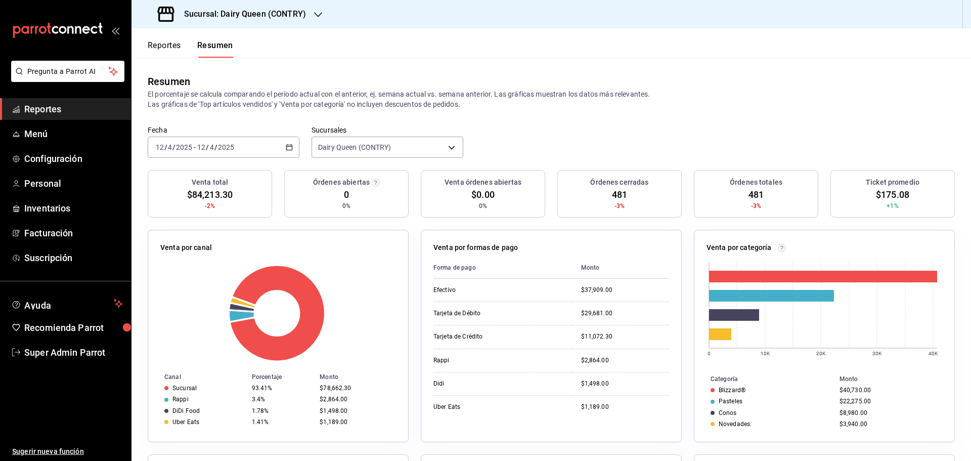
click at [261, 153] on div "[DATE] [DATE] - [DATE] [DATE]" at bounding box center [224, 147] width 152 height 21
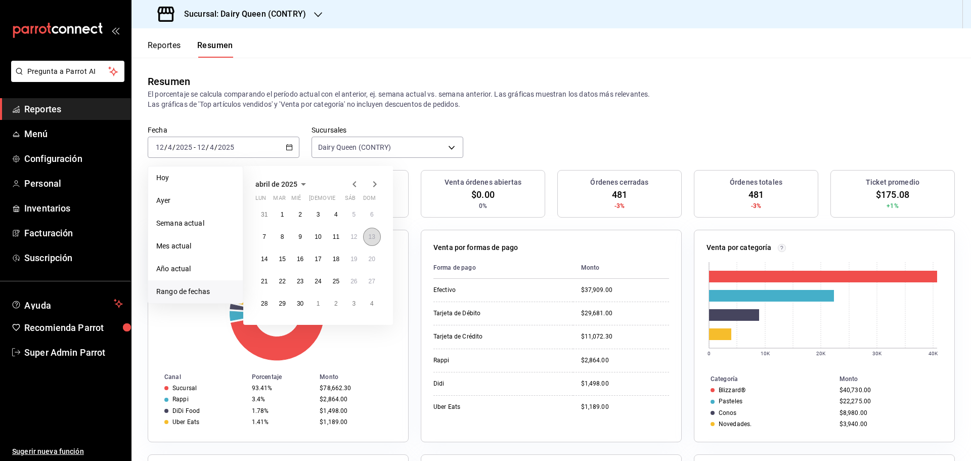
click at [364, 234] on button "13" at bounding box center [372, 237] width 18 height 18
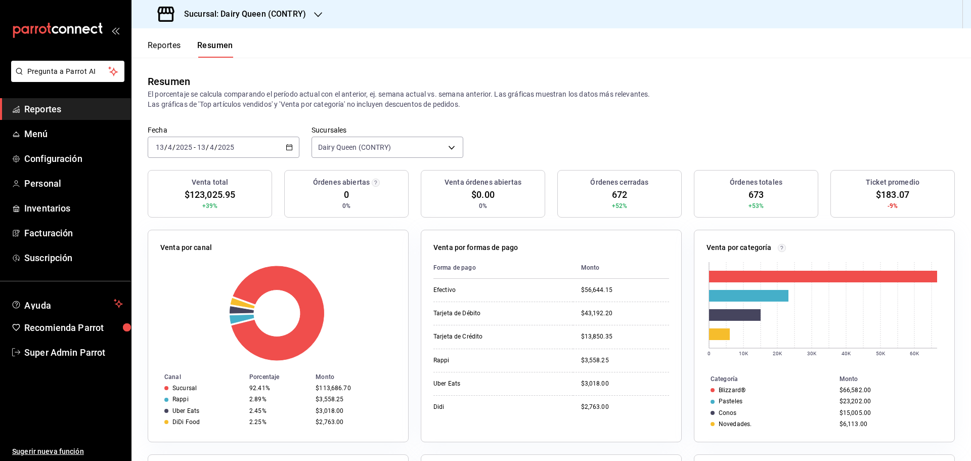
click at [200, 152] on div "[DATE] [DATE] - [DATE] [DATE]" at bounding box center [224, 147] width 152 height 21
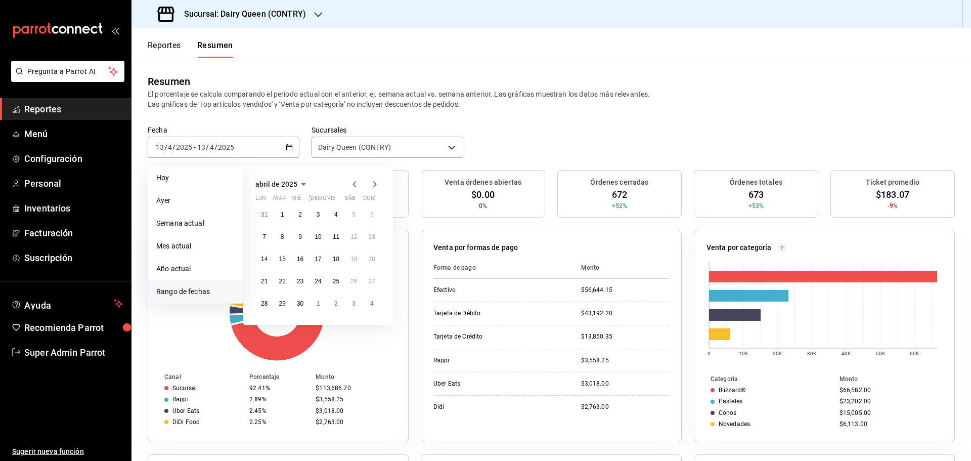
click at [374, 183] on icon "button" at bounding box center [375, 184] width 12 height 12
click at [263, 265] on button "12" at bounding box center [265, 259] width 18 height 18
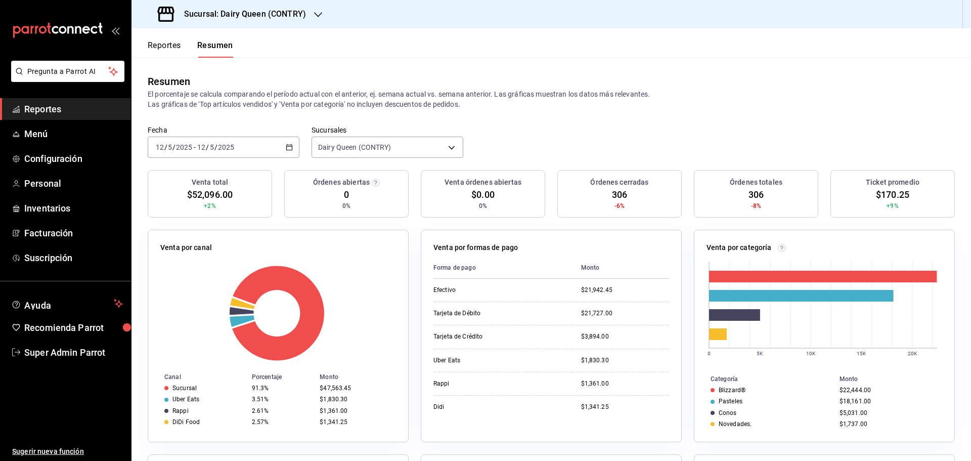
click at [211, 153] on div "[DATE] [DATE] - [DATE] [DATE]" at bounding box center [224, 147] width 152 height 21
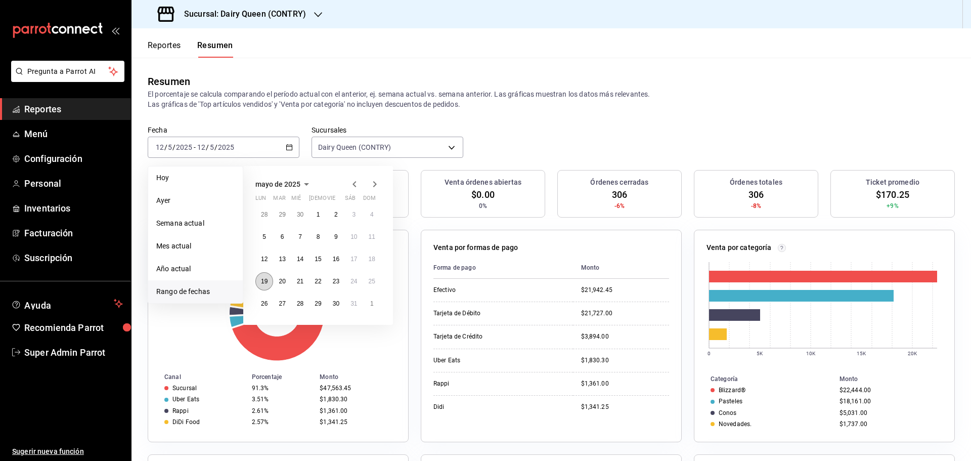
click at [265, 286] on button "19" at bounding box center [265, 281] width 18 height 18
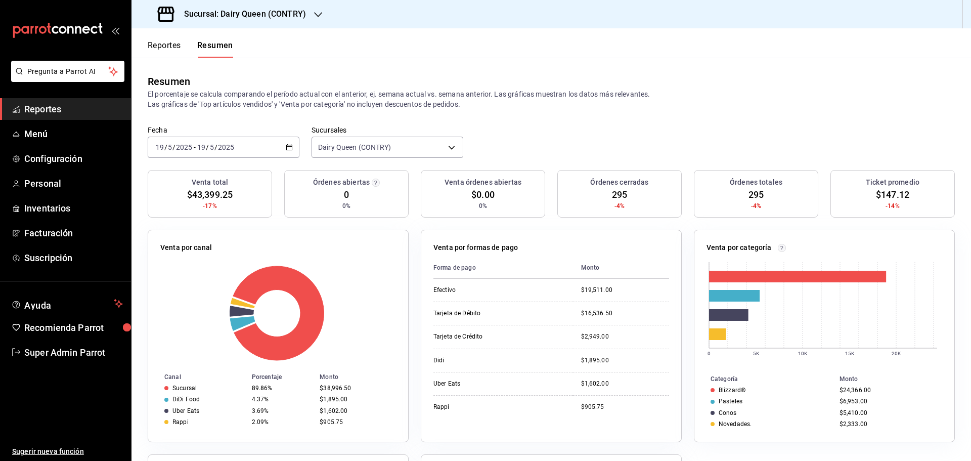
click at [249, 153] on div "[DATE] [DATE] - [DATE] [DATE]" at bounding box center [224, 147] width 152 height 21
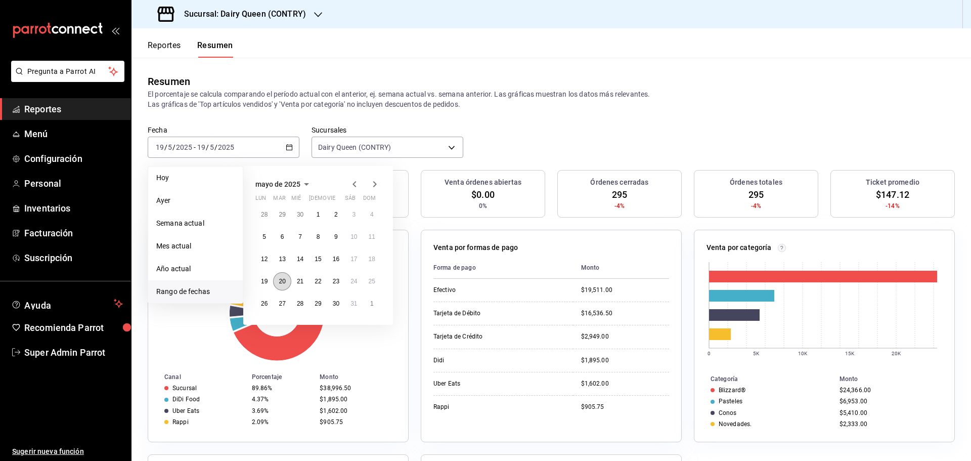
click at [281, 283] on abbr "20" at bounding box center [282, 281] width 7 height 7
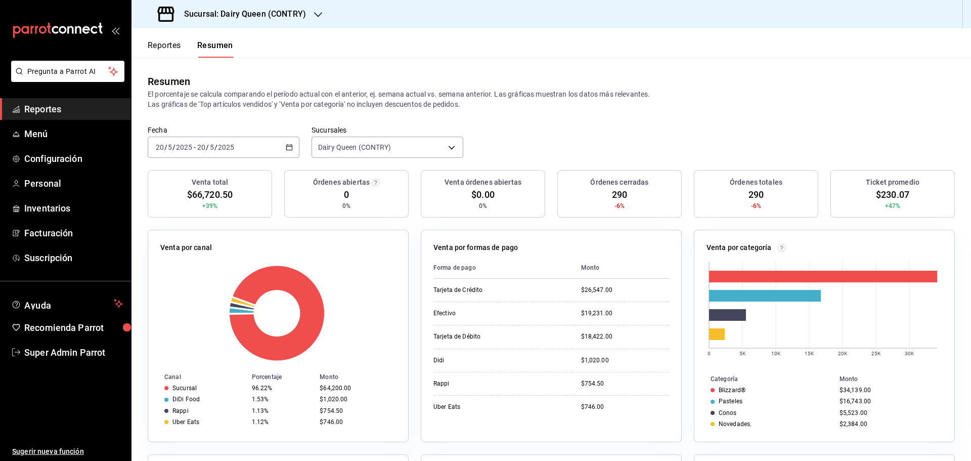
click at [252, 150] on div "[DATE] [DATE] - [DATE] [DATE]" at bounding box center [224, 147] width 152 height 21
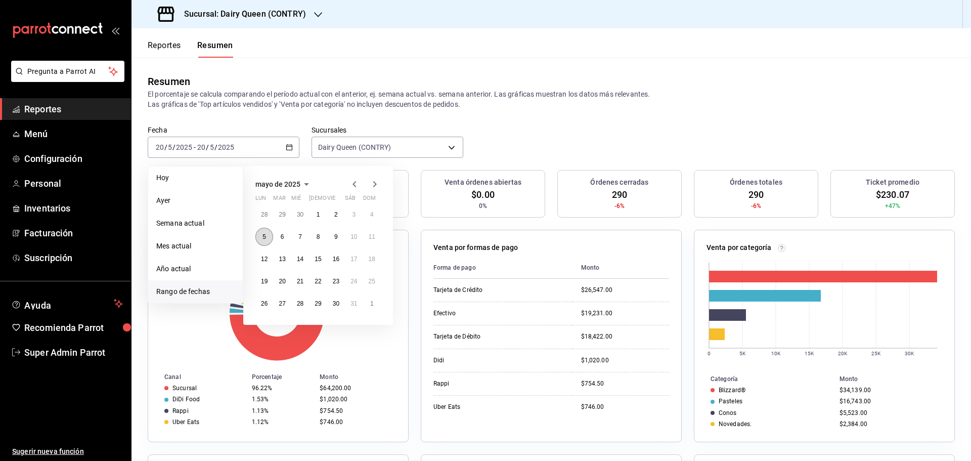
click at [268, 229] on button "5" at bounding box center [265, 237] width 18 height 18
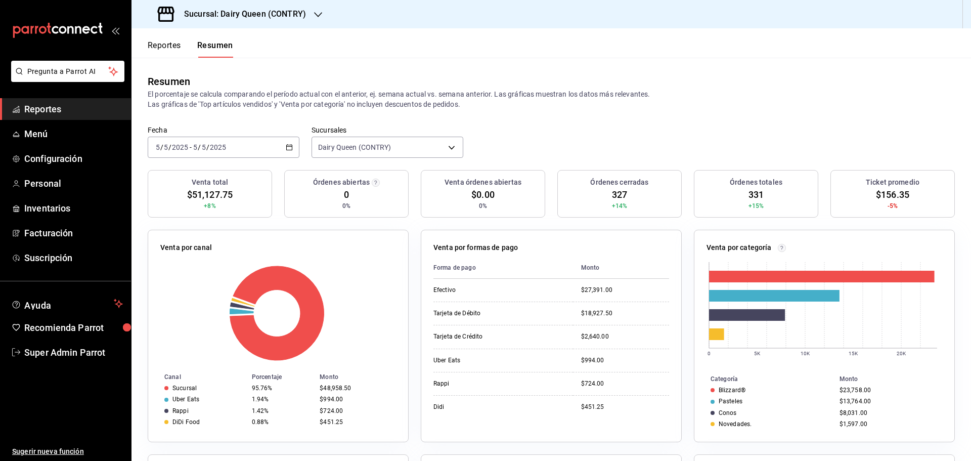
click at [250, 147] on div "[DATE] [DATE] - [DATE] [DATE]" at bounding box center [224, 147] width 152 height 21
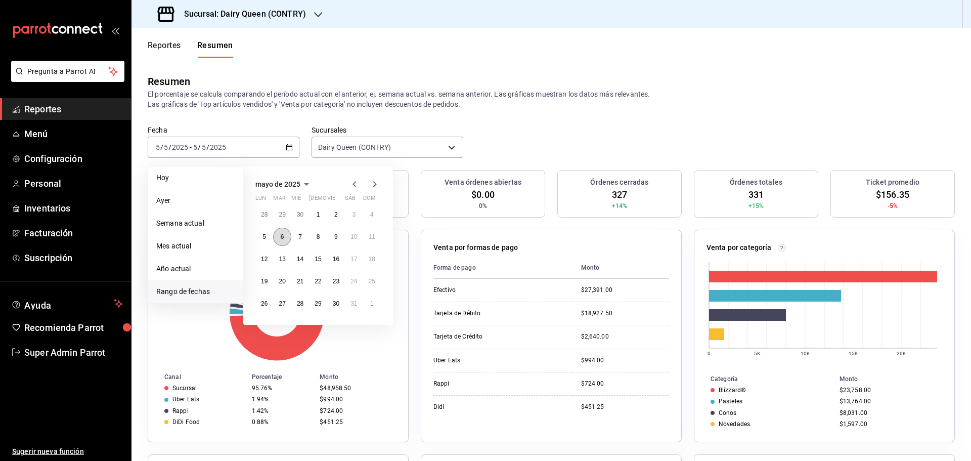
click at [286, 239] on button "6" at bounding box center [282, 237] width 18 height 18
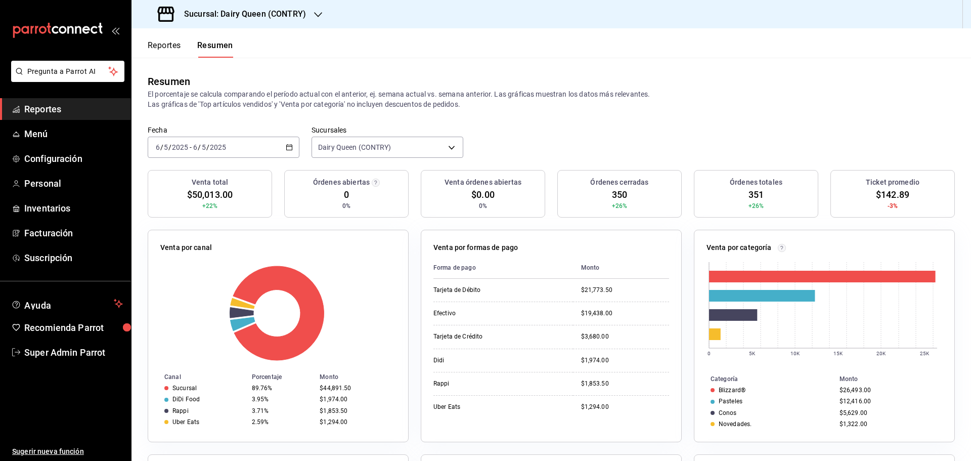
click at [257, 143] on div "[DATE] [DATE] - [DATE] [DATE]" at bounding box center [224, 147] width 152 height 21
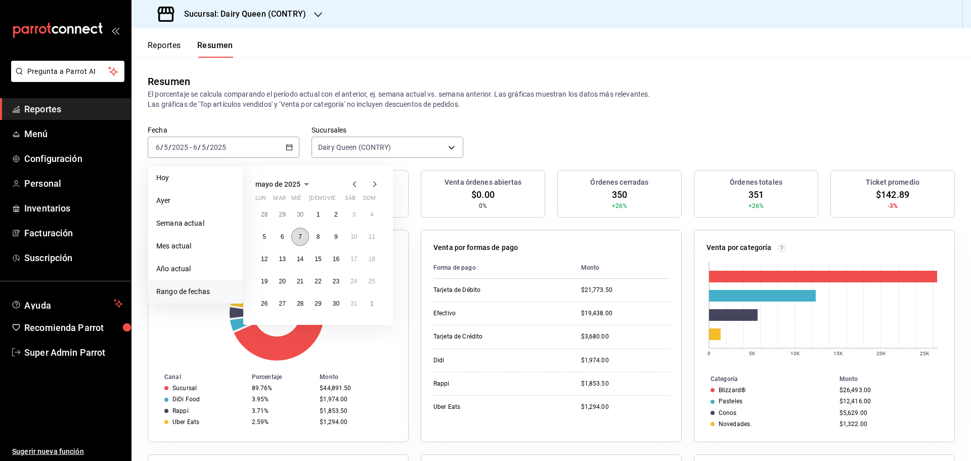
click at [306, 233] on button "7" at bounding box center [300, 237] width 18 height 18
click at [306, 233] on div "Venta por canal Canal Porcentaje Monto Sucursal 89.76% $44,891.50 DiDi Food 3.9…" at bounding box center [278, 336] width 261 height 213
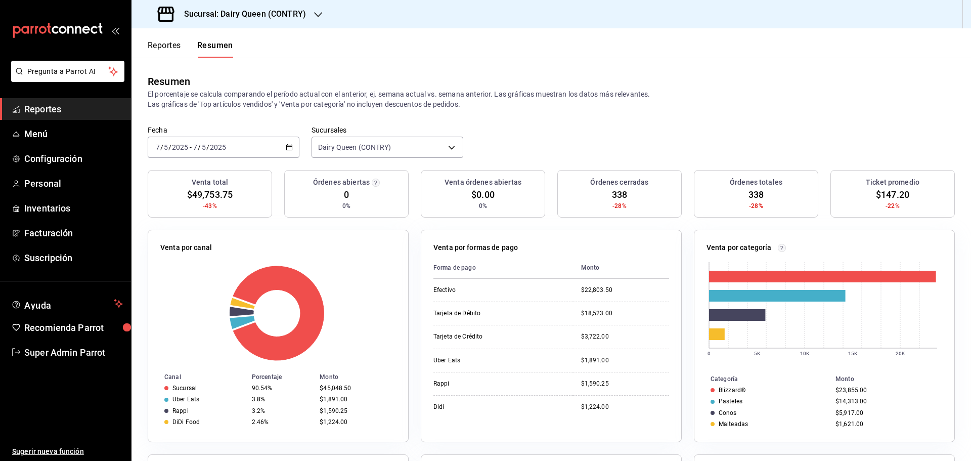
click at [256, 143] on div "[DATE] [DATE] - [DATE] [DATE]" at bounding box center [224, 147] width 152 height 21
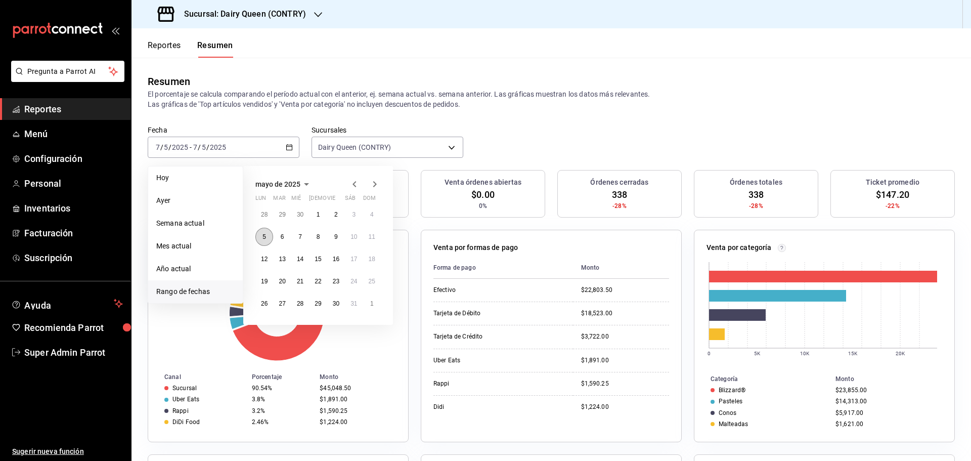
click at [262, 235] on button "5" at bounding box center [265, 237] width 18 height 18
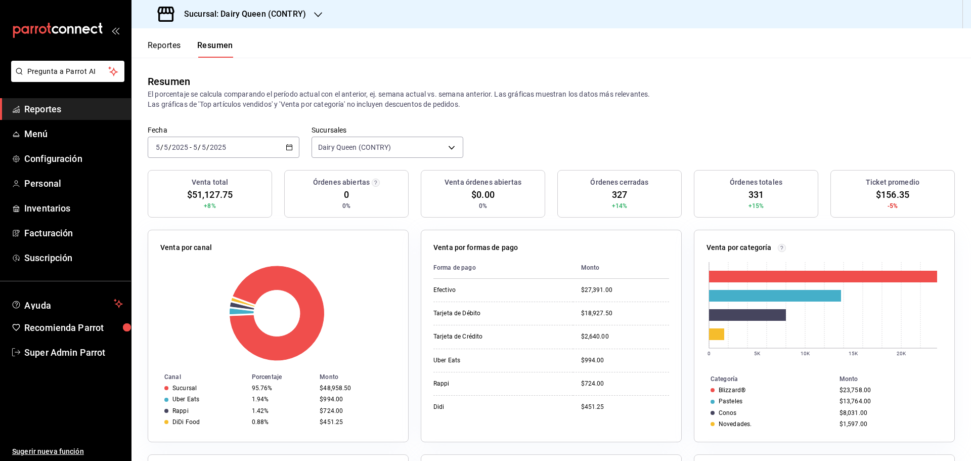
click at [184, 146] on input "2025" at bounding box center [180, 147] width 17 height 8
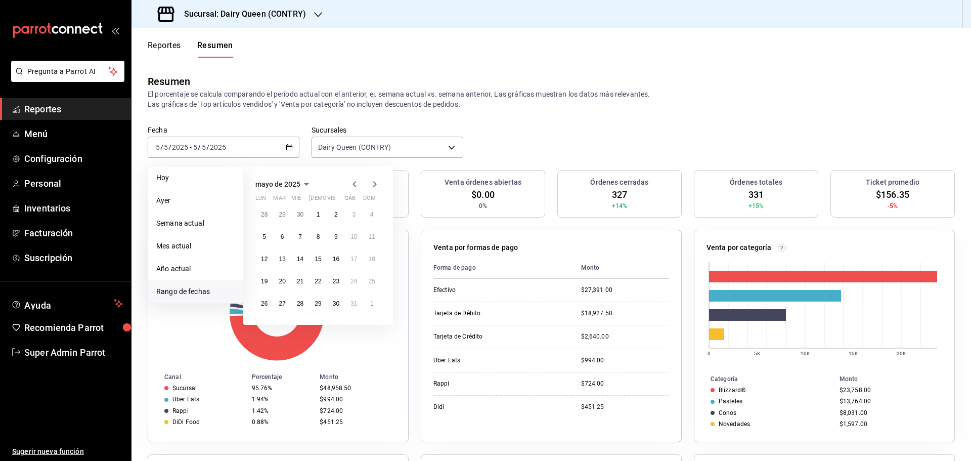
click at [272, 241] on div "28 29 30 1 2 3 4 5 6 7 8 9 10 11 12 13 14 15 16 17 18 19 20 21 22 23 24 25 26 2…" at bounding box center [318, 258] width 125 height 107
click at [284, 239] on button "6" at bounding box center [282, 237] width 18 height 18
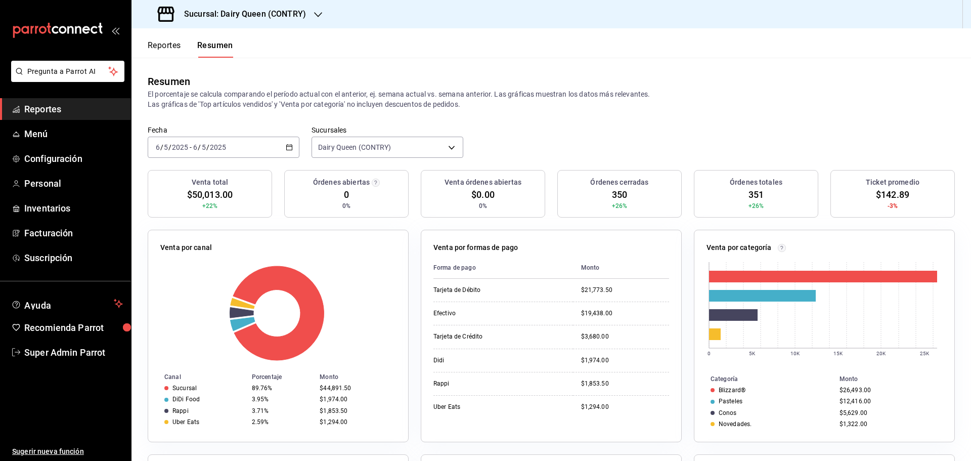
click at [222, 149] on input "2025" at bounding box center [217, 147] width 17 height 8
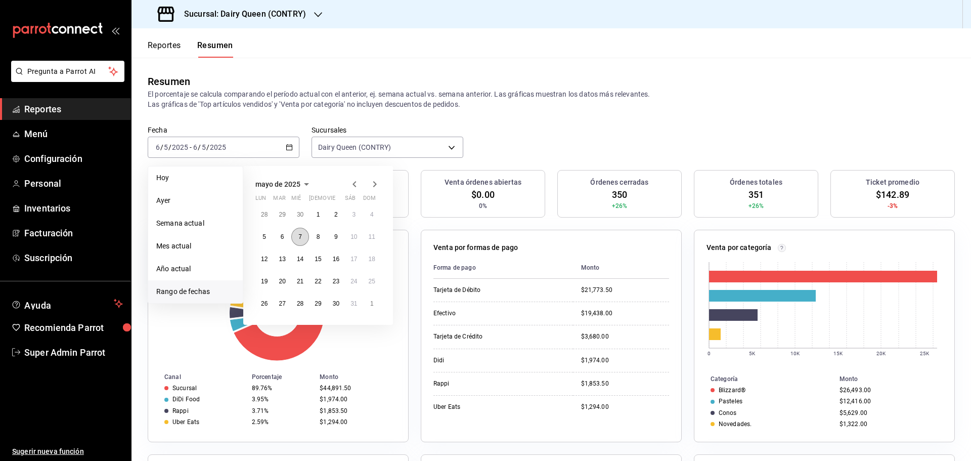
click at [305, 238] on button "7" at bounding box center [300, 237] width 18 height 18
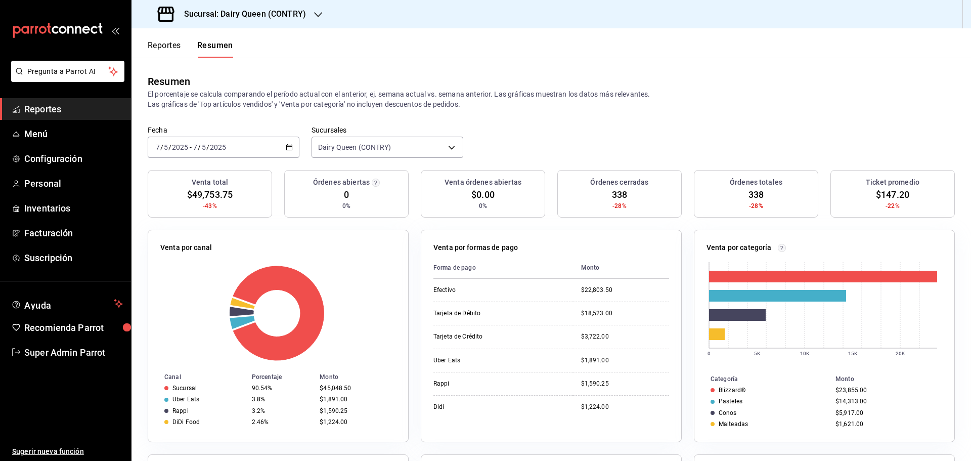
click at [237, 140] on div "[DATE] [DATE] - [DATE] [DATE]" at bounding box center [224, 147] width 152 height 21
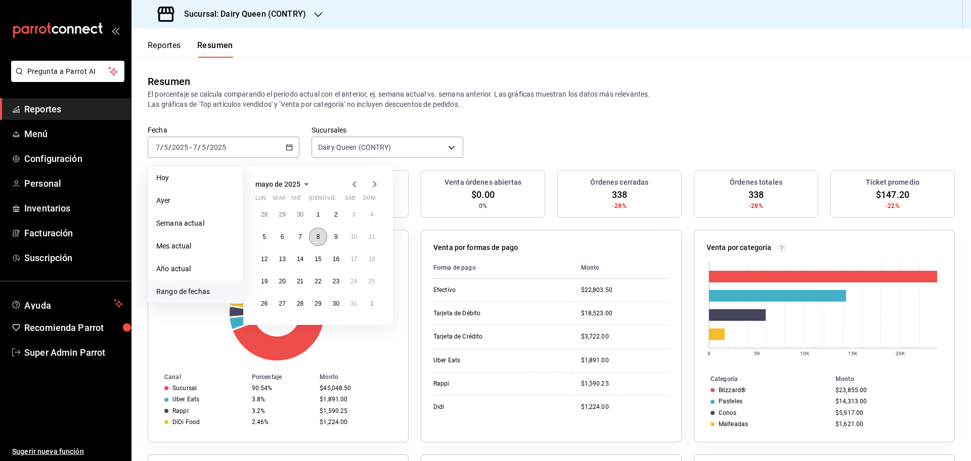
click at [321, 240] on button "8" at bounding box center [318, 237] width 18 height 18
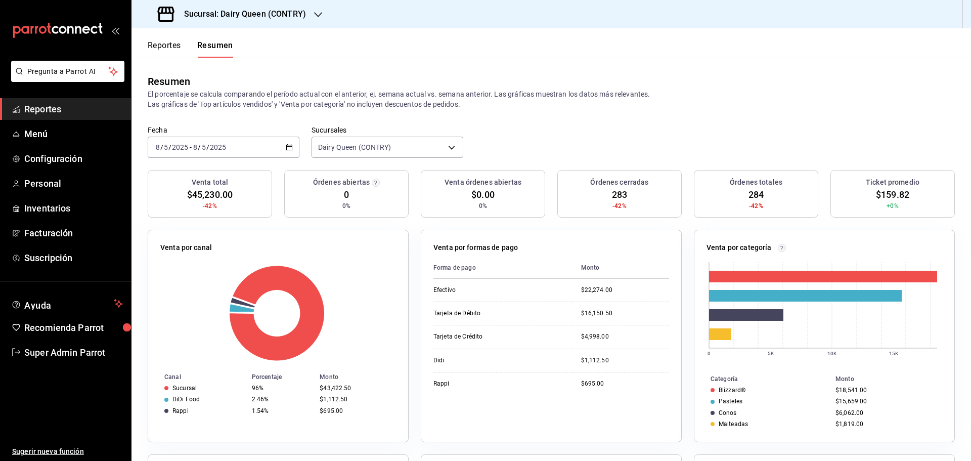
click at [207, 141] on div "[DATE] [DATE] - [DATE] [DATE]" at bounding box center [224, 147] width 152 height 21
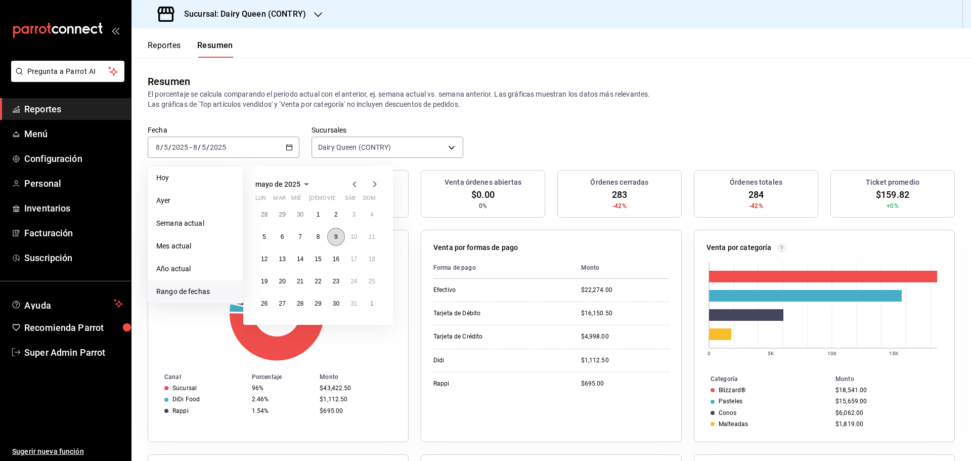
click at [330, 238] on button "9" at bounding box center [336, 237] width 18 height 18
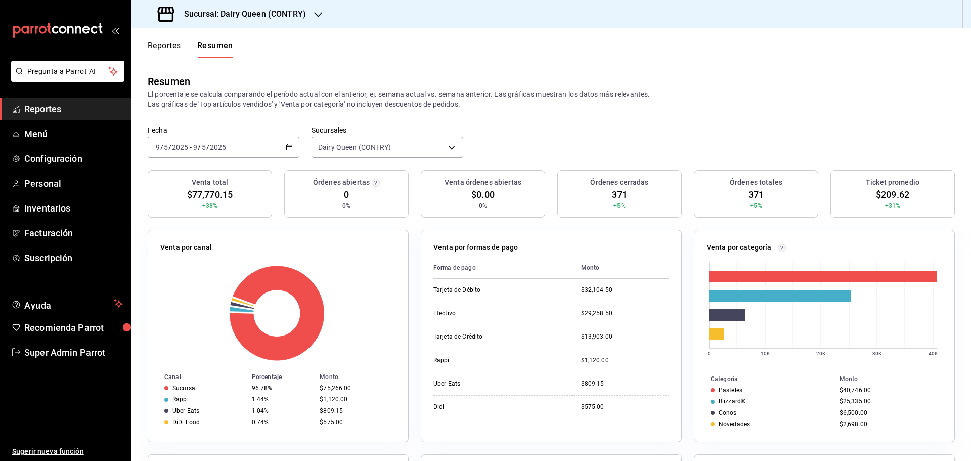
click at [271, 145] on div "[DATE] [DATE] - [DATE] [DATE]" at bounding box center [224, 147] width 152 height 21
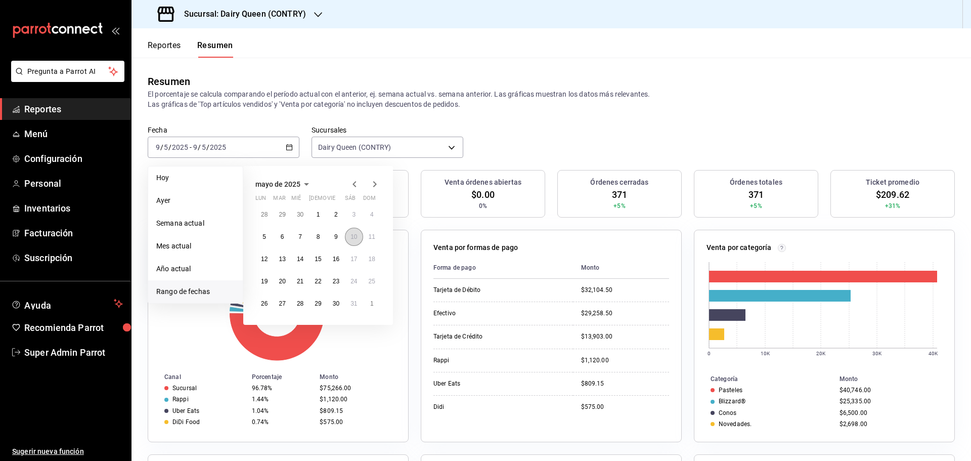
click at [347, 238] on button "10" at bounding box center [354, 237] width 18 height 18
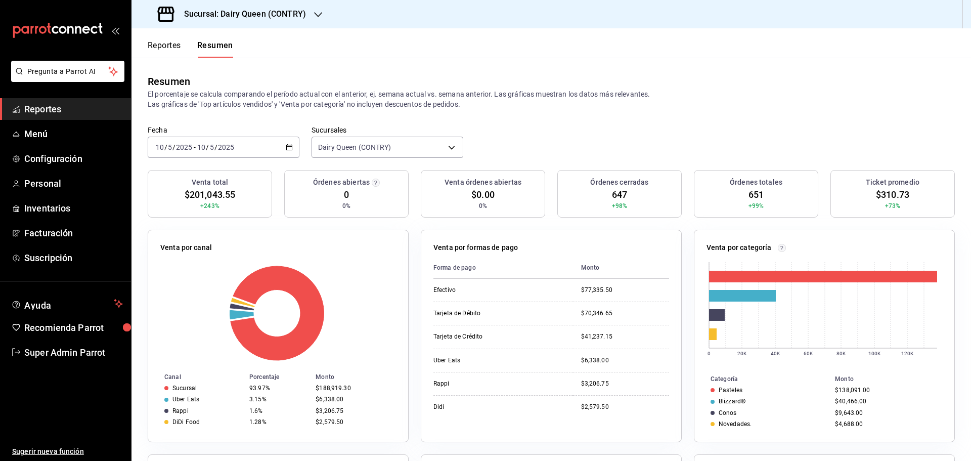
click at [182, 146] on input "2025" at bounding box center [184, 147] width 17 height 8
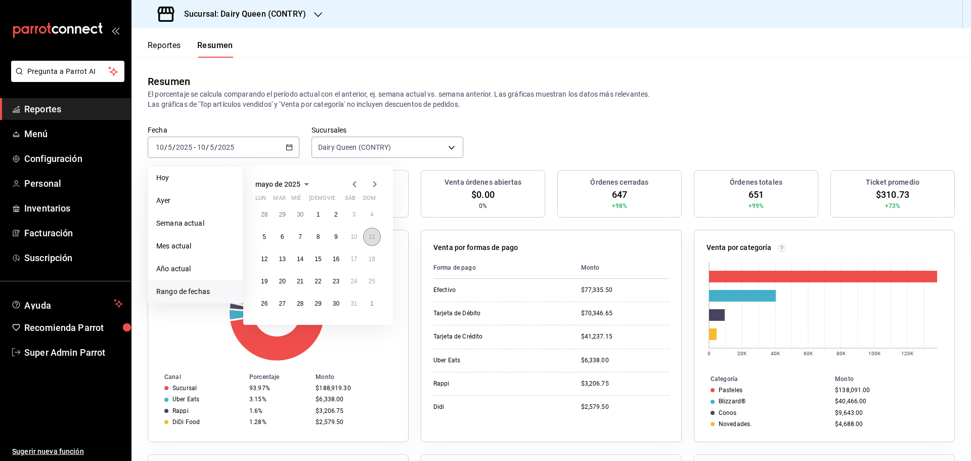
click at [366, 242] on button "11" at bounding box center [372, 237] width 18 height 18
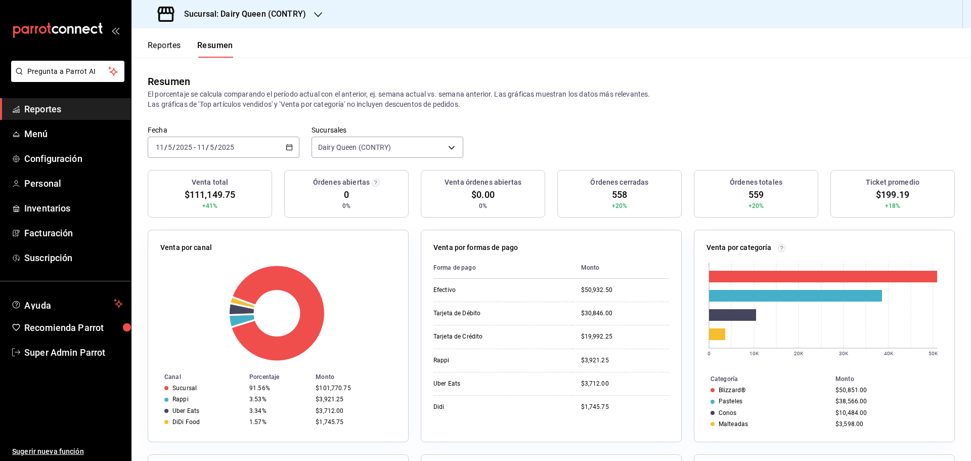
click at [248, 142] on div "[DATE] [DATE] - [DATE] [DATE]" at bounding box center [224, 147] width 152 height 21
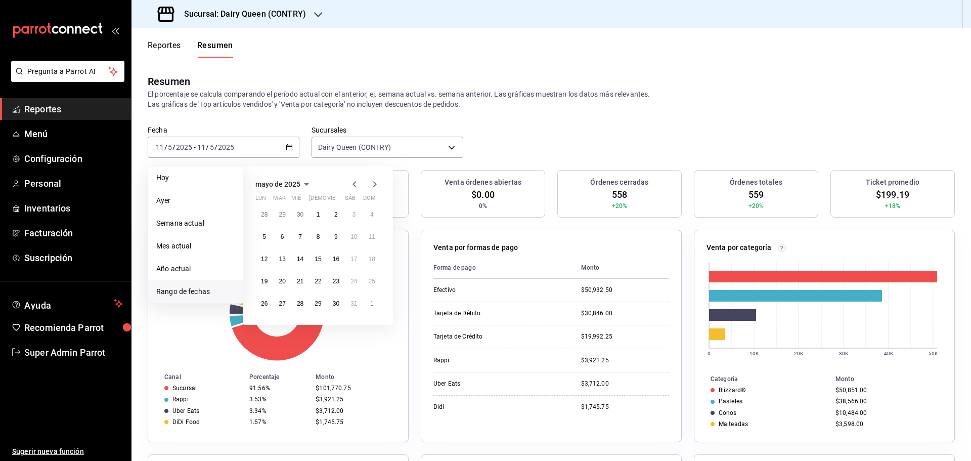
click at [368, 182] on div at bounding box center [365, 184] width 32 height 12
click at [372, 183] on icon "button" at bounding box center [375, 184] width 12 height 12
click at [264, 285] on button "16" at bounding box center [265, 281] width 18 height 18
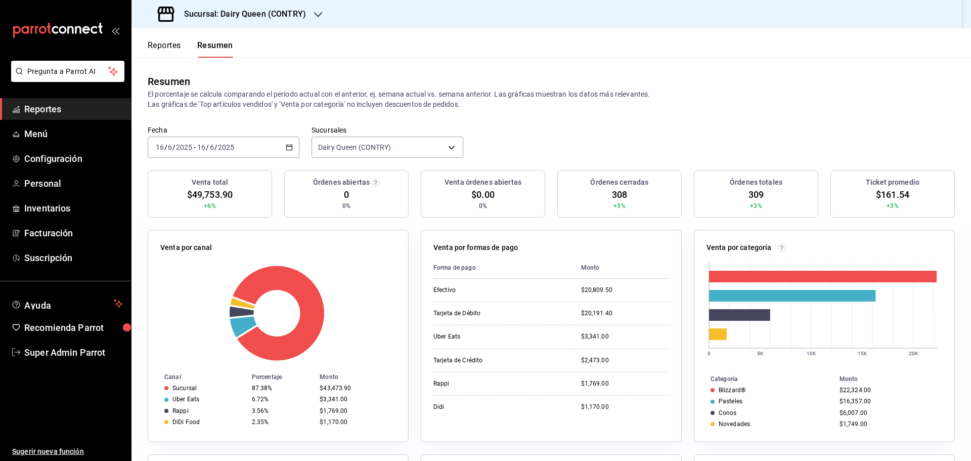
click at [228, 152] on div "[DATE] [DATE] - [DATE] [DATE]" at bounding box center [224, 147] width 152 height 21
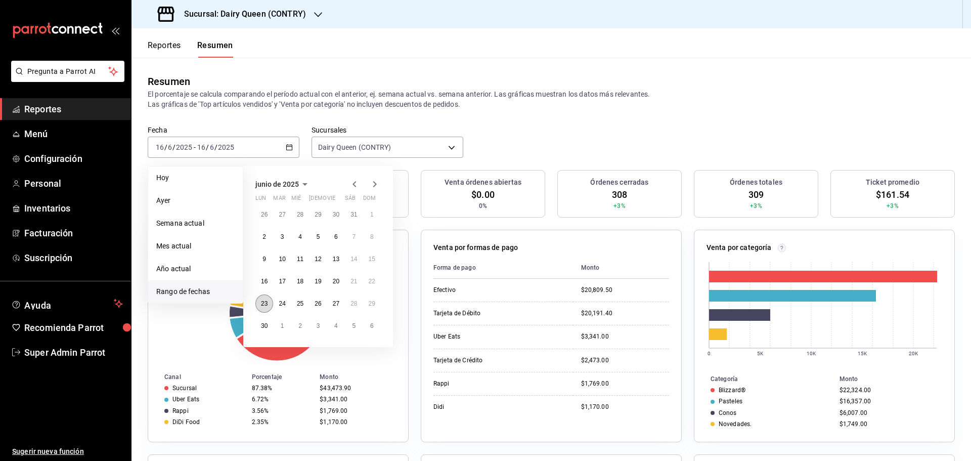
click at [266, 309] on button "23" at bounding box center [265, 303] width 18 height 18
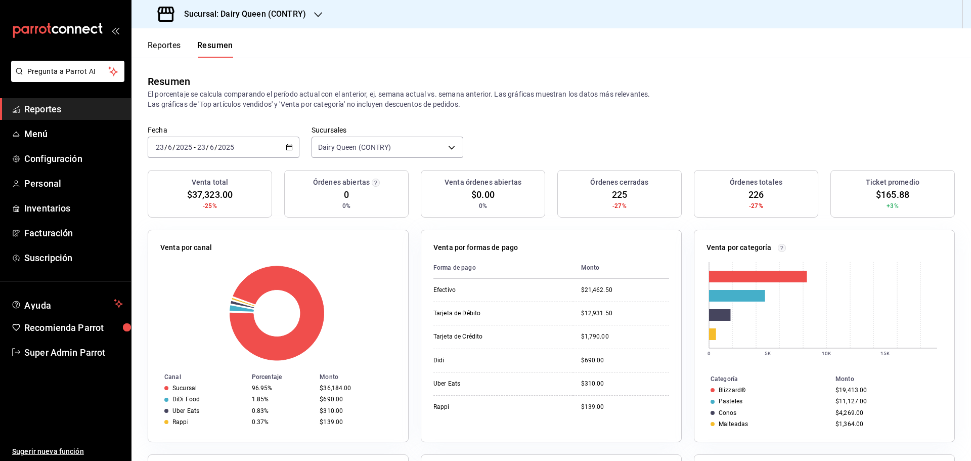
drag, startPoint x: 250, startPoint y: 140, endPoint x: 251, endPoint y: 155, distance: 14.8
click at [251, 155] on div "[DATE] [DATE] - [DATE] [DATE]" at bounding box center [224, 147] width 152 height 21
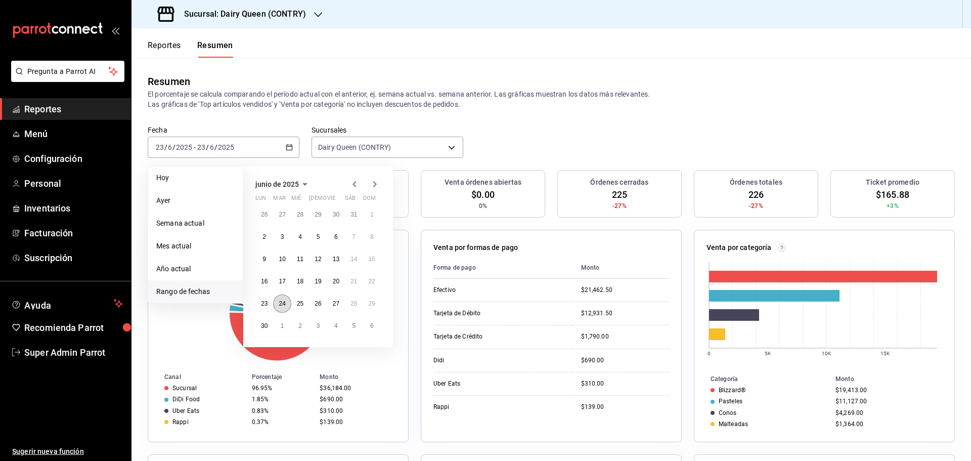
click at [279, 301] on abbr "24" at bounding box center [282, 303] width 7 height 7
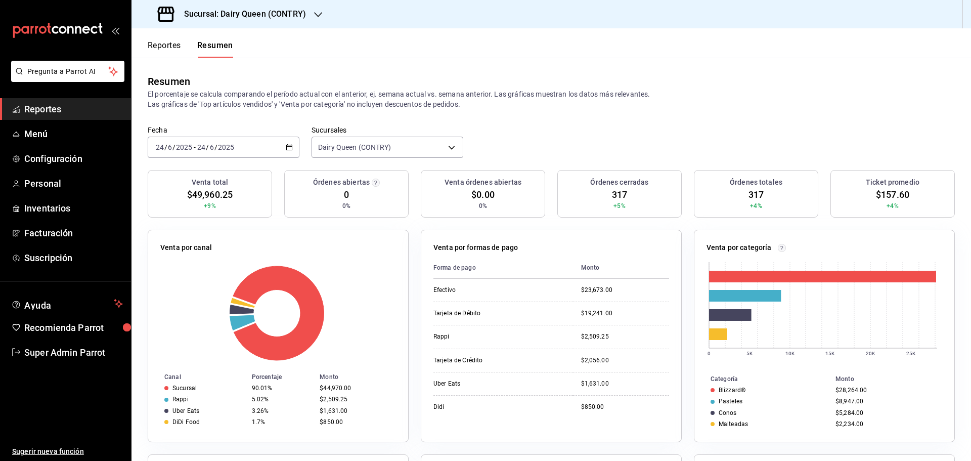
click at [223, 148] on input "2025" at bounding box center [226, 147] width 17 height 8
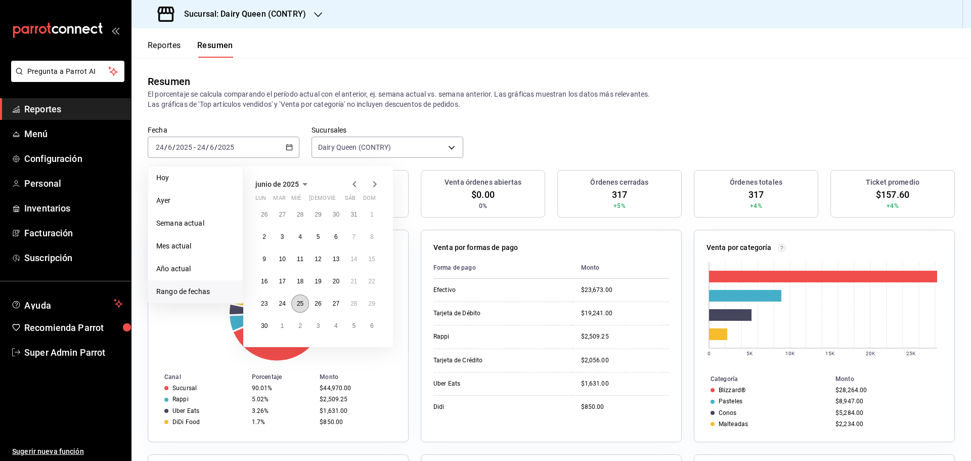
click at [296, 303] on button "25" at bounding box center [300, 303] width 18 height 18
click at [297, 303] on abbr "25" at bounding box center [300, 303] width 7 height 7
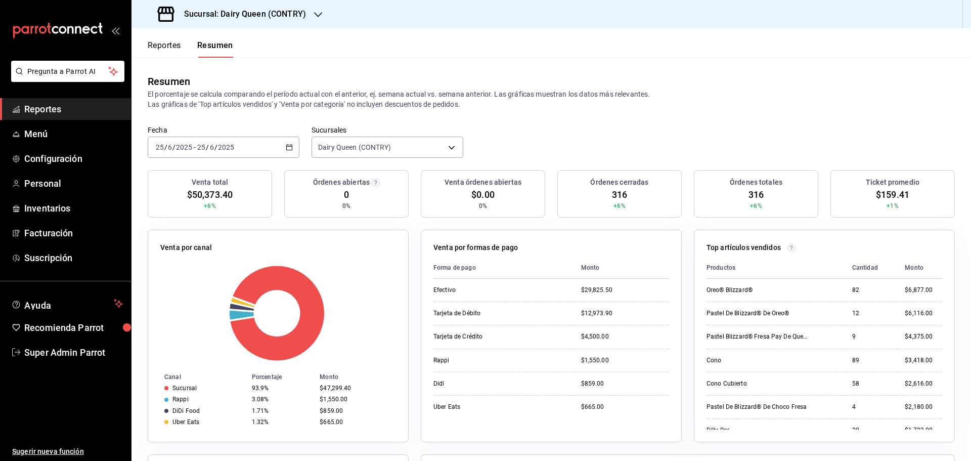
click at [220, 149] on input "2025" at bounding box center [226, 147] width 17 height 8
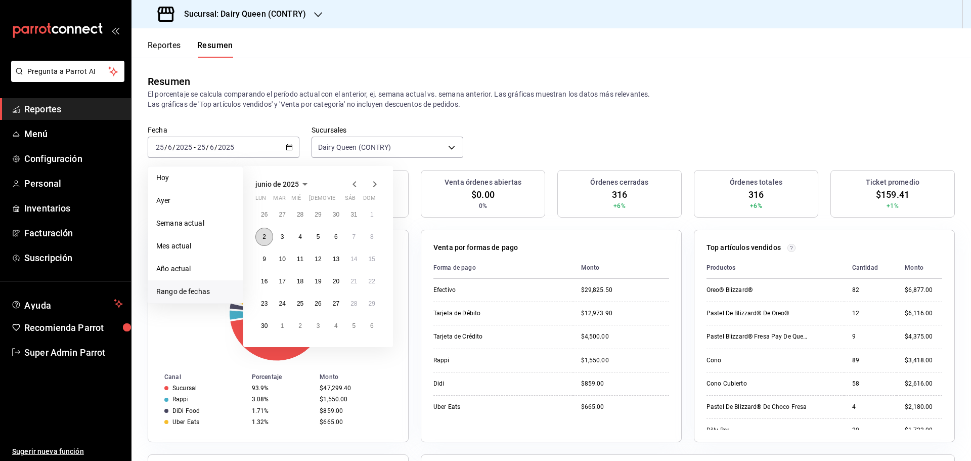
click at [268, 239] on button "2" at bounding box center [265, 237] width 18 height 18
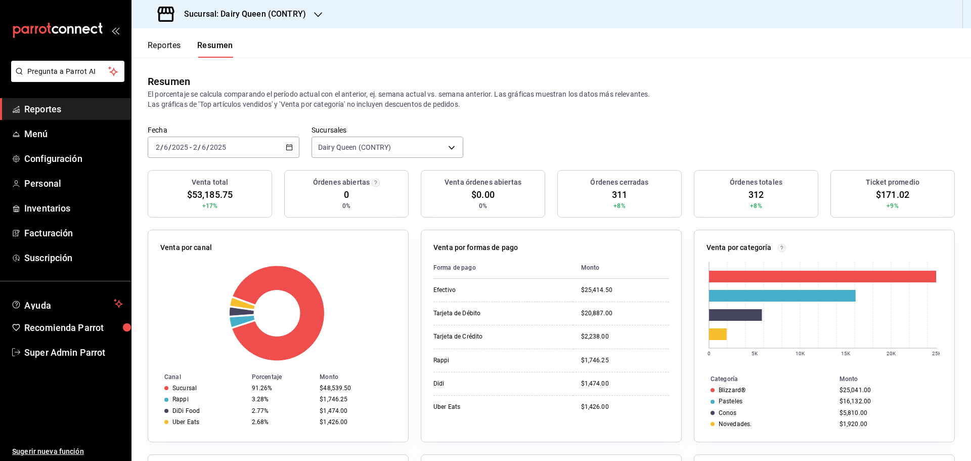
click at [228, 143] on div "[DATE] [DATE] - [DATE] [DATE]" at bounding box center [224, 147] width 152 height 21
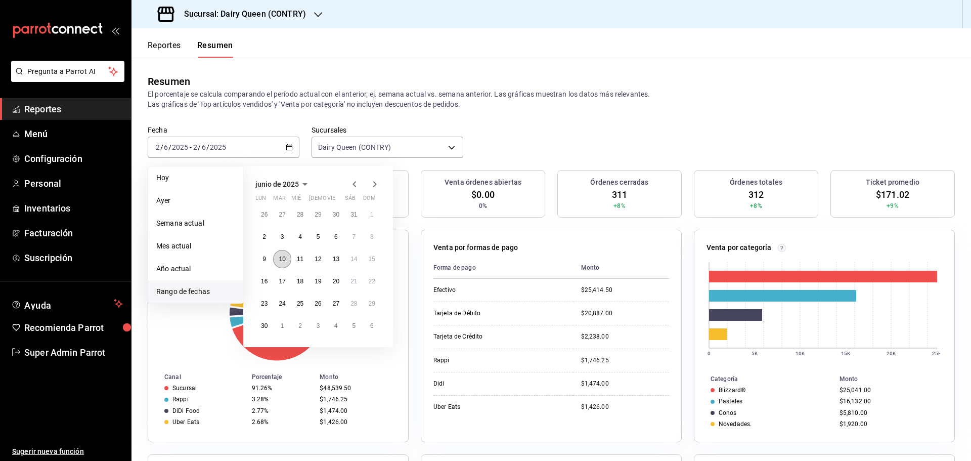
click at [284, 260] on abbr "10" at bounding box center [282, 259] width 7 height 7
click at [281, 235] on abbr "3" at bounding box center [283, 236] width 4 height 7
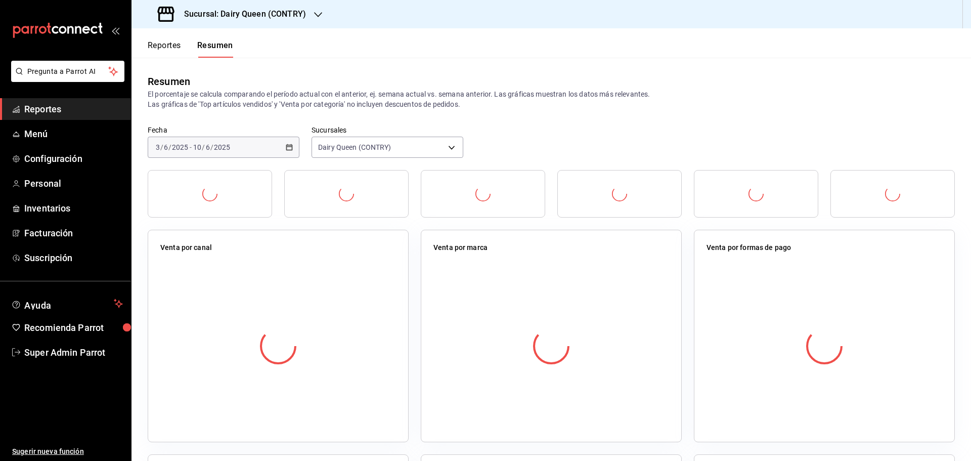
click at [281, 235] on div "Venta por canal" at bounding box center [278, 336] width 261 height 213
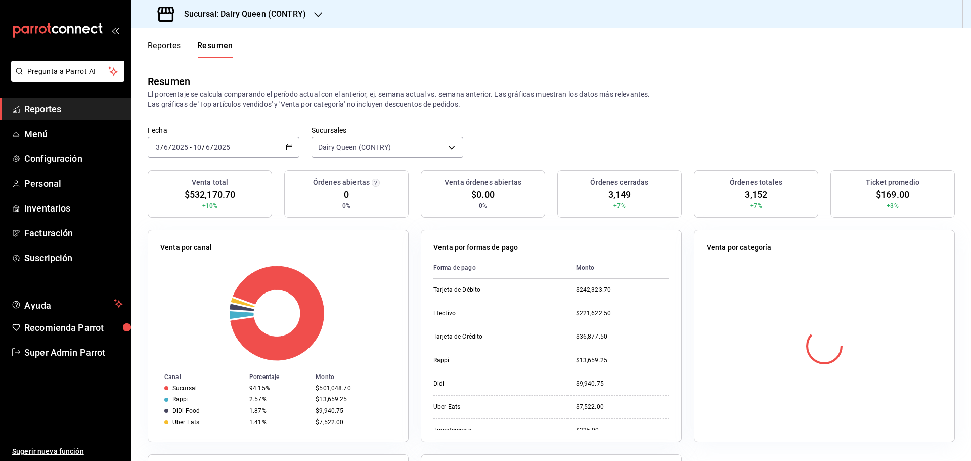
click at [229, 152] on div "[DATE] [DATE] - [DATE] [DATE]" at bounding box center [224, 147] width 152 height 21
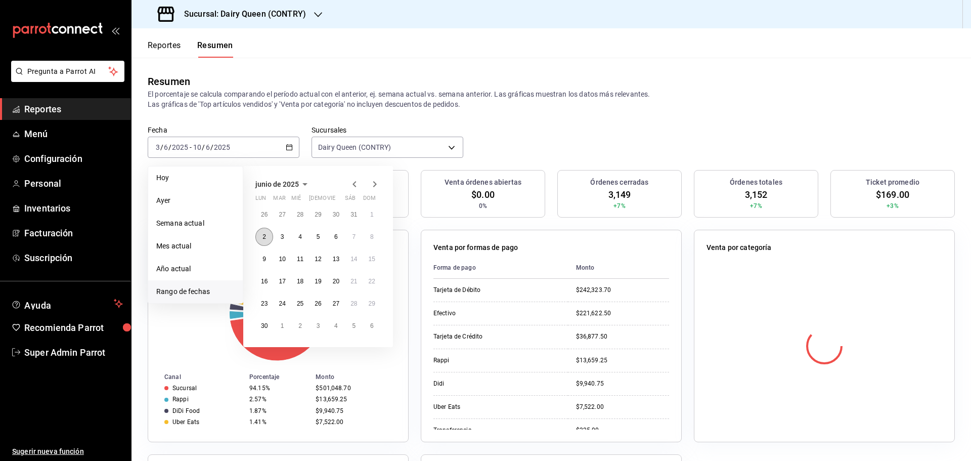
click at [266, 241] on button "2" at bounding box center [265, 237] width 18 height 18
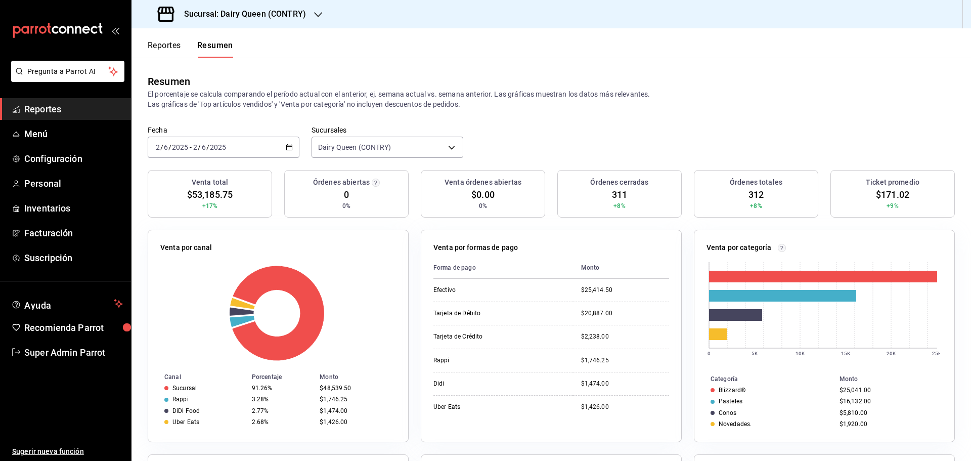
click at [180, 146] on input "2025" at bounding box center [180, 147] width 17 height 8
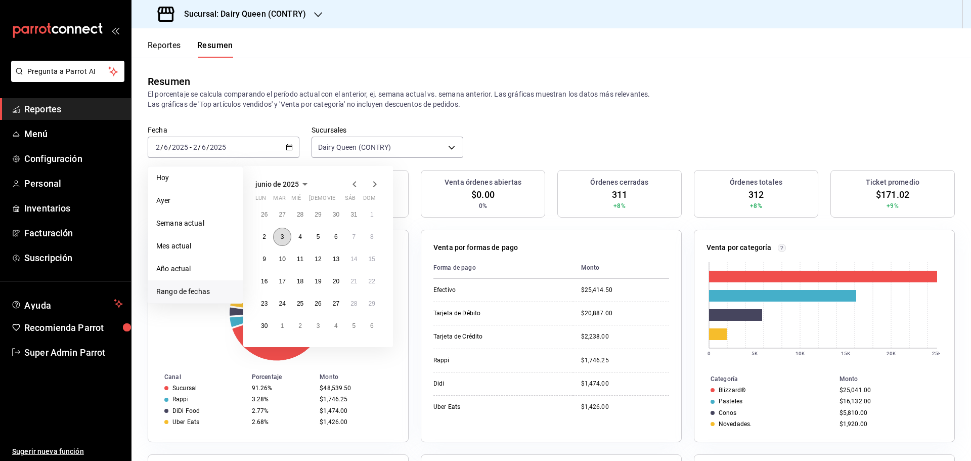
click at [288, 239] on button "3" at bounding box center [282, 237] width 18 height 18
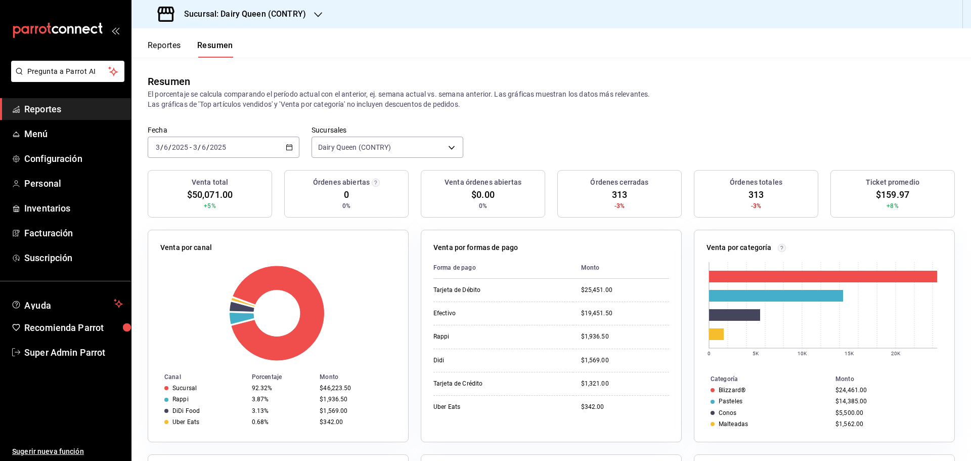
click at [222, 147] on input "2025" at bounding box center [217, 147] width 17 height 8
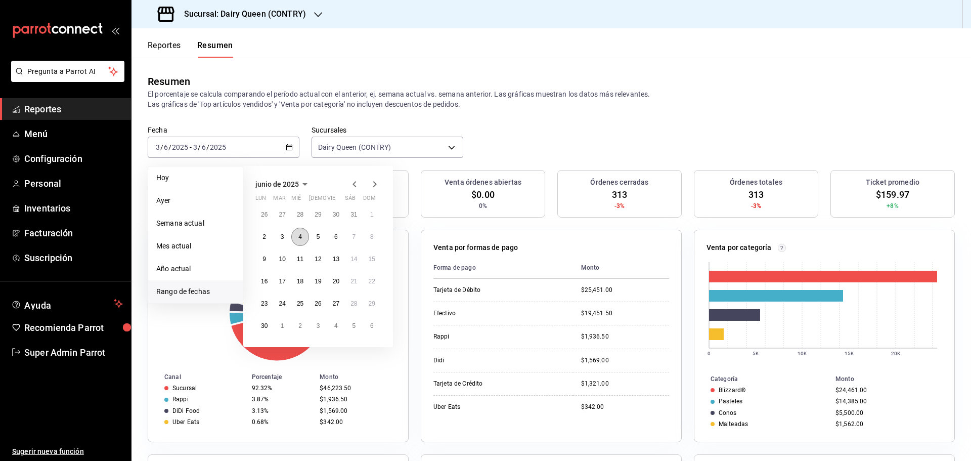
click at [296, 235] on button "4" at bounding box center [300, 237] width 18 height 18
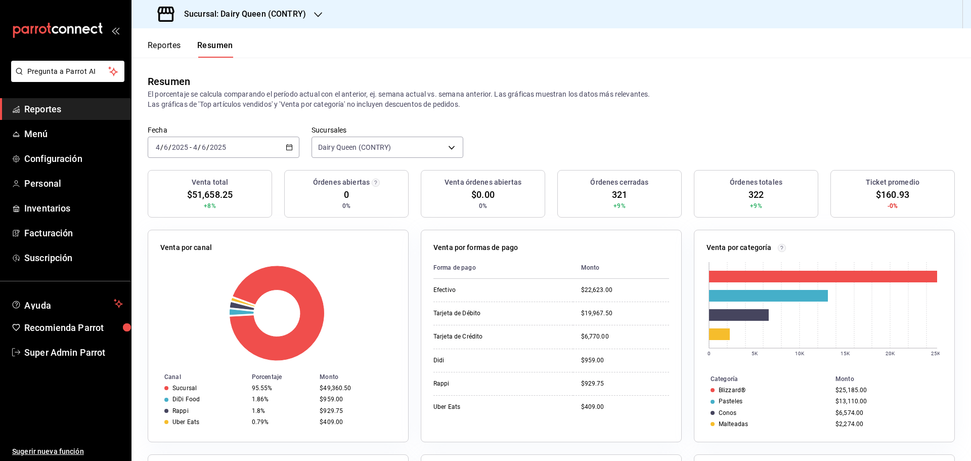
click at [193, 134] on div "Fecha [DATE] [DATE] - [DATE] [DATE]" at bounding box center [224, 141] width 152 height 32
click at [192, 140] on div "[DATE] [DATE] - [DATE] [DATE]" at bounding box center [224, 147] width 152 height 21
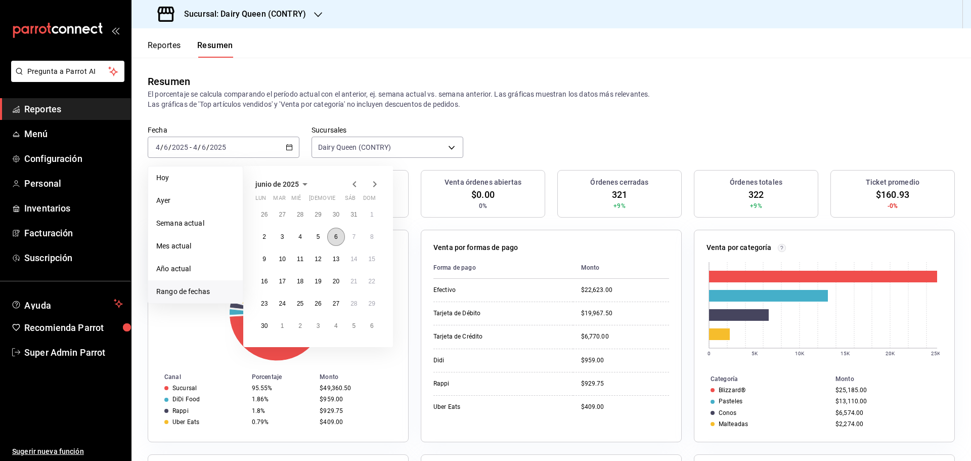
click at [335, 237] on abbr "6" at bounding box center [336, 236] width 4 height 7
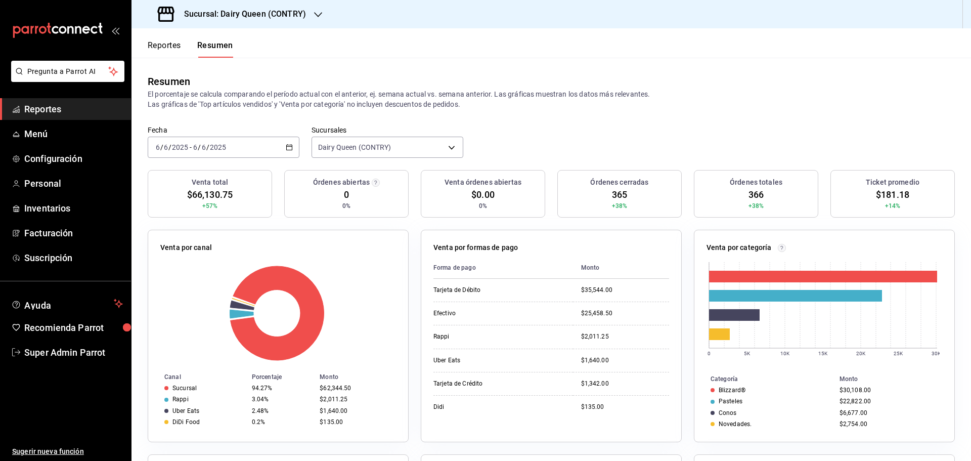
click at [216, 148] on input "2025" at bounding box center [217, 147] width 17 height 8
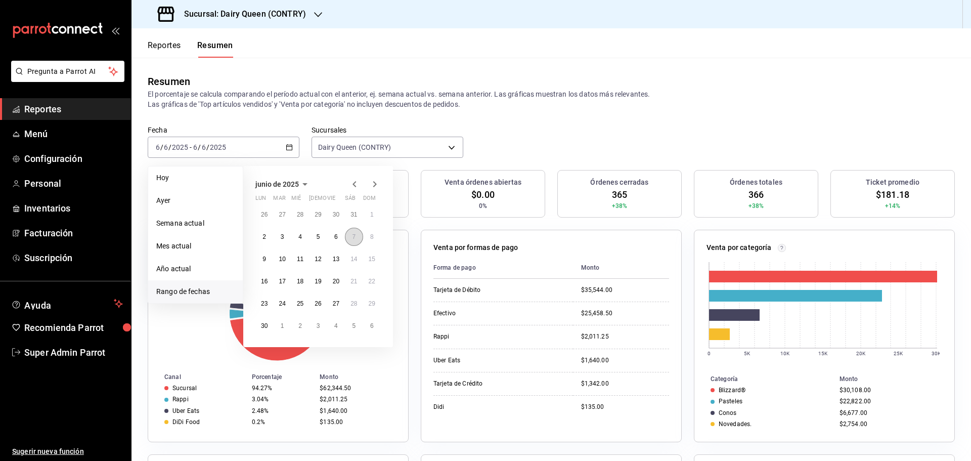
click at [346, 241] on button "7" at bounding box center [354, 237] width 18 height 18
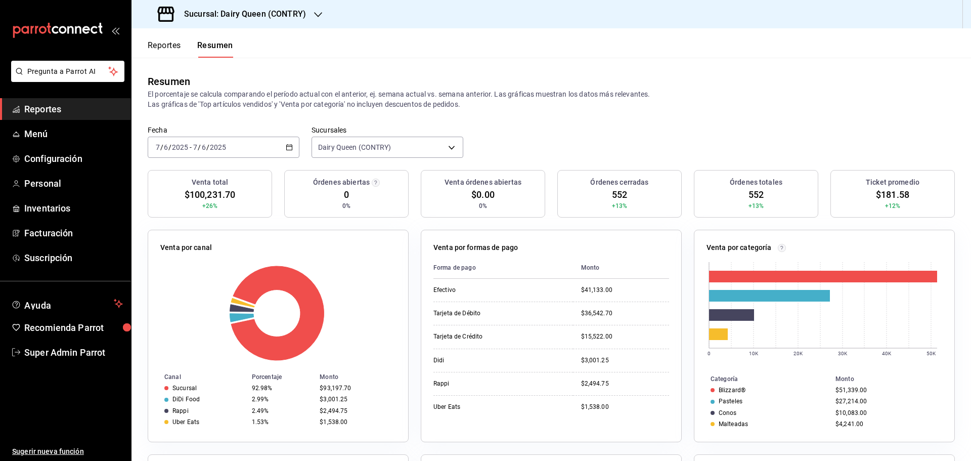
click at [202, 148] on input "6" at bounding box center [203, 147] width 5 height 8
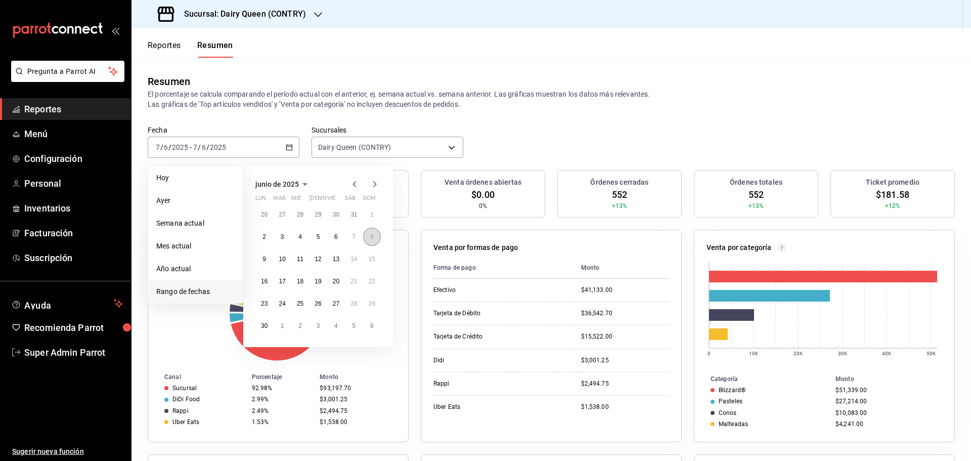
click at [371, 237] on abbr "8" at bounding box center [372, 236] width 4 height 7
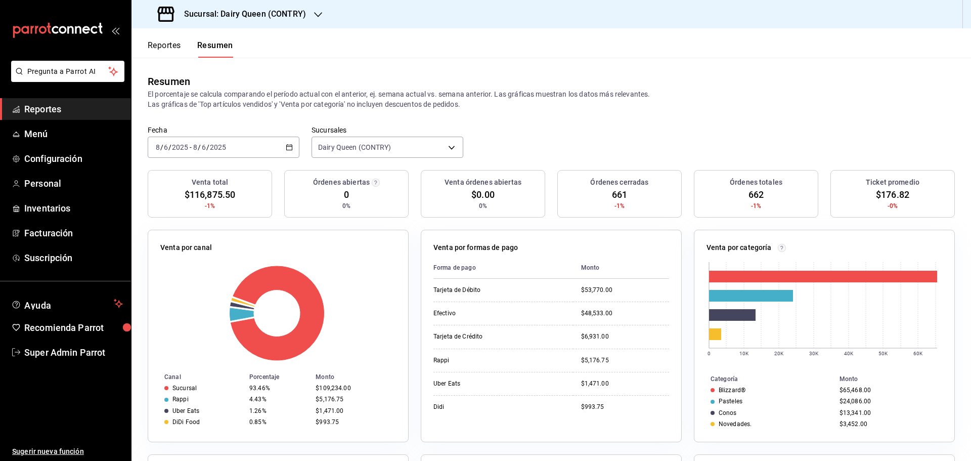
click at [156, 144] on input "8" at bounding box center [157, 147] width 5 height 8
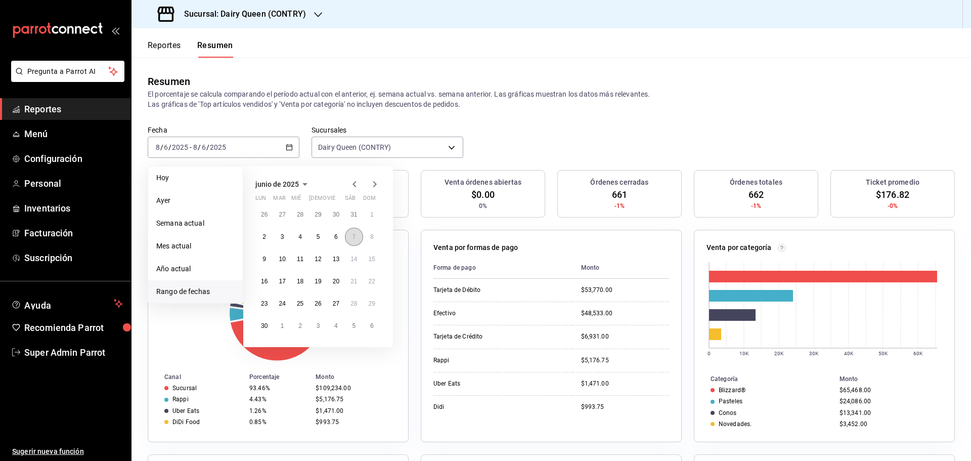
click at [348, 242] on button "7" at bounding box center [354, 237] width 18 height 18
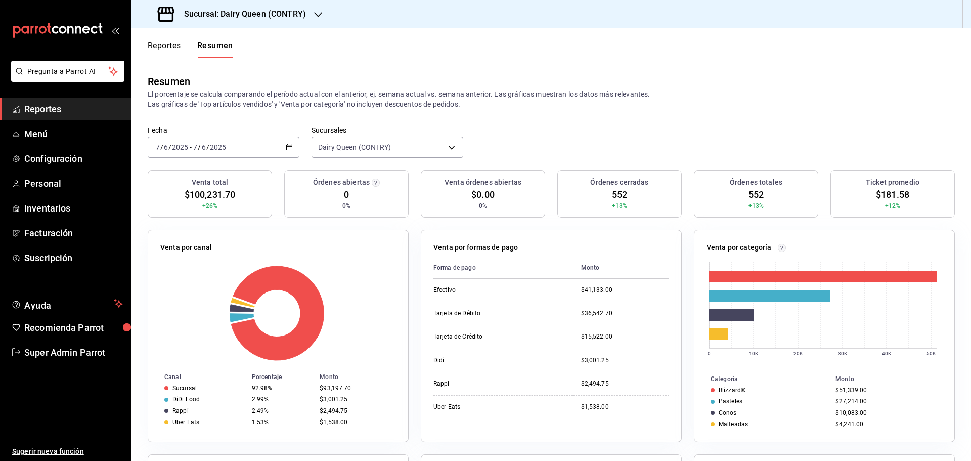
click at [194, 150] on input "7" at bounding box center [195, 147] width 5 height 8
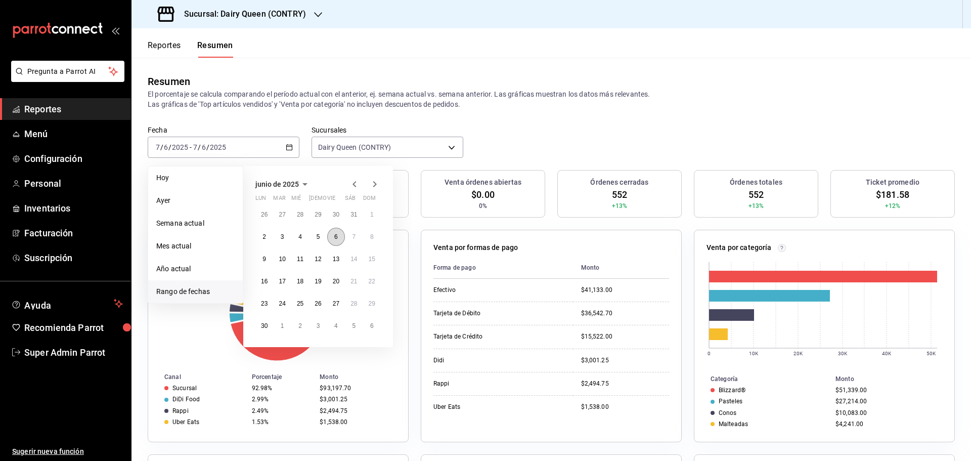
click at [333, 237] on button "6" at bounding box center [336, 237] width 18 height 18
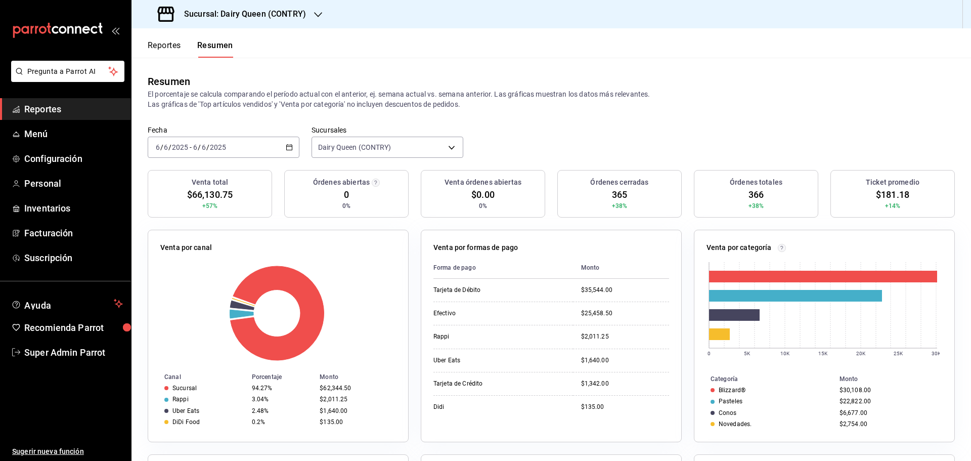
click at [209, 154] on div "[DATE] [DATE] - [DATE] [DATE]" at bounding box center [224, 147] width 152 height 21
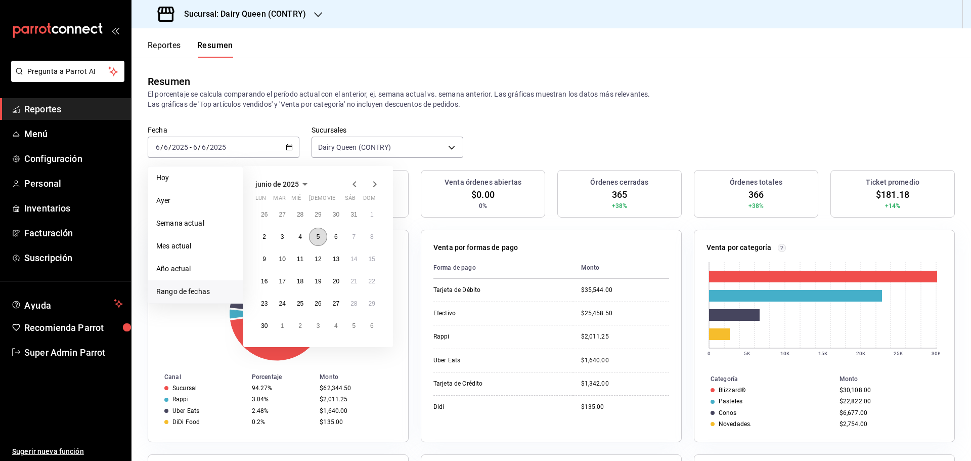
click at [314, 233] on button "5" at bounding box center [318, 237] width 18 height 18
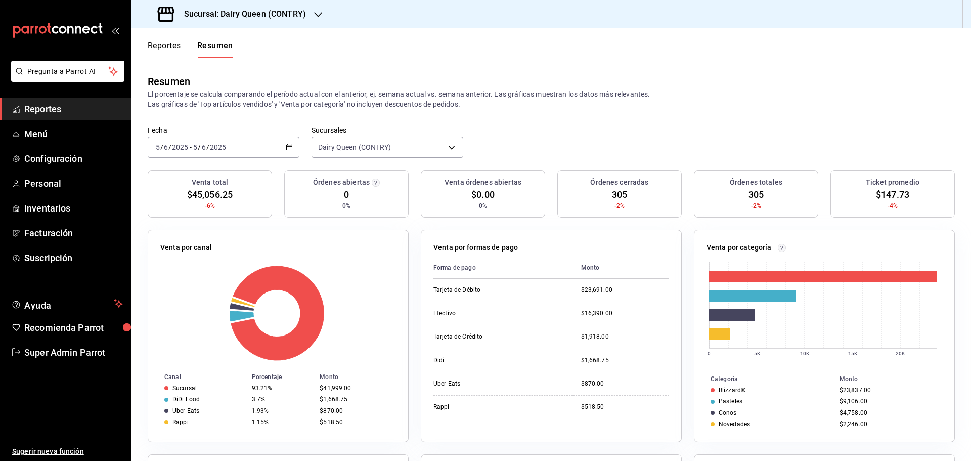
click at [218, 149] on input "2025" at bounding box center [217, 147] width 17 height 8
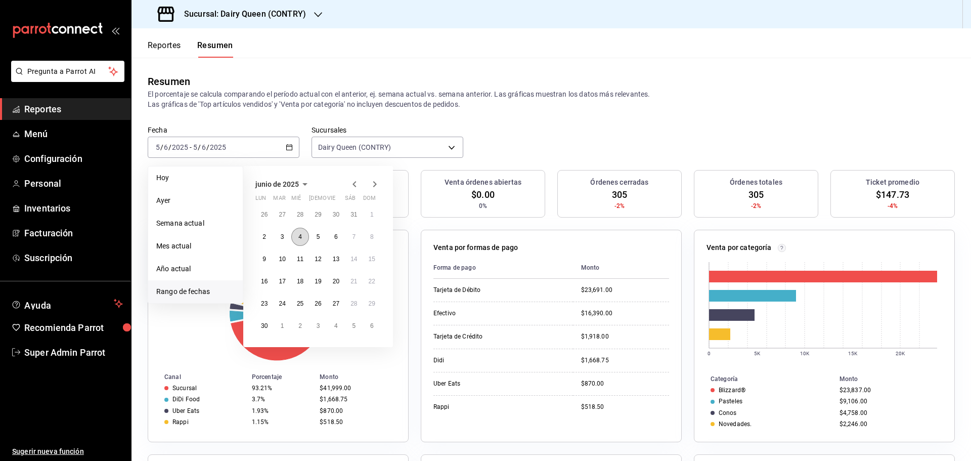
click at [296, 237] on button "4" at bounding box center [300, 237] width 18 height 18
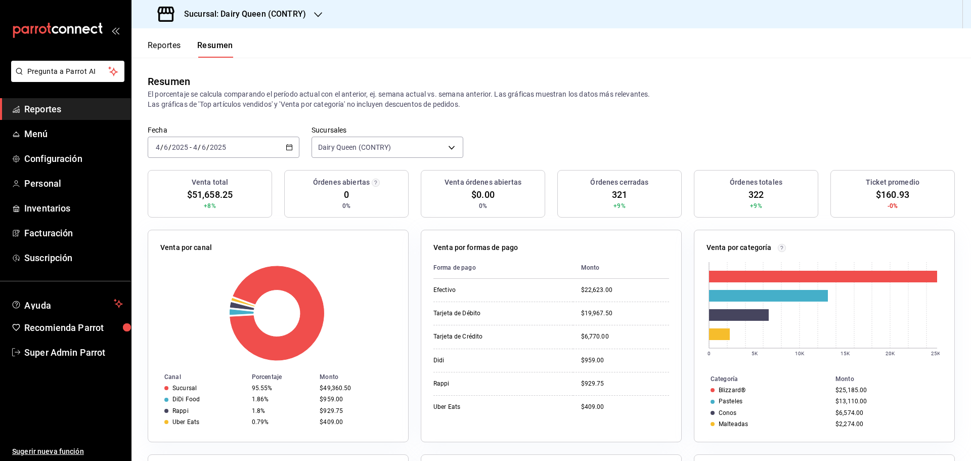
click at [225, 152] on div "[DATE] [DATE] - [DATE] [DATE]" at bounding box center [224, 147] width 152 height 21
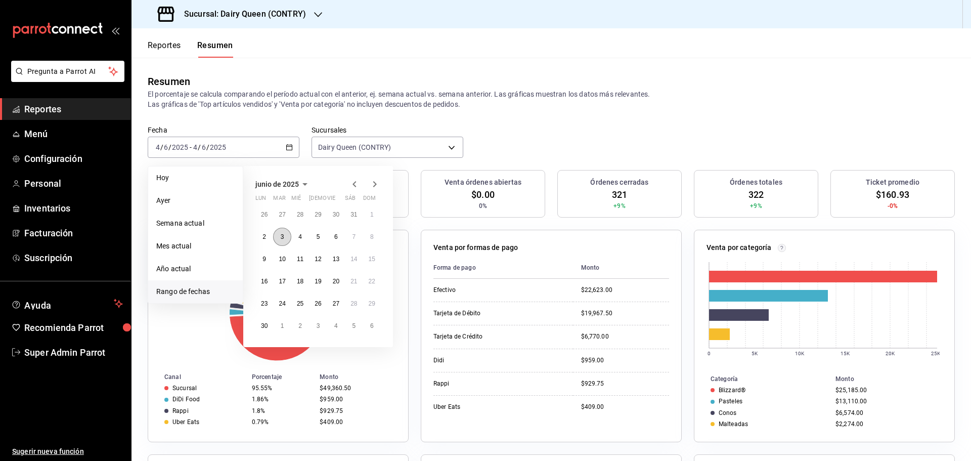
click at [283, 238] on abbr "3" at bounding box center [283, 236] width 4 height 7
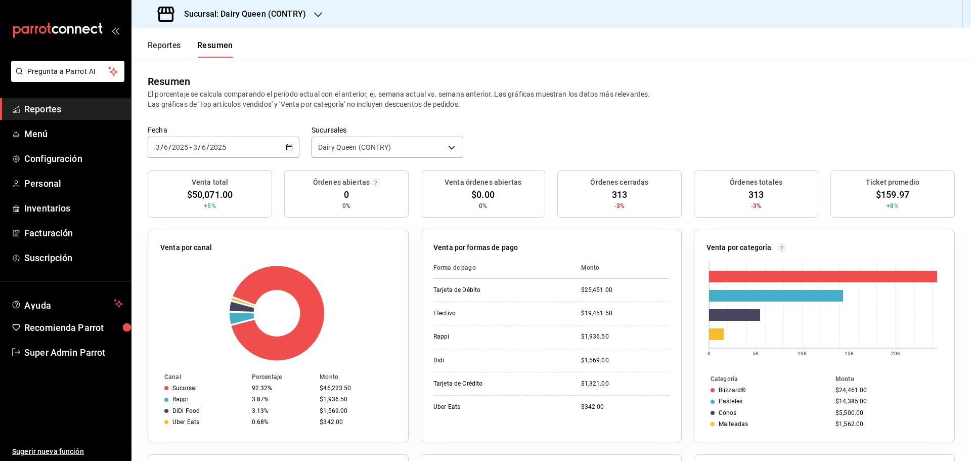
click at [236, 148] on div "[DATE] [DATE] - [DATE] [DATE]" at bounding box center [224, 147] width 152 height 21
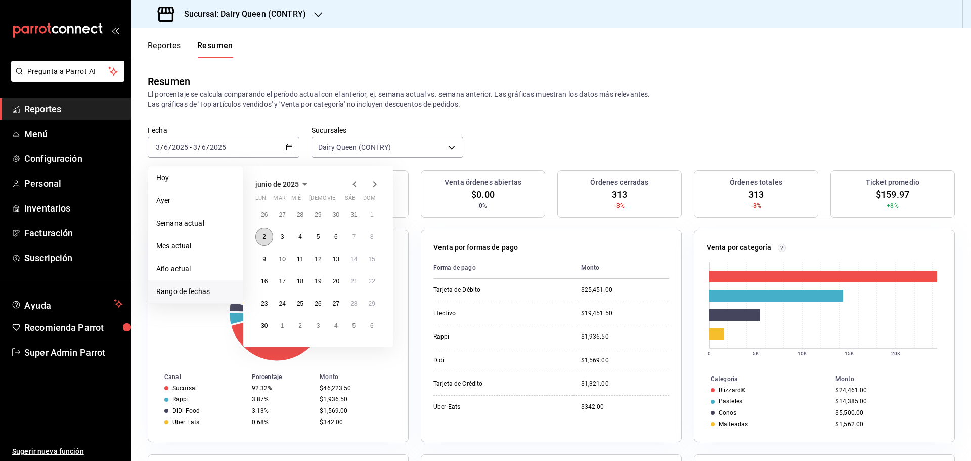
click at [263, 240] on abbr "2" at bounding box center [265, 236] width 4 height 7
